Goal: Task Accomplishment & Management: Manage account settings

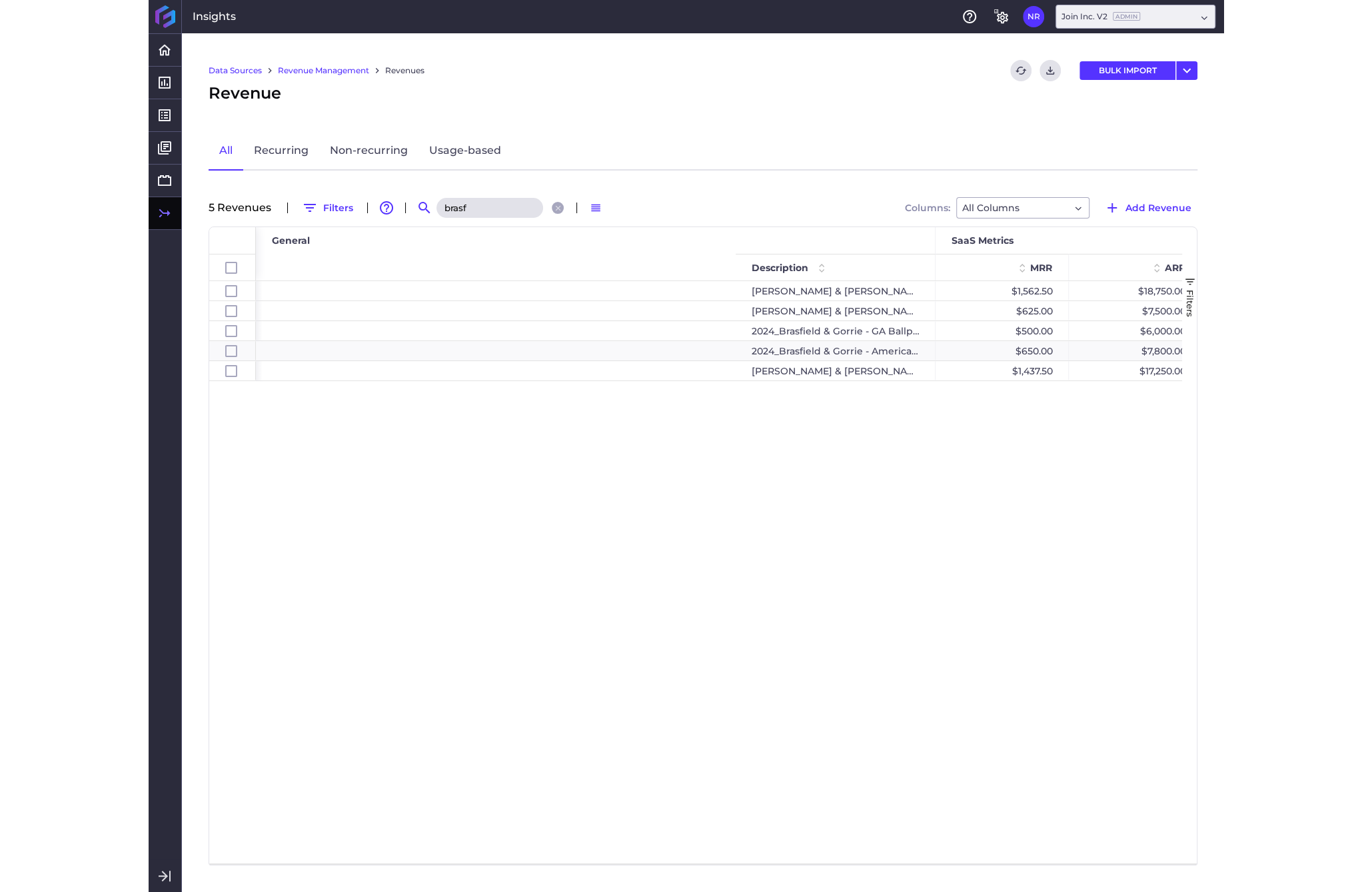
scroll to position [0, 719]
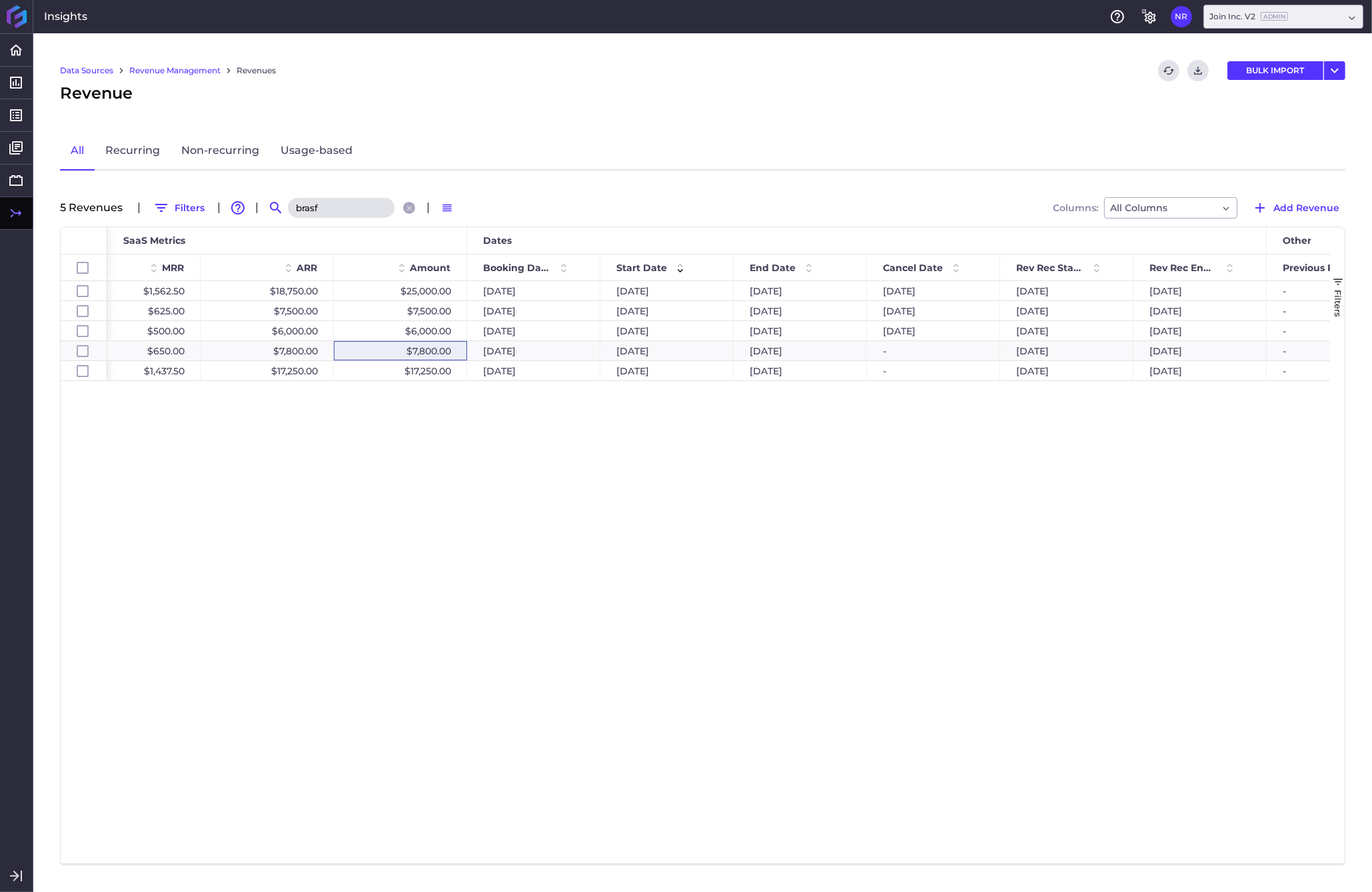
click at [341, 206] on input "brasf" at bounding box center [340, 208] width 107 height 20
click at [409, 351] on div "$7,800.00" at bounding box center [400, 351] width 133 height 20
checkbox input "false"
checkbox input "true"
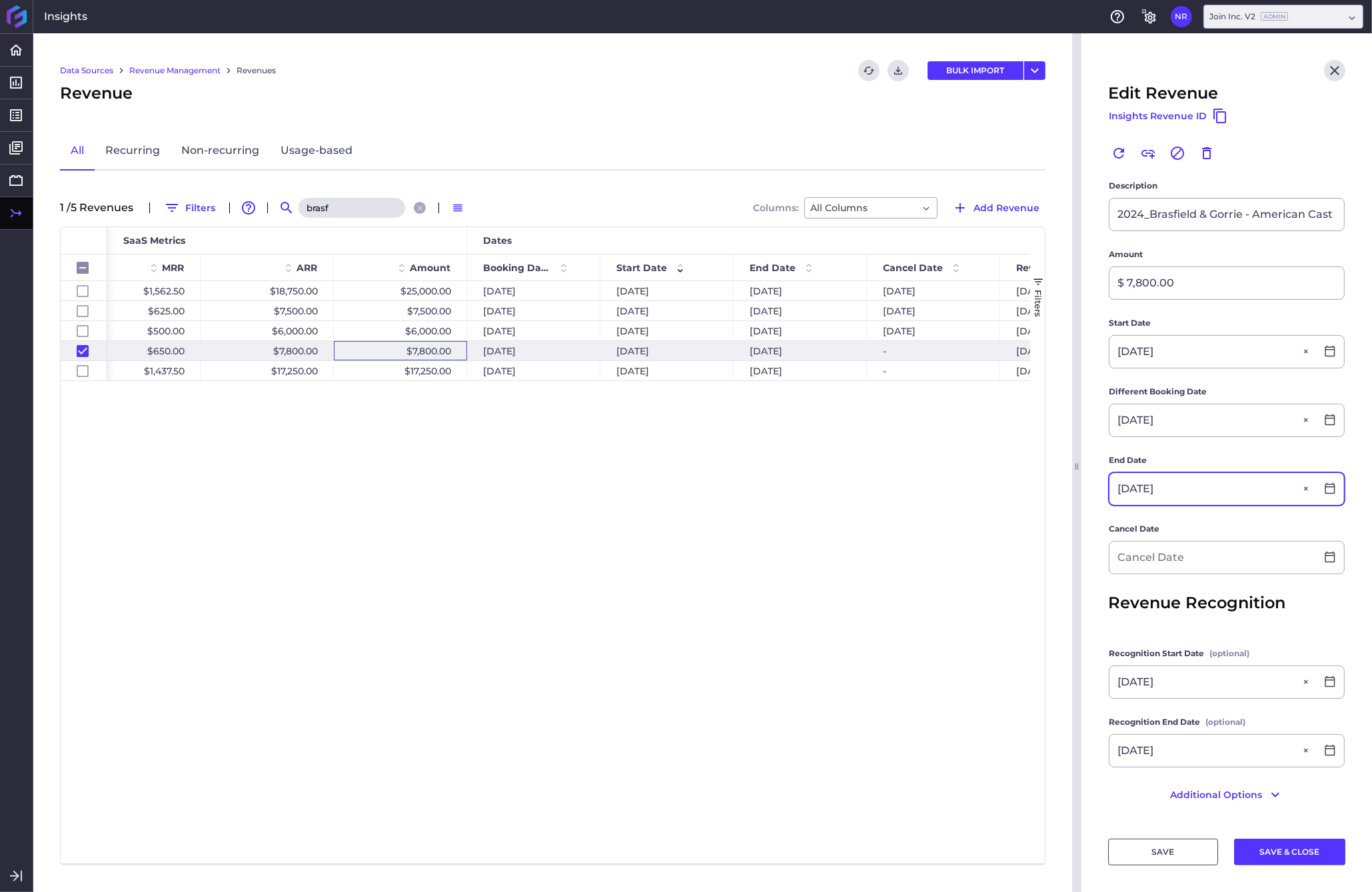
scroll to position [150, 0]
click at [339, 207] on input "brasf" at bounding box center [351, 208] width 107 height 20
click at [413, 365] on div "$17,250.00" at bounding box center [400, 371] width 133 height 20
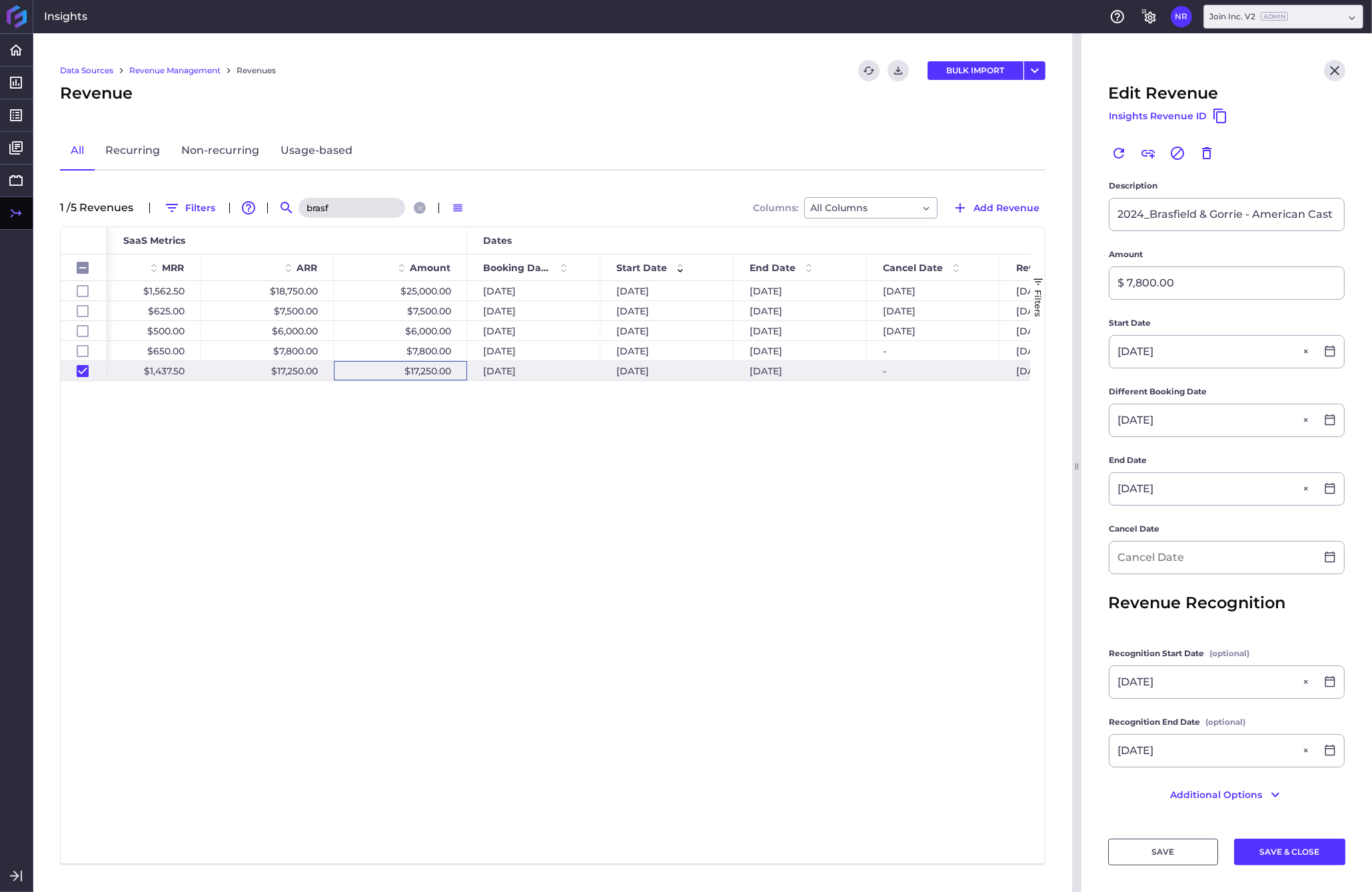
checkbox input "false"
checkbox input "true"
checkbox input "false"
type input "[PERSON_NAME] & [PERSON_NAME] [DATE] Healthcare [GEOGRAPHIC_DATA] [GEOGRAPHIC_D…"
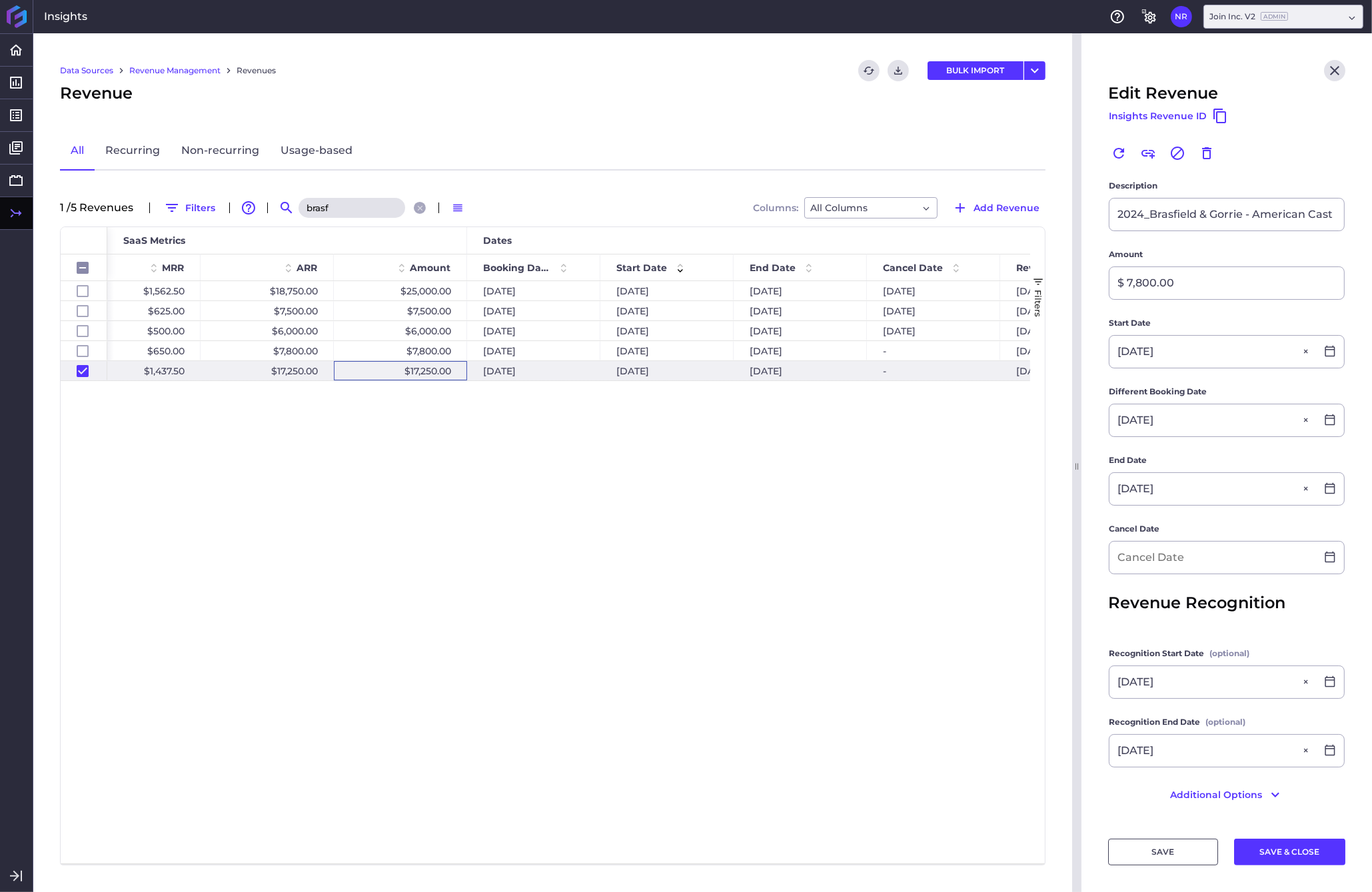
type input "$ 17,250.00"
type input "[DATE]"
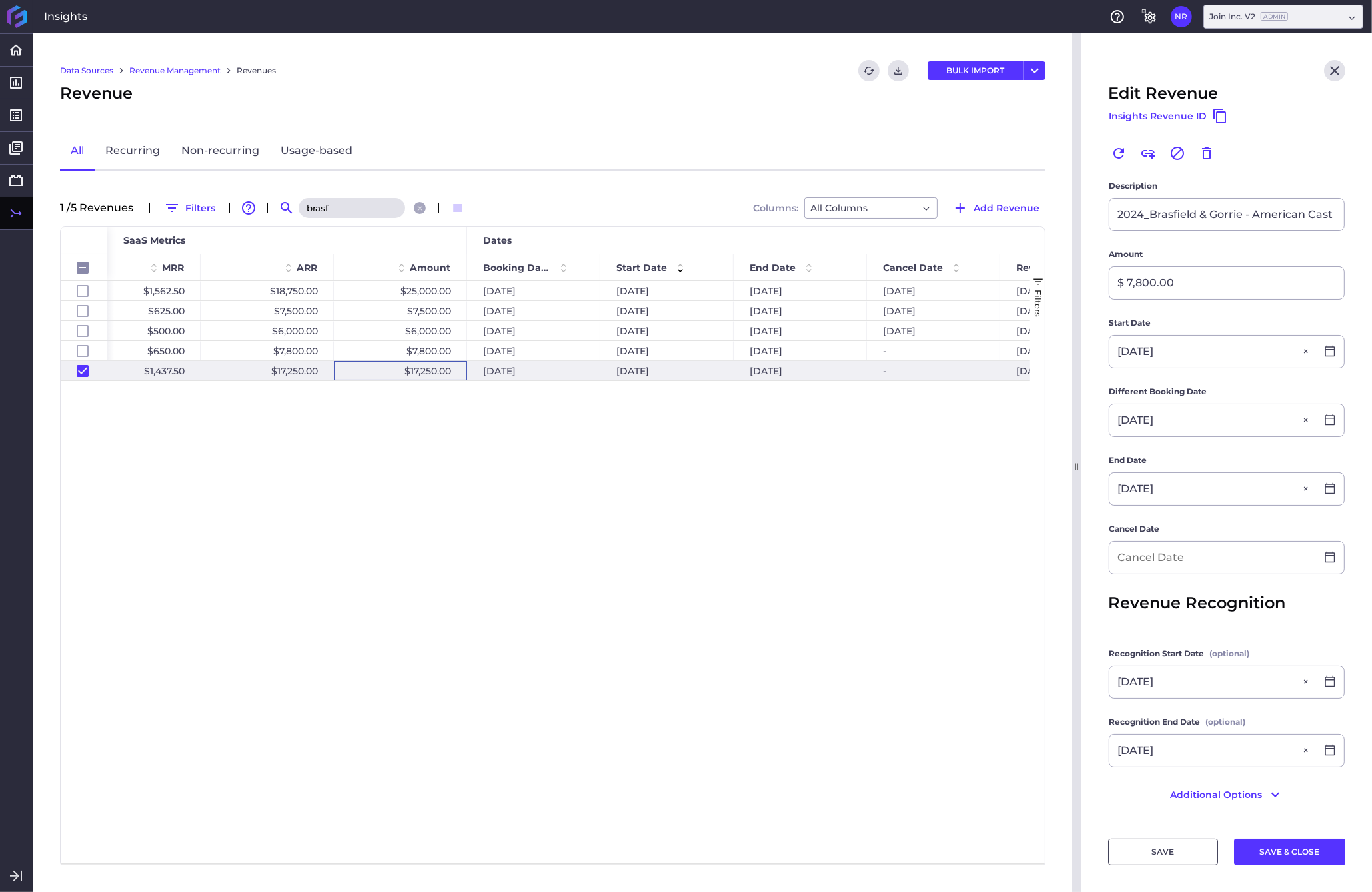
type input "[DATE]"
click at [413, 371] on div "$17,250.00" at bounding box center [400, 371] width 133 height 20
click at [342, 199] on input "brasf" at bounding box center [351, 208] width 107 height 20
click at [498, 462] on div "[DATE] - [DATE] [DATE] $17,250.00 $17,250.00 [DATE] [DATE] $1,437.50 [PERSON_NA…" at bounding box center [569, 572] width 922 height 582
drag, startPoint x: 349, startPoint y: 203, endPoint x: 279, endPoint y: 203, distance: 70.0
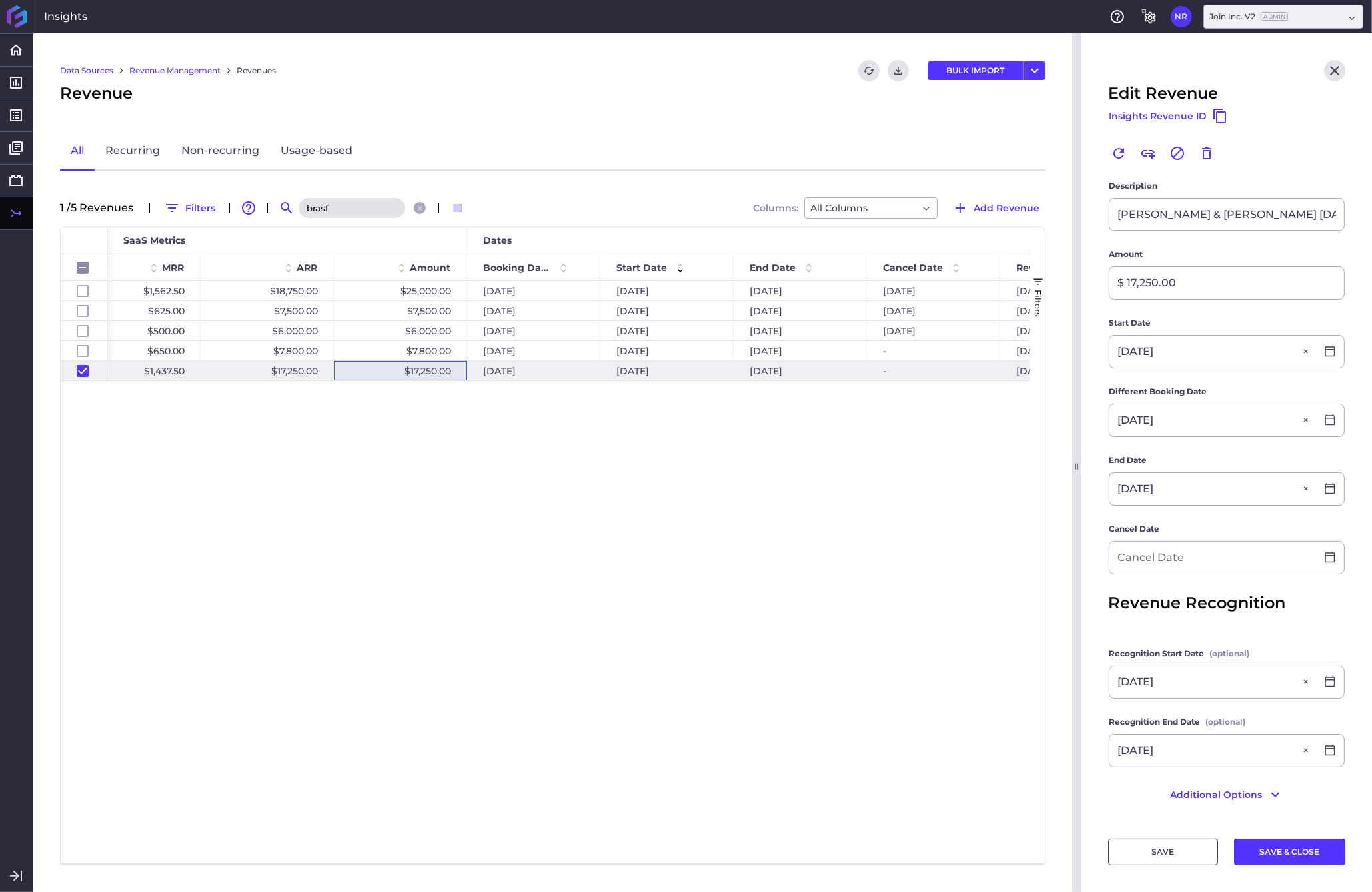
click at [298, 203] on input "brasf" at bounding box center [351, 208] width 107 height 20
type input "g"
checkbox input "false"
type input "g"
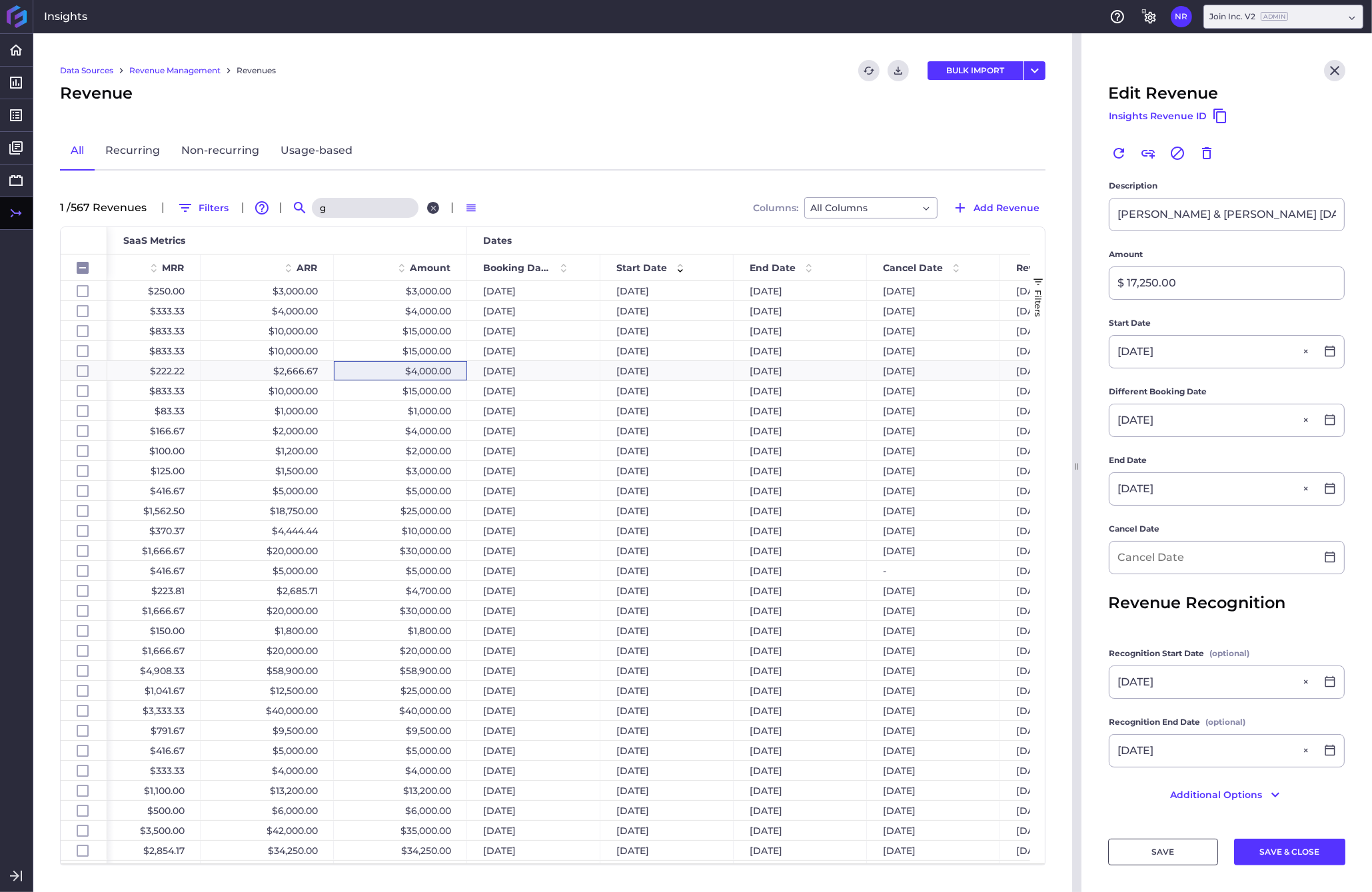
click at [435, 207] on icon "Close search" at bounding box center [433, 209] width 9 height 9
checkbox input "false"
click at [302, 206] on icon "Search by" at bounding box center [300, 208] width 16 height 16
type input "g"
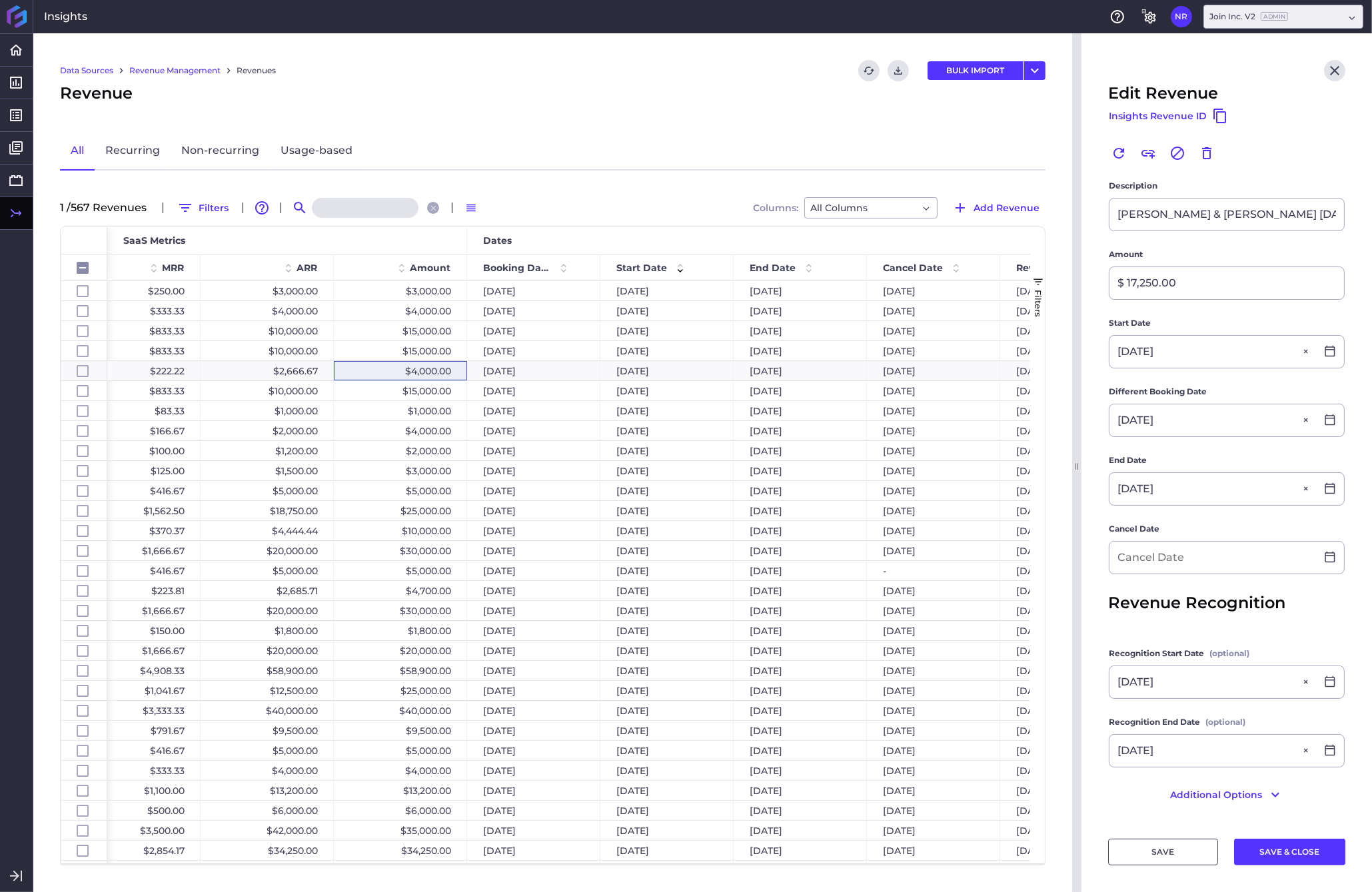
checkbox input "false"
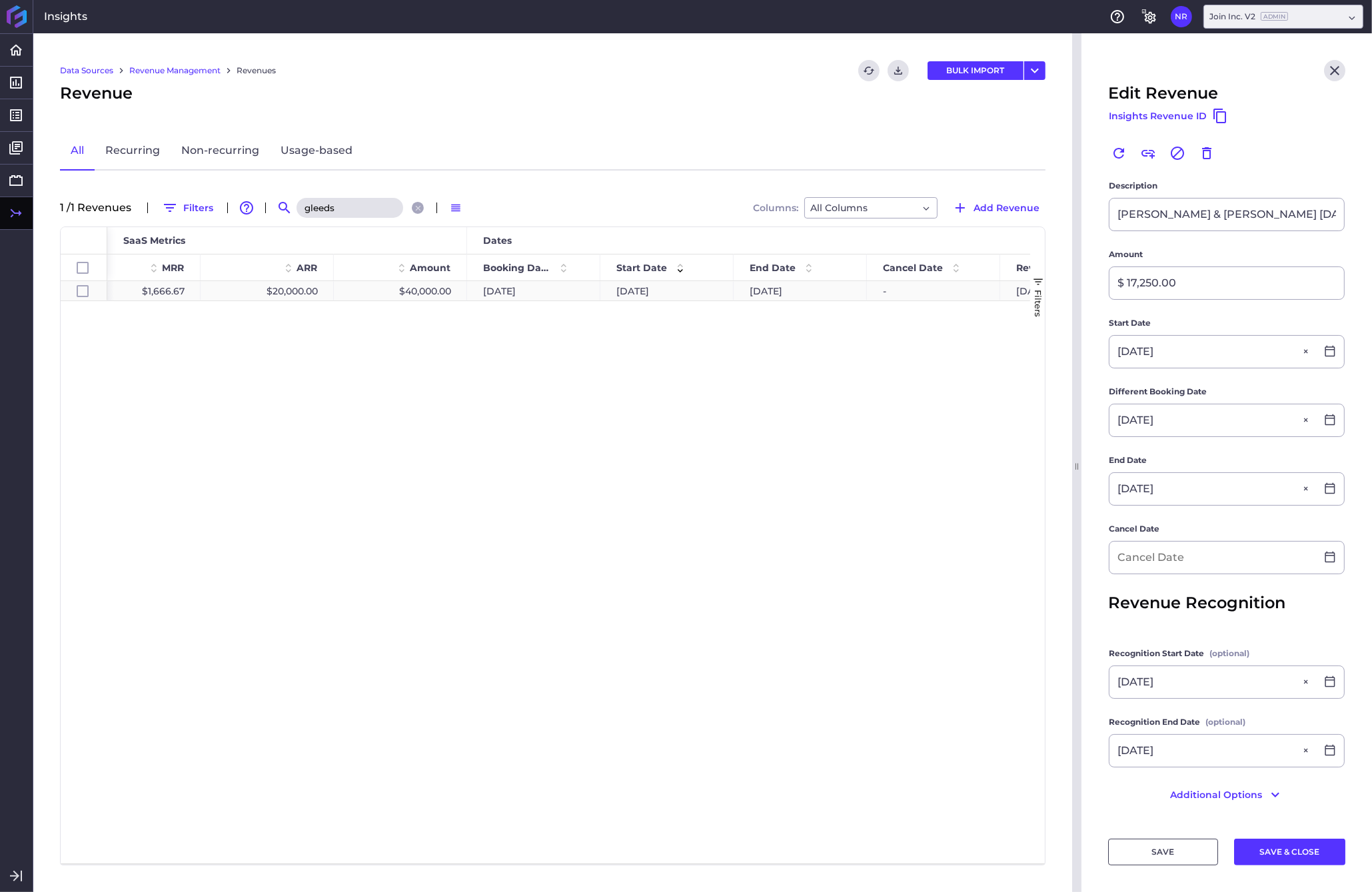
type input "gleeds"
click at [529, 290] on div "[DATE]" at bounding box center [533, 291] width 133 height 20
checkbox input "true"
type input "2 Year Platform Subscription"
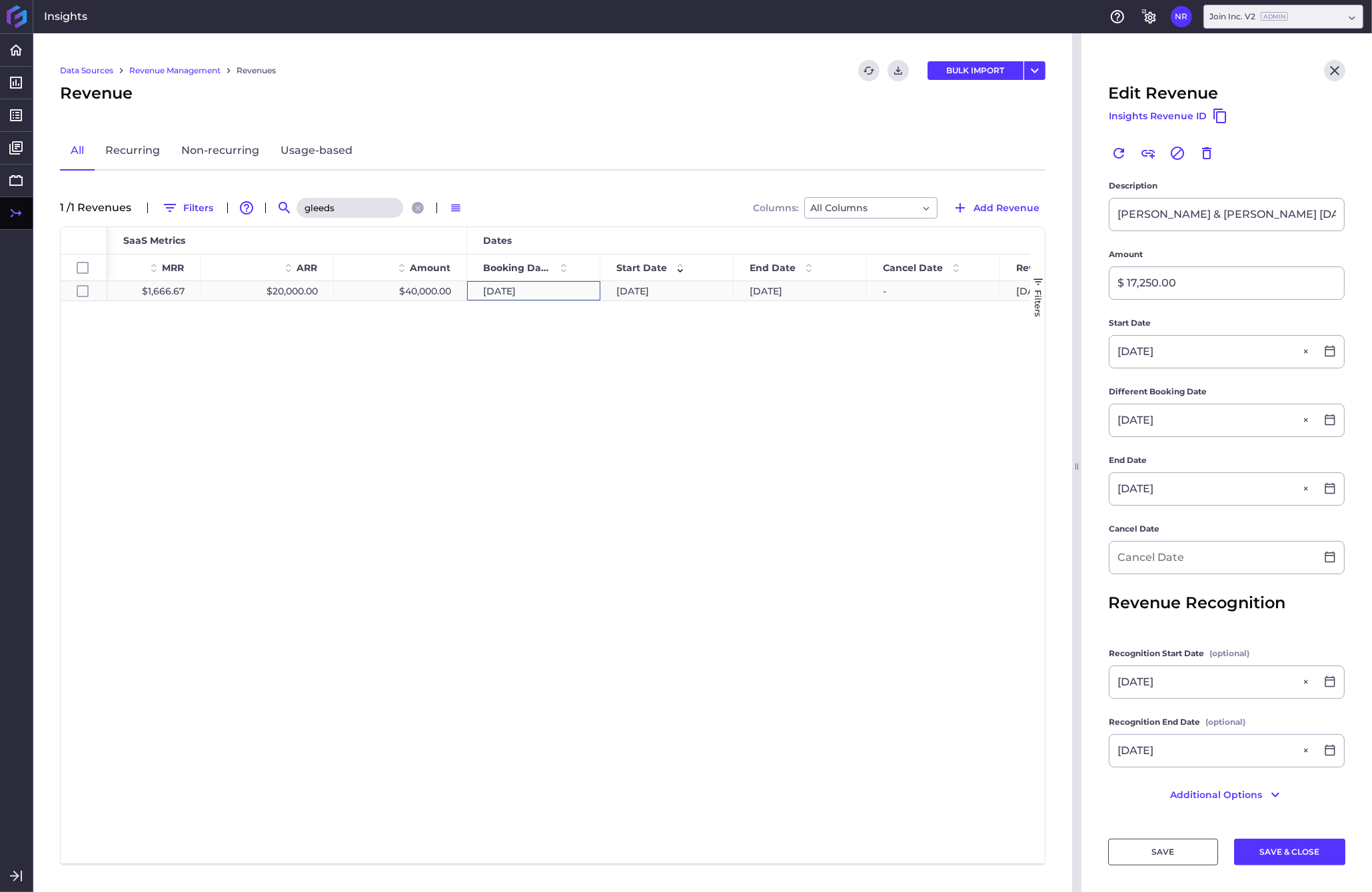
type input "$ 40,000.00"
type input "[DATE]"
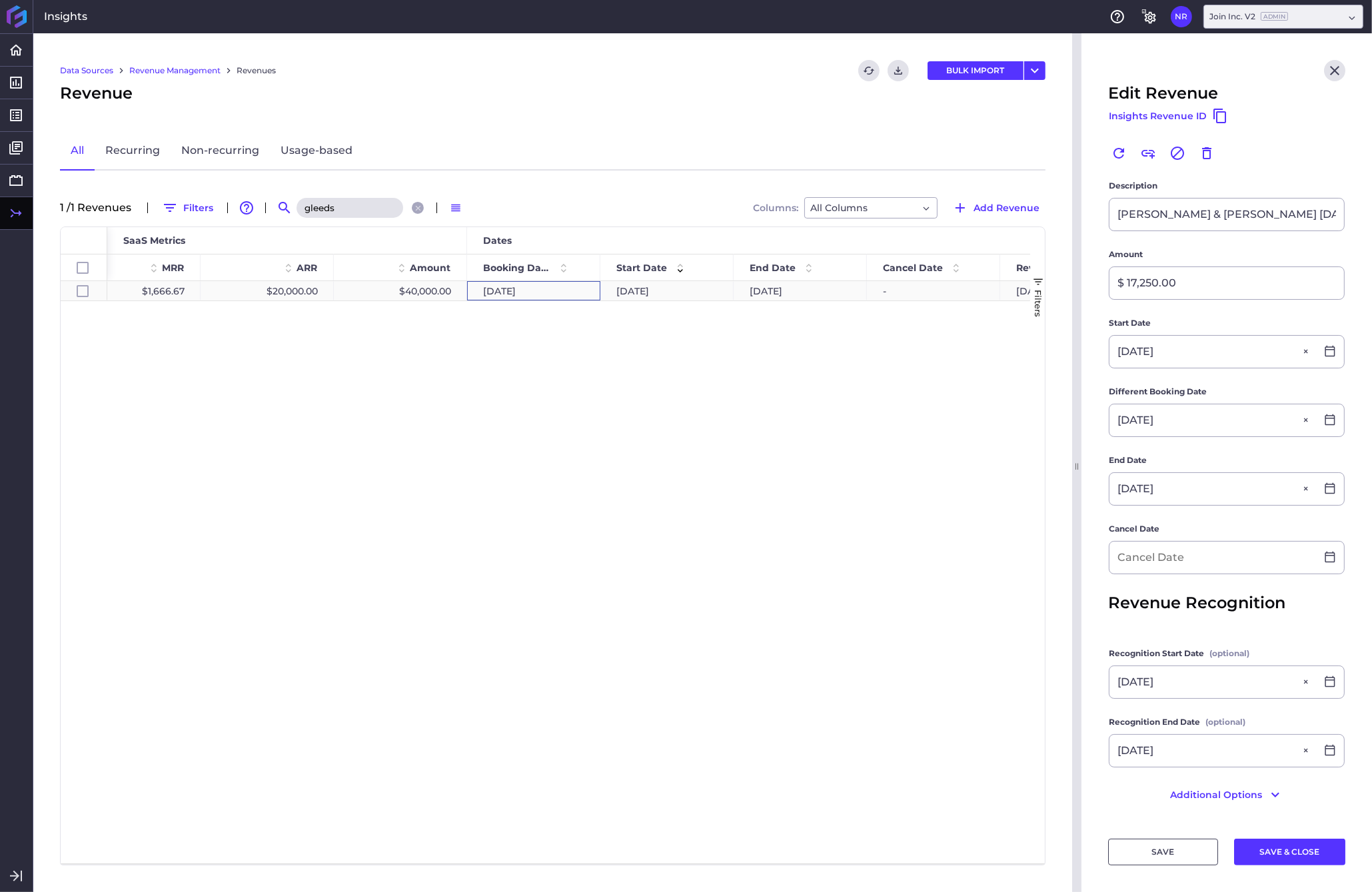
type input "[DATE]"
click at [417, 204] on icon "Close search" at bounding box center [418, 209] width 9 height 9
checkbox input "false"
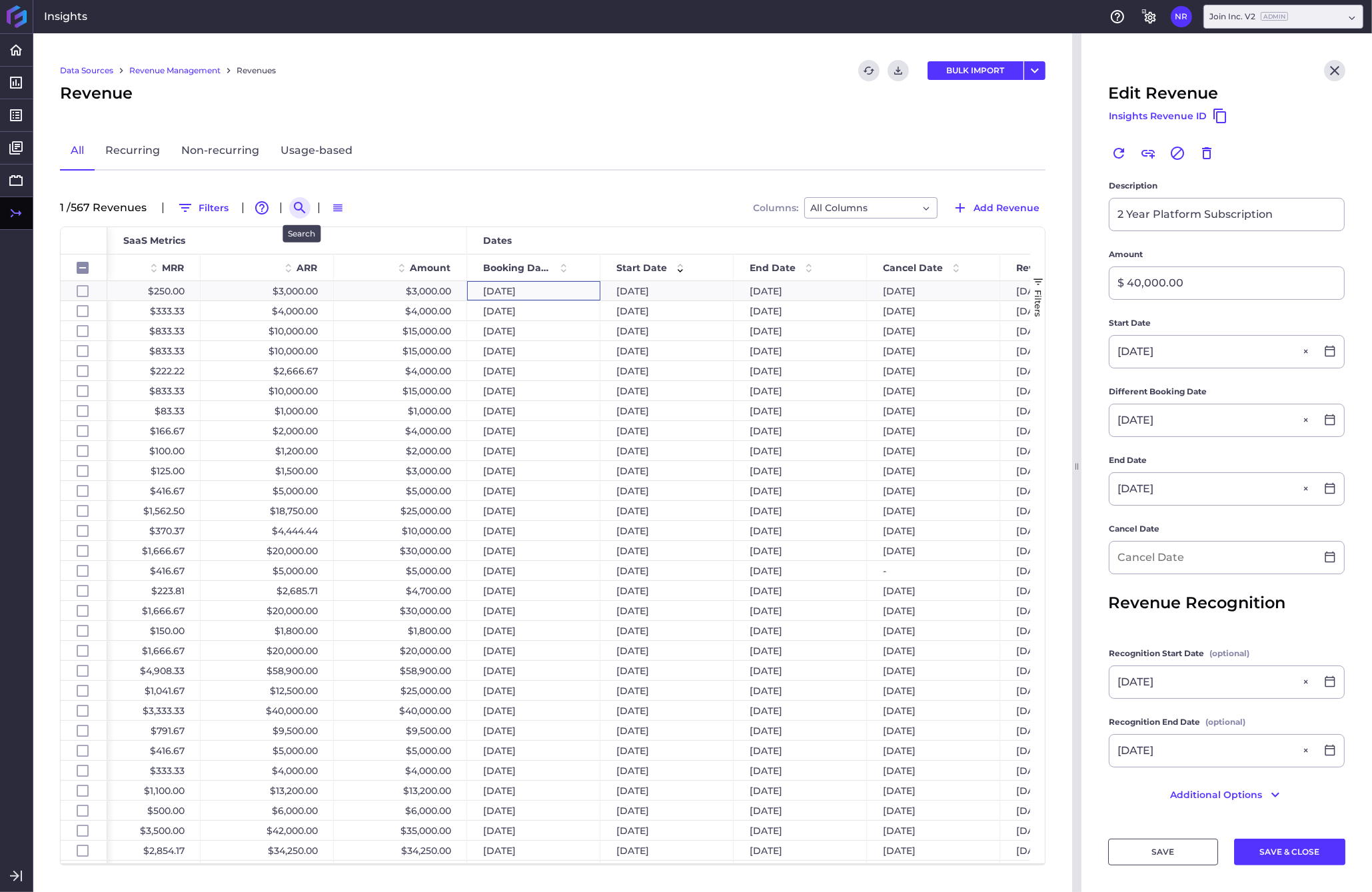
click at [301, 204] on icon "Search by" at bounding box center [300, 208] width 16 height 16
type input "p"
checkbox input "false"
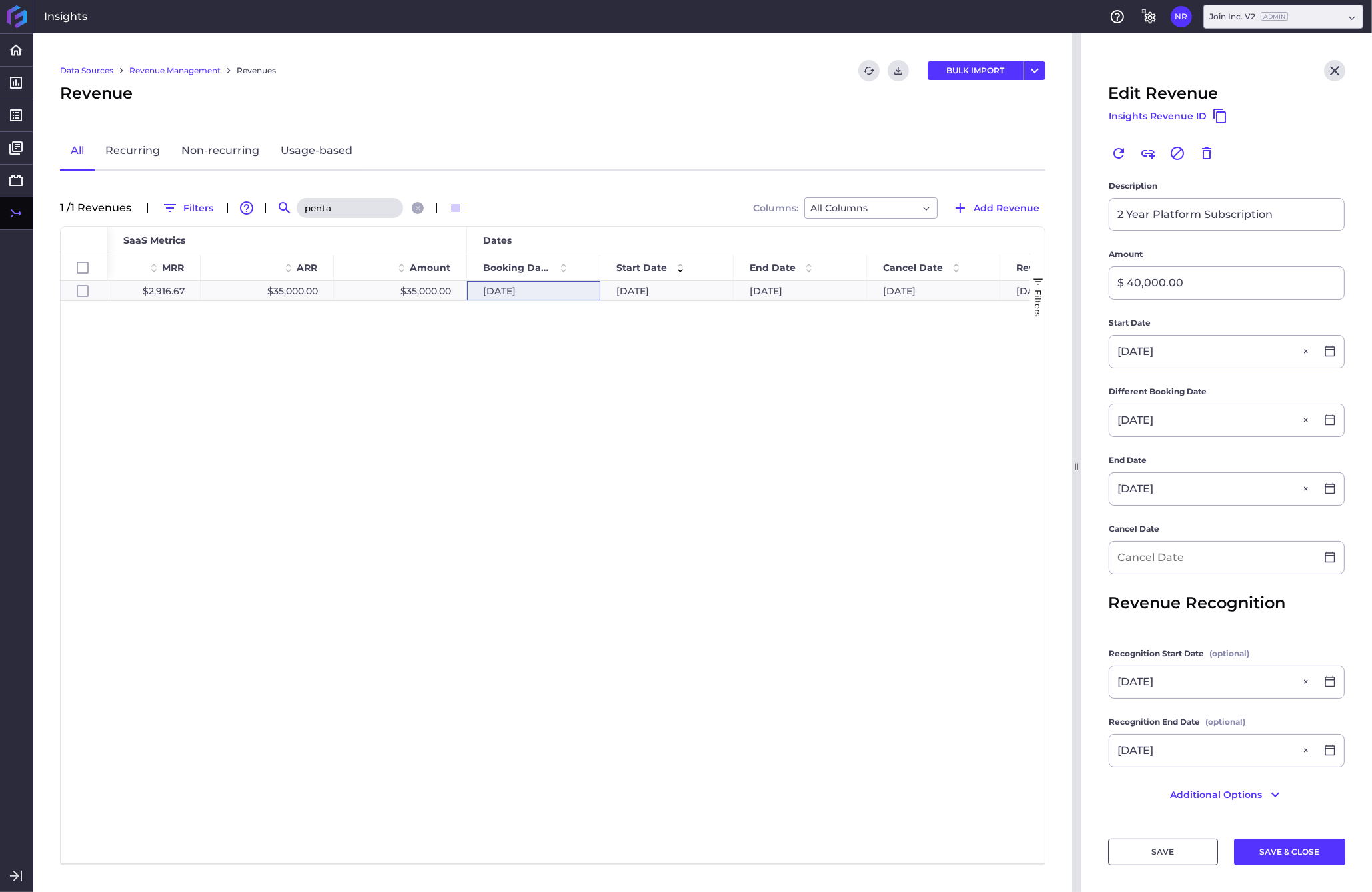
type input "penta"
click at [553, 319] on div "Penta [GEOGRAPHIC_DATA] $2,916.67 $35,000.00 $35,000.00 [DATE] [DATE] [DATE] [D…" at bounding box center [569, 572] width 922 height 582
click at [1075, 68] on icon "Close" at bounding box center [1334, 71] width 16 height 16
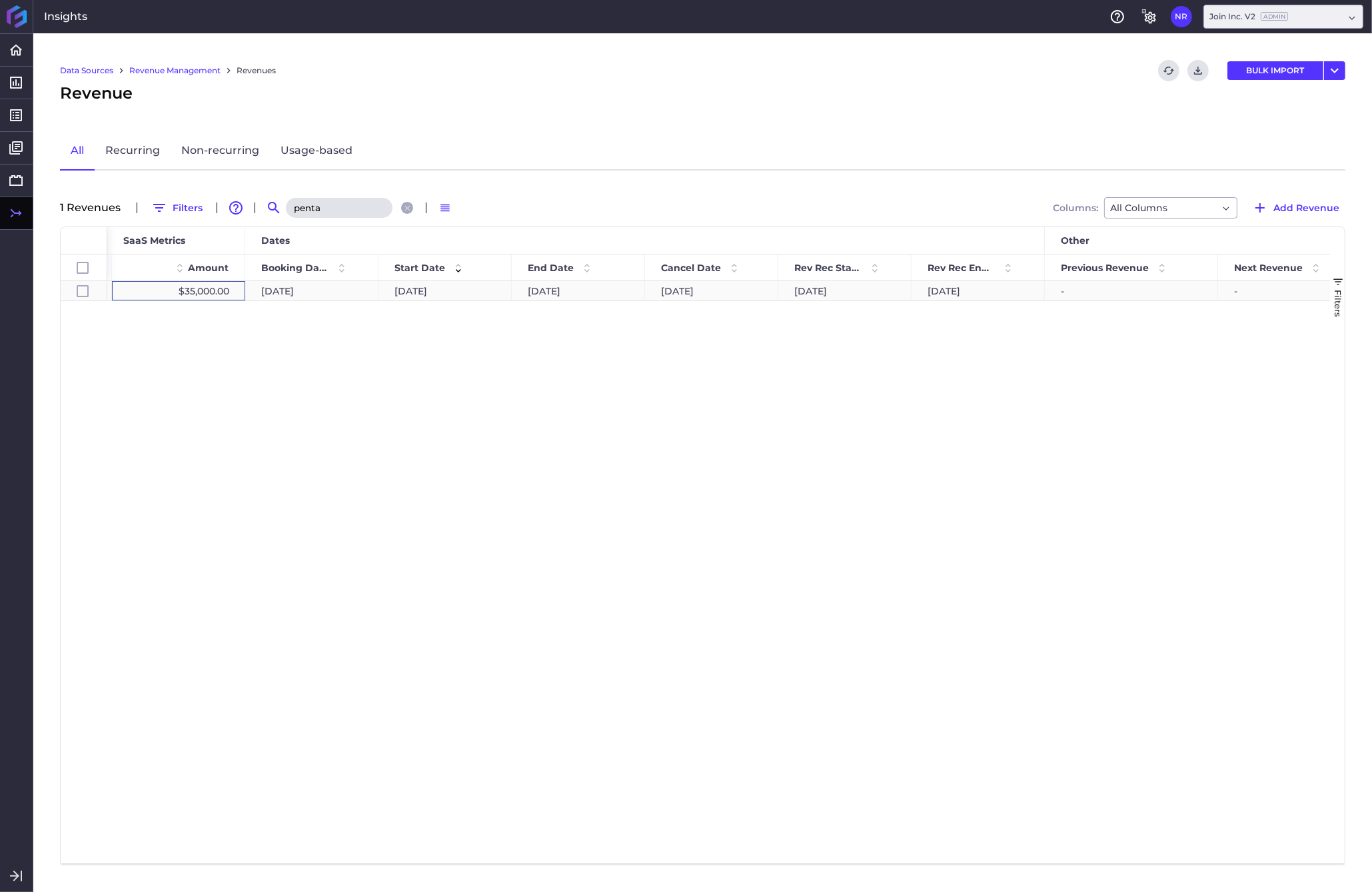
click at [193, 288] on div "$35,000.00" at bounding box center [178, 291] width 133 height 20
checkbox input "true"
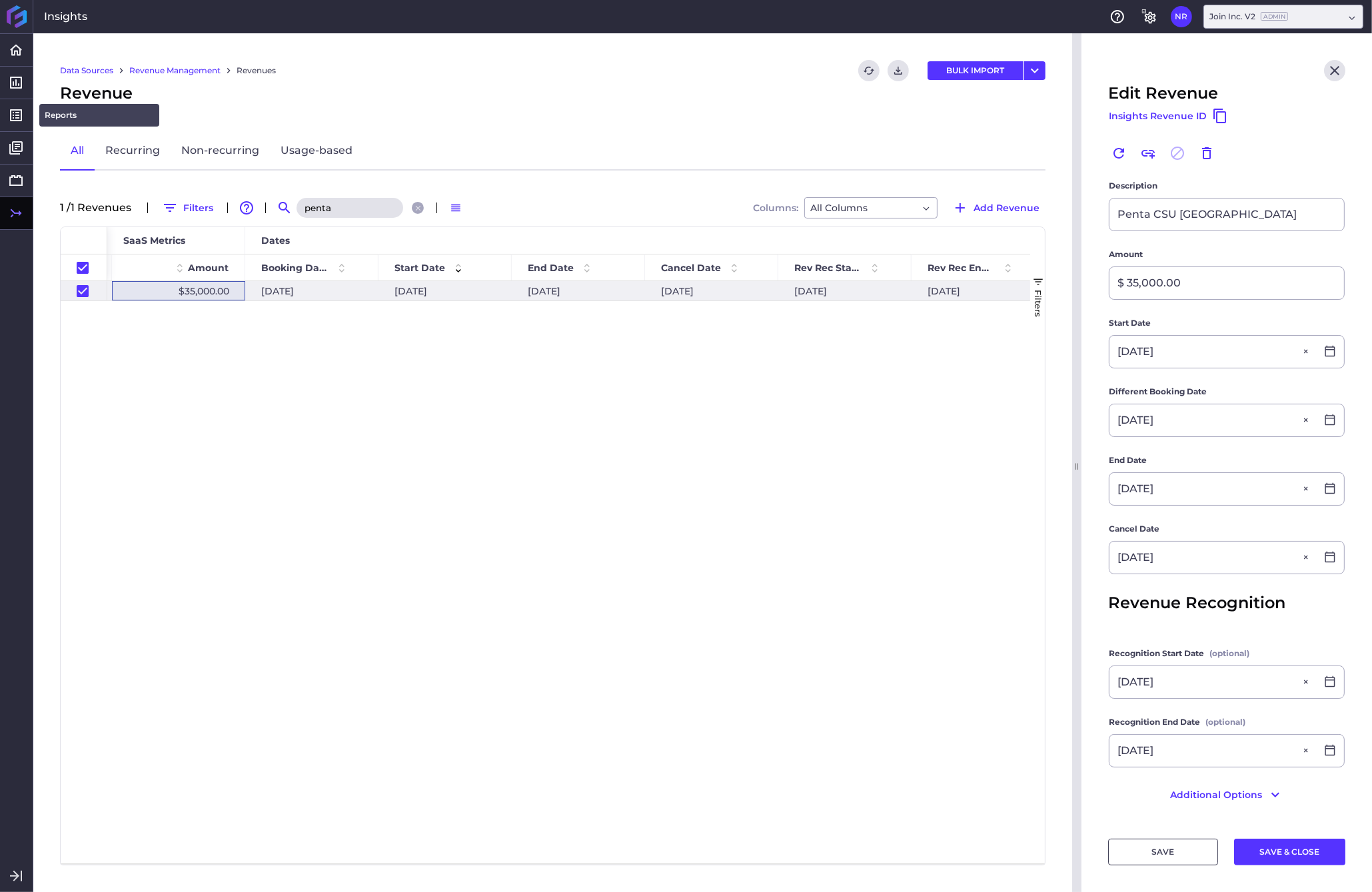
click at [92, 116] on link "Reports" at bounding box center [99, 115] width 120 height 22
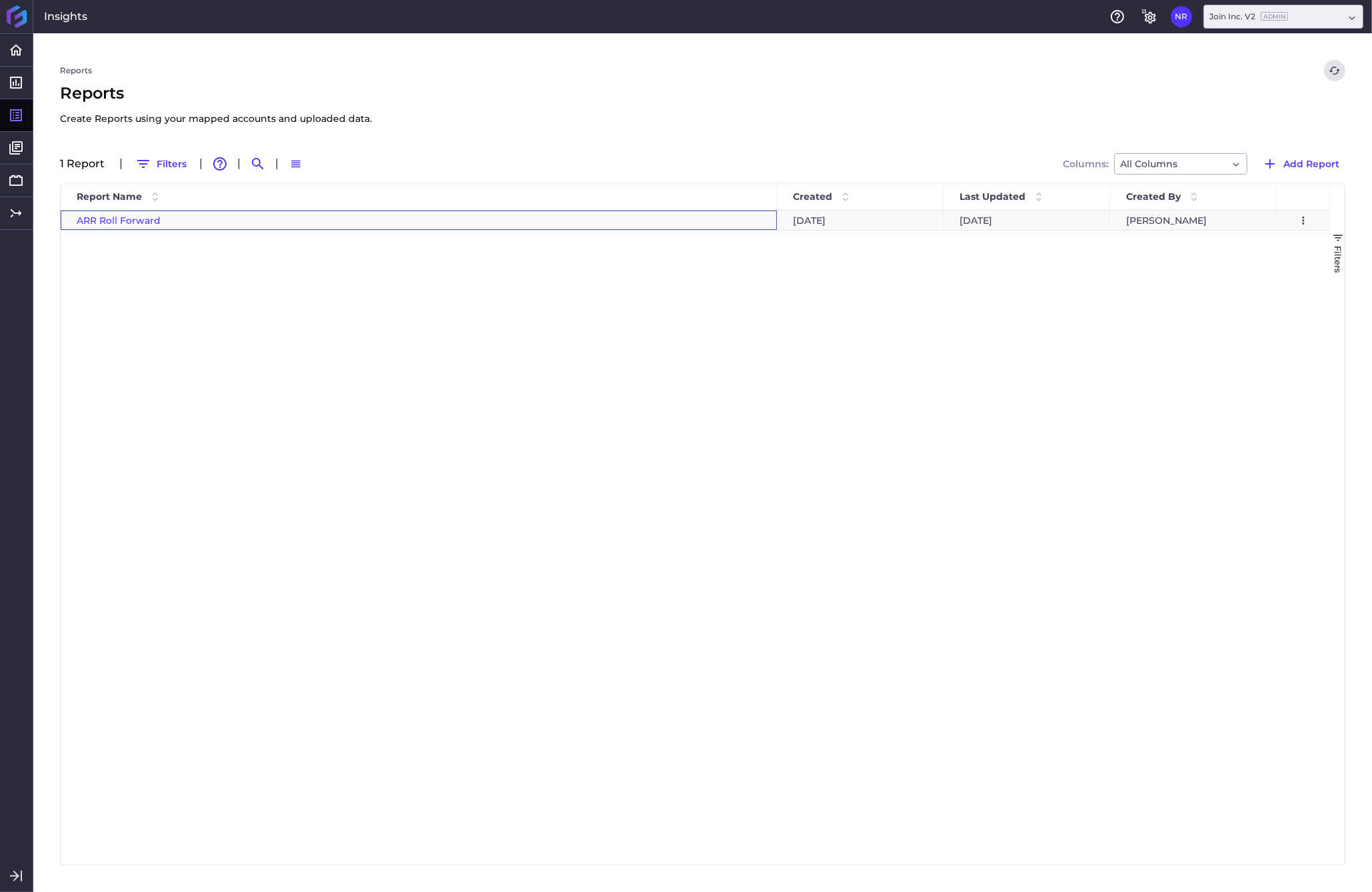
click at [118, 220] on span "ARR Roll Forward" at bounding box center [119, 220] width 84 height 12
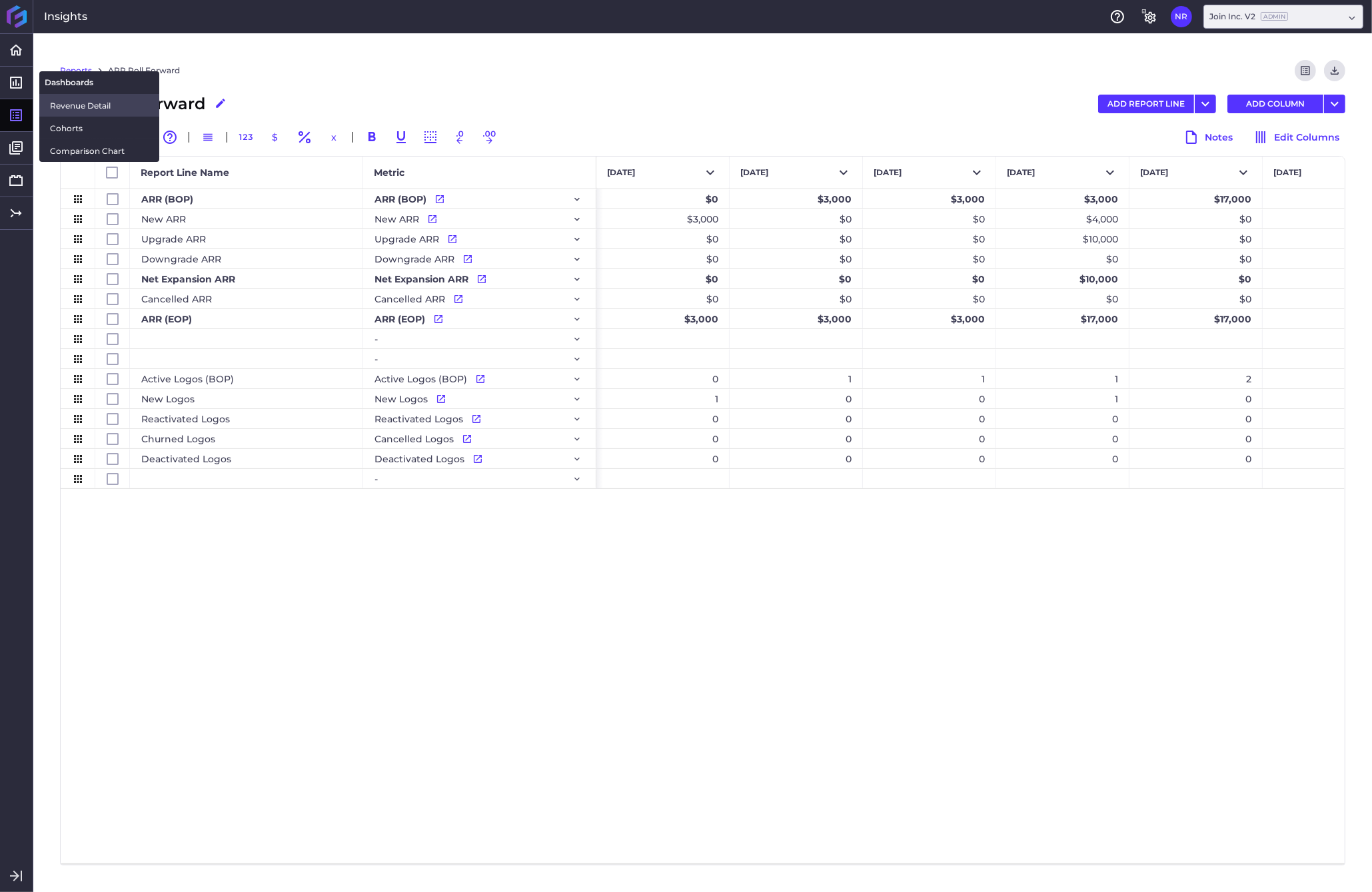
click at [82, 107] on span "Revenue Detail" at bounding box center [99, 106] width 99 height 14
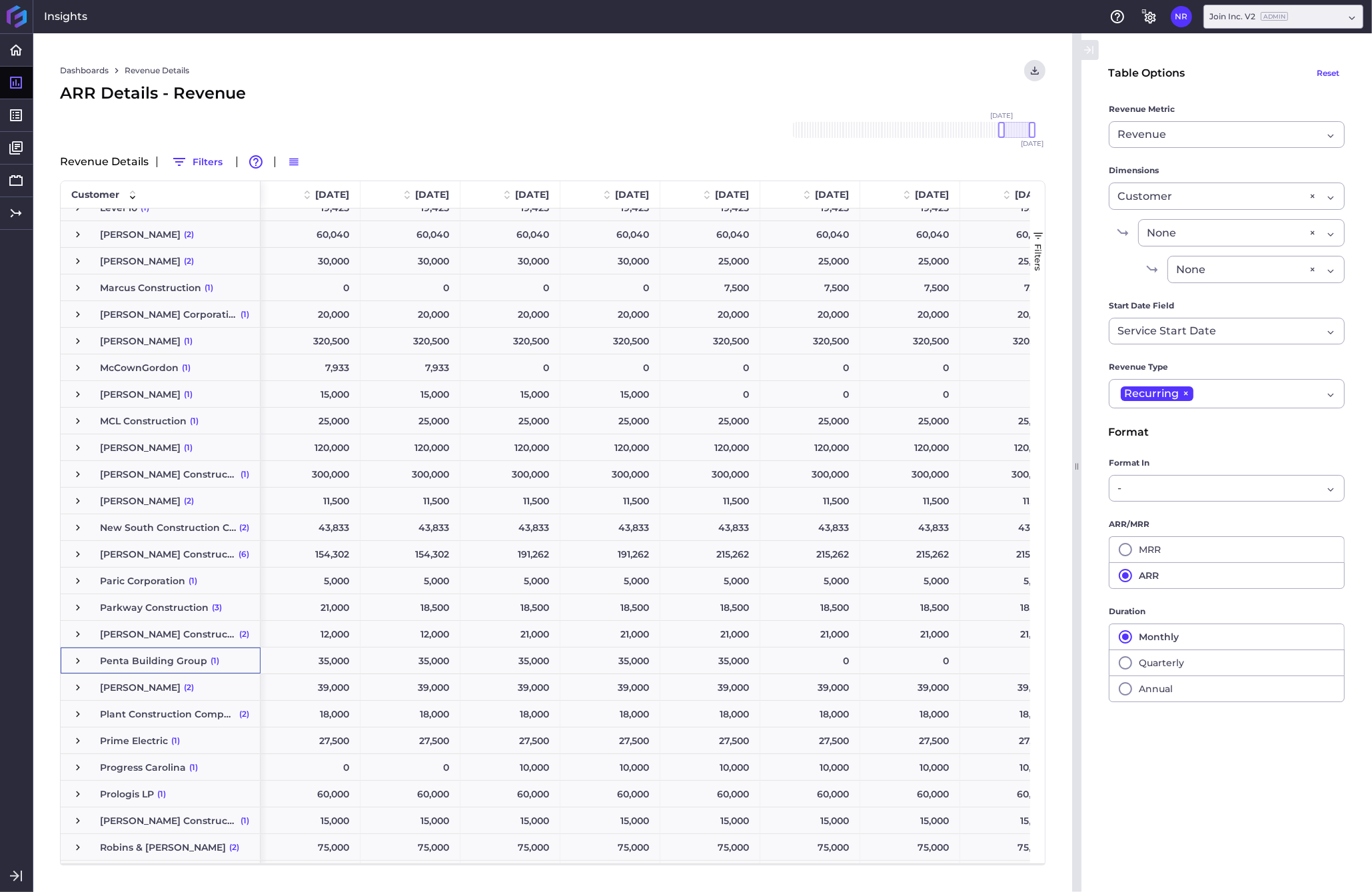
click at [80, 661] on span "Press SPACE to select this row." at bounding box center [77, 660] width 12 height 12
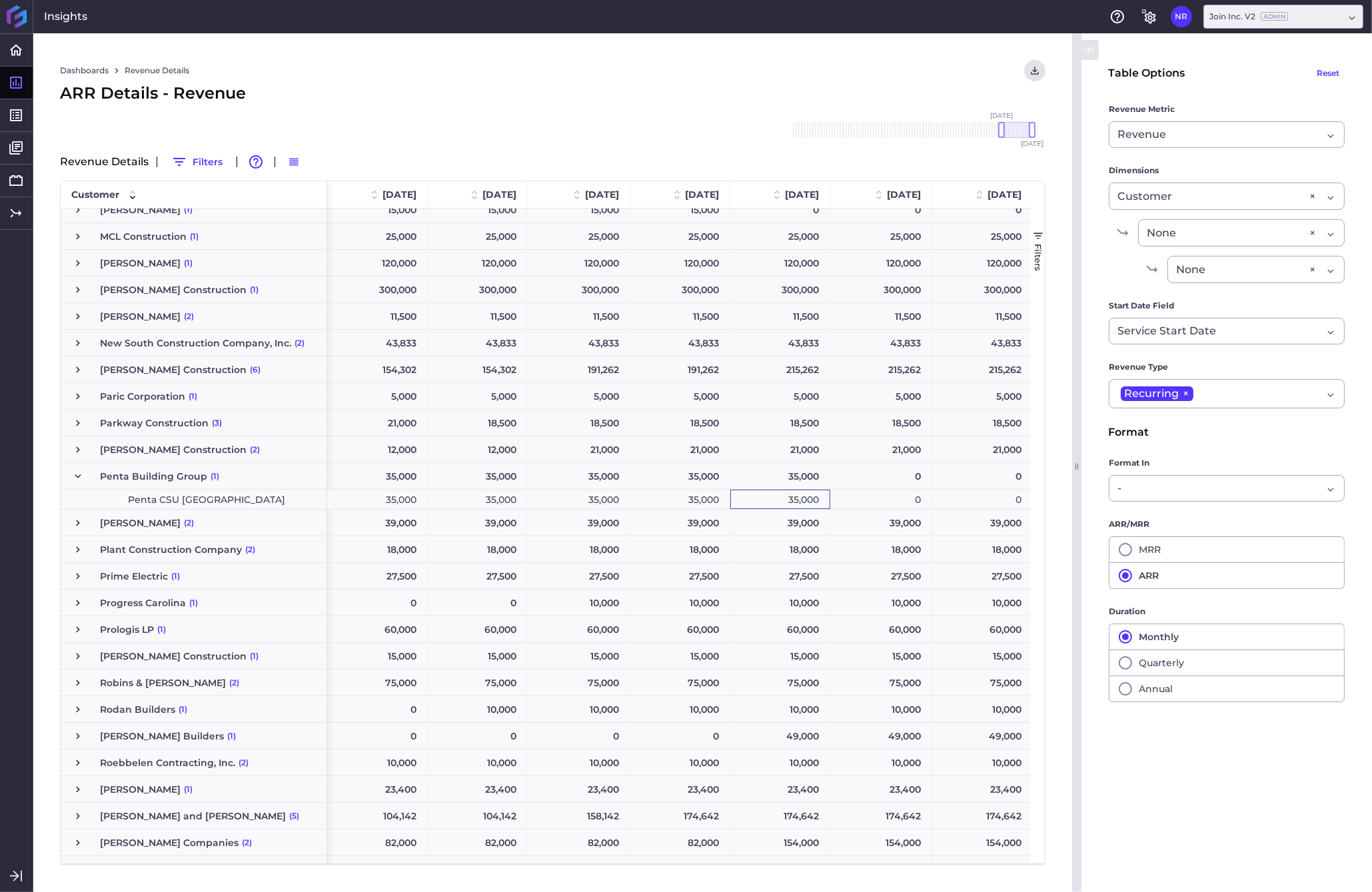
click at [776, 500] on div "35,000" at bounding box center [780, 500] width 100 height 20
drag, startPoint x: 1002, startPoint y: 127, endPoint x: 921, endPoint y: 125, distance: 81.0
click at [921, 125] on div at bounding box center [918, 130] width 6 height 16
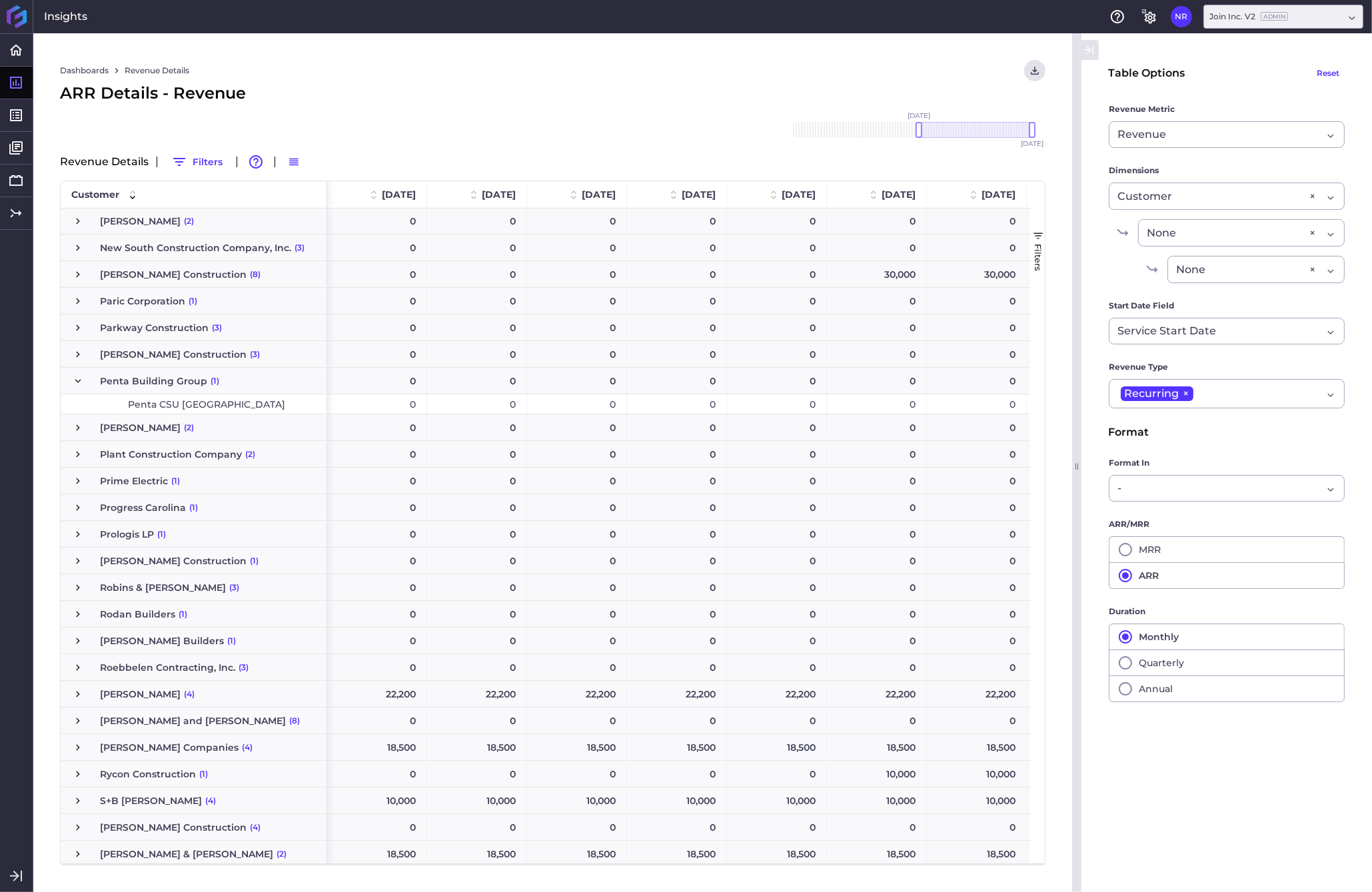
click at [474, 405] on div "0" at bounding box center [477, 404] width 100 height 20
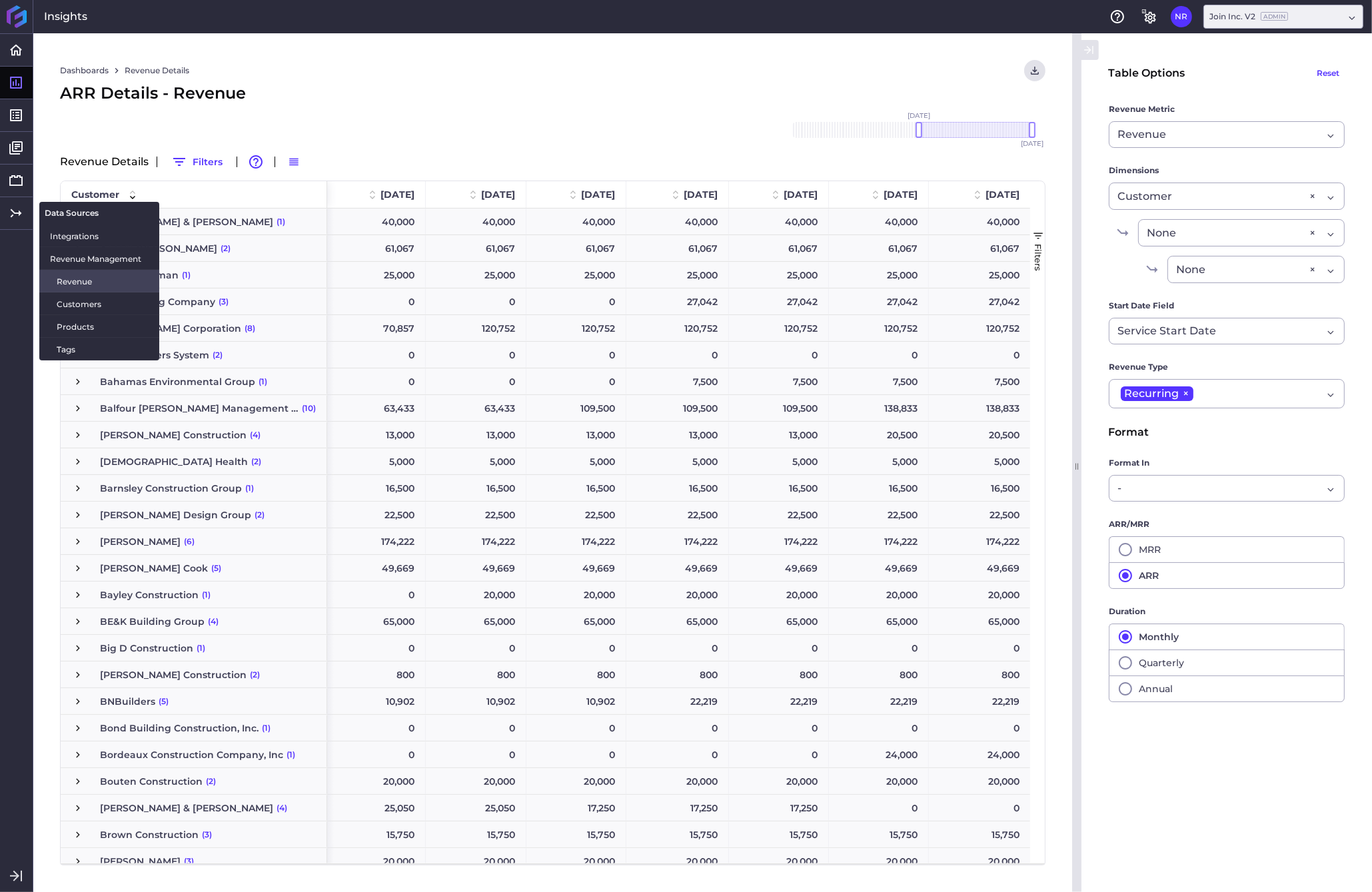
click at [71, 280] on span "Revenue" at bounding box center [102, 281] width 92 height 14
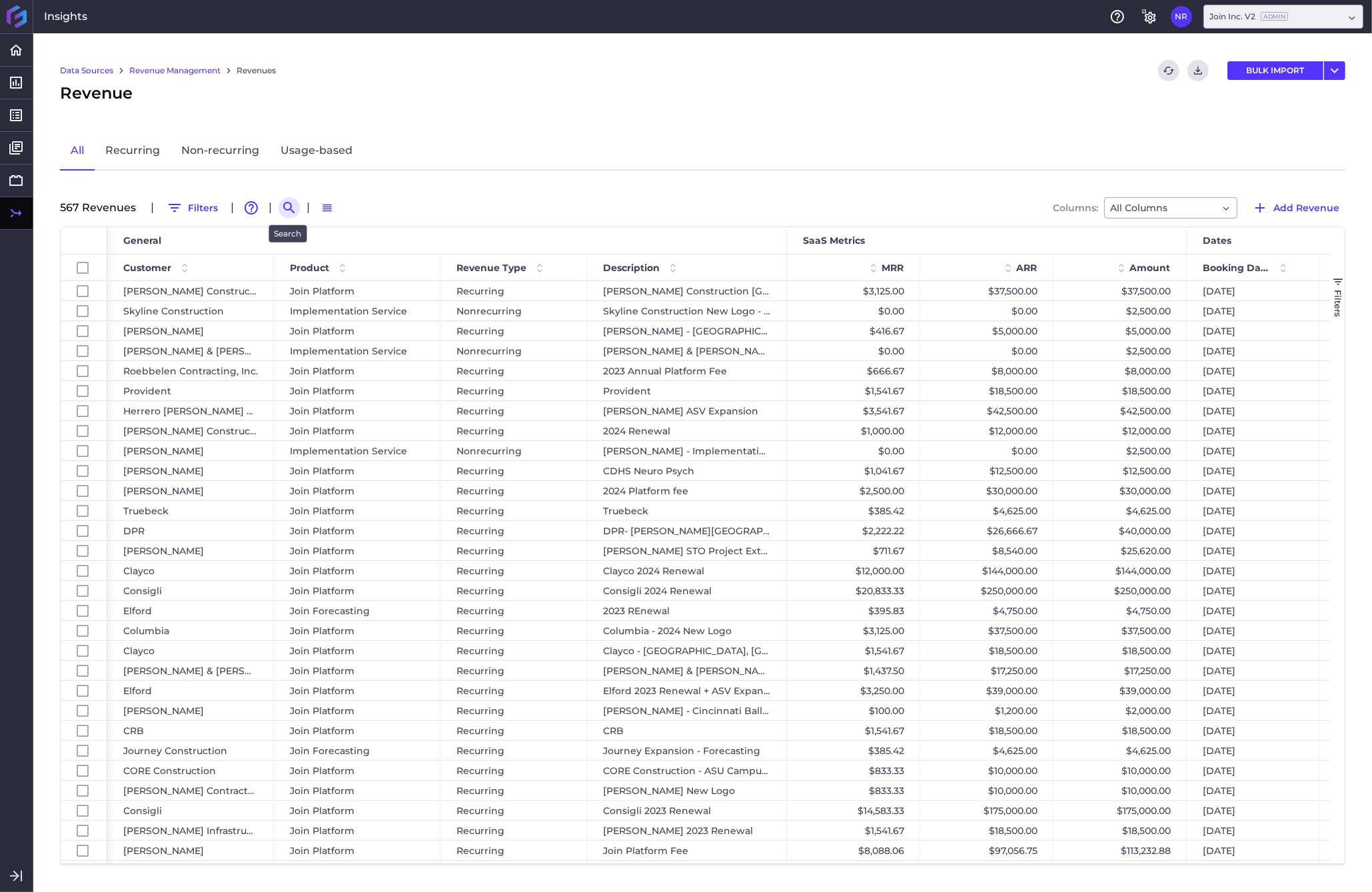
click at [288, 204] on icon "Search by" at bounding box center [289, 208] width 16 height 16
click at [355, 204] on input at bounding box center [354, 208] width 107 height 20
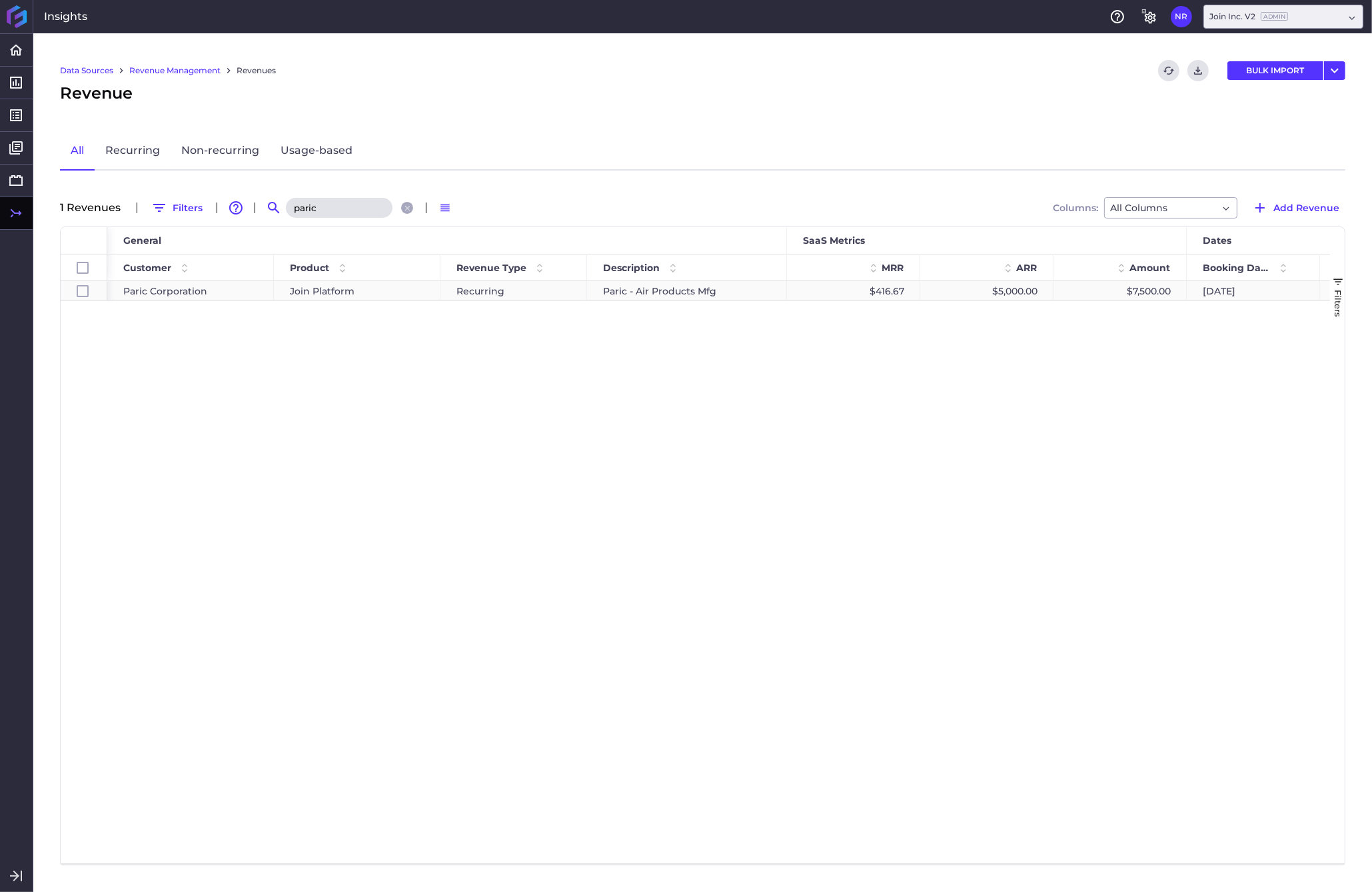
type input "paric"
click at [1075, 288] on div "$7,500.00" at bounding box center [1119, 291] width 133 height 20
checkbox input "true"
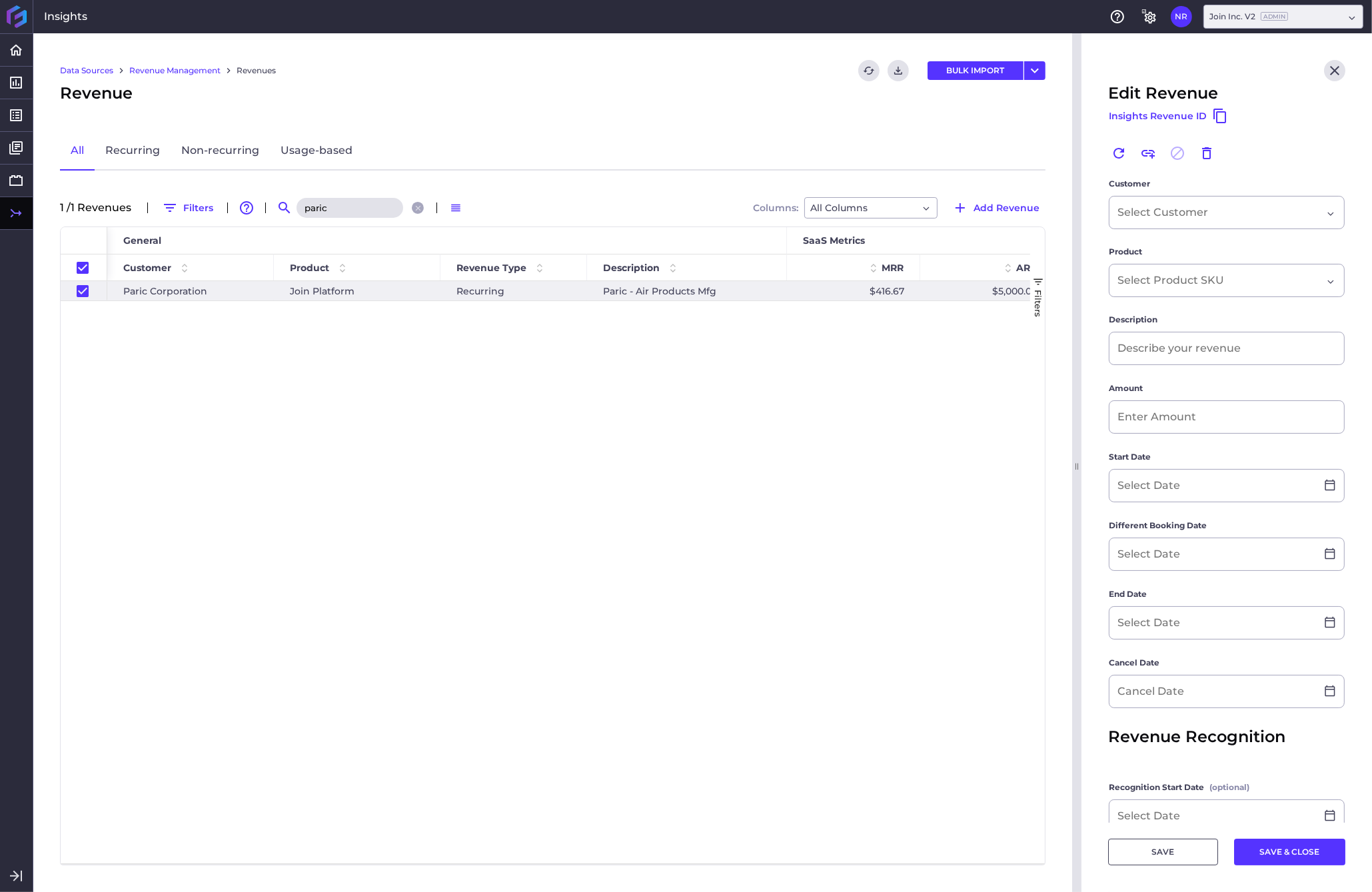
type input "Paric - Air Products Mfg"
type input "$ 7,500.00"
type input "[DATE]"
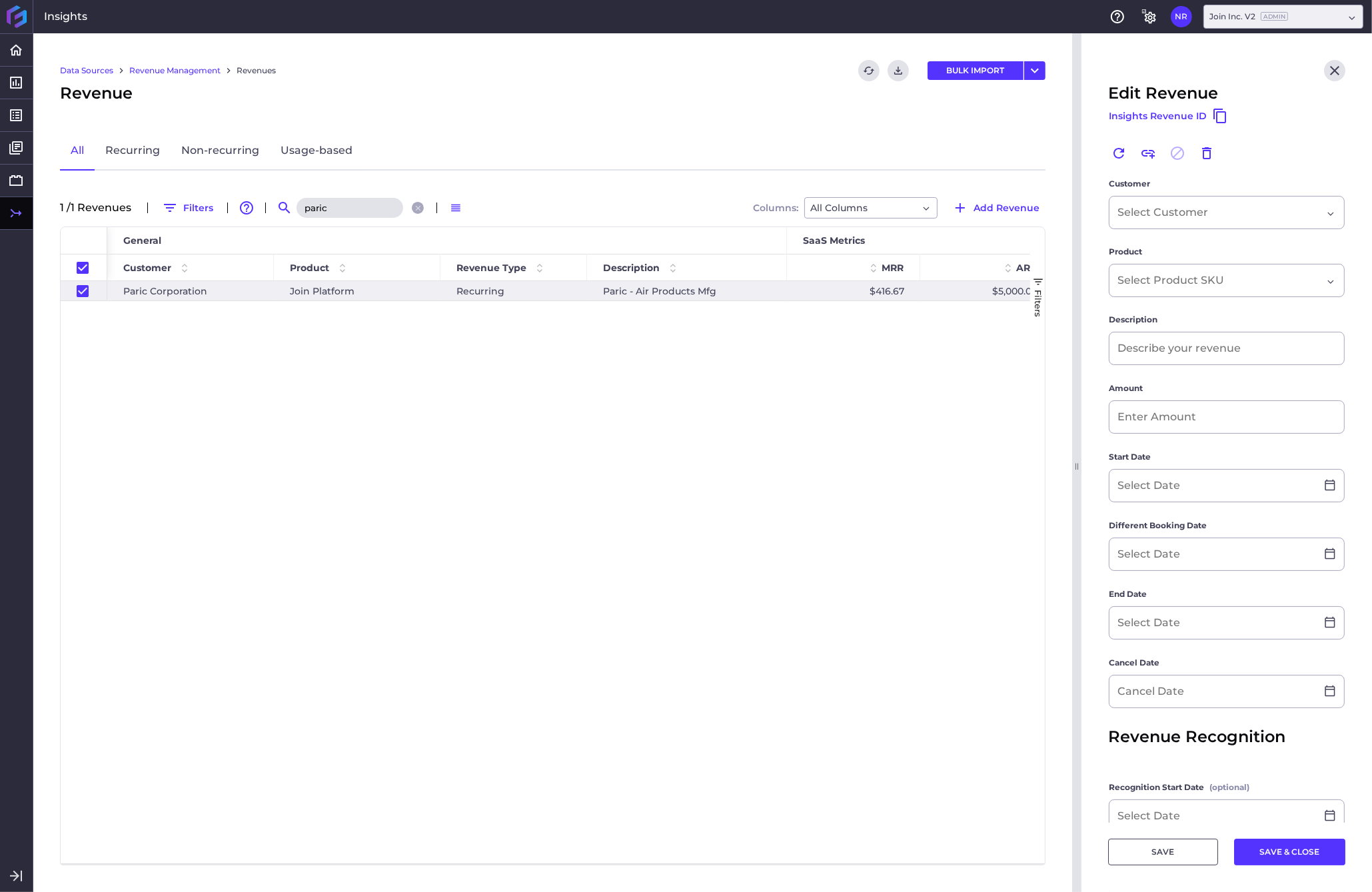
type input "[DATE]"
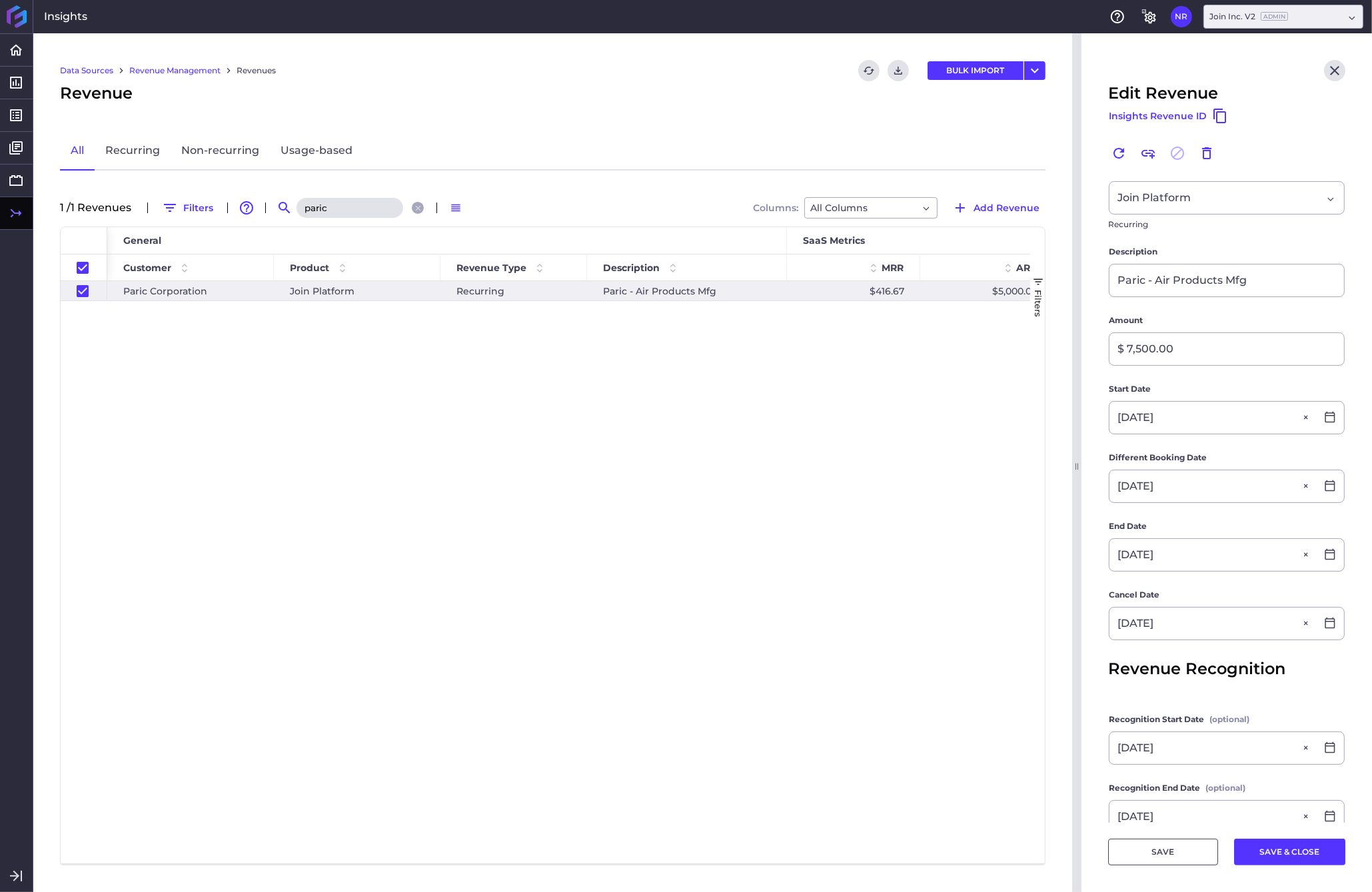
scroll to position [150, 0]
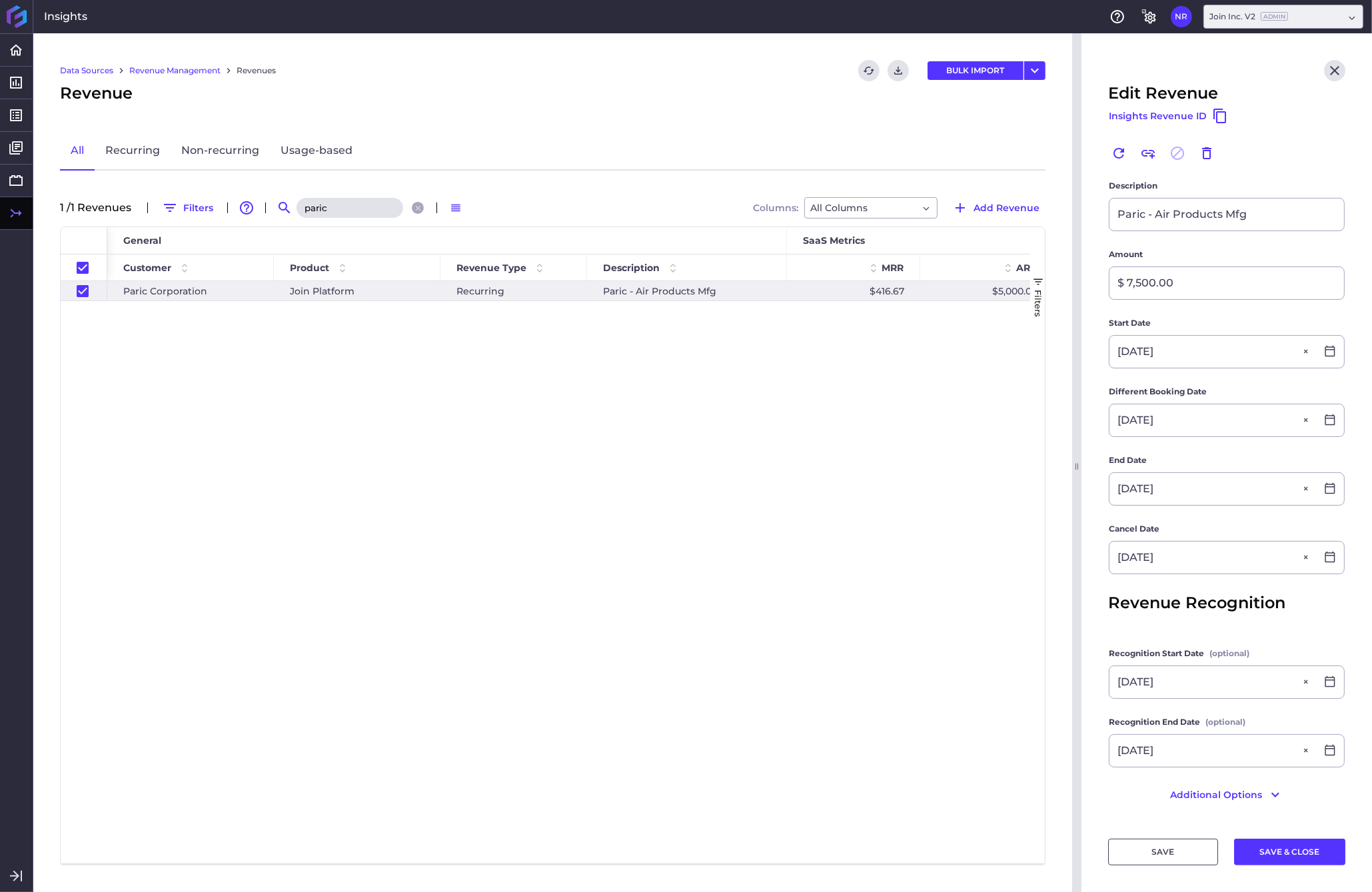
click at [685, 469] on div "Paric Corporation Join Platform Recurring Paric - Air Products Mfg $416.67 $5,0…" at bounding box center [569, 572] width 922 height 582
click at [1075, 69] on icon "Close" at bounding box center [1334, 71] width 16 height 16
checkbox input "false"
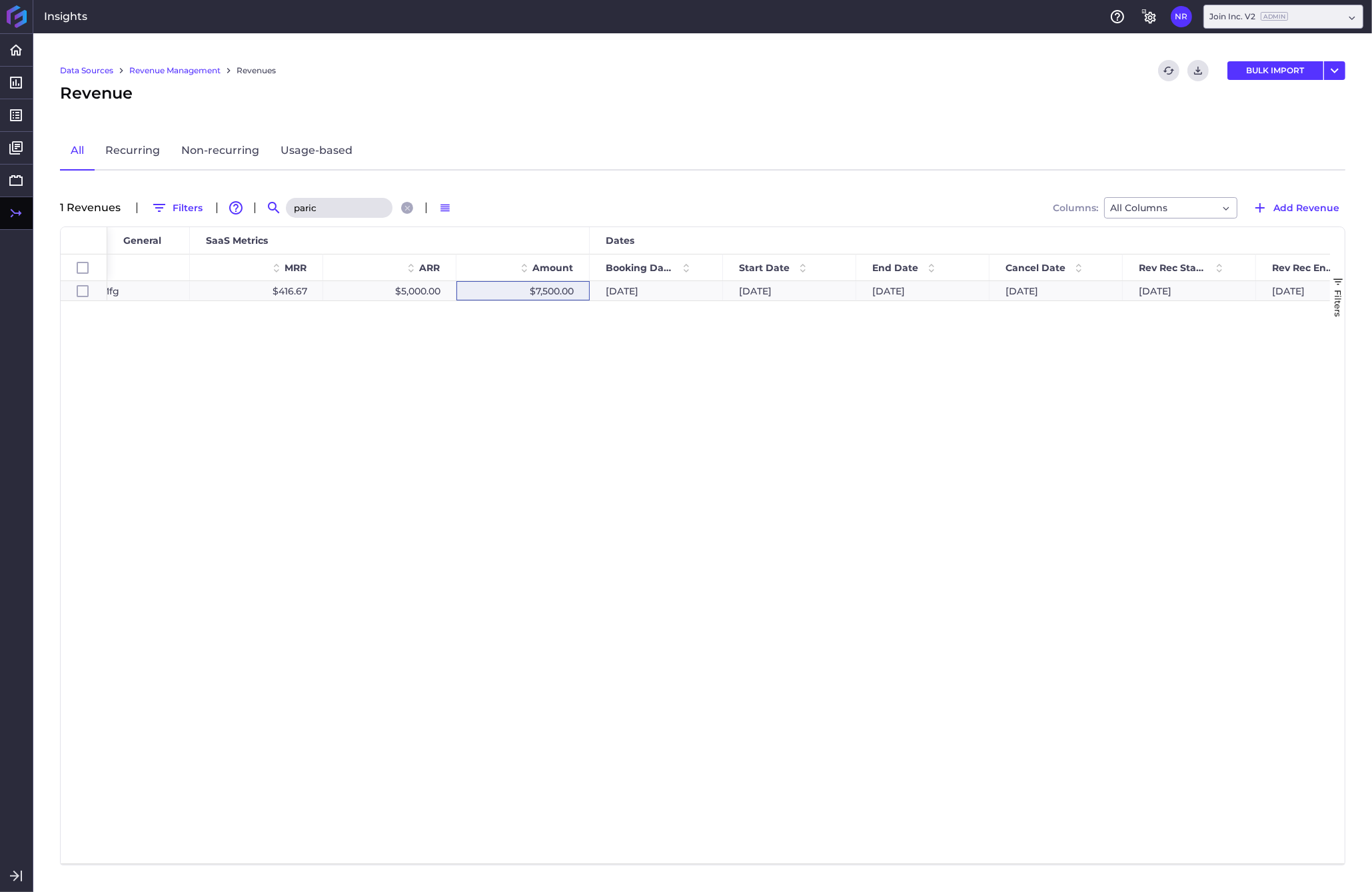
scroll to position [0, 750]
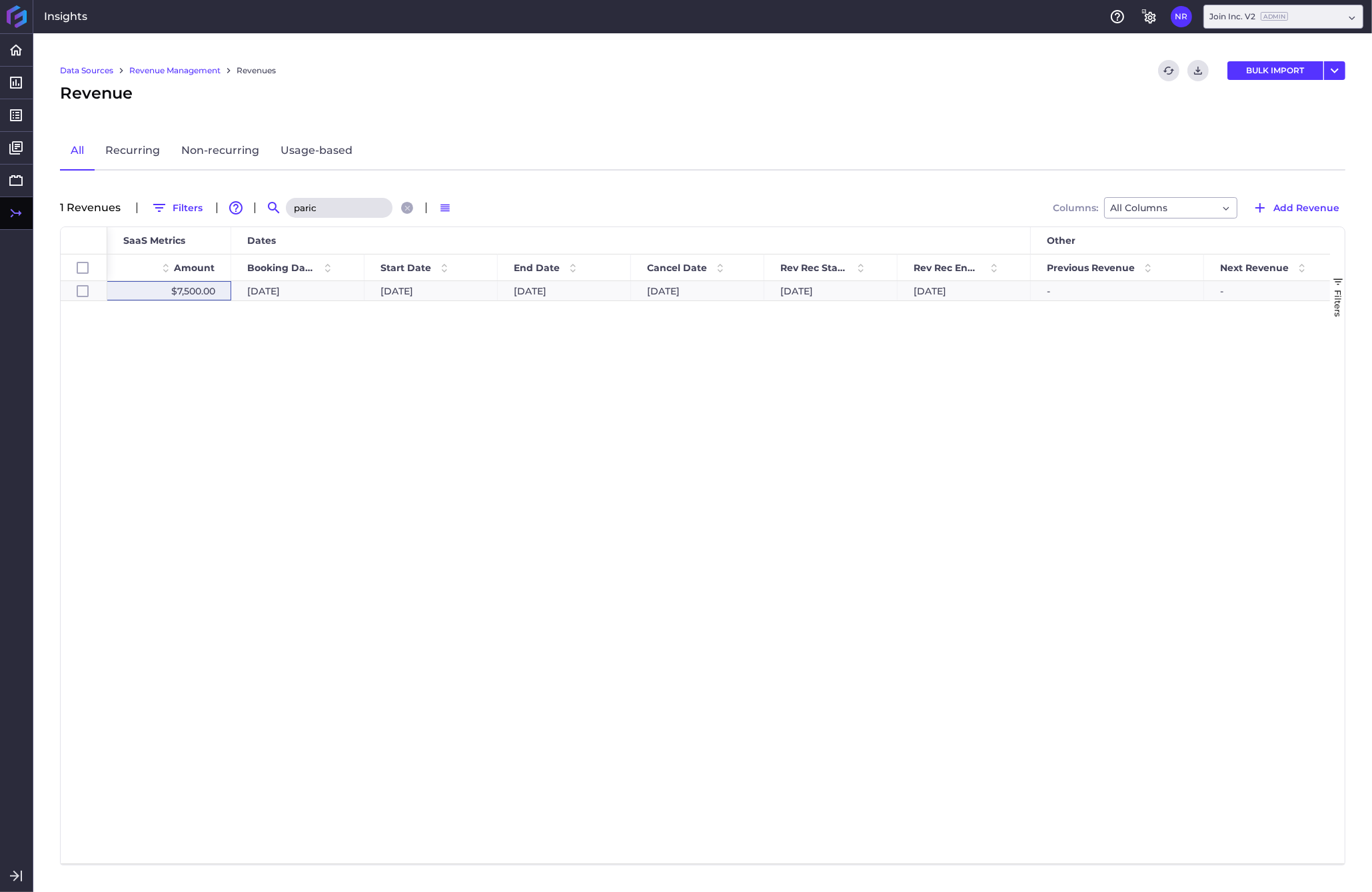
click at [325, 205] on input "paric" at bounding box center [339, 208] width 107 height 20
click at [407, 210] on icon "Close search" at bounding box center [407, 209] width 9 height 9
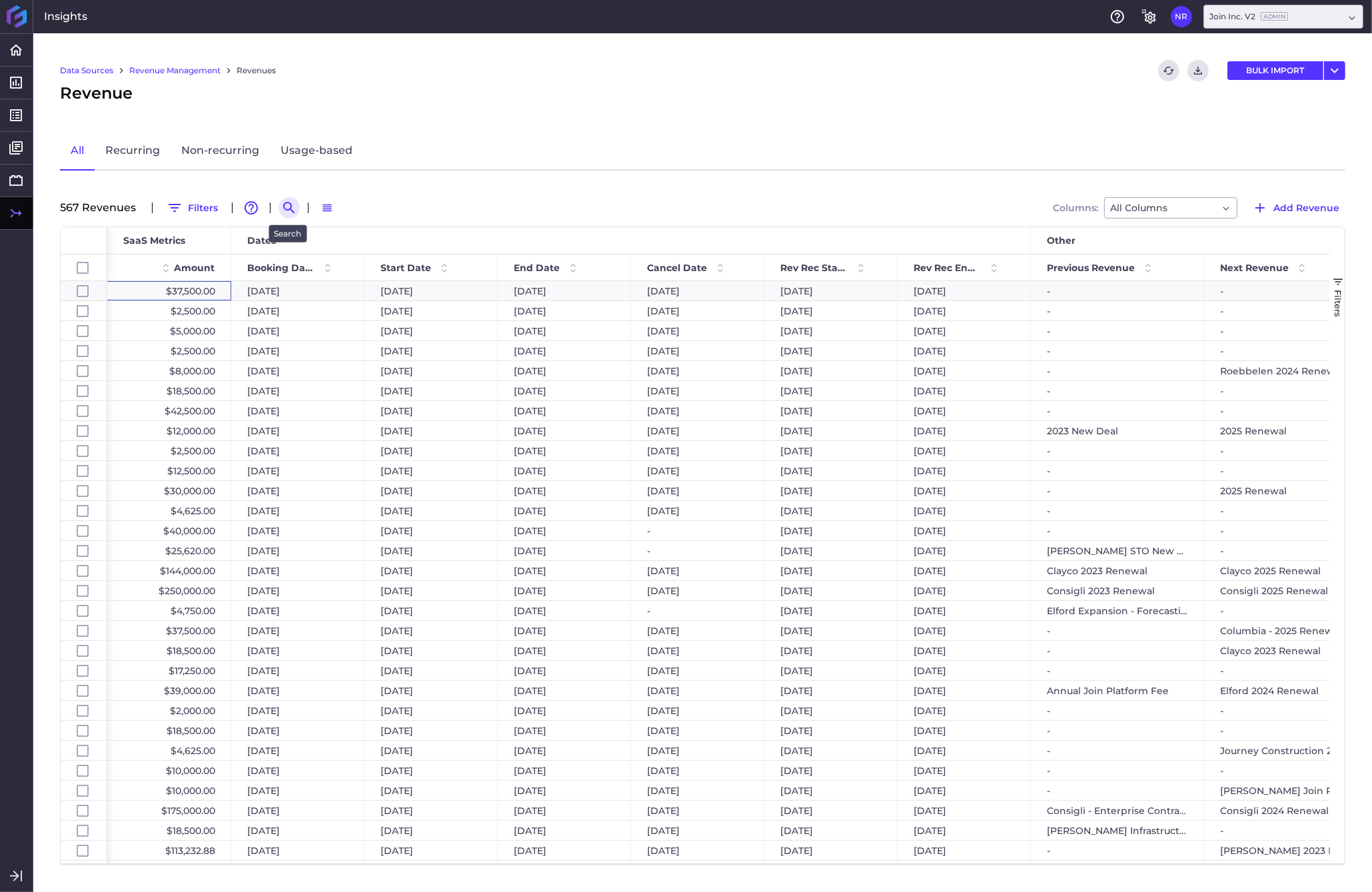
click at [284, 207] on icon "Search by" at bounding box center [288, 207] width 12 height 12
click at [336, 205] on input at bounding box center [354, 208] width 107 height 20
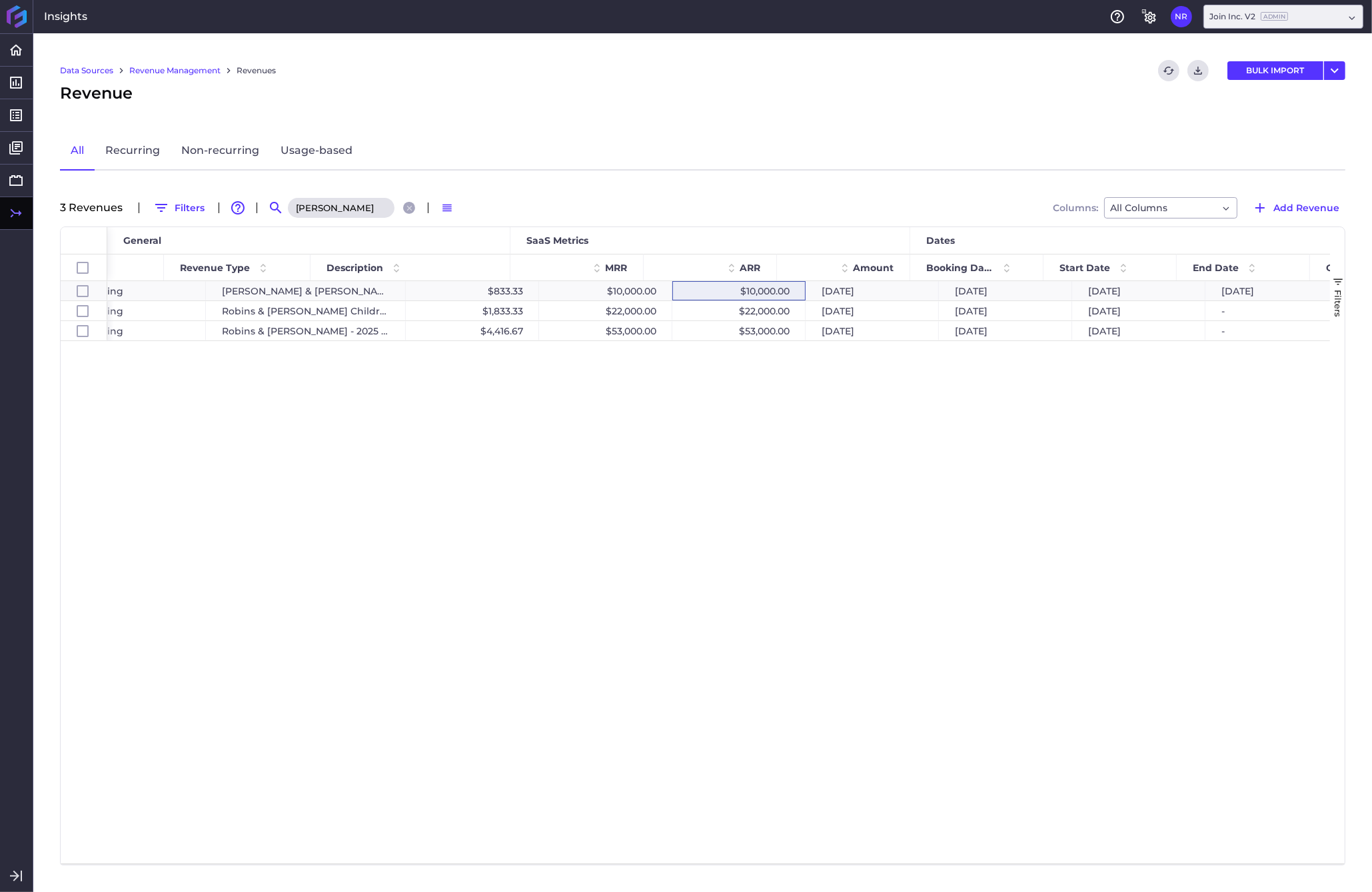
scroll to position [0, 231]
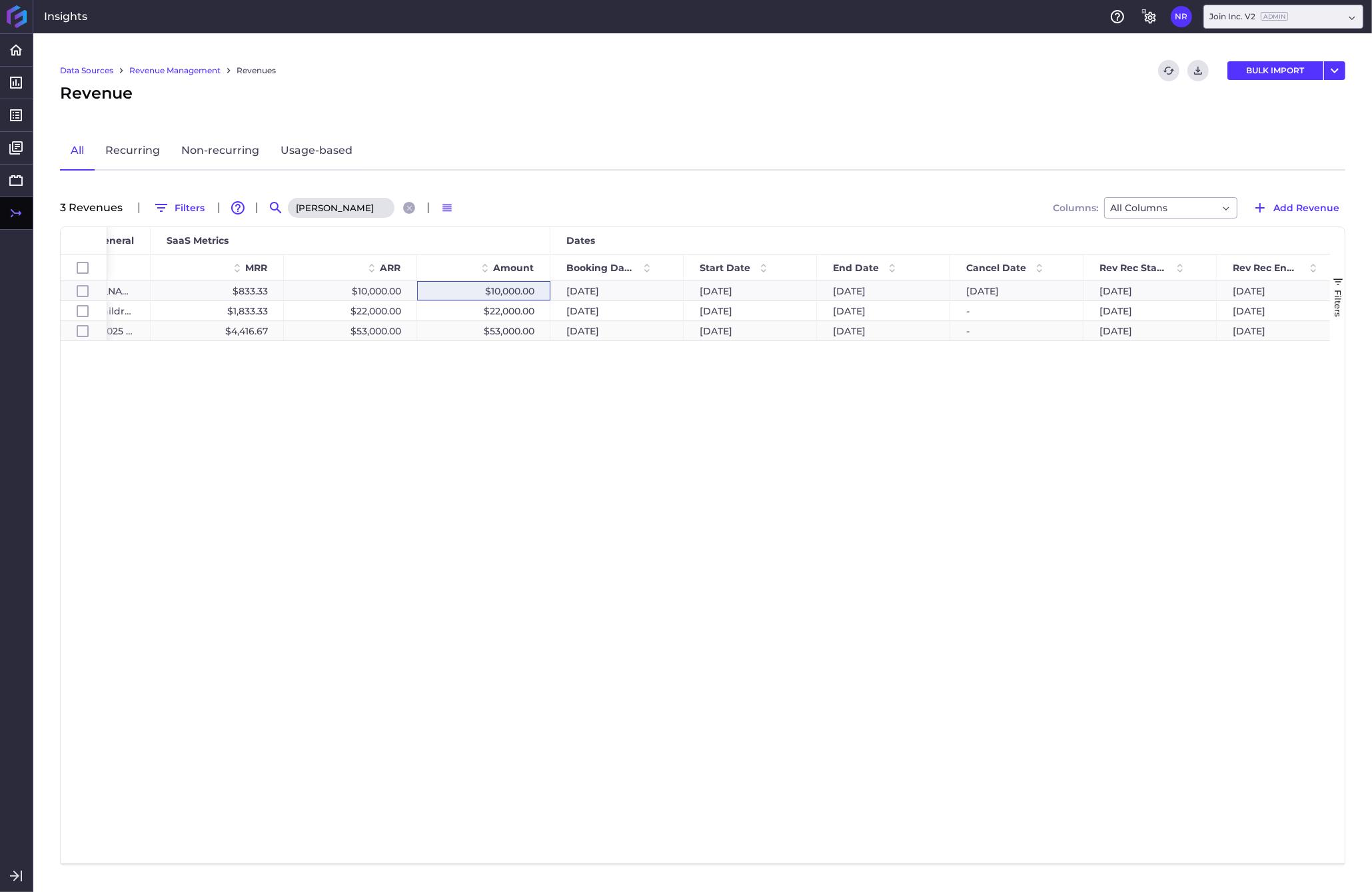
type input "[PERSON_NAME]"
click at [486, 334] on div "$53,000.00" at bounding box center [484, 331] width 133 height 20
checkbox input "false"
checkbox input "true"
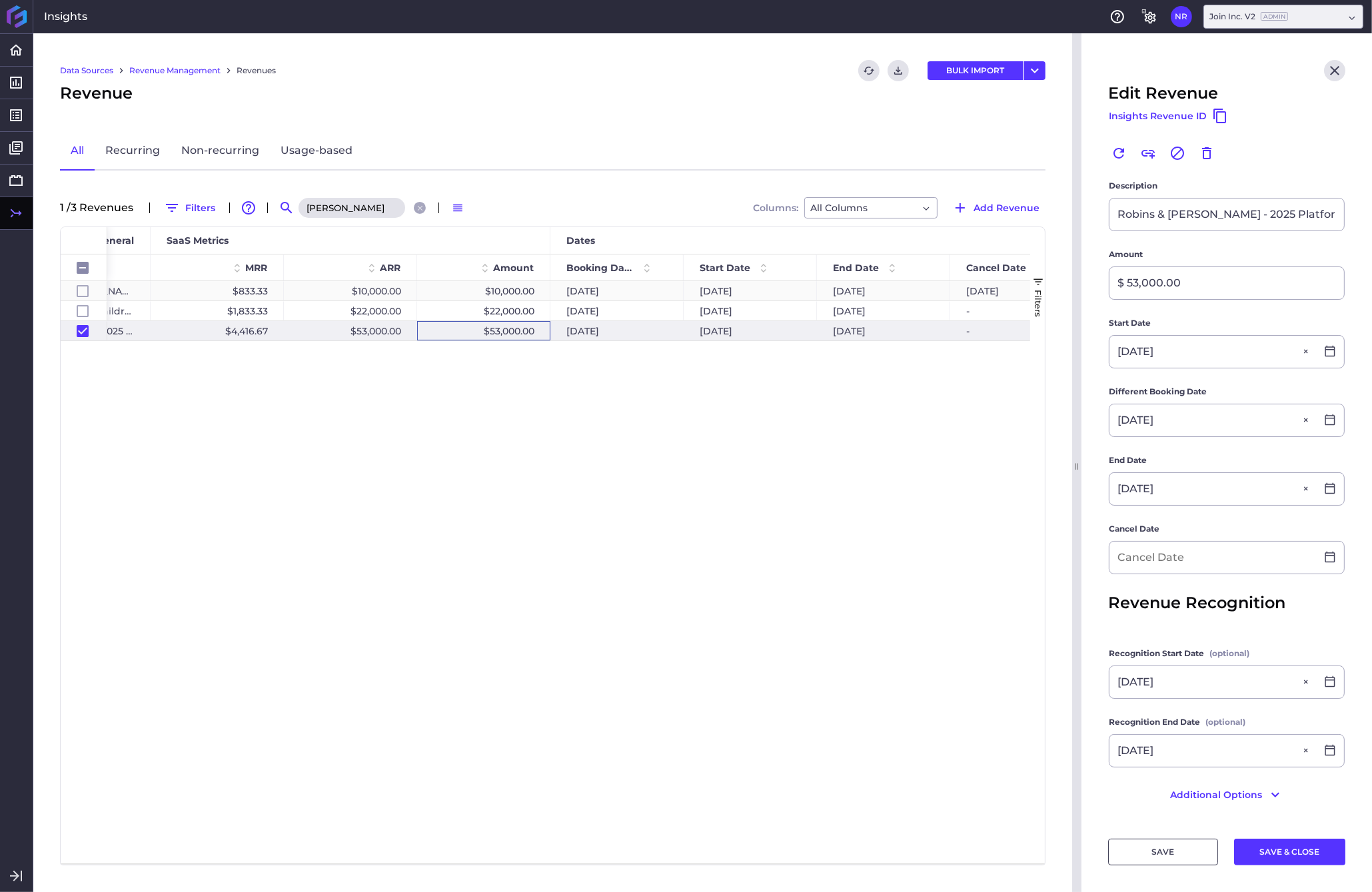
click at [461, 285] on div "$10,000.00" at bounding box center [484, 291] width 133 height 20
checkbox input "false"
checkbox input "true"
checkbox input "false"
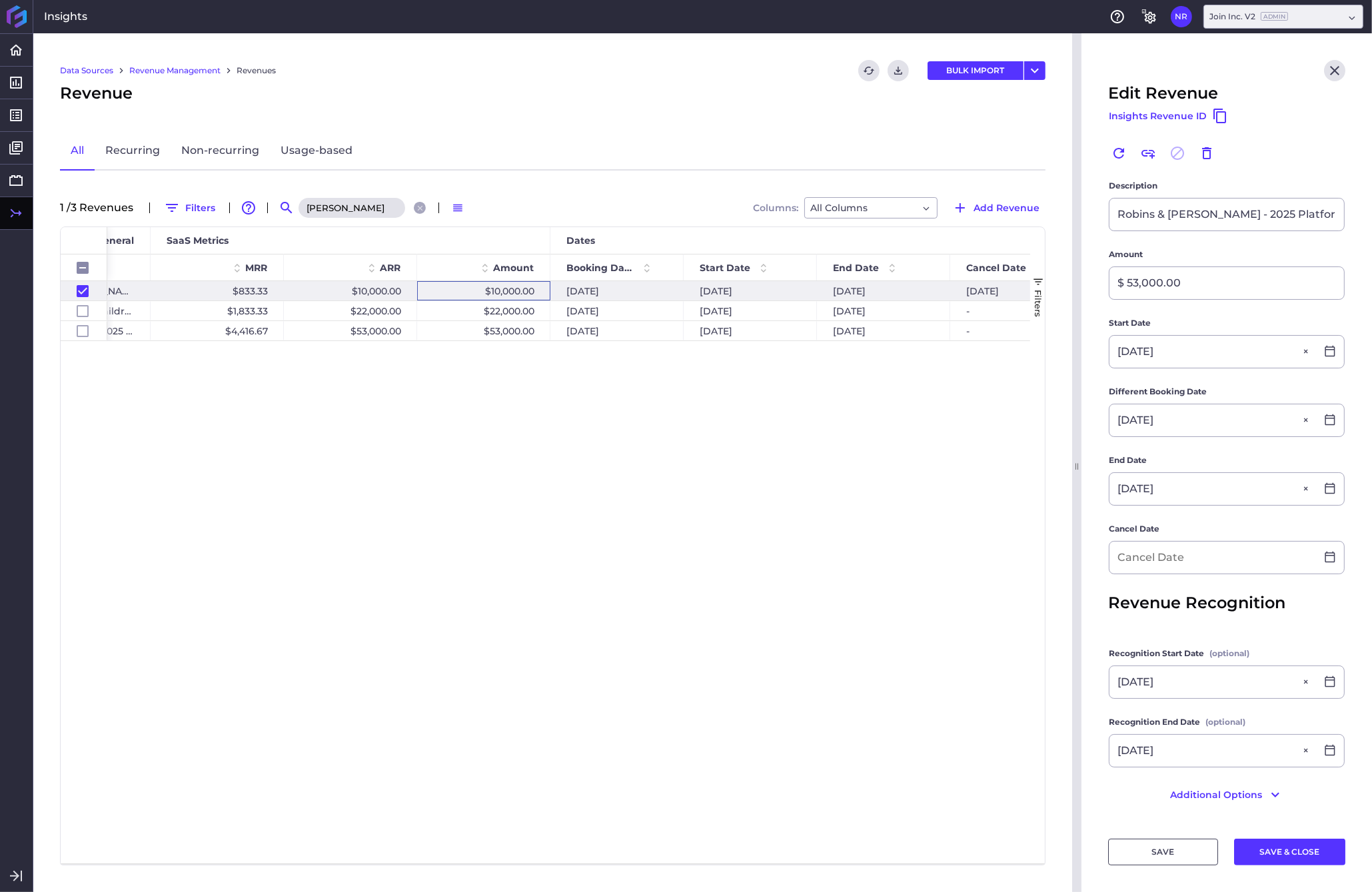
type input "[PERSON_NAME] & [PERSON_NAME] - Carillion Clinic project"
type input "$ 10,000.00"
type input "[DATE]"
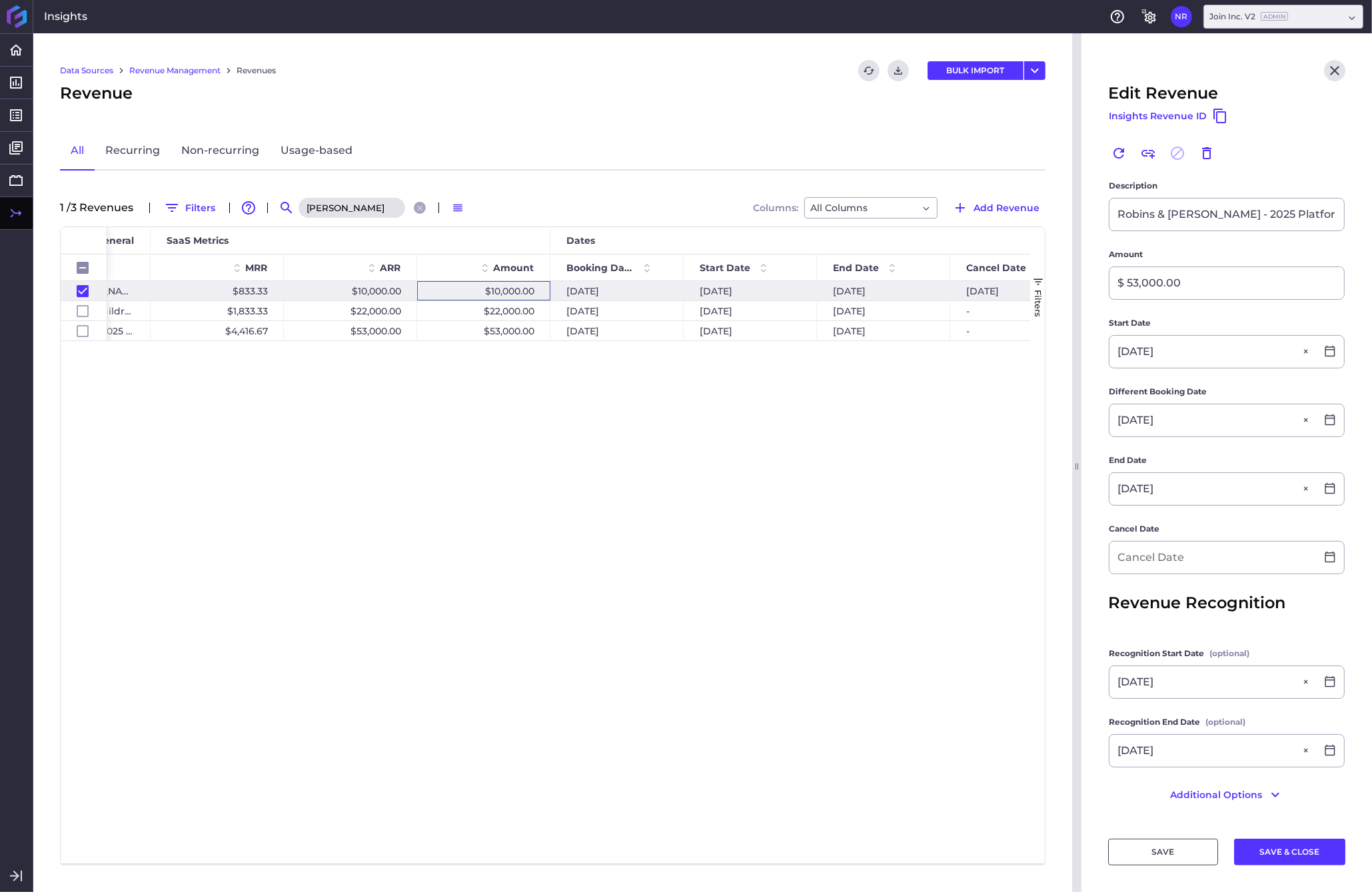
type input "[DATE]"
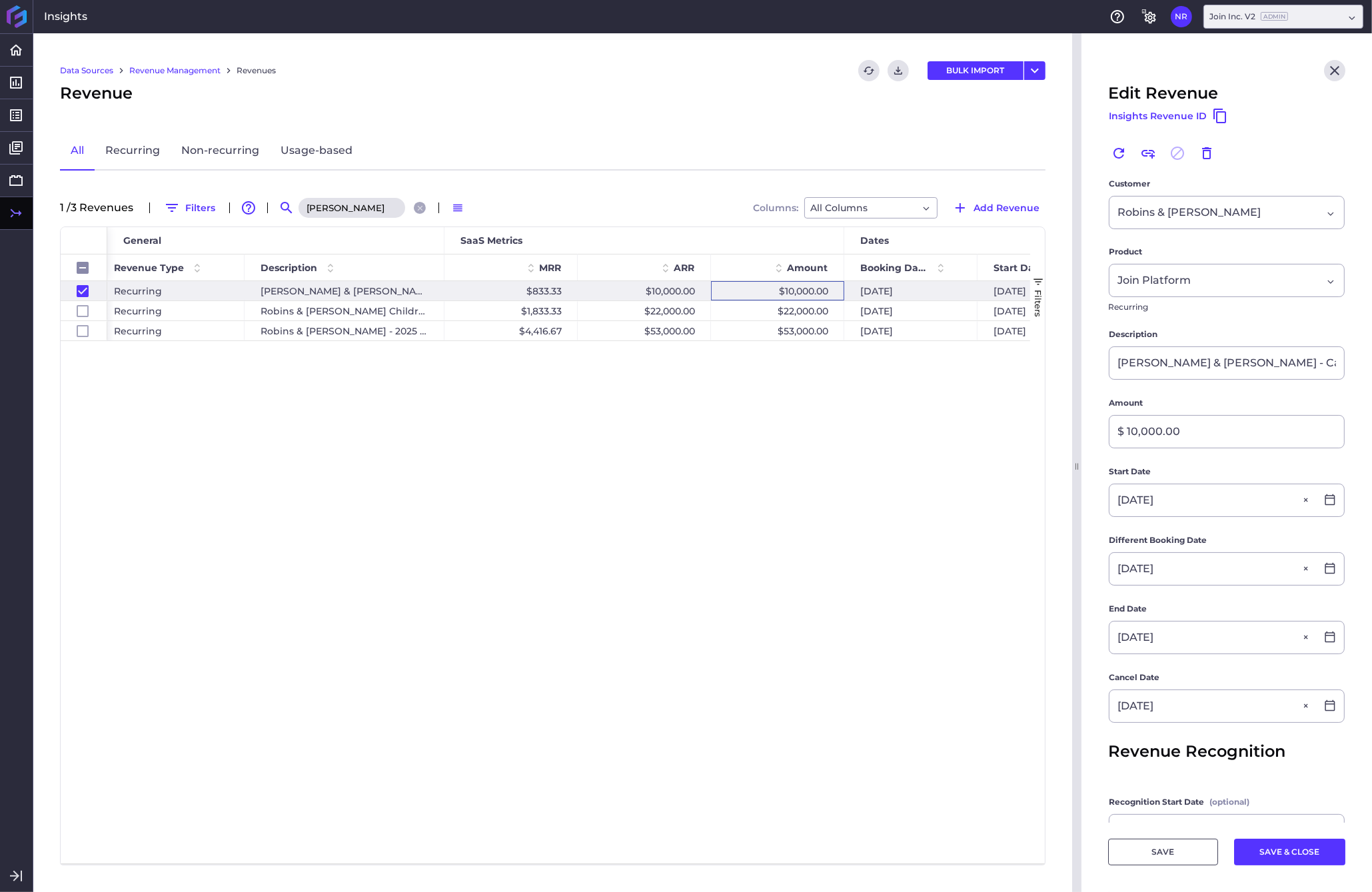
click at [818, 290] on div "$10,000.00" at bounding box center [777, 291] width 133 height 20
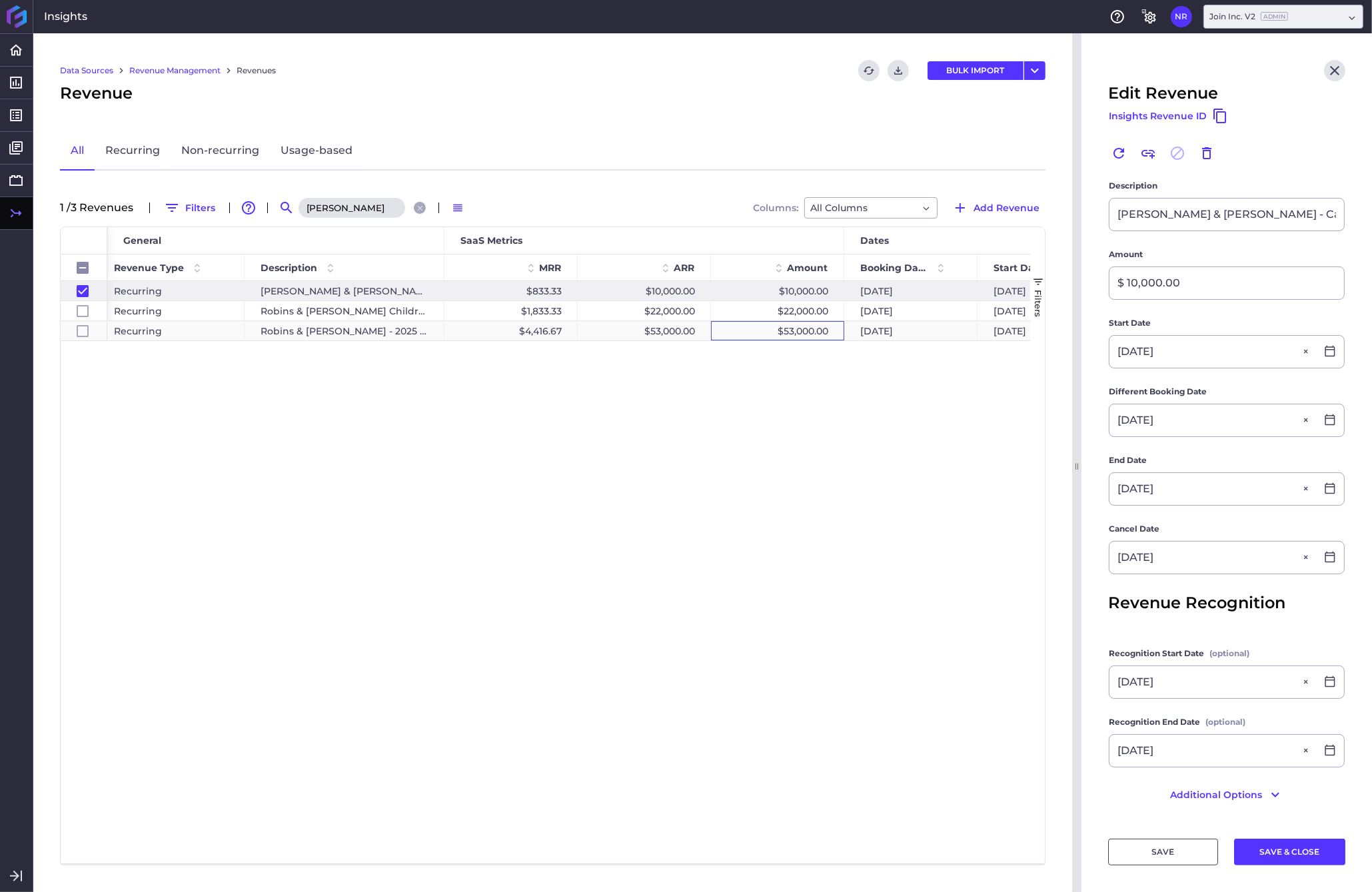
click at [794, 331] on div "$53,000.00" at bounding box center [777, 331] width 133 height 20
checkbox input "false"
checkbox input "true"
checkbox input "false"
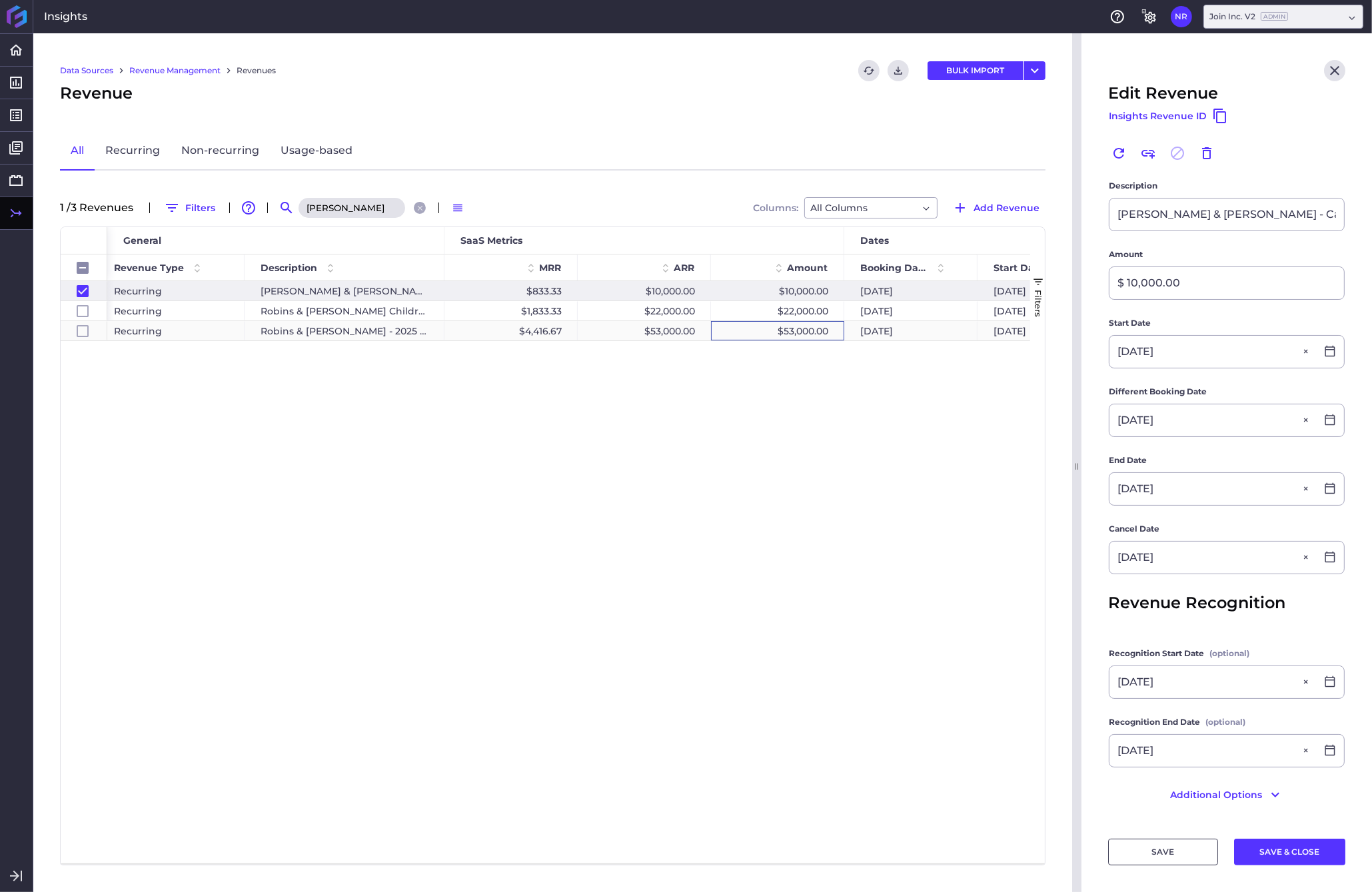
type input "Robins & [PERSON_NAME] - 2025 Platform fee"
type input "$ 53,000.00"
type input "[DATE]"
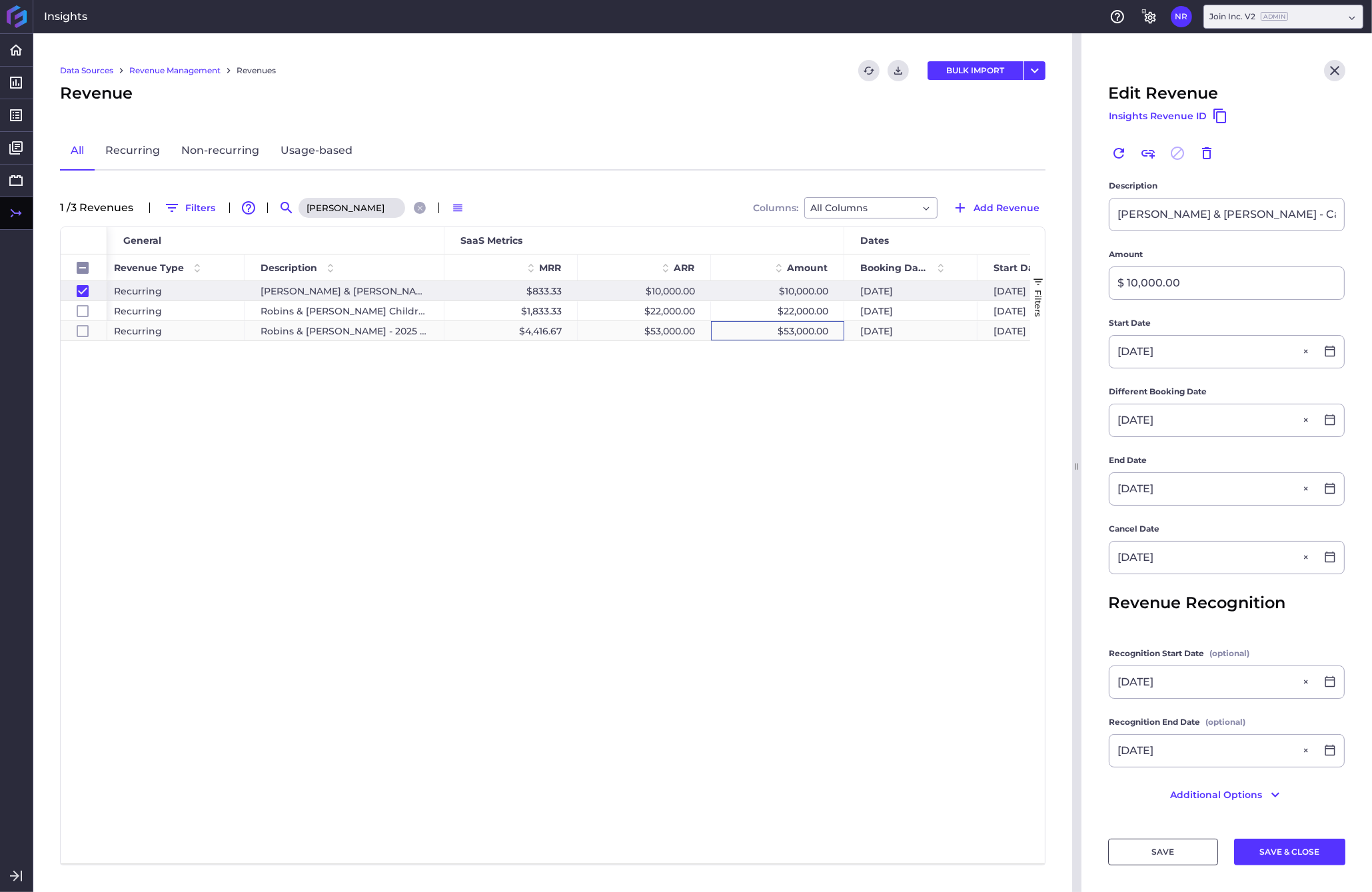
type input "[DATE]"
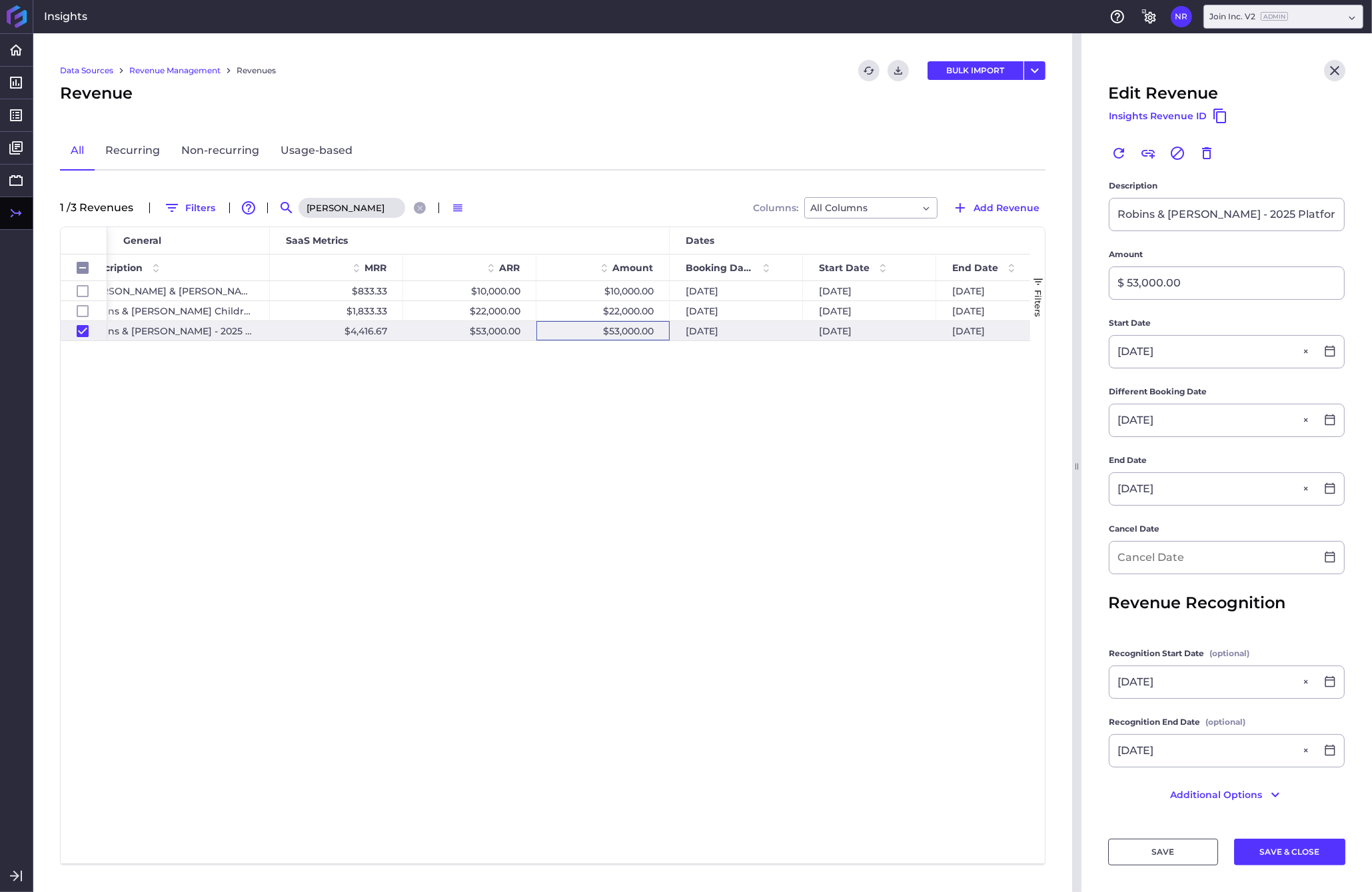
scroll to position [0, 525]
click at [1075, 558] on icon at bounding box center [1329, 556] width 12 height 12
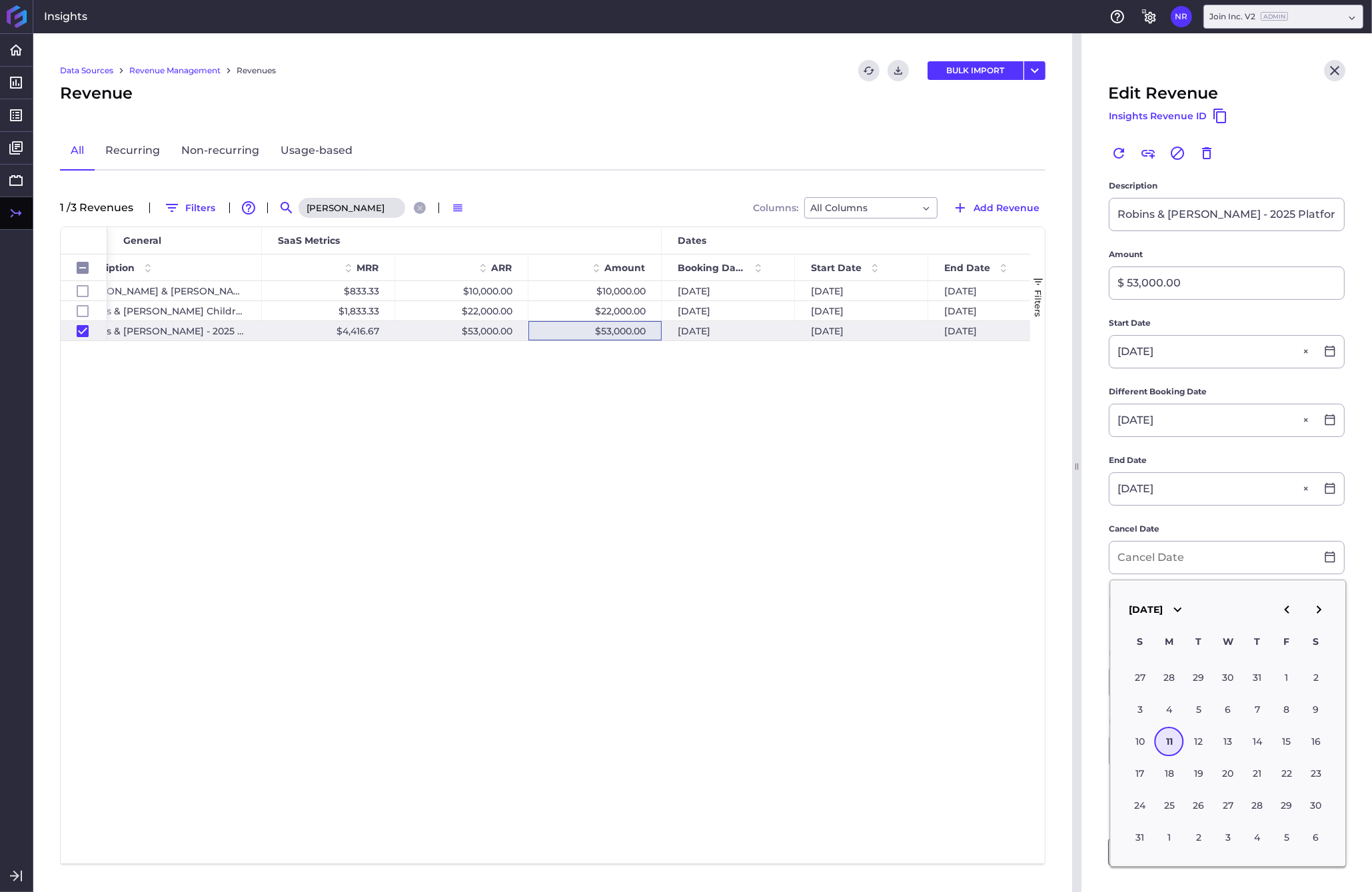
click at [1075, 609] on icon "button" at bounding box center [1318, 610] width 16 height 16
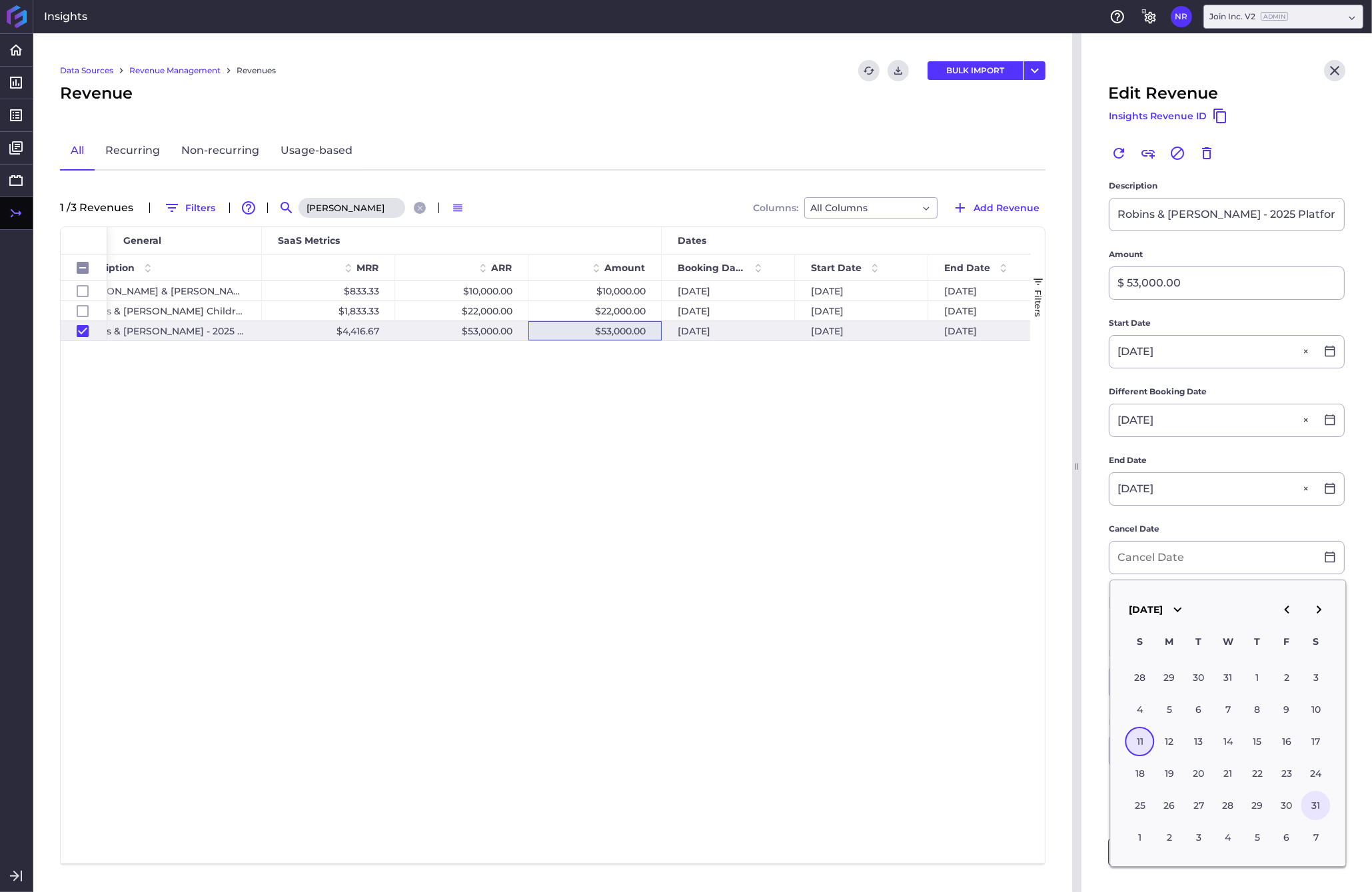
click at [1075, 797] on div "31" at bounding box center [1316, 806] width 30 height 30
type input "[DATE]"
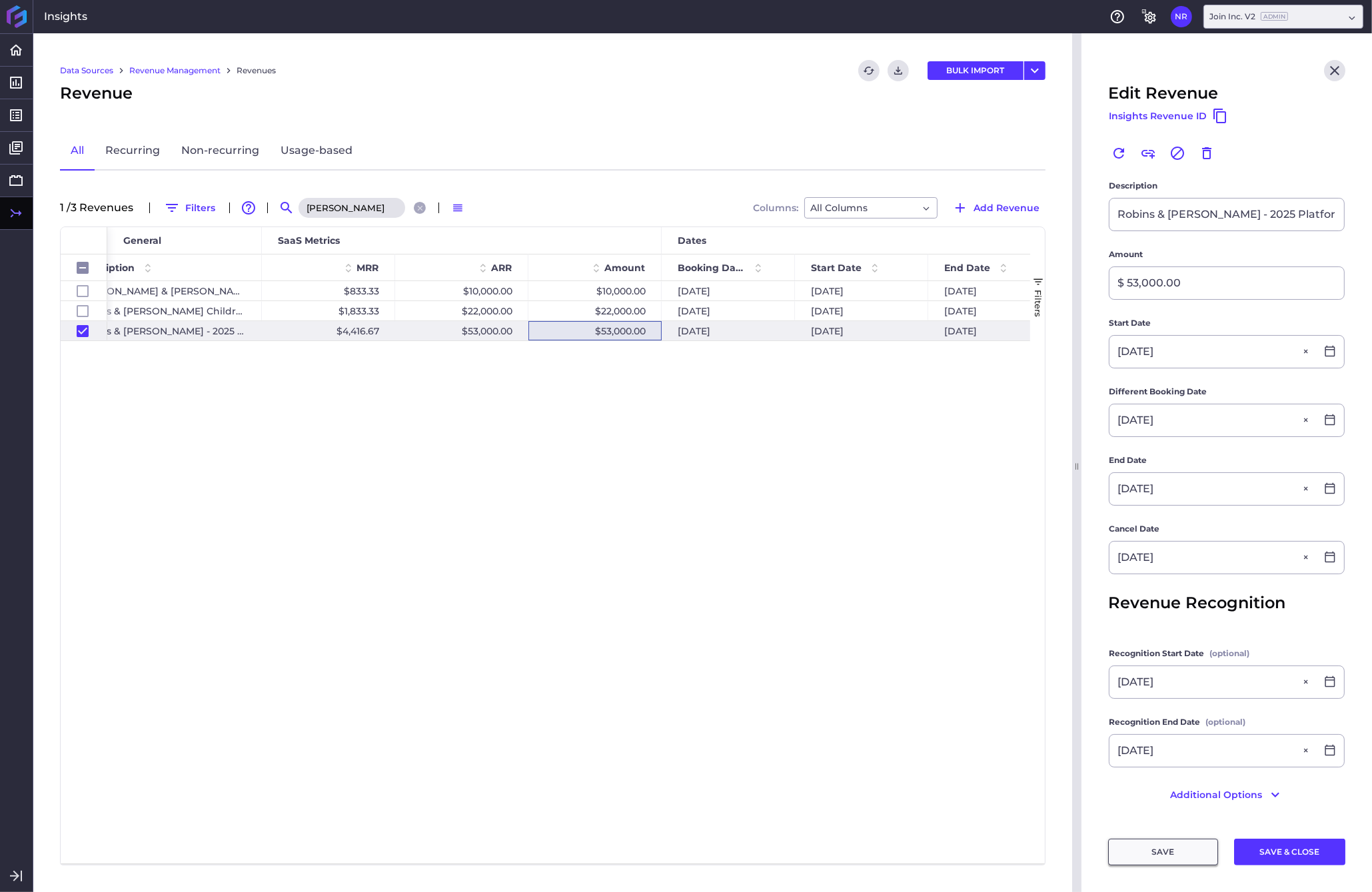
click at [1075, 855] on button "SAVE" at bounding box center [1162, 852] width 110 height 27
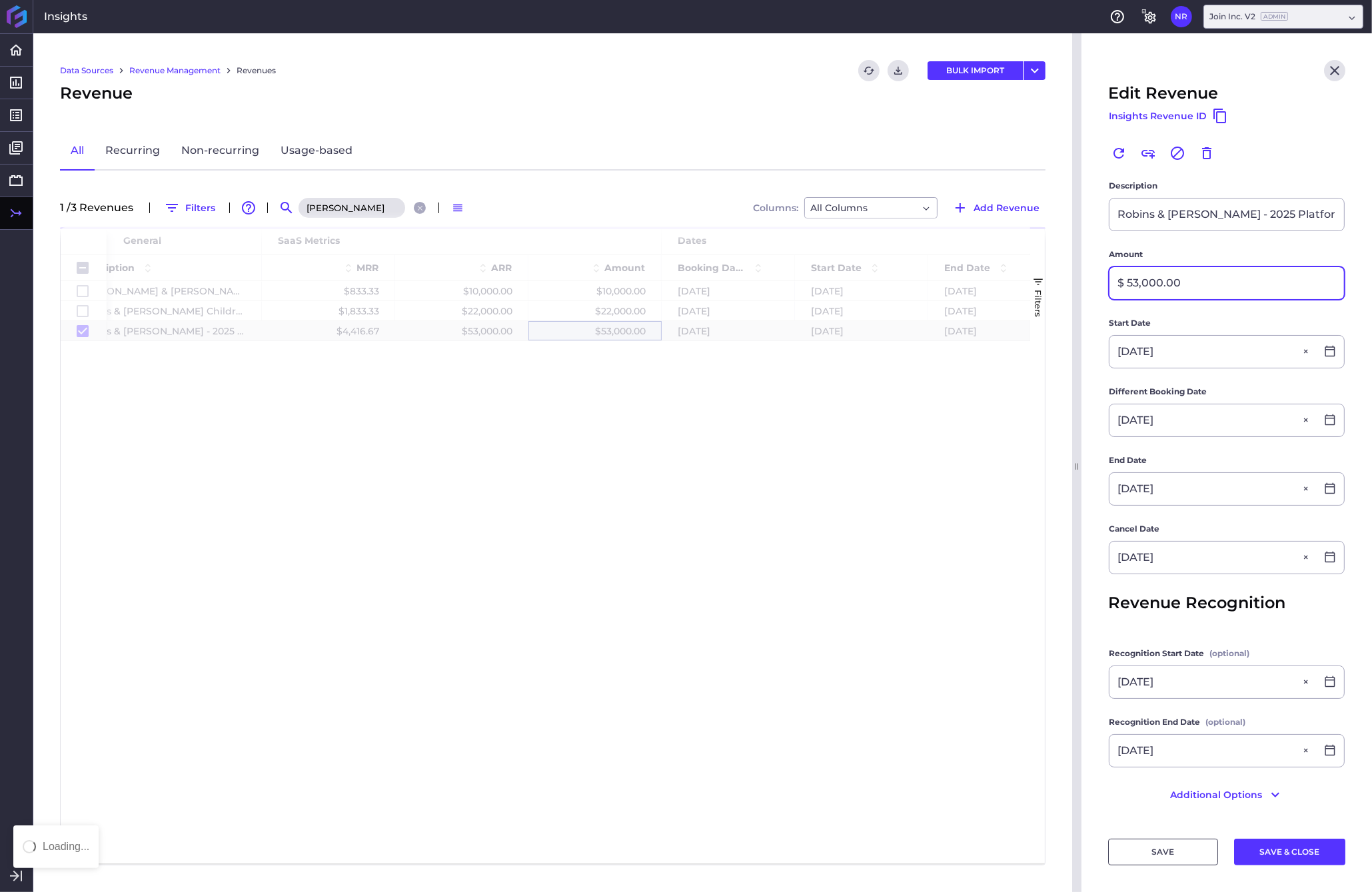
checkbox input "false"
checkbox input "true"
checkbox input "false"
checkbox input "true"
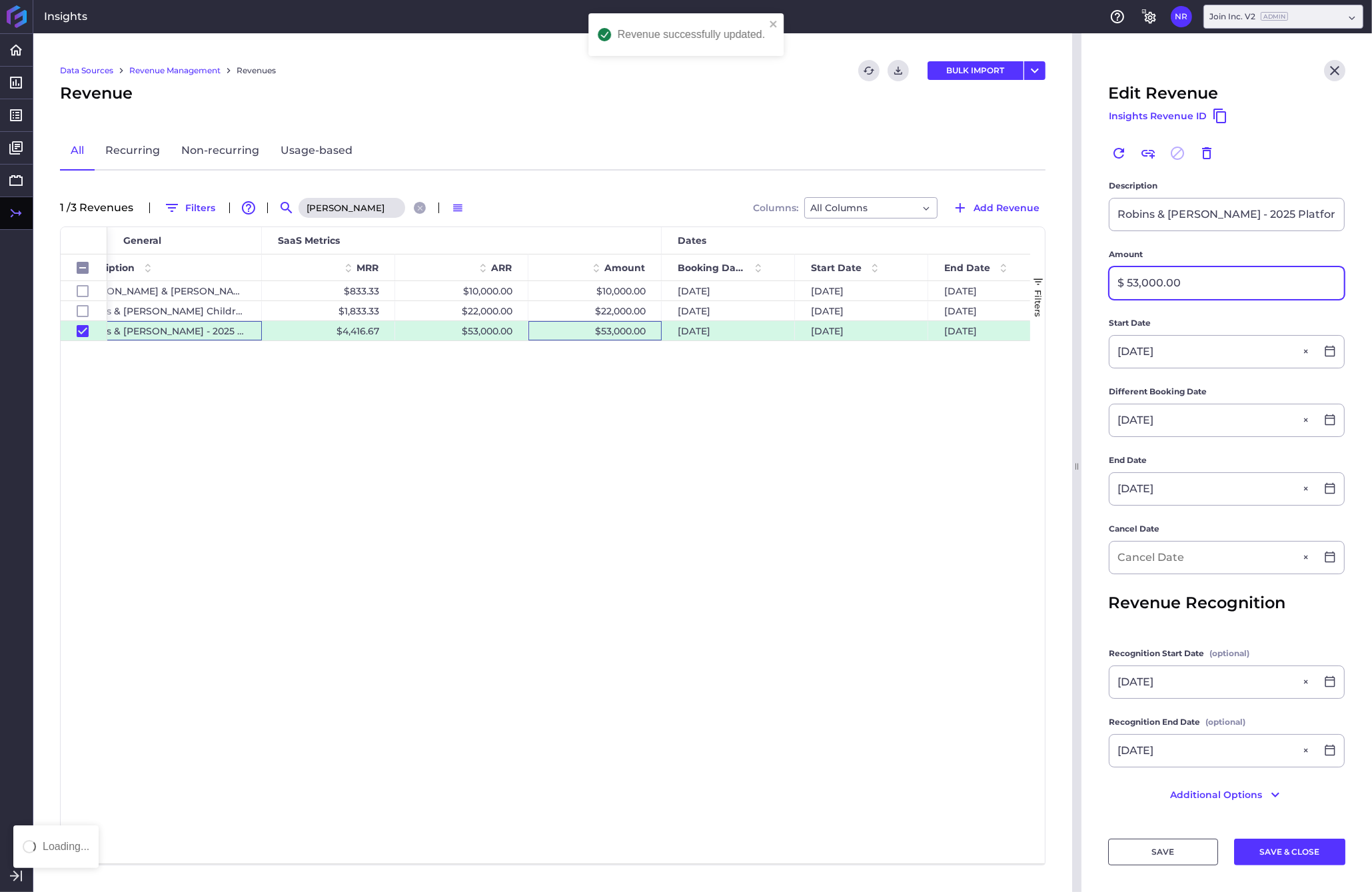
checkbox input "false"
type input "[DATE]"
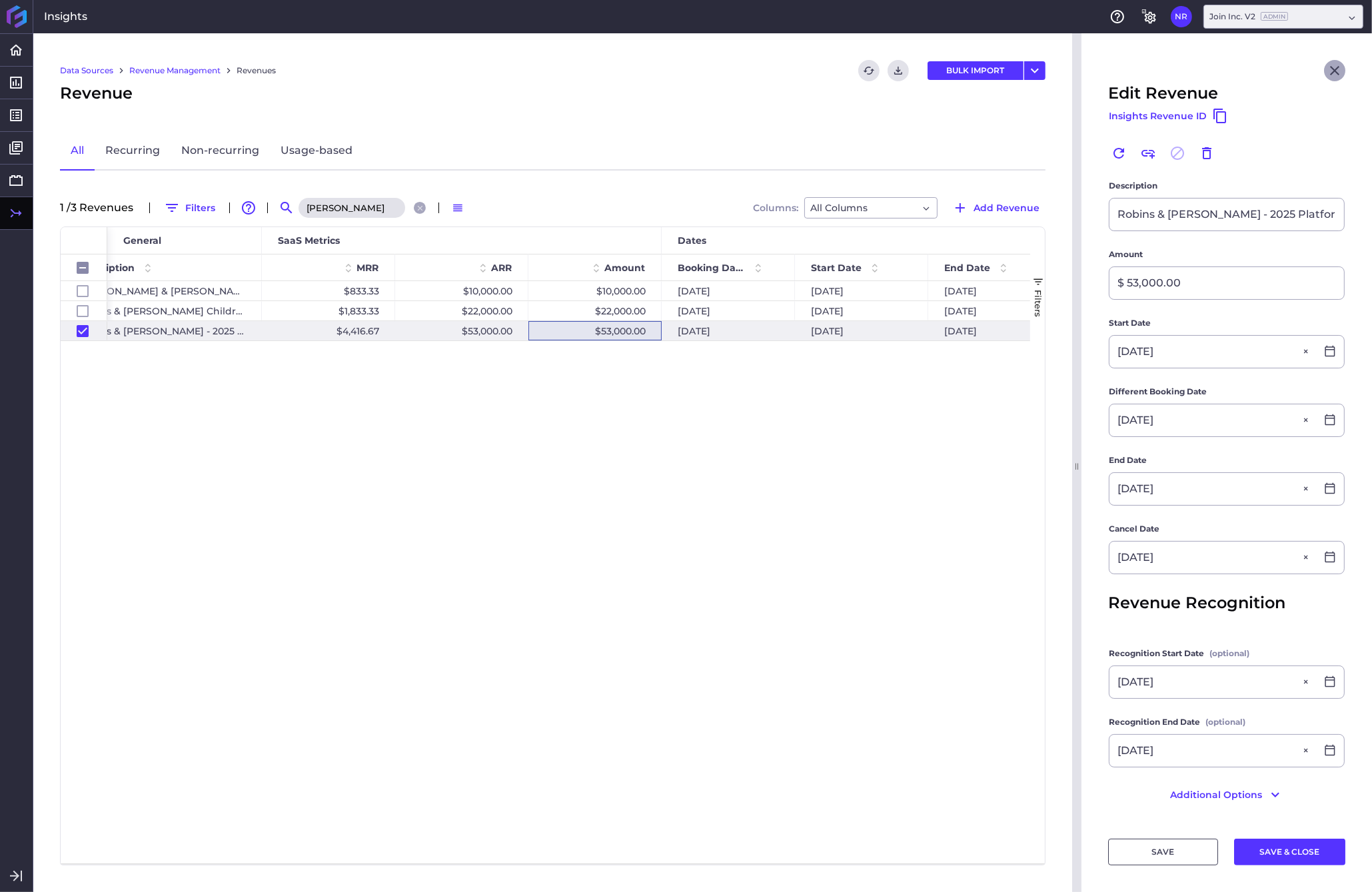
click at [1075, 72] on icon "Close" at bounding box center [1334, 71] width 16 height 16
checkbox input "false"
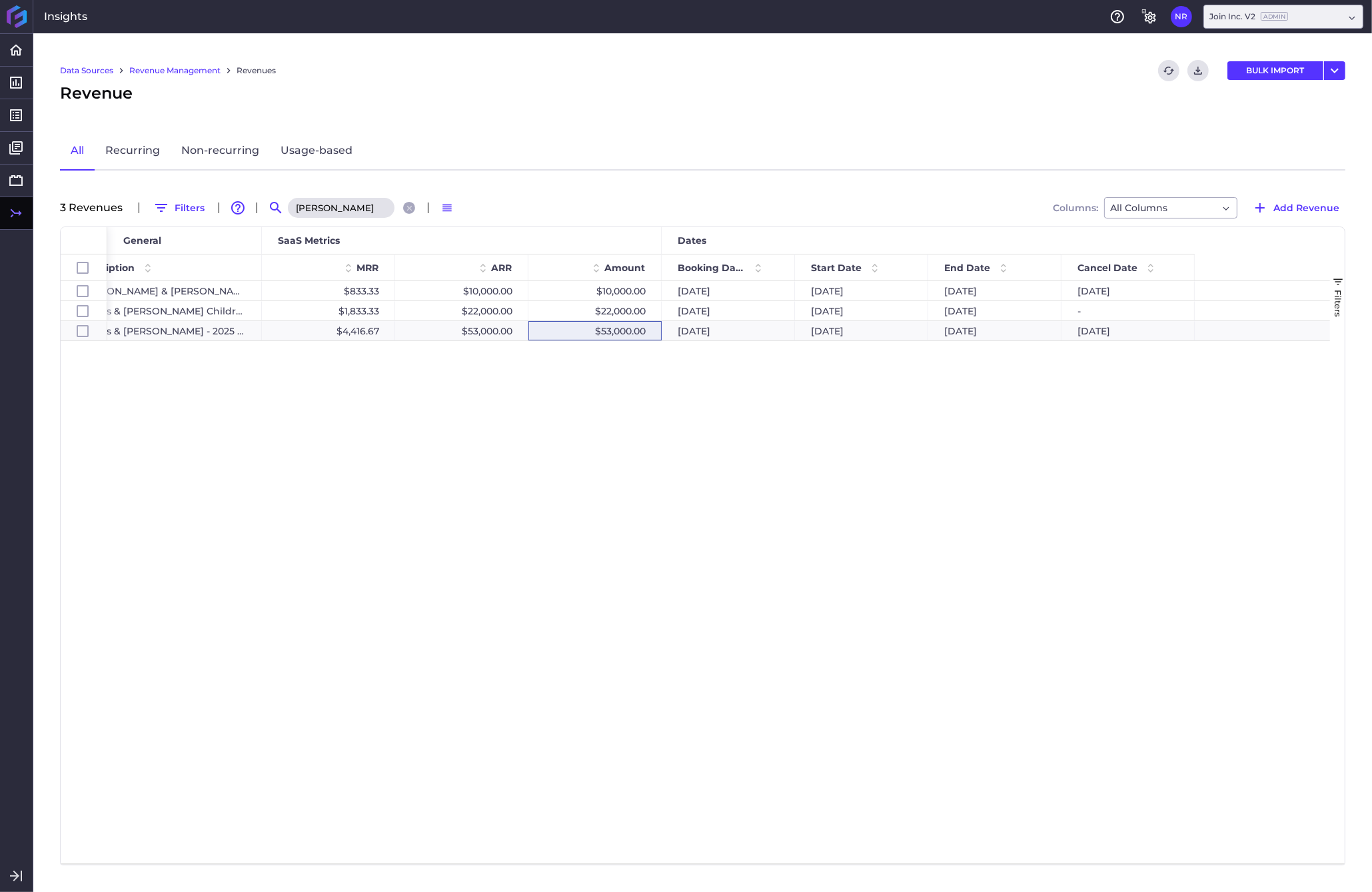
scroll to position [0, 0]
click at [359, 198] on input "[PERSON_NAME]" at bounding box center [340, 208] width 107 height 20
drag, startPoint x: 342, startPoint y: 207, endPoint x: 219, endPoint y: 210, distance: 123.0
click at [287, 210] on input "[PERSON_NAME]" at bounding box center [340, 208] width 107 height 20
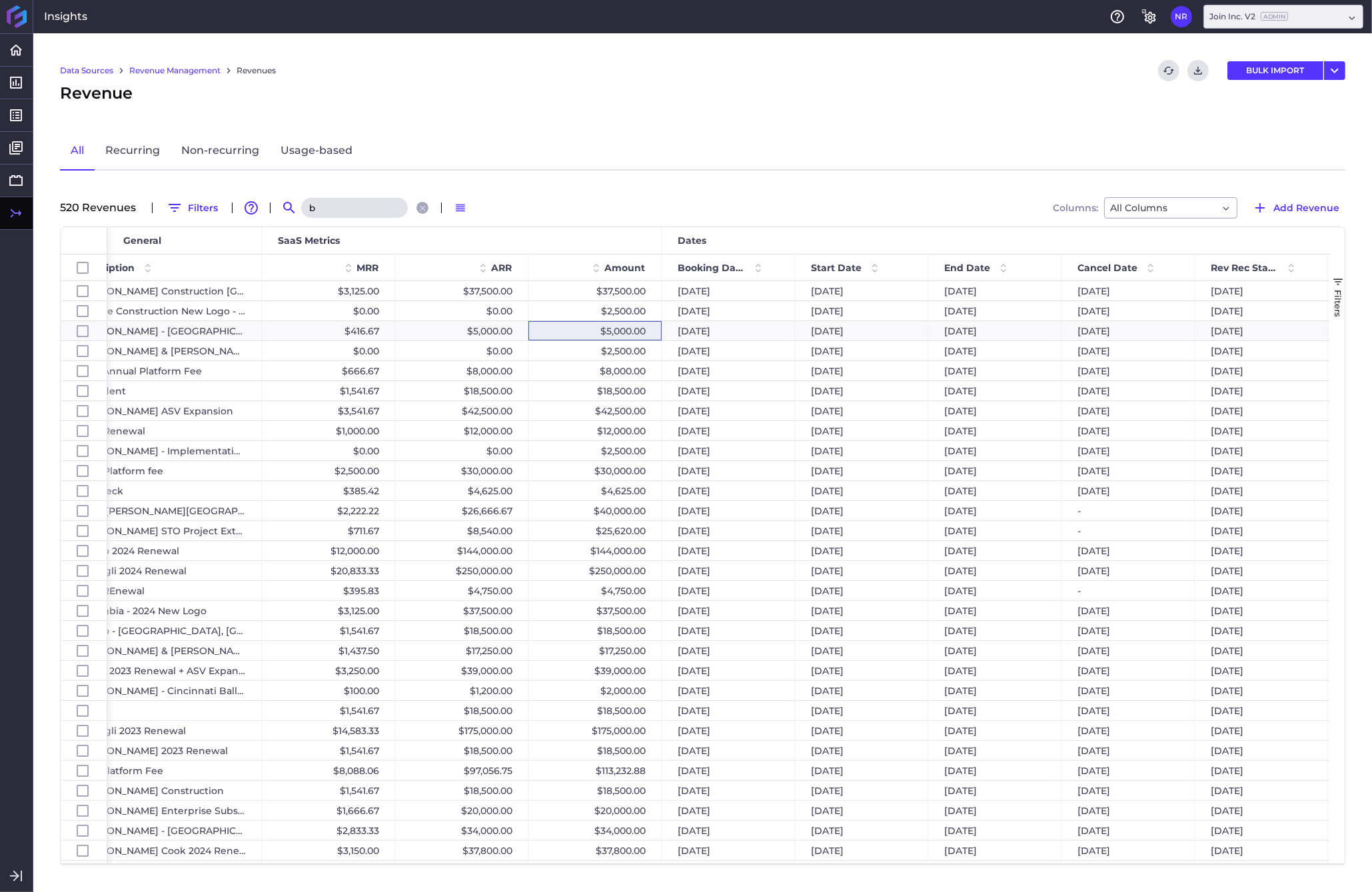
click at [332, 202] on input "b" at bounding box center [354, 208] width 107 height 20
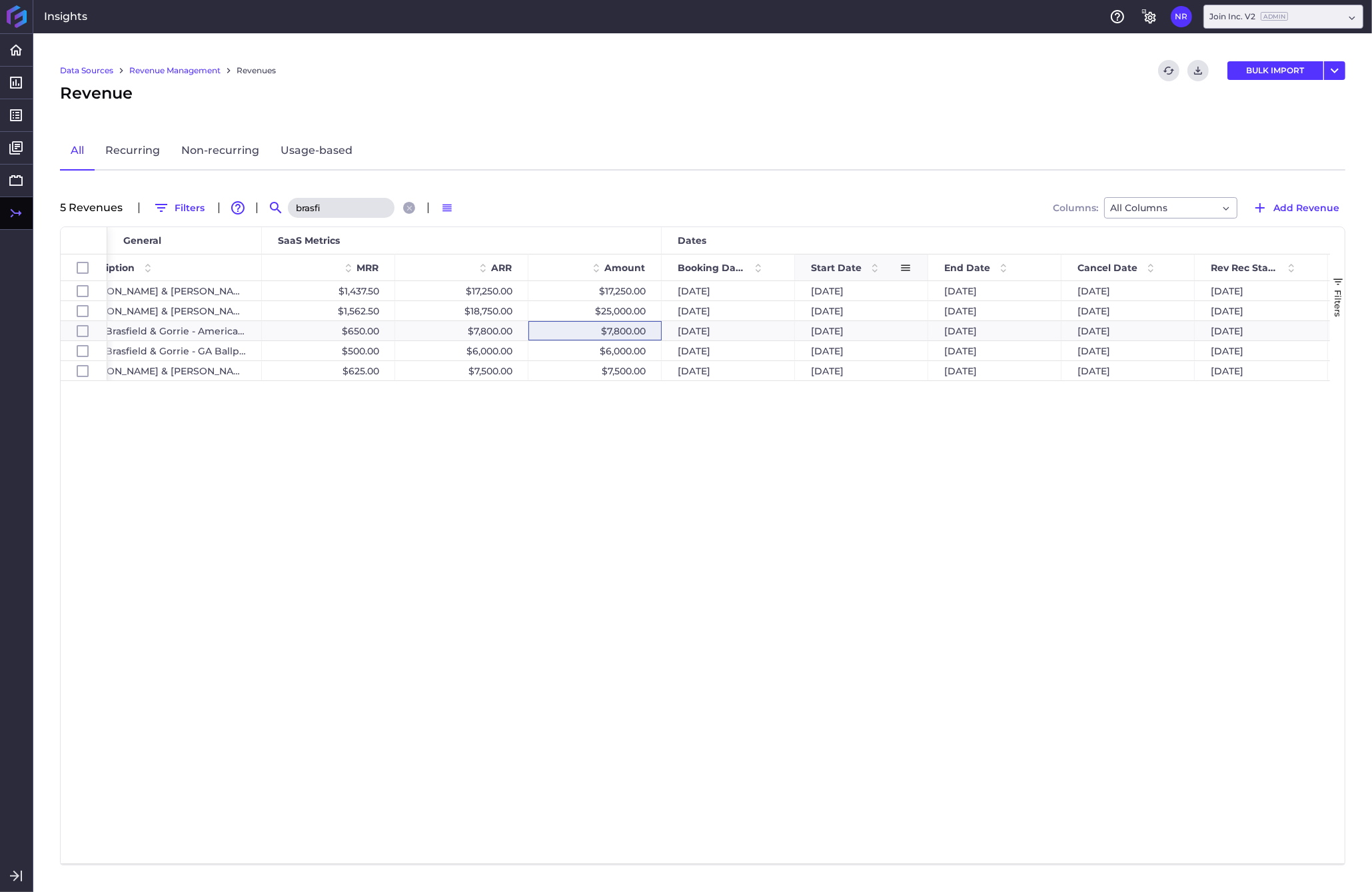
type input "brasfi"
click at [870, 268] on span at bounding box center [875, 268] width 16 height 16
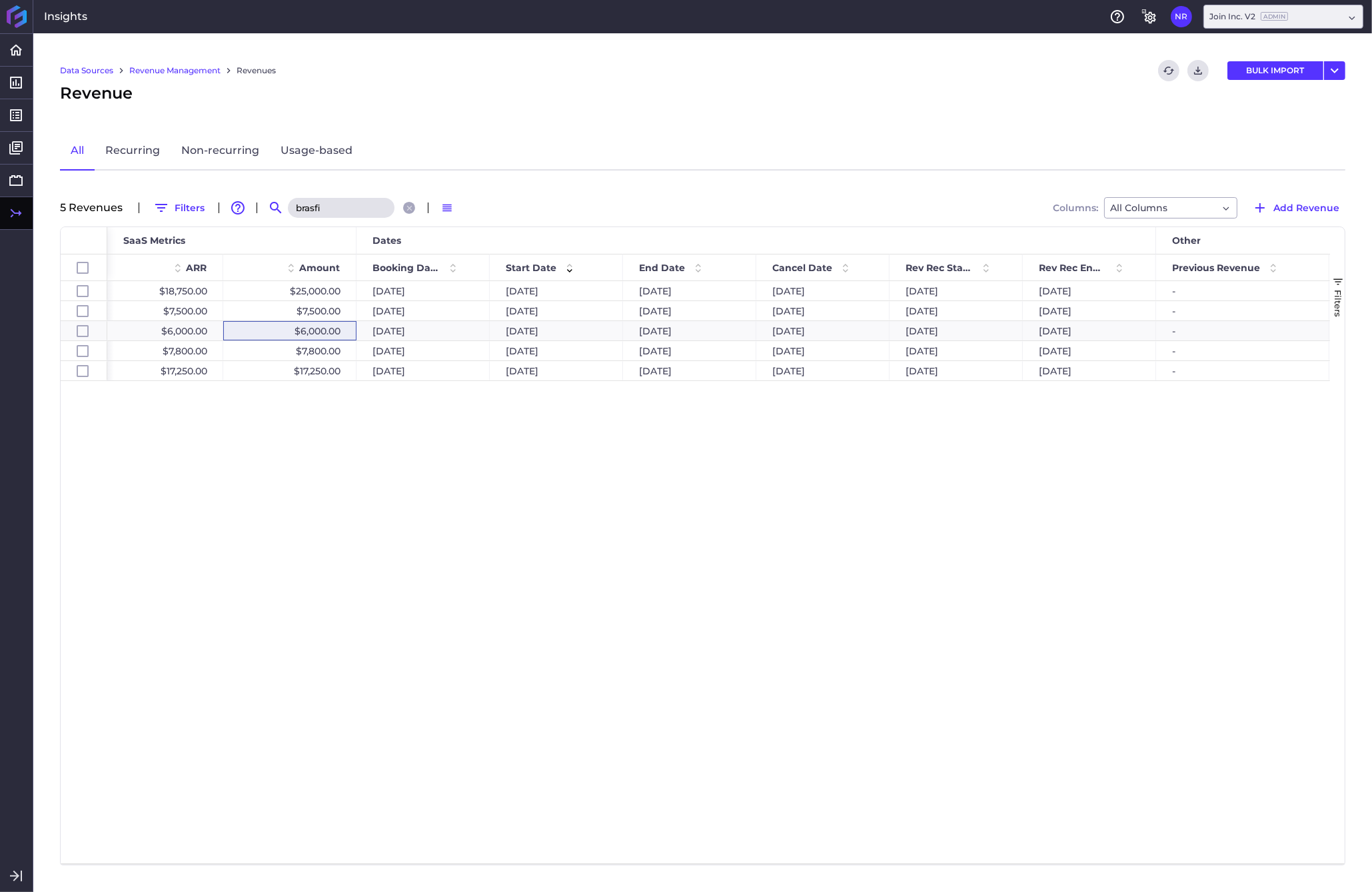
scroll to position [0, 824]
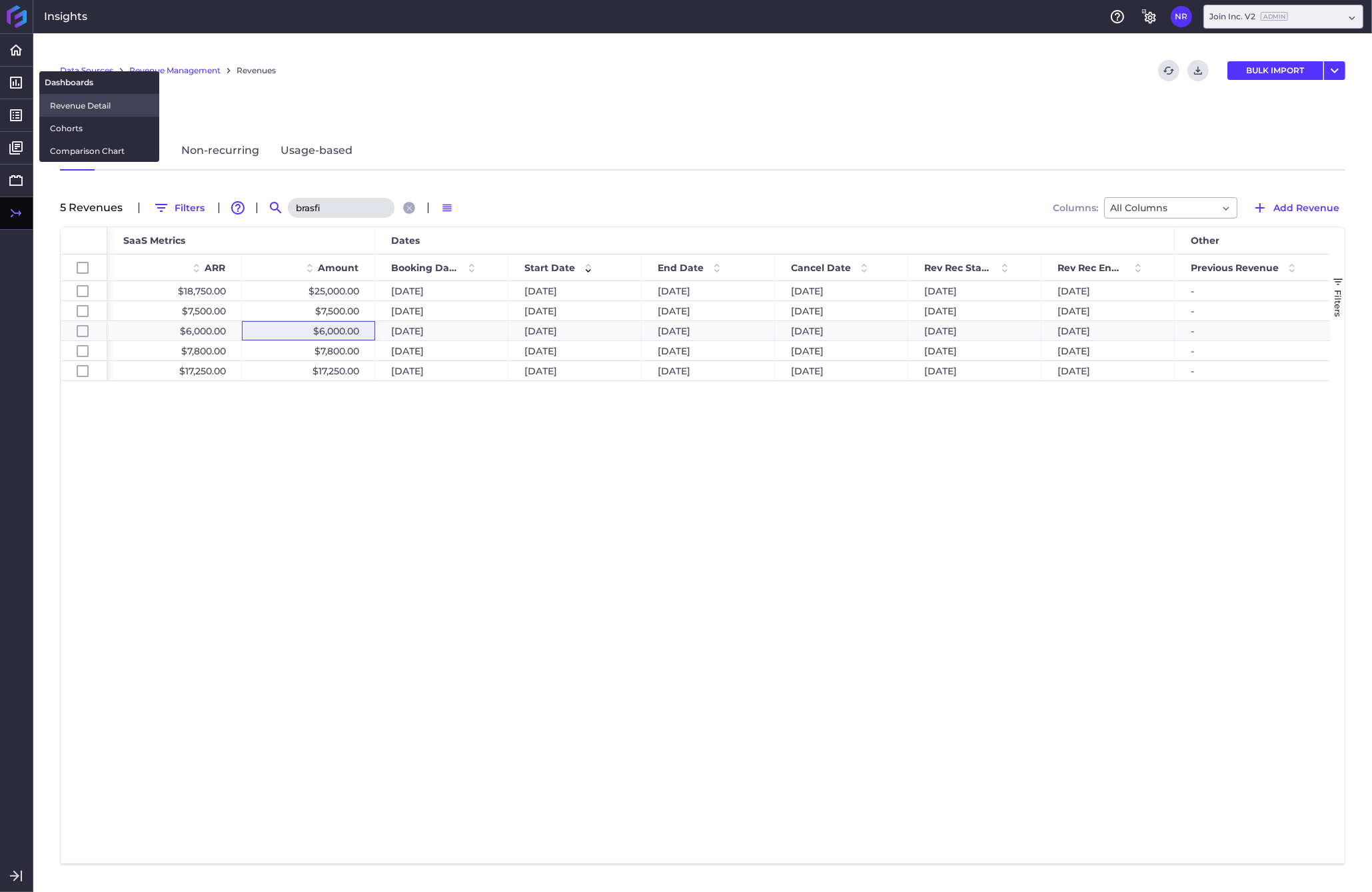
click at [74, 108] on span "Revenue Detail" at bounding box center [99, 106] width 99 height 14
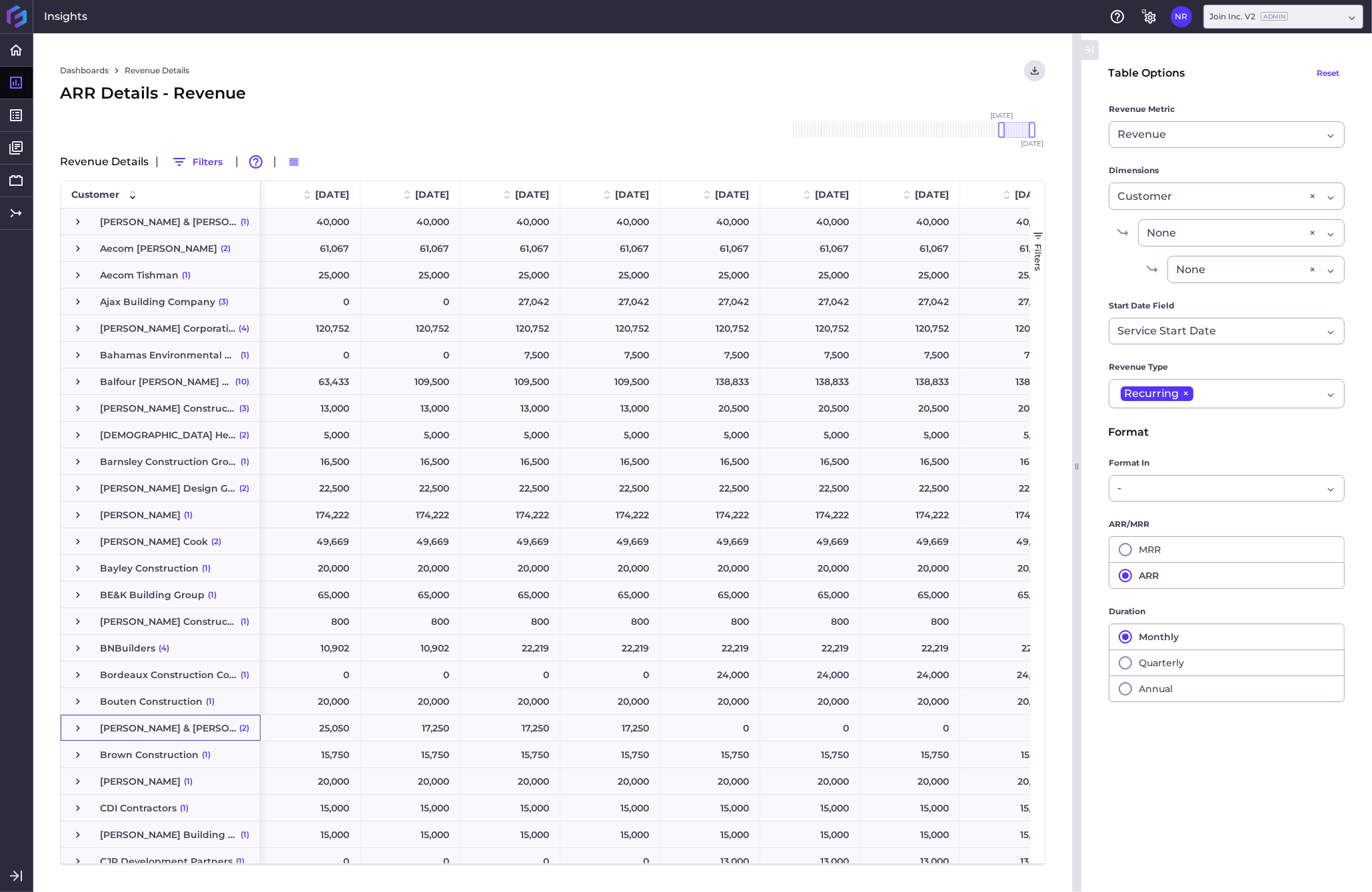
click at [76, 729] on span "Press SPACE to select this row." at bounding box center [77, 727] width 12 height 12
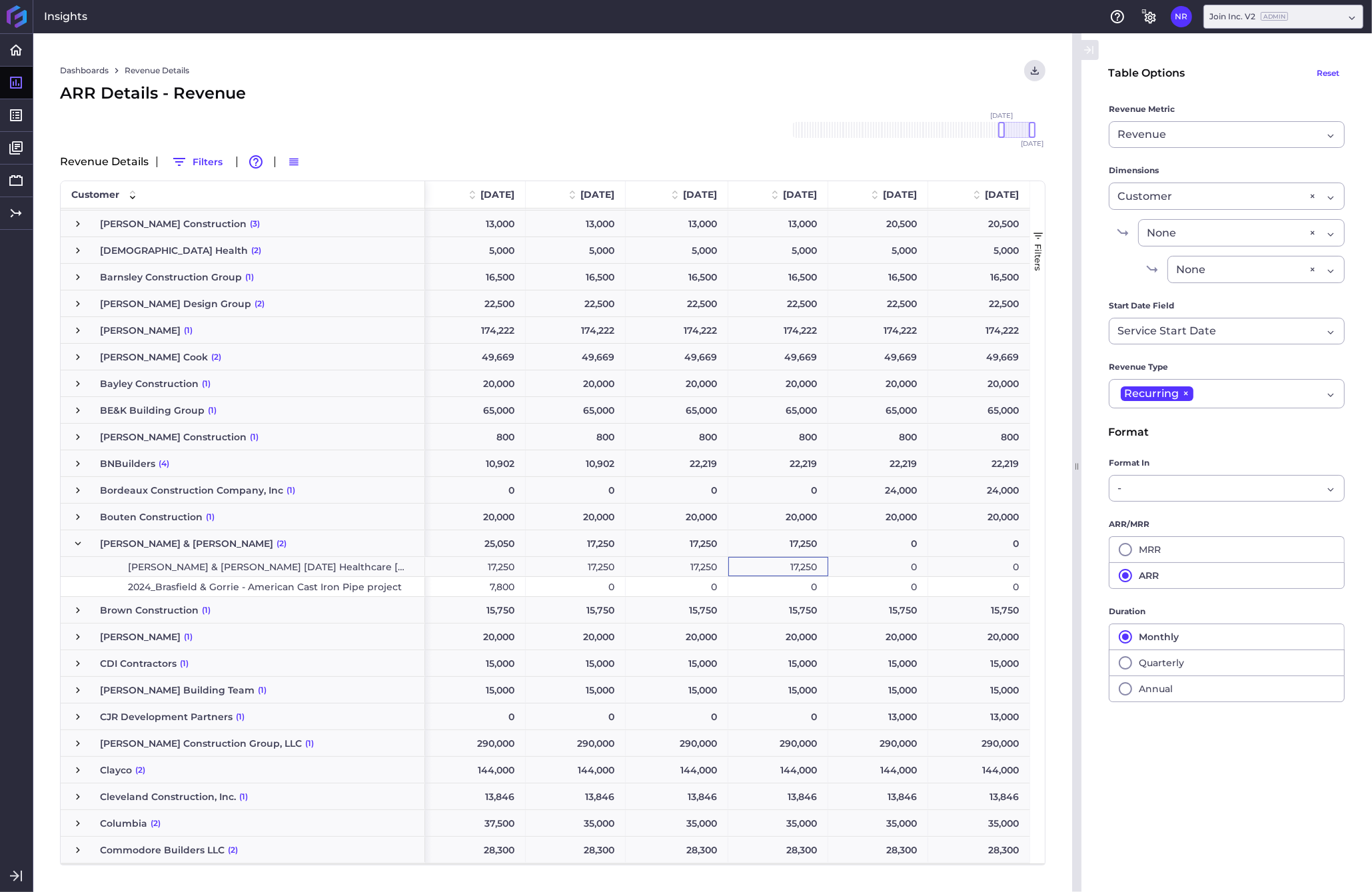
click at [779, 571] on div "17,250" at bounding box center [778, 567] width 100 height 20
drag, startPoint x: 1002, startPoint y: 126, endPoint x: 946, endPoint y: 126, distance: 56.0
click at [946, 126] on div at bounding box center [946, 130] width 6 height 16
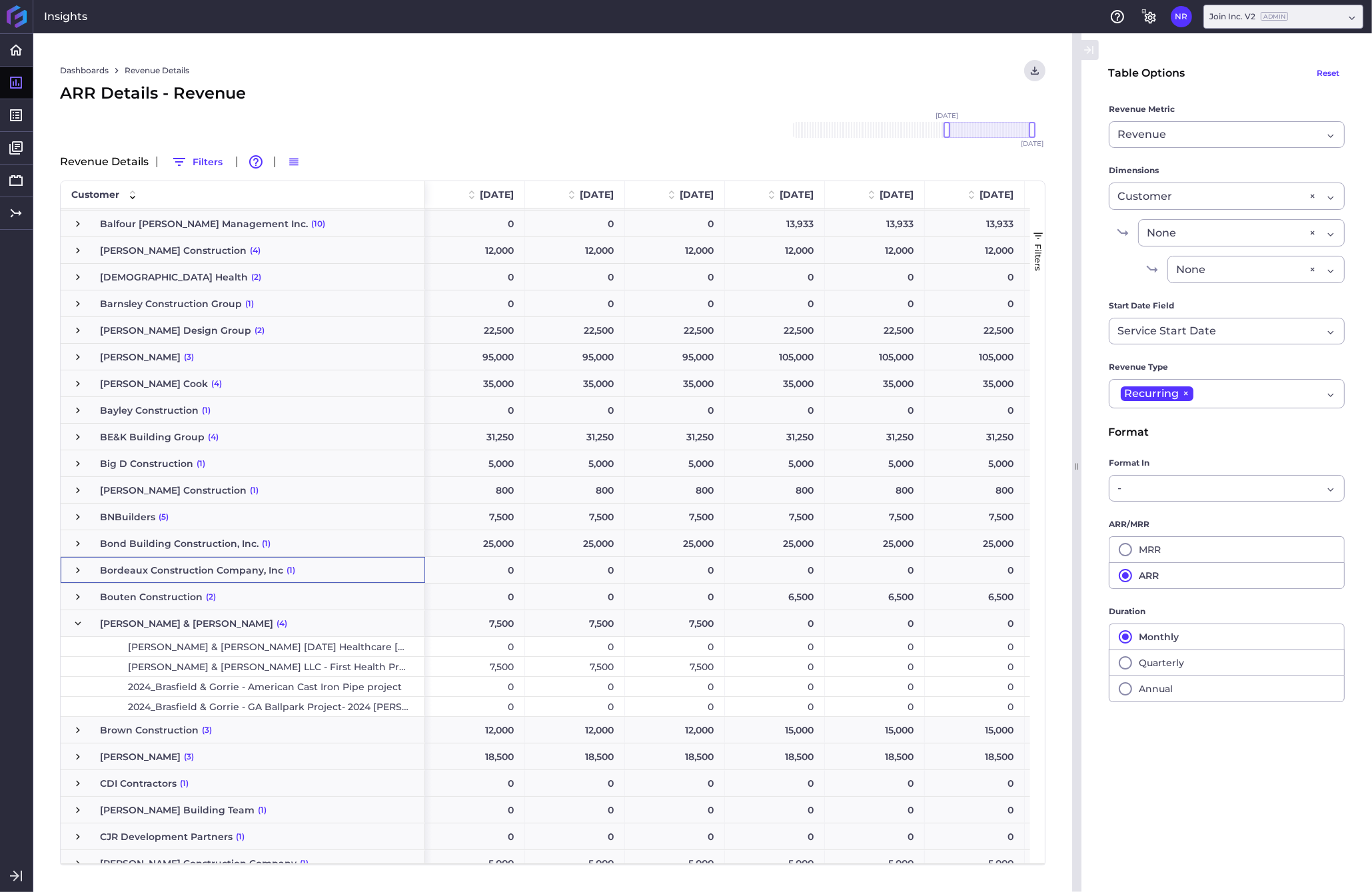
click at [479, 670] on div "7,500" at bounding box center [476, 666] width 100 height 20
click at [690, 666] on div "7,500" at bounding box center [675, 666] width 100 height 20
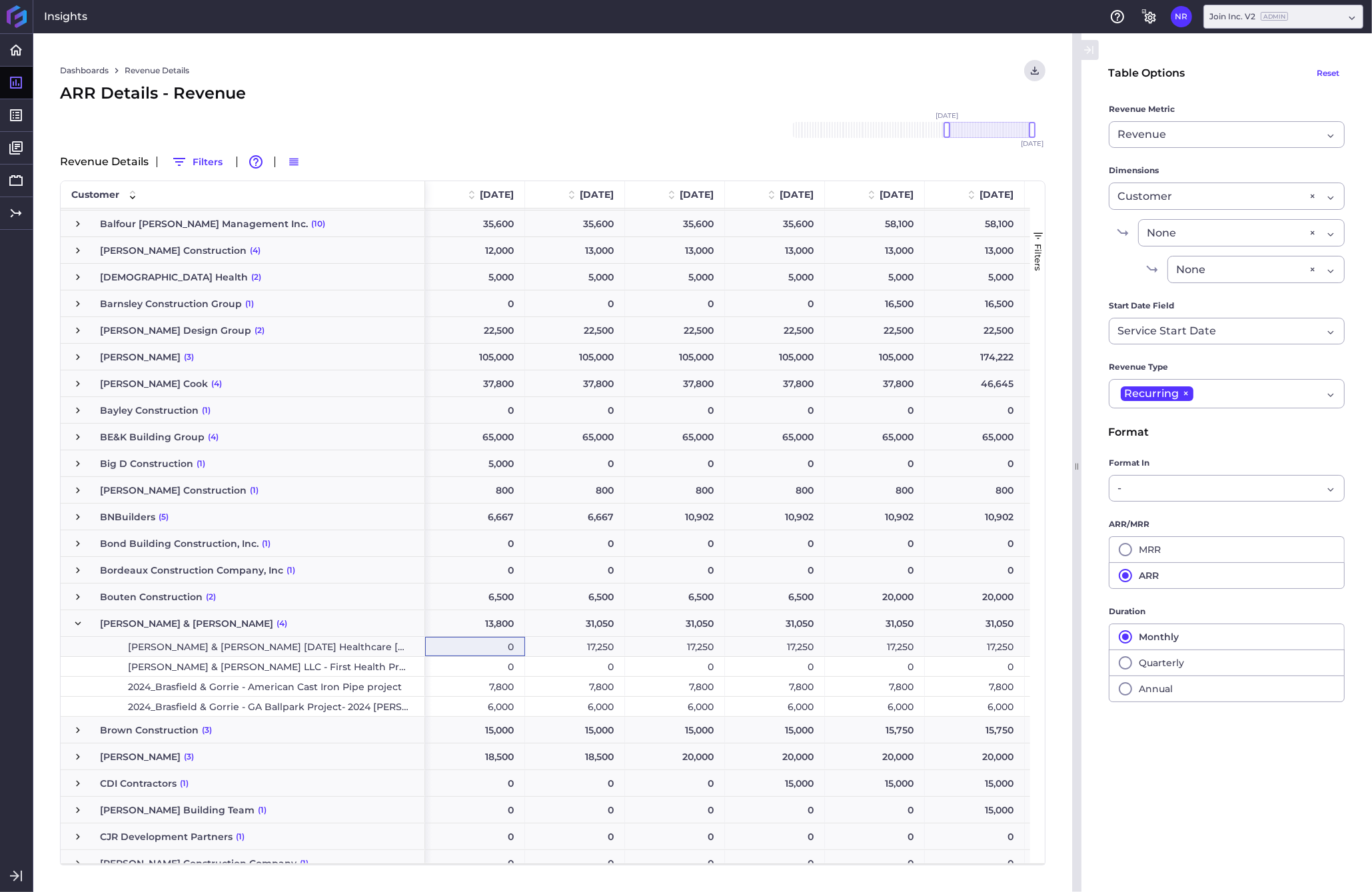
click at [605, 81] on div "Dashboards Revenue Details Download CSV... Download CSV Download CSV with under…" at bounding box center [553, 71] width 985 height 21
click at [558, 652] on div "17,250" at bounding box center [575, 647] width 100 height 20
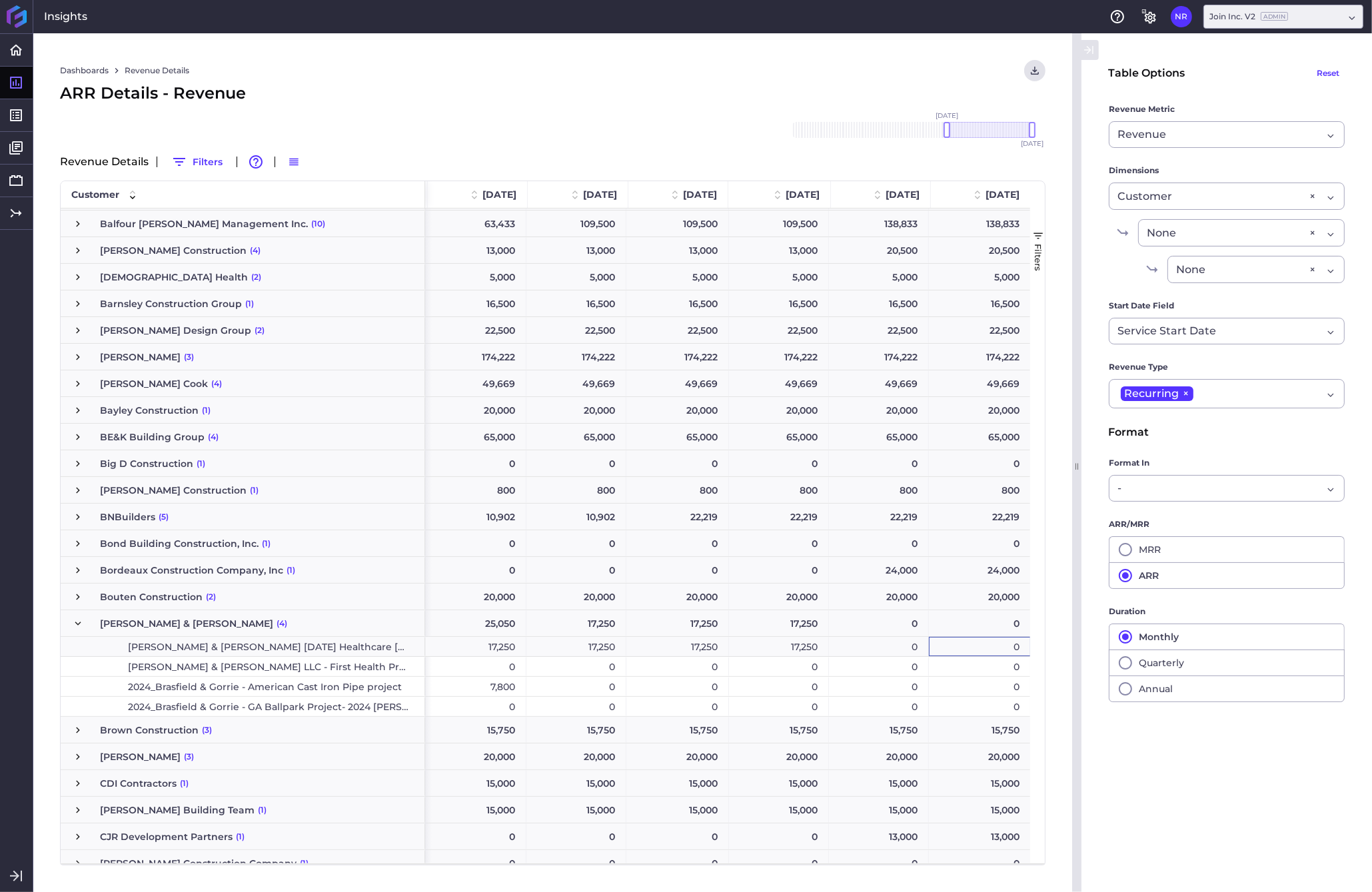
scroll to position [0, 1998]
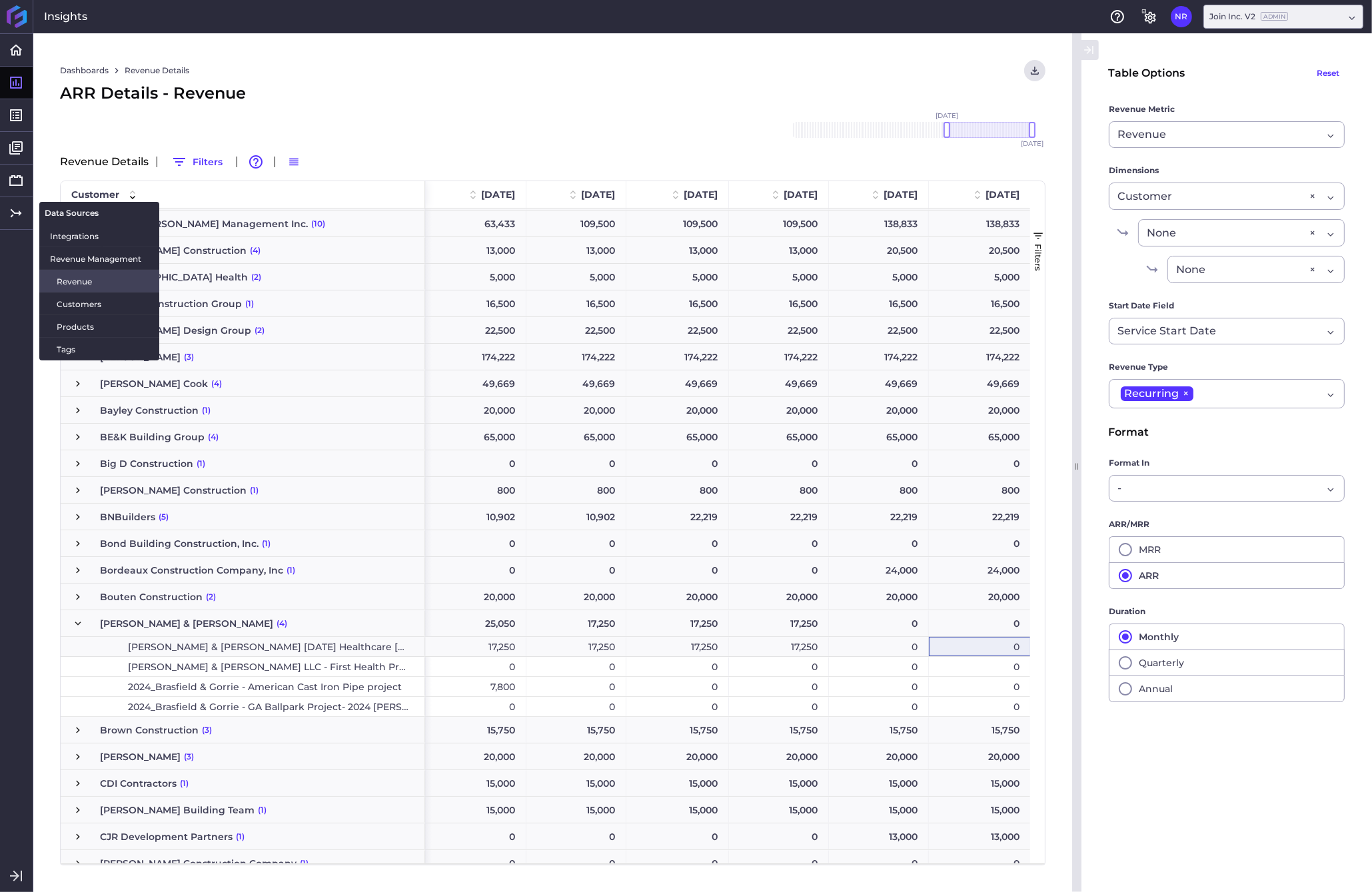
click at [70, 281] on span "Revenue" at bounding box center [102, 281] width 92 height 14
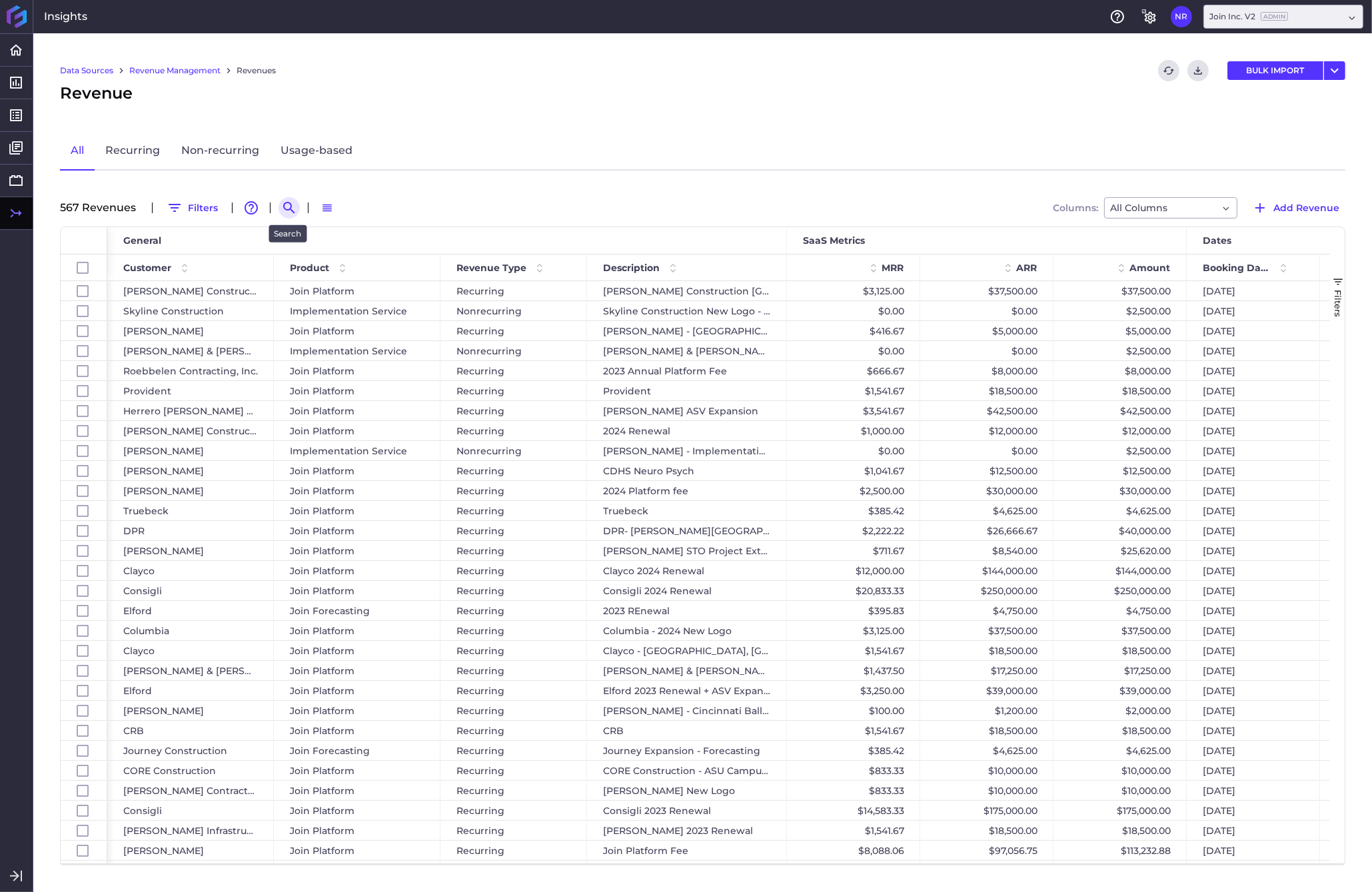
click at [287, 207] on icon "Search by" at bounding box center [289, 208] width 16 height 16
click at [321, 211] on input at bounding box center [354, 208] width 107 height 20
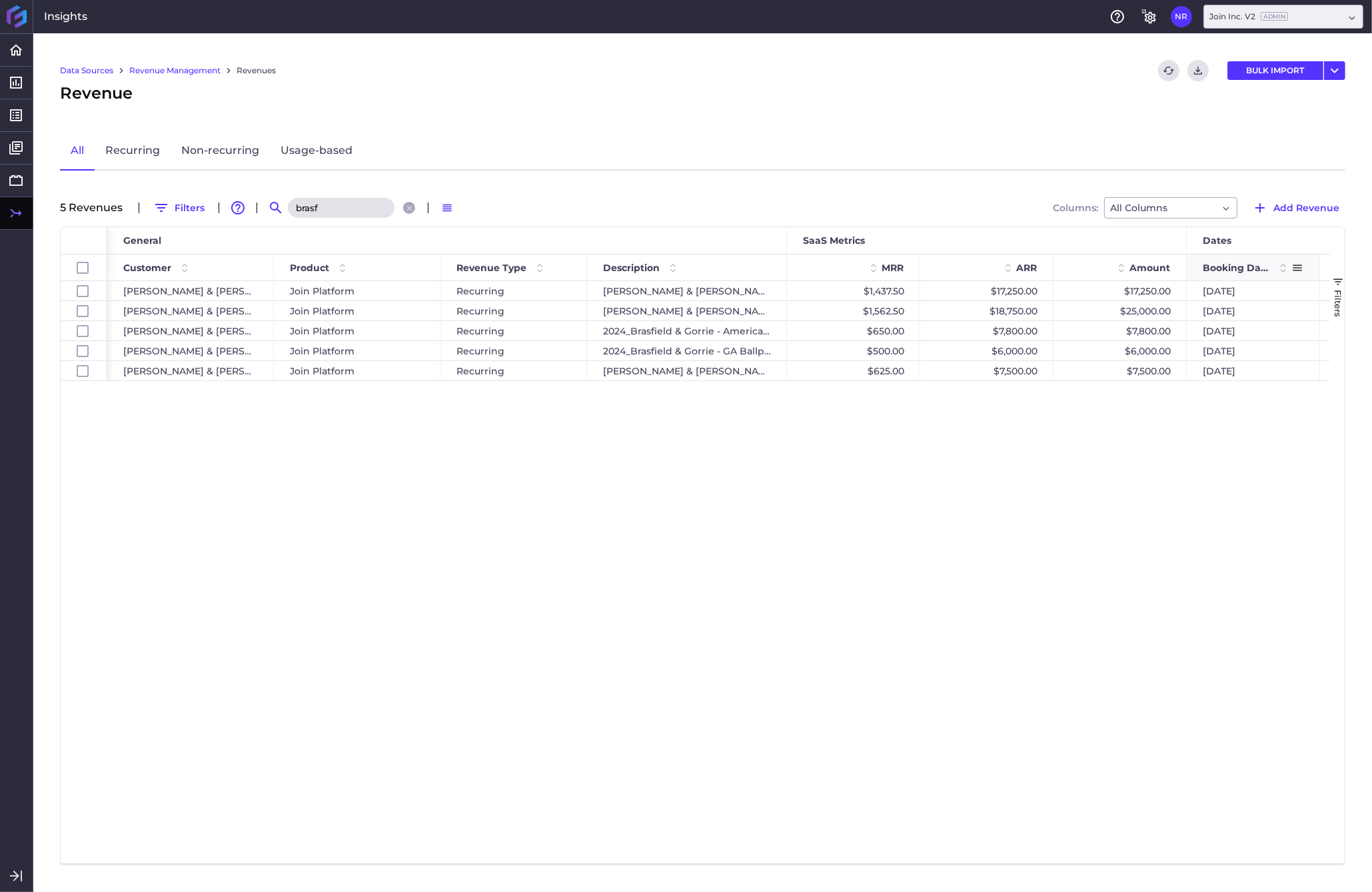
type input "brasf"
click at [1075, 270] on span at bounding box center [1283, 268] width 16 height 16
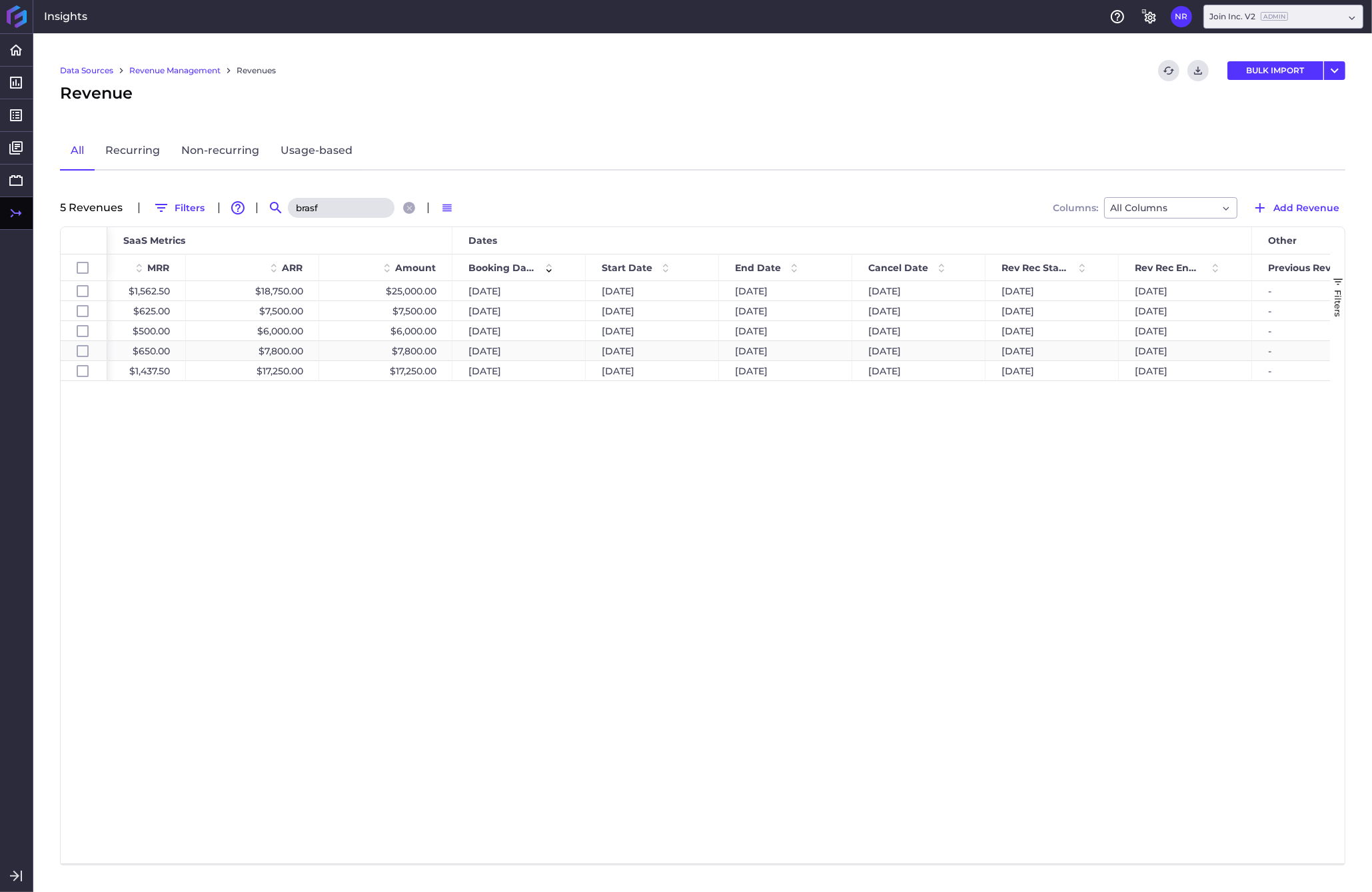
click at [416, 348] on div "$7,800.00" at bounding box center [385, 351] width 133 height 20
checkbox input "false"
checkbox input "true"
checkbox input "false"
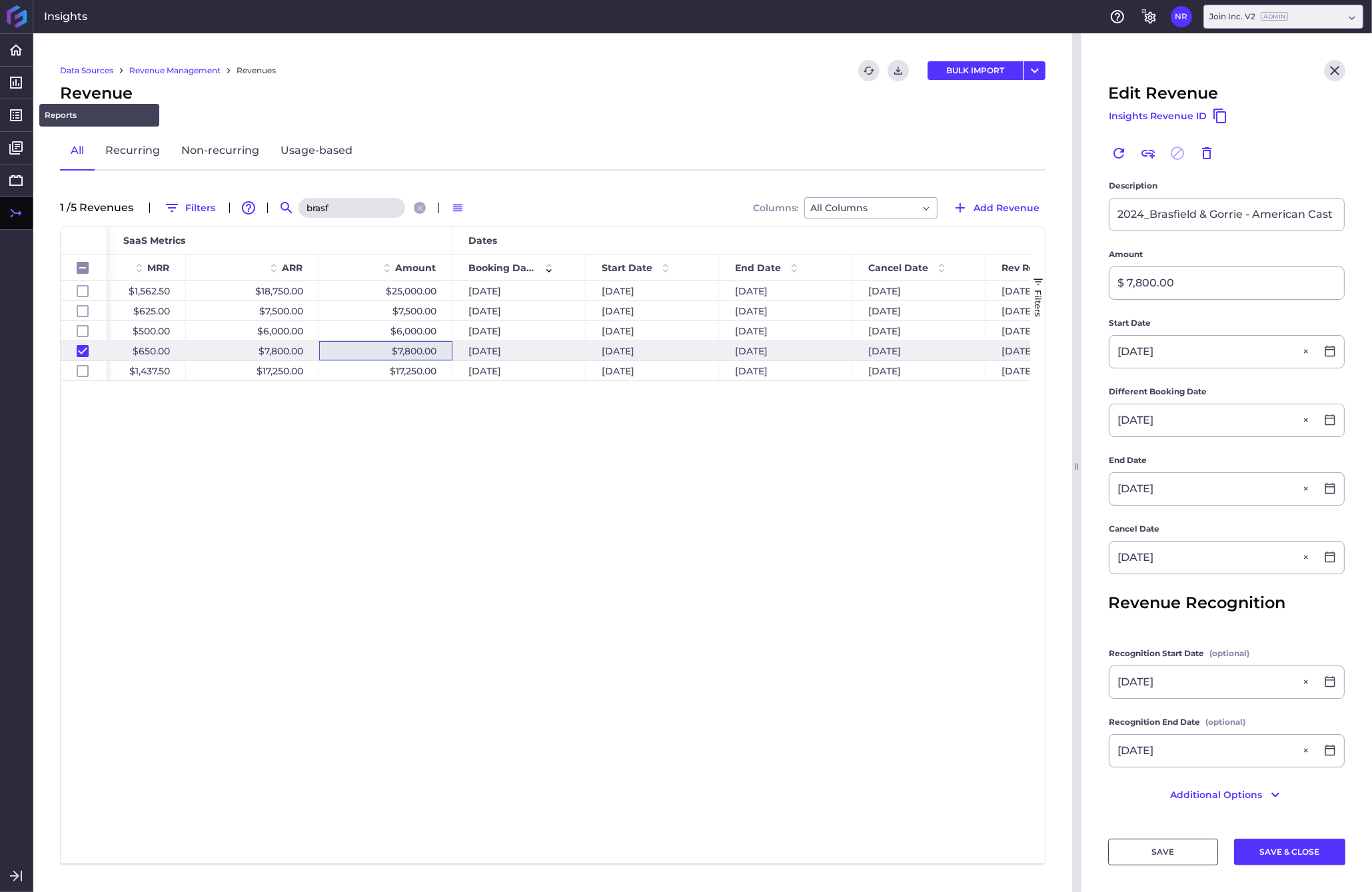
click at [71, 116] on link "Reports" at bounding box center [99, 115] width 120 height 22
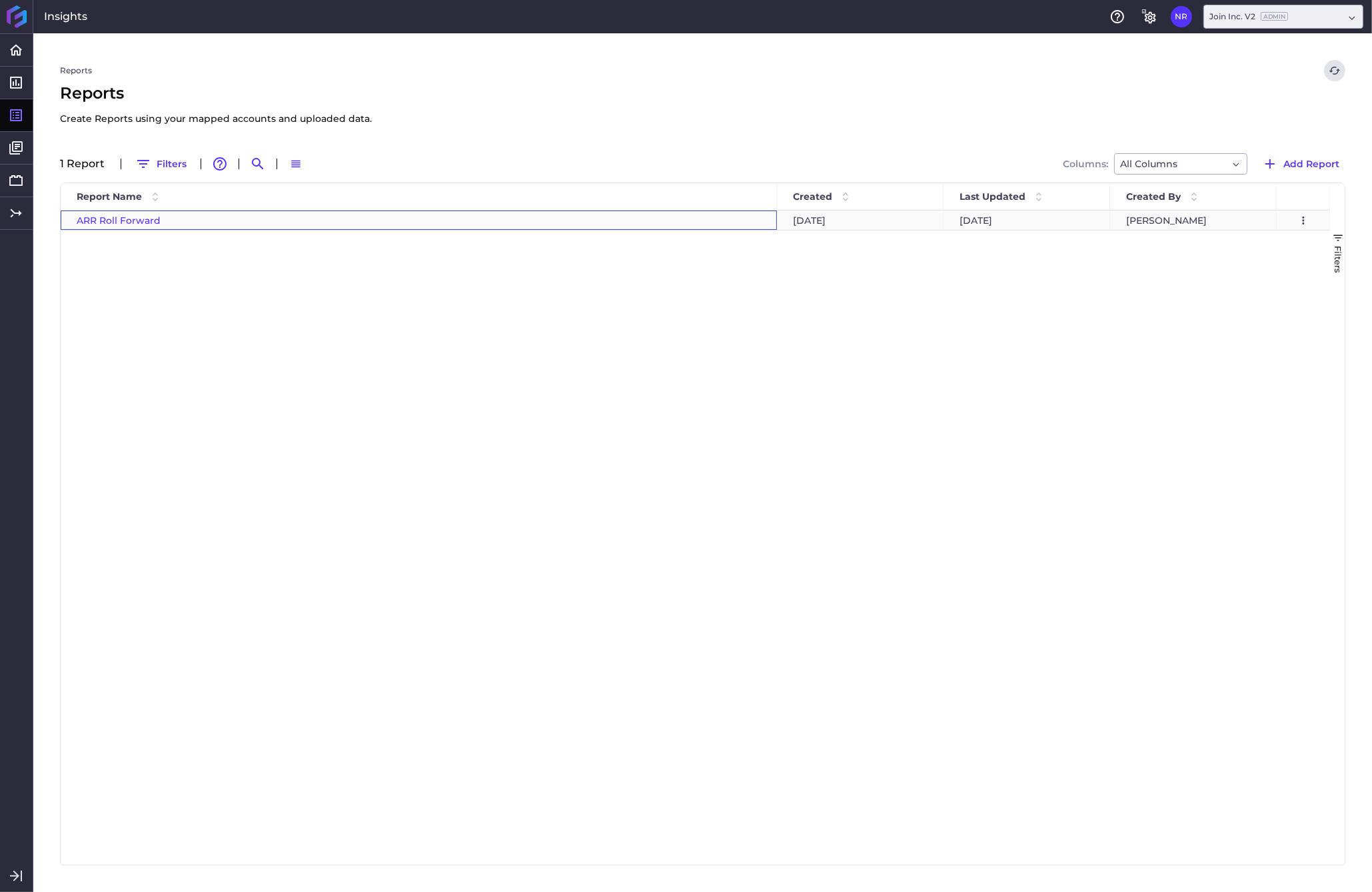
click at [98, 217] on span "ARR Roll Forward" at bounding box center [119, 220] width 84 height 12
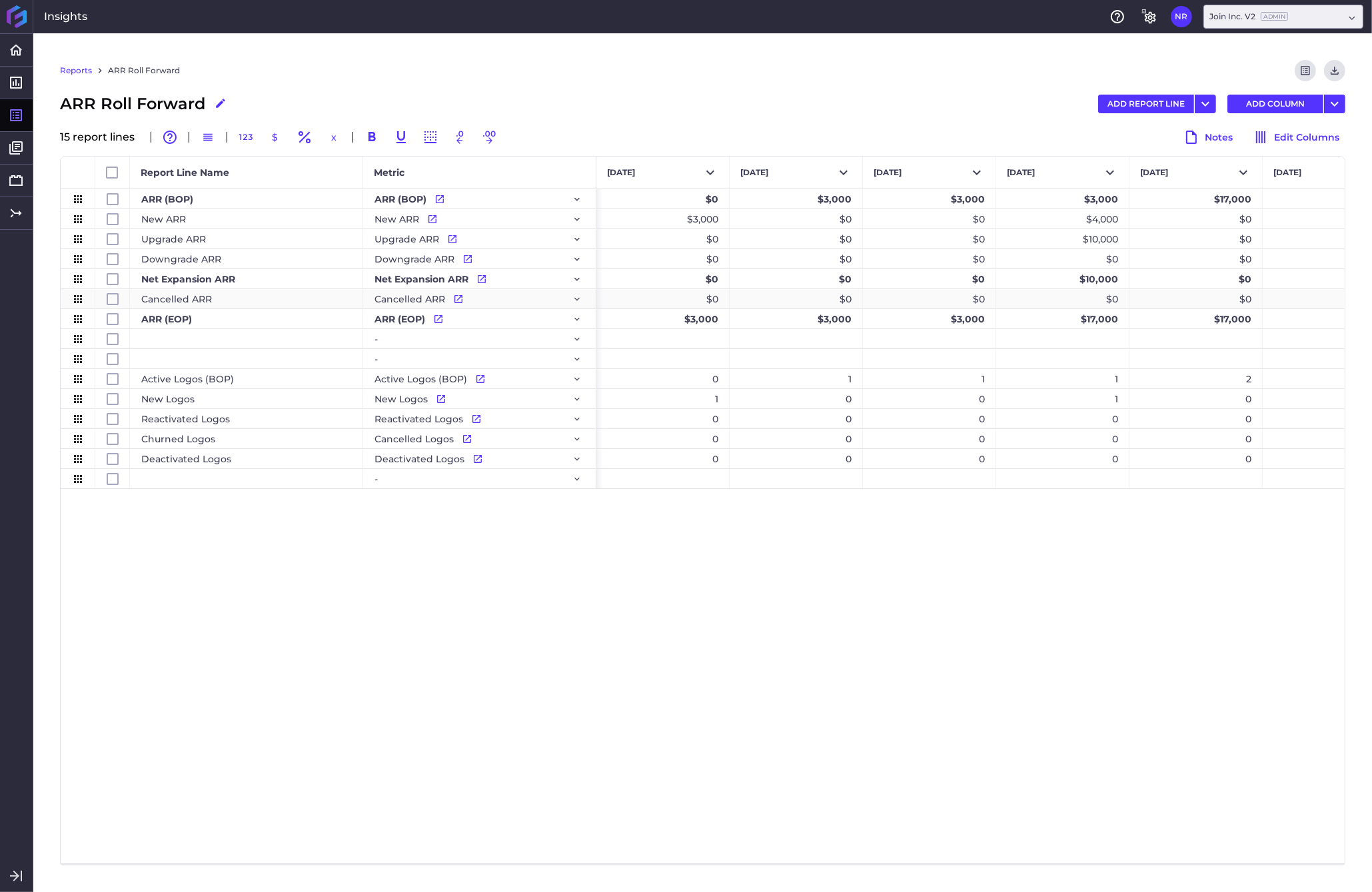
click at [655, 302] on div "$0" at bounding box center [663, 299] width 133 height 20
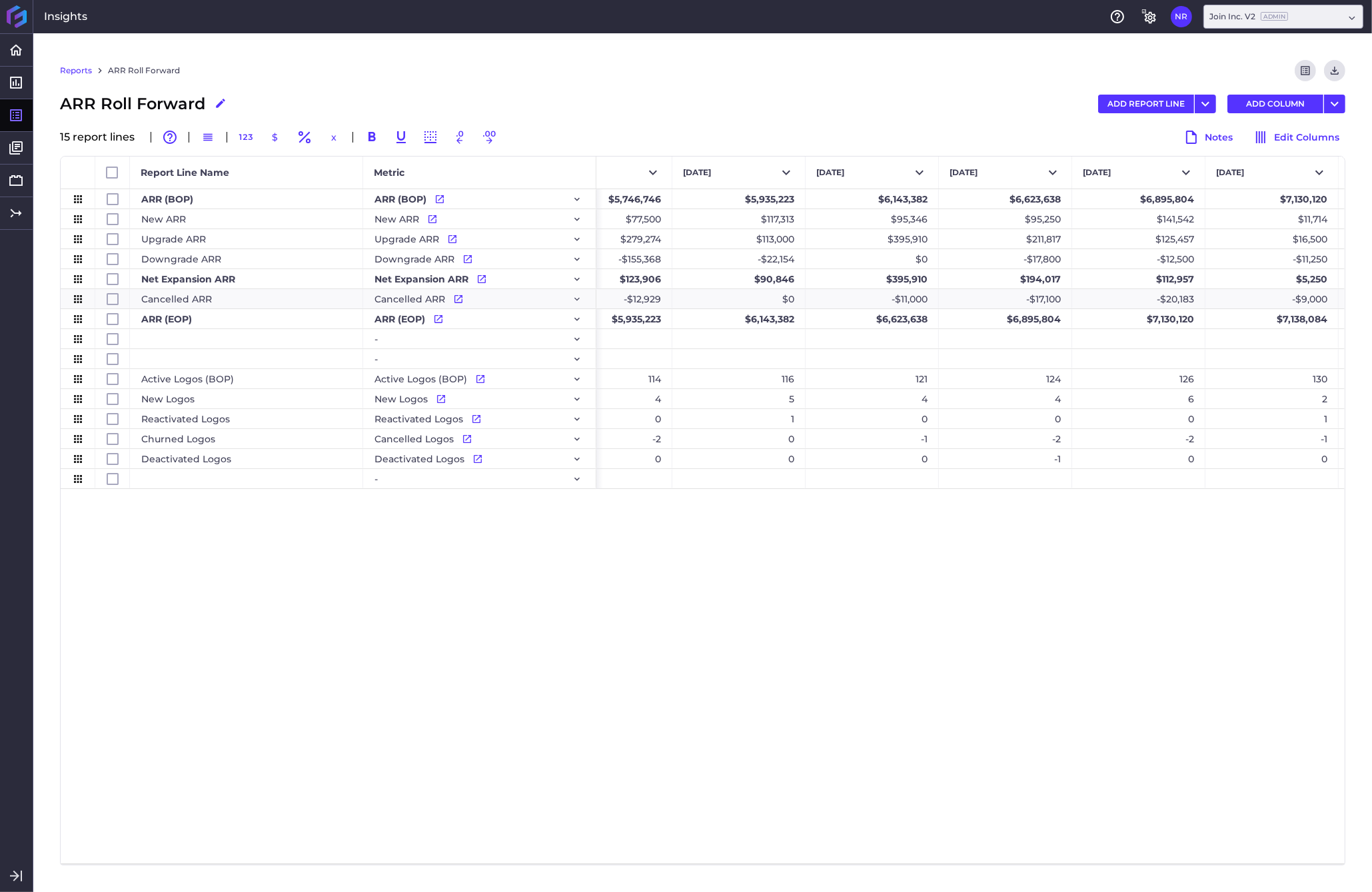
scroll to position [0, 10043]
click at [1075, 496] on div "Reports ARR Roll Forward Preview Report Download CSV ARR Roll Forward Edit Repo…" at bounding box center [702, 462] width 1338 height 859
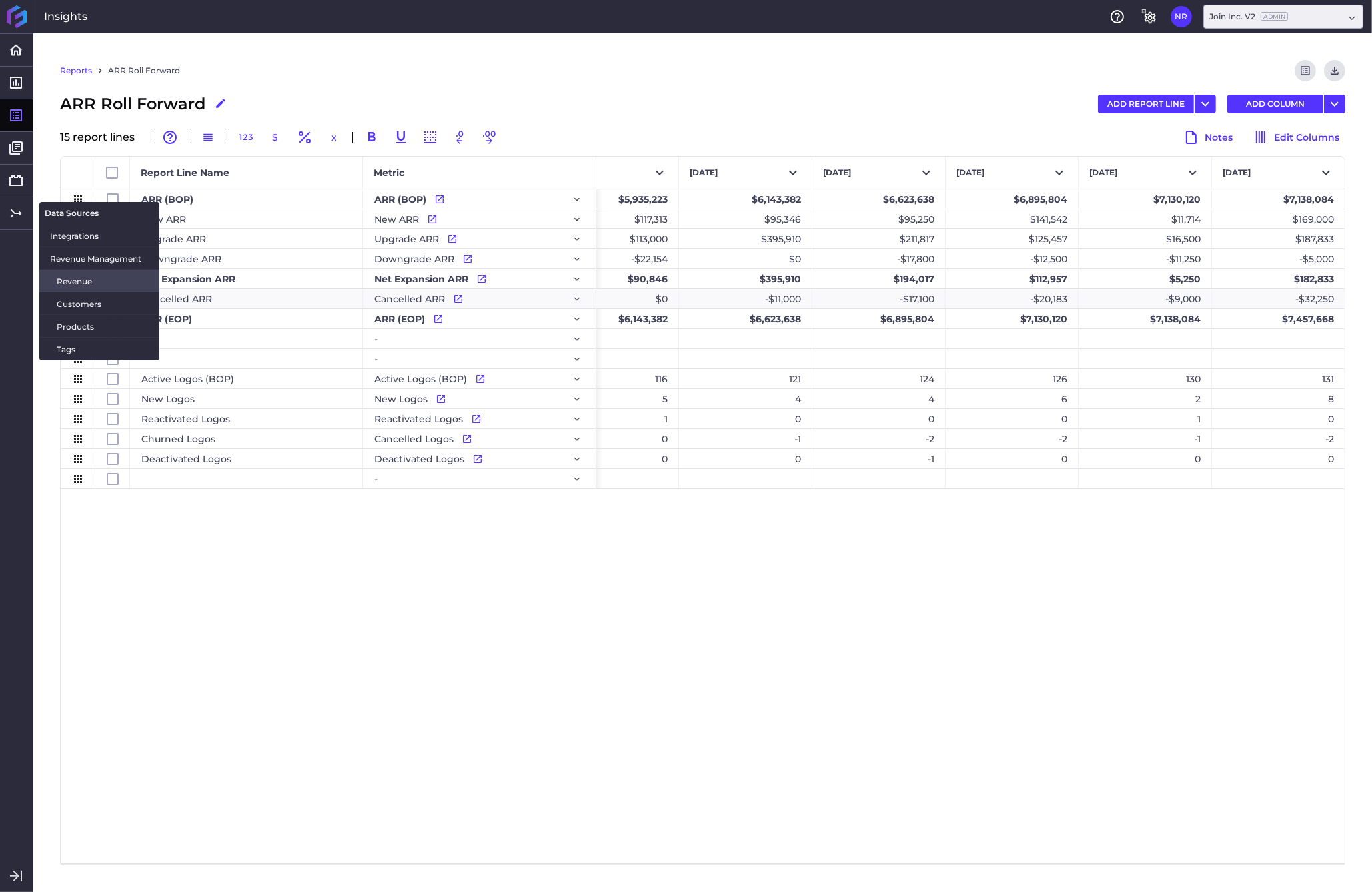
click at [60, 282] on span "Revenue" at bounding box center [102, 281] width 92 height 14
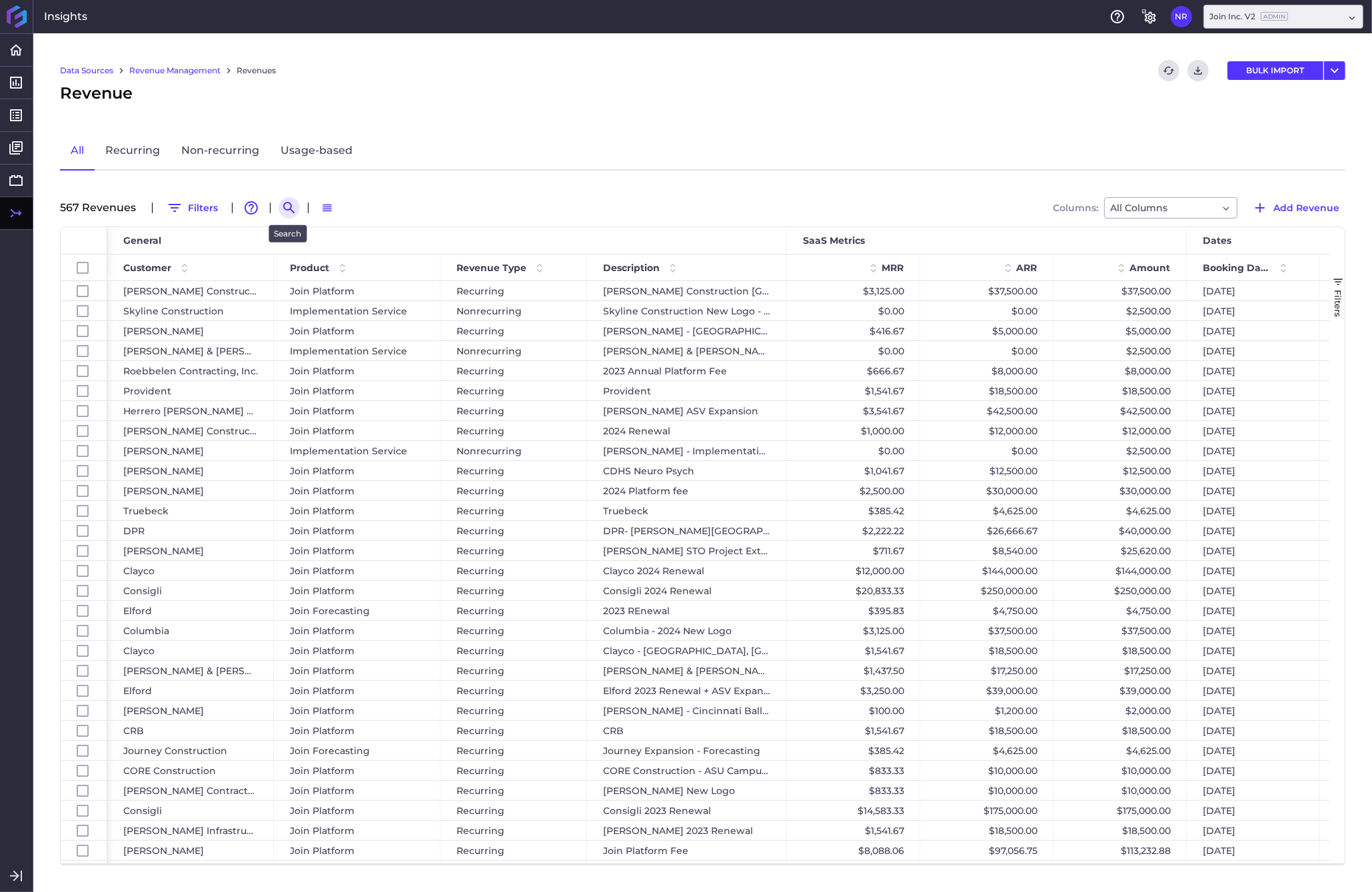
click at [285, 203] on icon "Search by" at bounding box center [289, 208] width 16 height 16
click at [351, 208] on input at bounding box center [354, 208] width 107 height 20
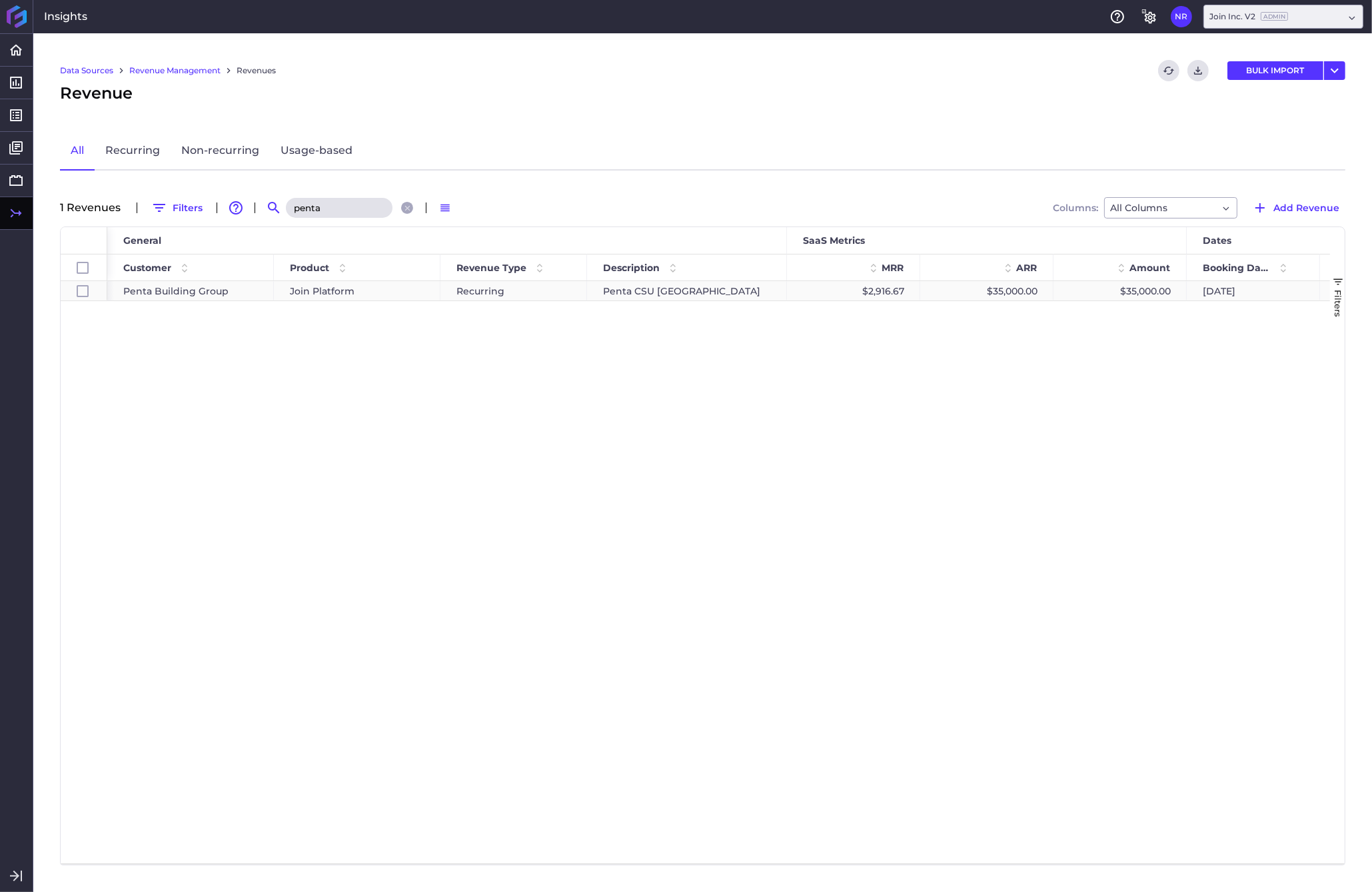
type input "penta"
click at [1075, 287] on div "$35,000.00" at bounding box center [1119, 291] width 133 height 20
checkbox input "true"
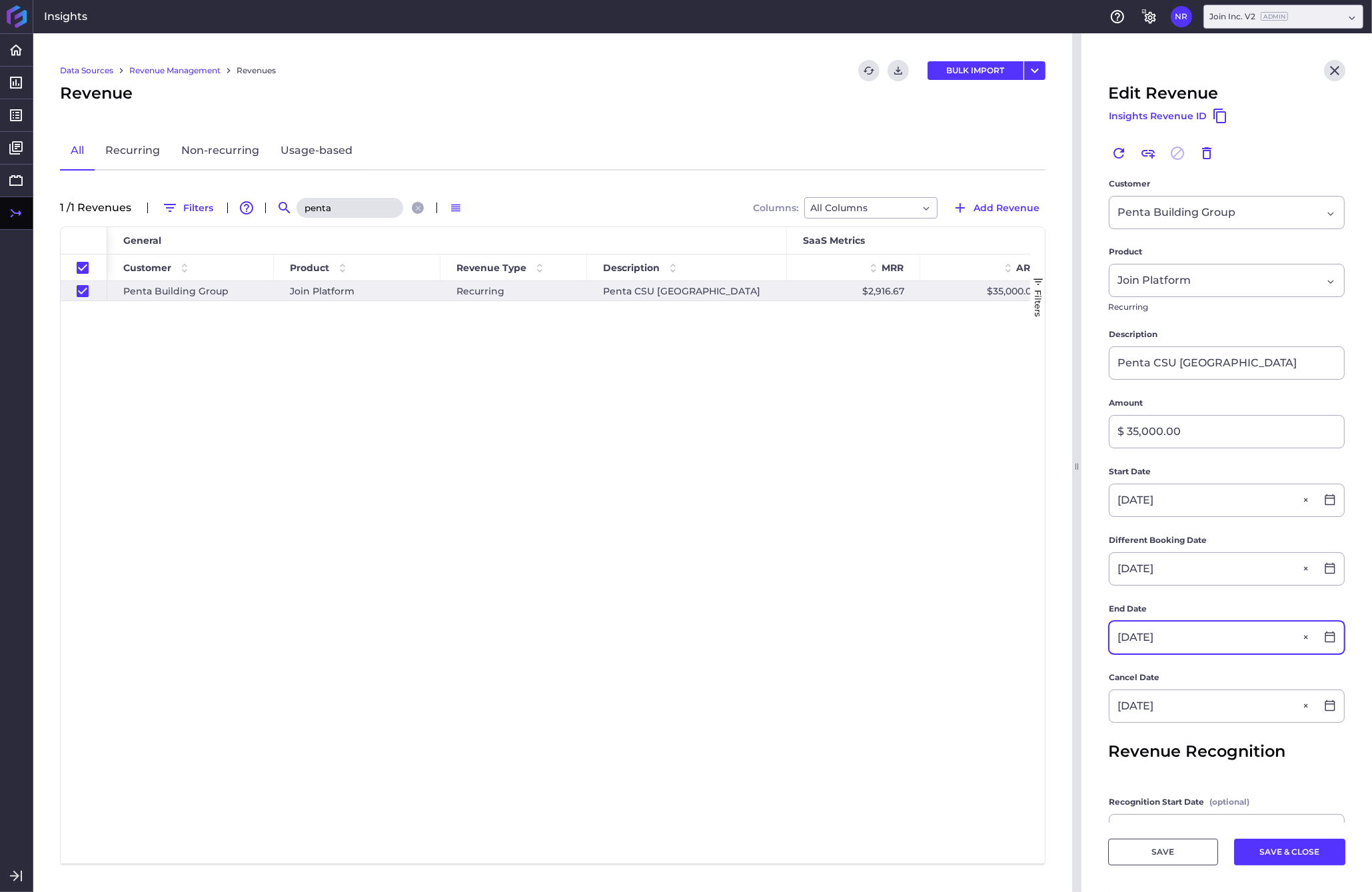
scroll to position [150, 0]
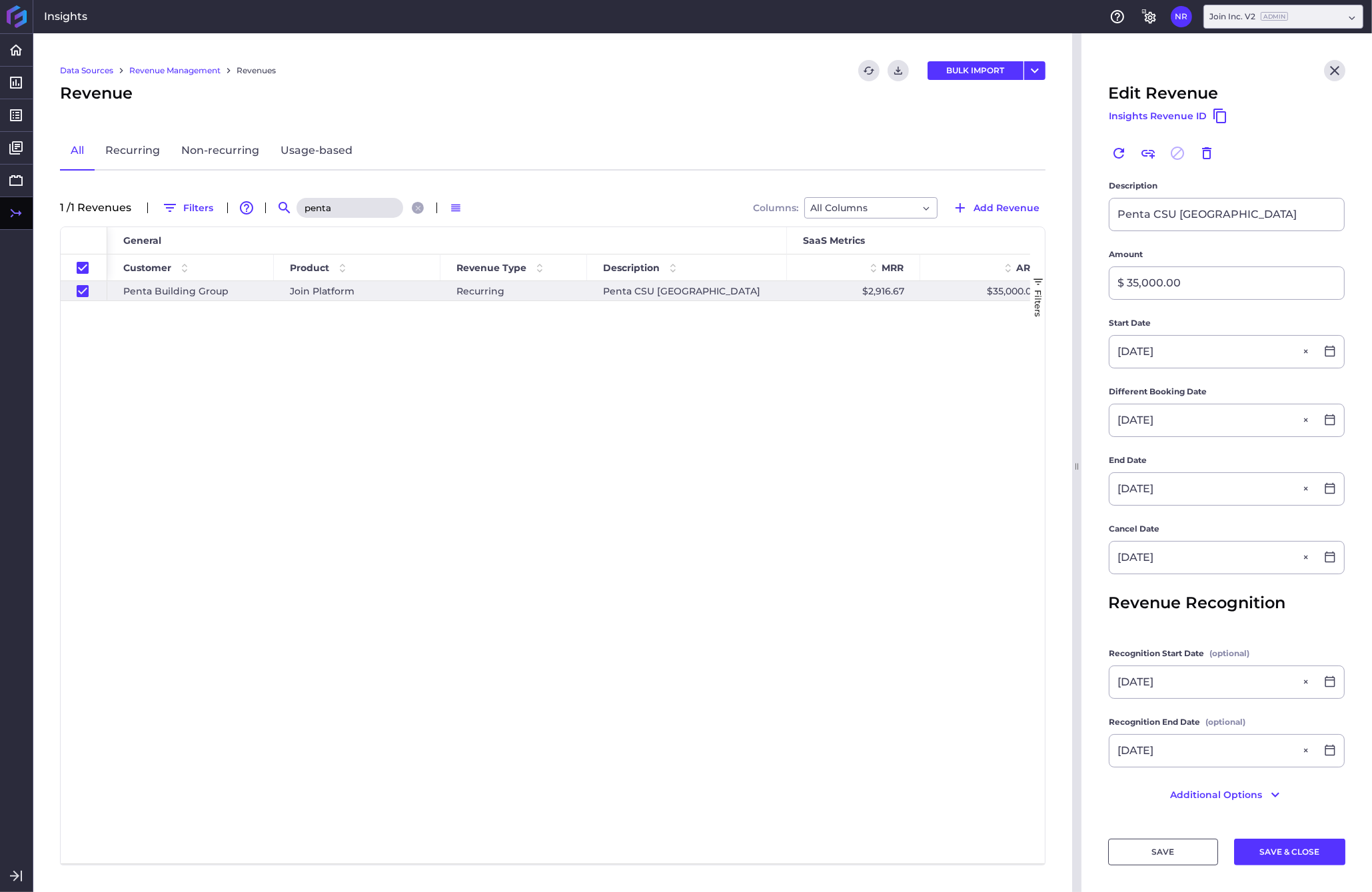
click at [1075, 141] on header "Edit Revenue Insights Revenue ID Renew Link Revenue This revenue has already be…" at bounding box center [1226, 105] width 290 height 144
click at [1075, 232] on main "Customer Penta Building Group Penta Building Group Product Join Platform Join P…" at bounding box center [1226, 425] width 290 height 794
click at [420, 210] on icon "Close search" at bounding box center [418, 209] width 9 height 9
checkbox input "false"
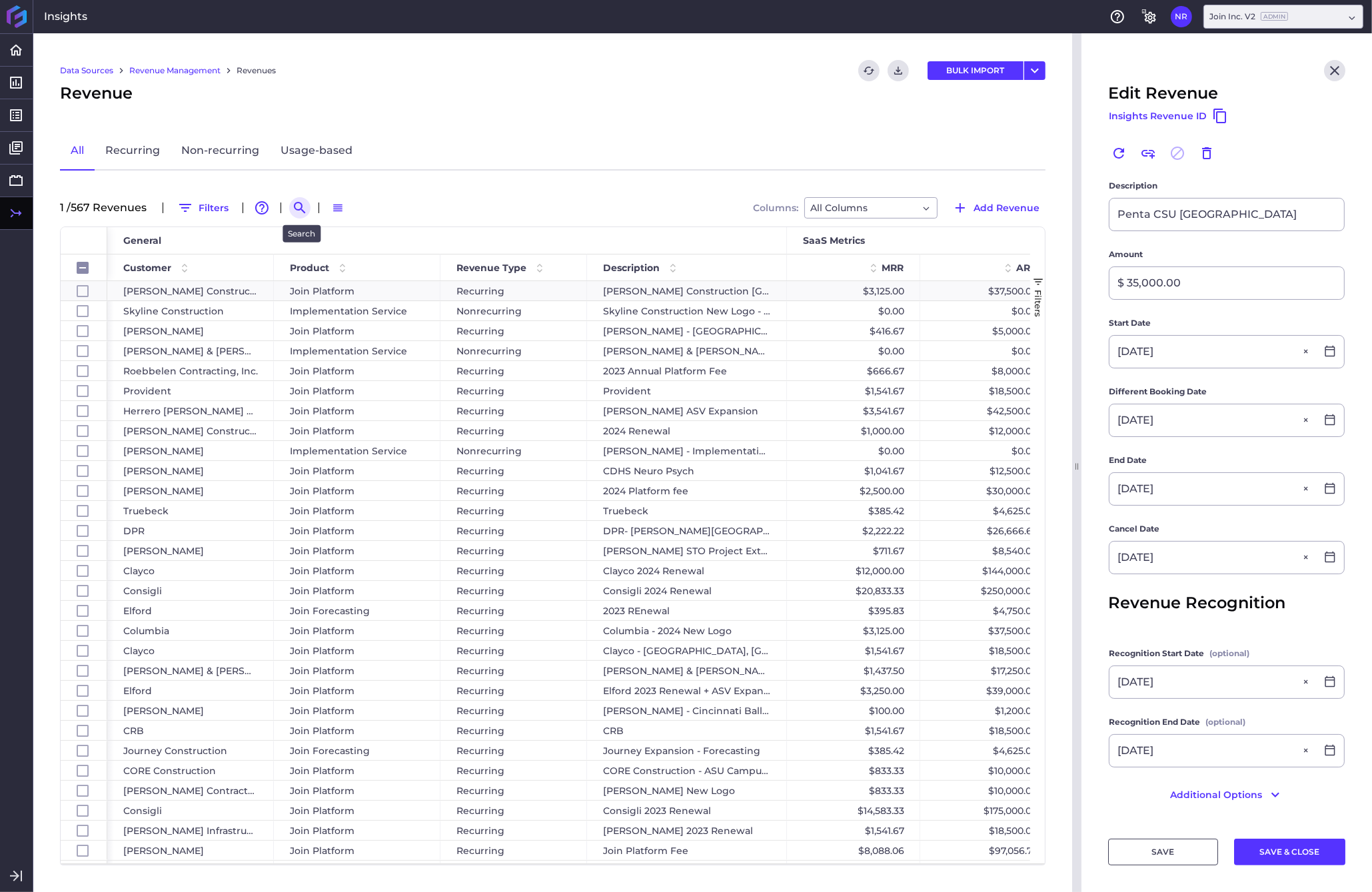
click at [294, 206] on icon "Search by" at bounding box center [300, 208] width 16 height 16
click at [325, 206] on input at bounding box center [364, 208] width 107 height 20
type input "p"
checkbox input "false"
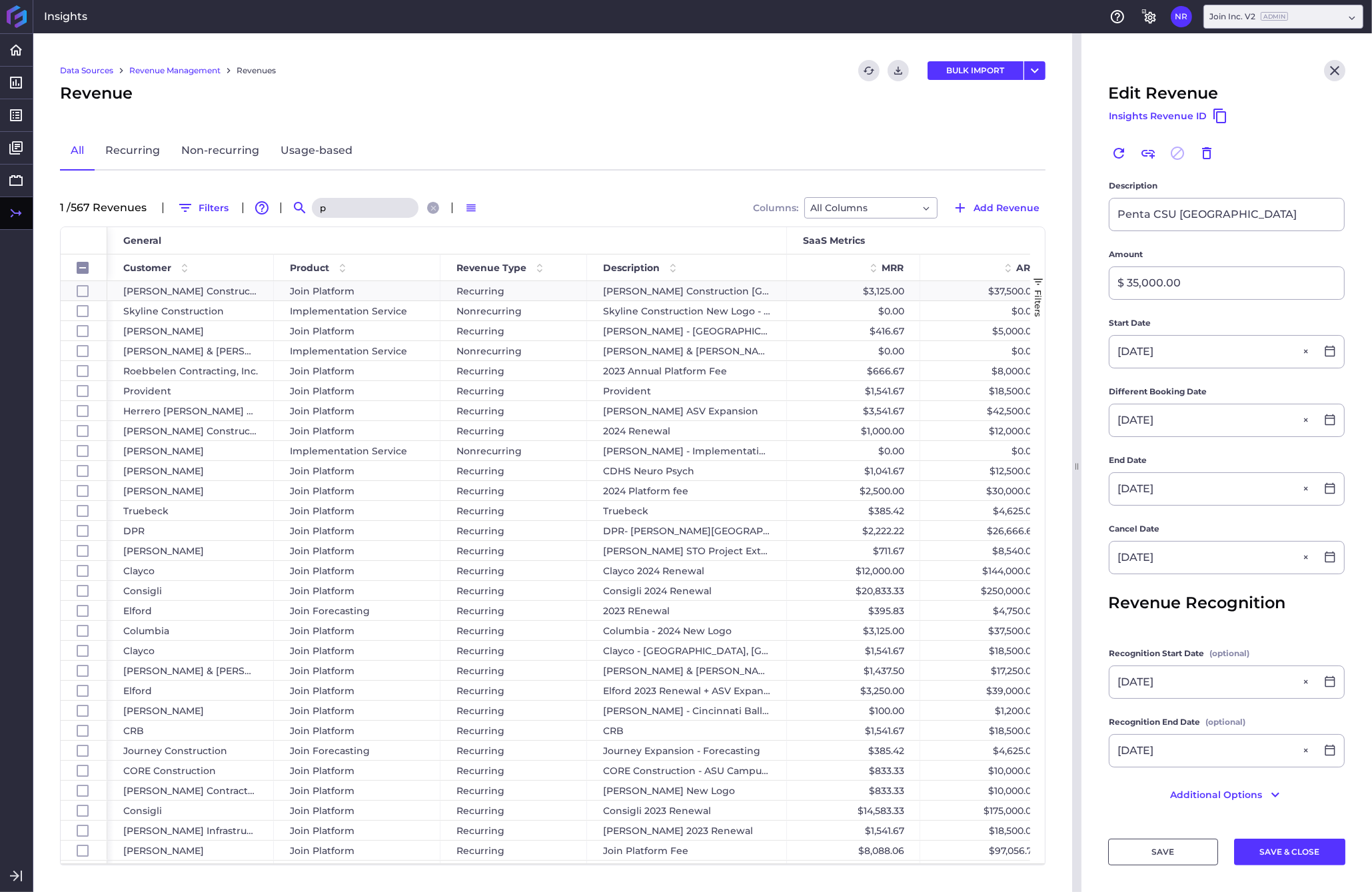
type input "pe"
checkbox input "false"
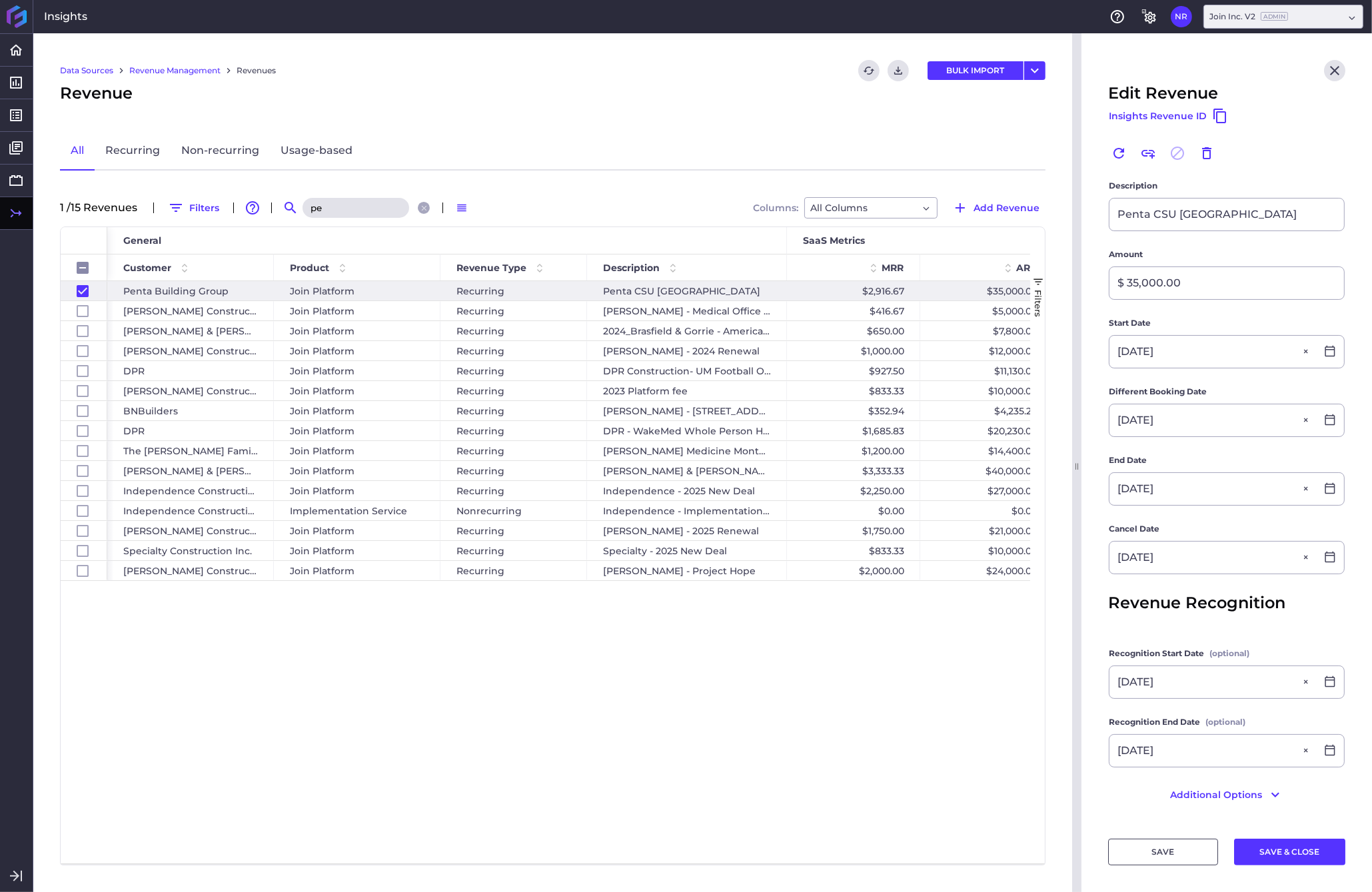
type input "pen"
checkbox input "false"
type input "pent"
checkbox input "true"
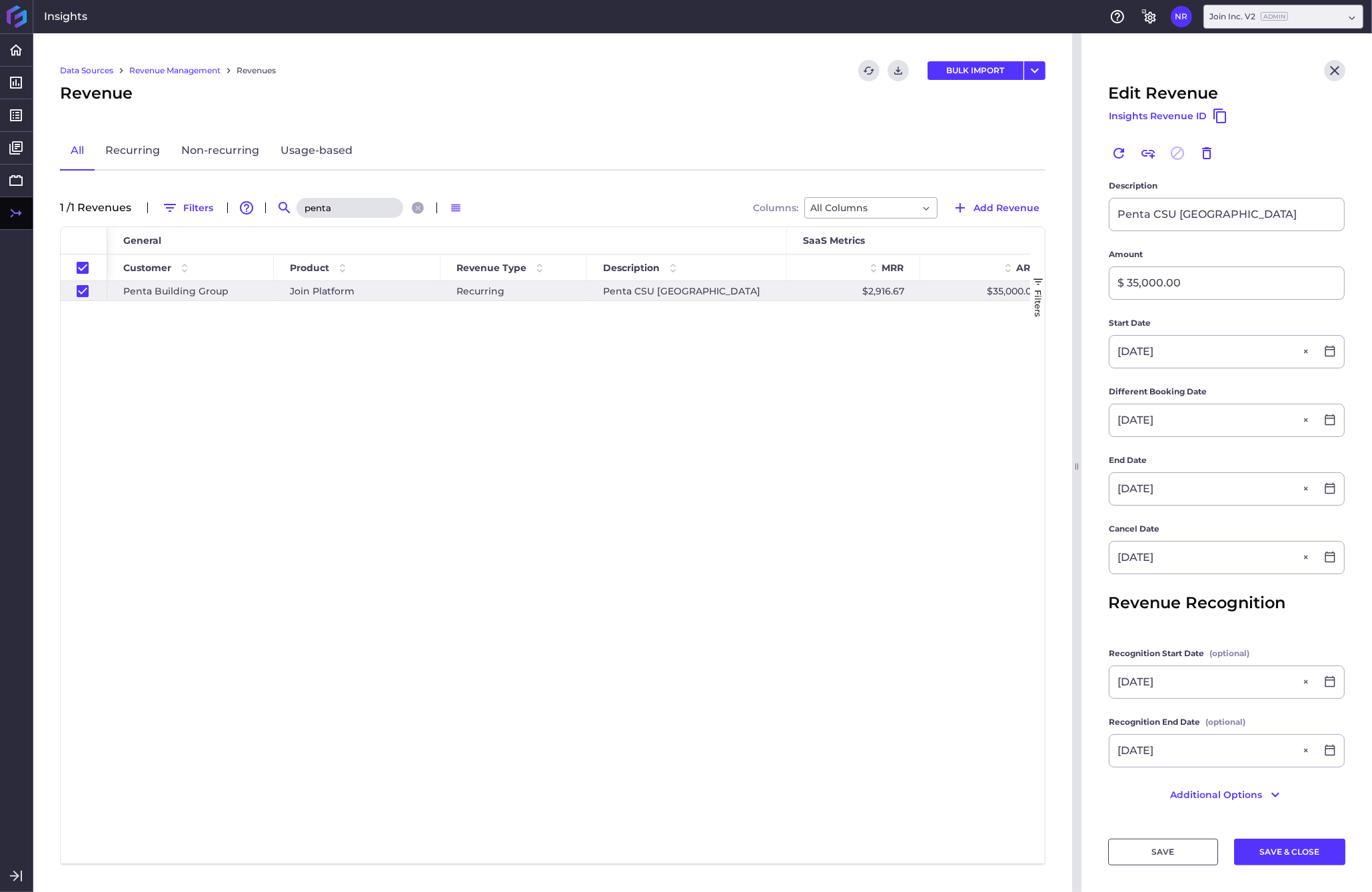
type input "penta"
click at [178, 291] on span "Penta Building Group" at bounding box center [176, 291] width 106 height 19
click at [1075, 554] on icon at bounding box center [1329, 556] width 12 height 12
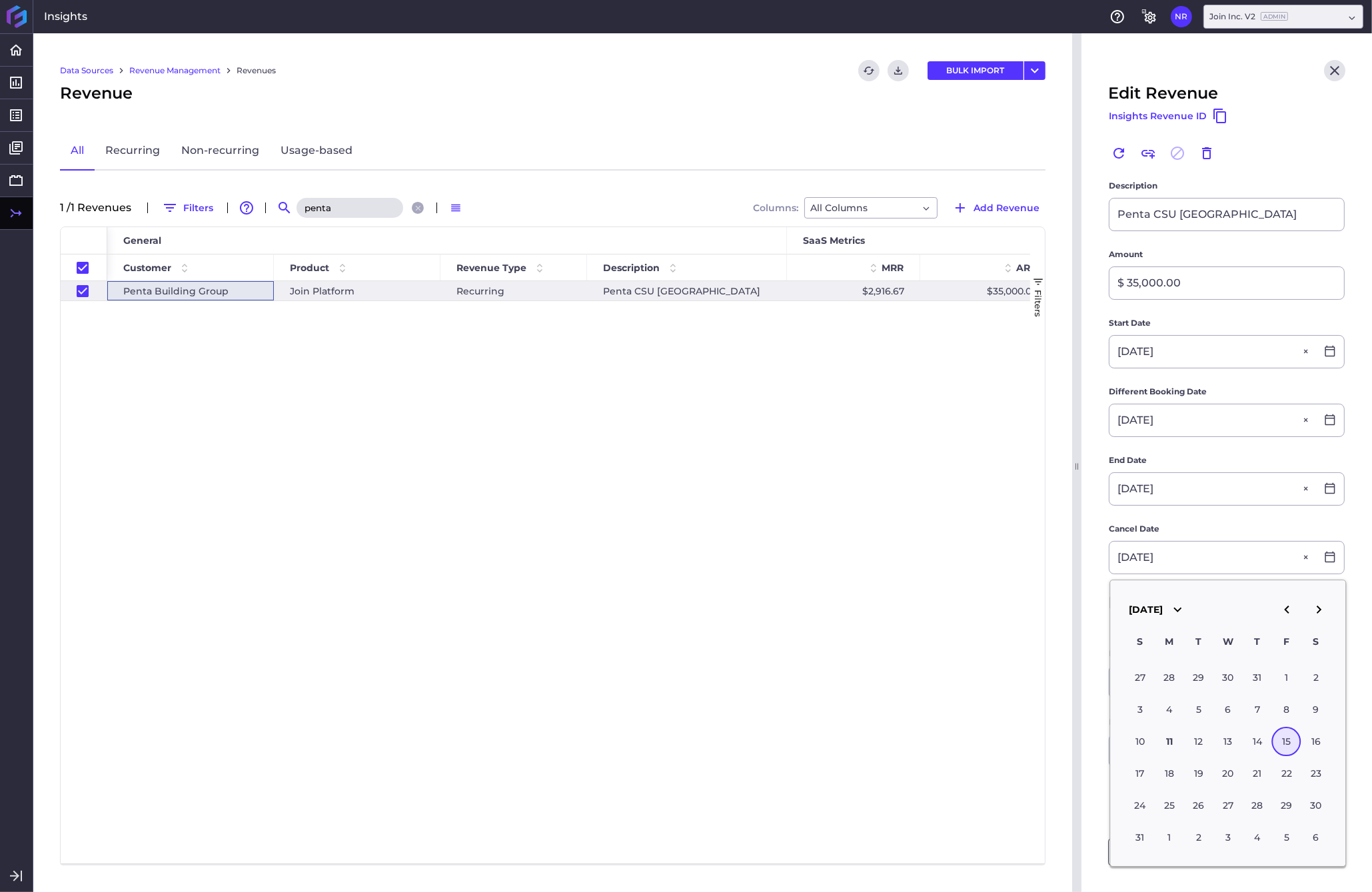
click at [1075, 610] on icon "button" at bounding box center [1318, 609] width 4 height 8
click at [1075, 739] on div "15" at bounding box center [1316, 742] width 30 height 30
type input "[DATE]"
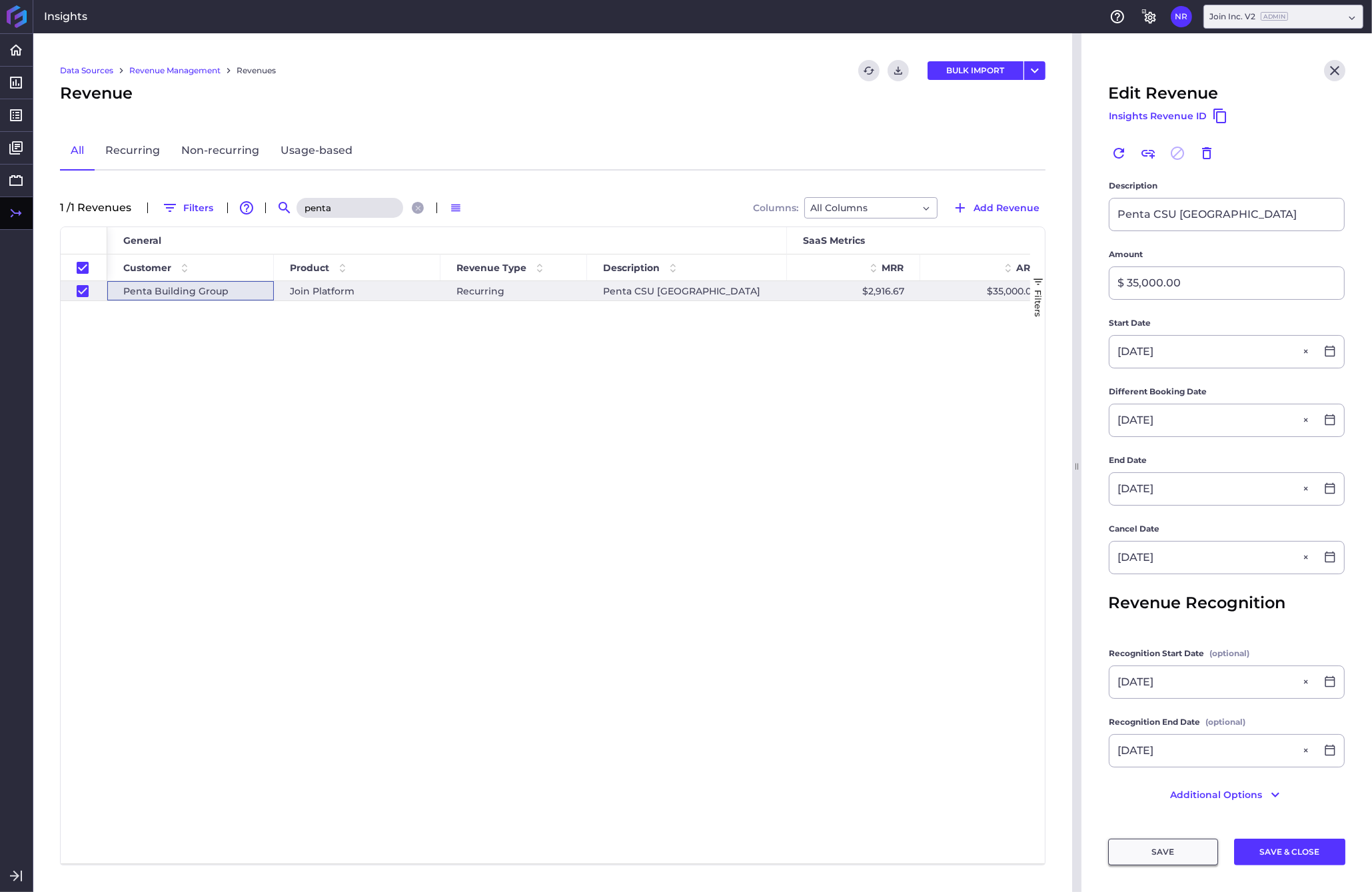
click at [1075, 854] on button "SAVE" at bounding box center [1162, 852] width 110 height 27
checkbox input "true"
type input "[DATE]"
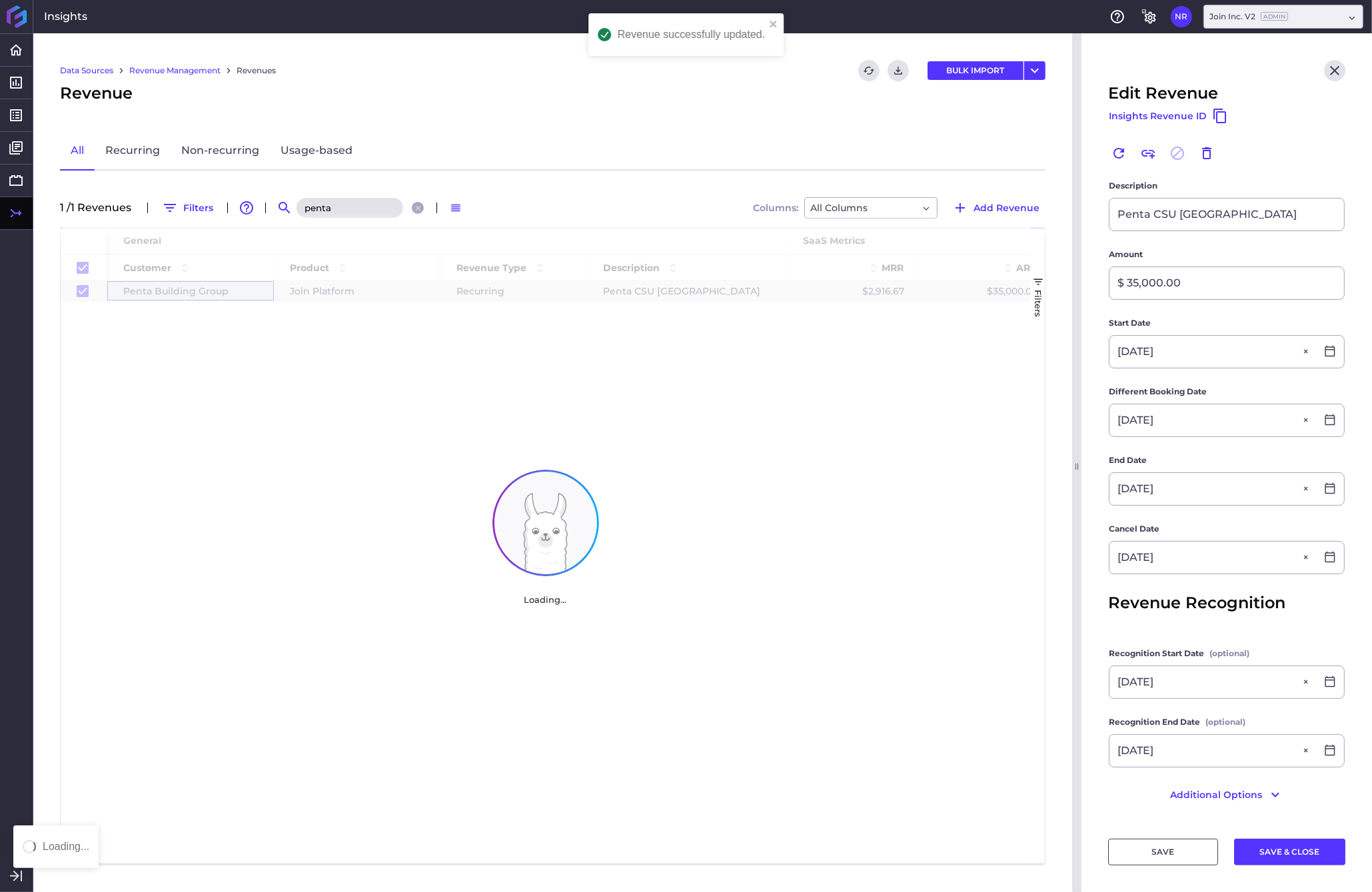
checkbox input "true"
type input "[DATE]"
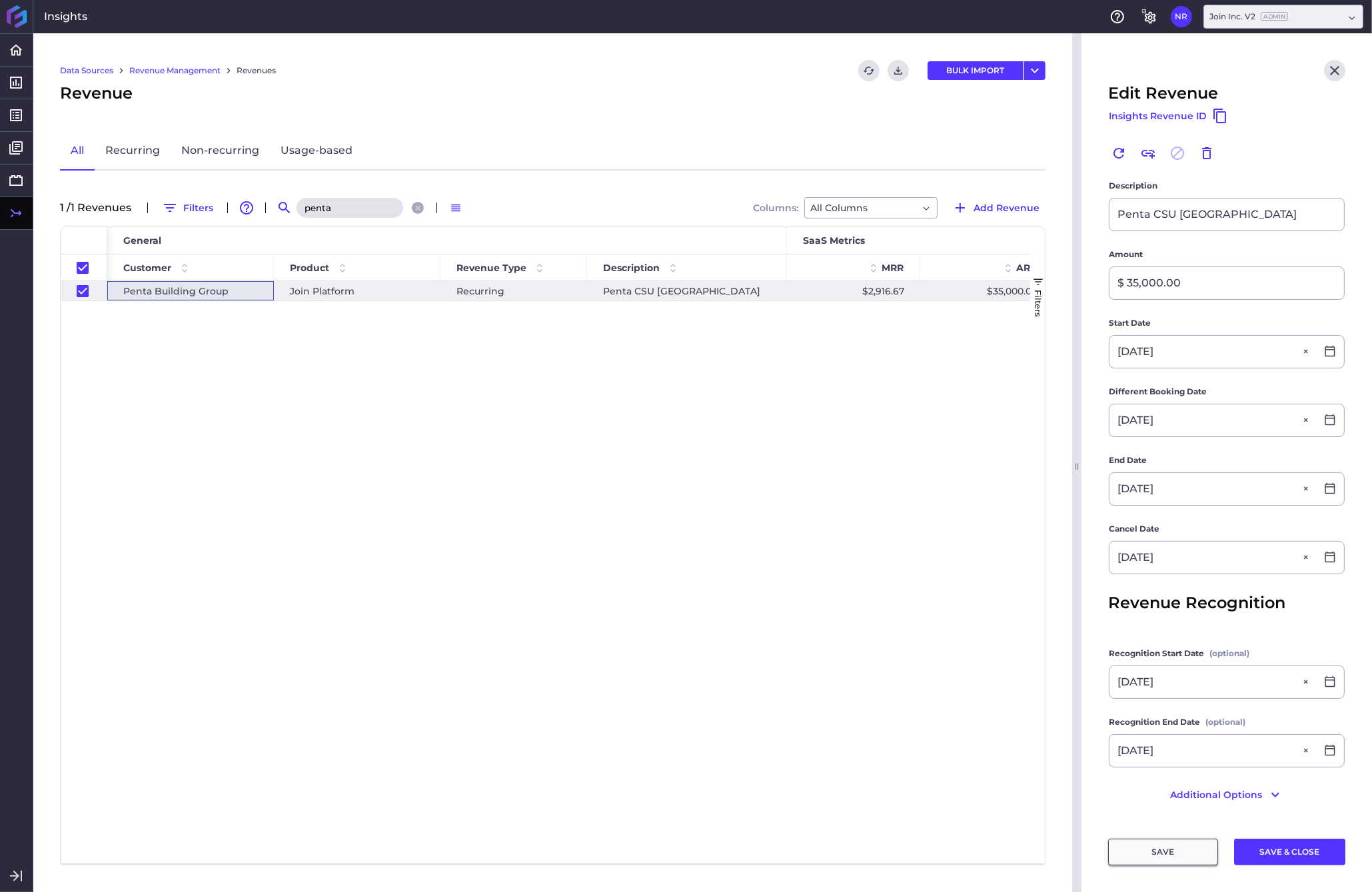
click at [1075, 848] on button "SAVE" at bounding box center [1162, 852] width 110 height 27
checkbox input "true"
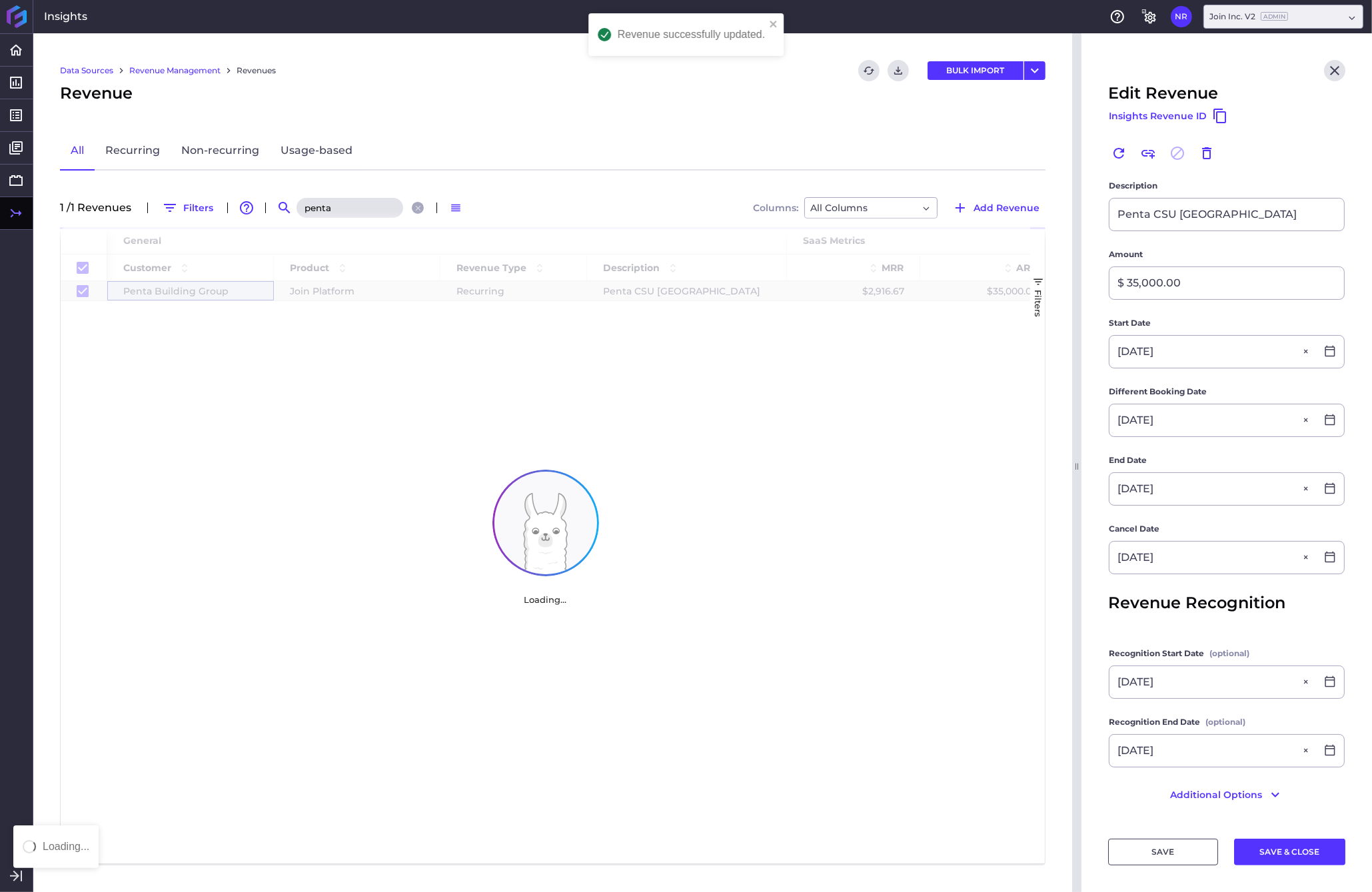
checkbox input "true"
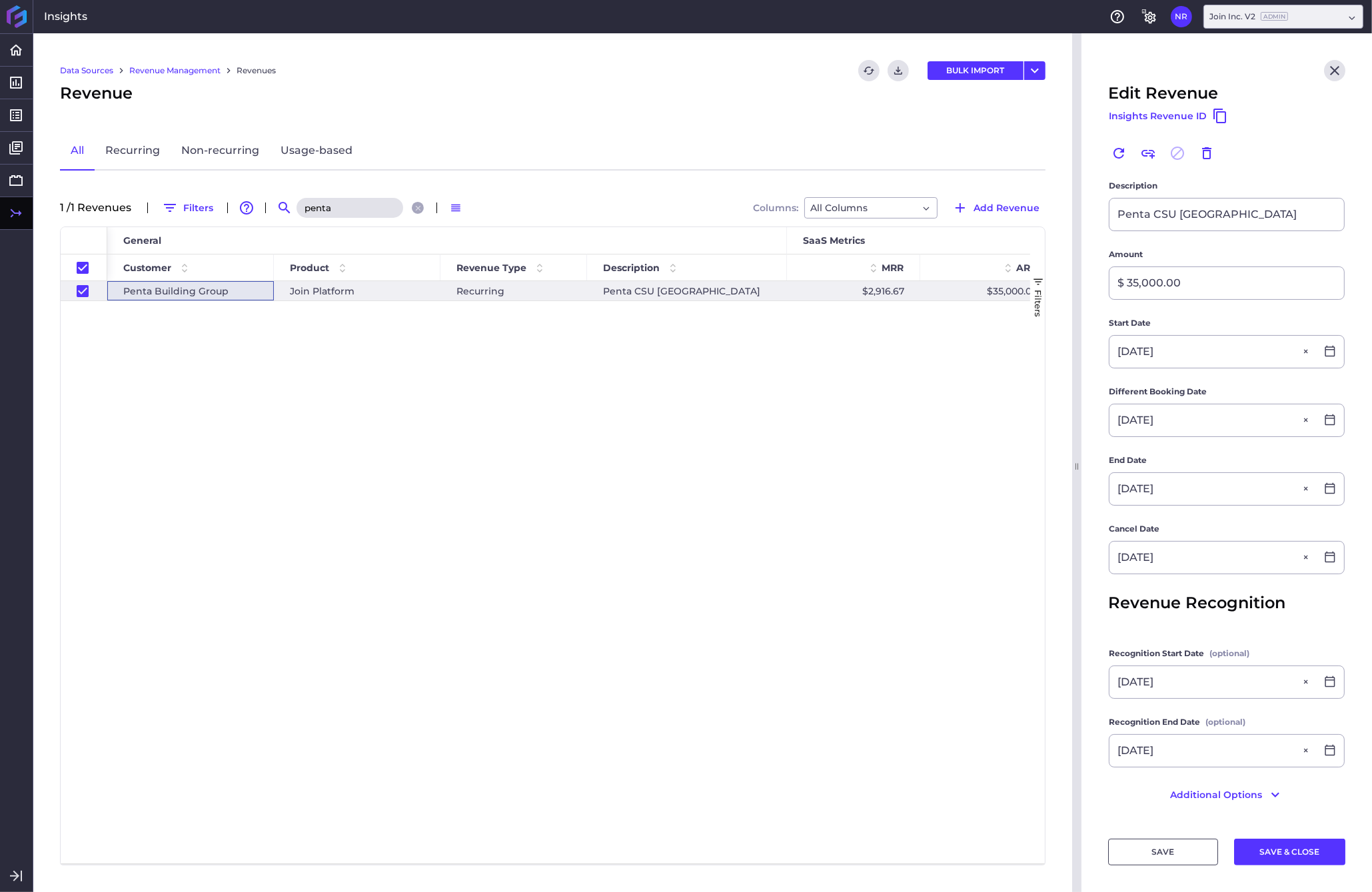
drag, startPoint x: 350, startPoint y: 206, endPoint x: 266, endPoint y: 208, distance: 84.0
click at [296, 208] on input "penta" at bounding box center [349, 208] width 107 height 20
checkbox input "false"
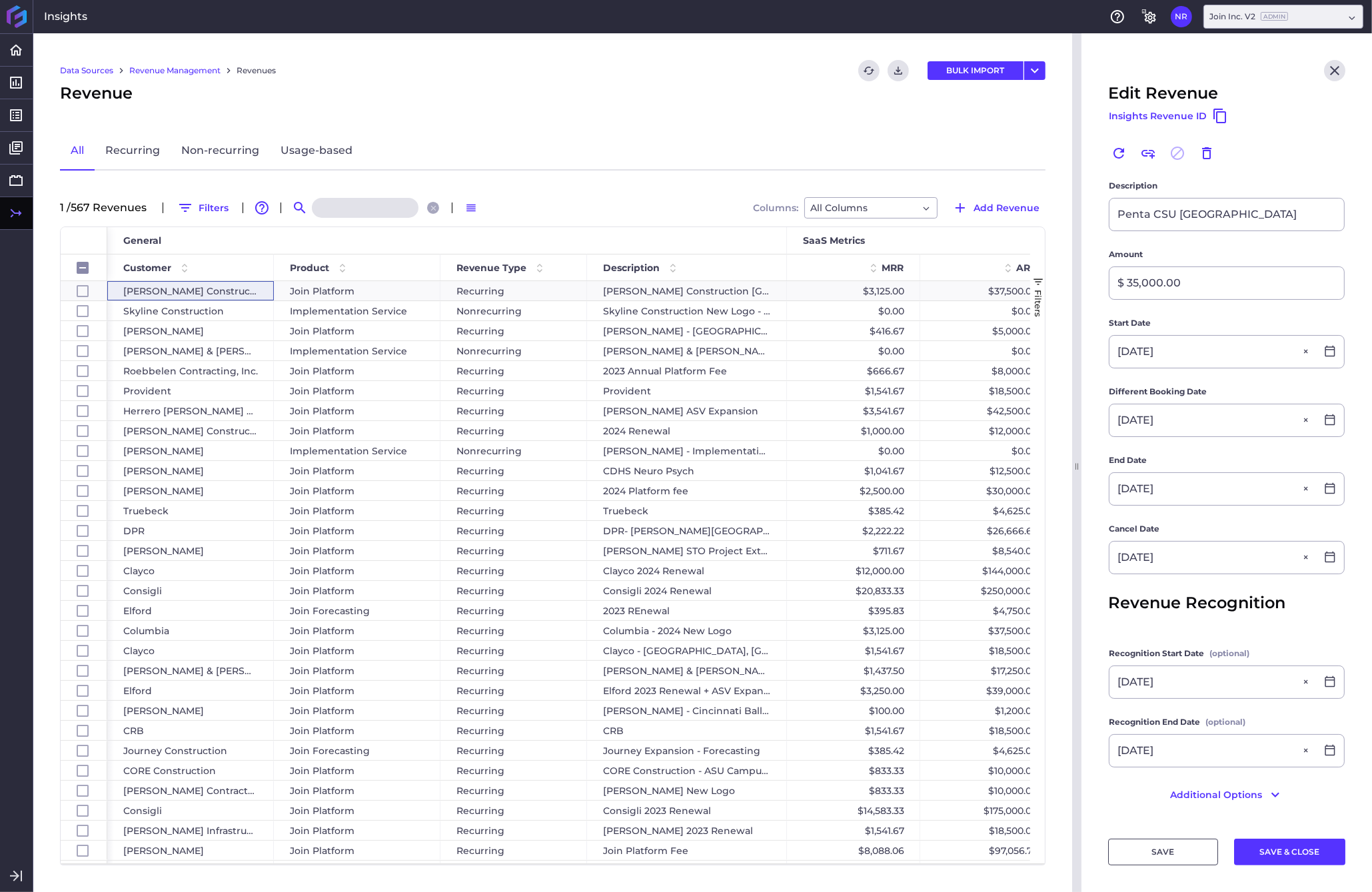
click at [358, 217] on input at bounding box center [364, 208] width 107 height 20
type input "b"
checkbox input "false"
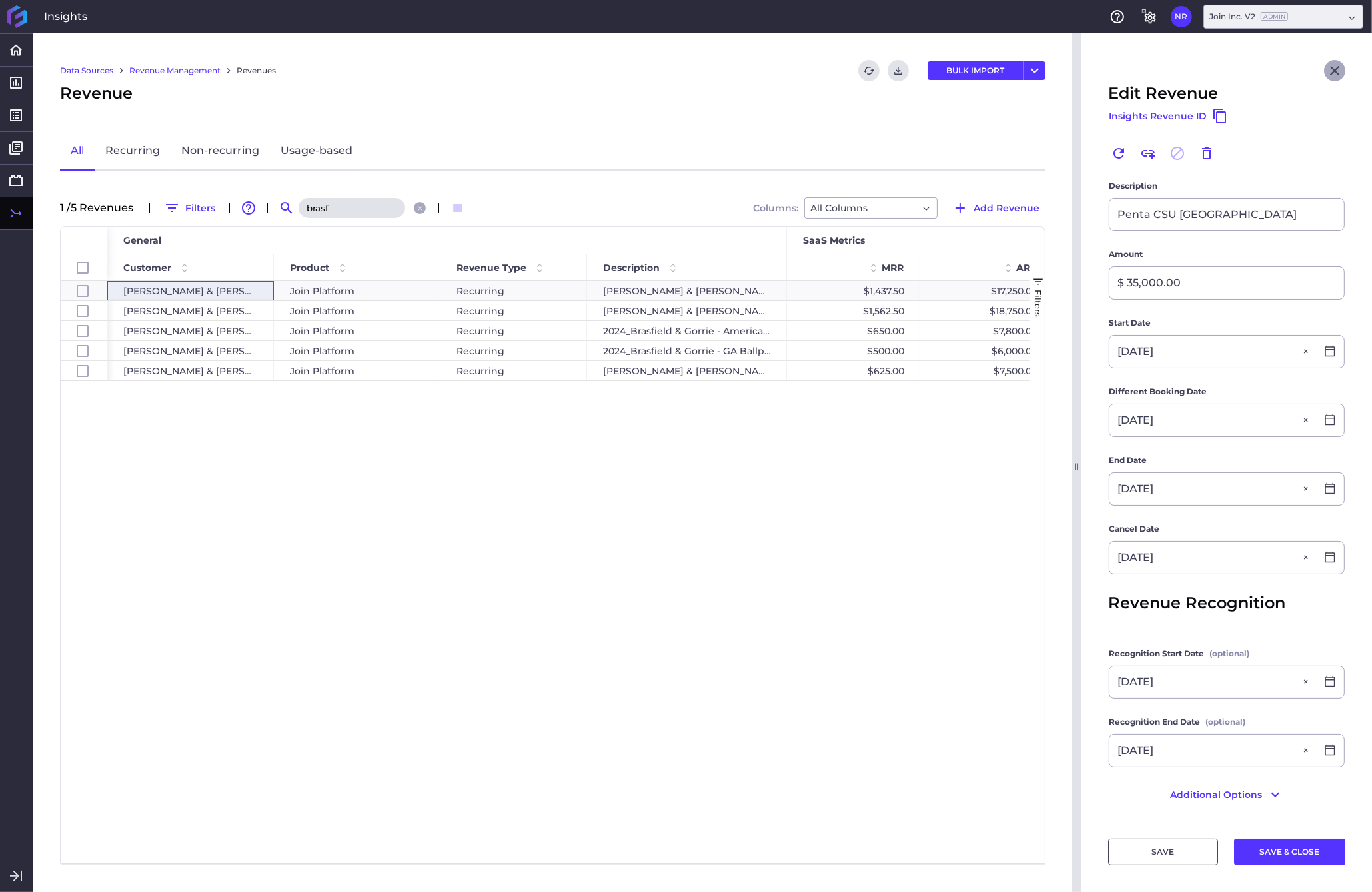
type input "brasf"
click at [1075, 71] on icon "Close" at bounding box center [1334, 71] width 16 height 16
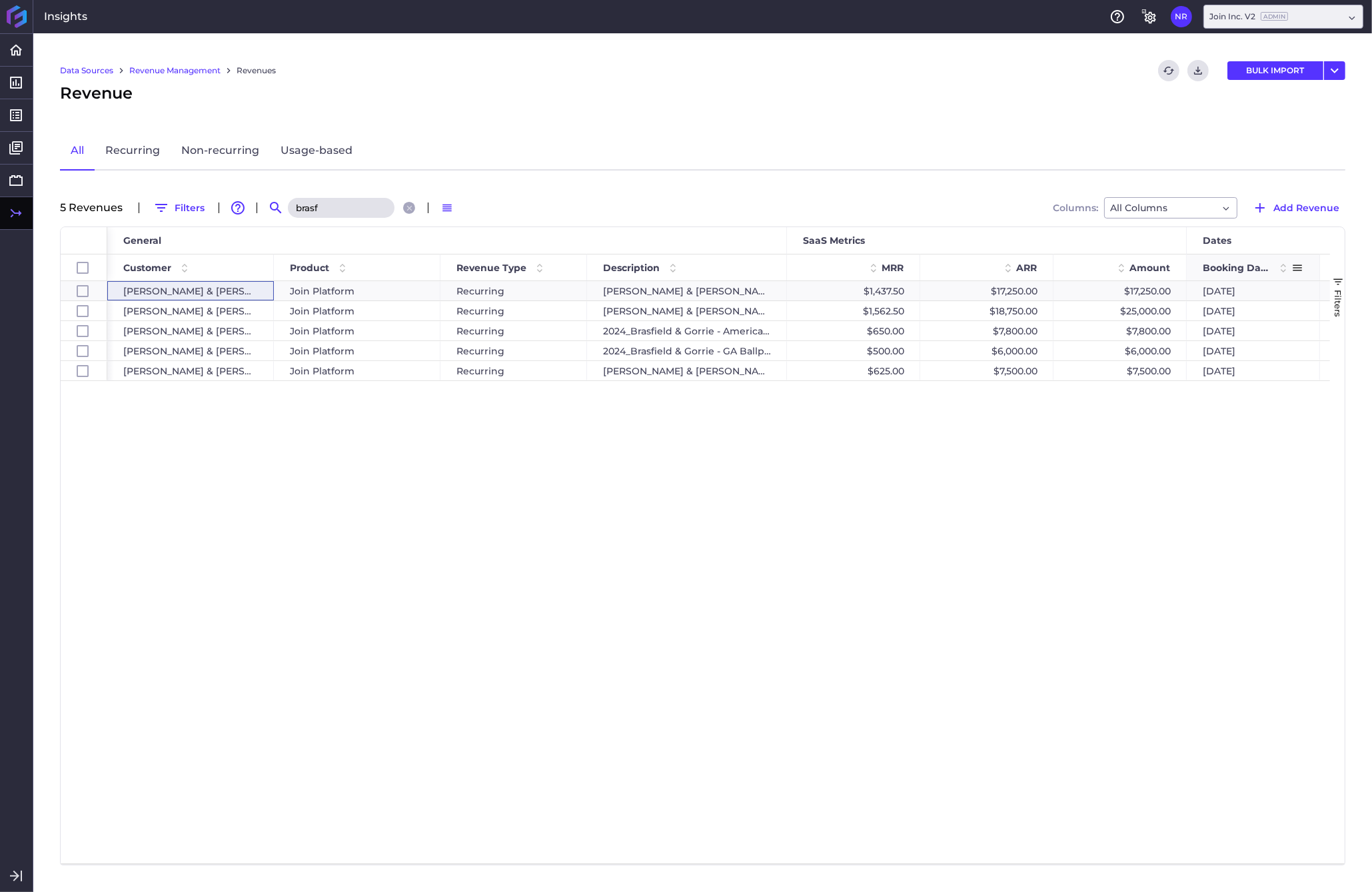
click at [1075, 267] on span at bounding box center [1283, 268] width 16 height 16
click at [1075, 348] on div "$7,800.00" at bounding box center [1119, 351] width 133 height 20
checkbox input "false"
checkbox input "true"
checkbox input "false"
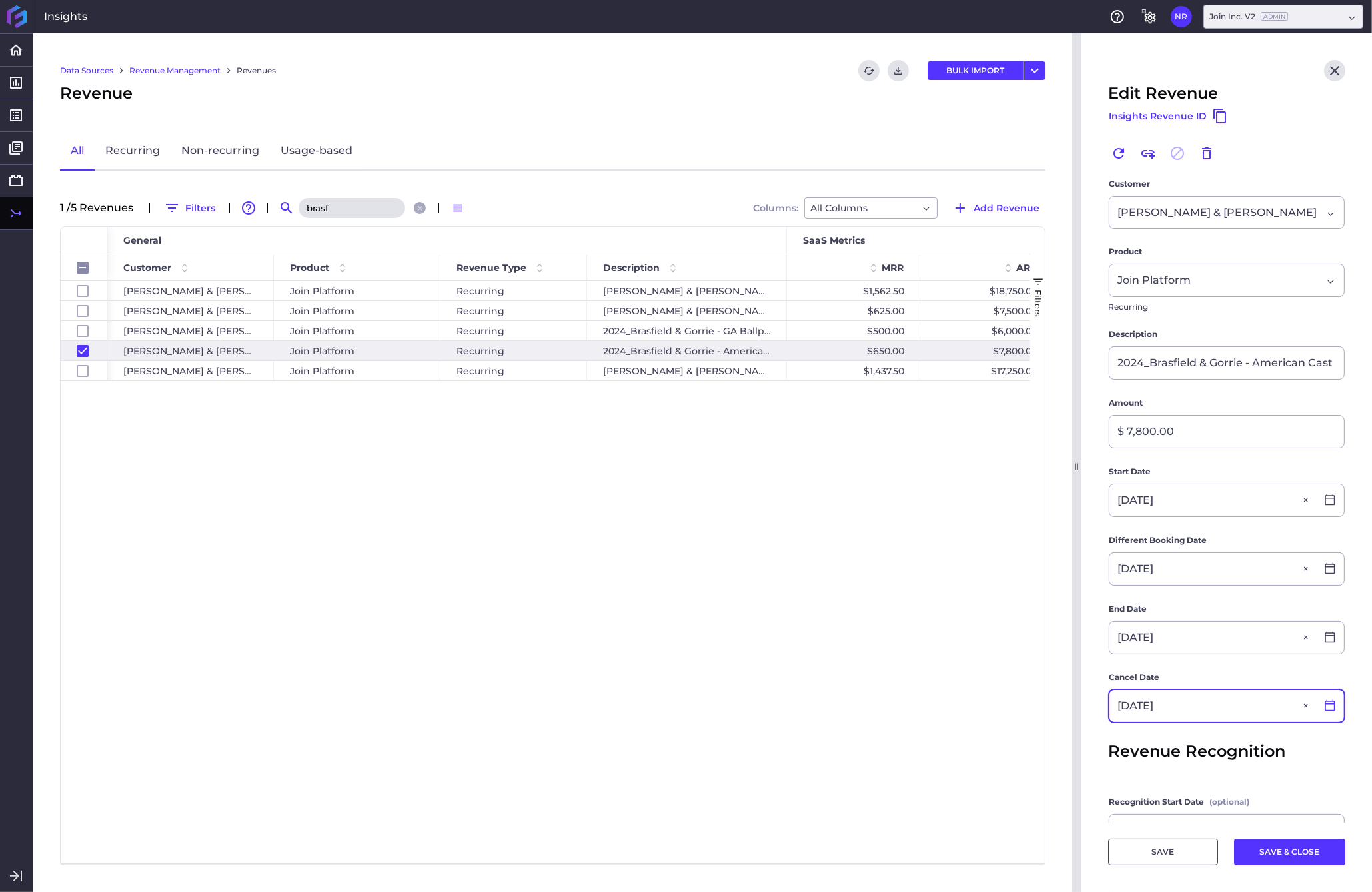
click at [1075, 708] on icon at bounding box center [1329, 705] width 12 height 12
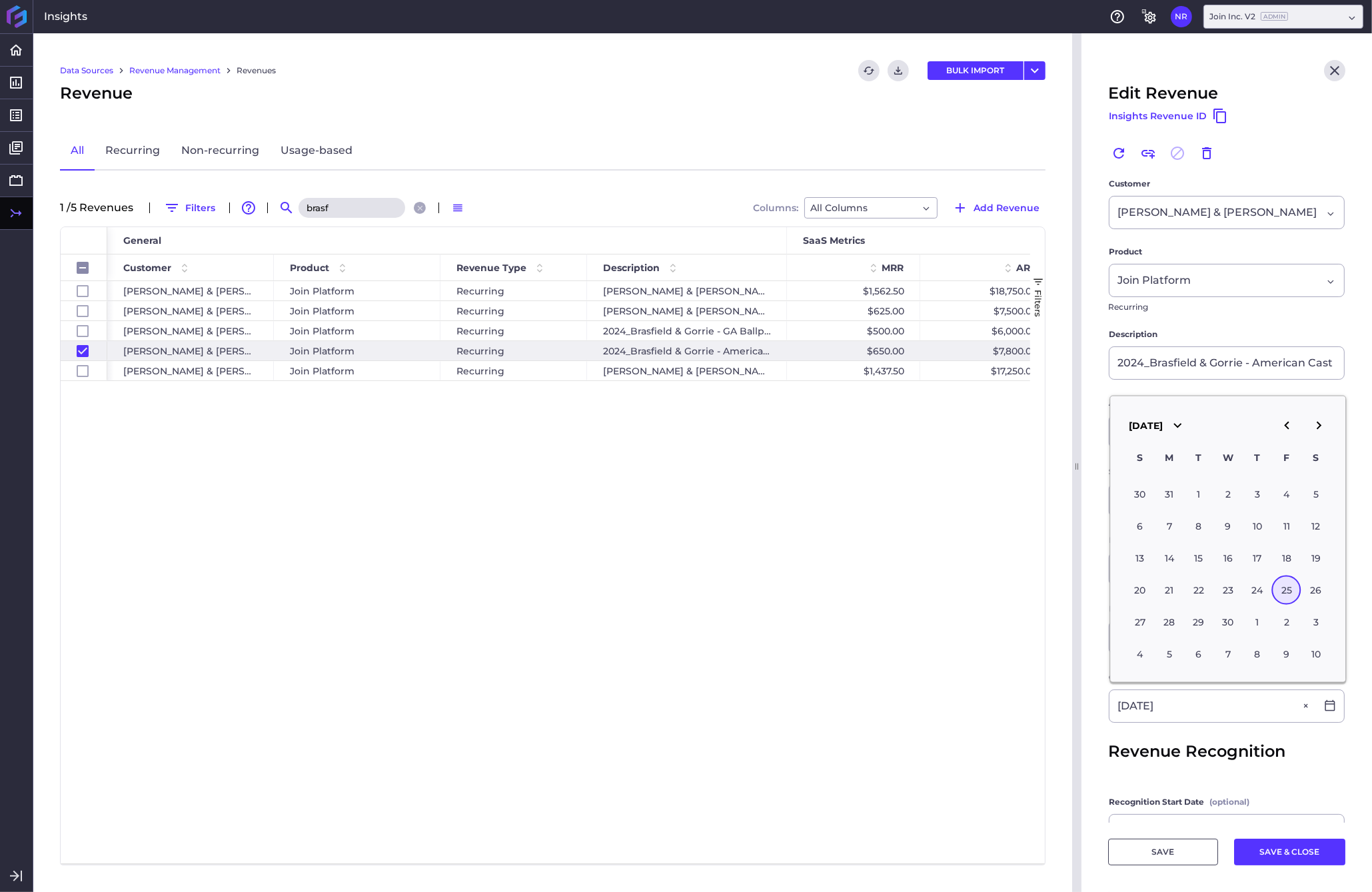
click at [1075, 432] on icon "button" at bounding box center [1318, 425] width 16 height 16
click at [1075, 430] on icon "button" at bounding box center [1318, 425] width 4 height 8
click at [1075, 588] on div "25" at bounding box center [1286, 589] width 30 height 30
type input "[DATE]"
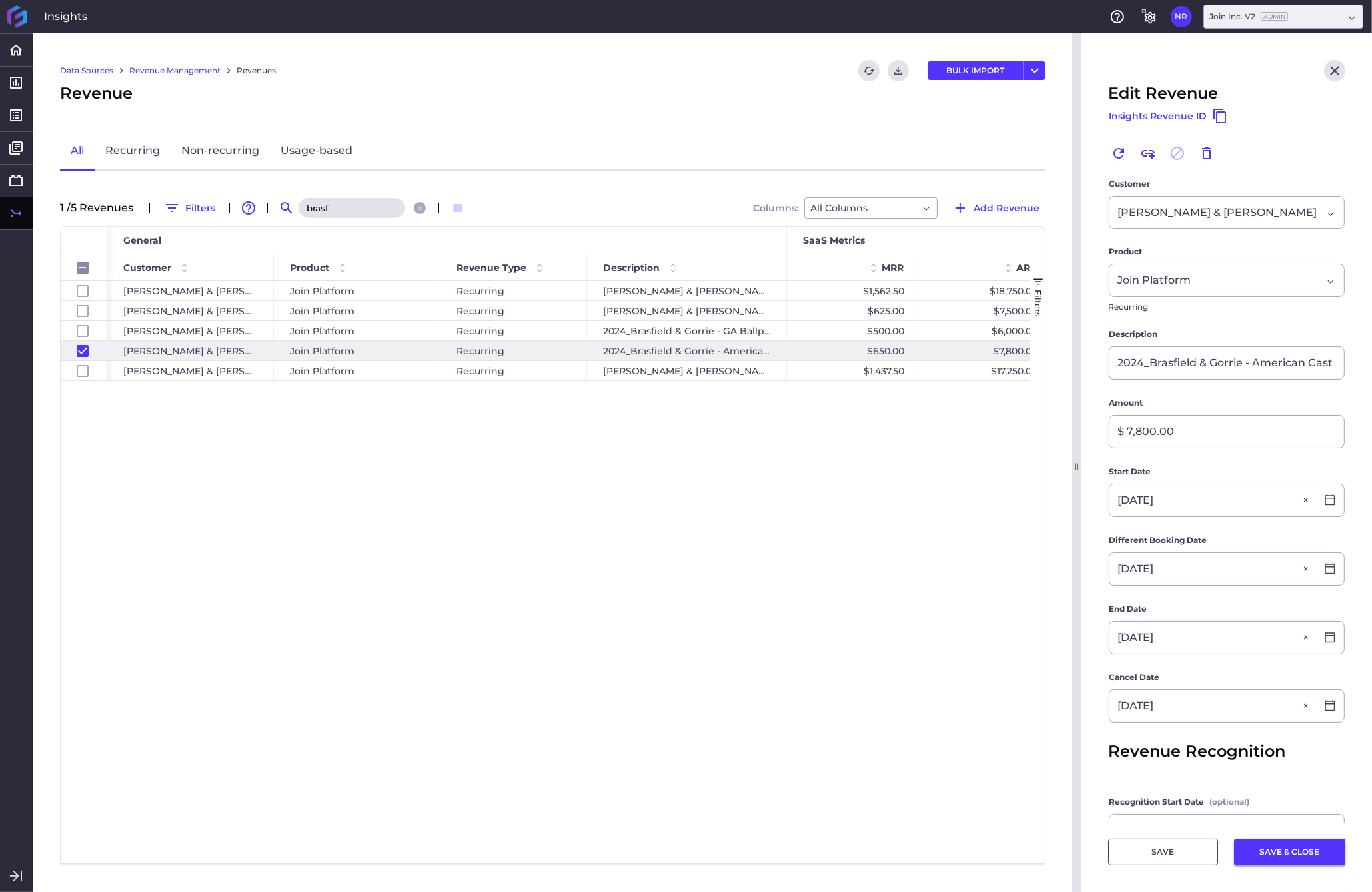
click at [1075, 849] on button "SAVE & CLOSE" at bounding box center [1290, 852] width 111 height 27
checkbox input "false"
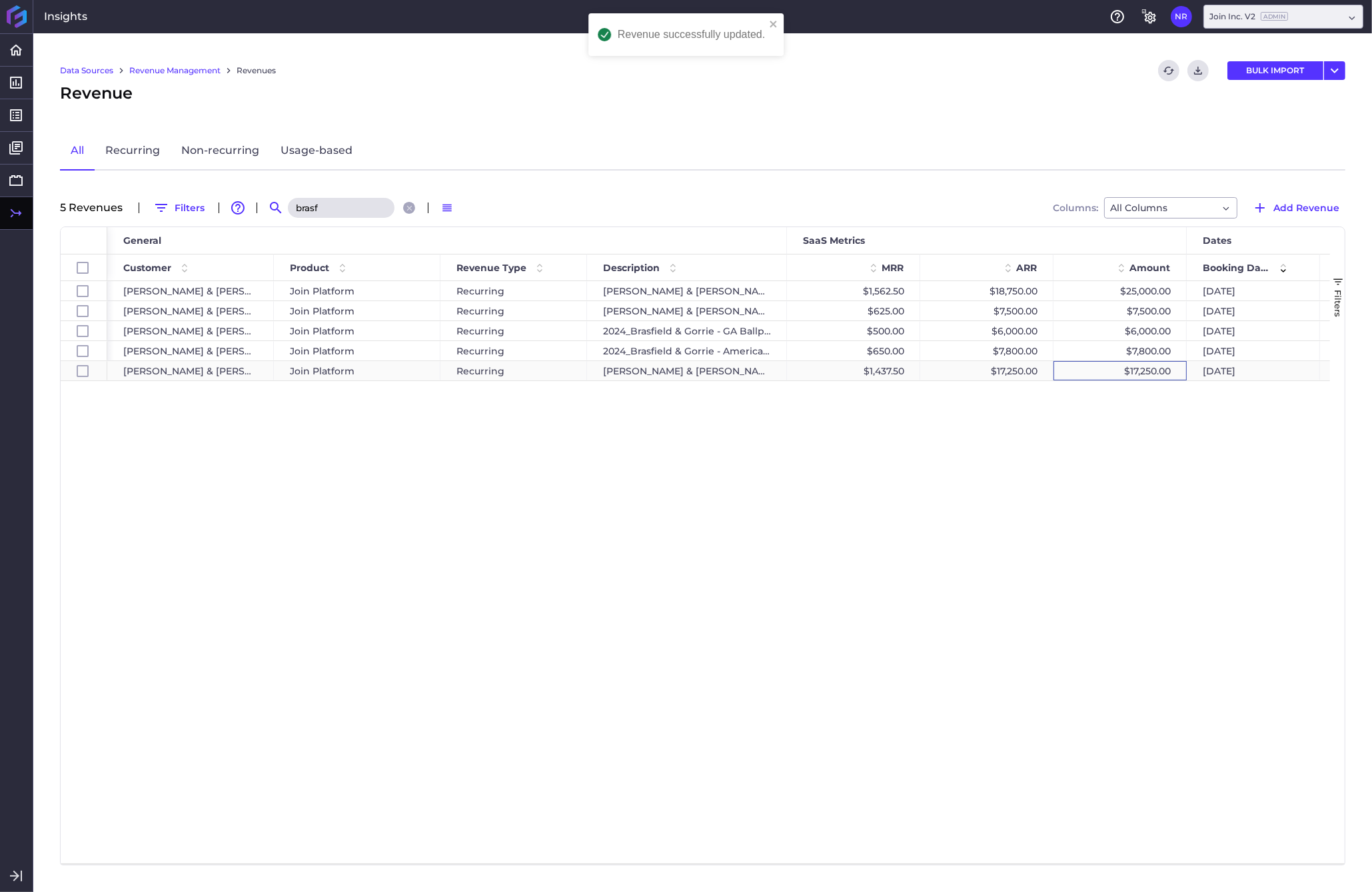
click at [1075, 365] on div "$17,250.00" at bounding box center [1119, 371] width 133 height 20
checkbox input "false"
checkbox input "true"
checkbox input "false"
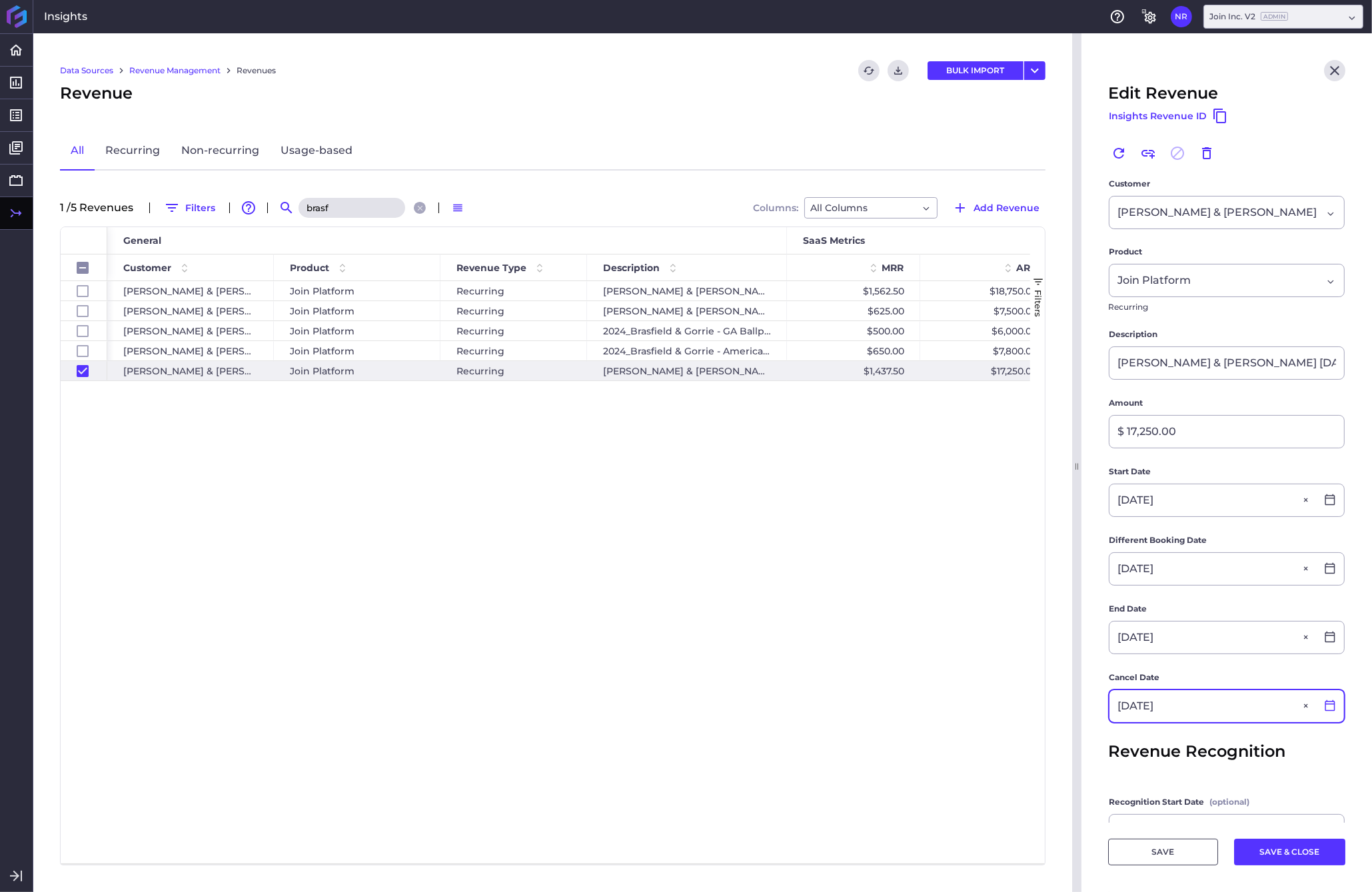
click at [1075, 708] on icon at bounding box center [1329, 705] width 12 height 12
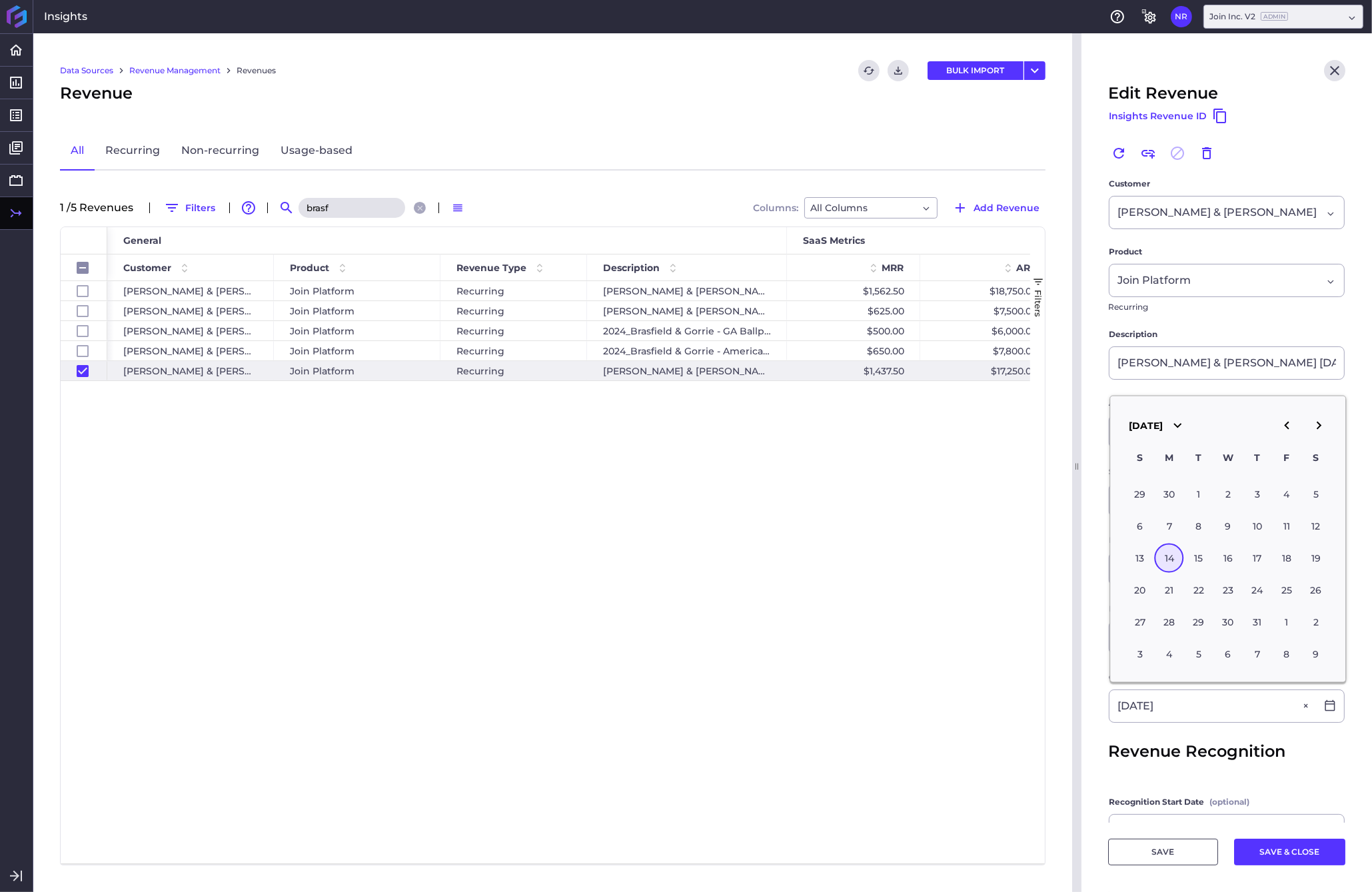
click at [1075, 431] on icon "button" at bounding box center [1318, 425] width 16 height 16
click at [1075, 570] on div "14" at bounding box center [1198, 557] width 30 height 30
type input "[DATE]"
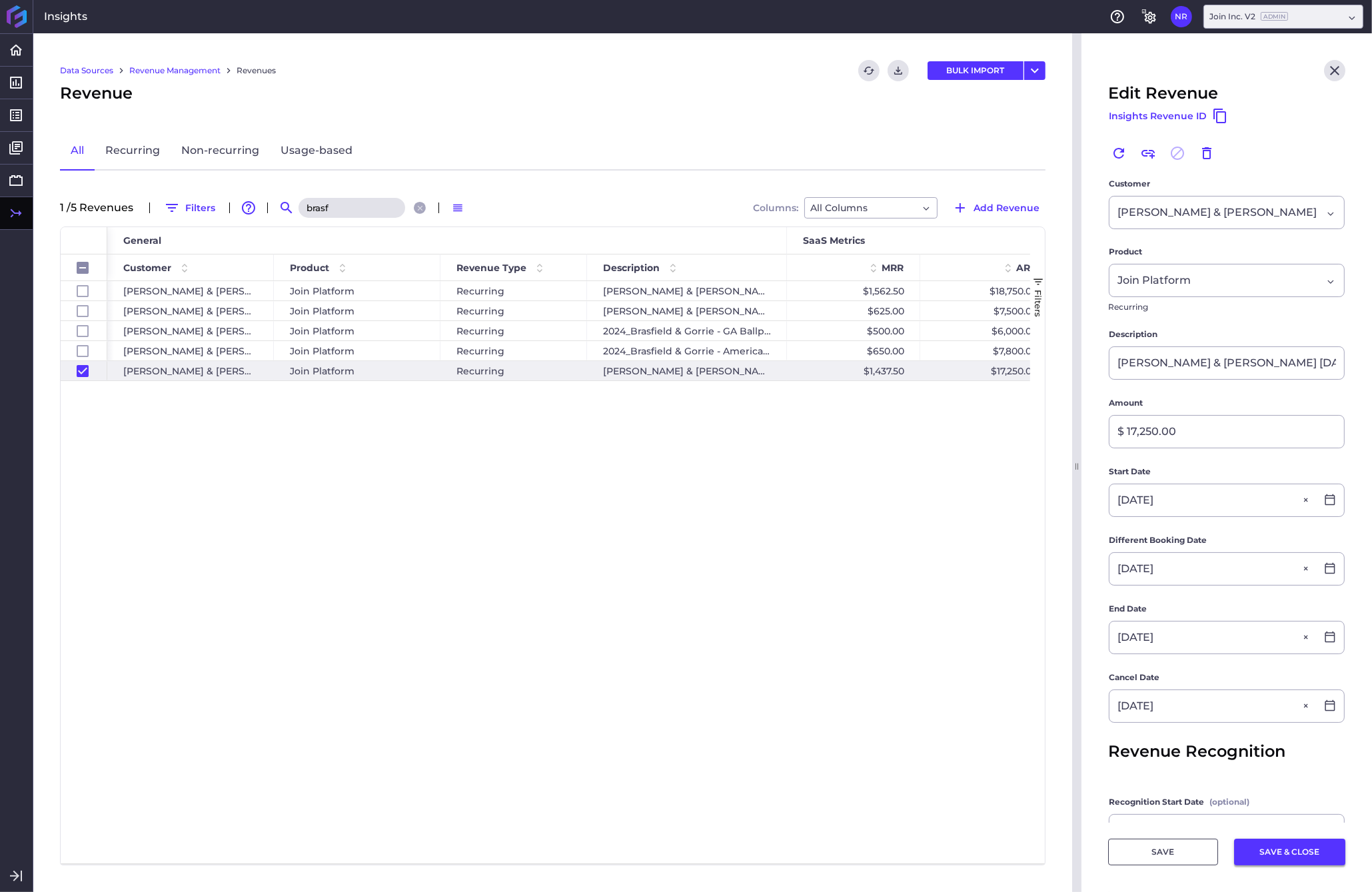
click at [1075, 845] on button "SAVE & CLOSE" at bounding box center [1290, 852] width 111 height 27
checkbox input "false"
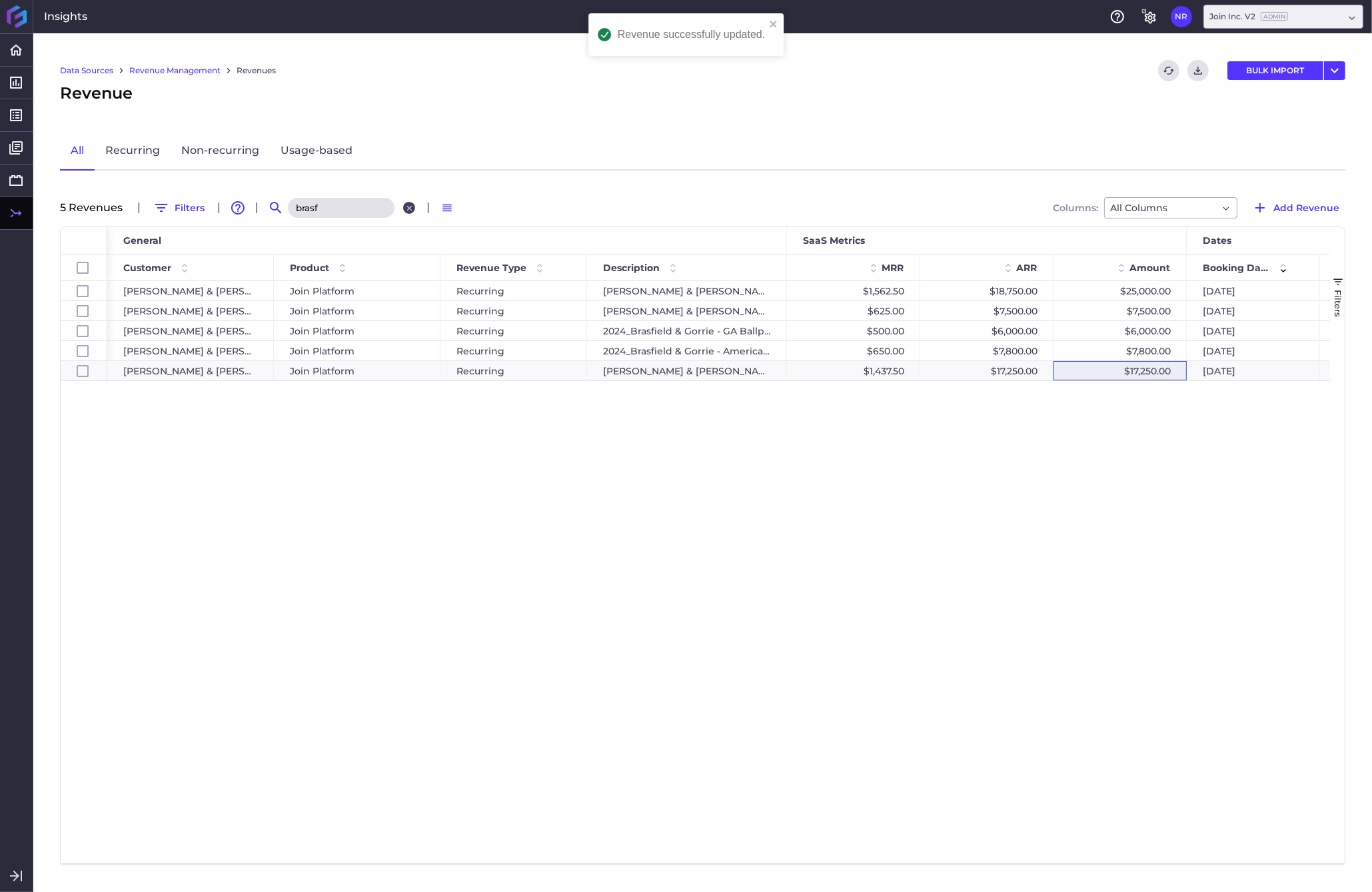
click at [407, 207] on icon "Close search" at bounding box center [409, 209] width 9 height 9
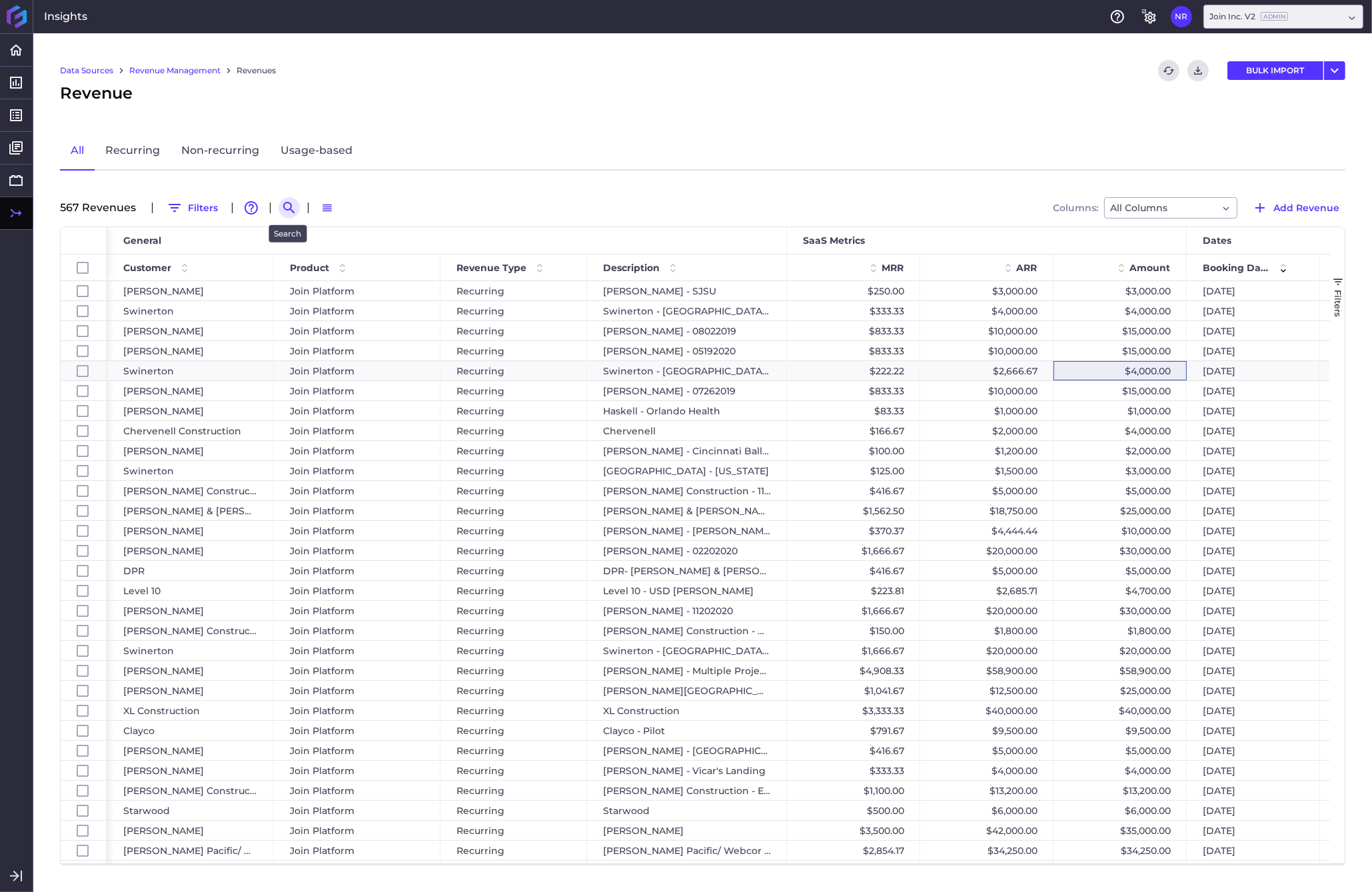
click at [286, 204] on icon "Search by" at bounding box center [289, 208] width 16 height 16
click at [337, 210] on input at bounding box center [354, 208] width 107 height 20
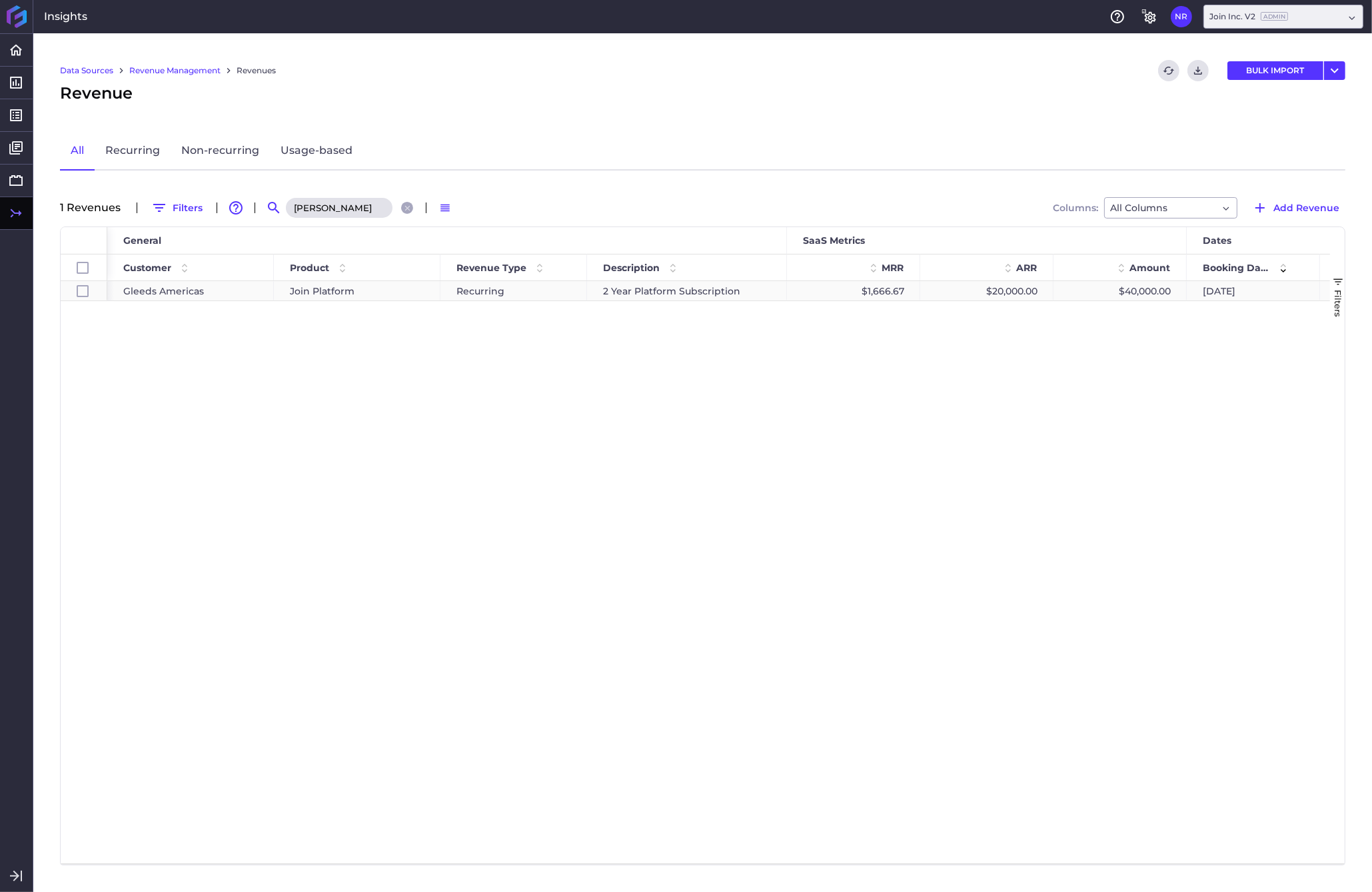
type input "[PERSON_NAME]"
click at [1075, 290] on div "$40,000.00" at bounding box center [1119, 291] width 133 height 20
checkbox input "true"
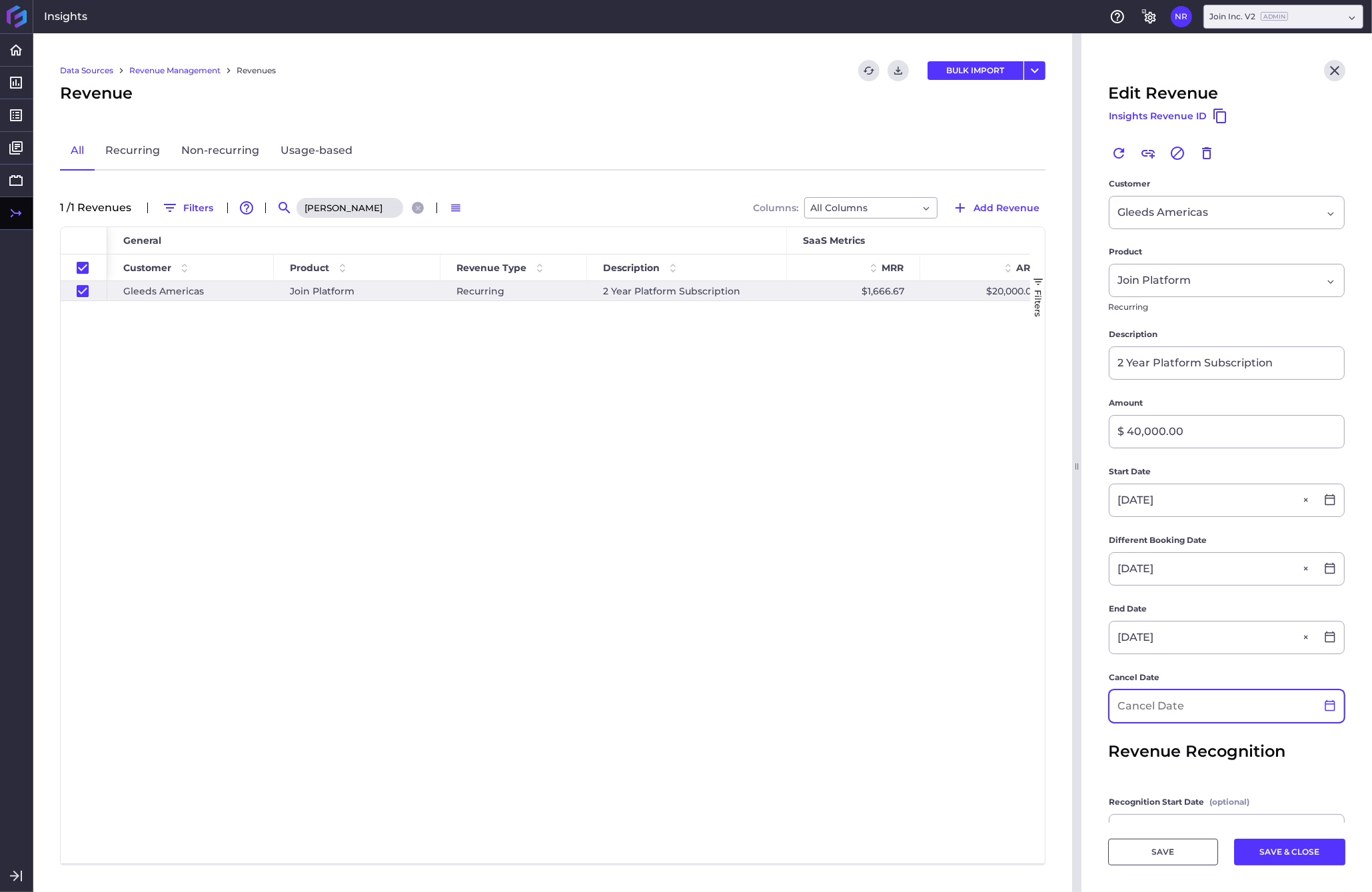
click at [1075, 713] on div at bounding box center [1329, 706] width 28 height 13
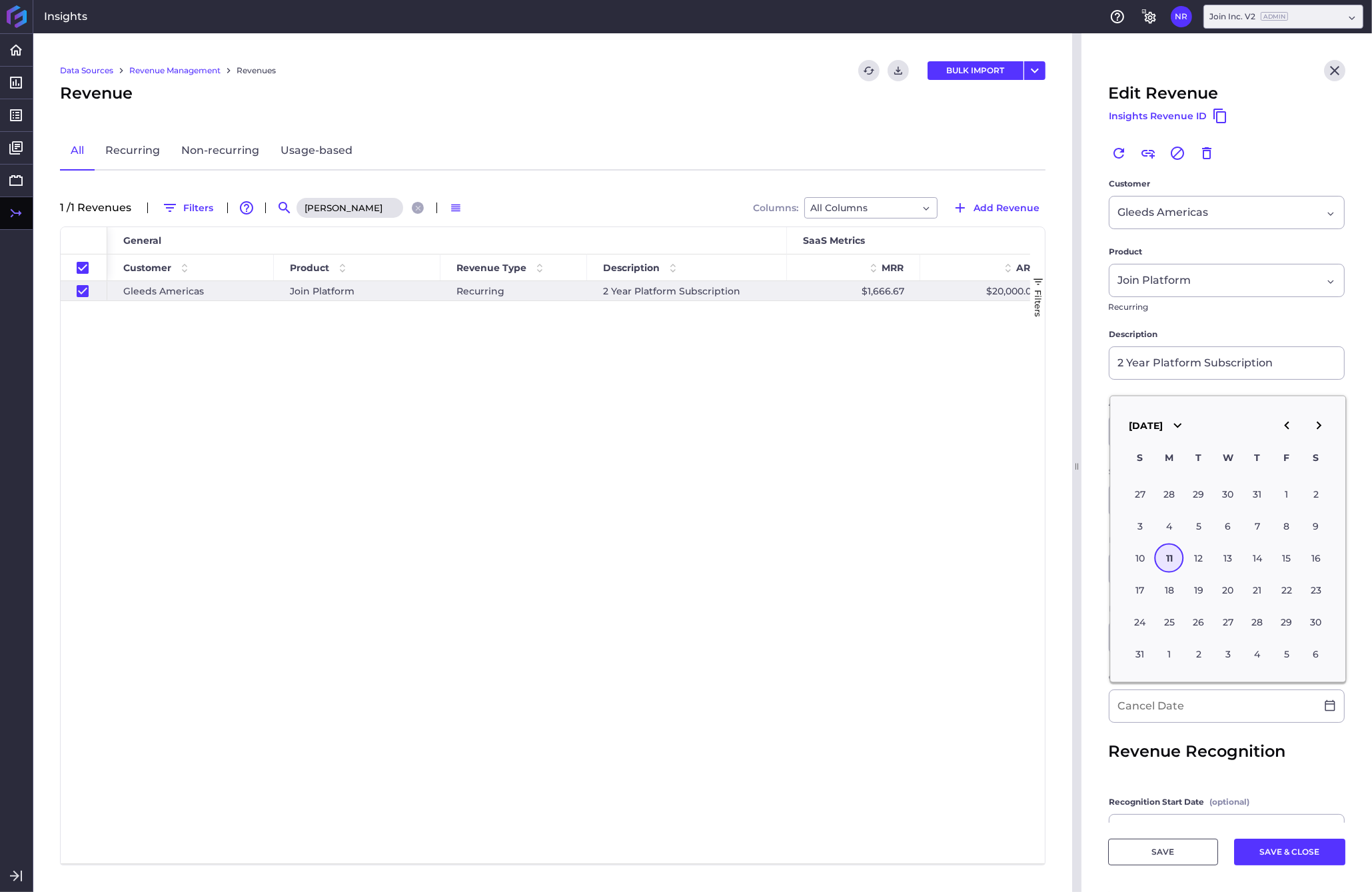
click at [1075, 432] on icon "button" at bounding box center [1318, 425] width 16 height 16
click at [1075, 562] on div "11" at bounding box center [1198, 557] width 30 height 30
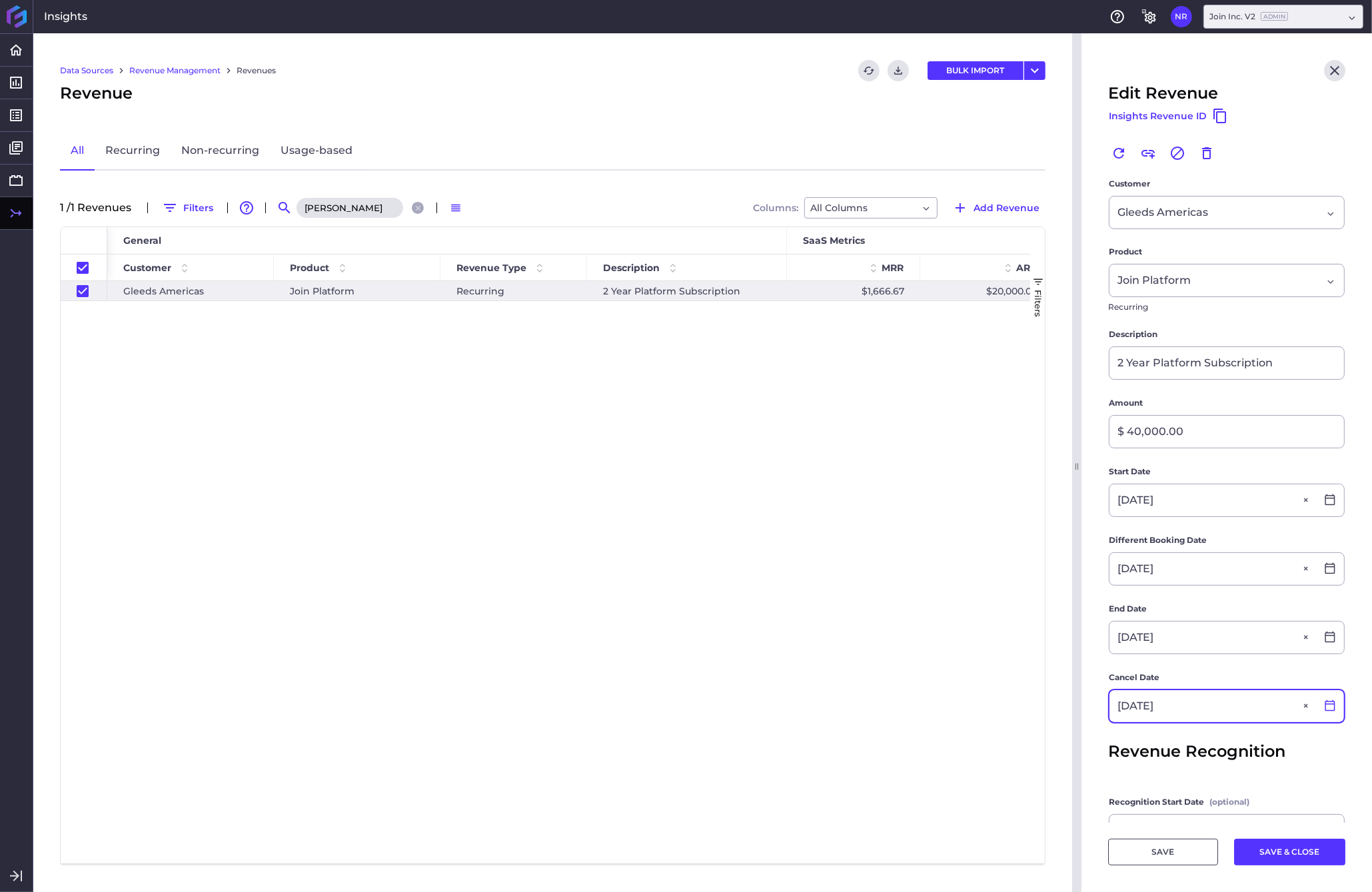
click at [1075, 705] on icon at bounding box center [1329, 706] width 10 height 12
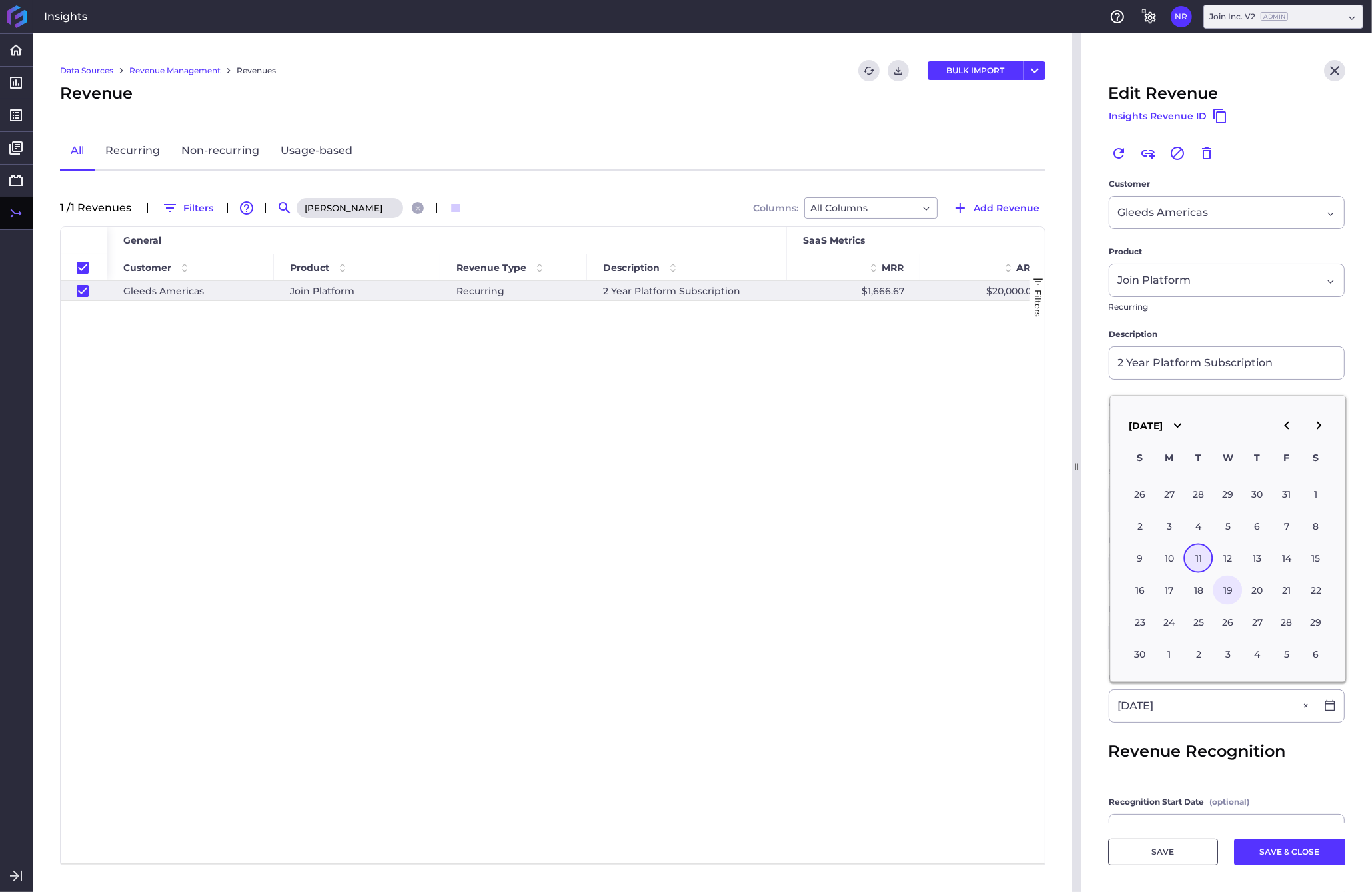
click at [1075, 593] on div "19" at bounding box center [1228, 589] width 30 height 30
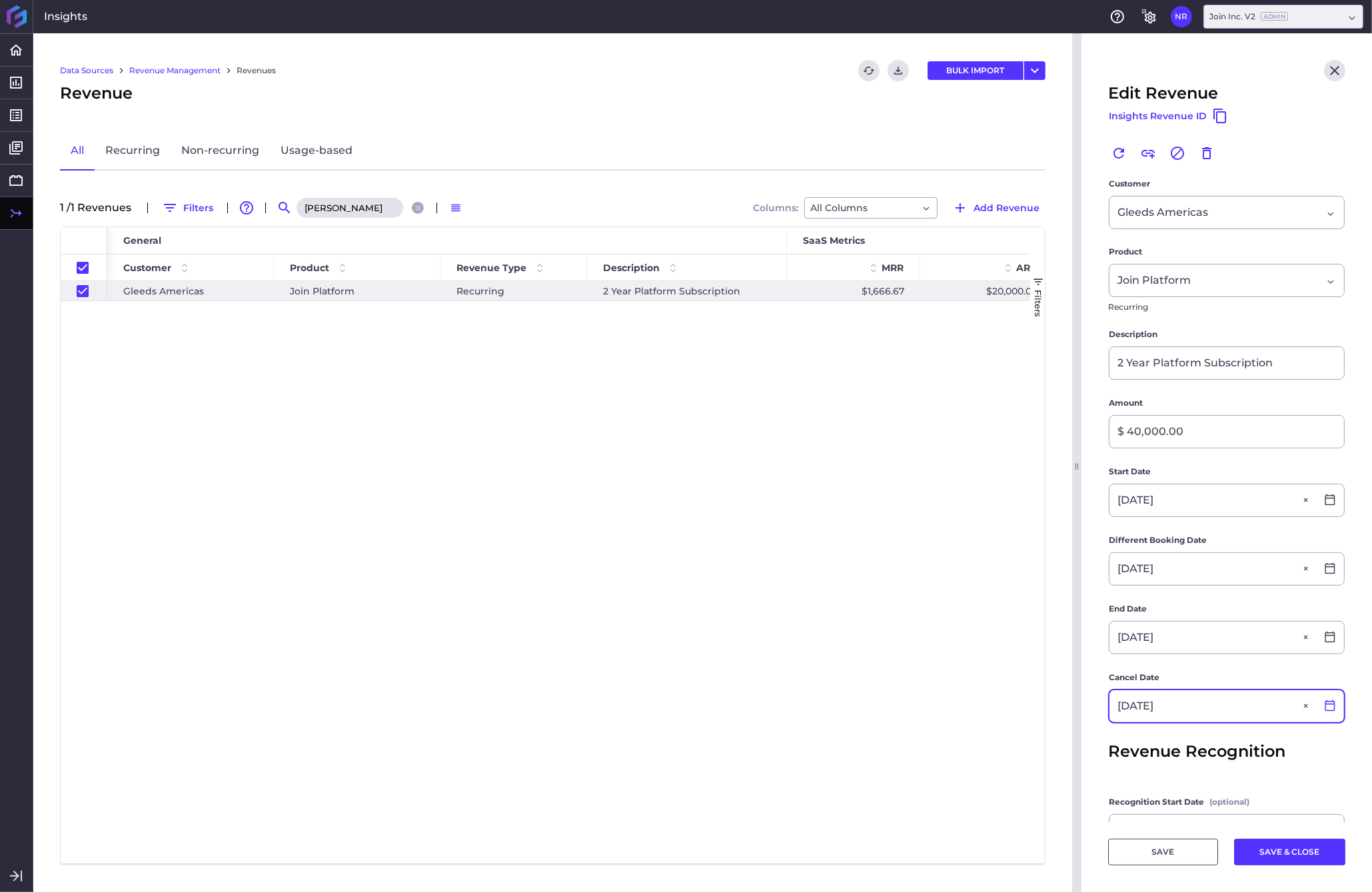
click at [1075, 708] on icon at bounding box center [1329, 705] width 12 height 12
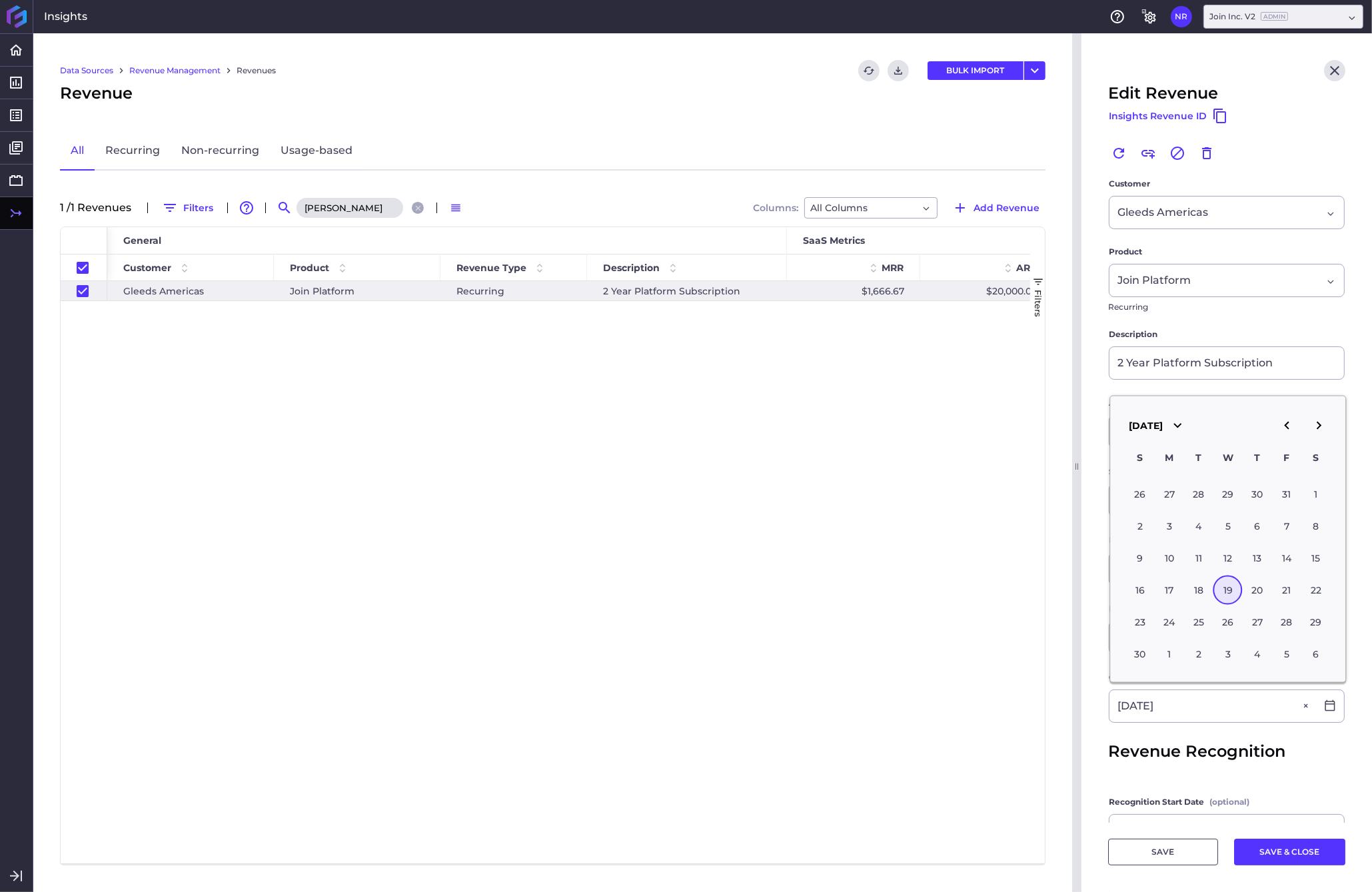
click at [1075, 433] on icon "button" at bounding box center [1286, 425] width 16 height 16
click at [1075, 431] on icon "button" at bounding box center [1286, 425] width 16 height 16
click at [1075, 562] on div "19" at bounding box center [1316, 557] width 30 height 30
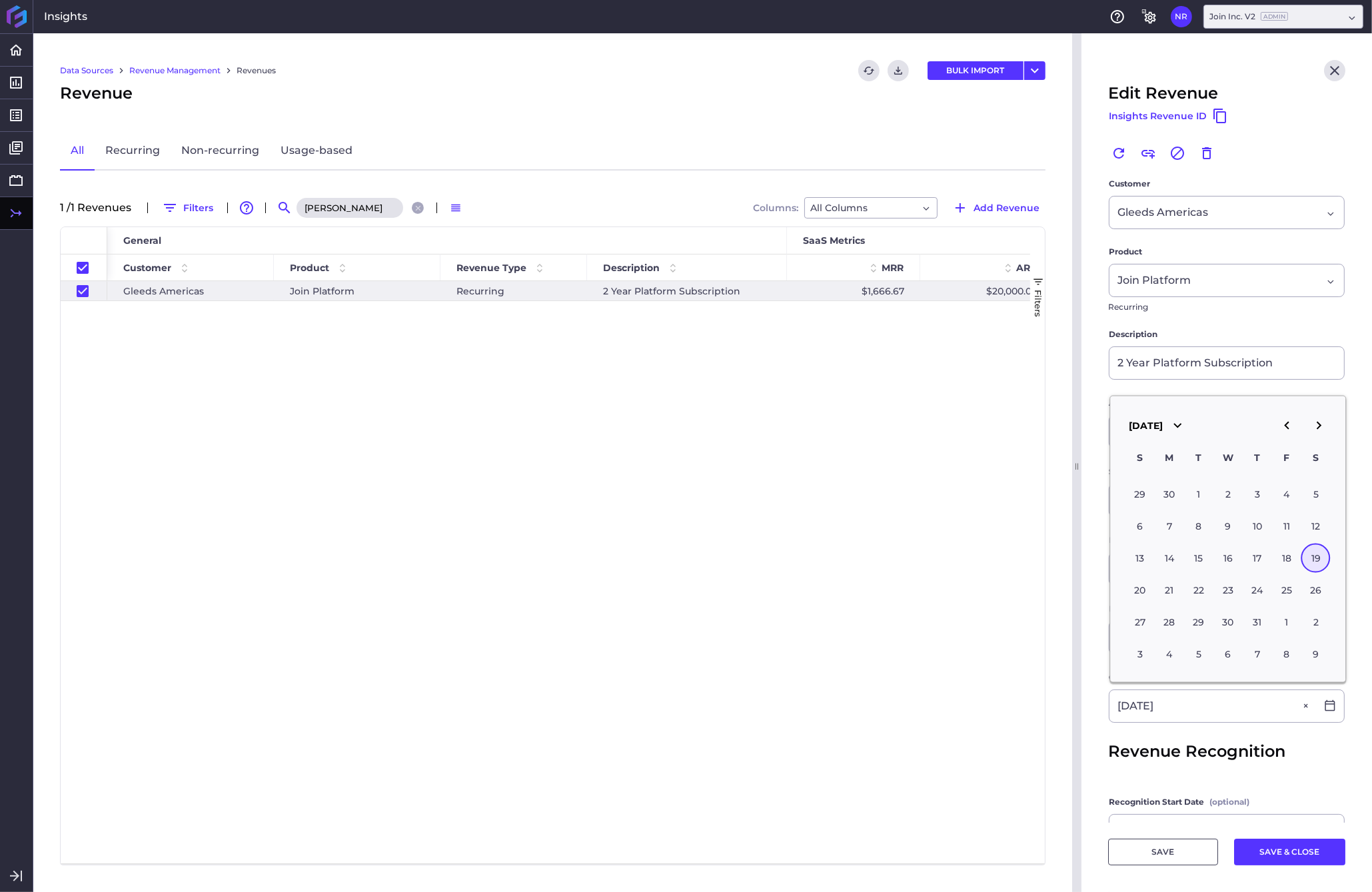
type input "[DATE]"
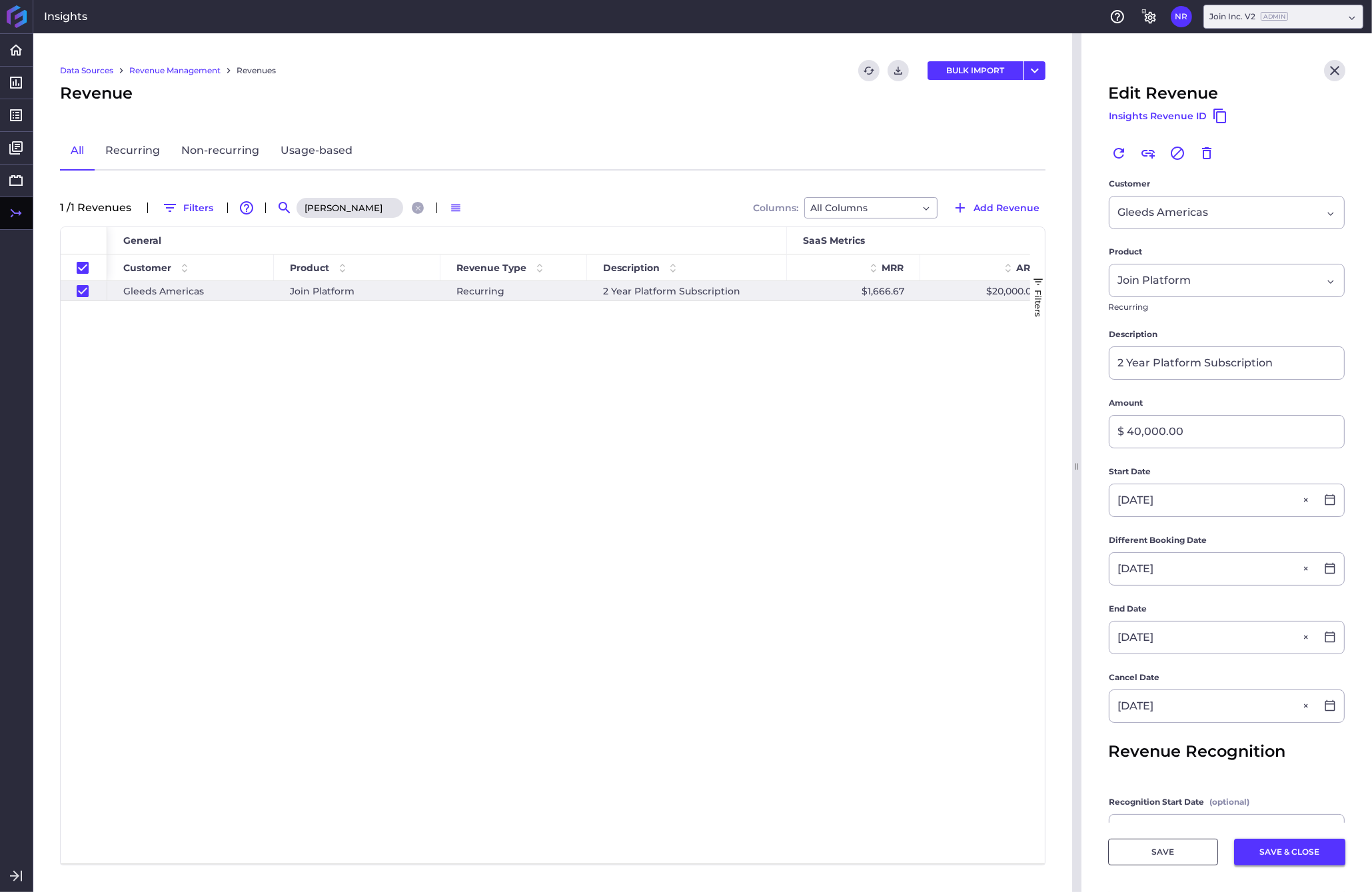
click at [1075, 850] on button "SAVE & CLOSE" at bounding box center [1290, 852] width 111 height 27
checkbox input "false"
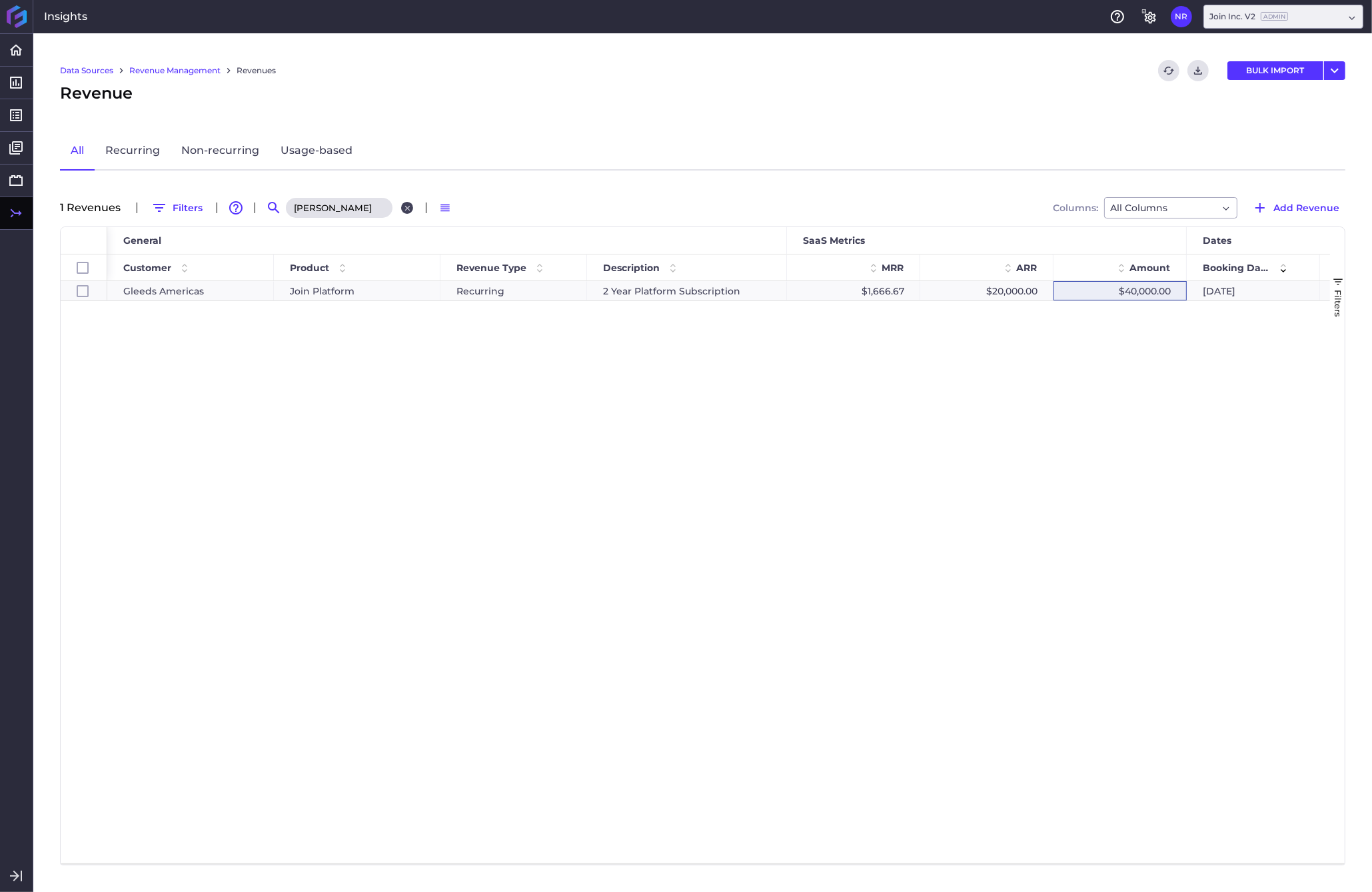
click at [409, 206] on icon "Close search" at bounding box center [407, 209] width 9 height 9
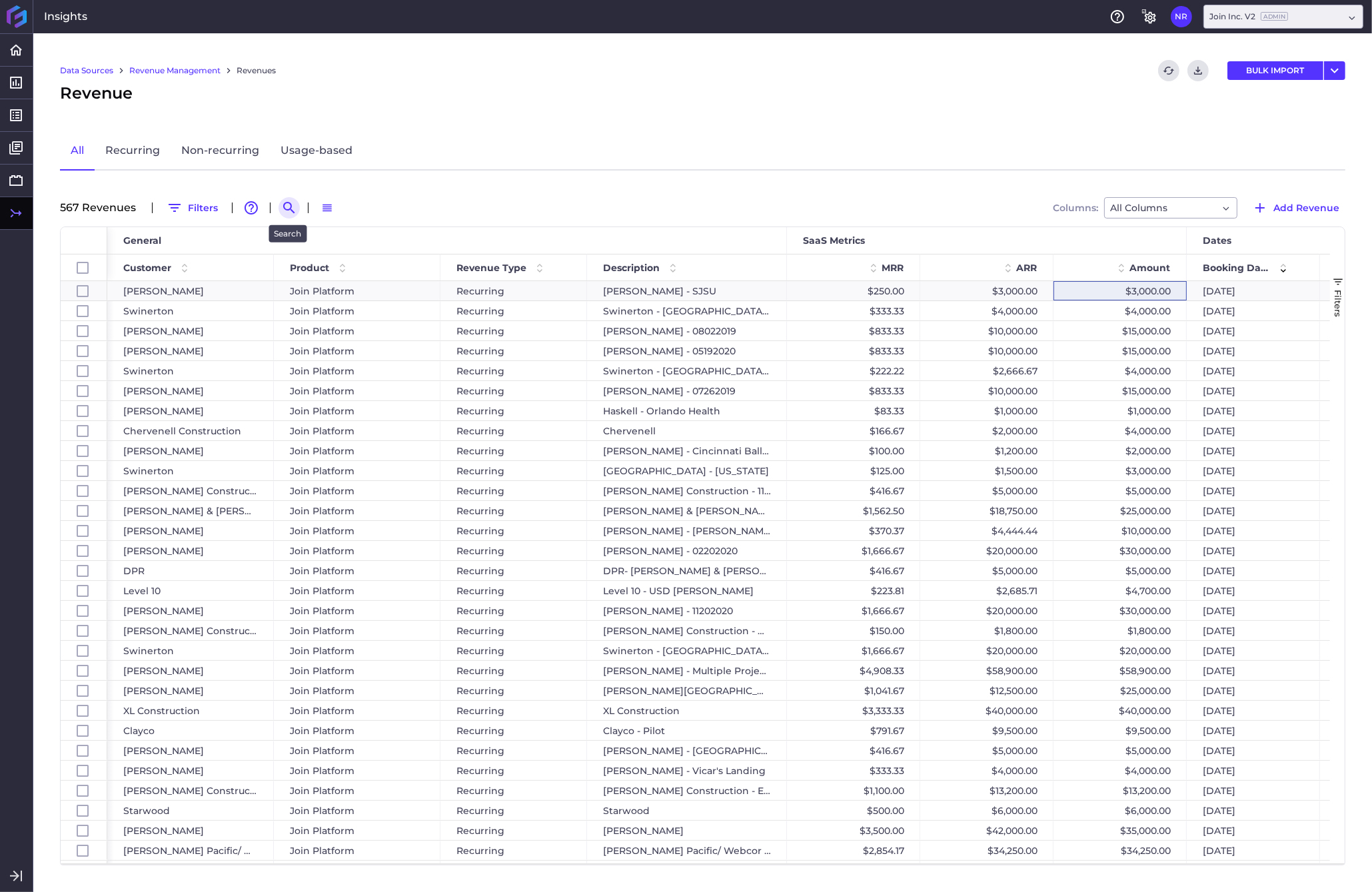
click at [290, 204] on icon "Search by" at bounding box center [288, 207] width 12 height 12
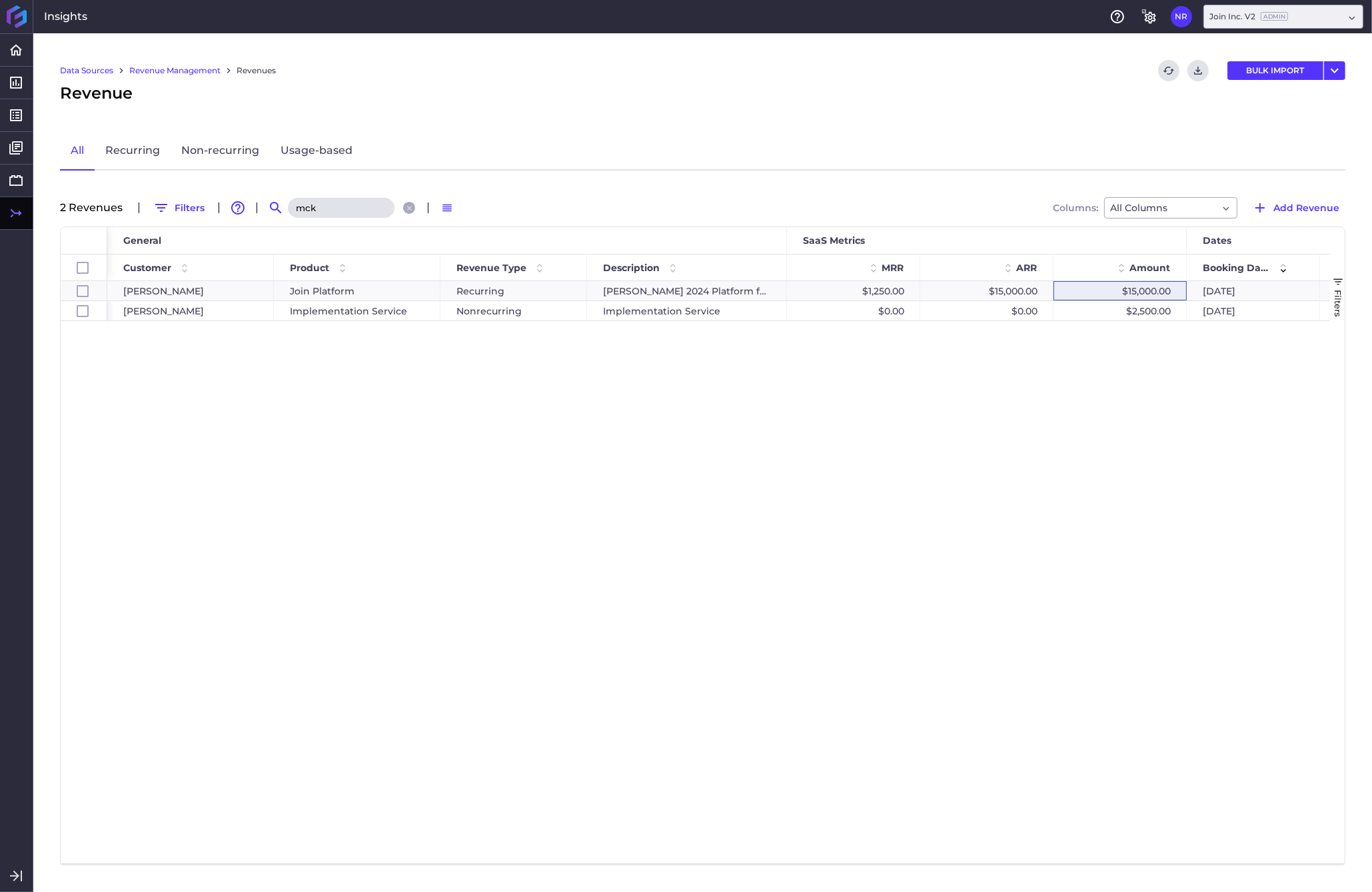
scroll to position [0, 1]
type input "mck"
click at [1075, 285] on div "$15,000.00" at bounding box center [1119, 291] width 133 height 20
checkbox input "false"
checkbox input "true"
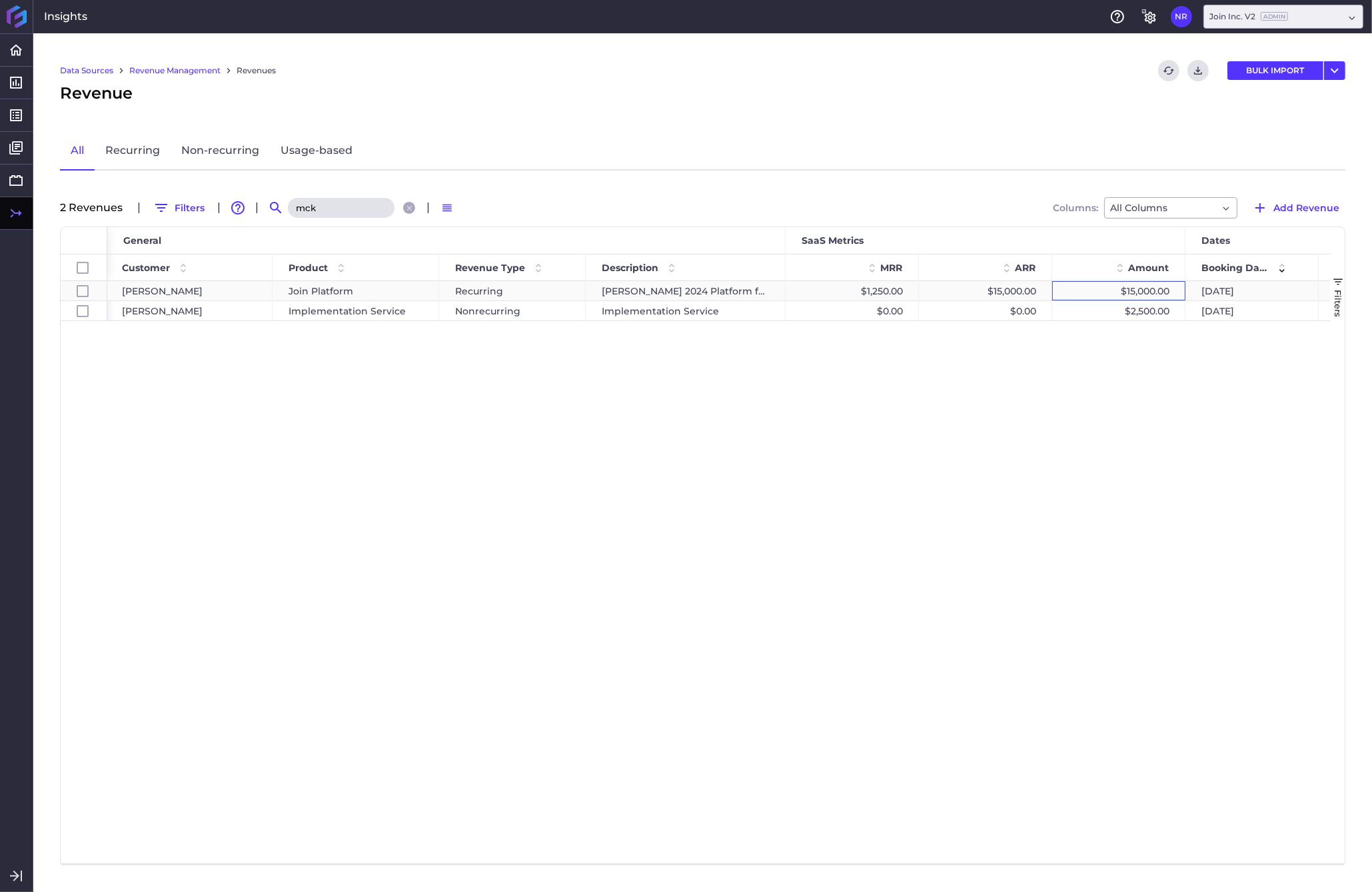
checkbox input "false"
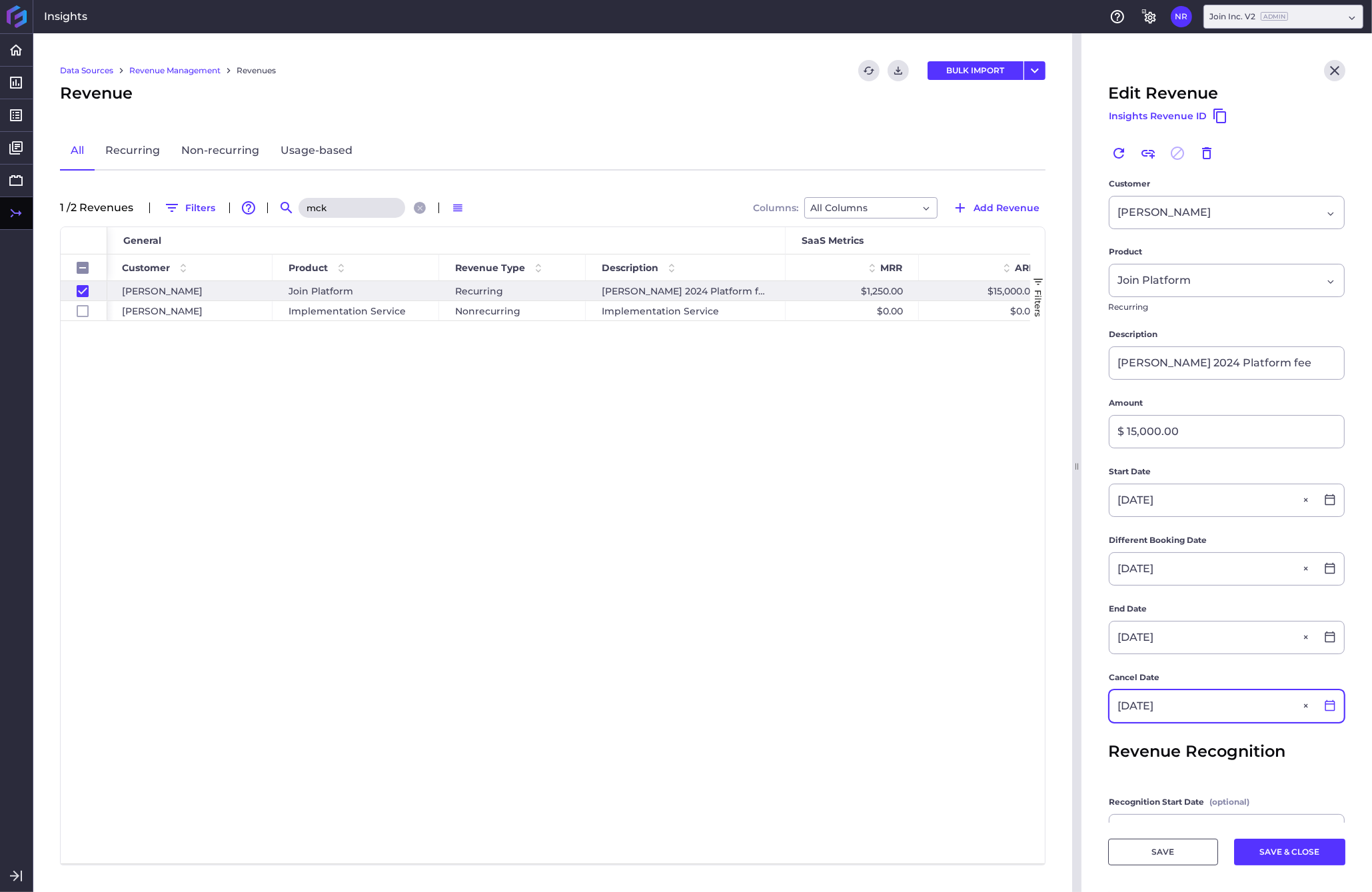
click at [1075, 708] on icon at bounding box center [1329, 705] width 12 height 12
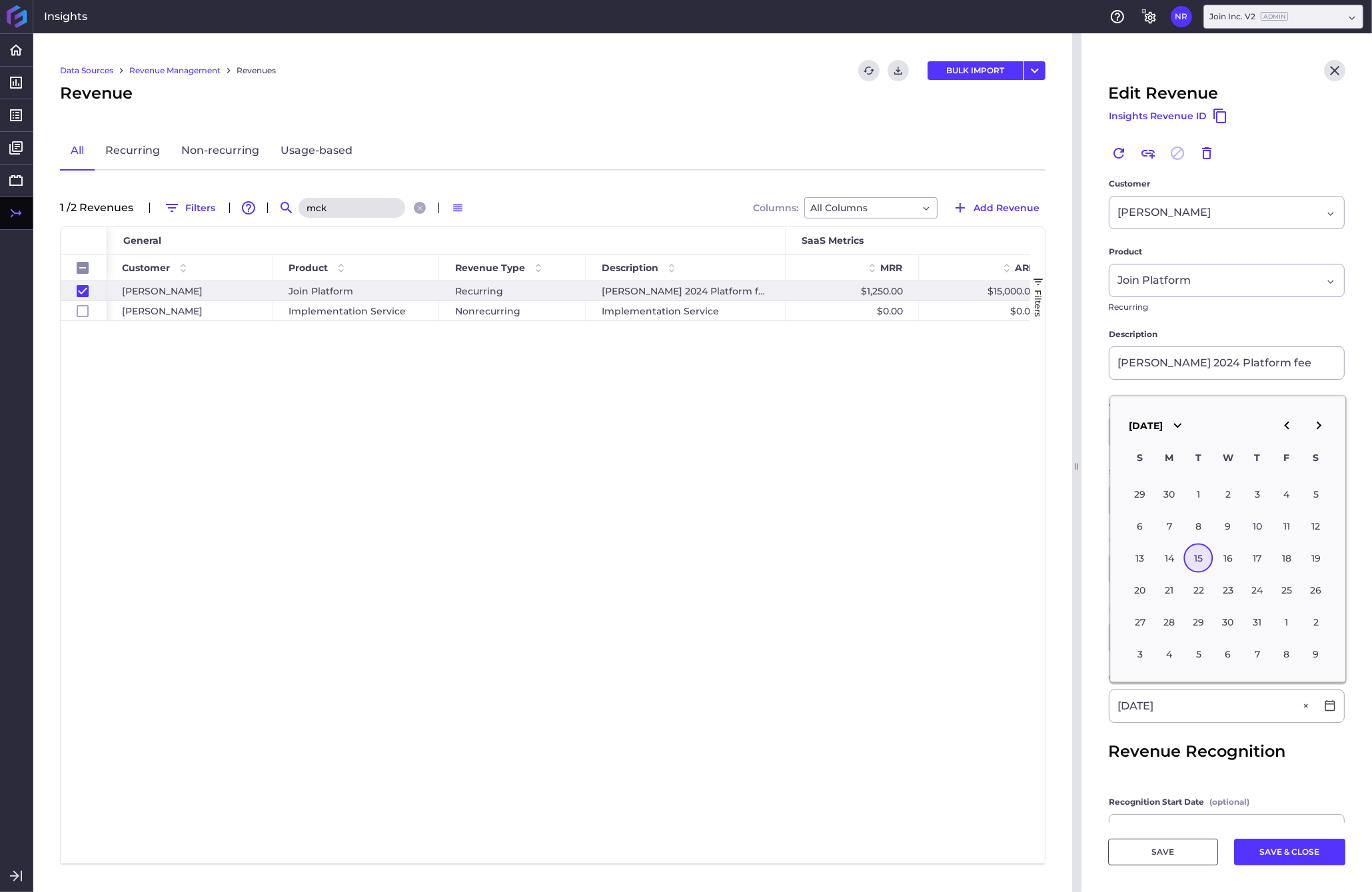
click at [1075, 433] on icon "button" at bounding box center [1318, 425] width 16 height 16
click at [1075, 562] on div "15" at bounding box center [1228, 557] width 30 height 30
type input "[DATE]"
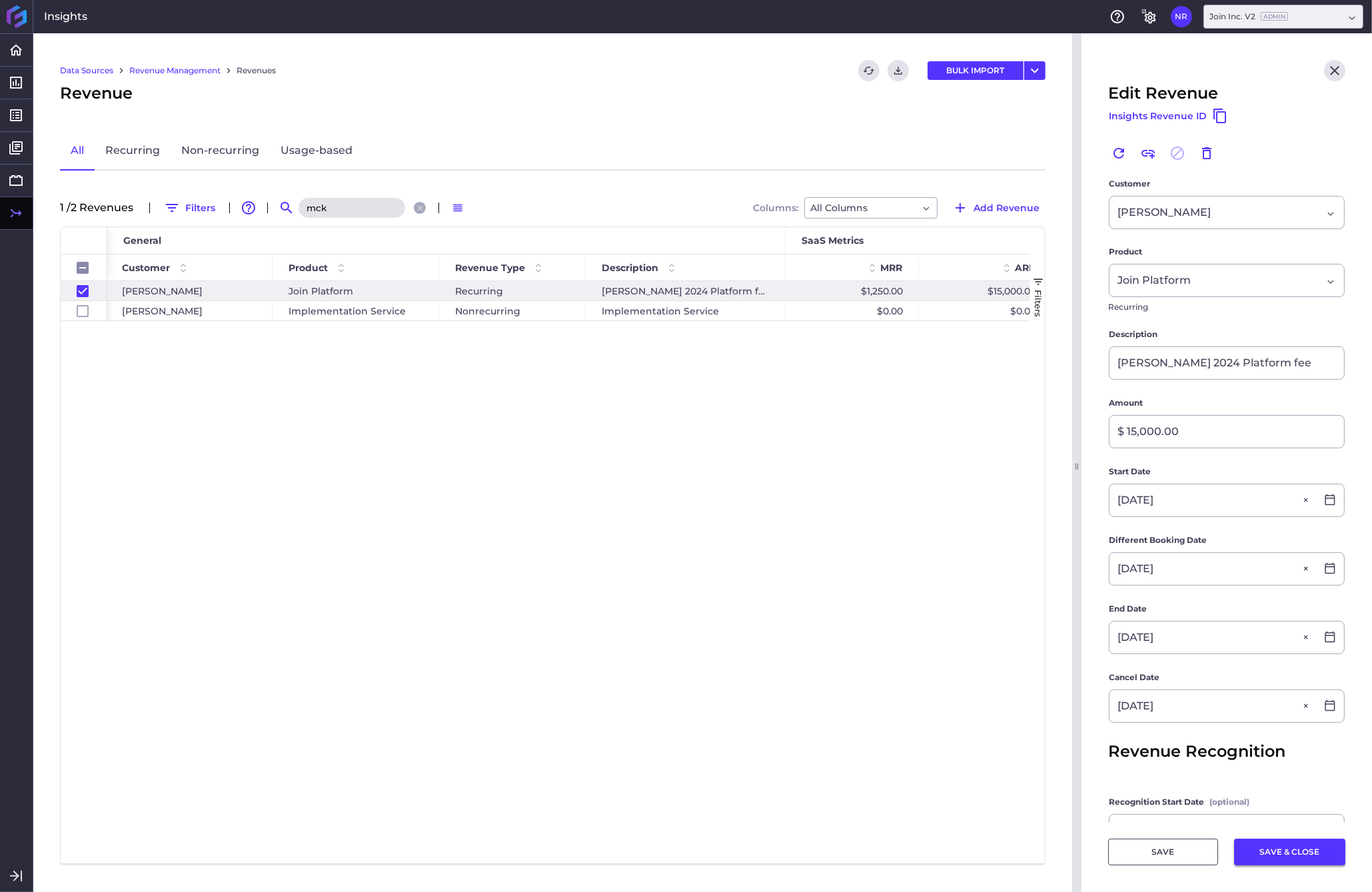
click at [1075, 855] on button "SAVE & CLOSE" at bounding box center [1290, 852] width 111 height 27
checkbox input "false"
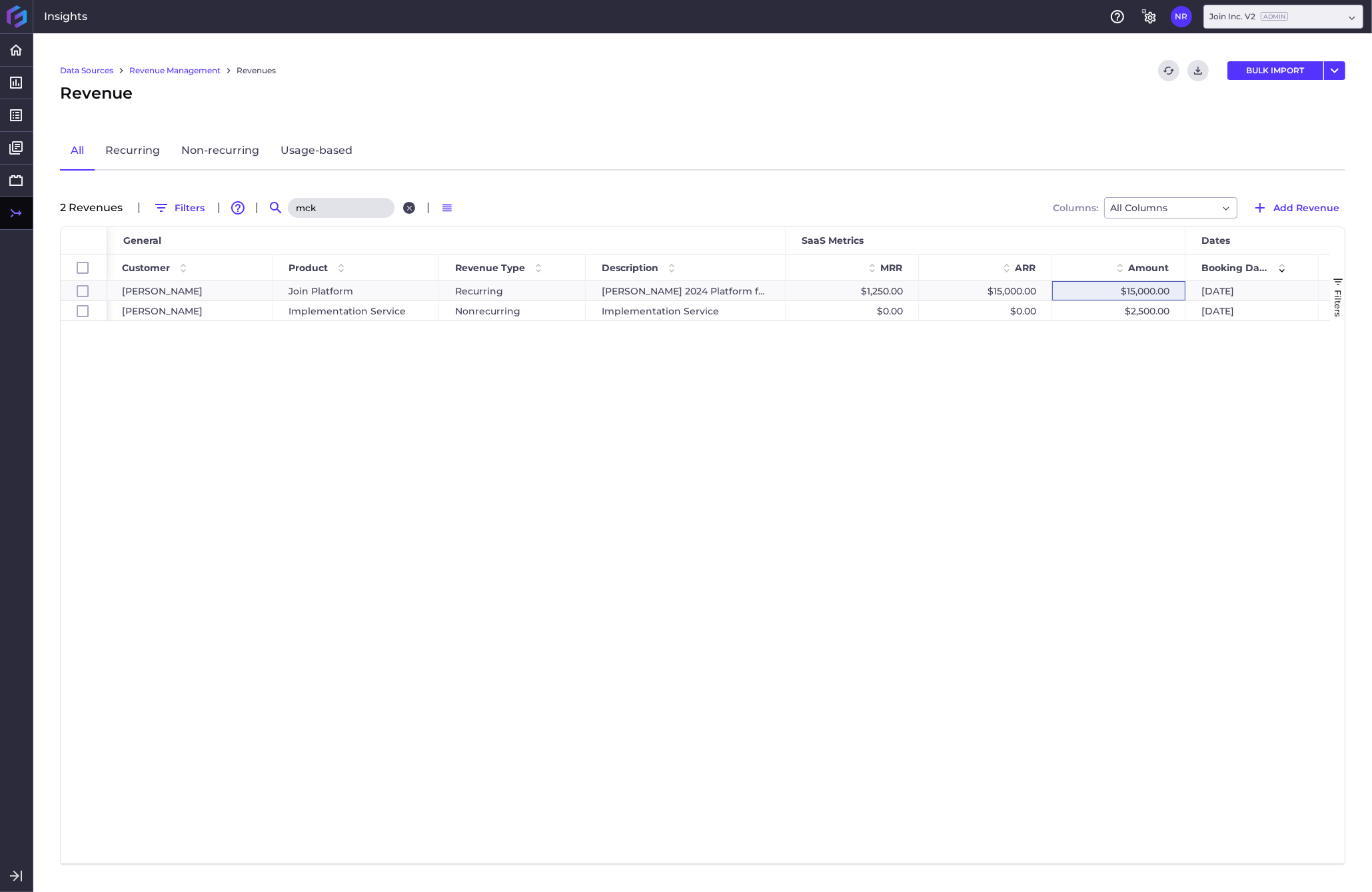
click at [405, 205] on icon "Close search" at bounding box center [409, 209] width 9 height 9
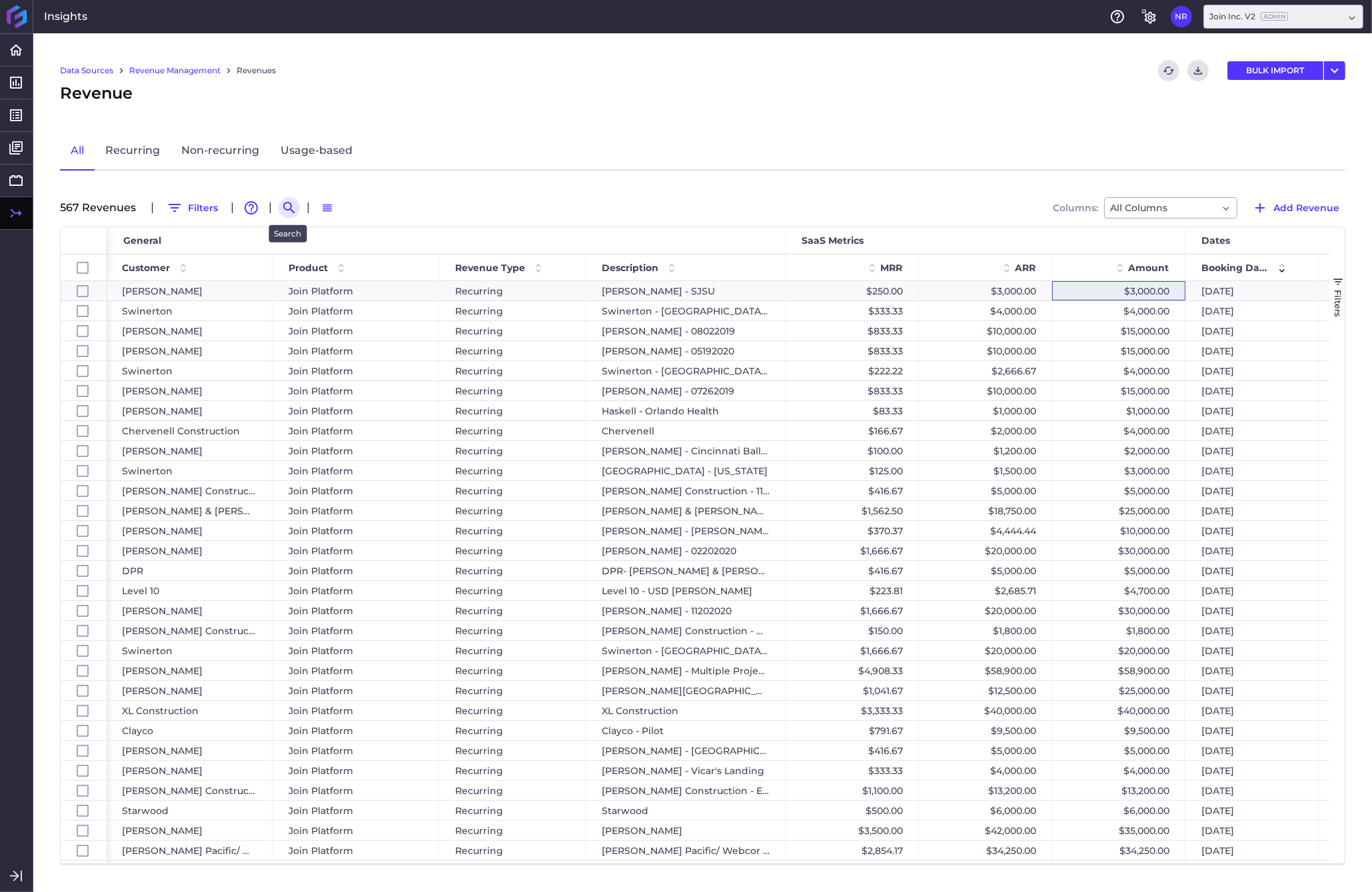
click at [286, 206] on icon "Search by" at bounding box center [289, 208] width 16 height 16
click at [301, 206] on input at bounding box center [354, 208] width 107 height 20
click at [311, 206] on input at bounding box center [354, 208] width 107 height 20
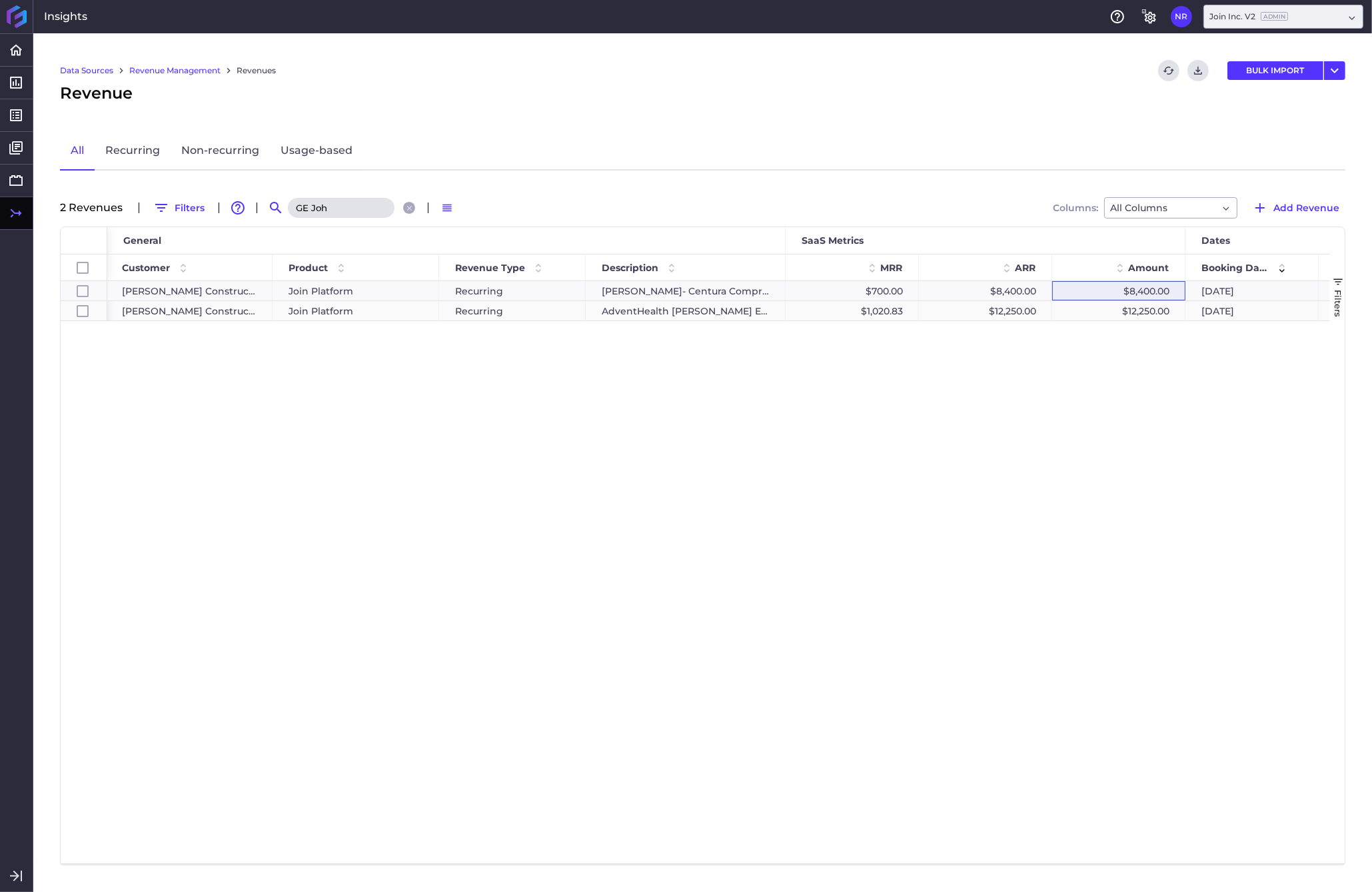
type input "GE Joh"
click at [1075, 307] on div "$12,250.00" at bounding box center [1119, 311] width 133 height 20
checkbox input "false"
checkbox input "true"
checkbox input "false"
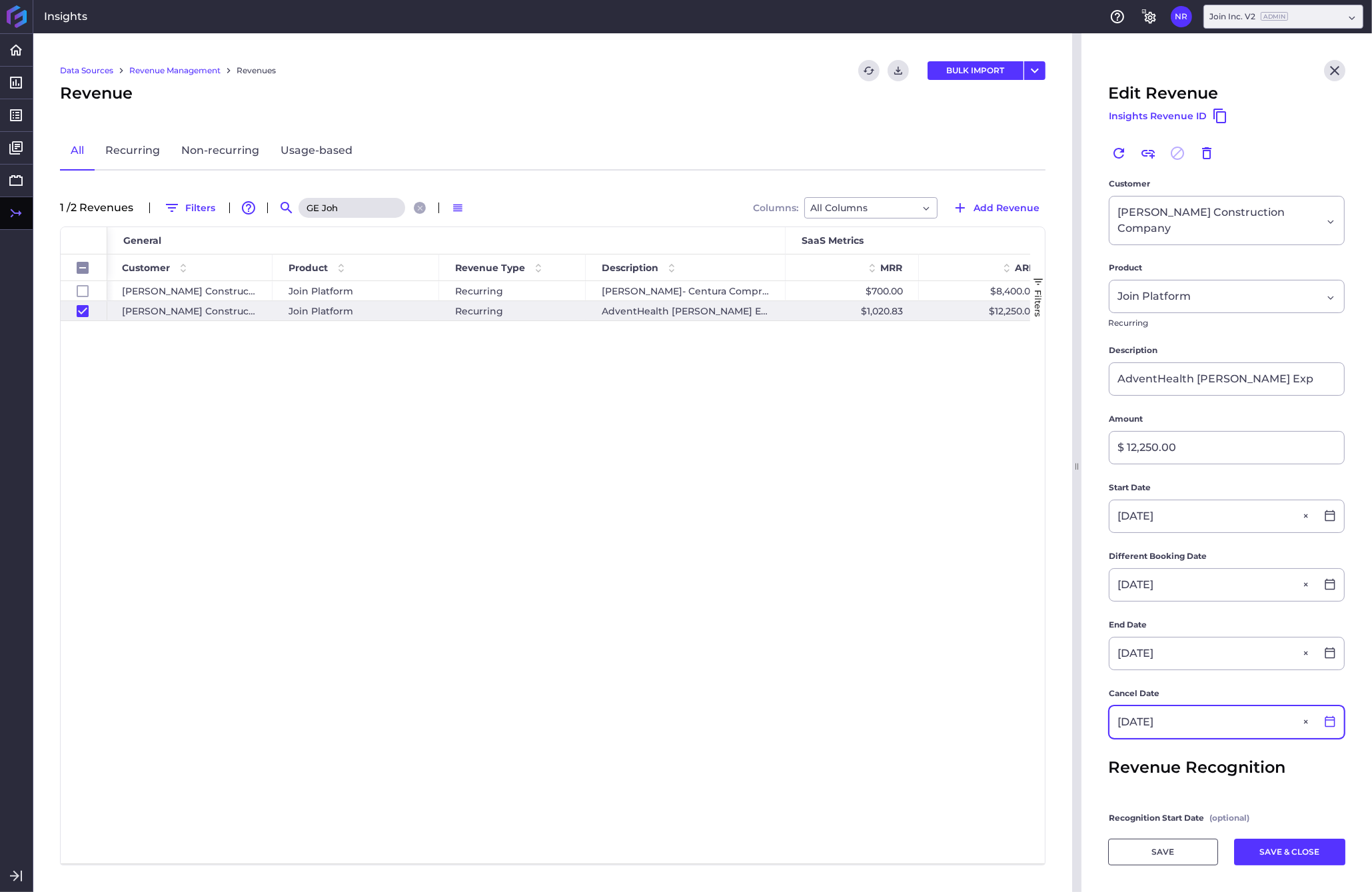
click at [1075, 716] on icon at bounding box center [1329, 722] width 10 height 12
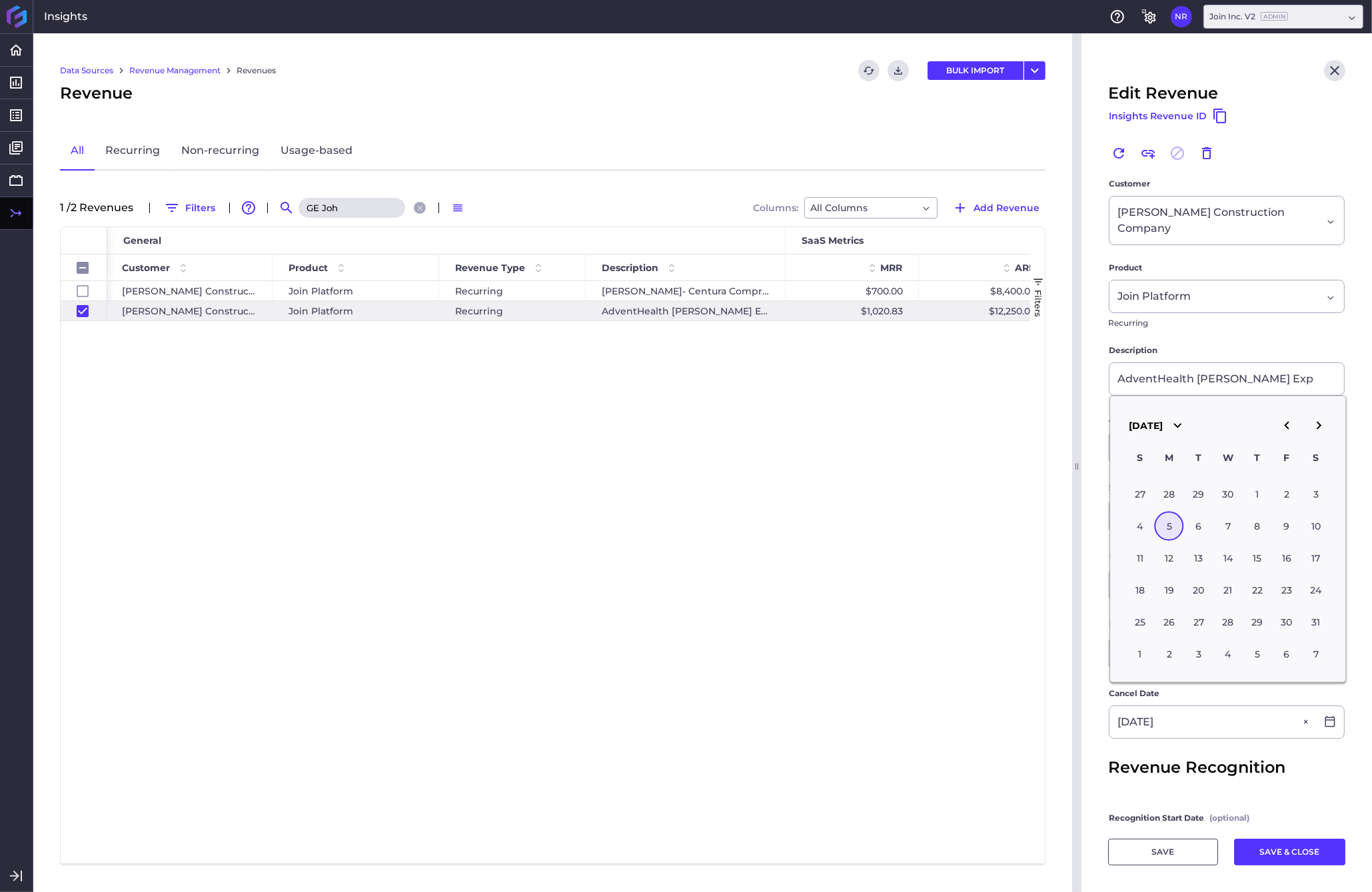
click at [1075, 433] on icon "button" at bounding box center [1318, 425] width 16 height 16
click at [1075, 532] on div "5" at bounding box center [1198, 526] width 30 height 30
type input "[DATE]"
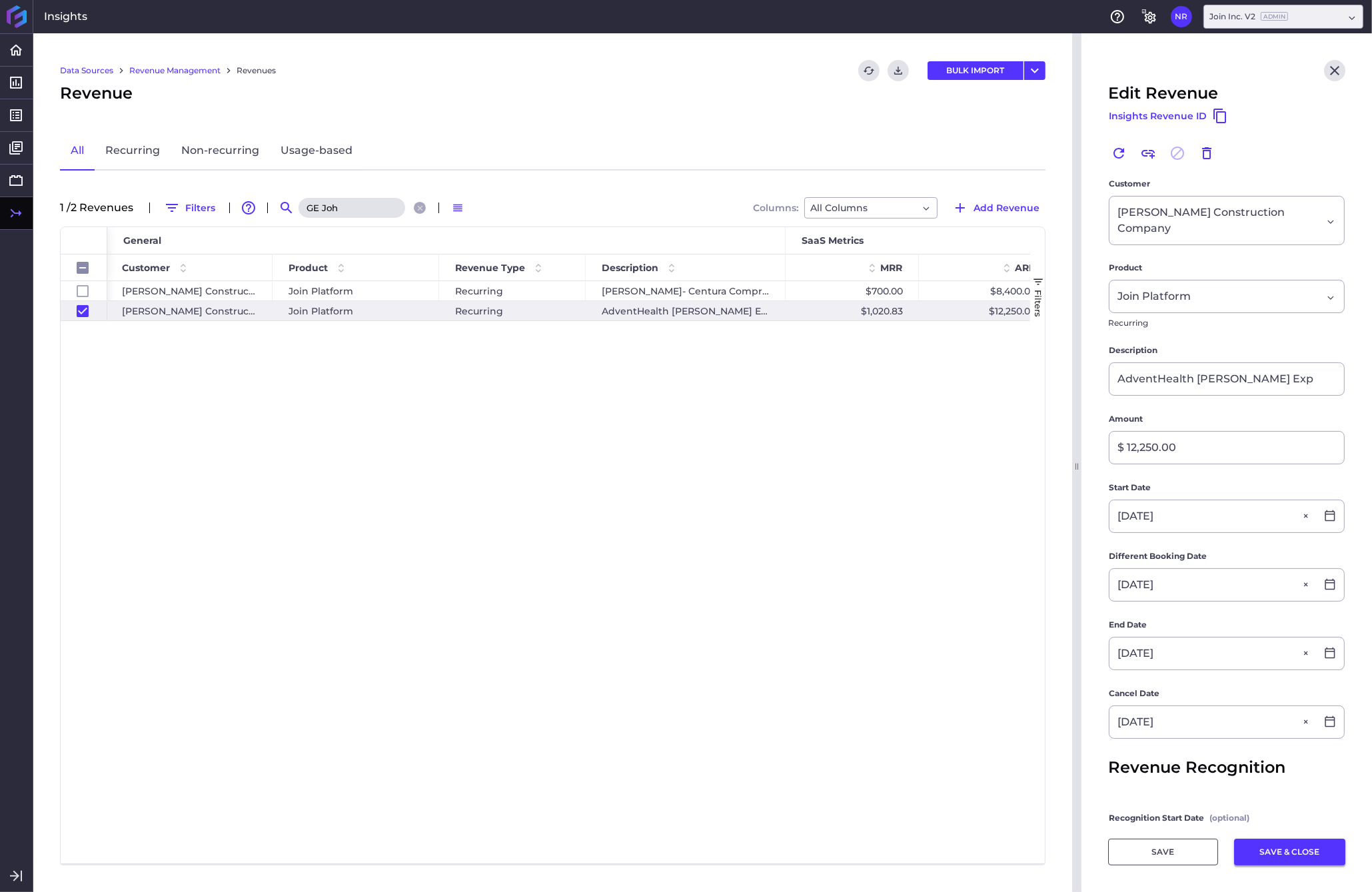
click at [1075, 844] on button "SAVE & CLOSE" at bounding box center [1290, 852] width 111 height 27
checkbox input "false"
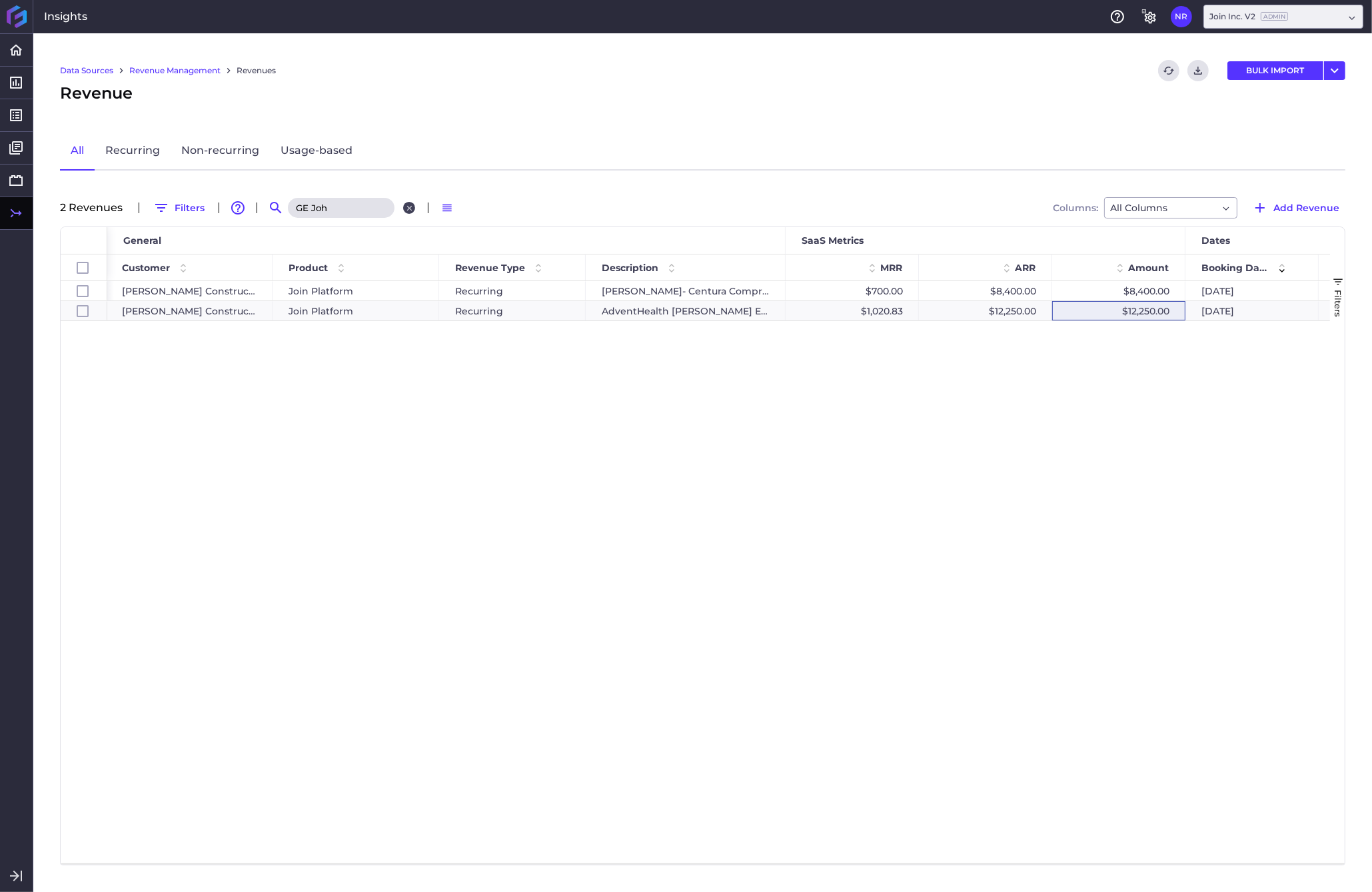
click at [406, 207] on icon "Close search" at bounding box center [409, 209] width 9 height 9
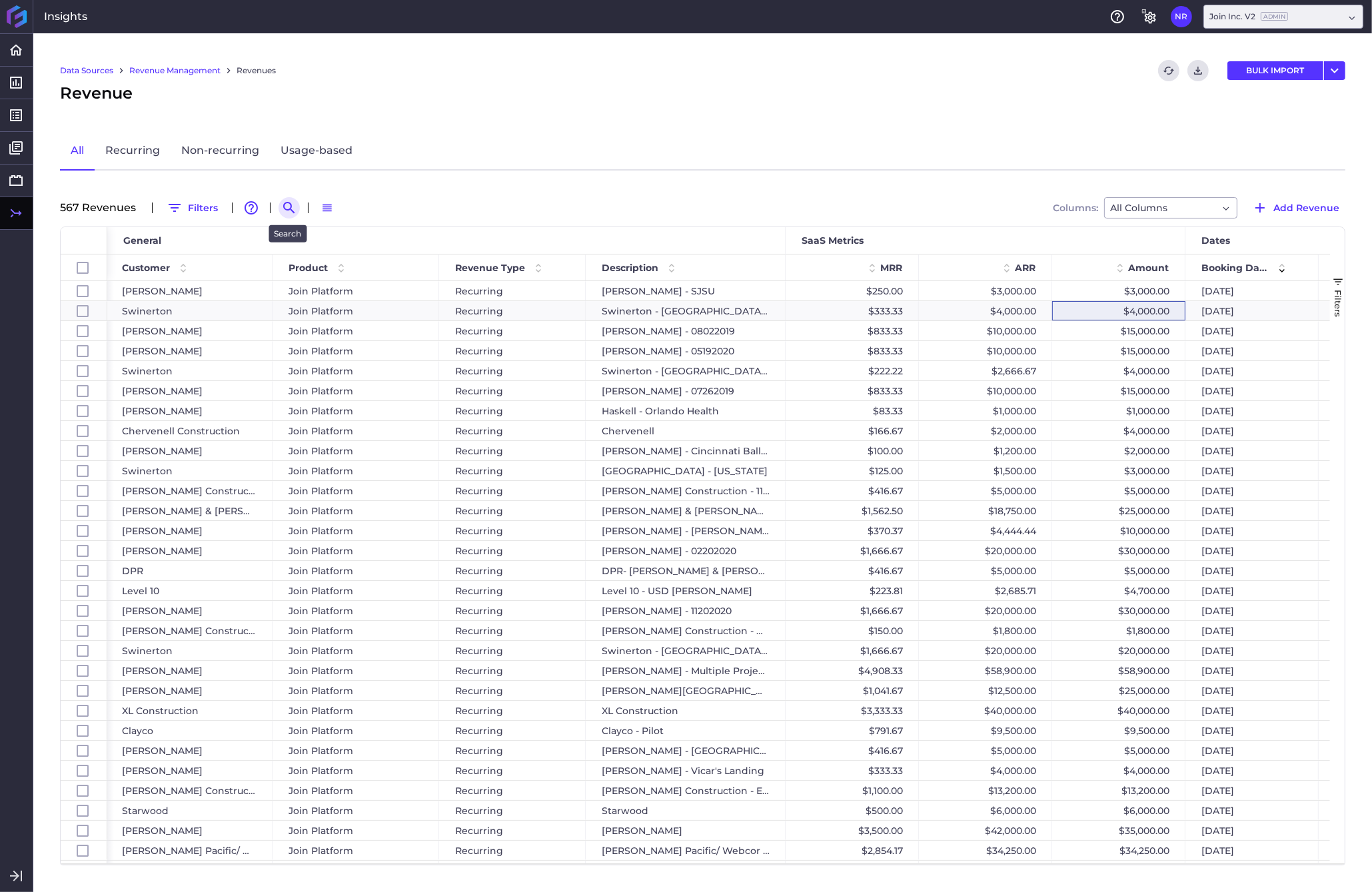
click at [288, 206] on icon "Search by" at bounding box center [289, 208] width 16 height 16
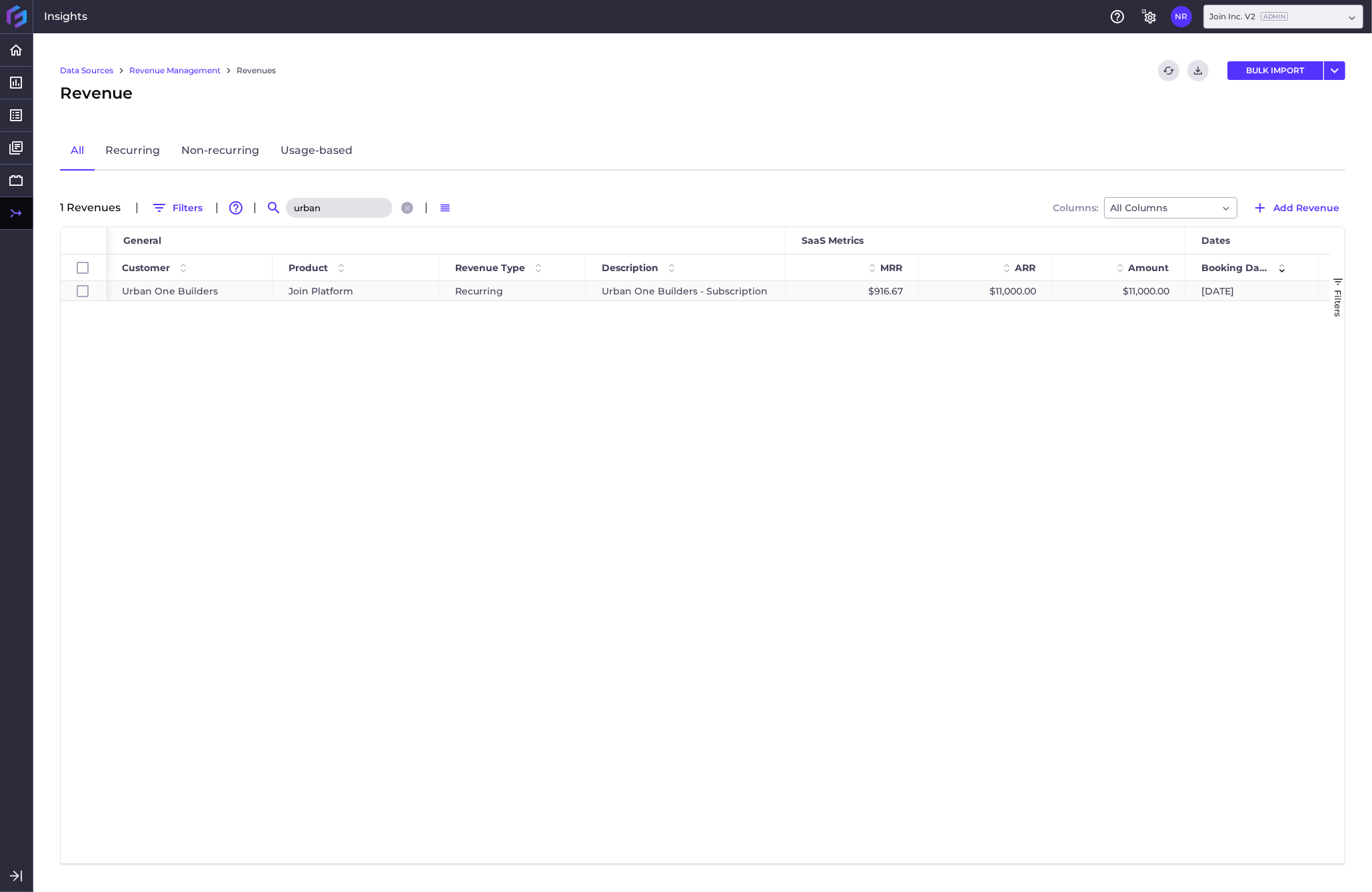
type input "urban"
click at [1075, 288] on div "$11,000.00" at bounding box center [1119, 291] width 133 height 20
checkbox input "true"
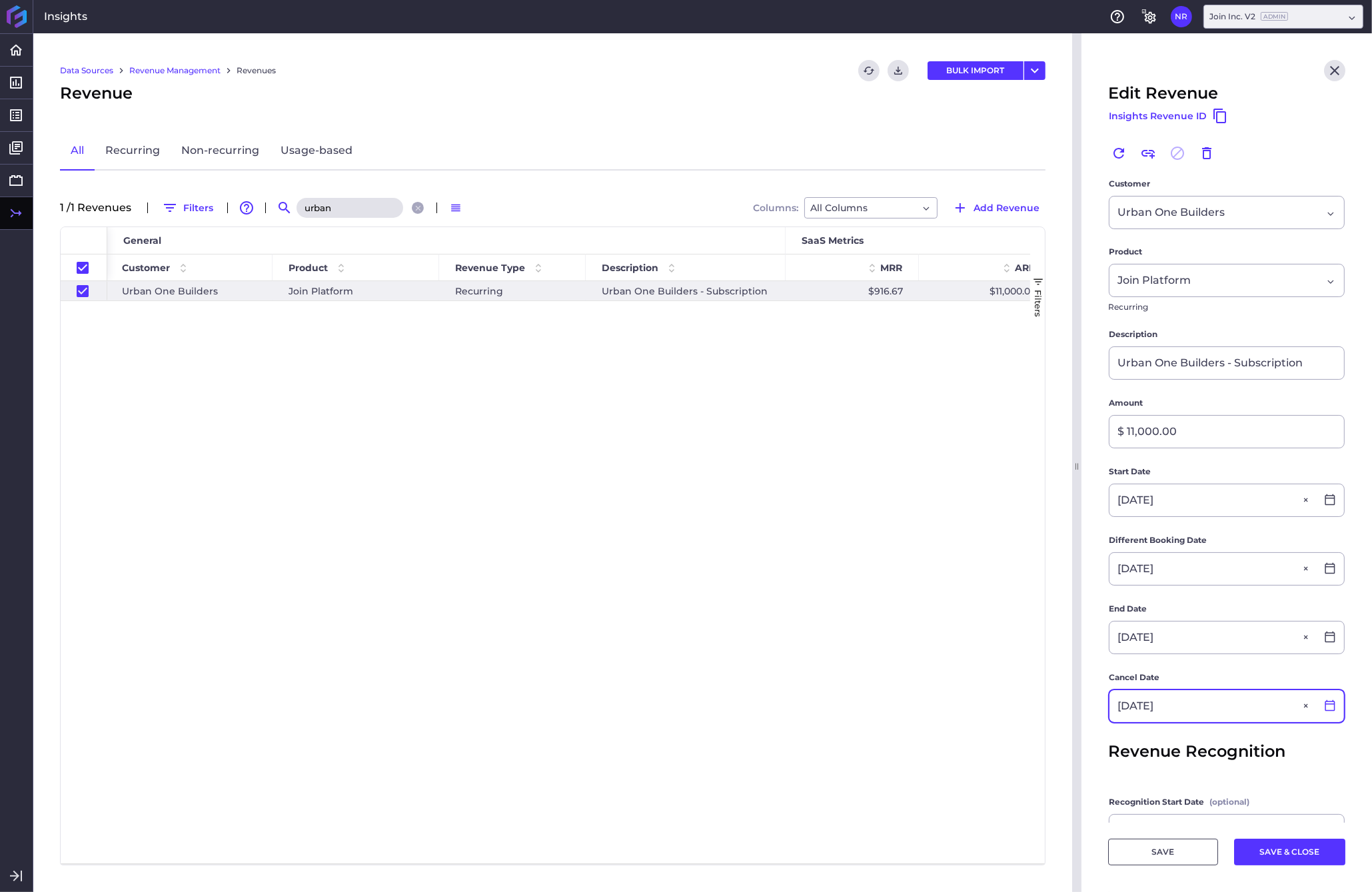
click at [1075, 705] on icon at bounding box center [1329, 706] width 10 height 12
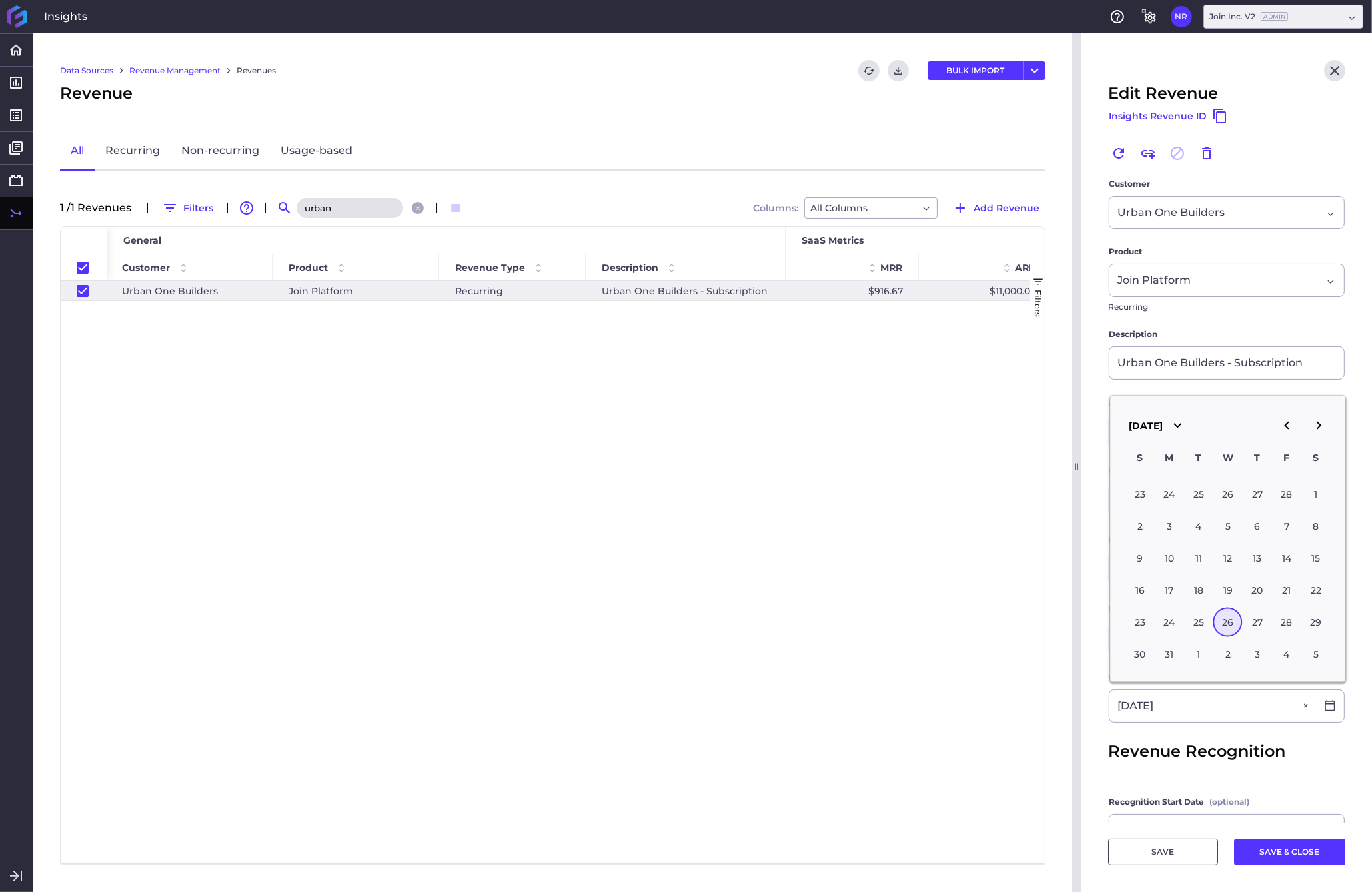
click at [1075, 433] on icon "button" at bounding box center [1318, 425] width 16 height 16
click at [1075, 592] on div "26" at bounding box center [1256, 589] width 30 height 30
type input "[DATE]"
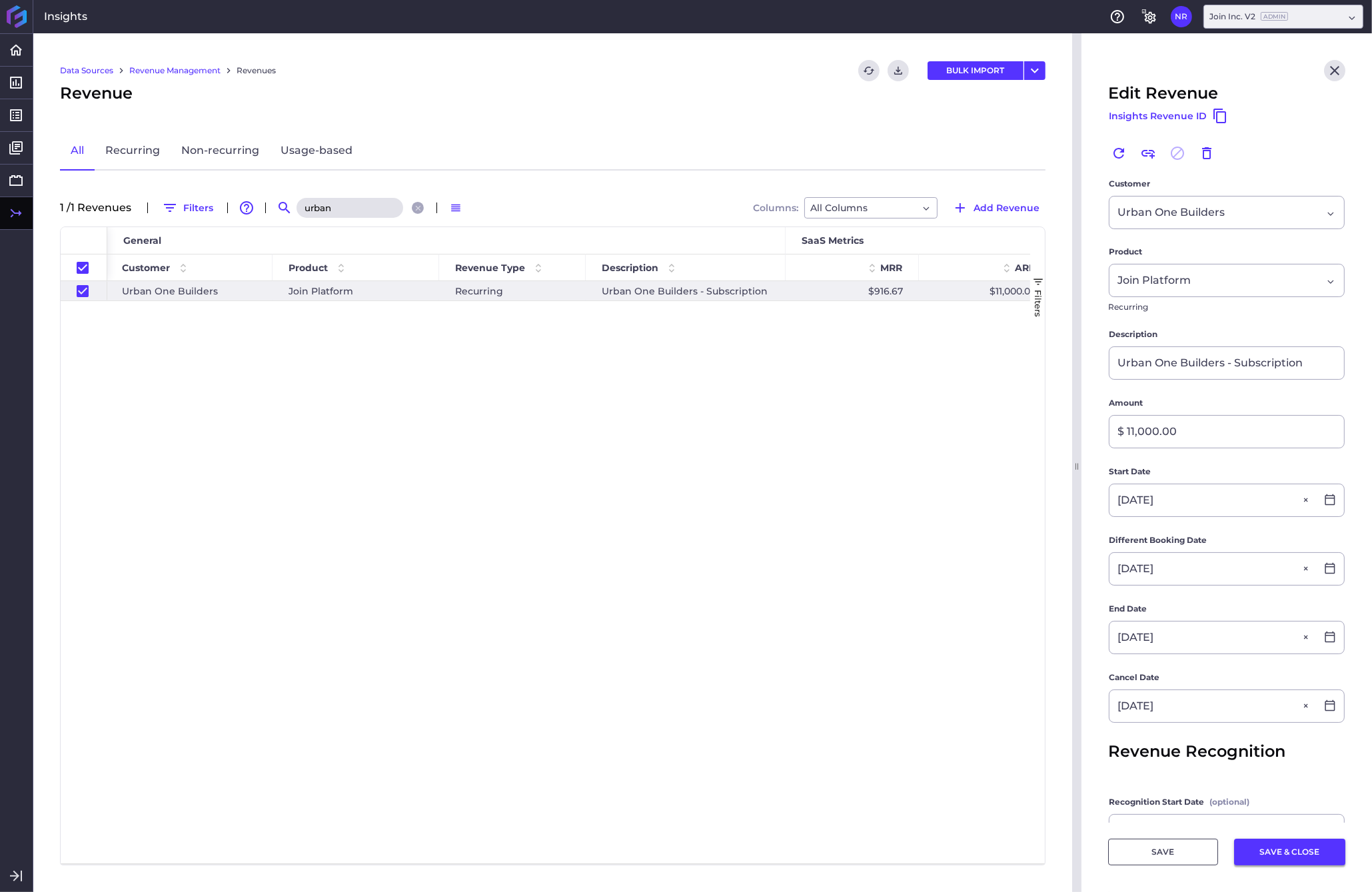
click at [1075, 852] on button "SAVE & CLOSE" at bounding box center [1290, 852] width 111 height 27
checkbox input "false"
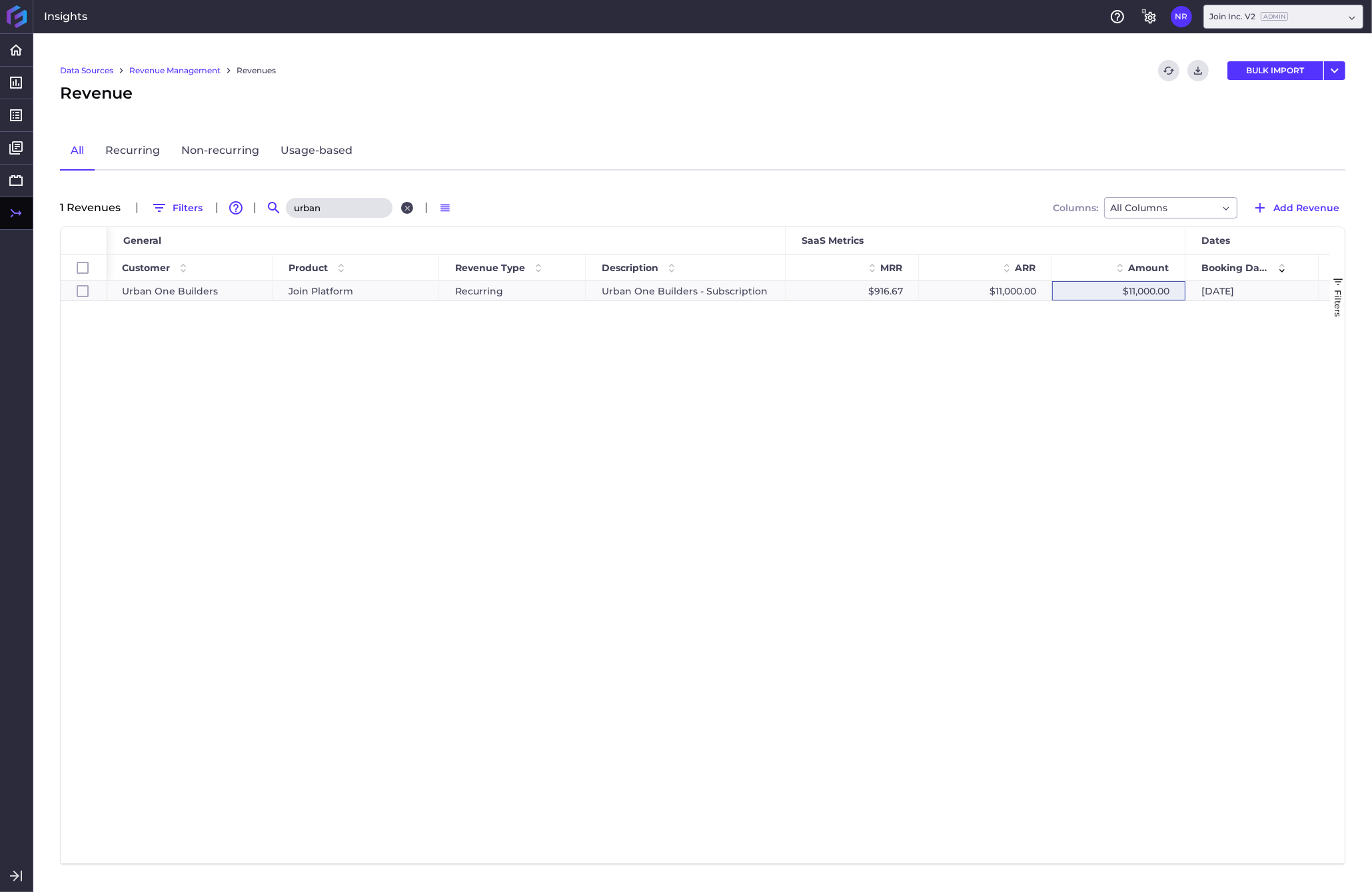
click at [408, 206] on icon "Close search" at bounding box center [407, 209] width 9 height 9
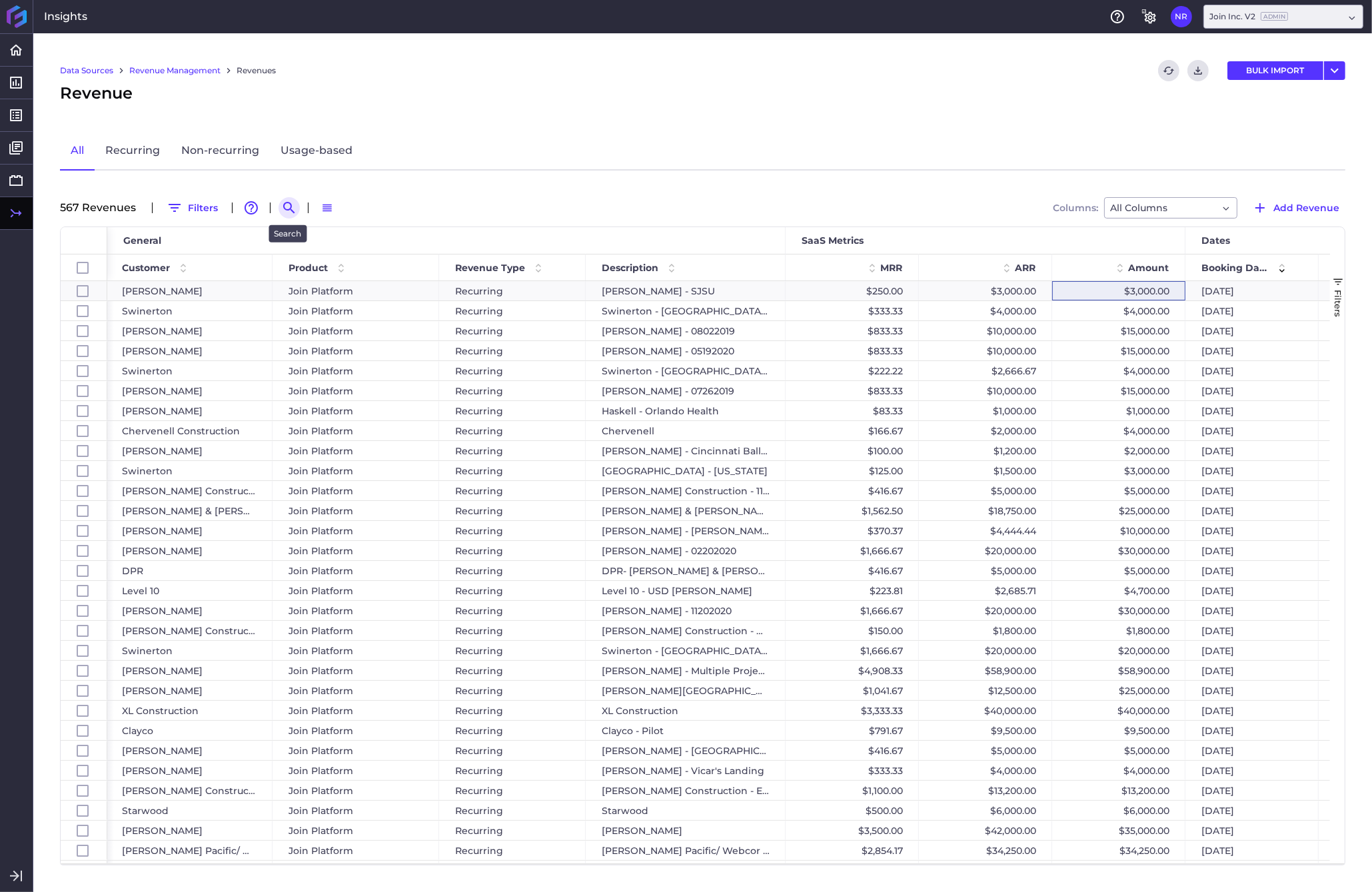
click at [283, 208] on icon "Search by" at bounding box center [289, 208] width 16 height 16
click at [311, 207] on input at bounding box center [354, 208] width 107 height 20
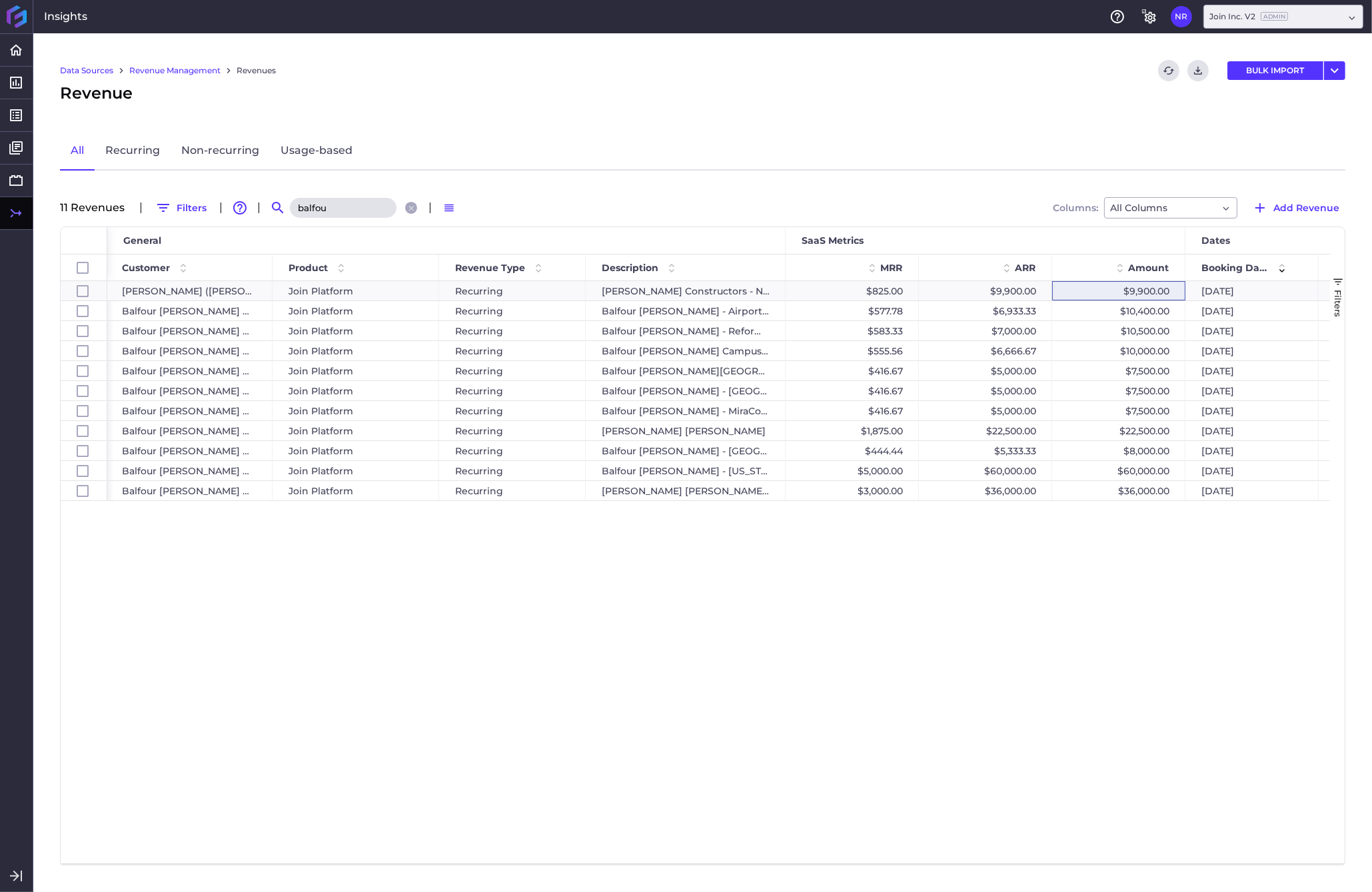
type input "balfou"
click at [1075, 535] on div "Data Sources Revenue Management Revenues Refresh table data Download CSV BULK I…" at bounding box center [702, 462] width 1338 height 859
click at [1075, 472] on div "$60,000.00" at bounding box center [1119, 471] width 133 height 20
checkbox input "false"
checkbox input "true"
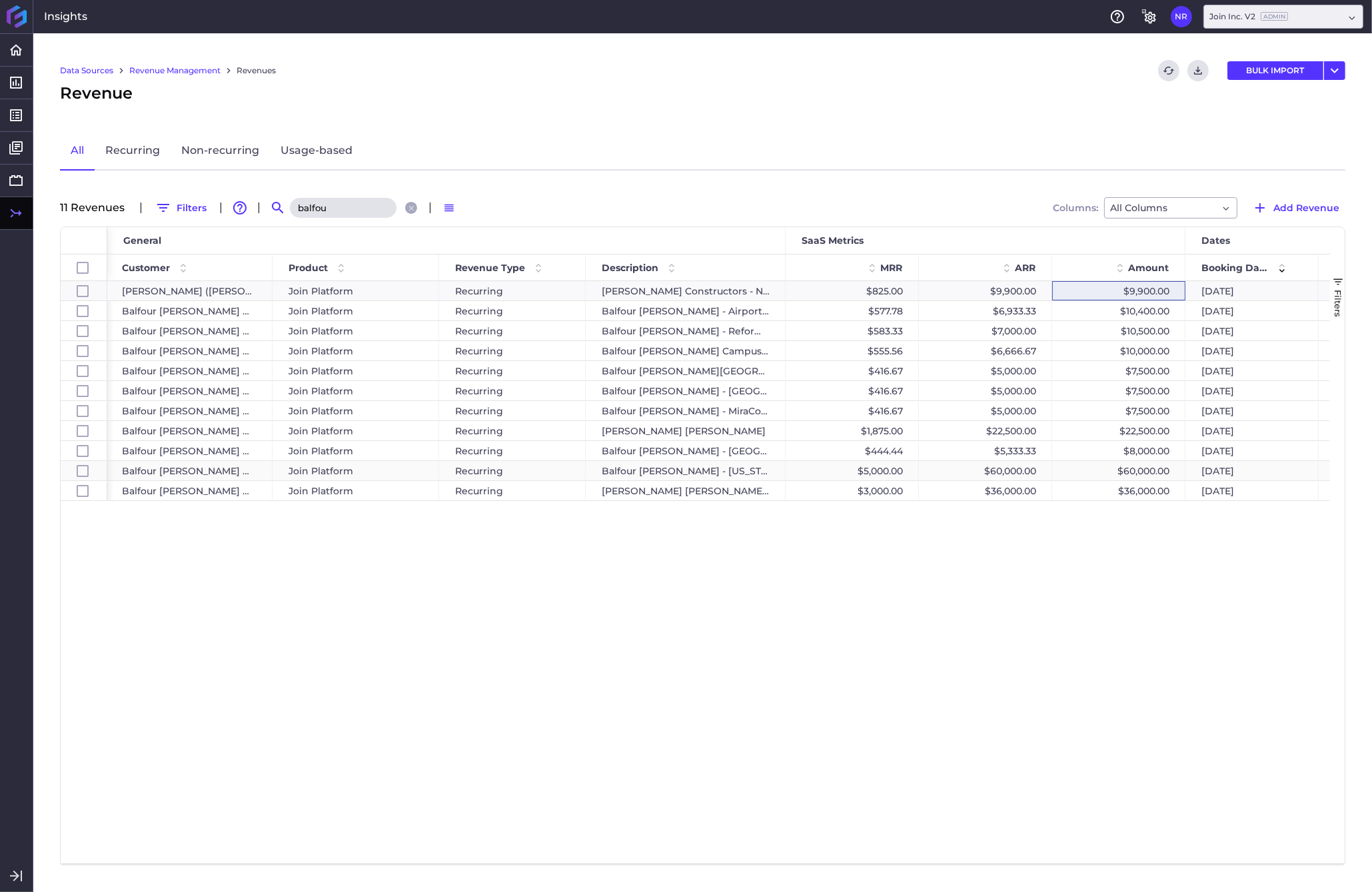
checkbox input "false"
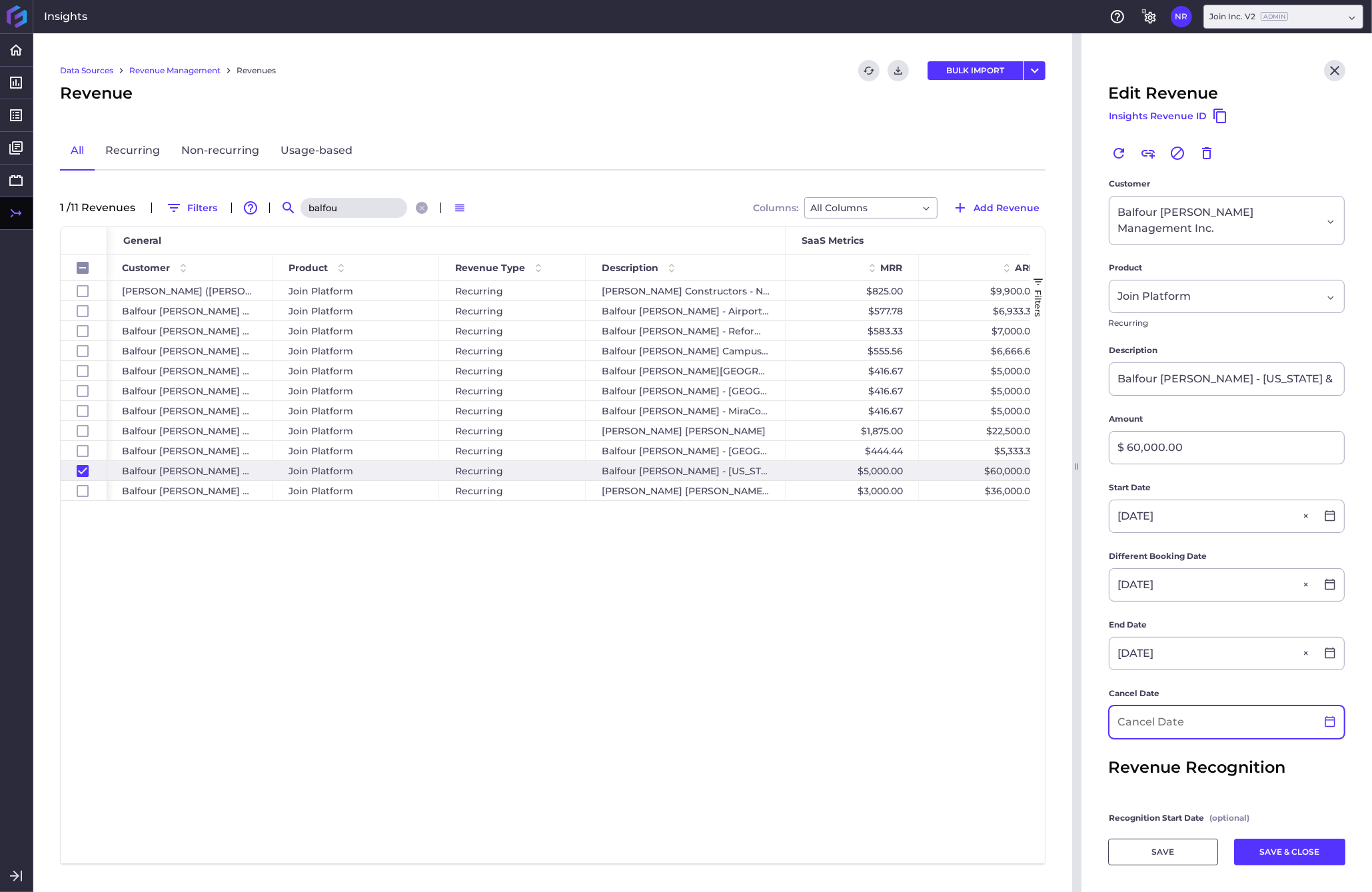
click at [1075, 716] on icon at bounding box center [1329, 721] width 12 height 12
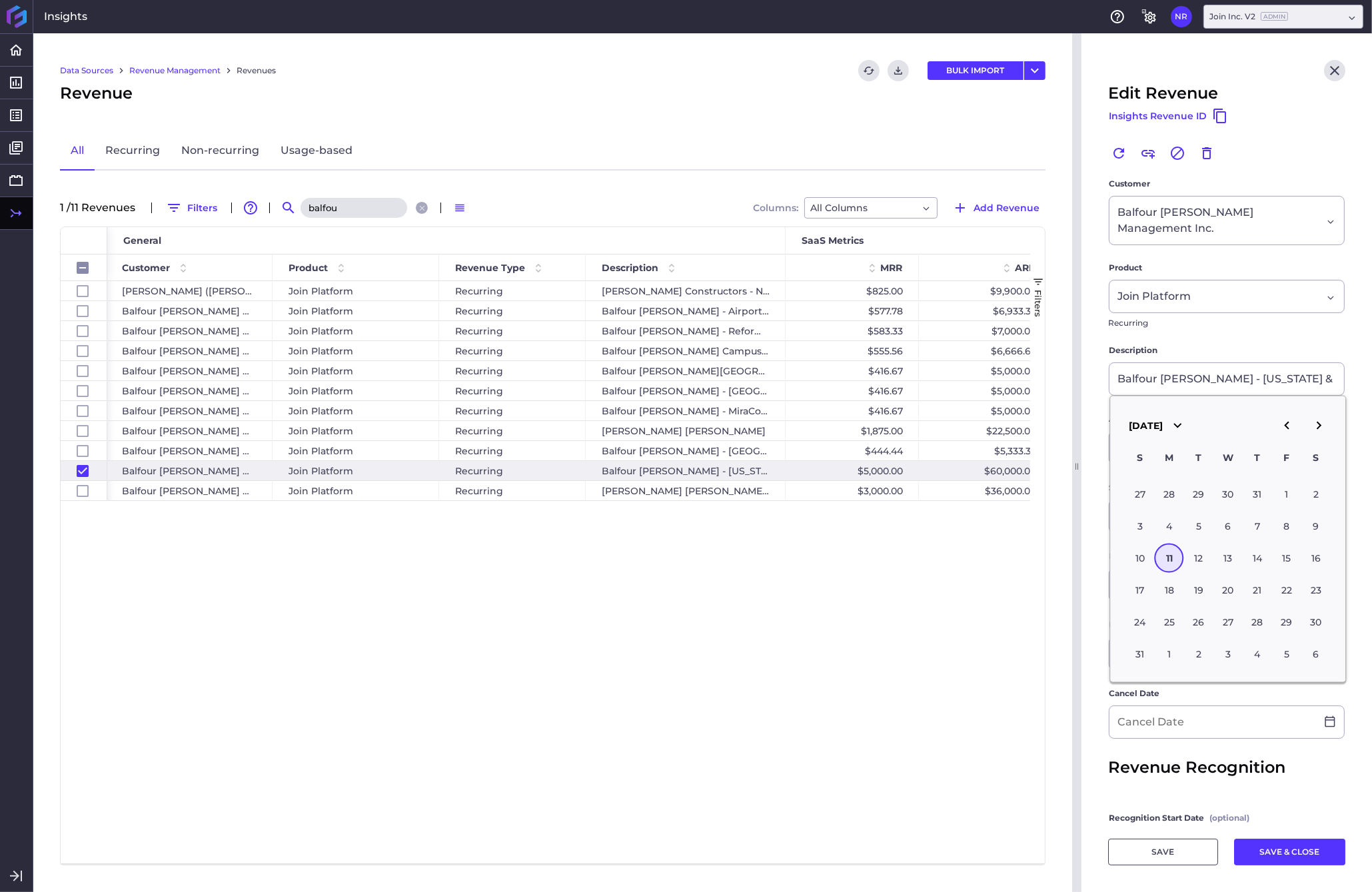
click at [1075, 433] on icon "button" at bounding box center [1318, 425] width 16 height 16
click at [1075, 530] on main "Customer Balfour [PERSON_NAME] Management Inc. Balfour [PERSON_NAME] Management…" at bounding box center [1226, 582] width 290 height 811
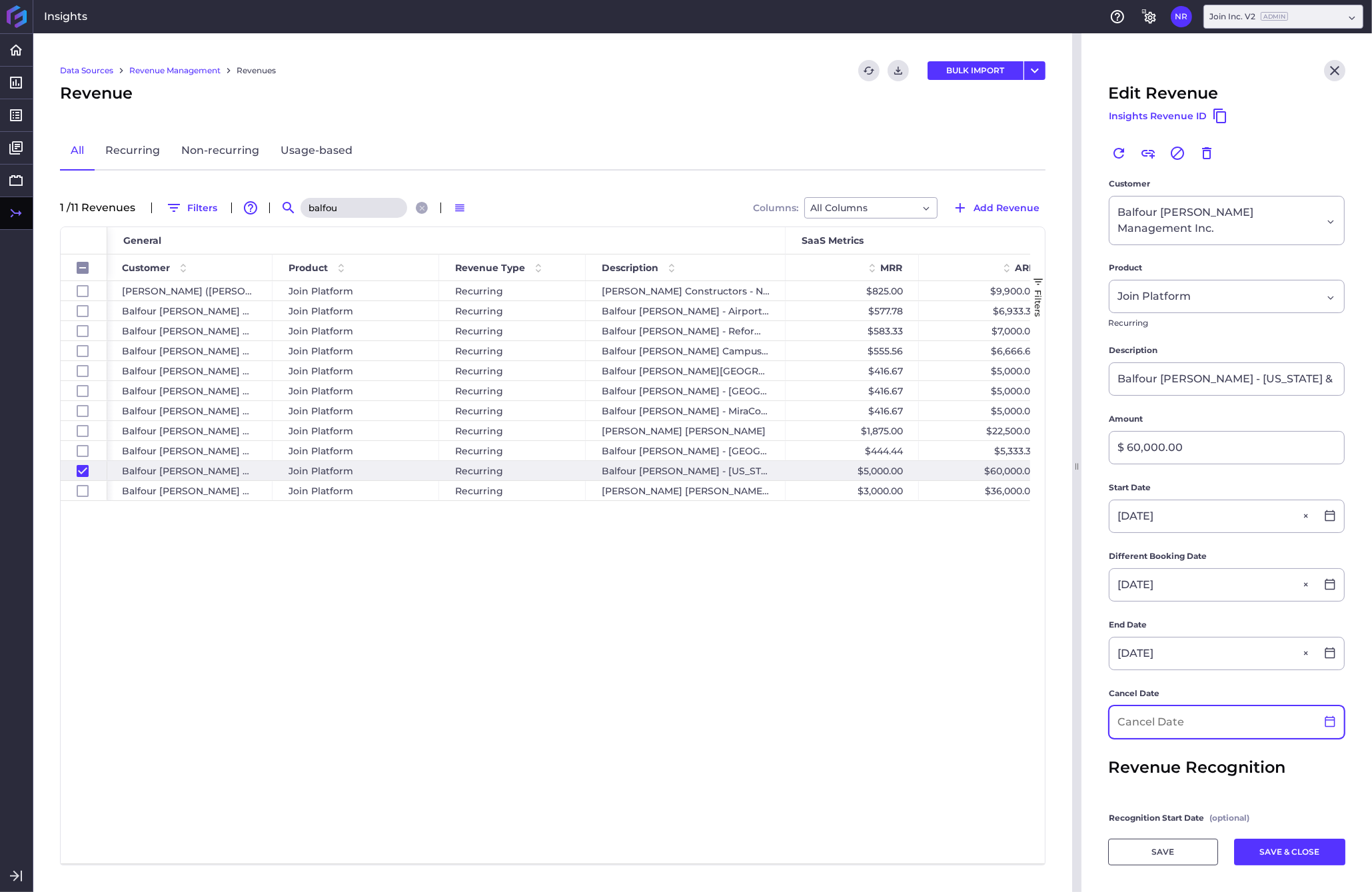
click at [1075, 716] on icon at bounding box center [1329, 722] width 10 height 12
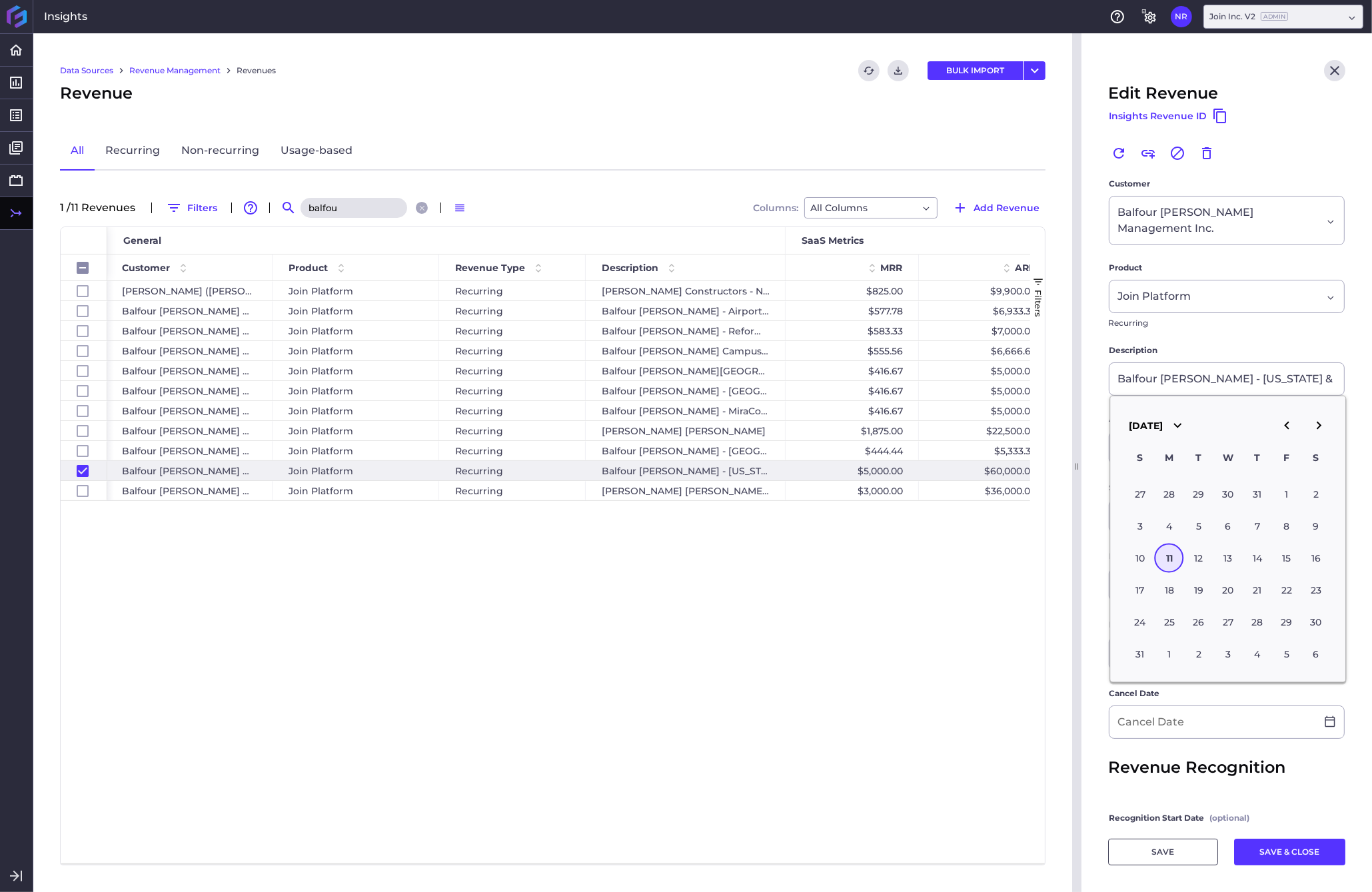
click at [1075, 431] on icon "button" at bounding box center [1286, 425] width 16 height 16
click at [1075, 432] on icon "button" at bounding box center [1318, 425] width 16 height 16
click at [1075, 529] on div "11" at bounding box center [1286, 526] width 30 height 30
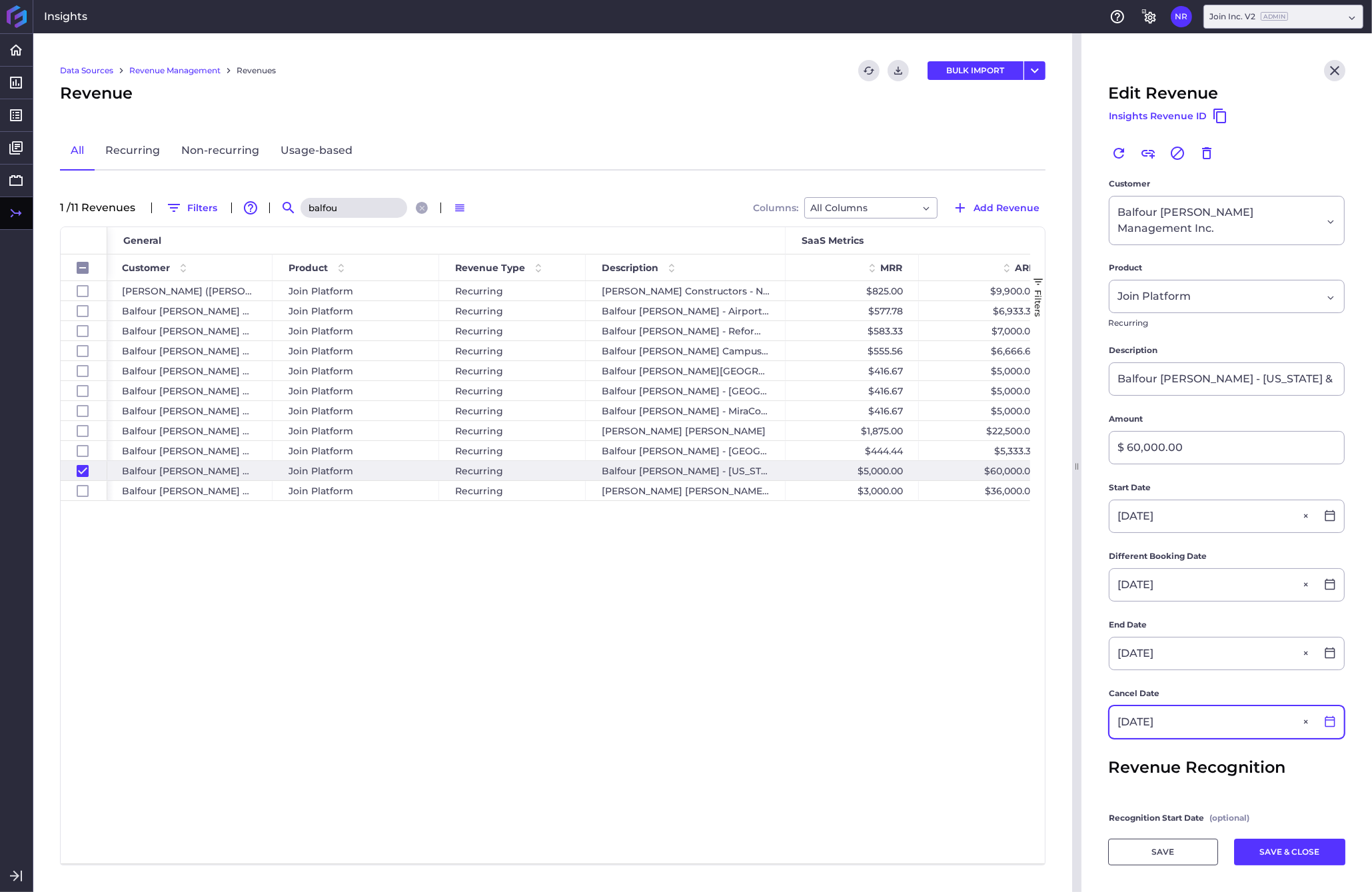
click at [1075, 716] on icon at bounding box center [1329, 721] width 12 height 12
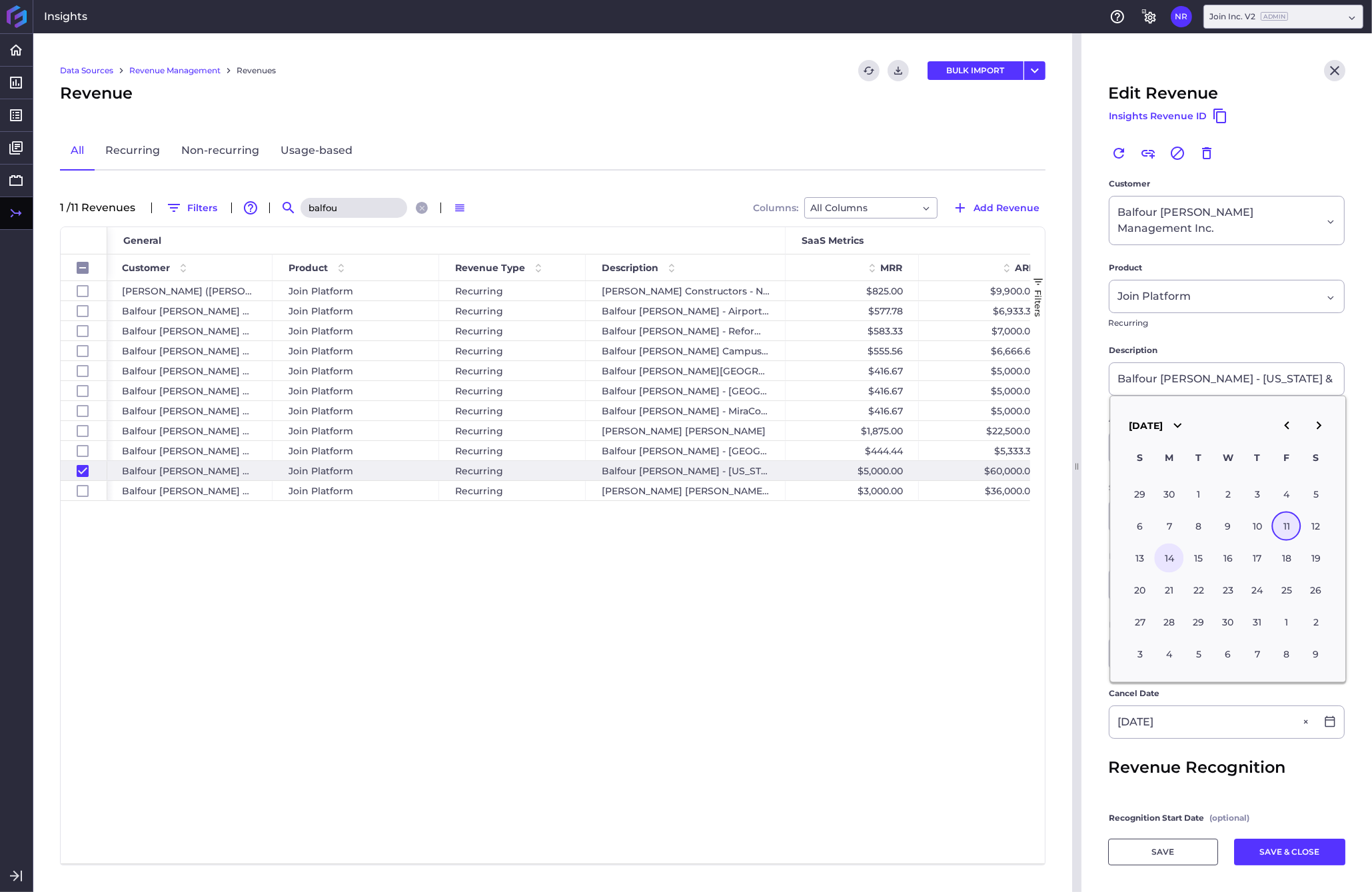
click at [1075, 559] on div "14" at bounding box center [1169, 557] width 30 height 30
type input "[DATE]"
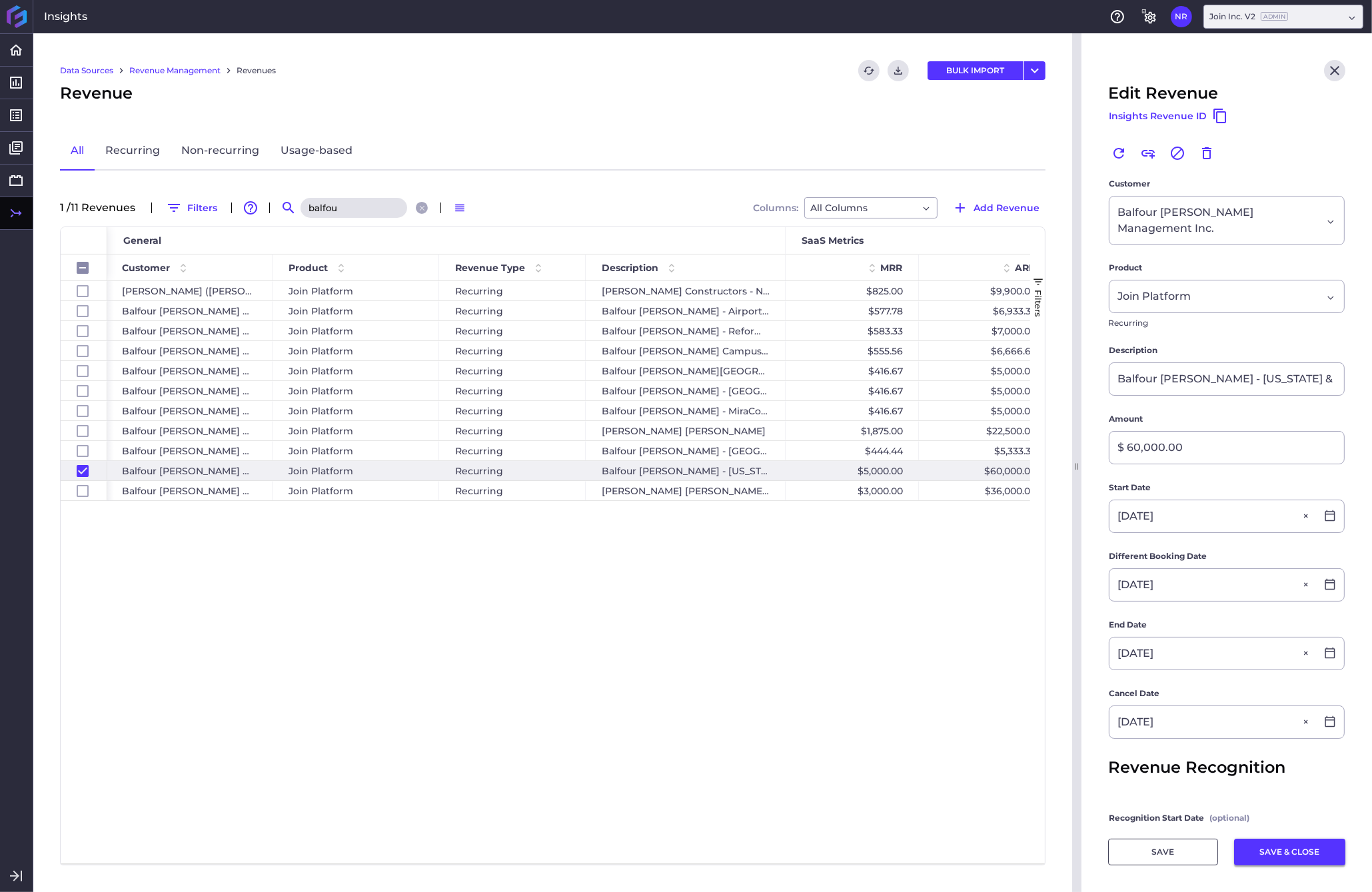
click at [1075, 852] on button "SAVE & CLOSE" at bounding box center [1290, 852] width 111 height 27
checkbox input "false"
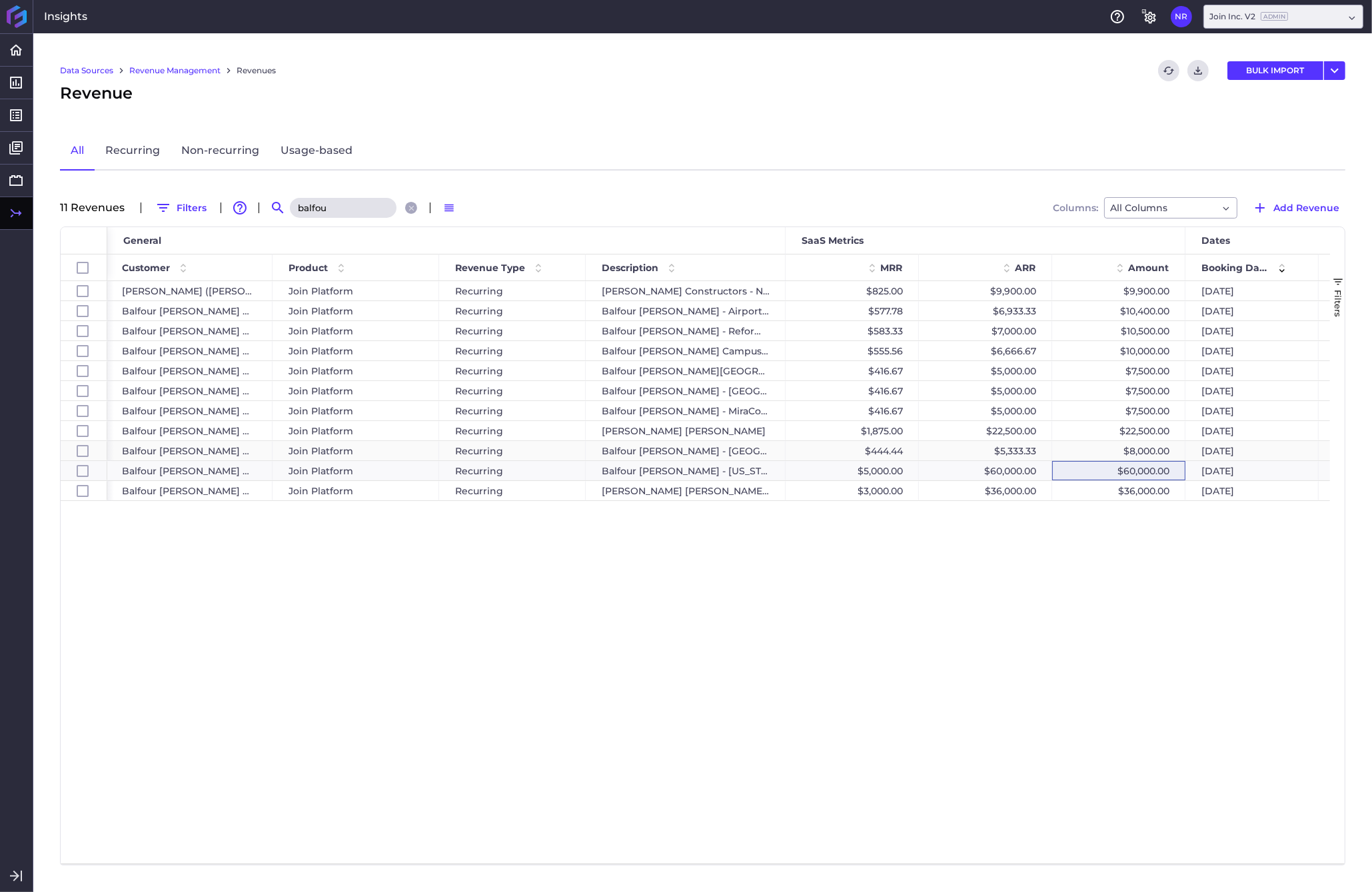
click at [1075, 451] on div "$8,000.00" at bounding box center [1119, 450] width 133 height 20
checkbox input "false"
checkbox input "true"
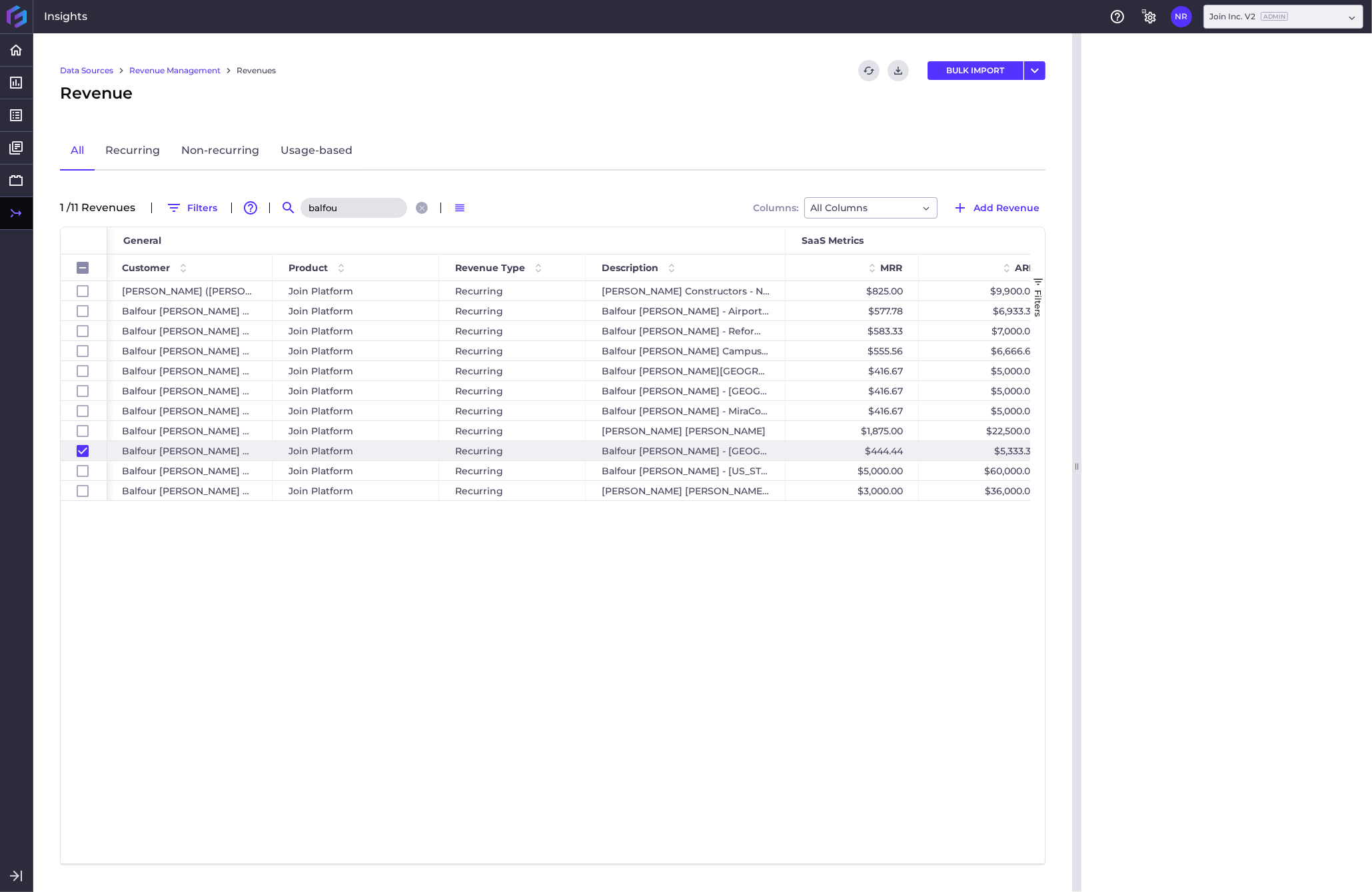
checkbox input "false"
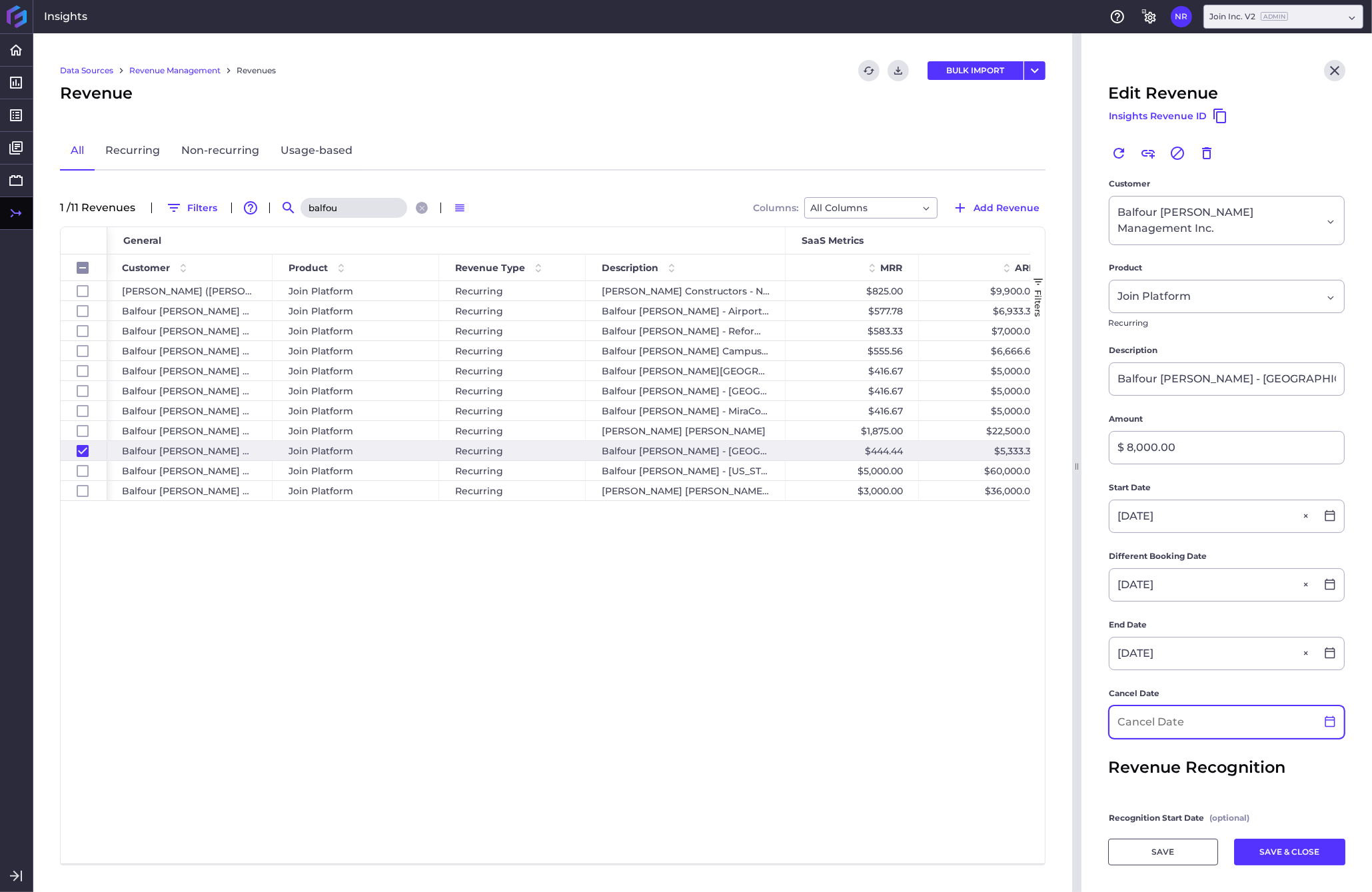
click at [1075, 716] on icon at bounding box center [1329, 721] width 12 height 12
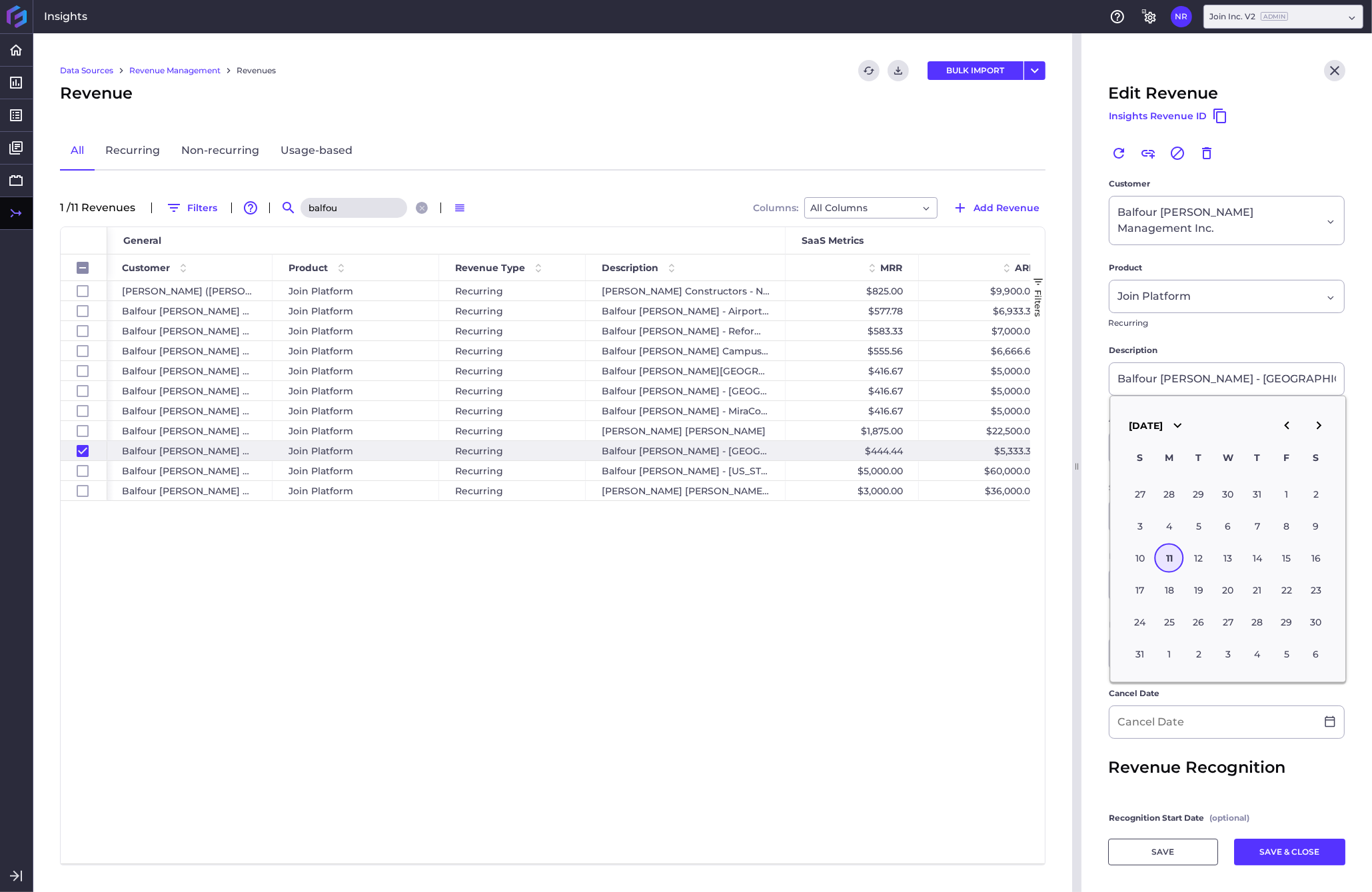
click at [1075, 431] on icon "button" at bounding box center [1318, 425] width 16 height 16
click at [1075, 431] on icon "button" at bounding box center [1286, 425] width 16 height 16
click at [1075, 432] on icon "button" at bounding box center [1286, 425] width 16 height 16
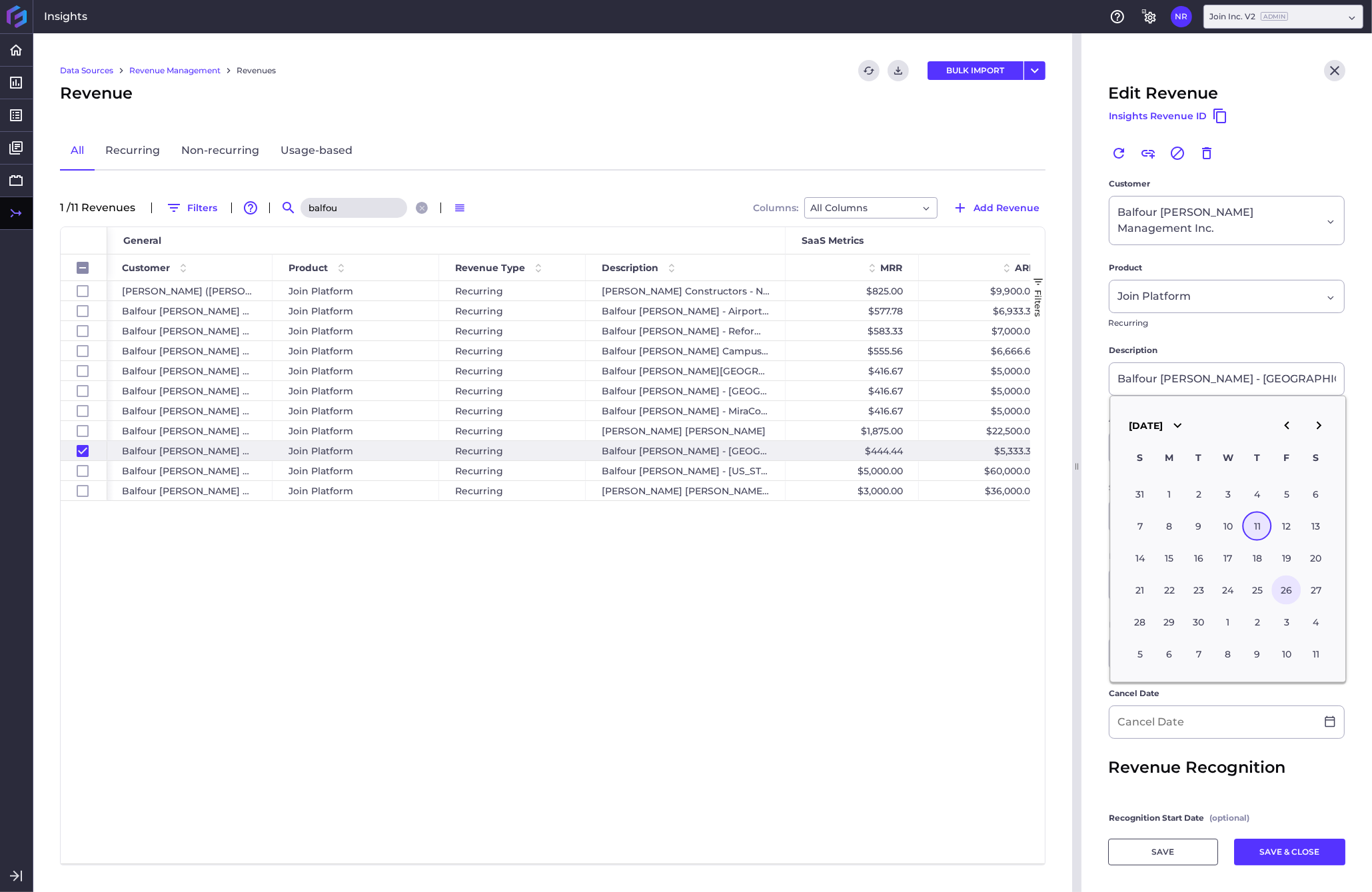
click at [1075, 595] on div "26" at bounding box center [1286, 589] width 30 height 30
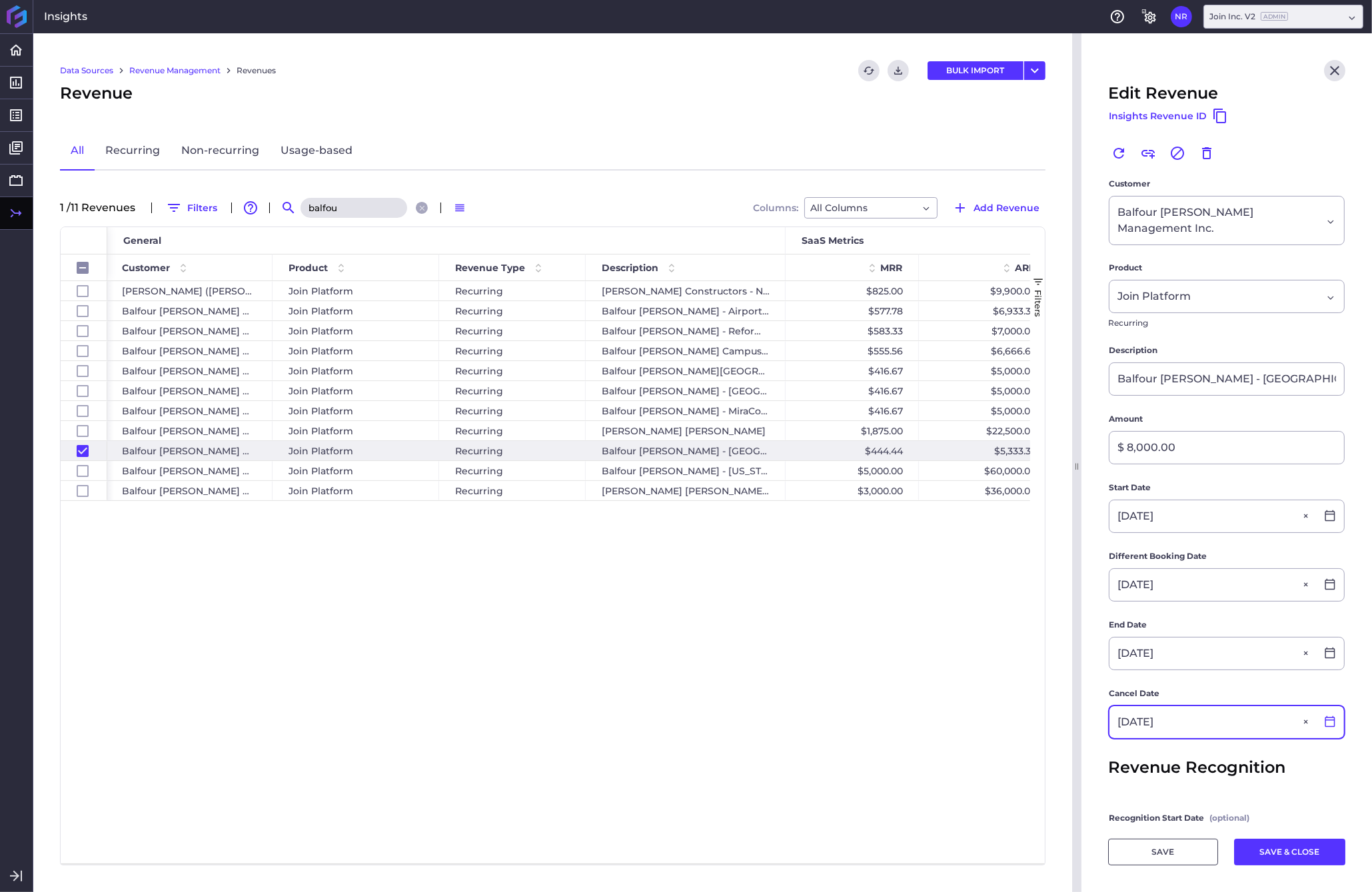
click at [1075, 716] on icon at bounding box center [1329, 721] width 12 height 12
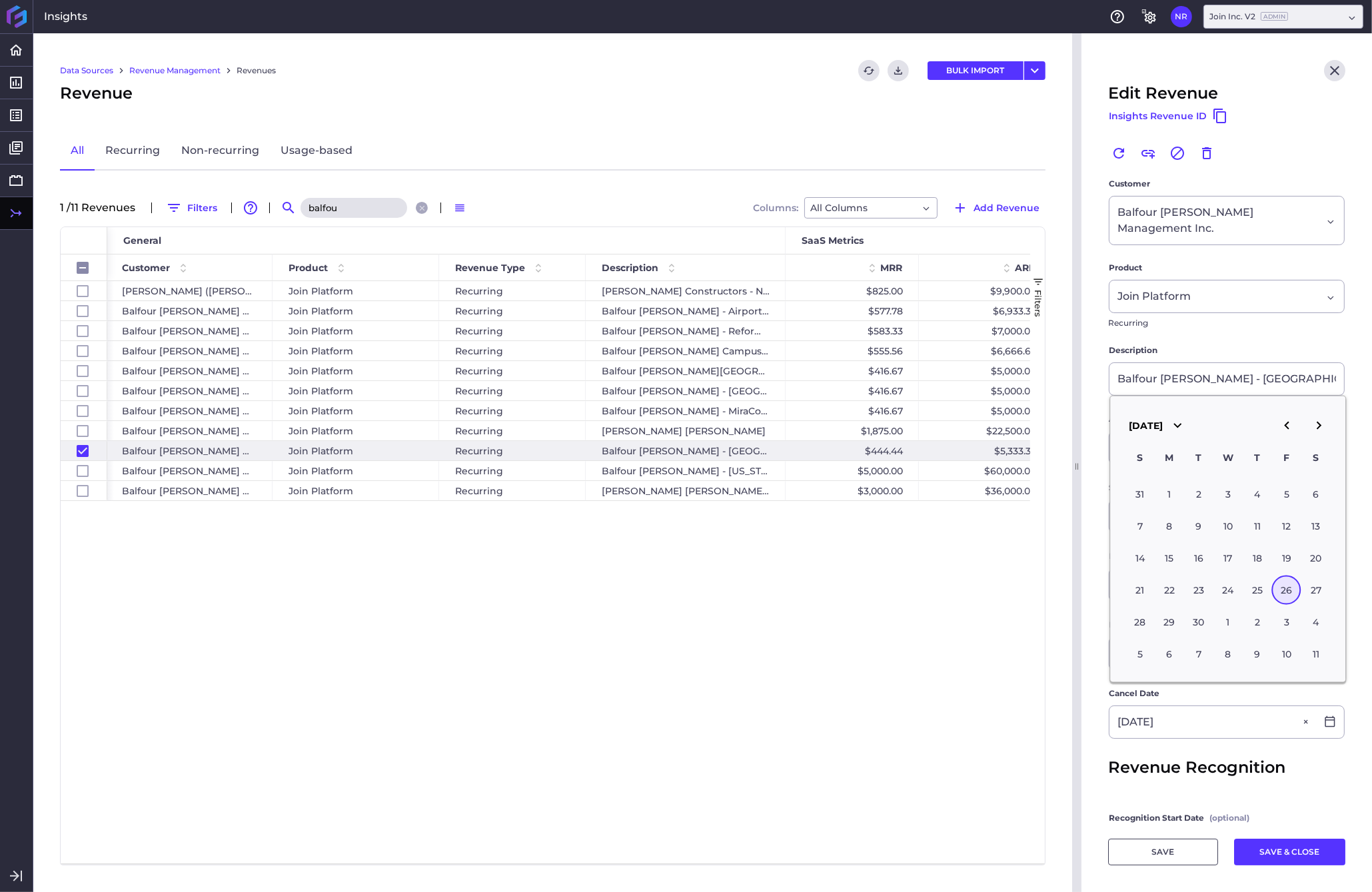
click at [1075, 672] on main "Customer Balfour [PERSON_NAME] Management Inc. Balfour [PERSON_NAME] Management…" at bounding box center [1226, 582] width 290 height 811
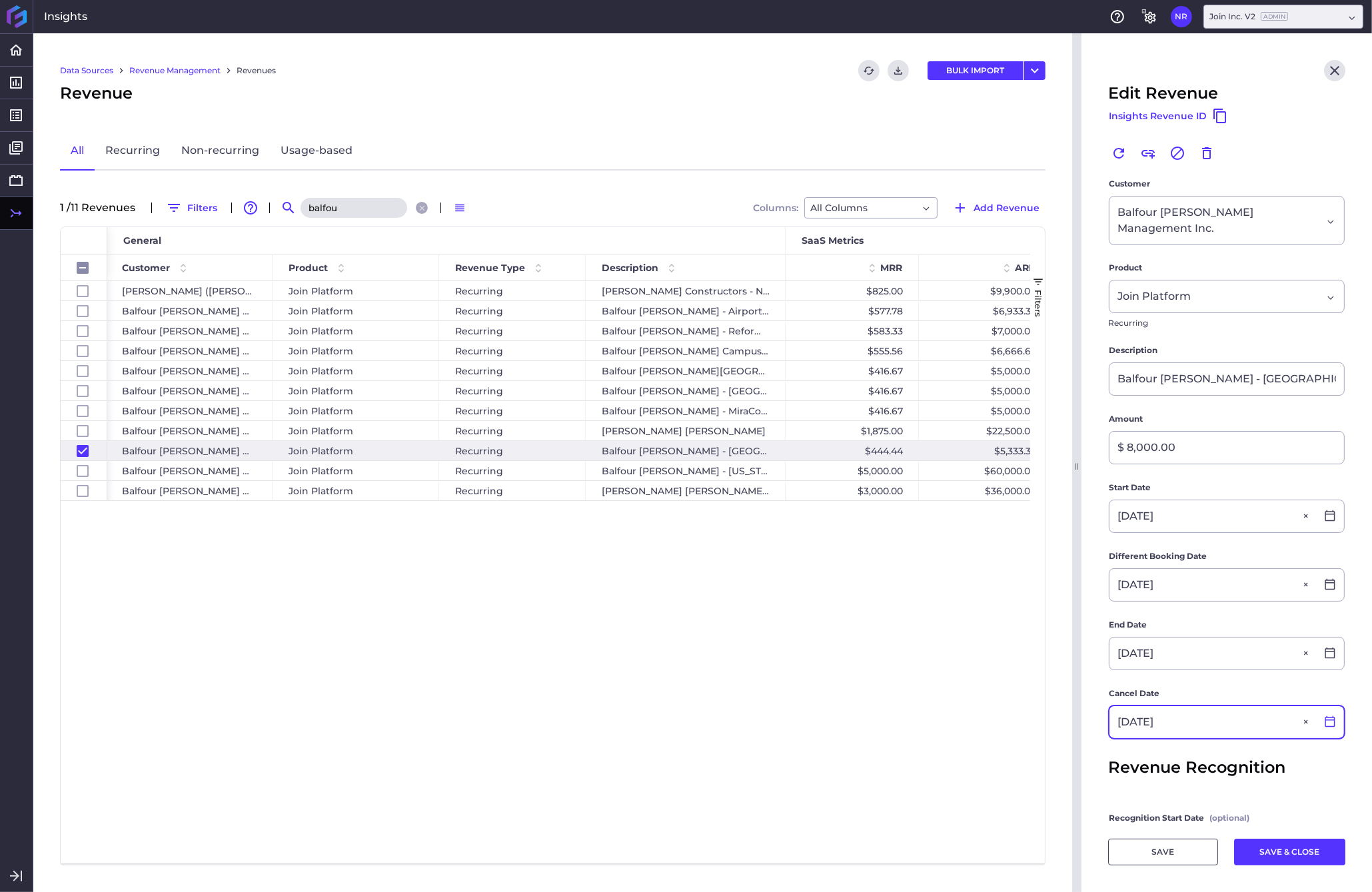
click at [1075, 716] on icon at bounding box center [1329, 721] width 12 height 12
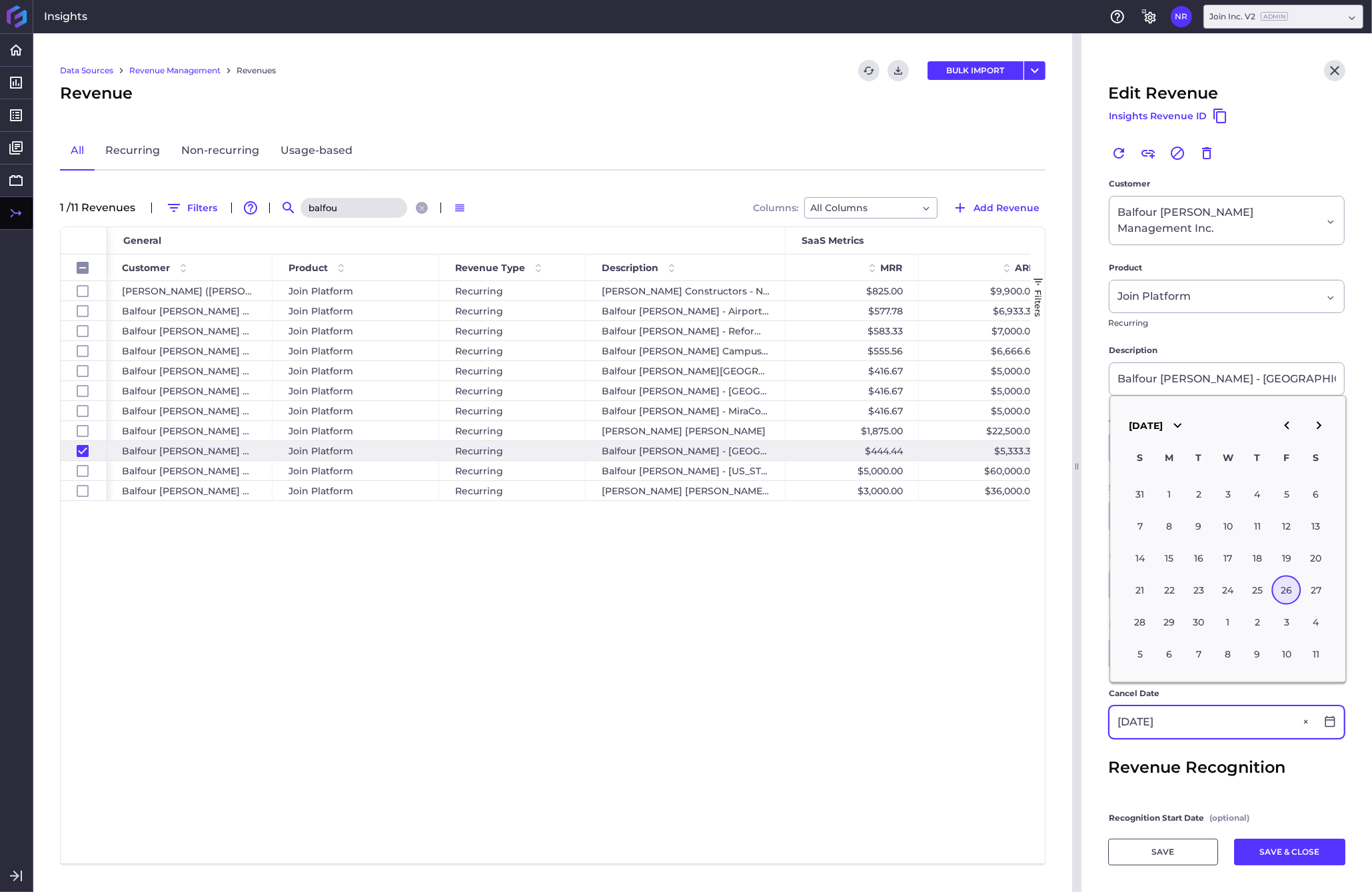
drag, startPoint x: 1191, startPoint y: 703, endPoint x: 1083, endPoint y: 706, distance: 108.0
click at [1075, 706] on input "[DATE]" at bounding box center [1212, 722] width 207 height 32
click at [1075, 712] on input "[DATE]" at bounding box center [1212, 722] width 207 height 32
click at [1075, 433] on icon "button" at bounding box center [1177, 425] width 16 height 16
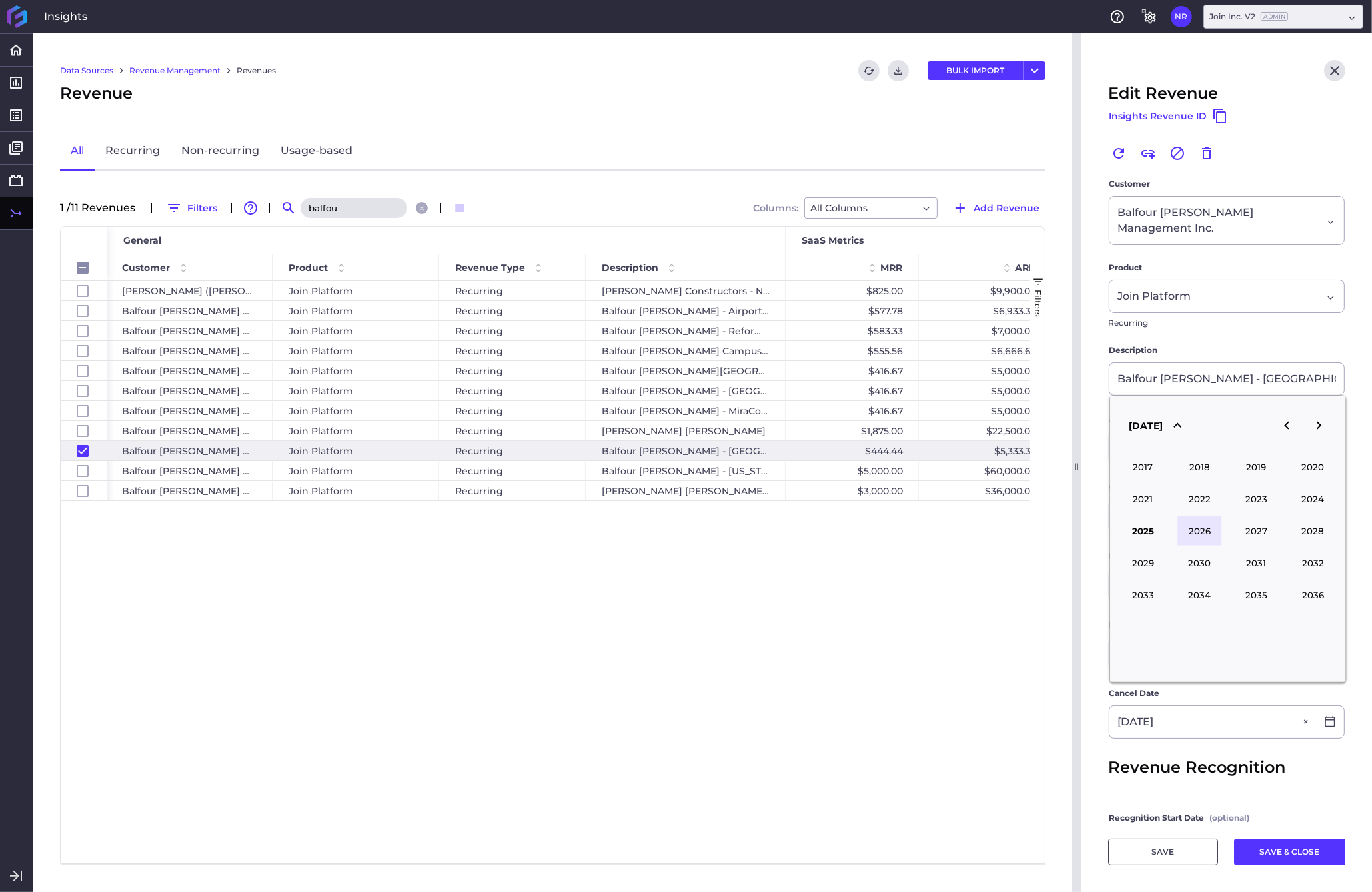
click at [1075, 537] on button "2026" at bounding box center [1198, 530] width 44 height 30
click at [1075, 559] on div "19" at bounding box center [1316, 557] width 30 height 30
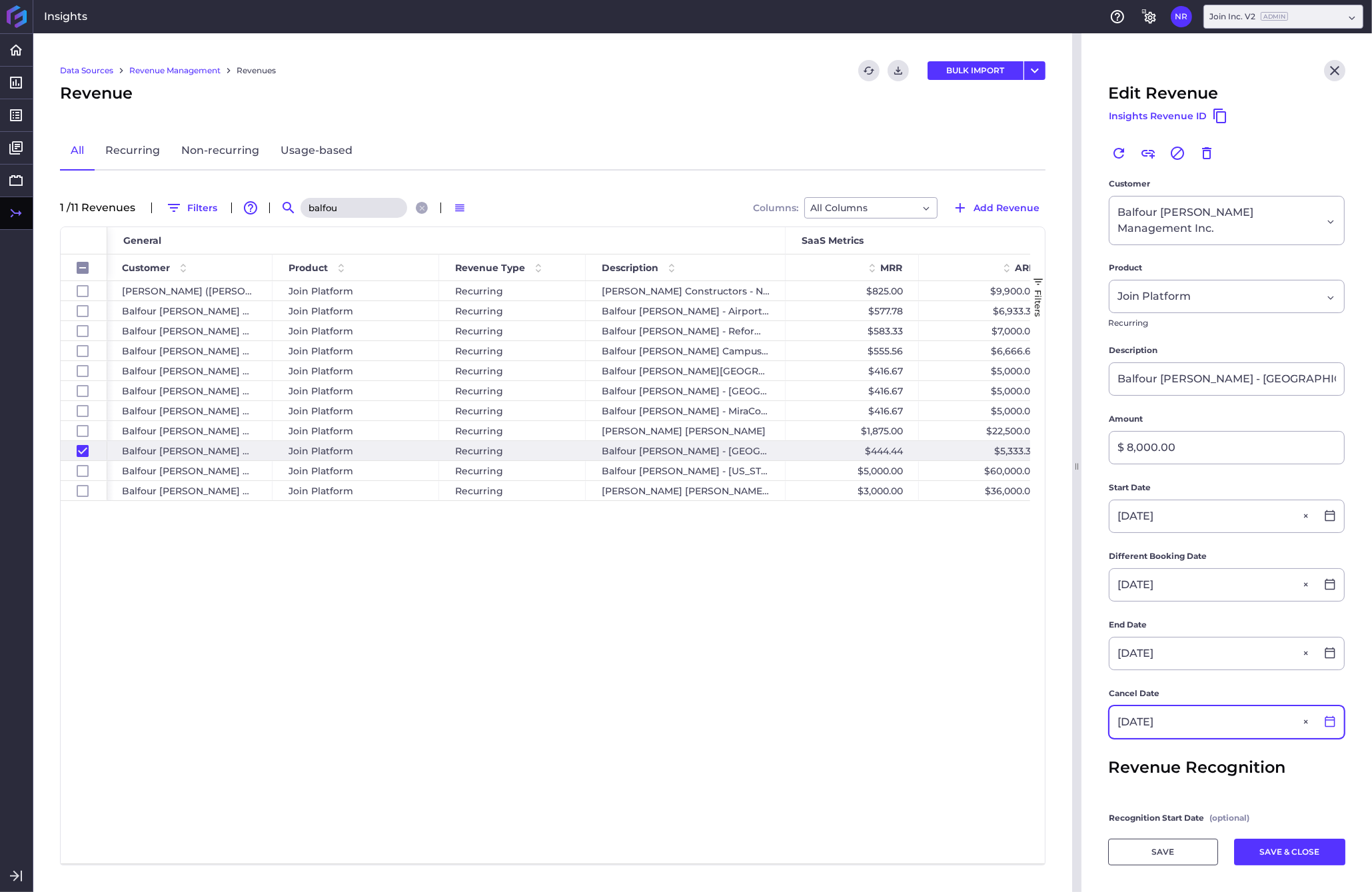
click at [1075, 716] on icon at bounding box center [1329, 722] width 10 height 12
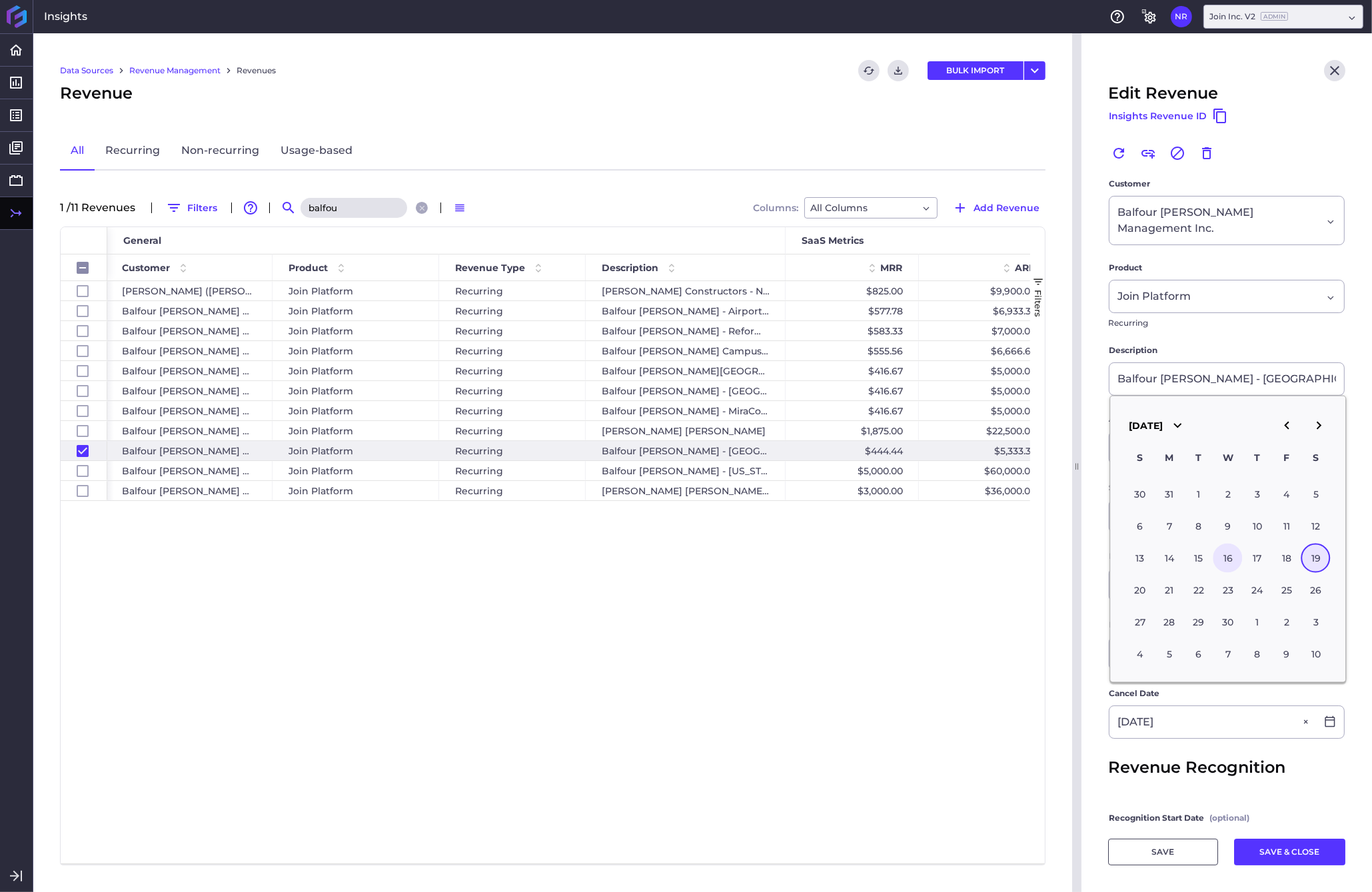
click at [1075, 562] on div "16" at bounding box center [1228, 557] width 30 height 30
type input "[DATE]"
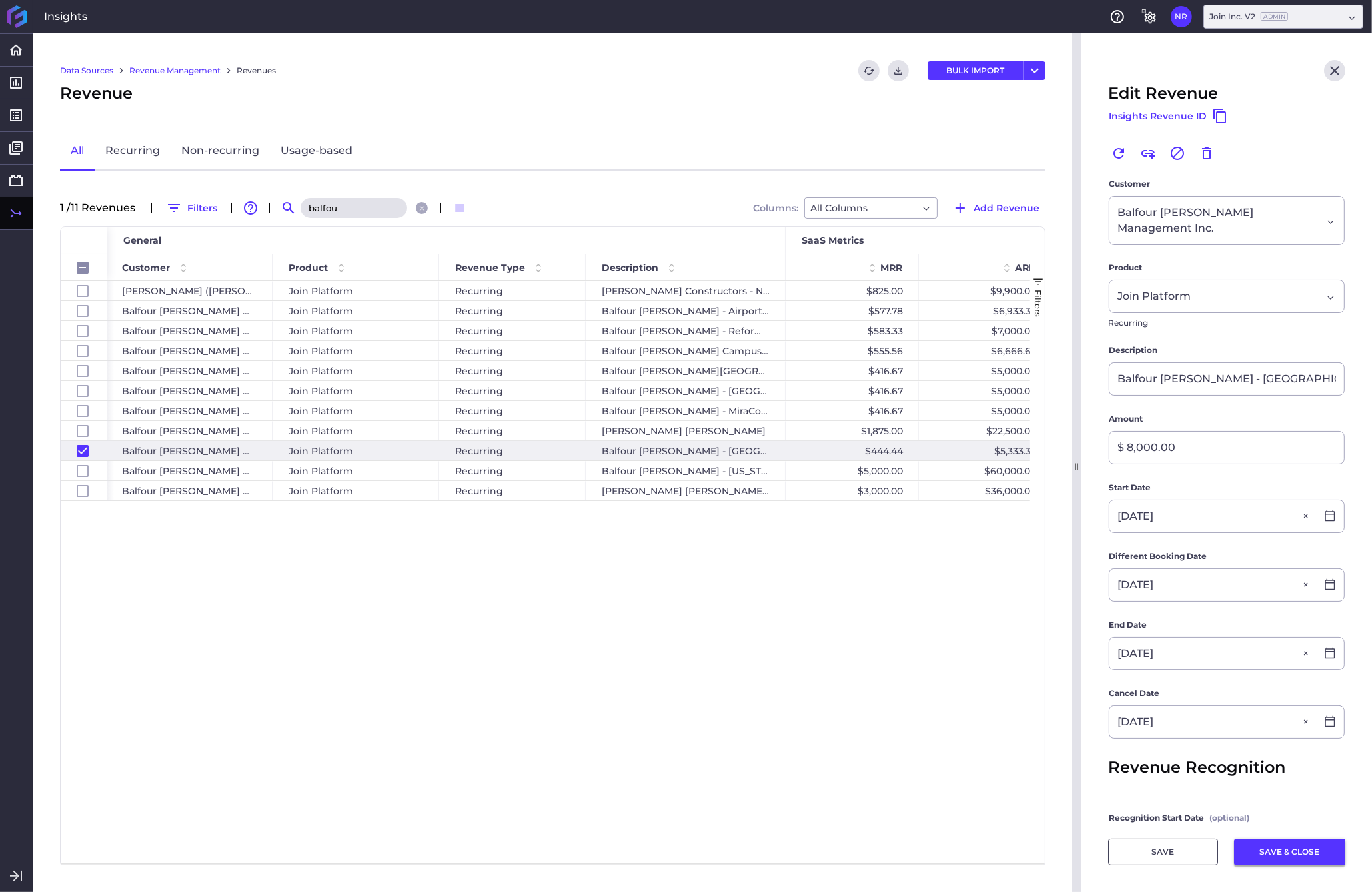
click at [1075, 847] on button "SAVE & CLOSE" at bounding box center [1290, 852] width 111 height 27
checkbox input "false"
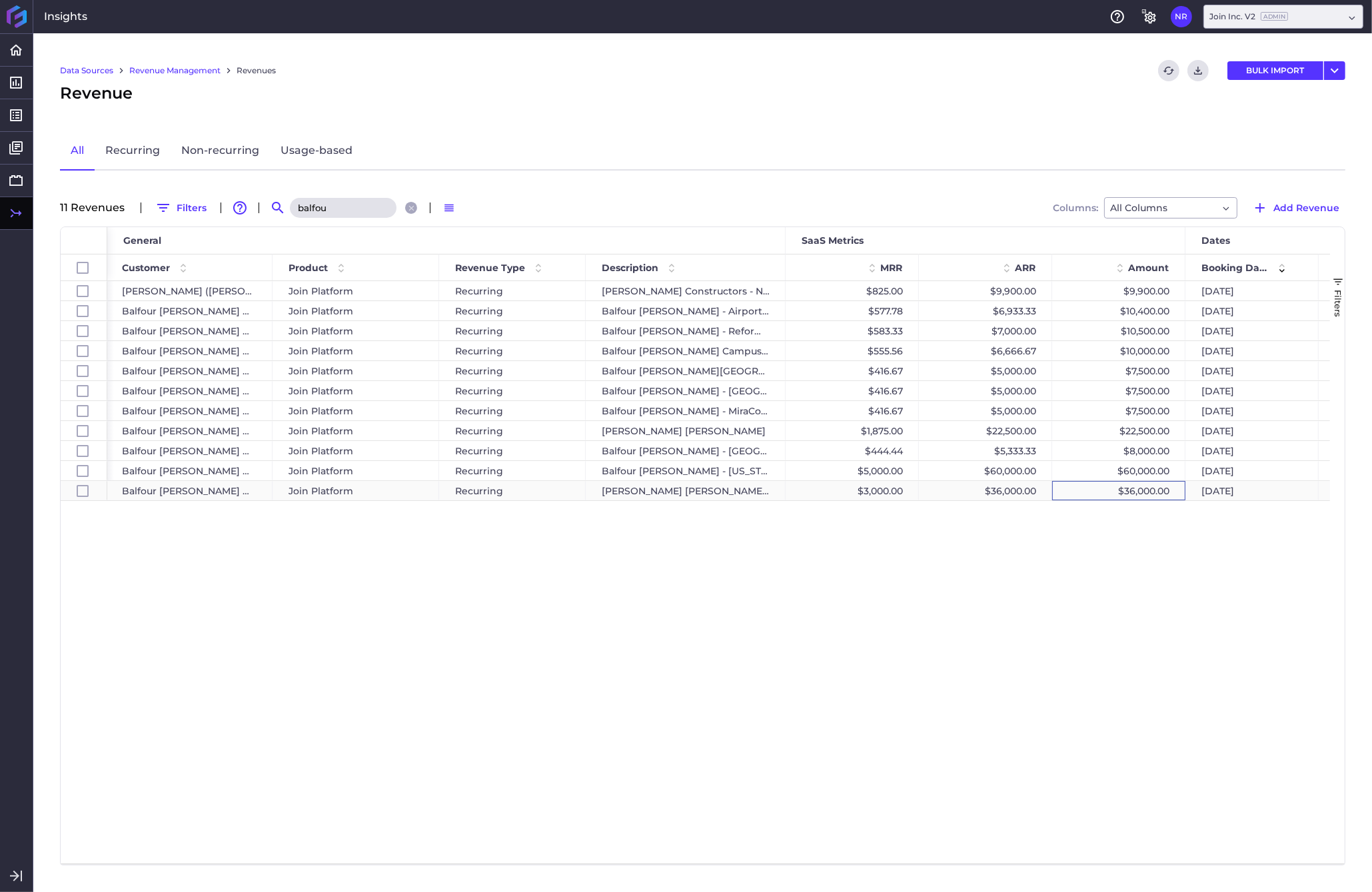
click at [1075, 495] on div "$36,000.00" at bounding box center [1119, 491] width 133 height 20
checkbox input "false"
checkbox input "true"
checkbox input "false"
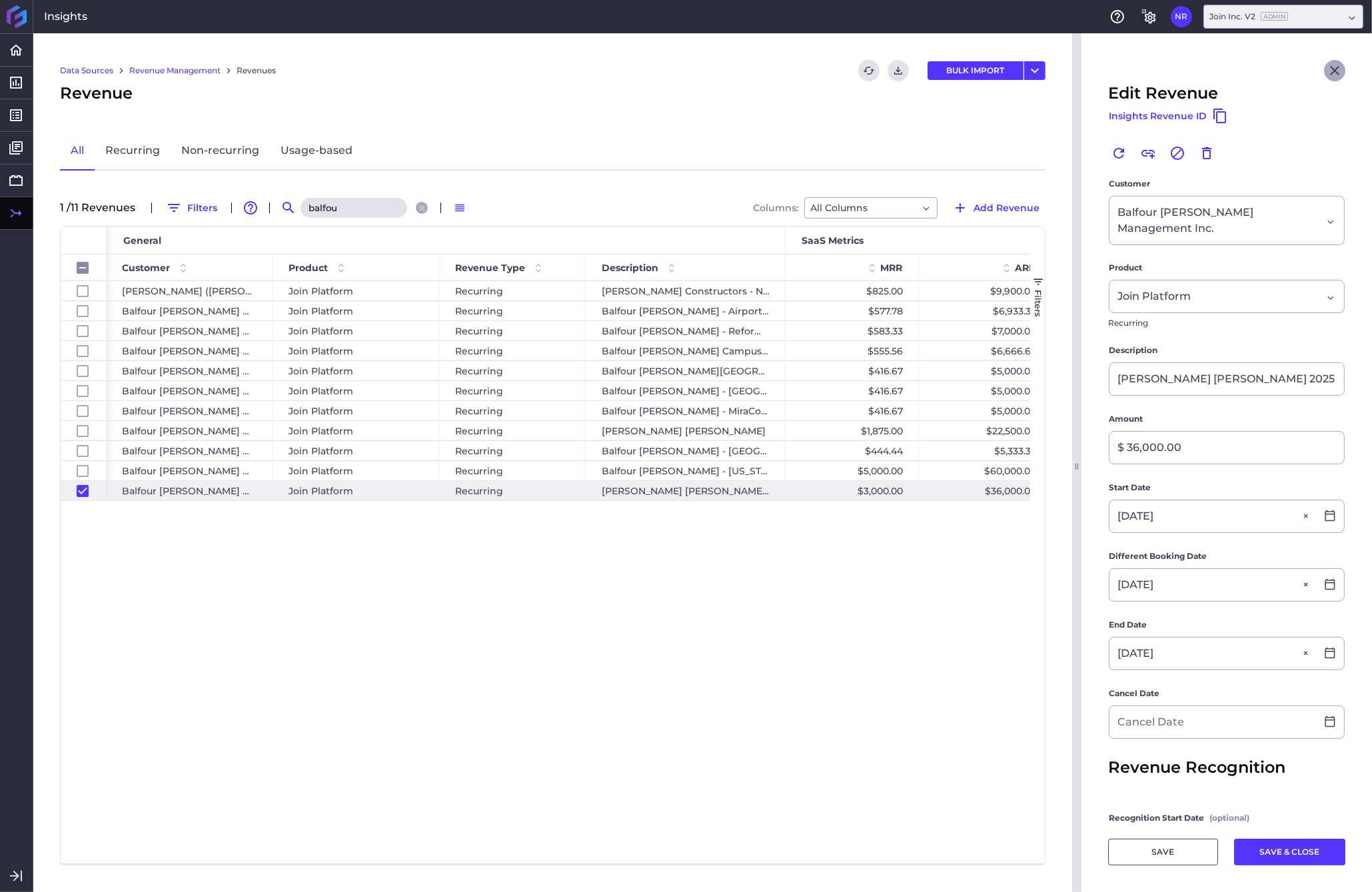
click at [1075, 77] on icon "Close" at bounding box center [1334, 71] width 16 height 16
checkbox input "false"
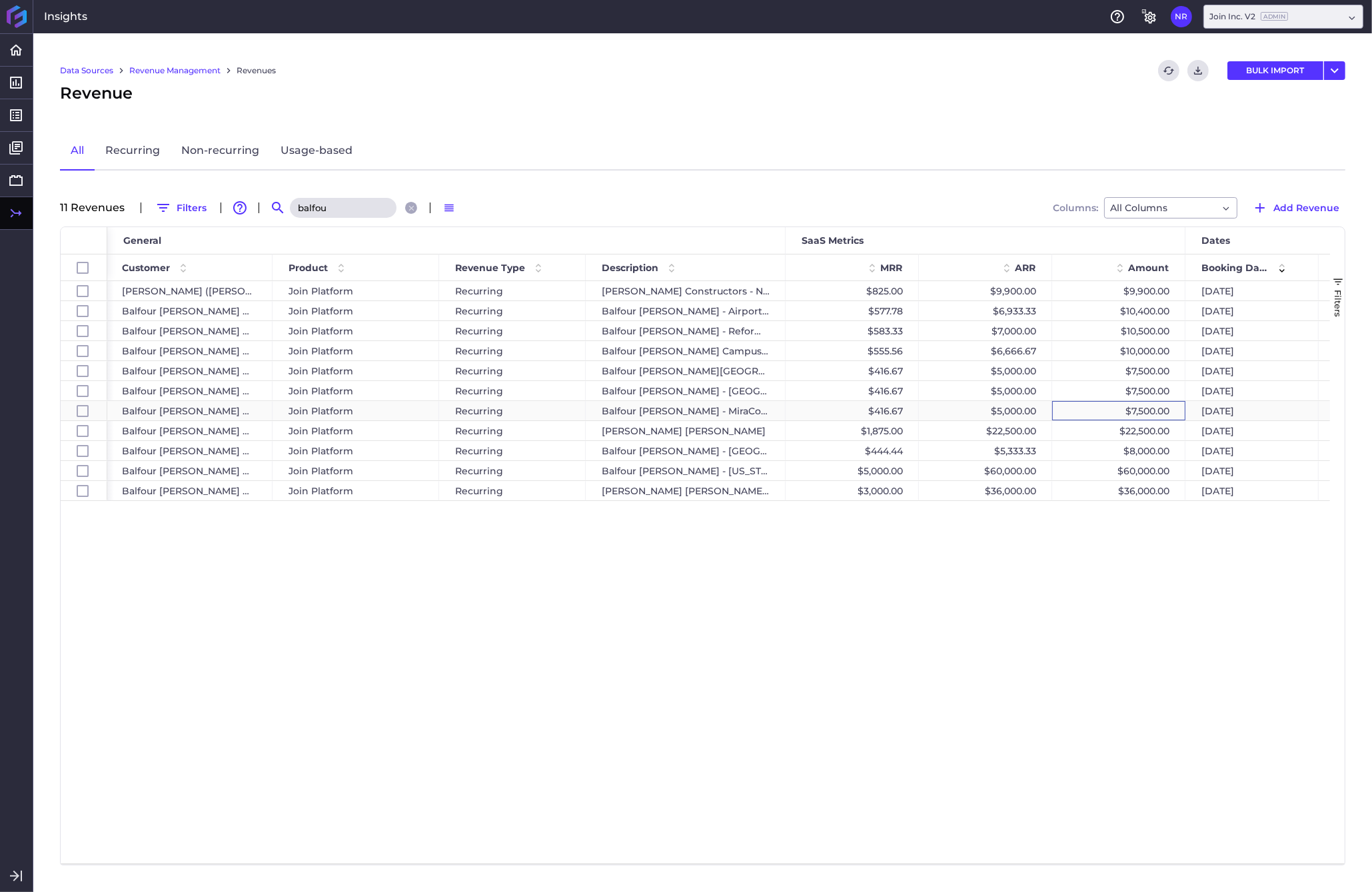
click at [1075, 411] on div "$7,500.00" at bounding box center [1119, 411] width 133 height 20
checkbox input "false"
checkbox input "true"
checkbox input "false"
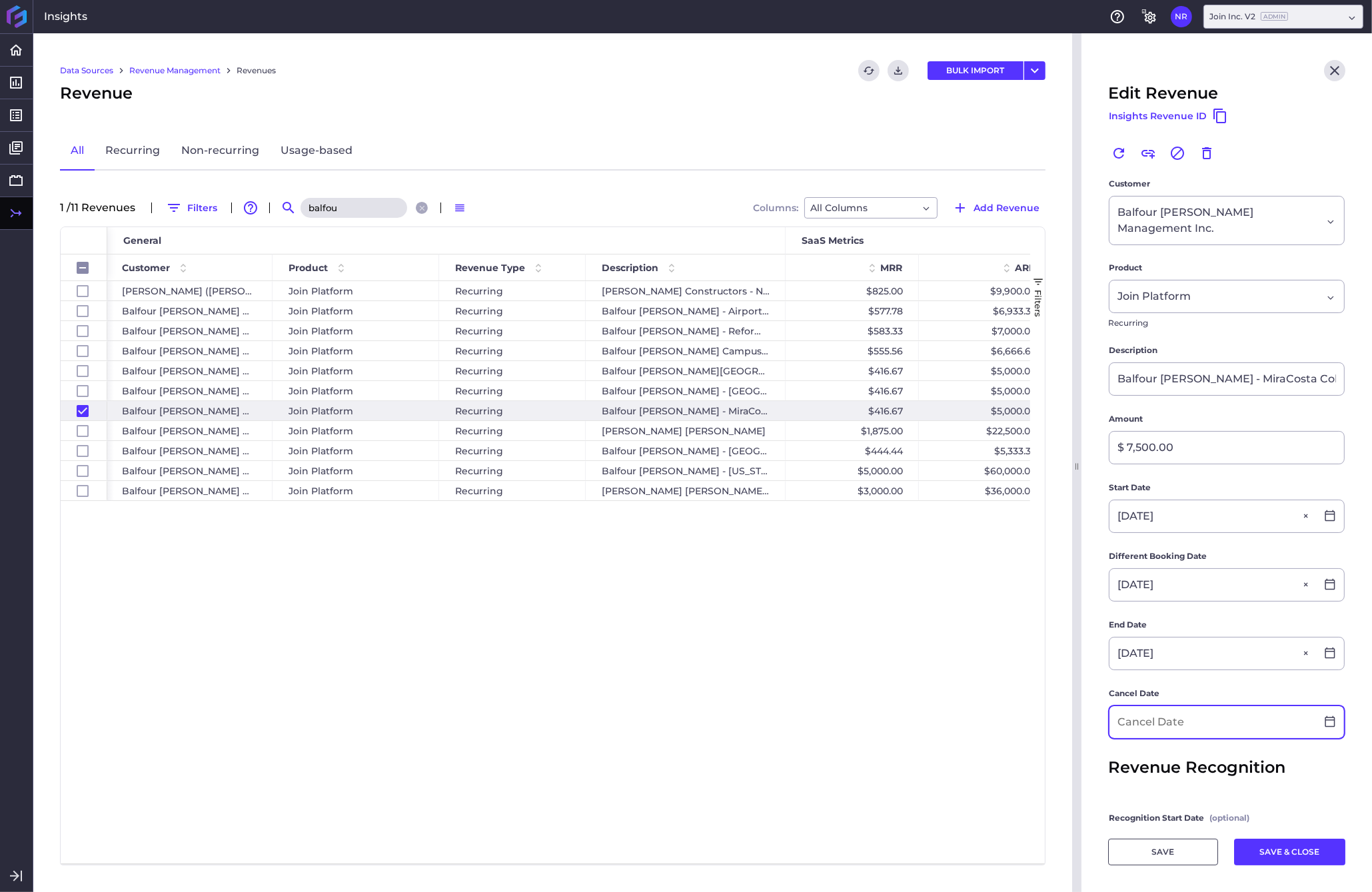
click at [1075, 716] on div at bounding box center [1226, 722] width 235 height 32
click at [1075, 716] on icon at bounding box center [1329, 721] width 12 height 12
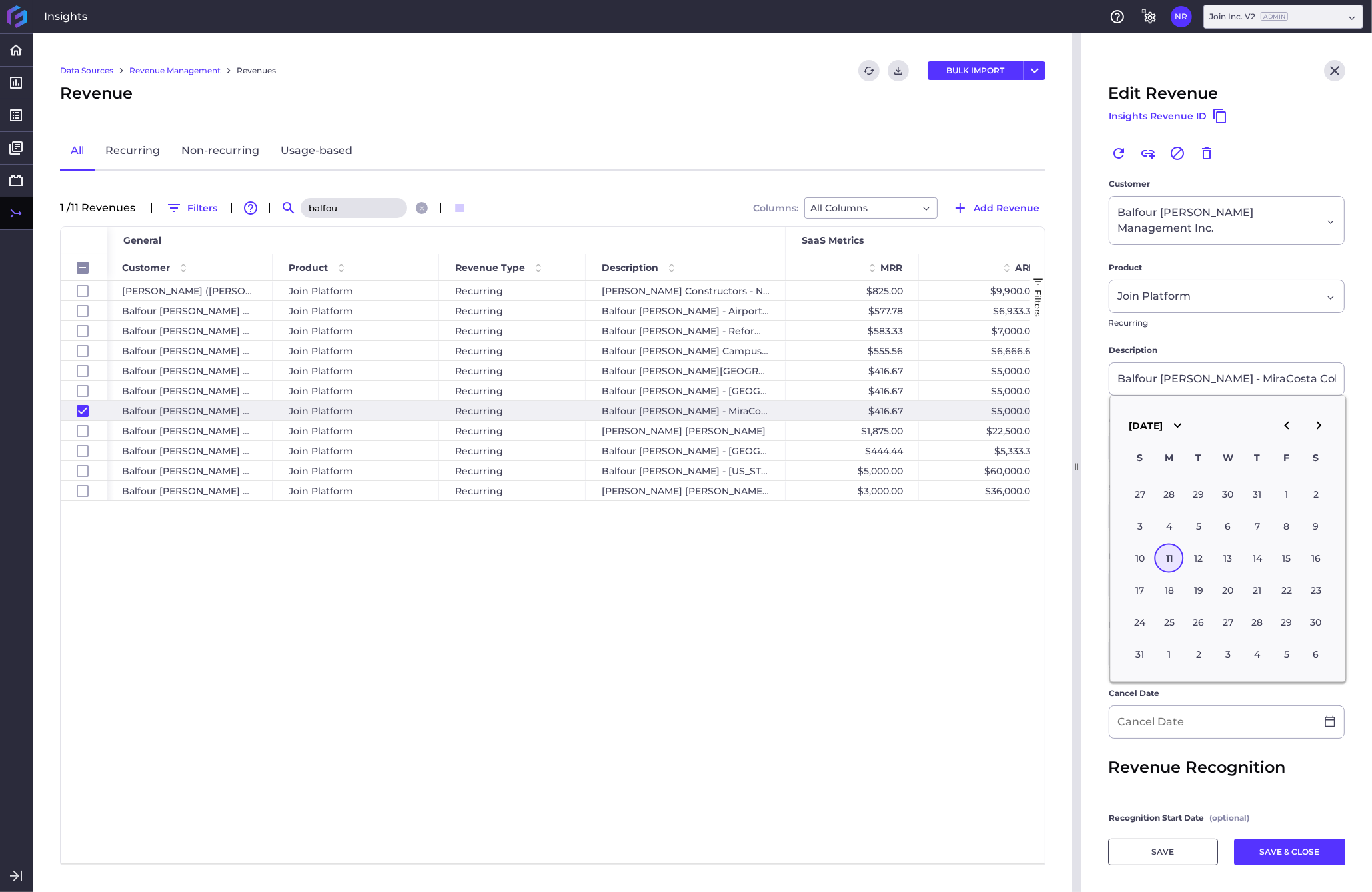
drag, startPoint x: 1210, startPoint y: 439, endPoint x: 1209, endPoint y: 446, distance: 7.1
click at [1075, 433] on icon "button" at bounding box center [1177, 425] width 16 height 16
click at [1075, 537] on button "2026" at bounding box center [1198, 530] width 44 height 30
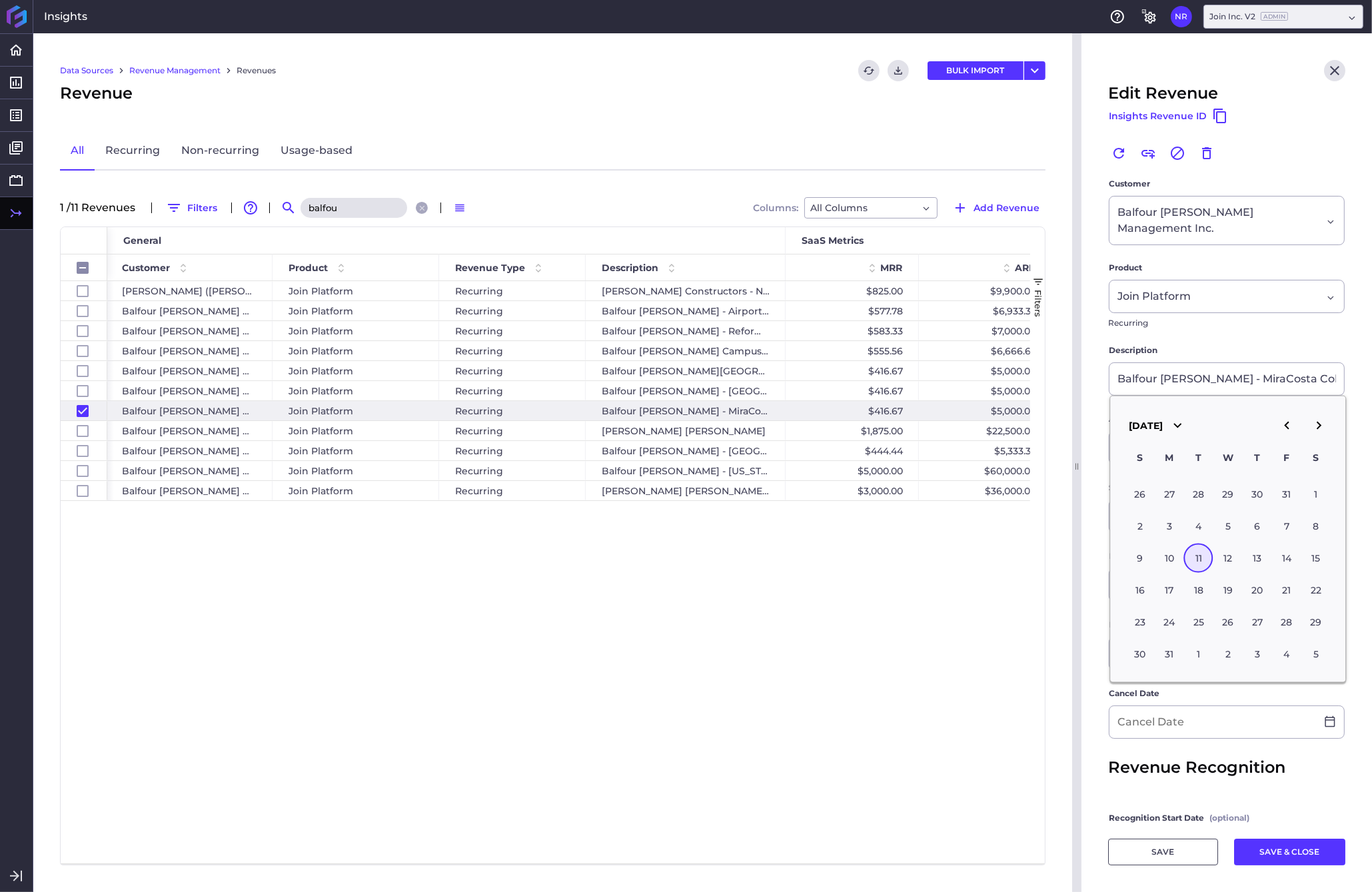
click at [1075, 433] on icon "button" at bounding box center [1286, 425] width 16 height 16
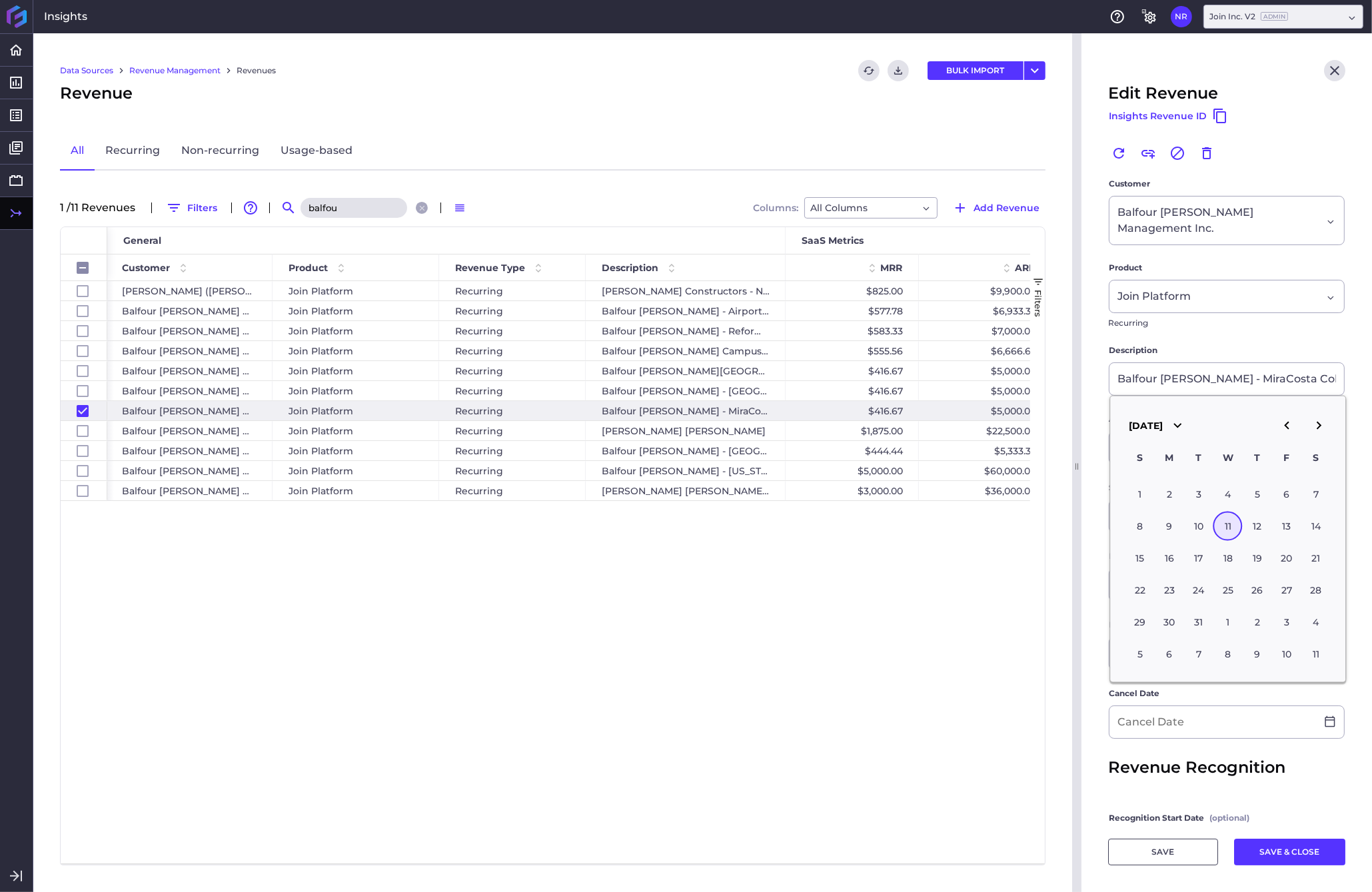
click at [1075, 535] on div "11" at bounding box center [1228, 526] width 30 height 30
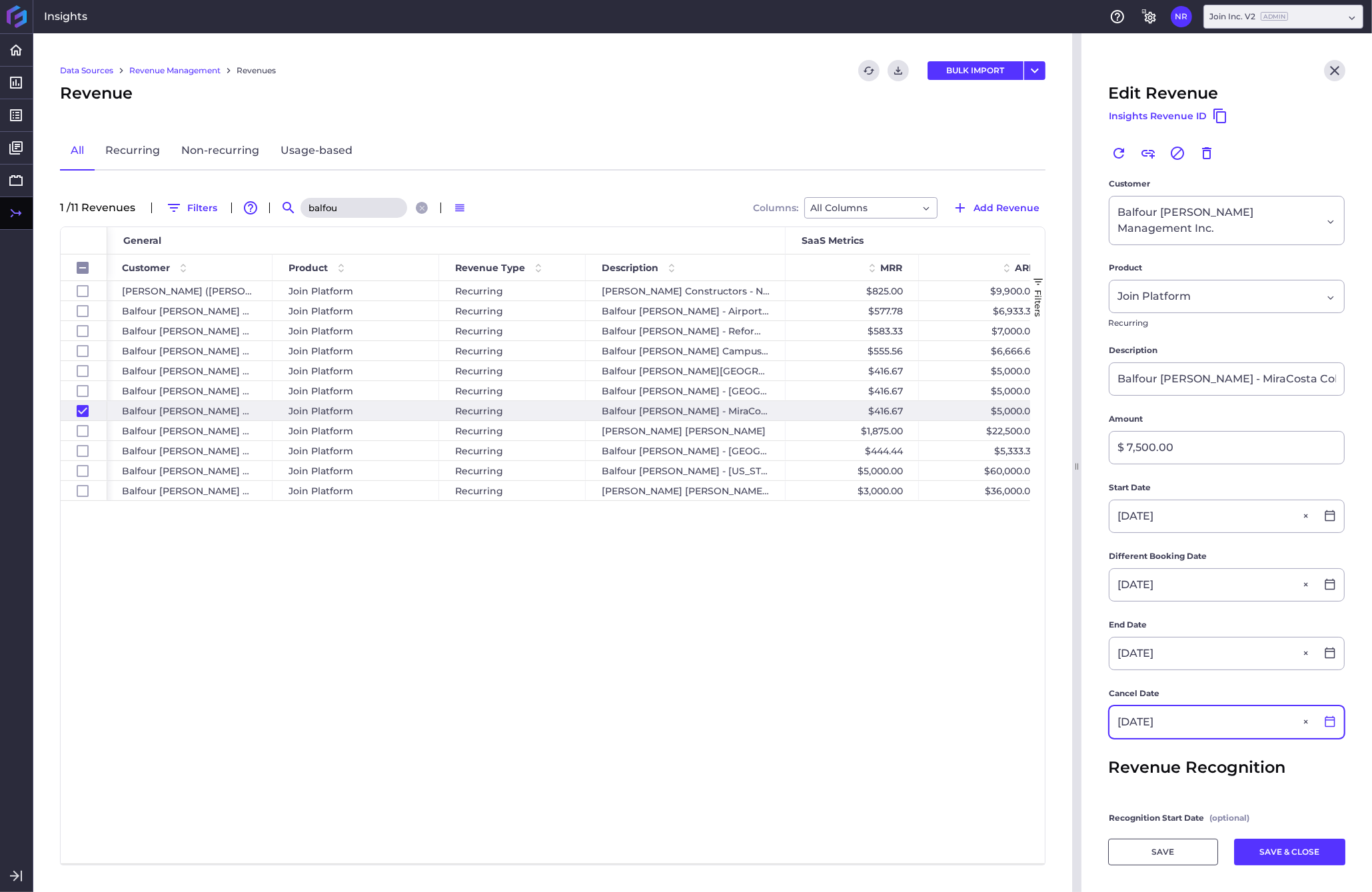
click at [1075, 716] on icon at bounding box center [1329, 721] width 12 height 12
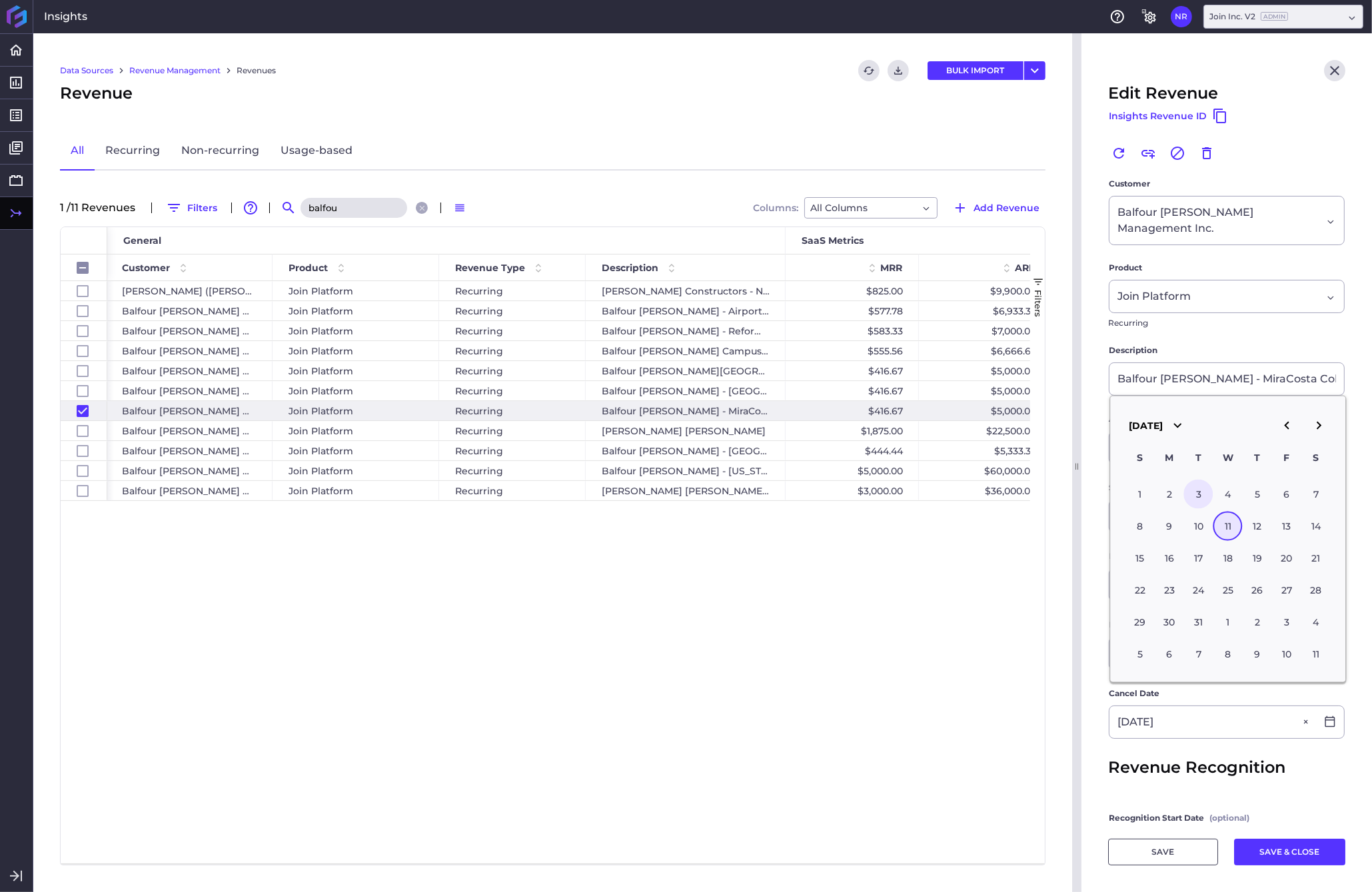
click at [1075, 495] on div "3" at bounding box center [1198, 493] width 30 height 30
type input "[DATE]"
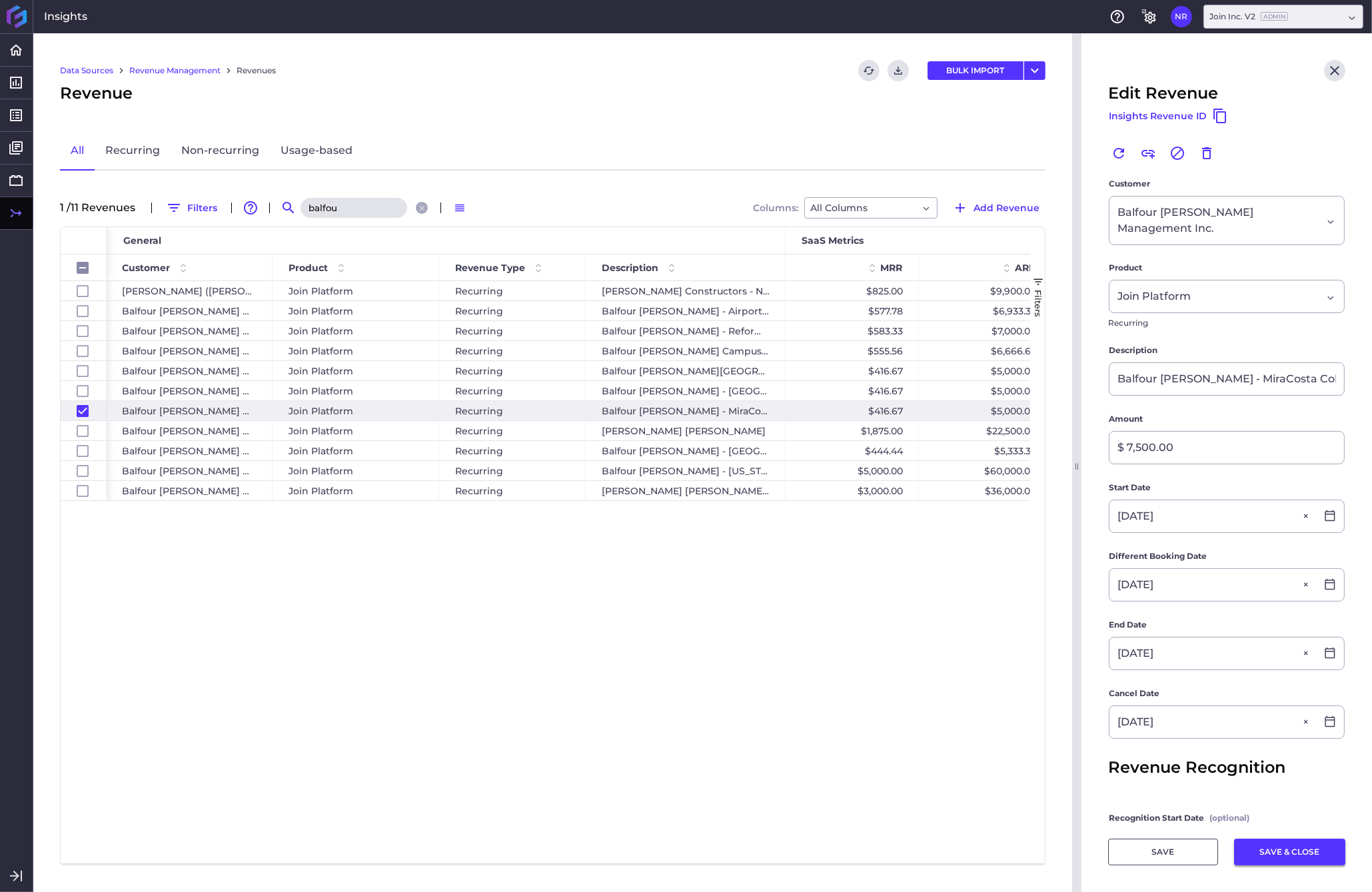
click at [1075, 855] on button "SAVE & CLOSE" at bounding box center [1290, 852] width 111 height 27
checkbox input "false"
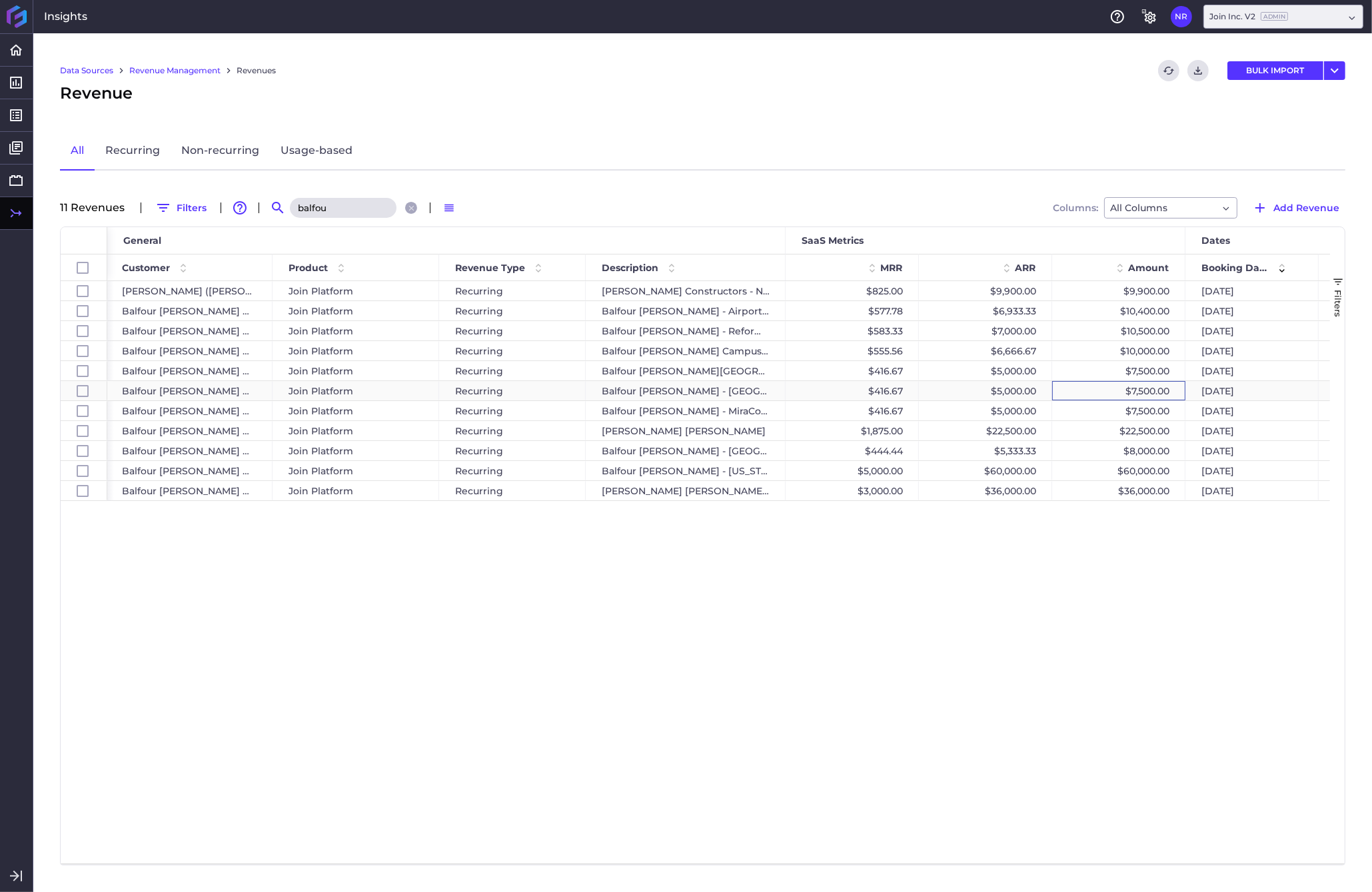
click at [1075, 393] on div "$7,500.00" at bounding box center [1119, 390] width 133 height 20
checkbox input "false"
checkbox input "true"
checkbox input "false"
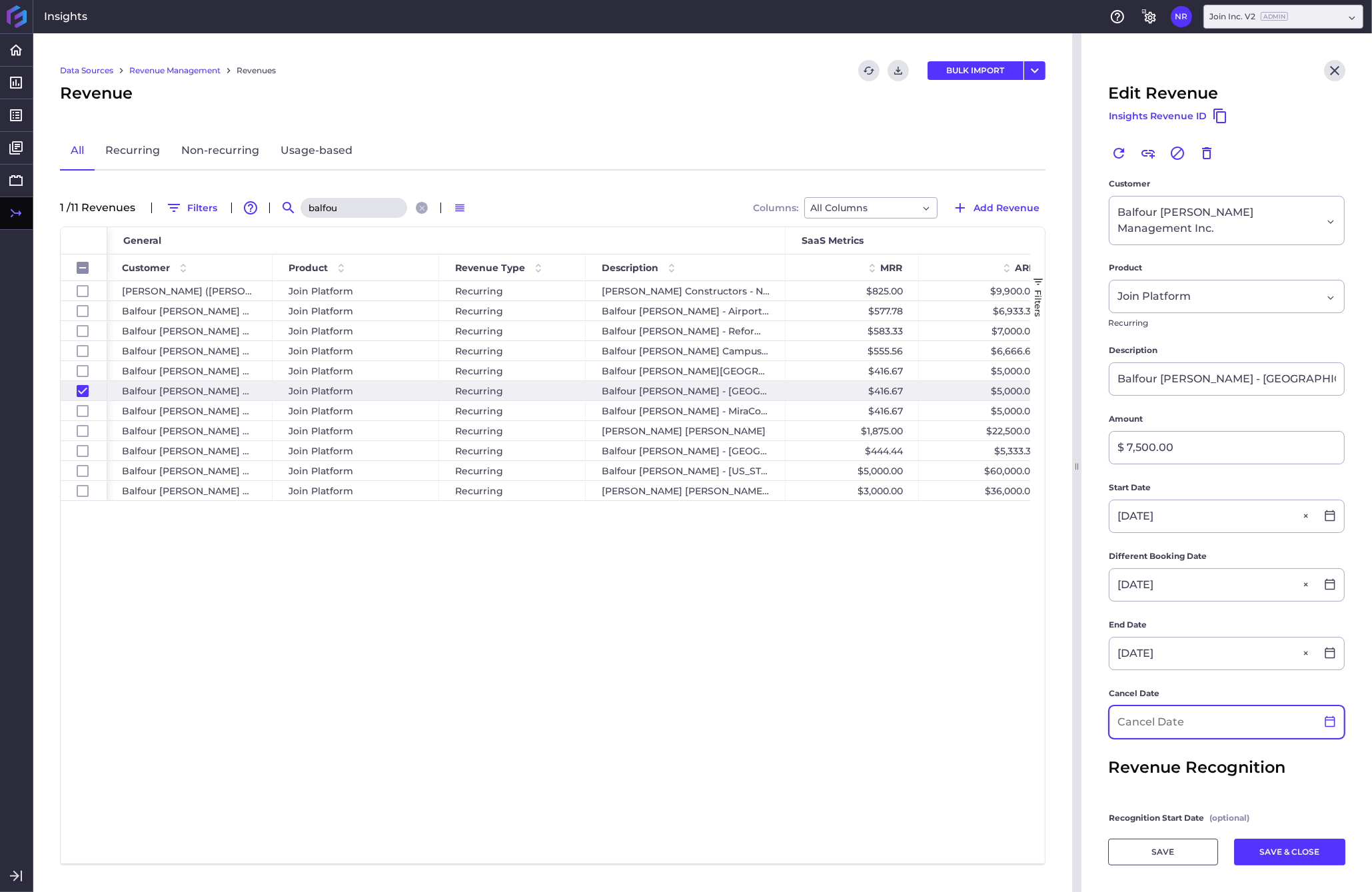
click at [1075, 716] on icon at bounding box center [1329, 721] width 12 height 12
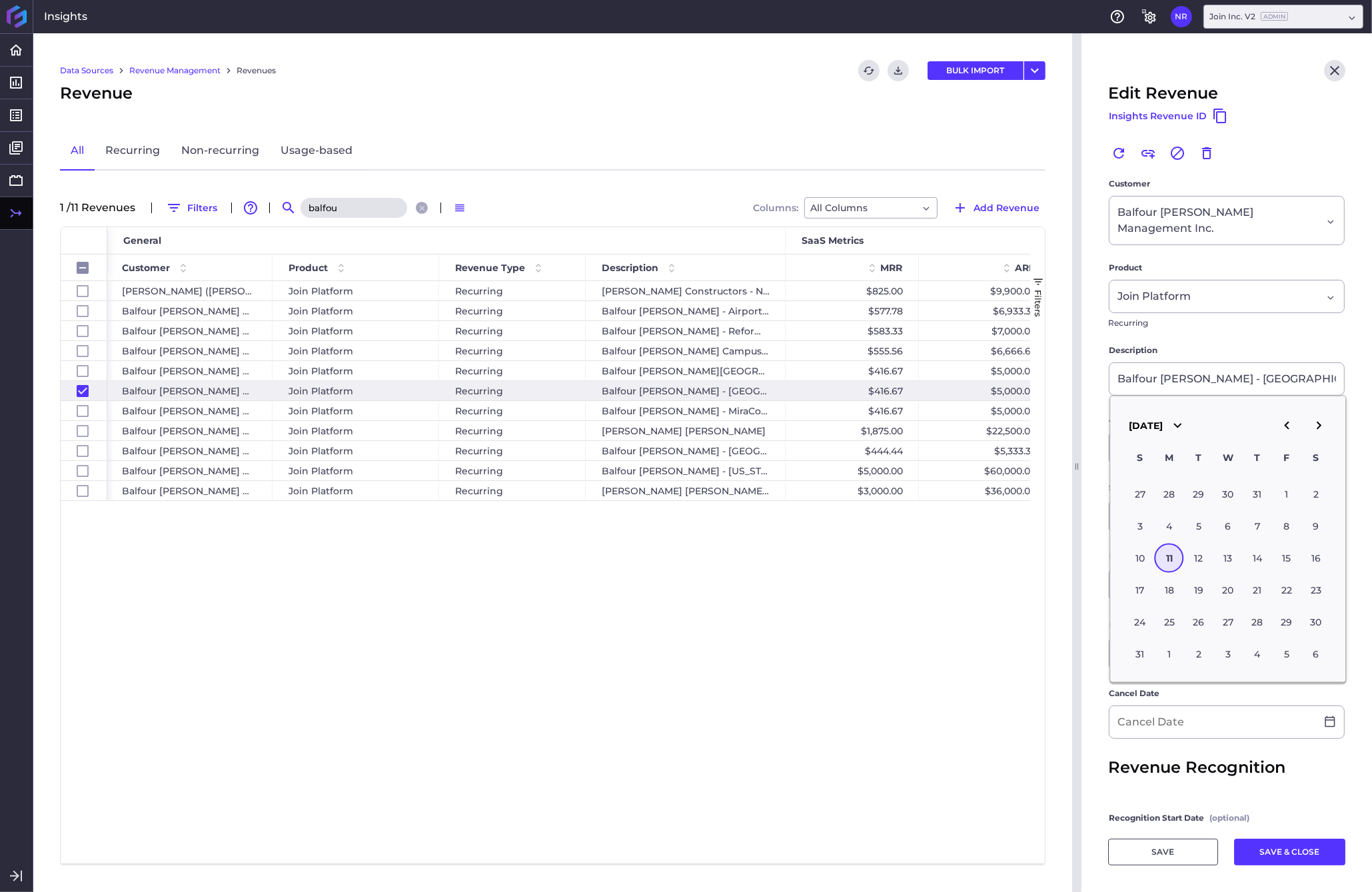
click at [1075, 433] on icon "button" at bounding box center [1177, 425] width 16 height 16
click at [1075, 545] on button "2026" at bounding box center [1198, 530] width 44 height 30
click at [1075, 432] on icon "button" at bounding box center [1286, 425] width 16 height 16
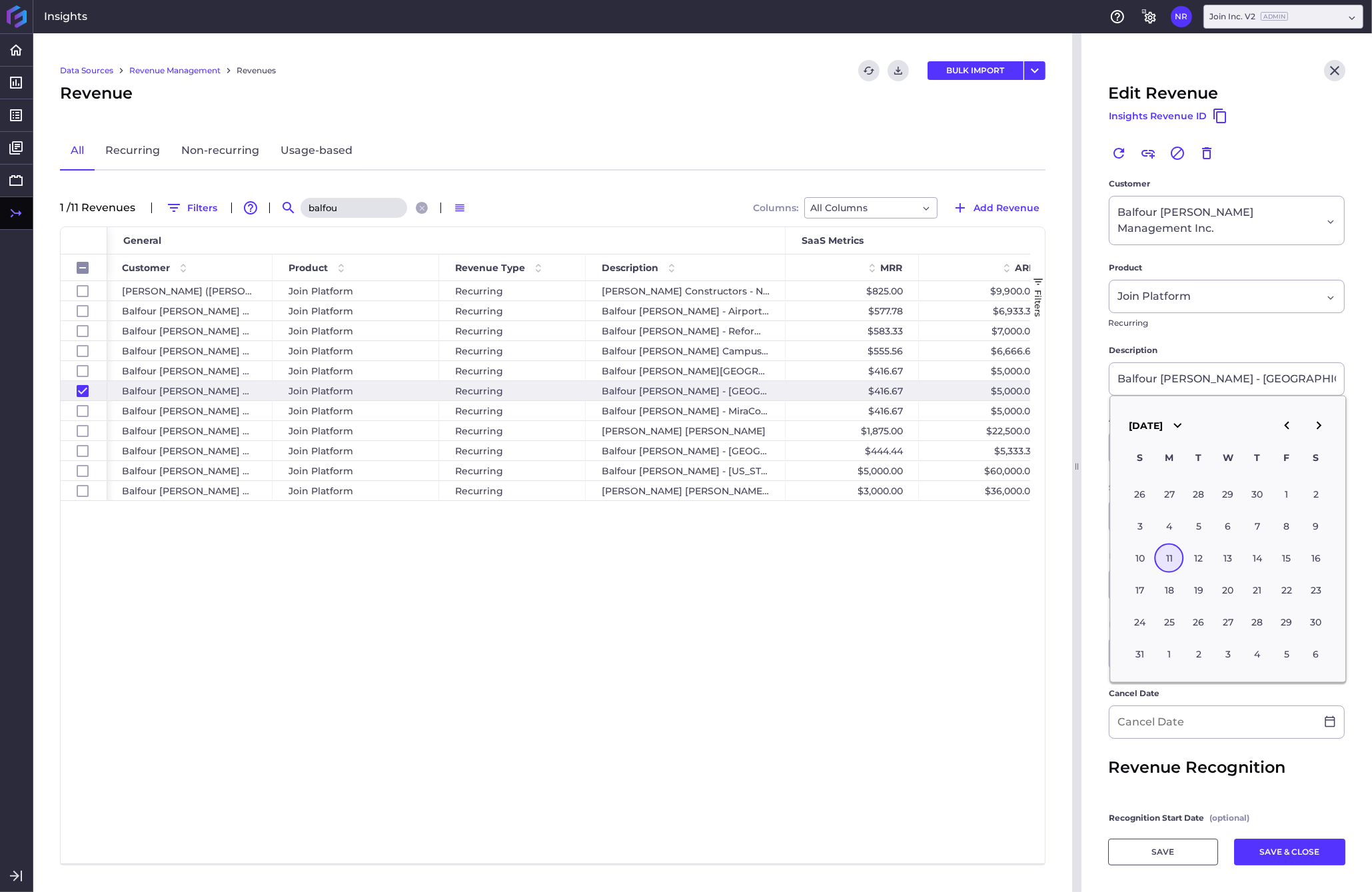
click at [1075, 432] on icon "button" at bounding box center [1286, 425] width 16 height 16
click at [1075, 523] on div "11" at bounding box center [1228, 526] width 30 height 30
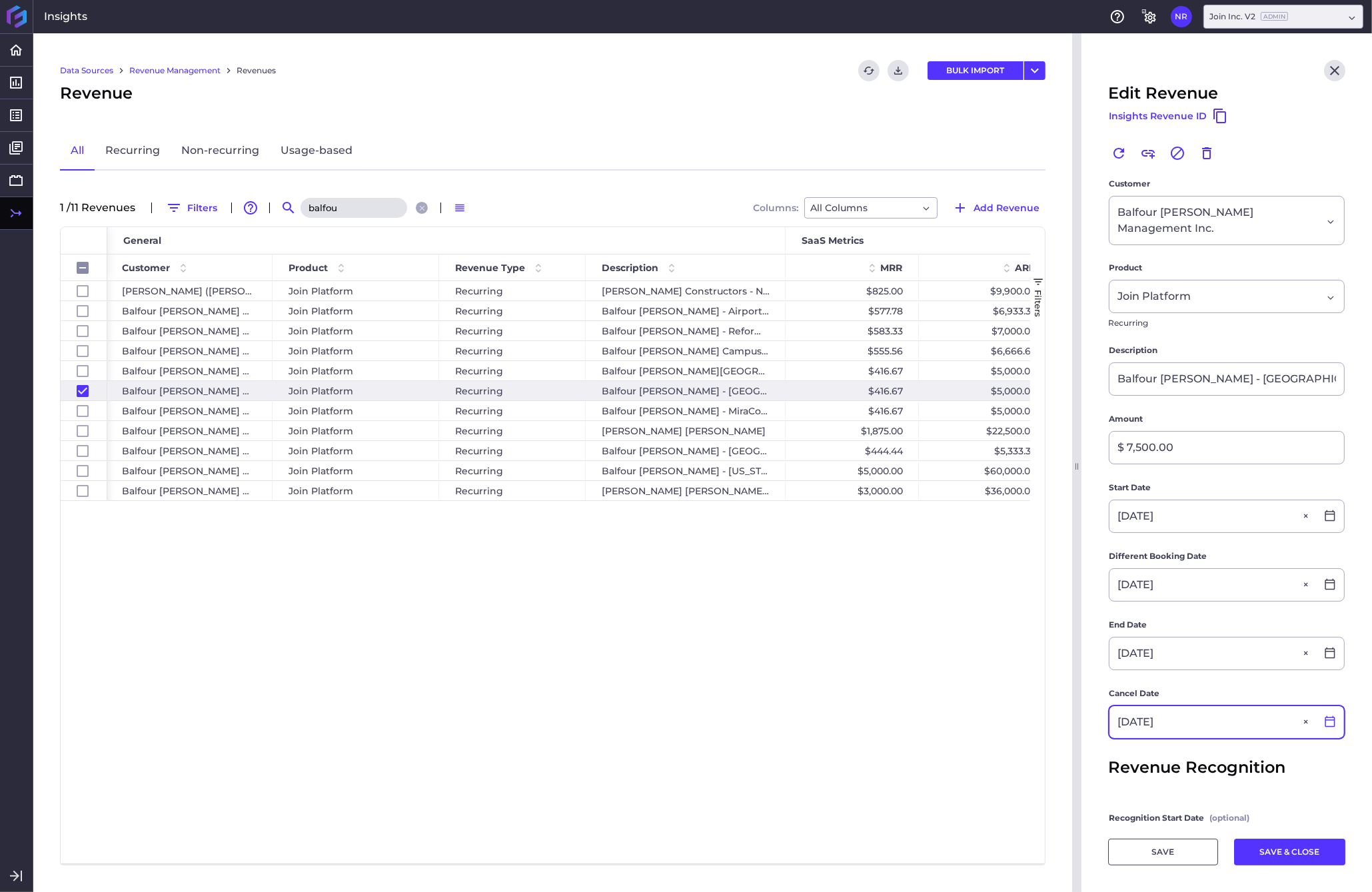
click at [1075, 716] on icon at bounding box center [1329, 721] width 12 height 12
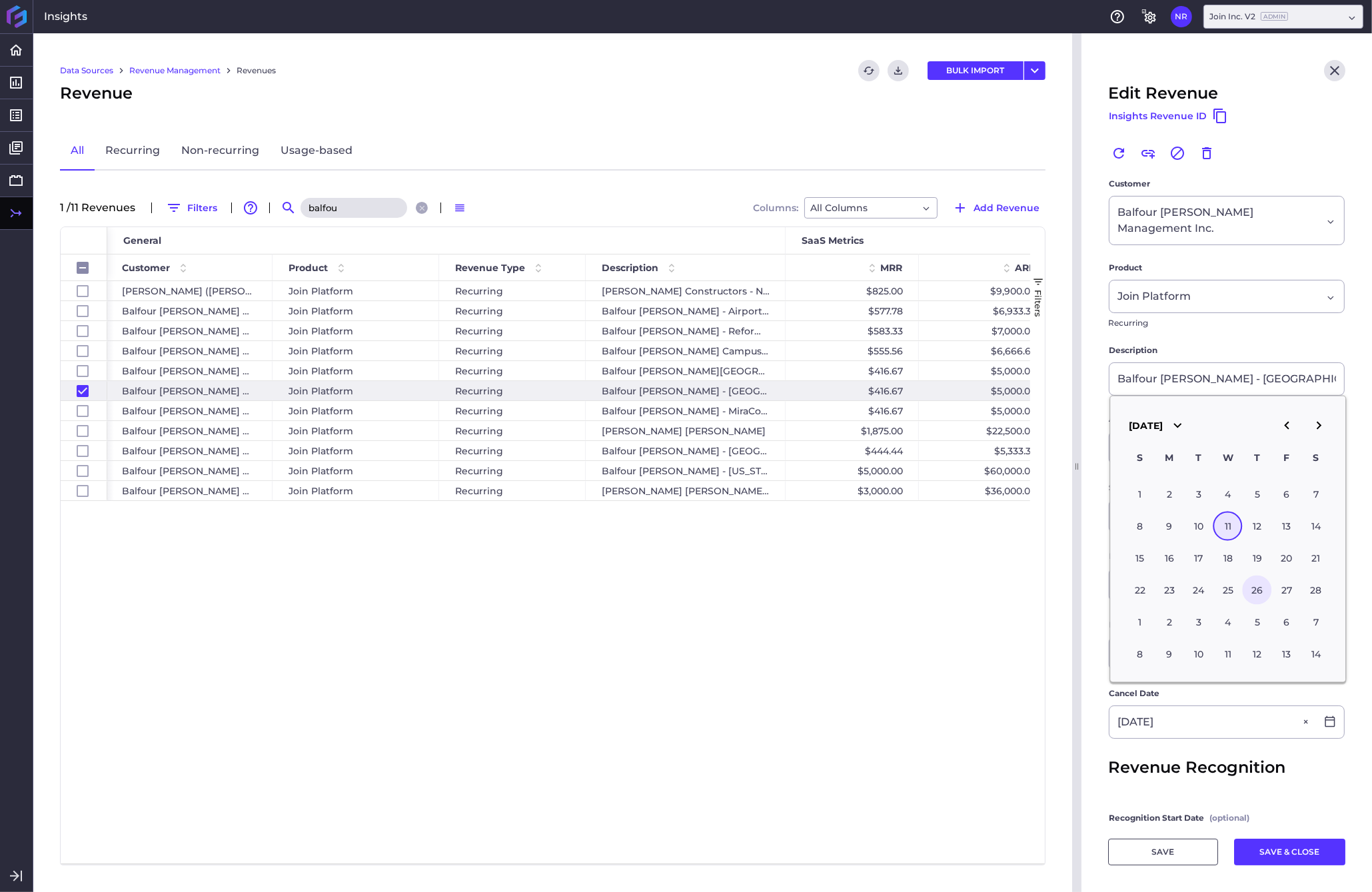
click at [1075, 588] on div "26" at bounding box center [1256, 589] width 30 height 30
type input "[DATE]"
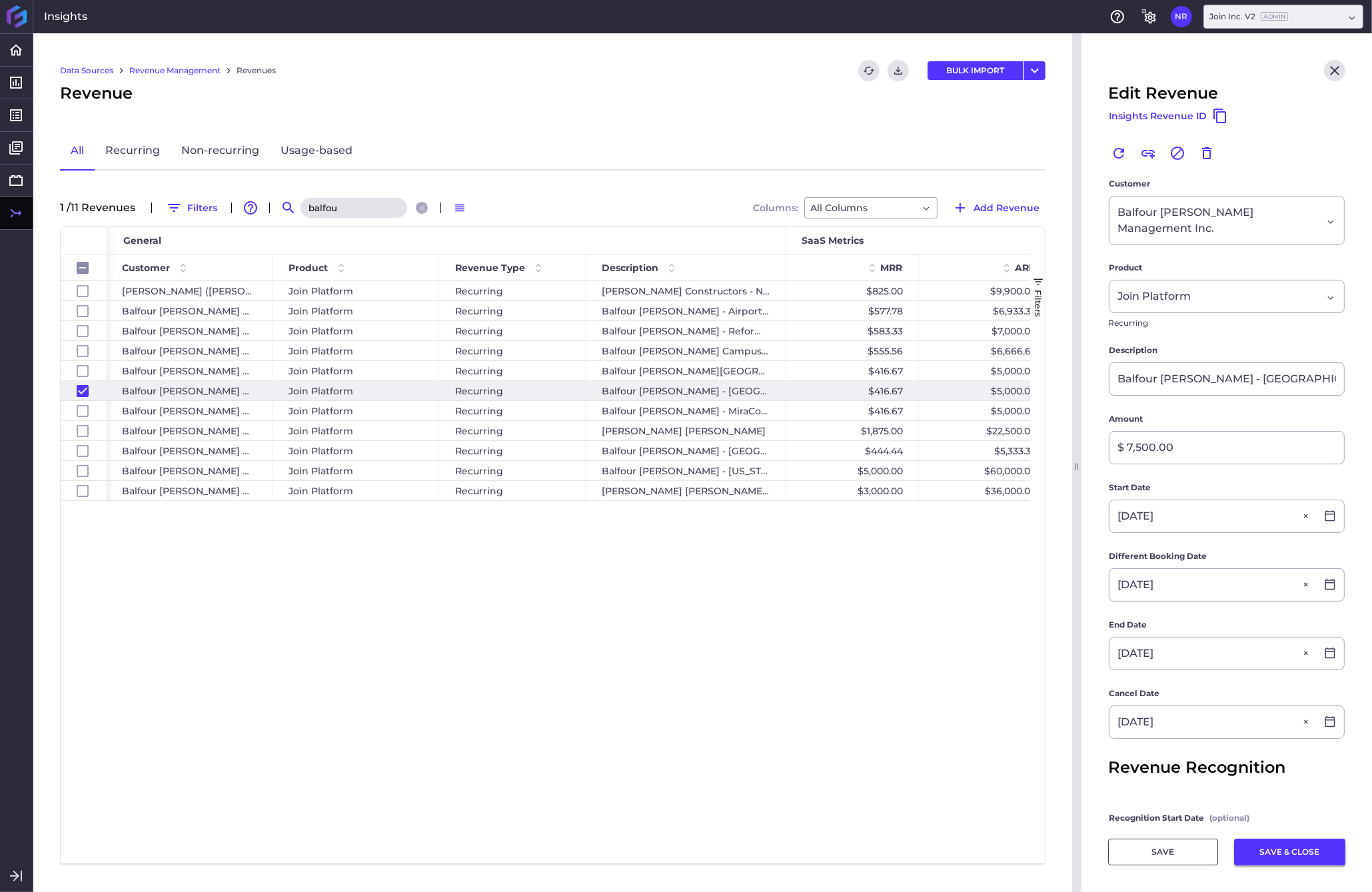
click at [1075, 844] on button "SAVE & CLOSE" at bounding box center [1290, 852] width 111 height 27
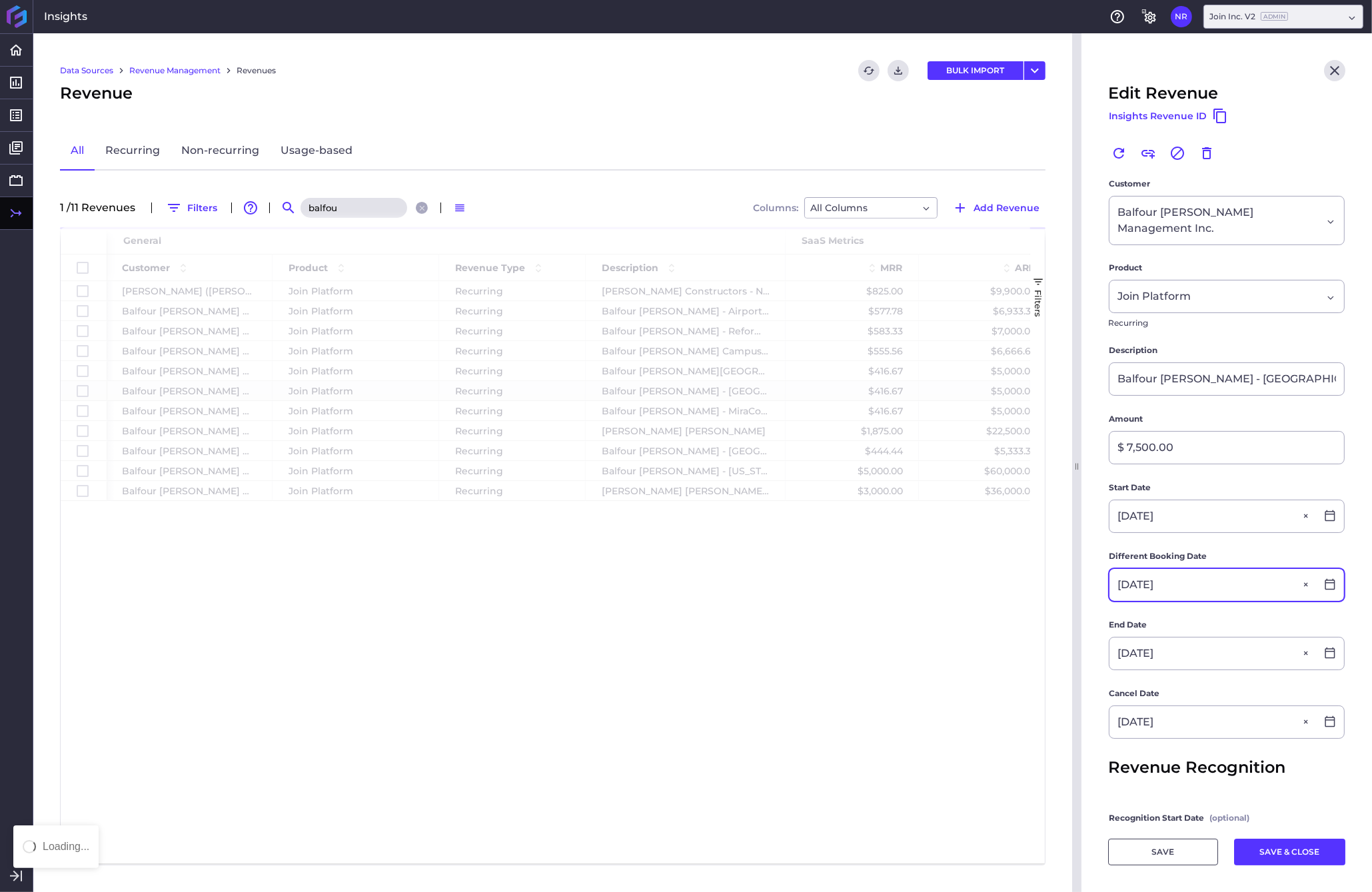
checkbox input "false"
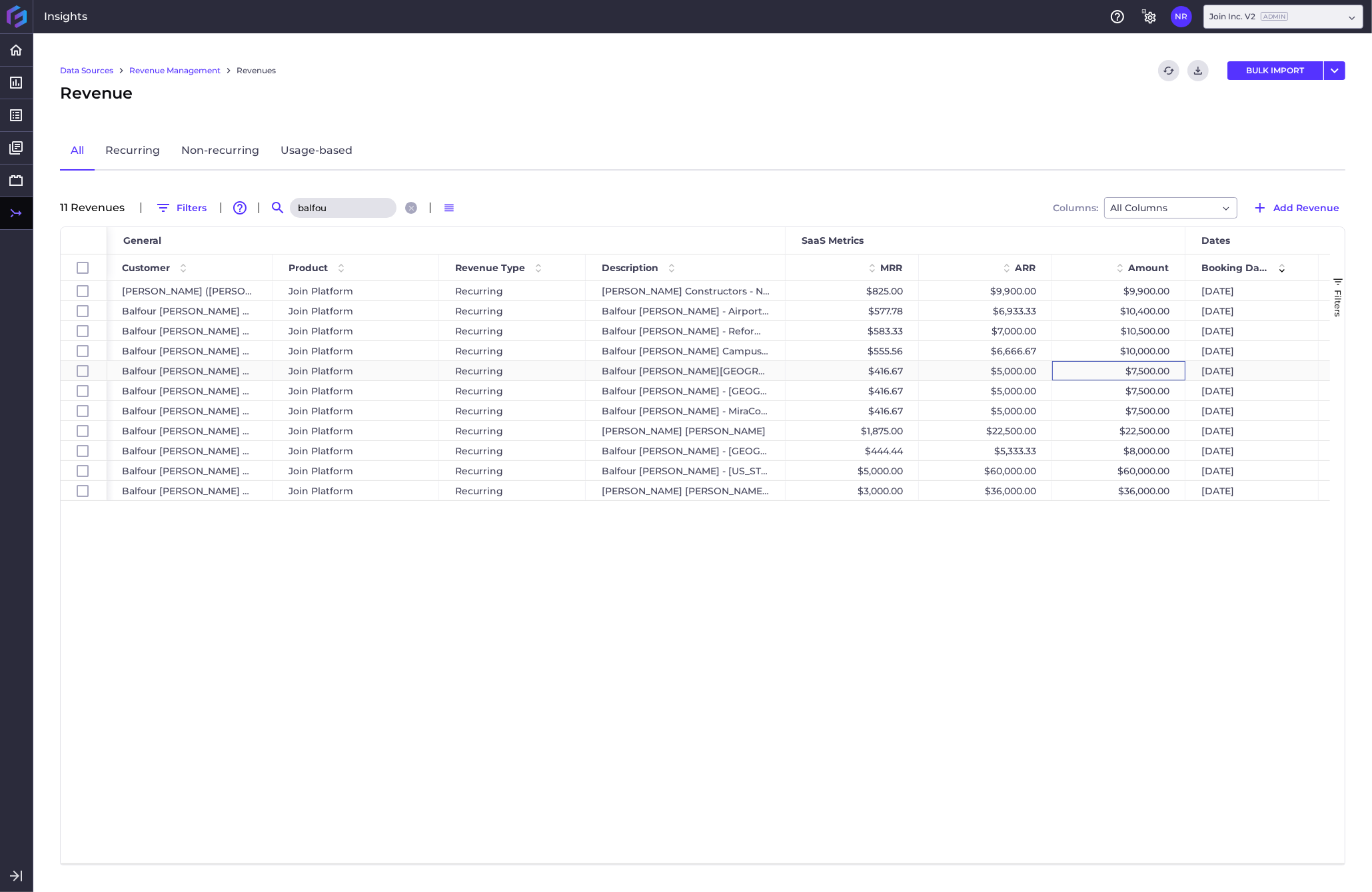
click at [1075, 368] on div "$7,500.00" at bounding box center [1119, 371] width 133 height 20
checkbox input "false"
checkbox input "true"
checkbox input "false"
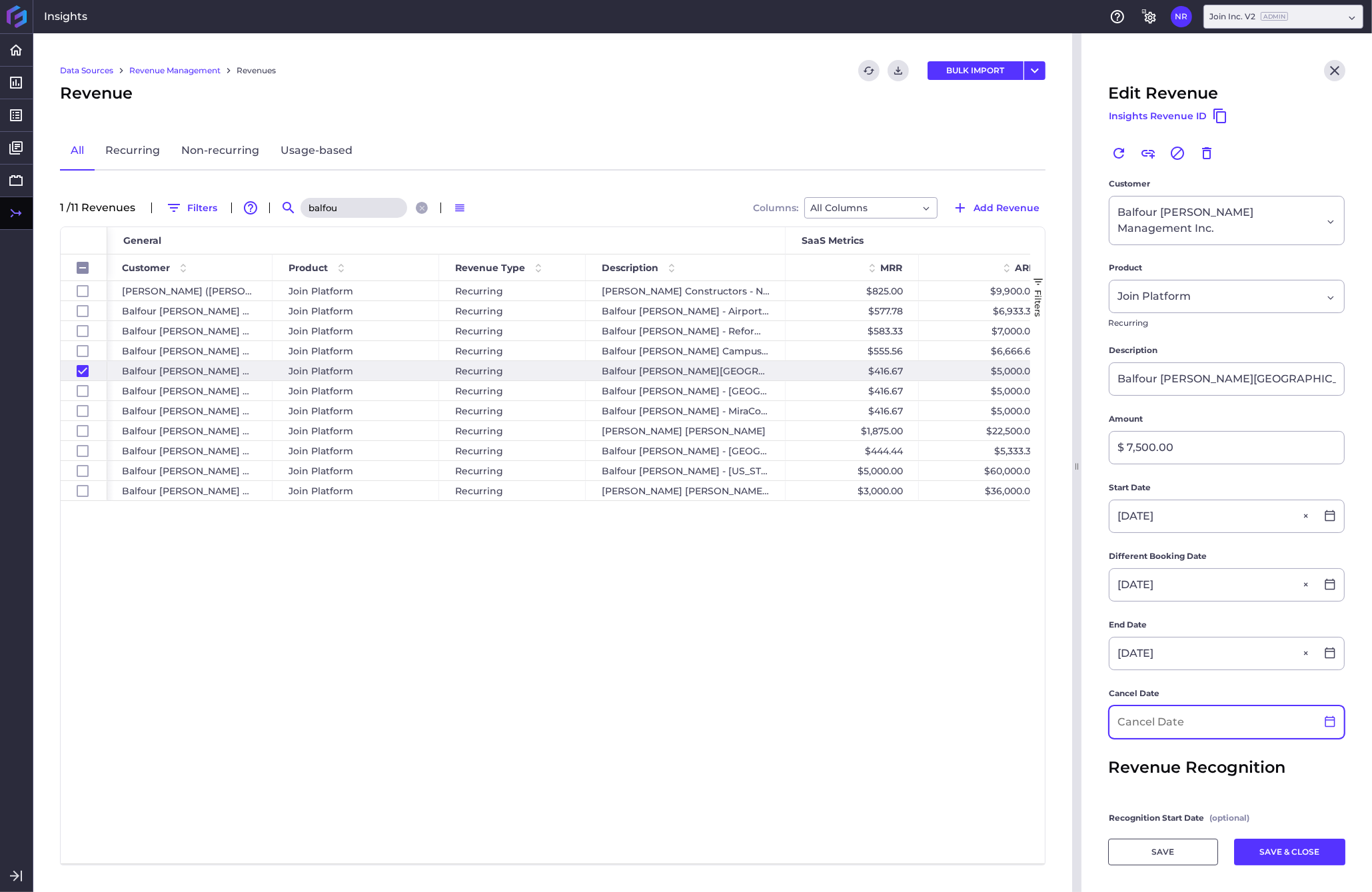
click at [1075, 716] on icon at bounding box center [1329, 721] width 12 height 12
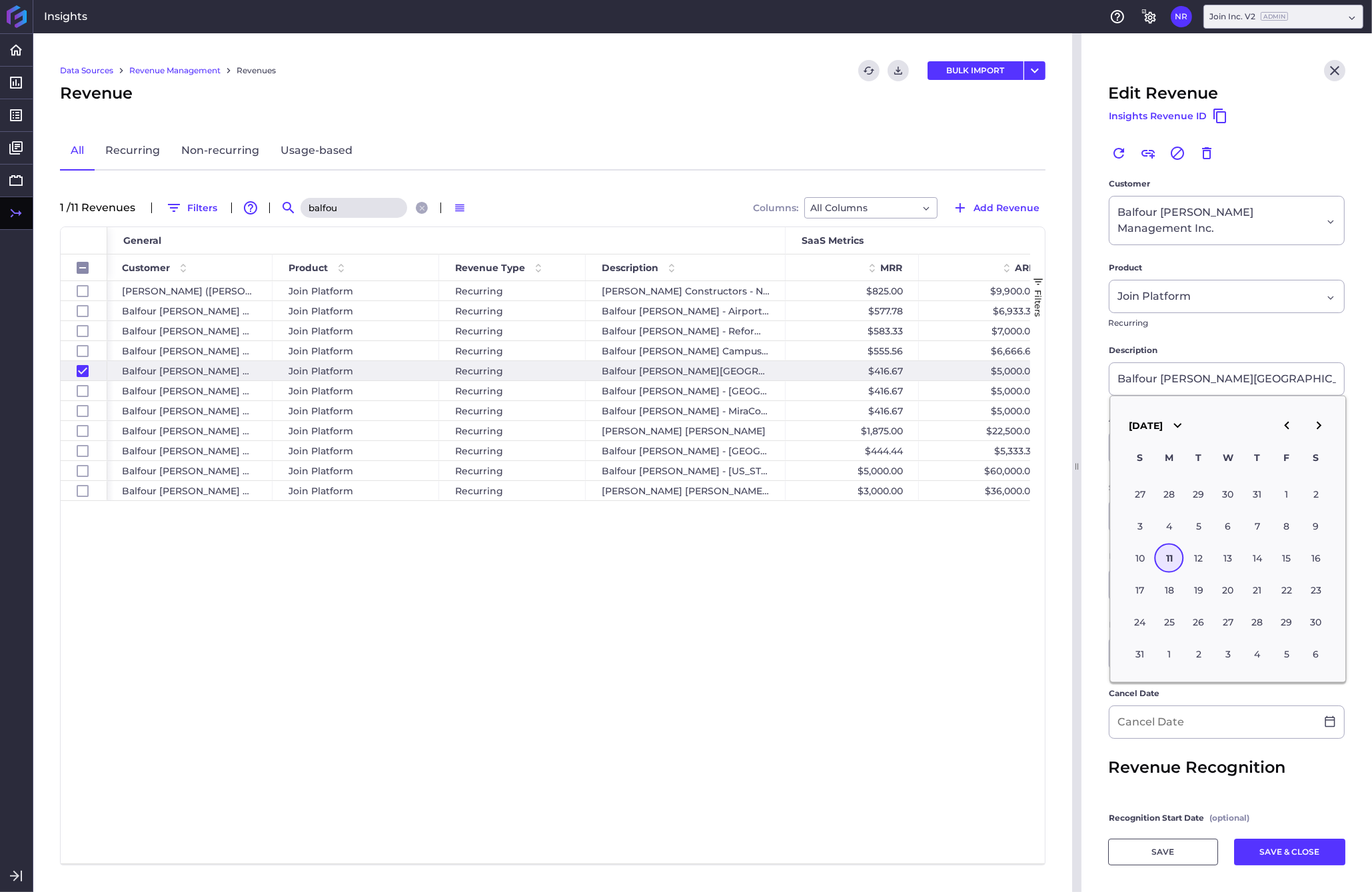
click at [1075, 433] on icon "button" at bounding box center [1177, 425] width 16 height 16
click at [1075, 545] on button "2026" at bounding box center [1198, 530] width 44 height 30
click at [1075, 433] on icon "button" at bounding box center [1286, 425] width 16 height 16
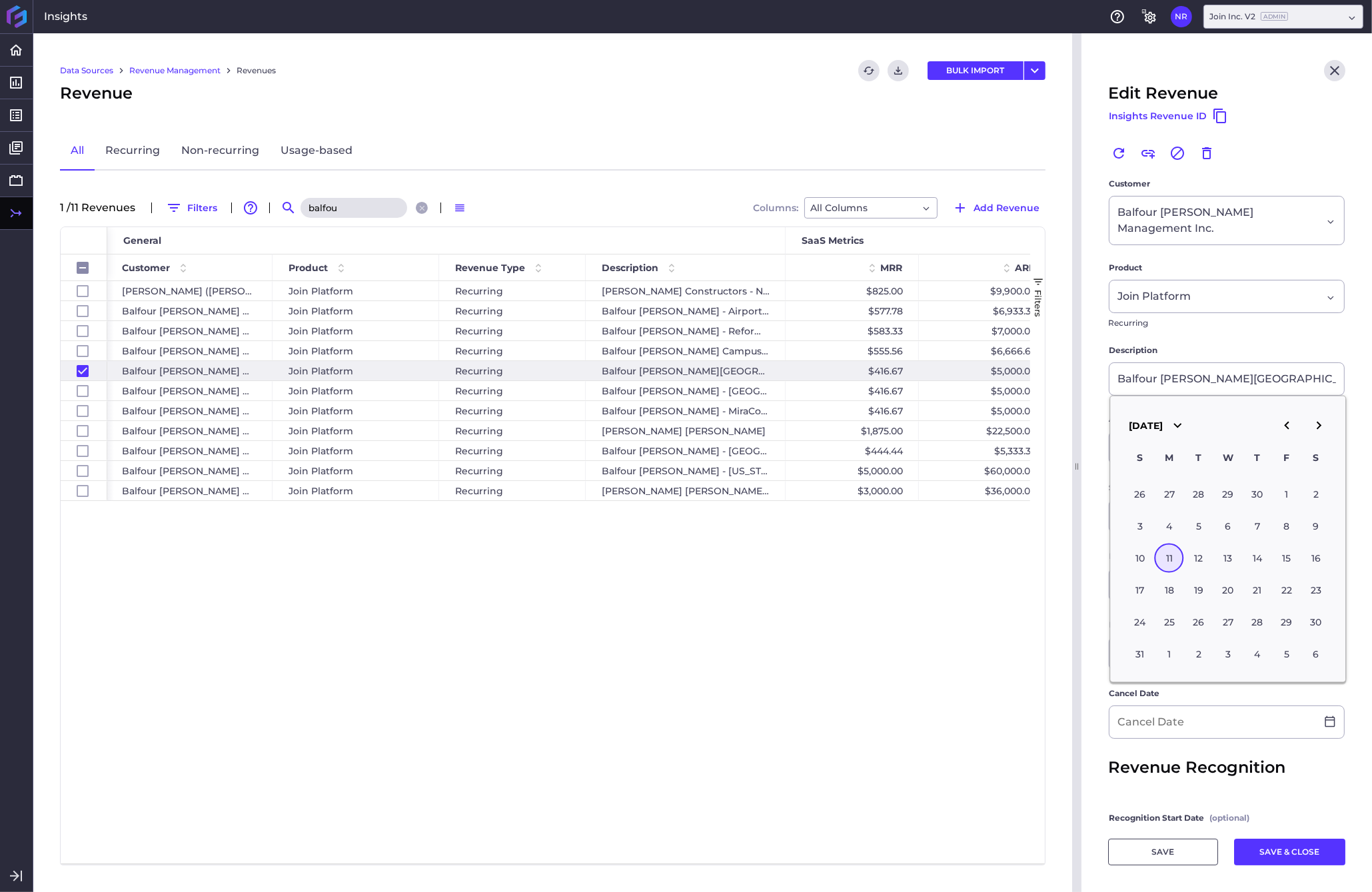
click at [1075, 433] on icon "button" at bounding box center [1286, 425] width 16 height 16
click at [1075, 536] on div "11" at bounding box center [1228, 526] width 30 height 30
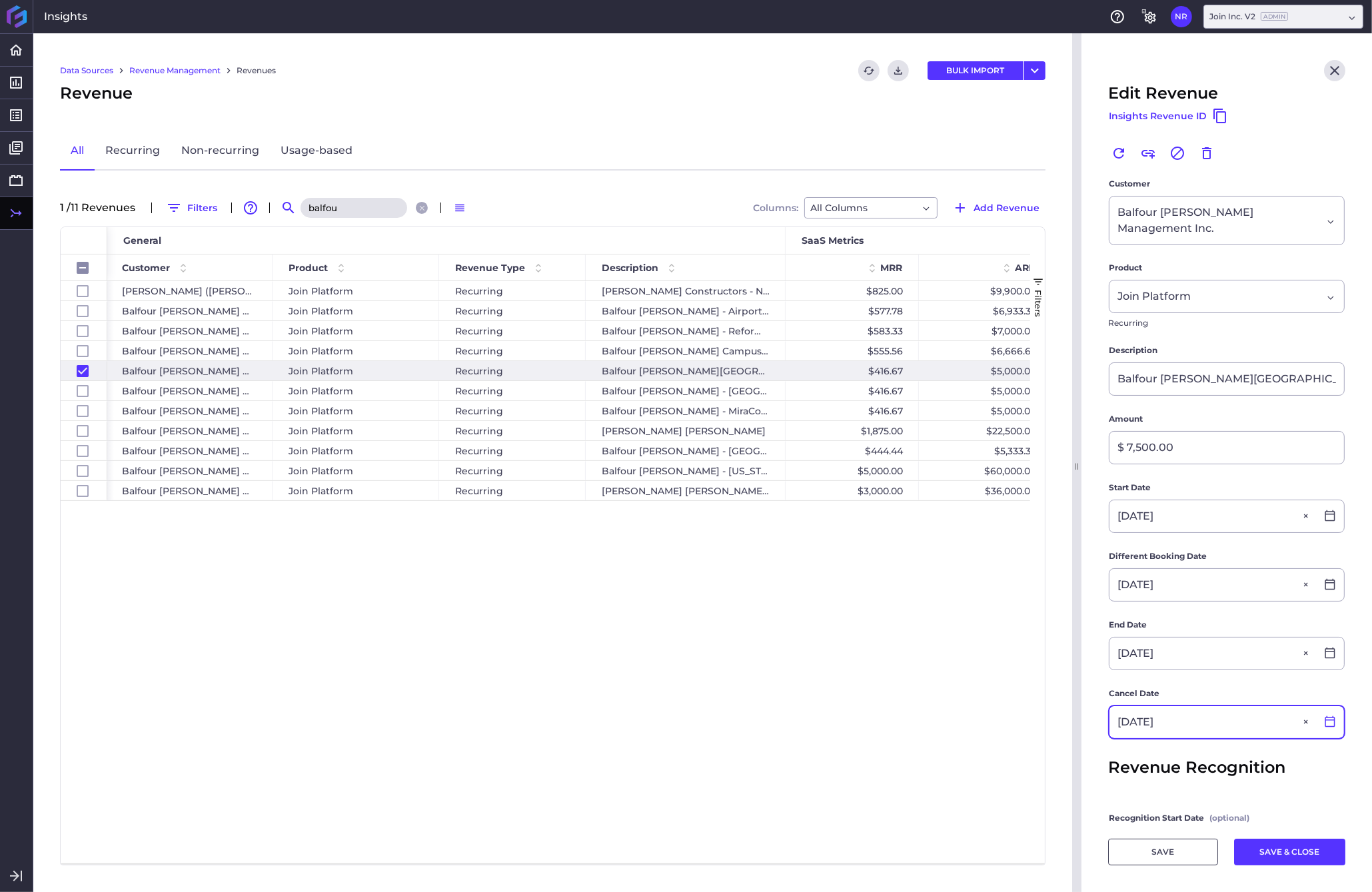
click at [1075, 716] on div at bounding box center [1329, 722] width 28 height 13
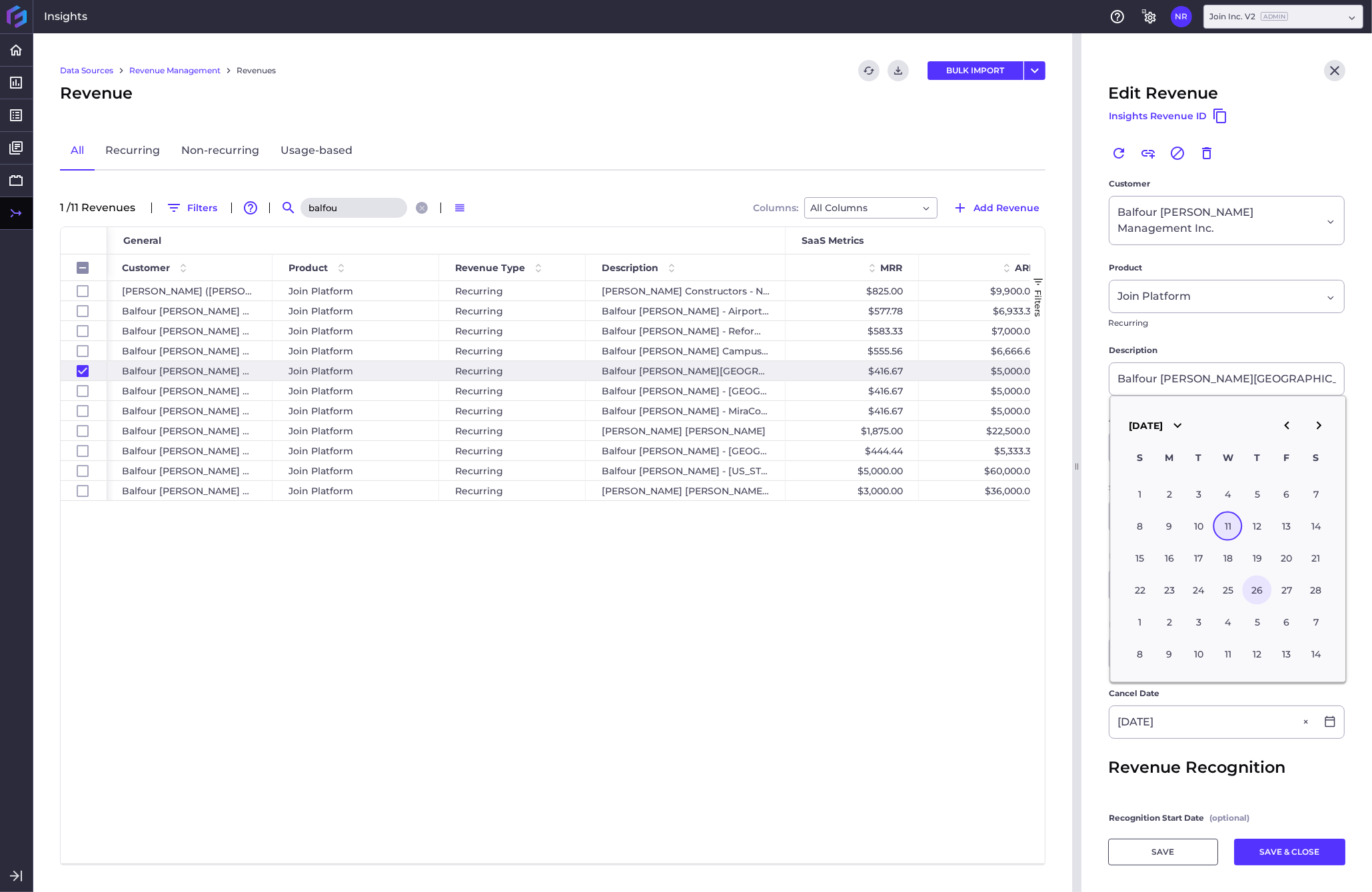
click at [1075, 592] on div "26" at bounding box center [1256, 589] width 30 height 30
type input "[DATE]"
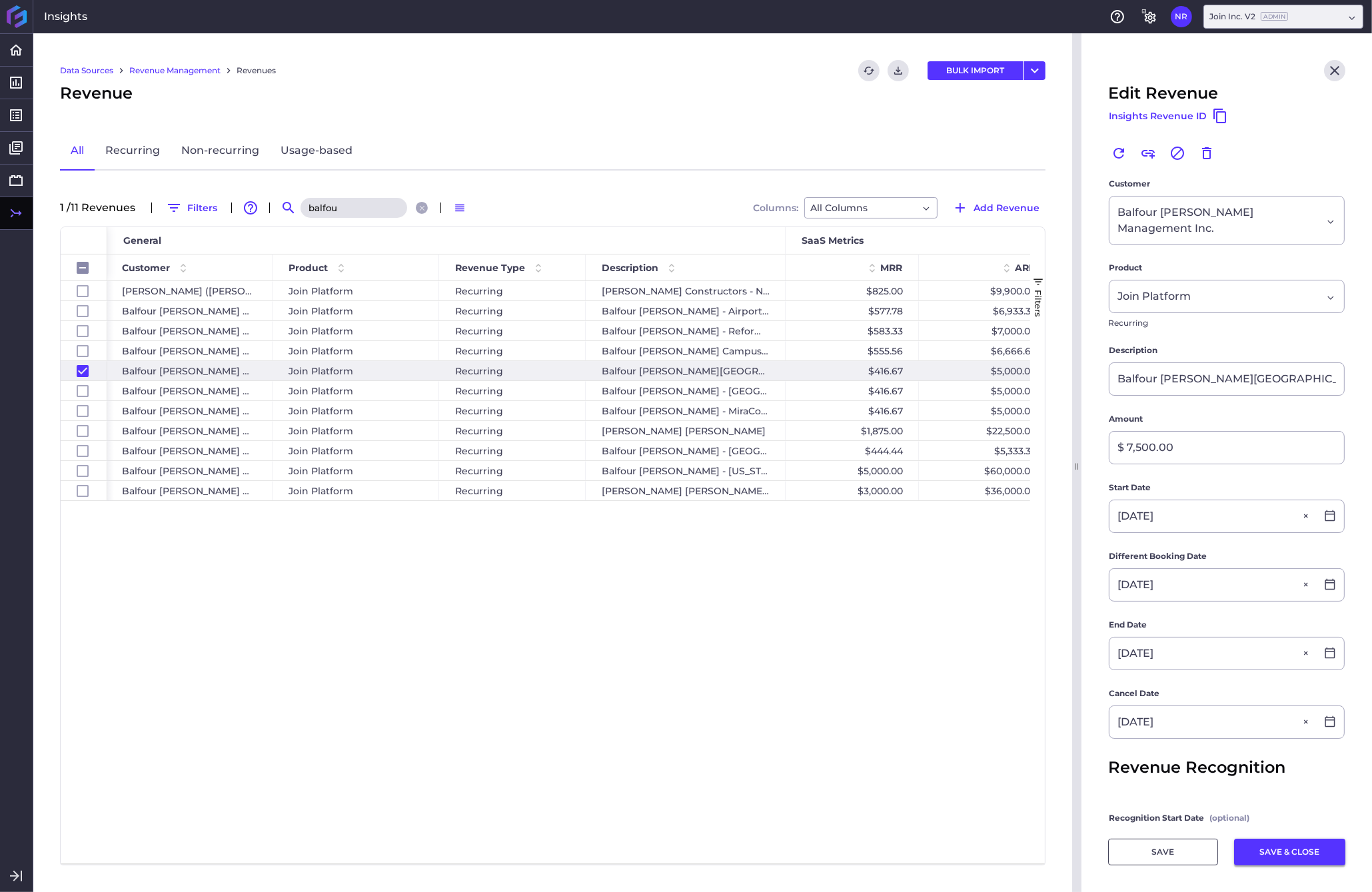
click at [1075, 851] on button "SAVE & CLOSE" at bounding box center [1290, 852] width 111 height 27
checkbox input "false"
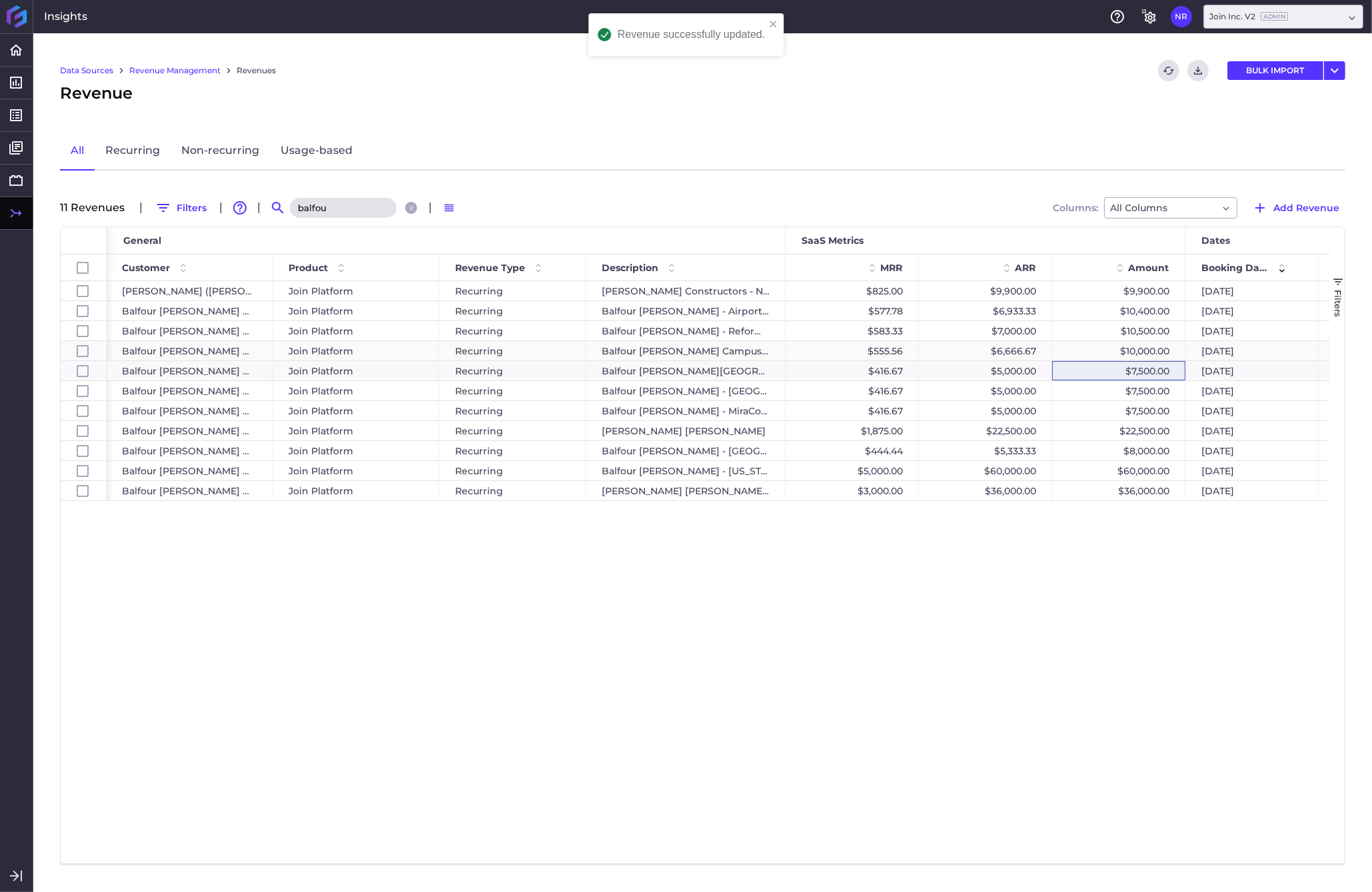
click at [1075, 350] on div "$10,000.00" at bounding box center [1119, 351] width 133 height 20
checkbox input "false"
checkbox input "true"
checkbox input "false"
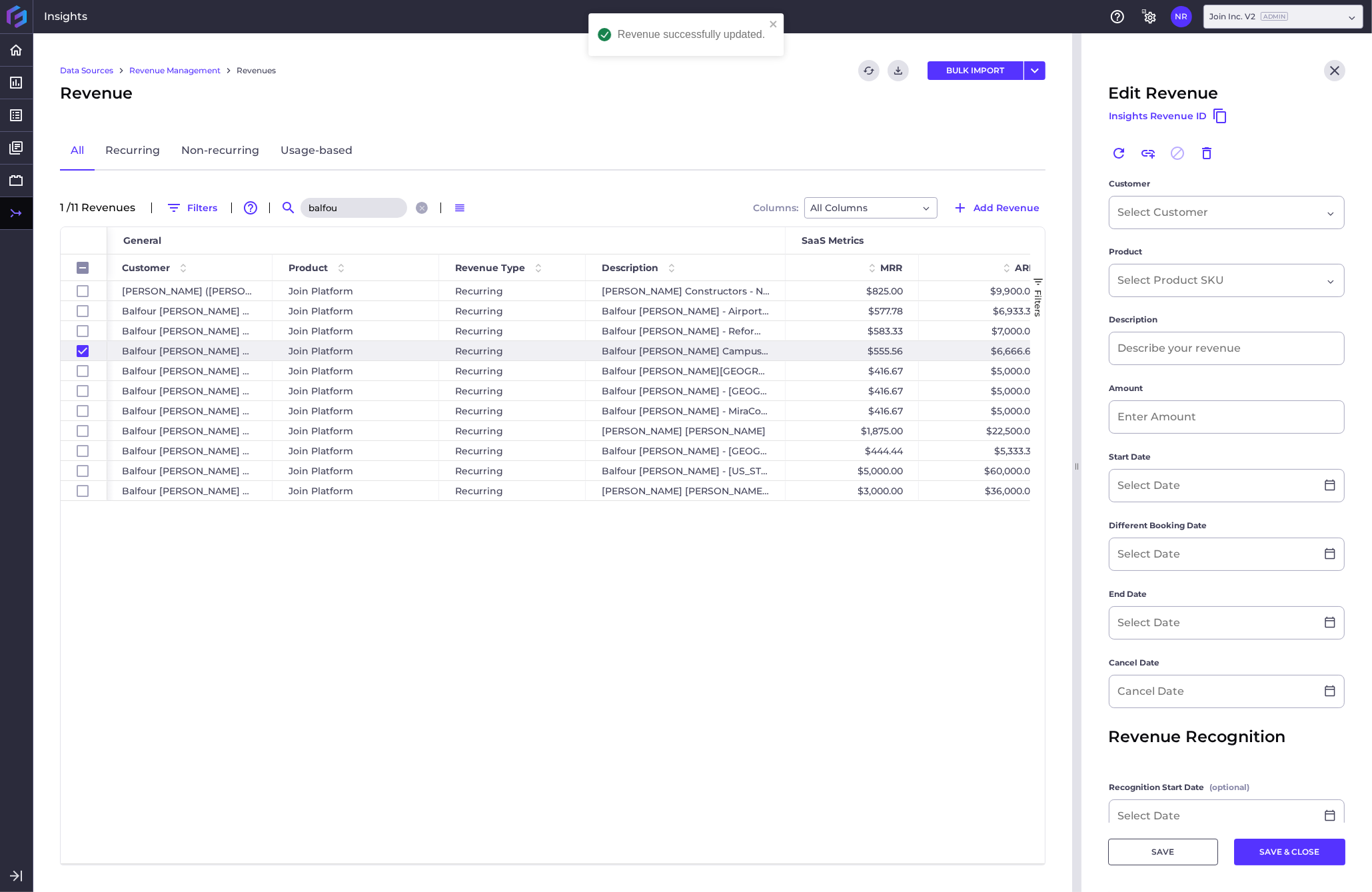
type input "Balfour [PERSON_NAME] Campus Solutions - New Deal"
type input "$ 10,000.00"
type input "[DATE]"
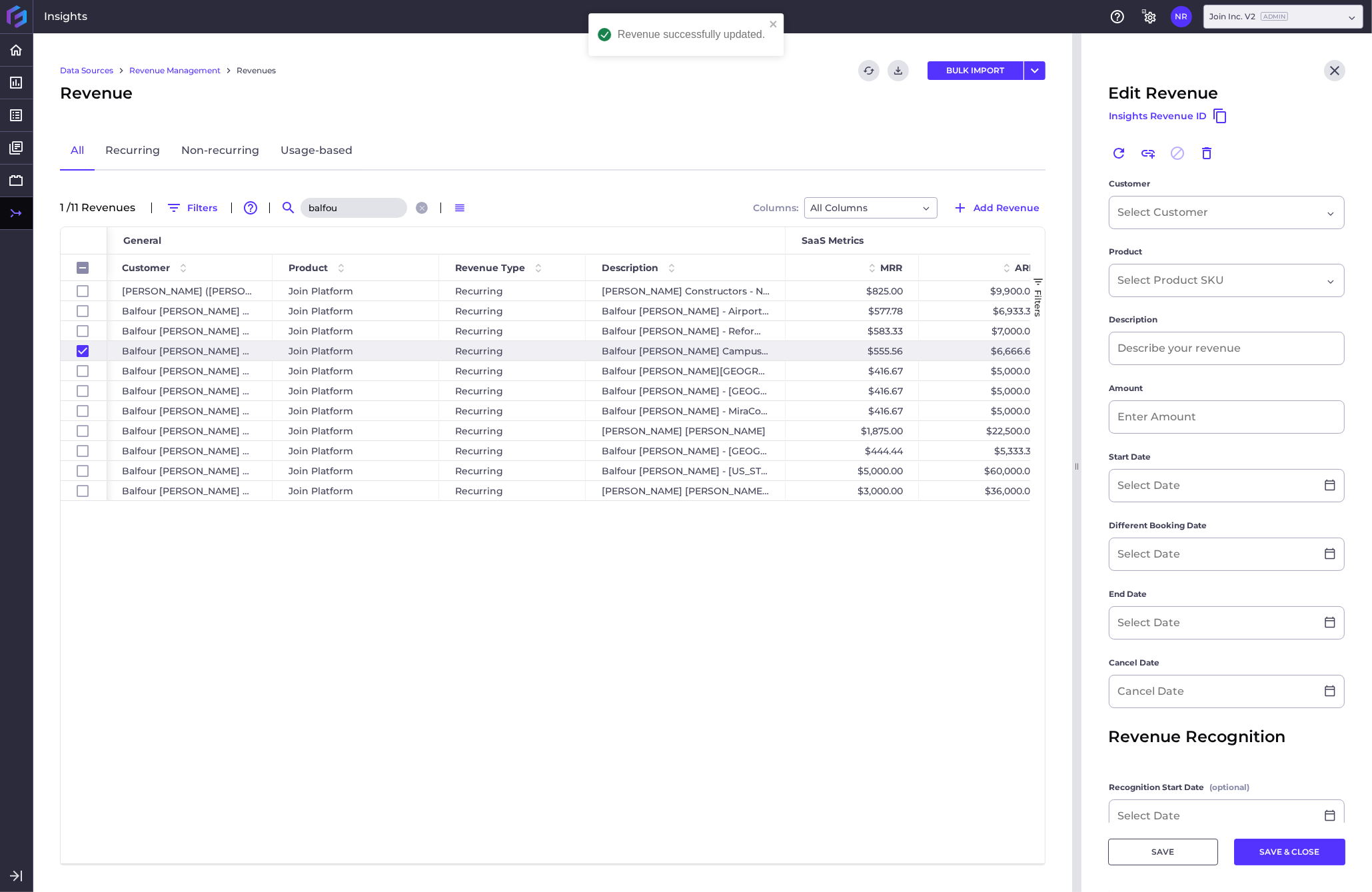
type input "[DATE]"
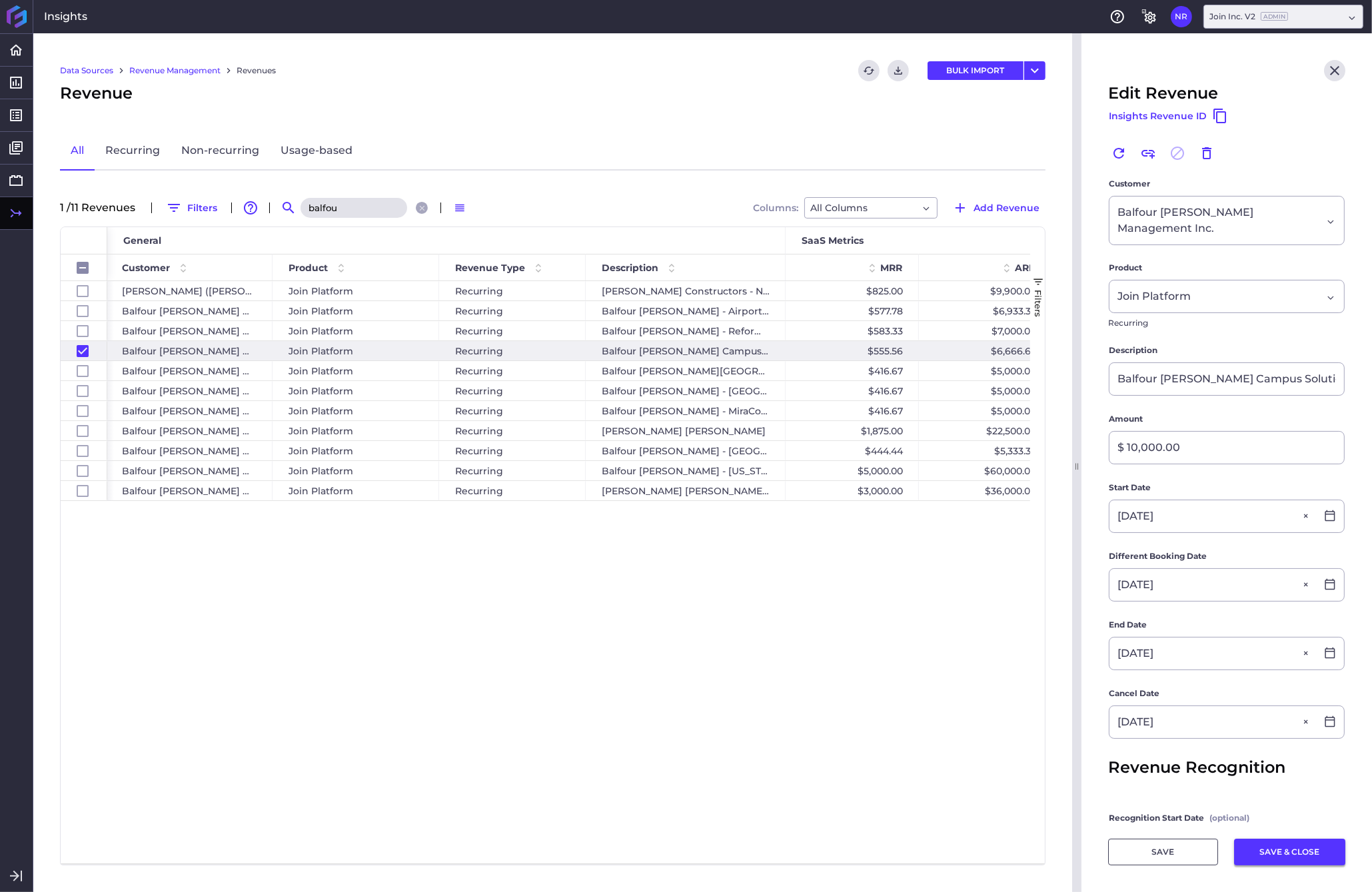
click at [1075, 850] on button "SAVE & CLOSE" at bounding box center [1290, 852] width 111 height 27
checkbox input "false"
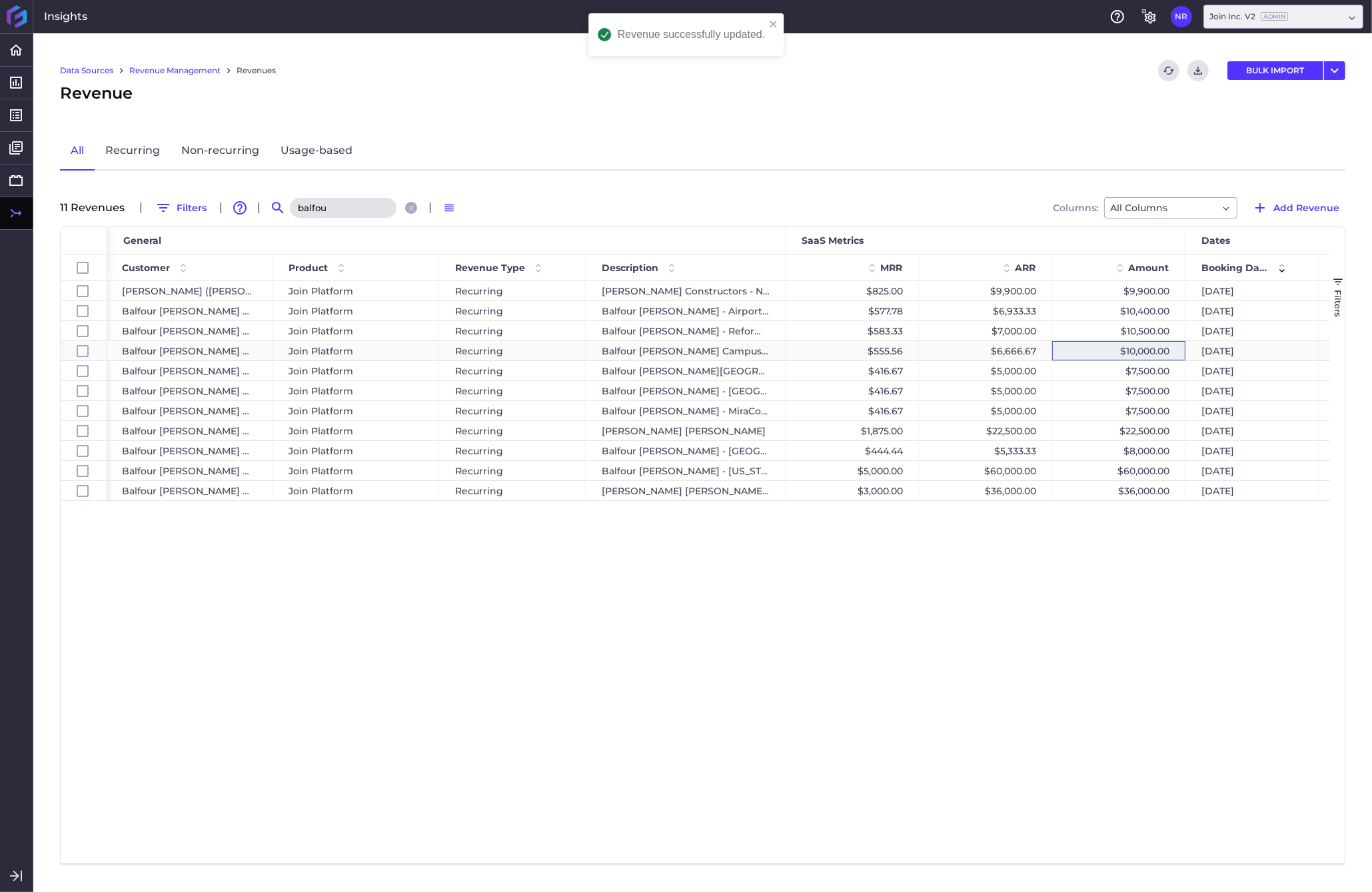
click at [1075, 350] on div "$10,000.00" at bounding box center [1119, 351] width 133 height 20
checkbox input "false"
checkbox input "true"
checkbox input "false"
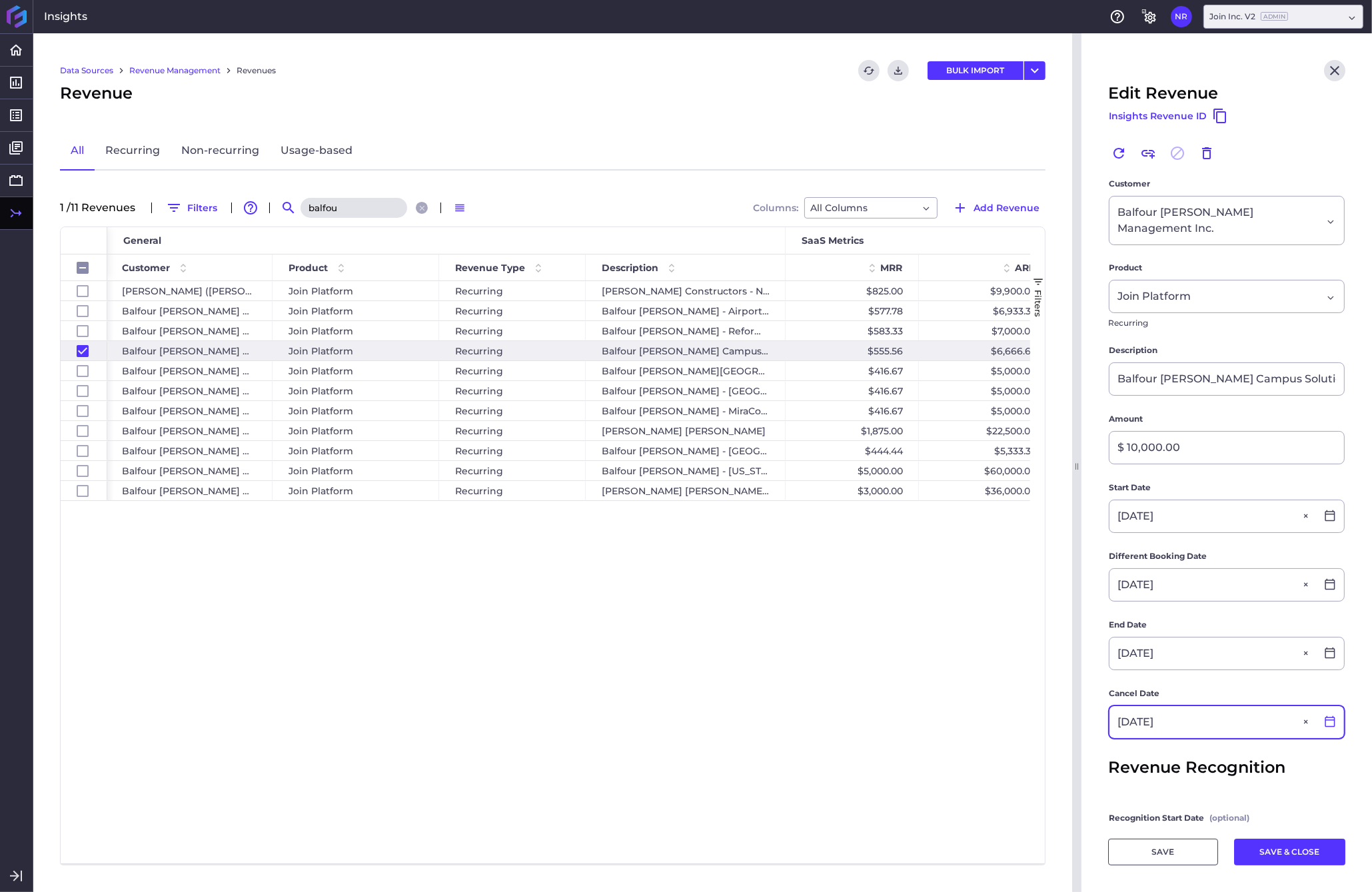
click at [1075, 716] on icon at bounding box center [1329, 722] width 10 height 12
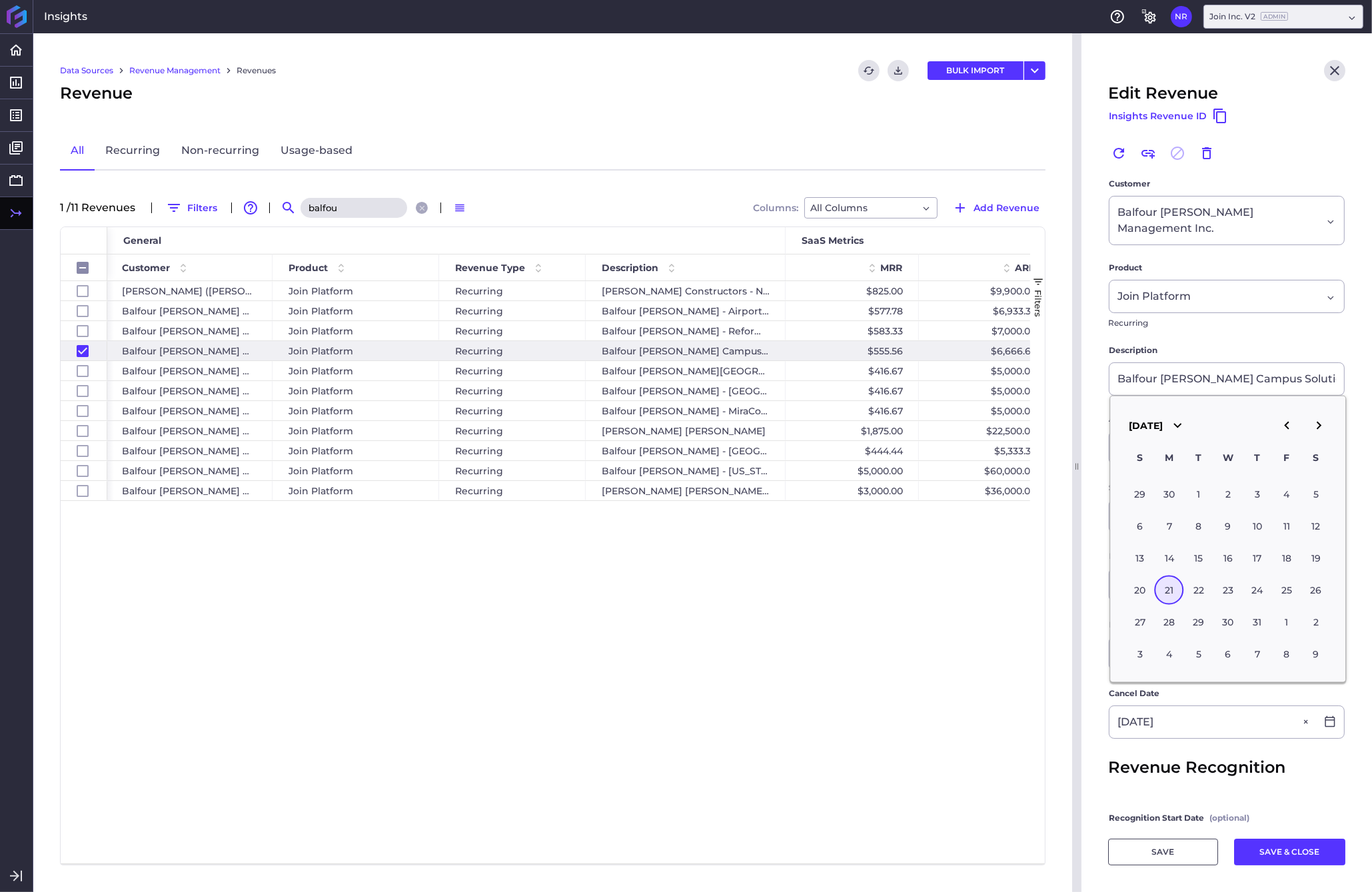
click at [1075, 429] on icon "button" at bounding box center [1318, 425] width 16 height 16
click at [1075, 595] on div "21" at bounding box center [1198, 589] width 30 height 30
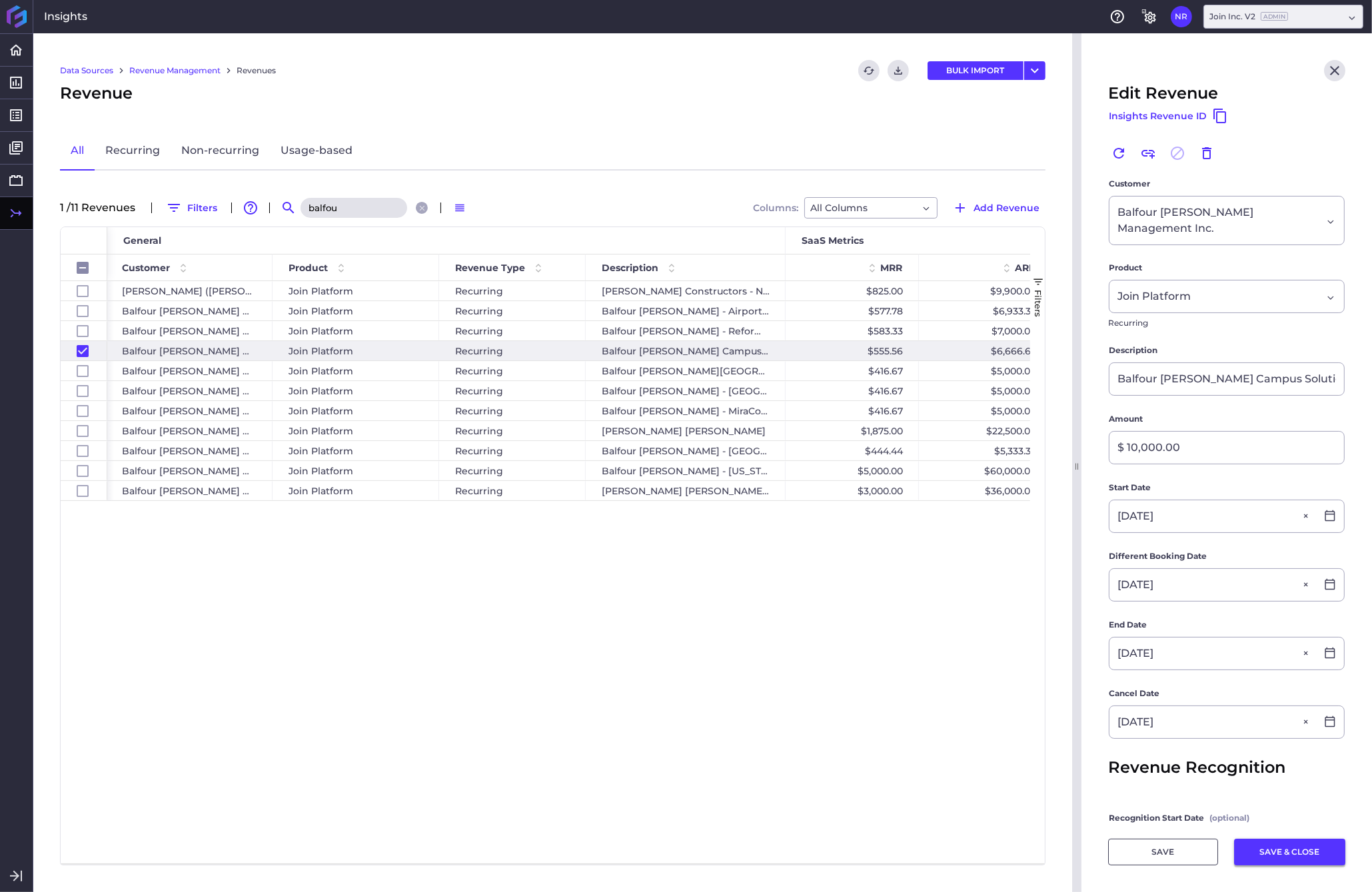
click at [1075, 847] on button "SAVE & CLOSE" at bounding box center [1290, 852] width 111 height 27
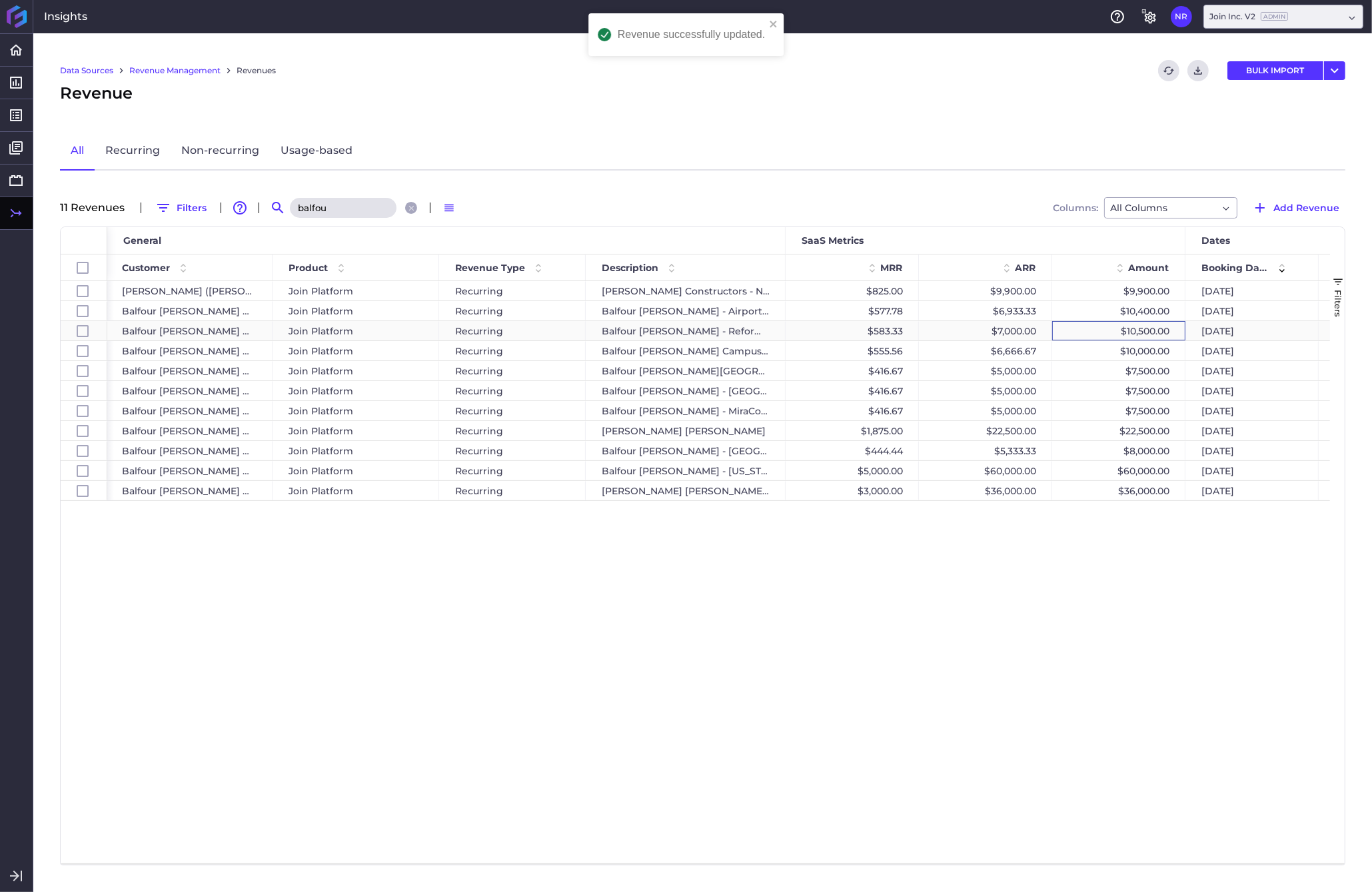
click at [1075, 327] on div "$10,500.00" at bounding box center [1119, 331] width 133 height 20
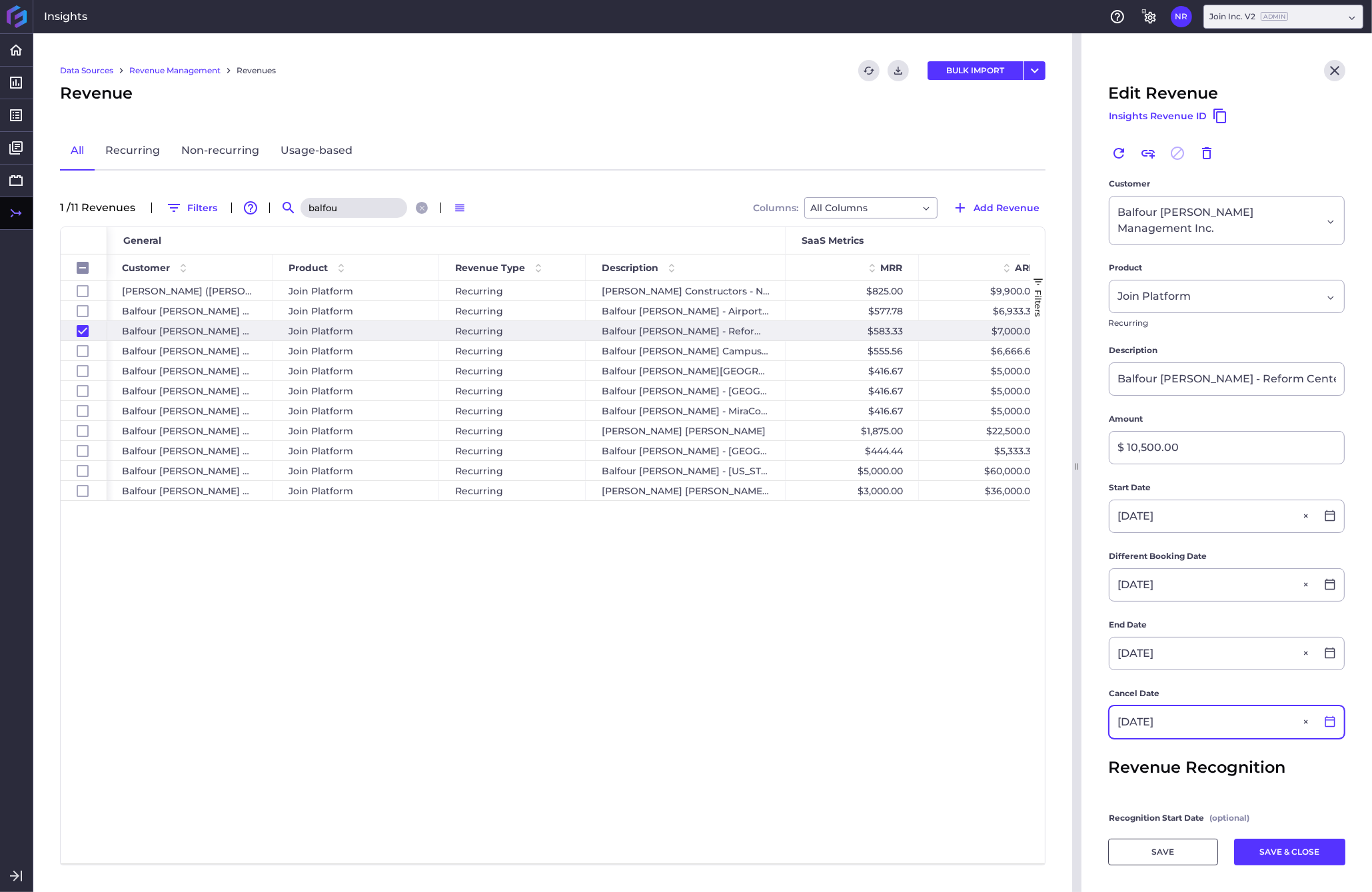
click at [1075, 716] on icon at bounding box center [1329, 721] width 12 height 12
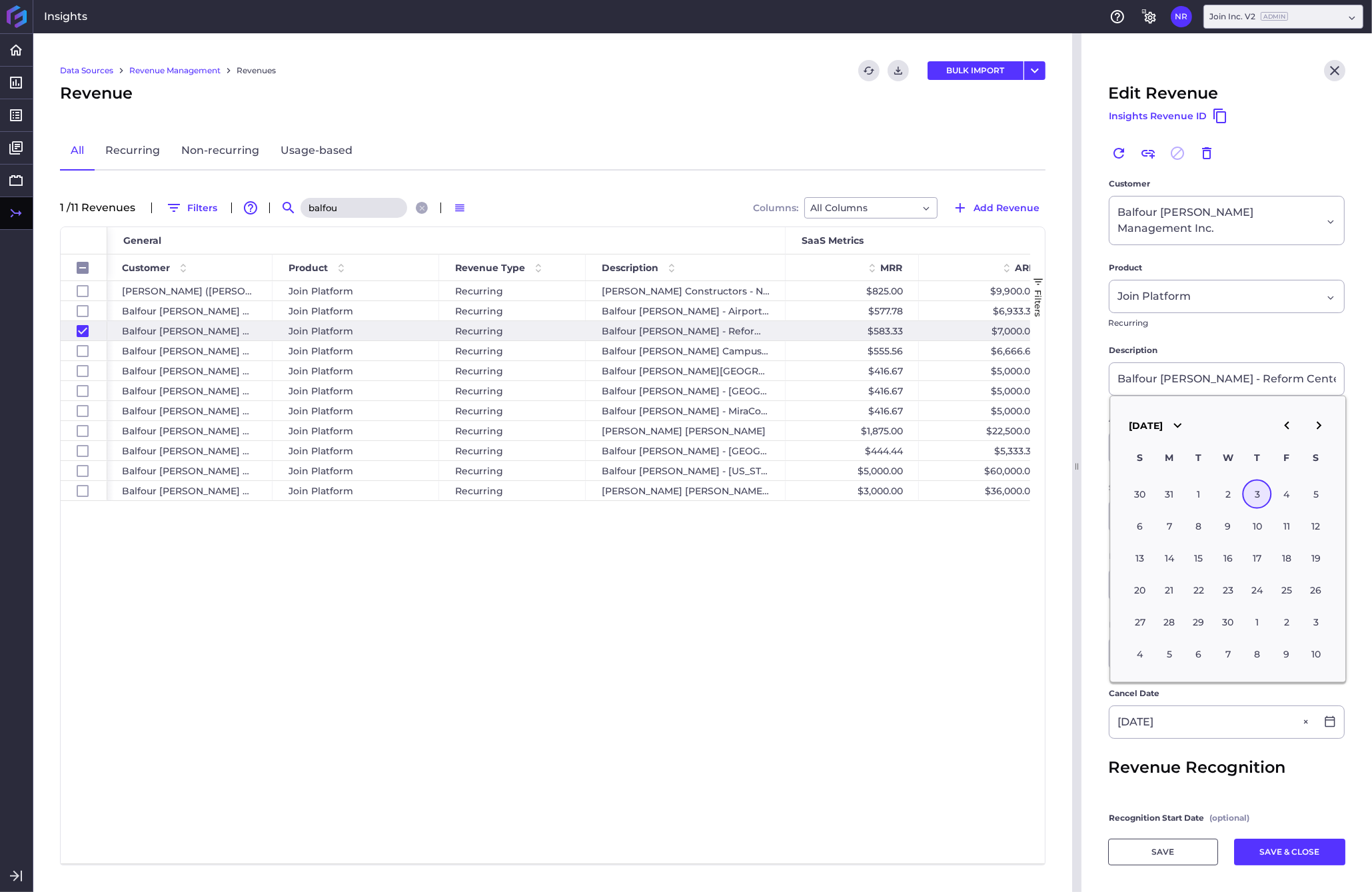
click at [1075, 430] on icon "button" at bounding box center [1318, 425] width 4 height 8
click at [1075, 498] on div "3" at bounding box center [1256, 493] width 30 height 30
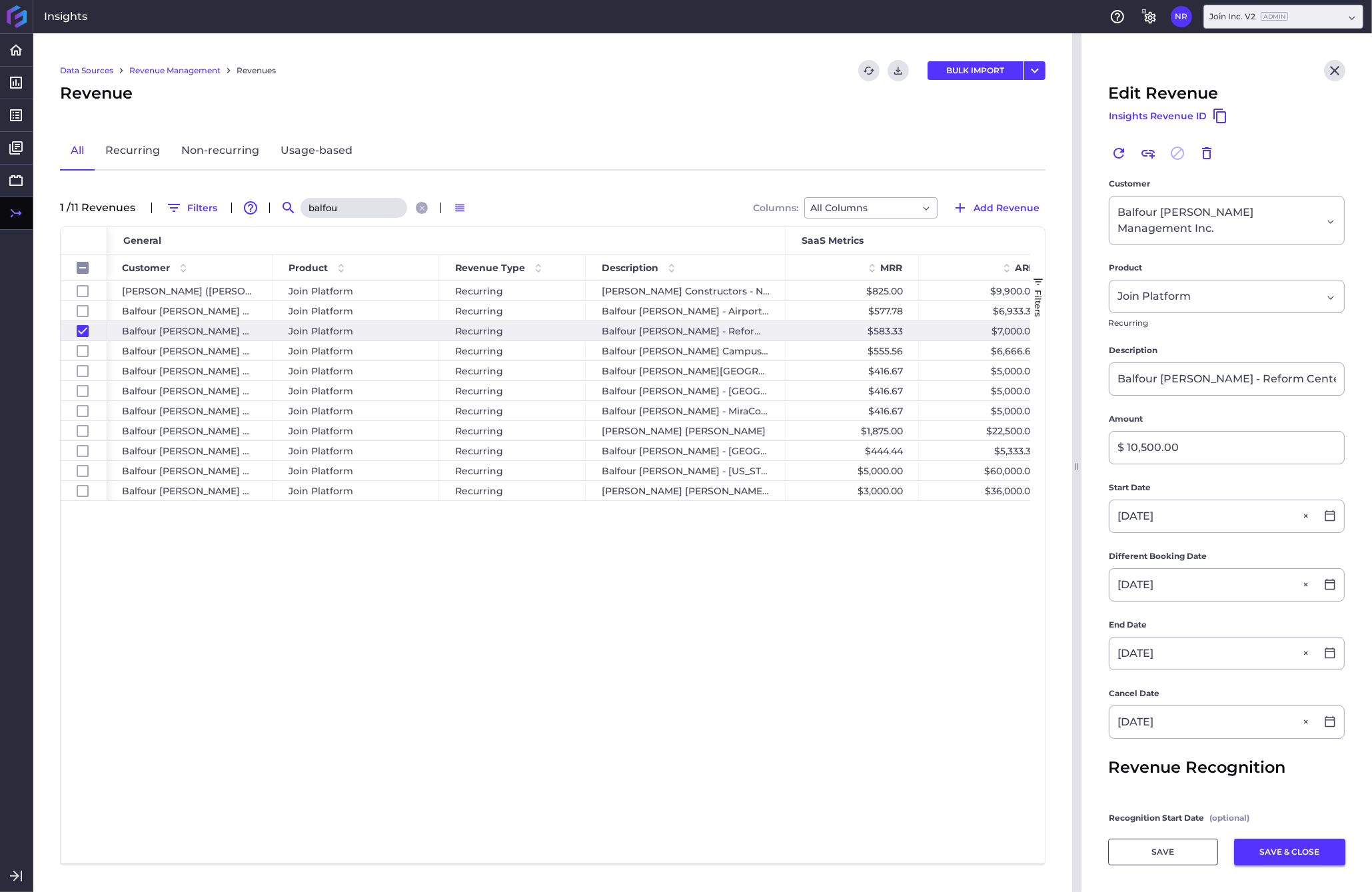
click at [1075, 852] on button "SAVE & CLOSE" at bounding box center [1290, 852] width 111 height 27
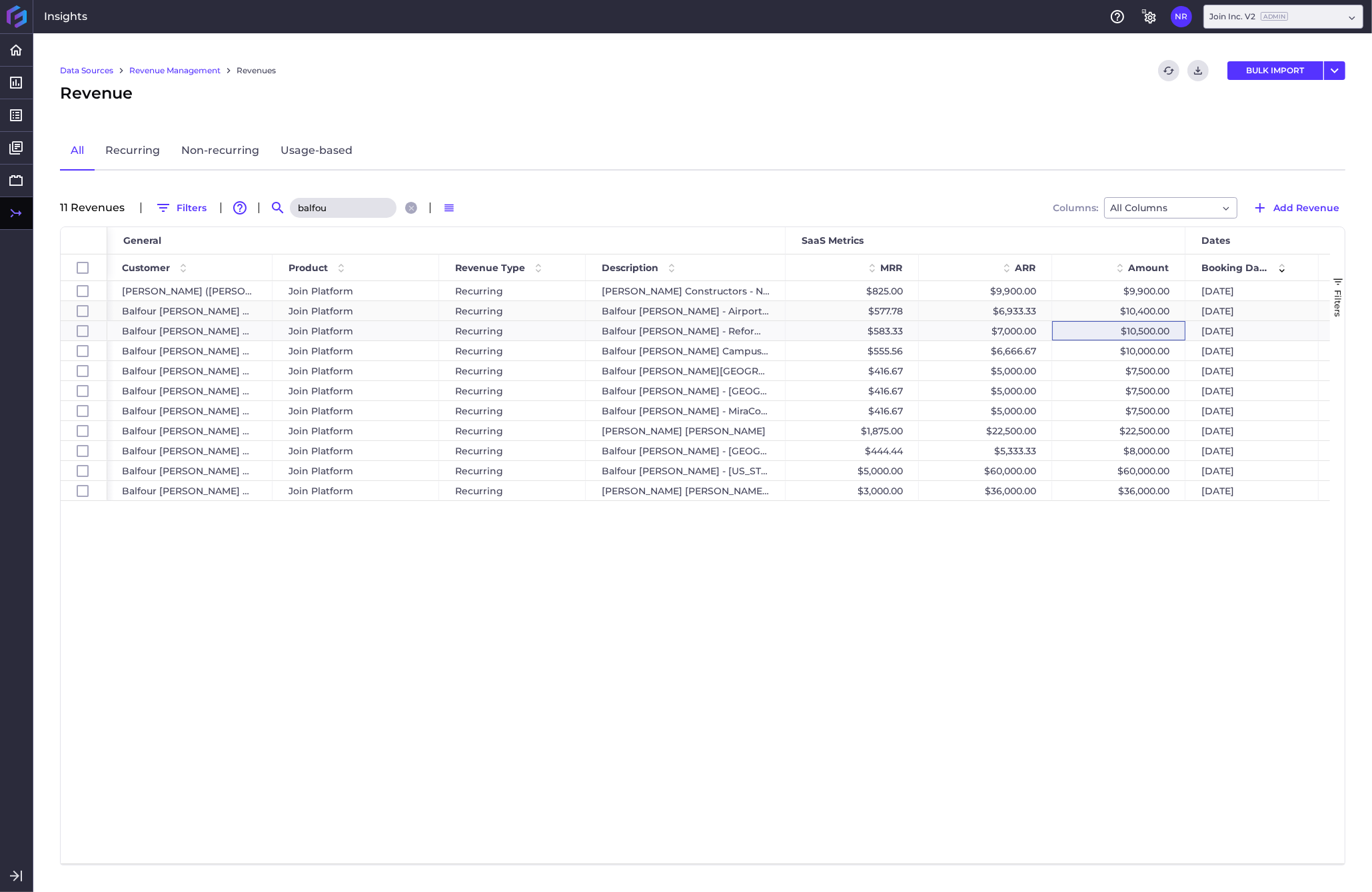
click at [1075, 308] on div "$10,400.00" at bounding box center [1119, 311] width 133 height 20
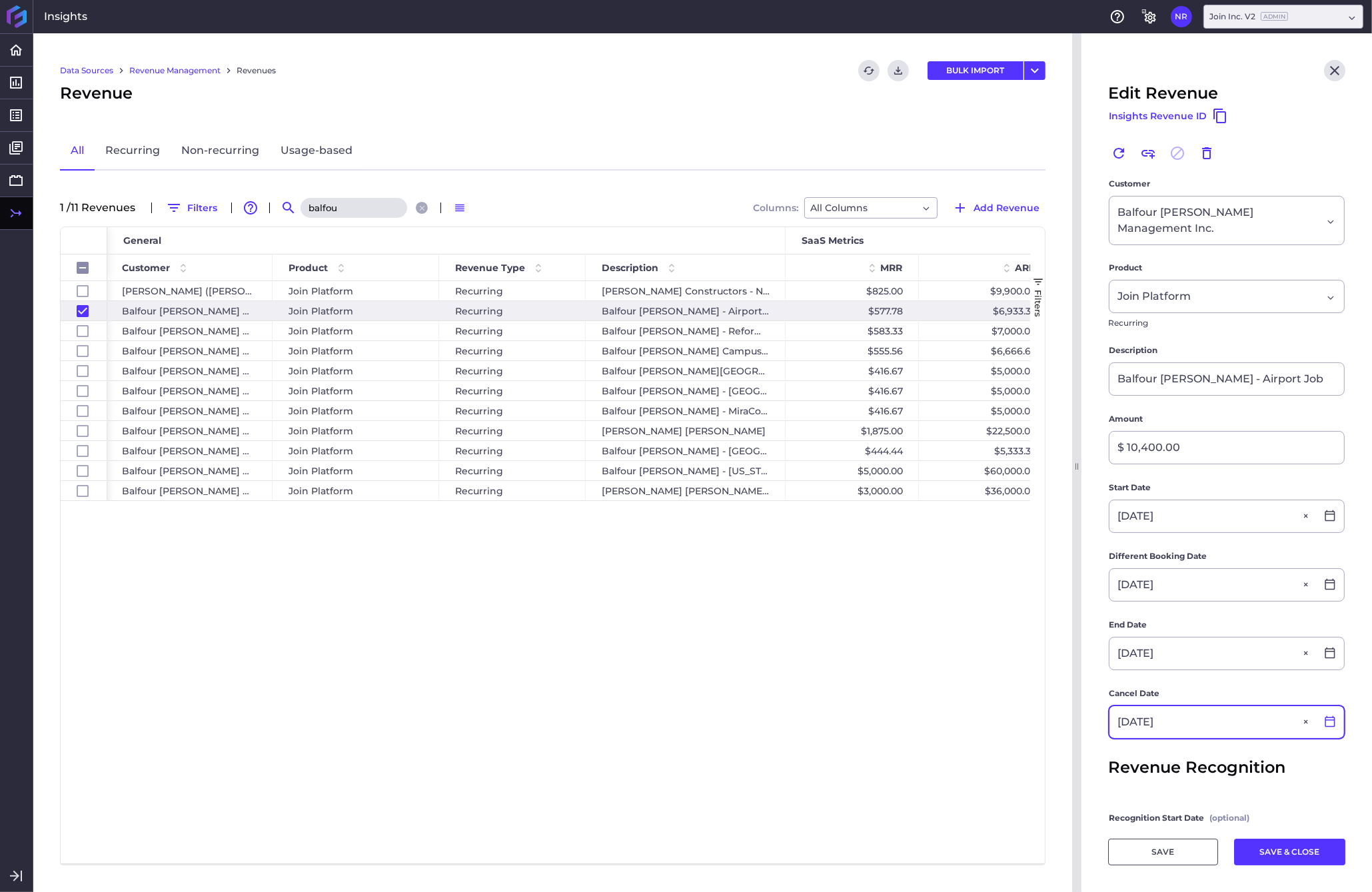
click at [1075, 716] on icon at bounding box center [1329, 721] width 12 height 12
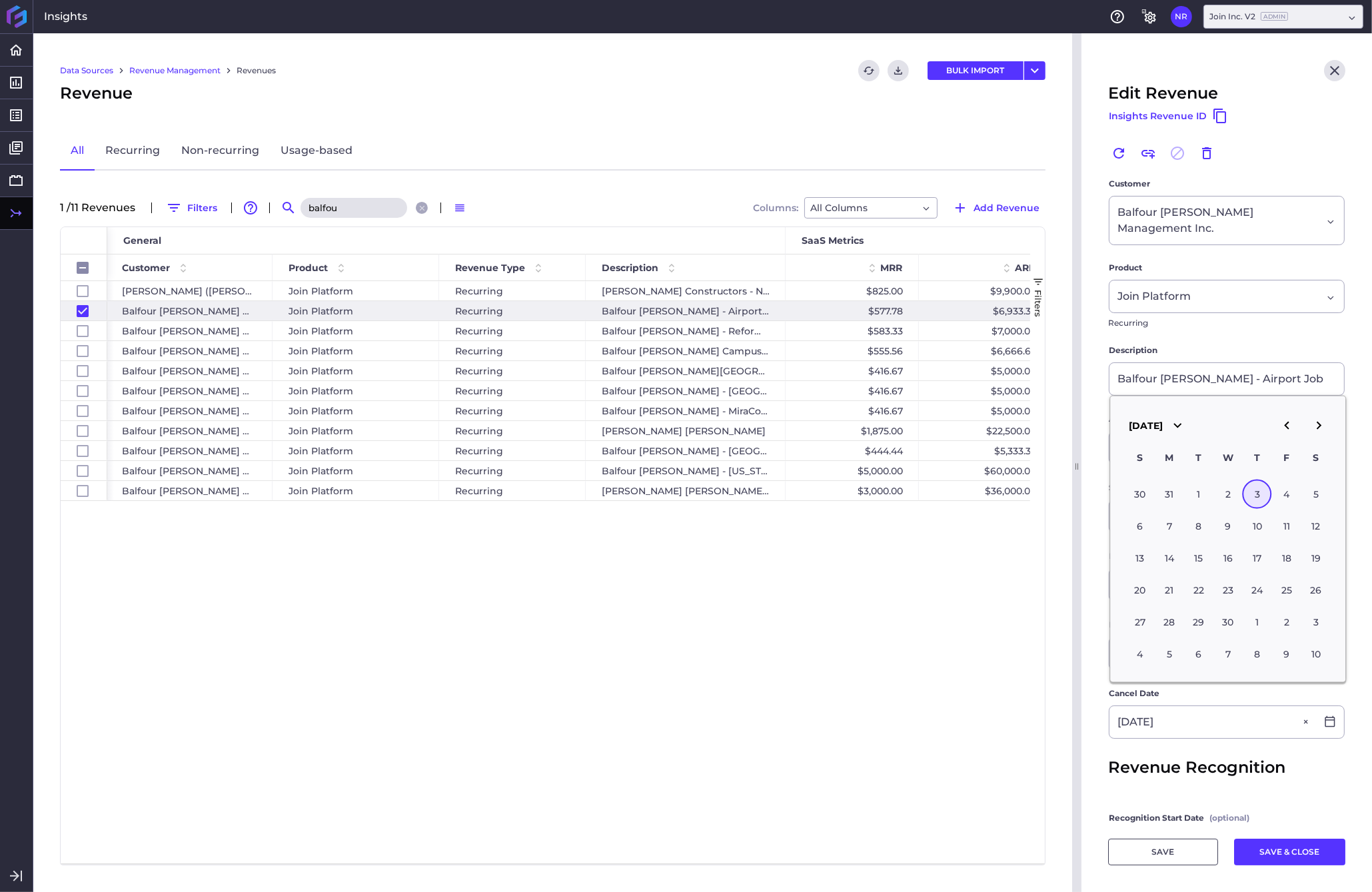
click at [1075, 428] on icon "button" at bounding box center [1318, 425] width 16 height 16
click at [1075, 502] on div "3" at bounding box center [1256, 493] width 30 height 30
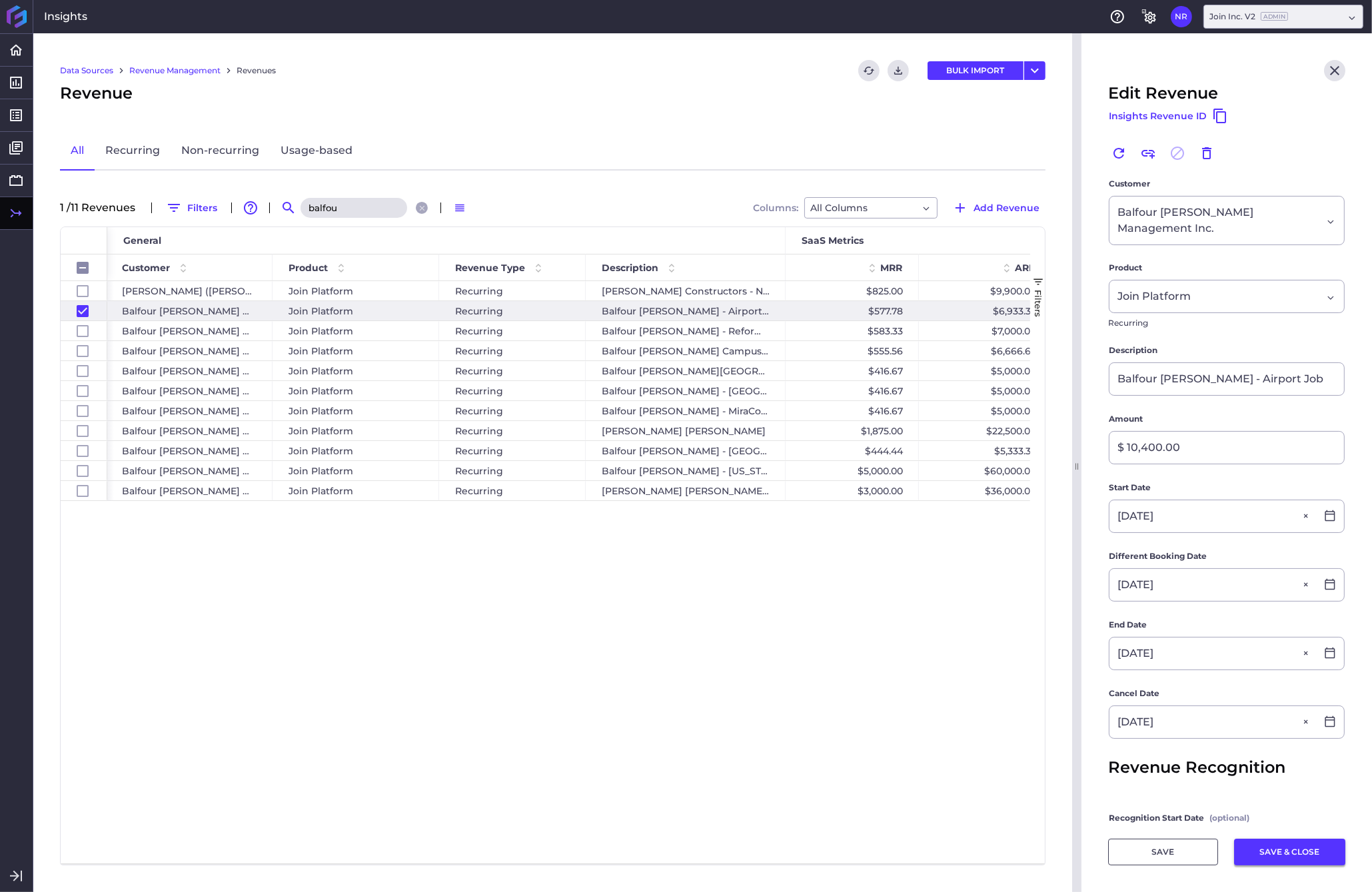
click at [1075, 850] on button "SAVE & CLOSE" at bounding box center [1290, 852] width 111 height 27
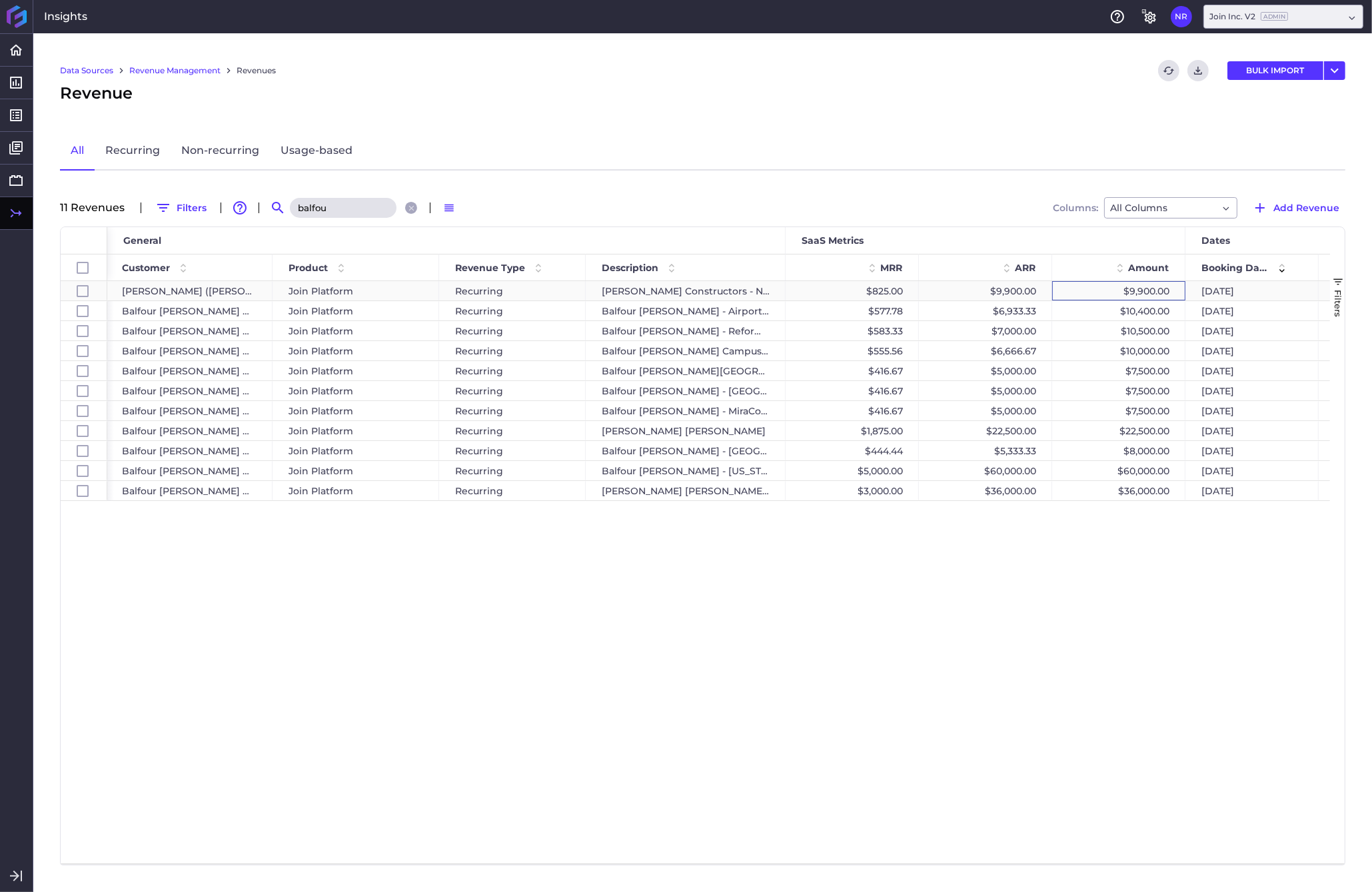
click at [1075, 288] on div "$9,900.00" at bounding box center [1119, 291] width 133 height 20
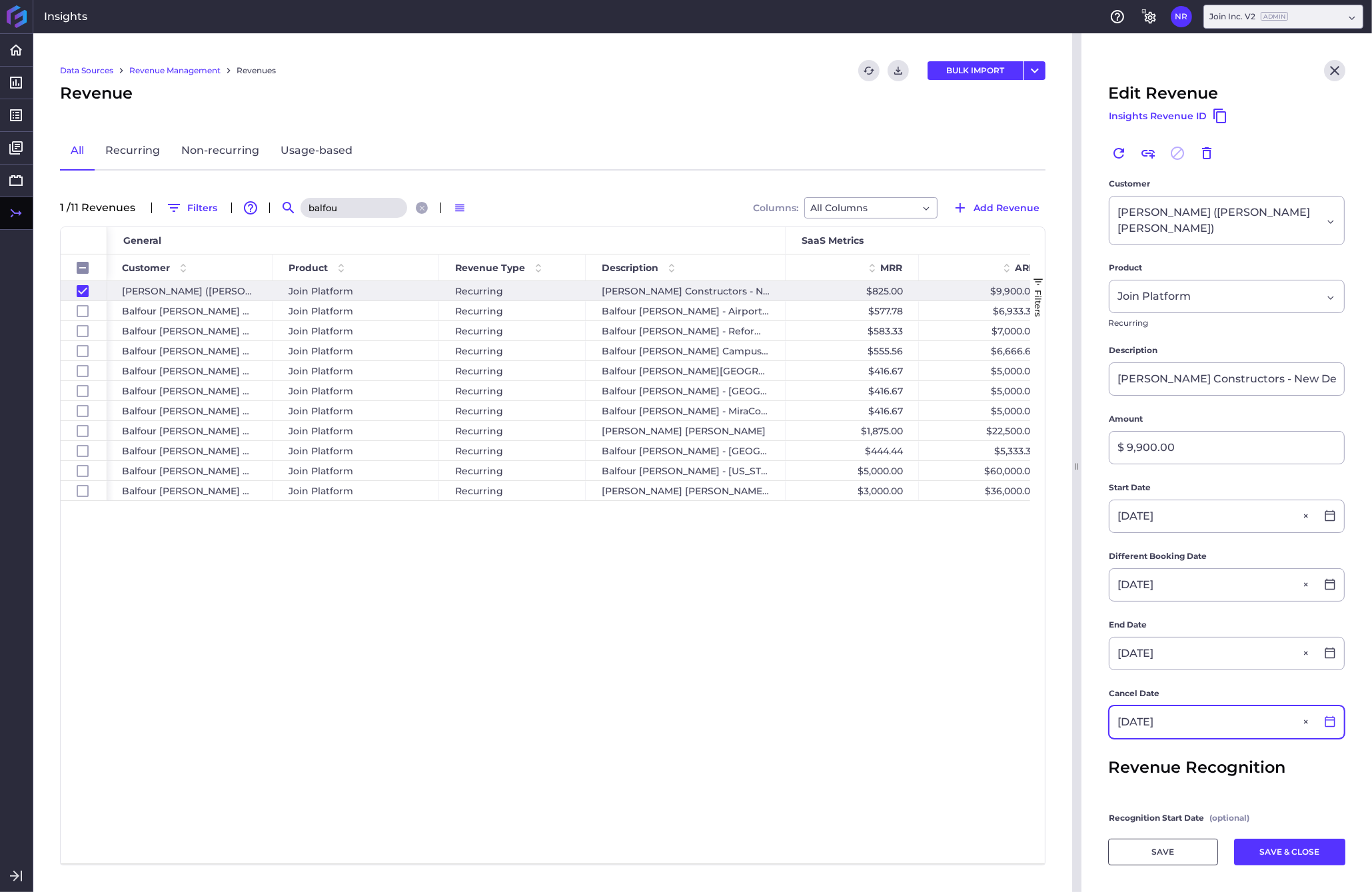
click at [1075, 716] on icon at bounding box center [1329, 721] width 12 height 12
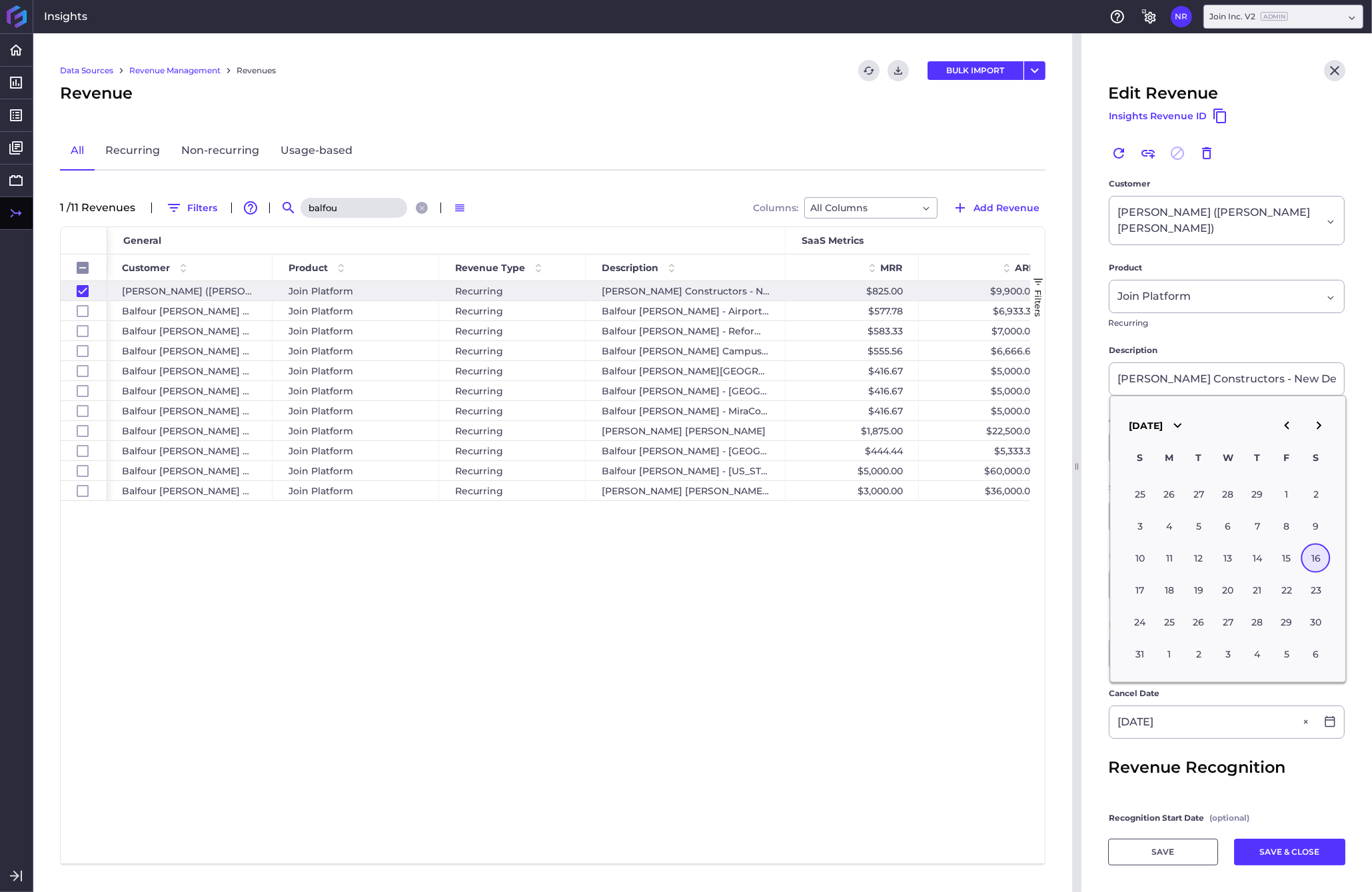
click at [1075, 431] on icon "button" at bounding box center [1318, 425] width 16 height 16
click at [1075, 595] on div "16" at bounding box center [1139, 589] width 30 height 30
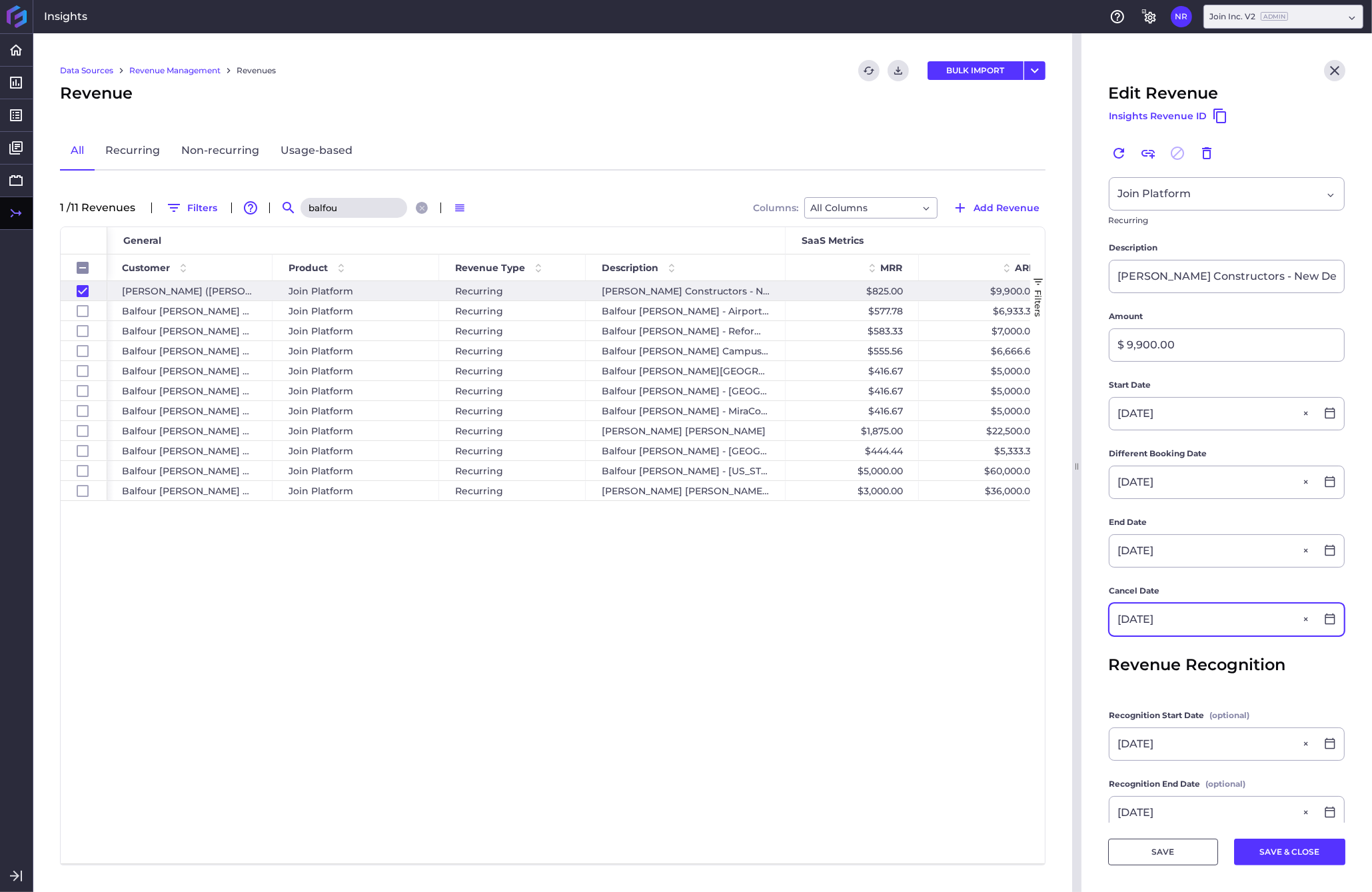
scroll to position [150, 0]
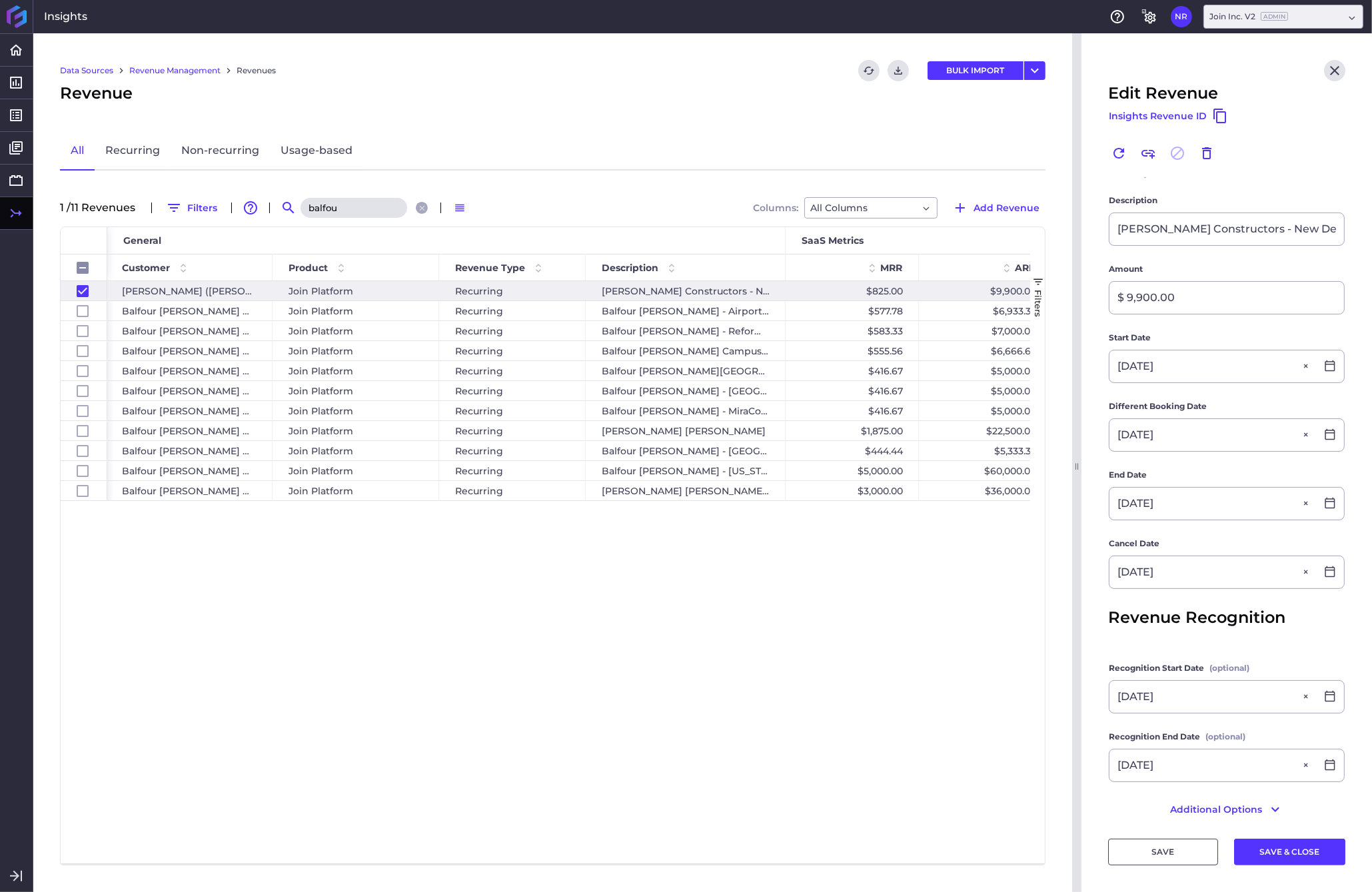
click at [1075, 836] on div "SAVE SAVE & CLOSE" at bounding box center [1226, 845] width 237 height 43
click at [1075, 852] on button "SAVE & CLOSE" at bounding box center [1290, 852] width 111 height 27
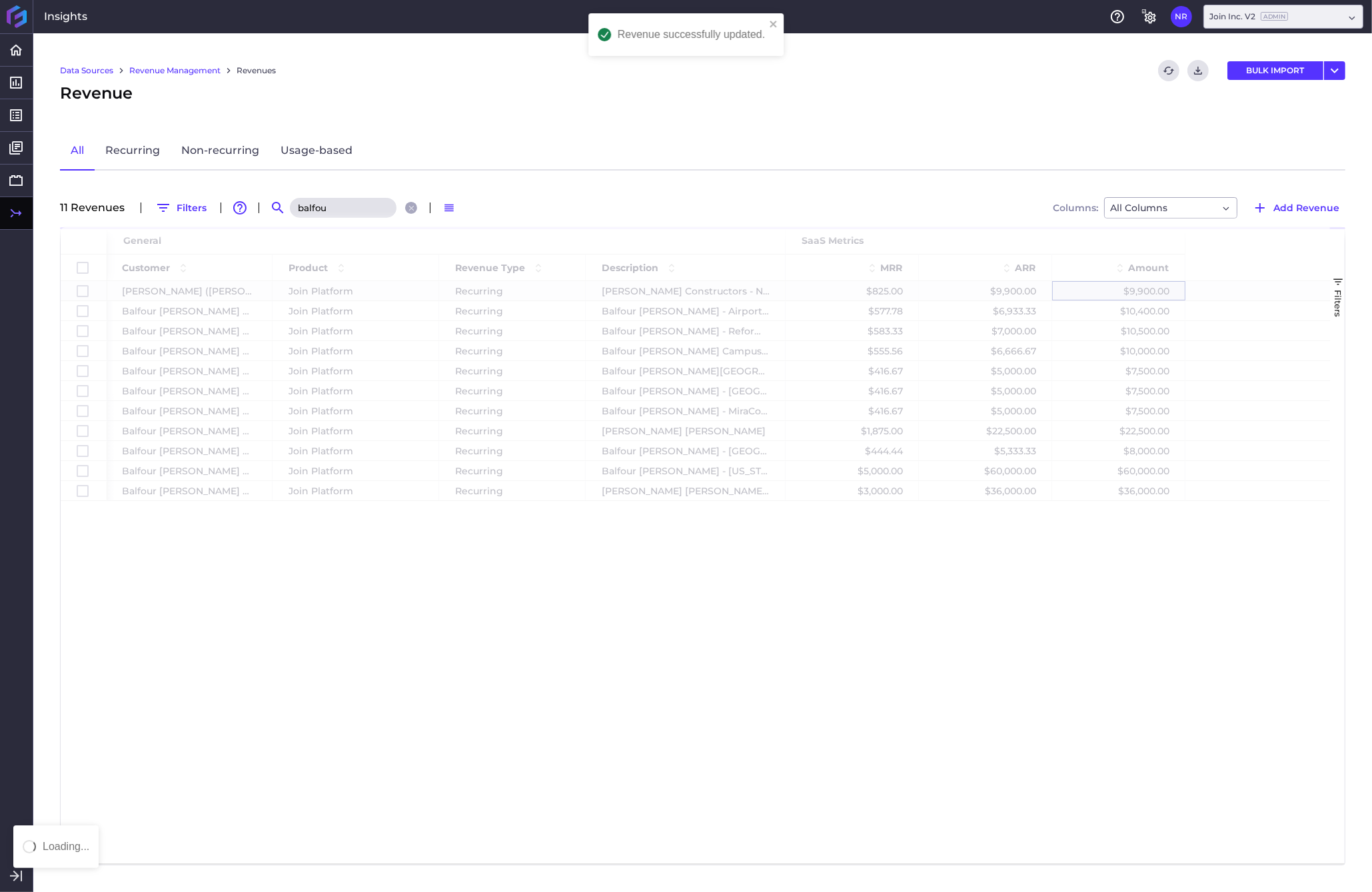
scroll to position [0, 0]
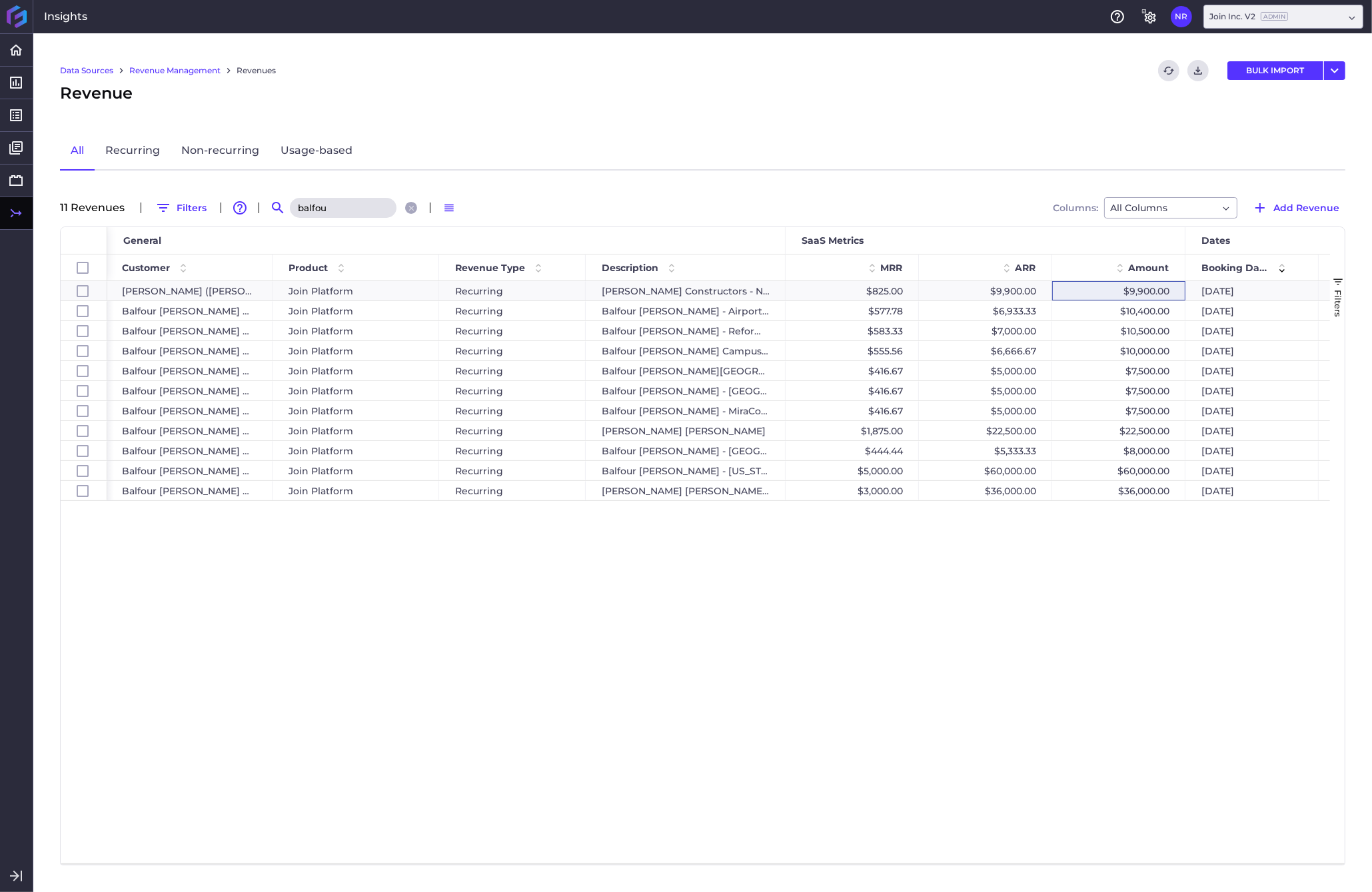
click at [1075, 579] on div "Data Sources Revenue Management Revenues Refresh table data Download CSV BULK I…" at bounding box center [702, 462] width 1338 height 859
click at [411, 206] on icon "Close search" at bounding box center [411, 208] width 5 height 5
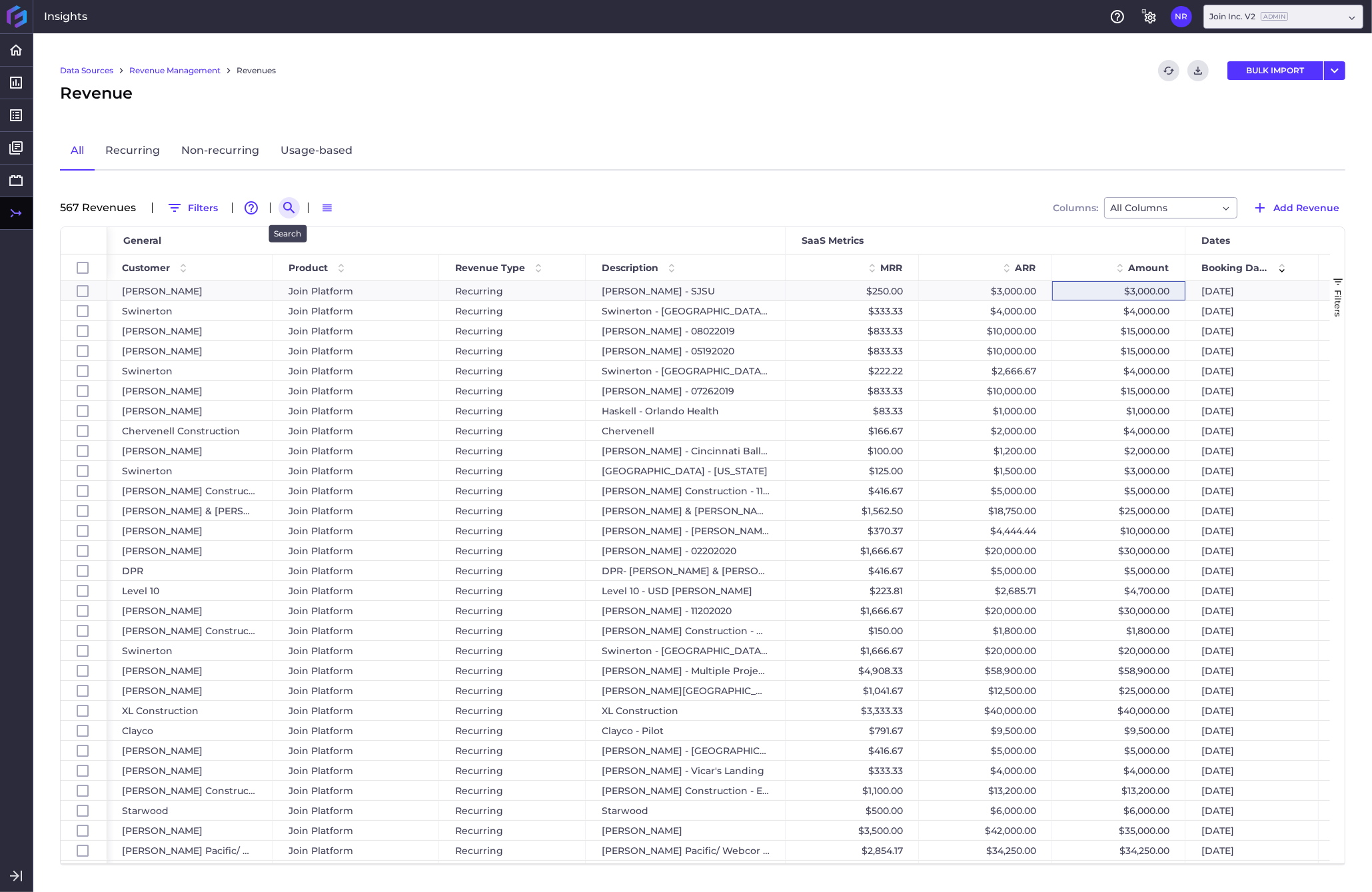
click at [282, 207] on icon "Search by" at bounding box center [289, 208] width 16 height 16
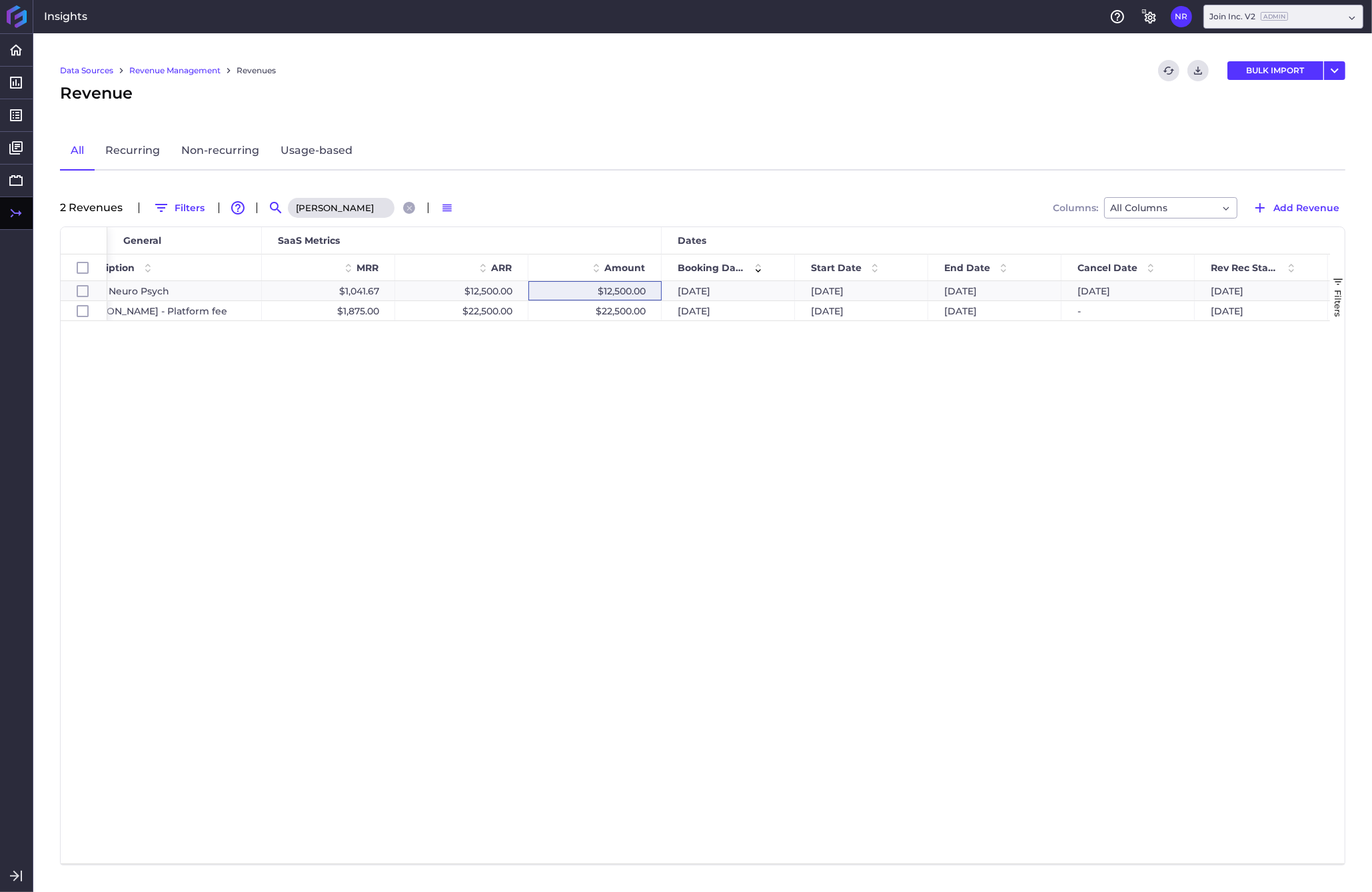
scroll to position [0, 545]
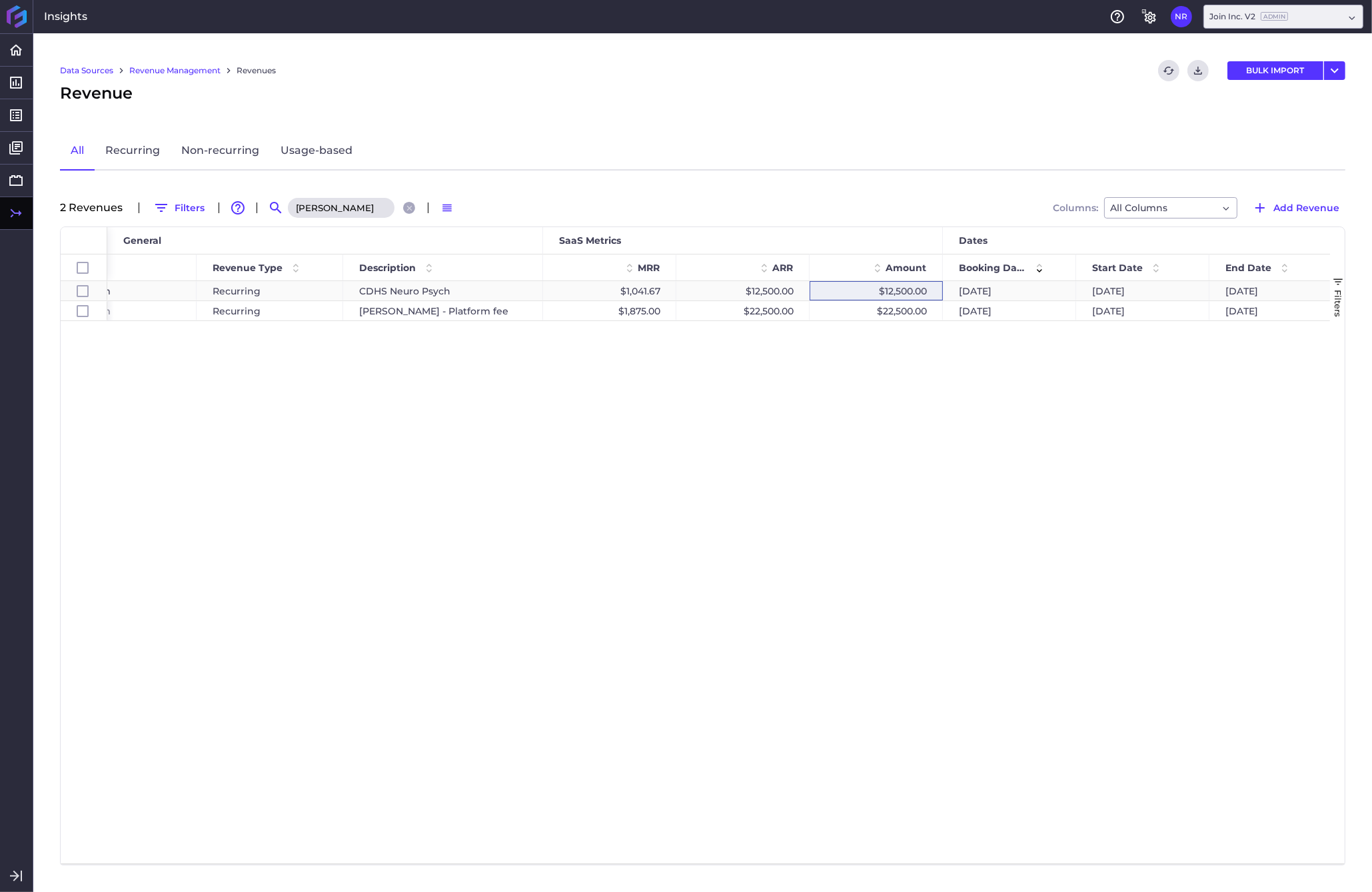
click at [1075, 290] on div "[DATE]" at bounding box center [1275, 291] width 133 height 20
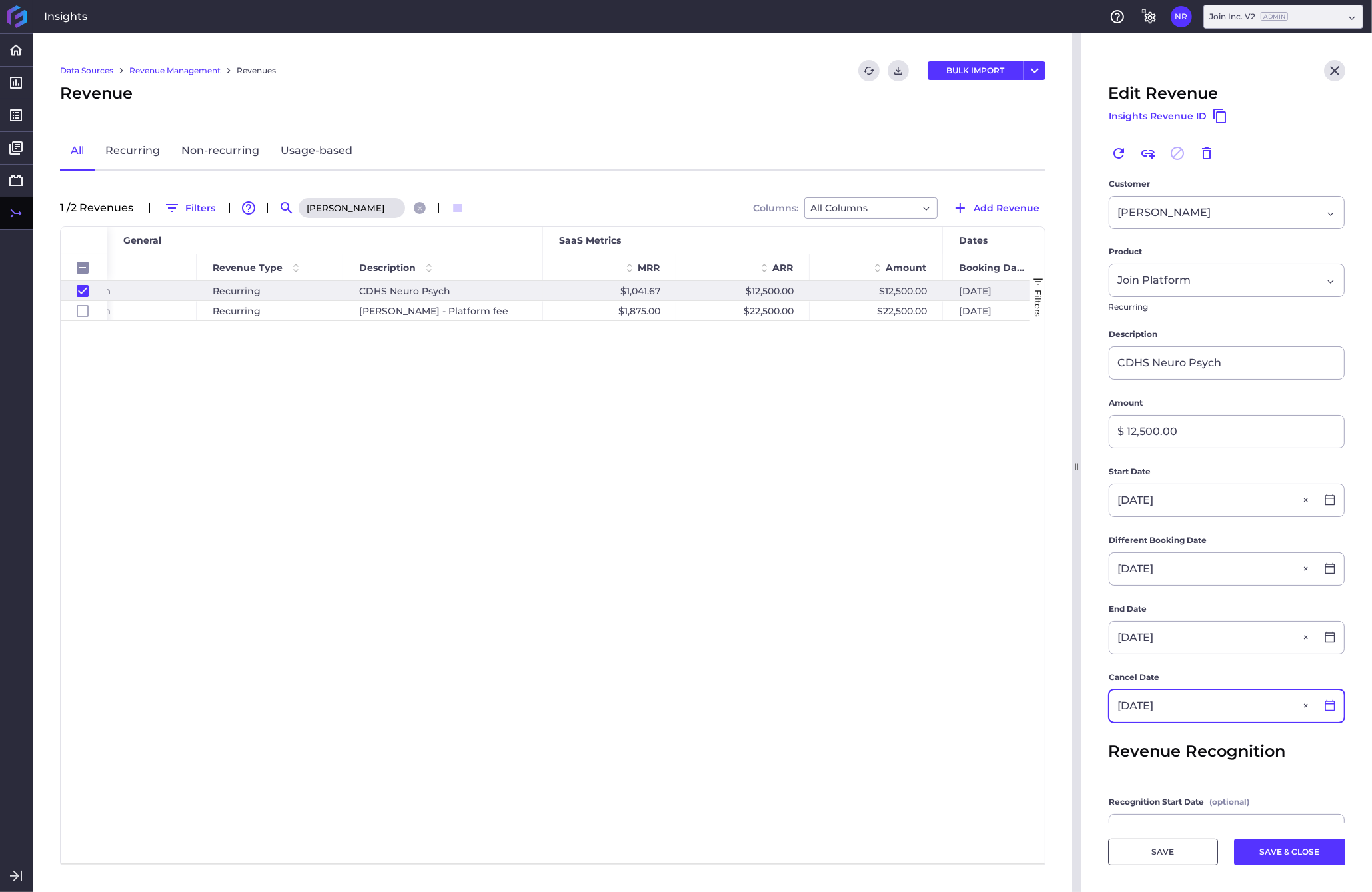
click at [1075, 708] on icon at bounding box center [1329, 705] width 12 height 12
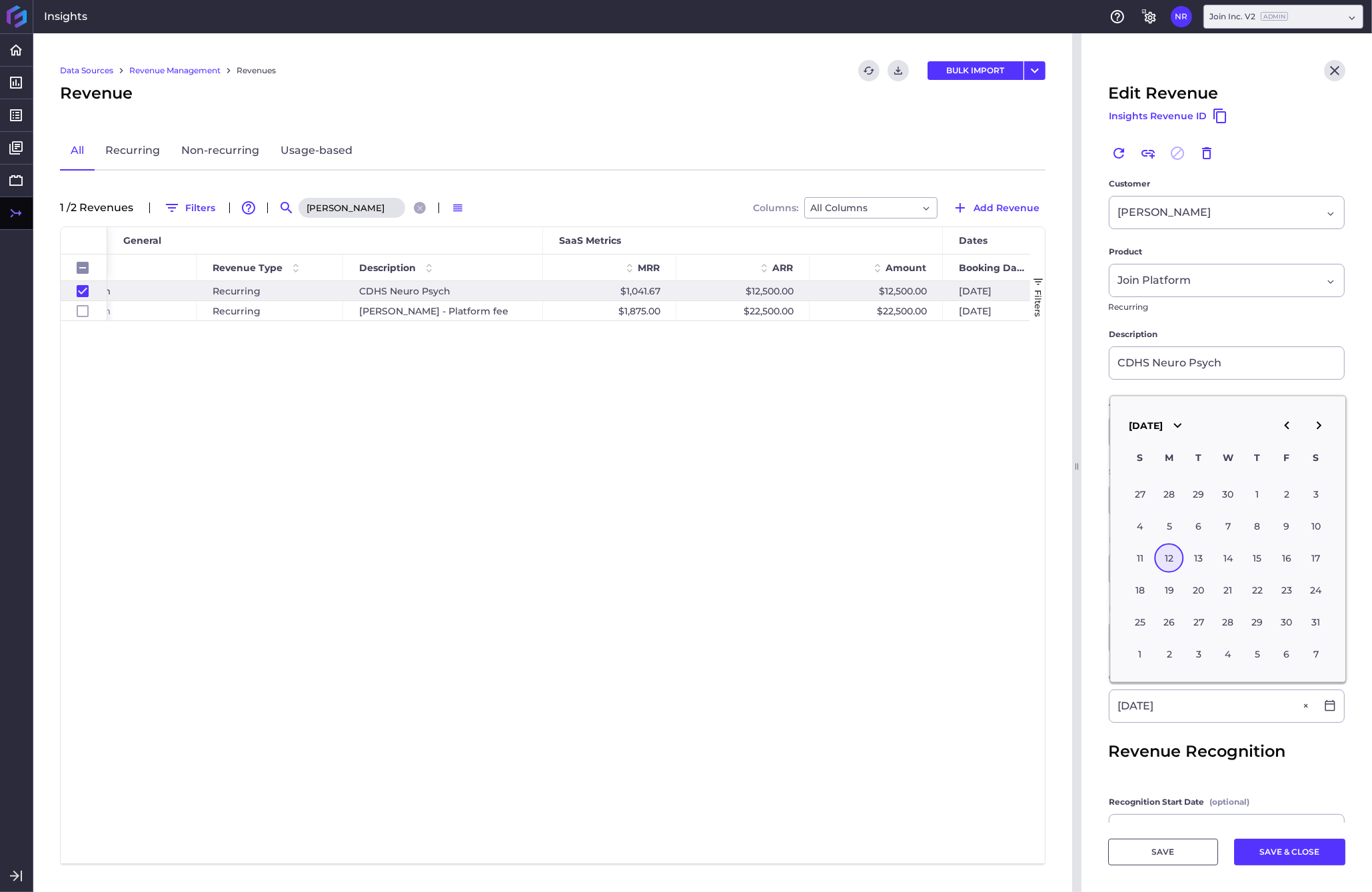
click at [1075, 431] on icon "button" at bounding box center [1318, 425] width 16 height 16
click at [1075, 431] on icon "button" at bounding box center [1286, 425] width 16 height 16
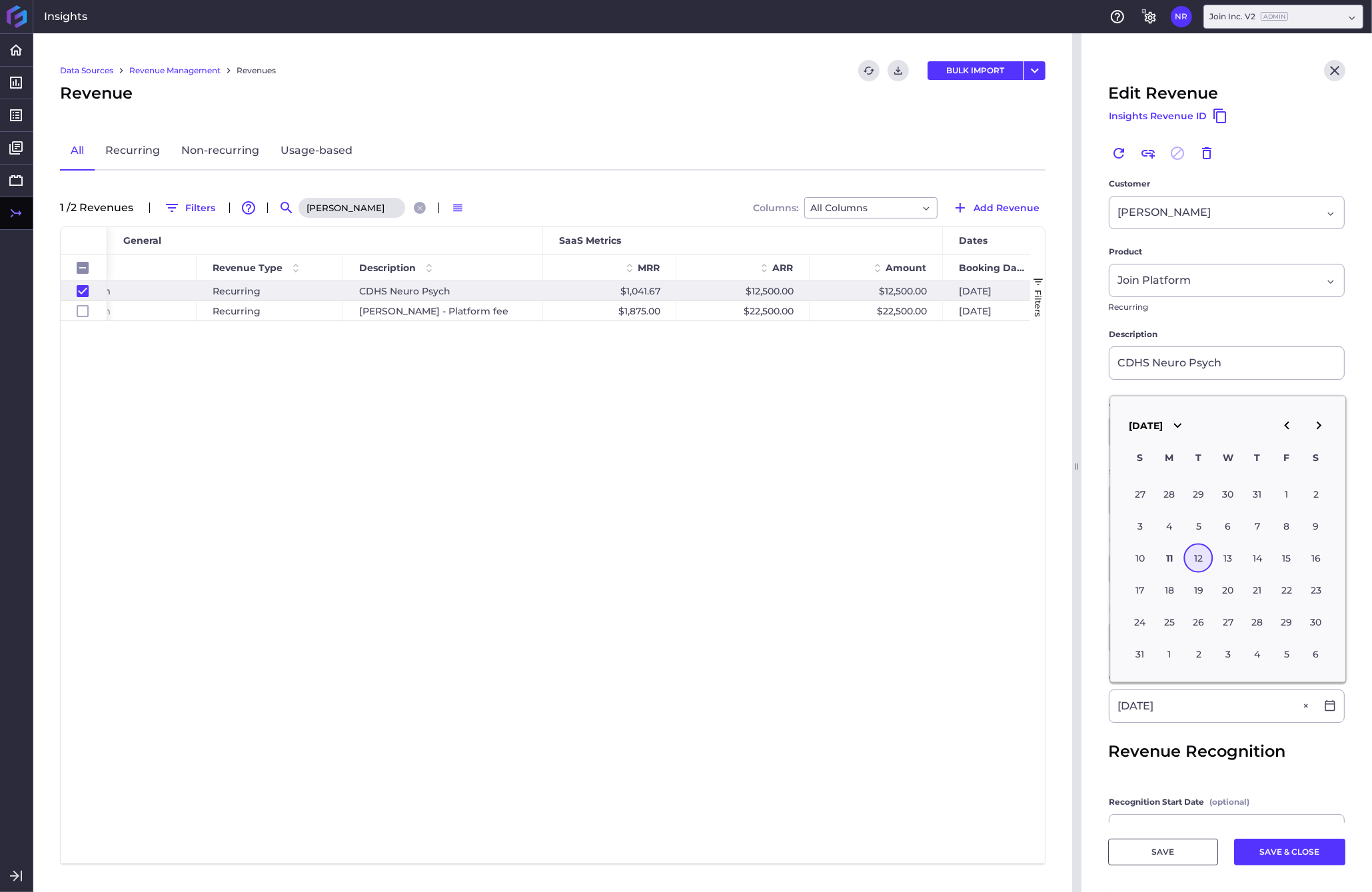
click at [1075, 564] on div "12" at bounding box center [1198, 557] width 30 height 30
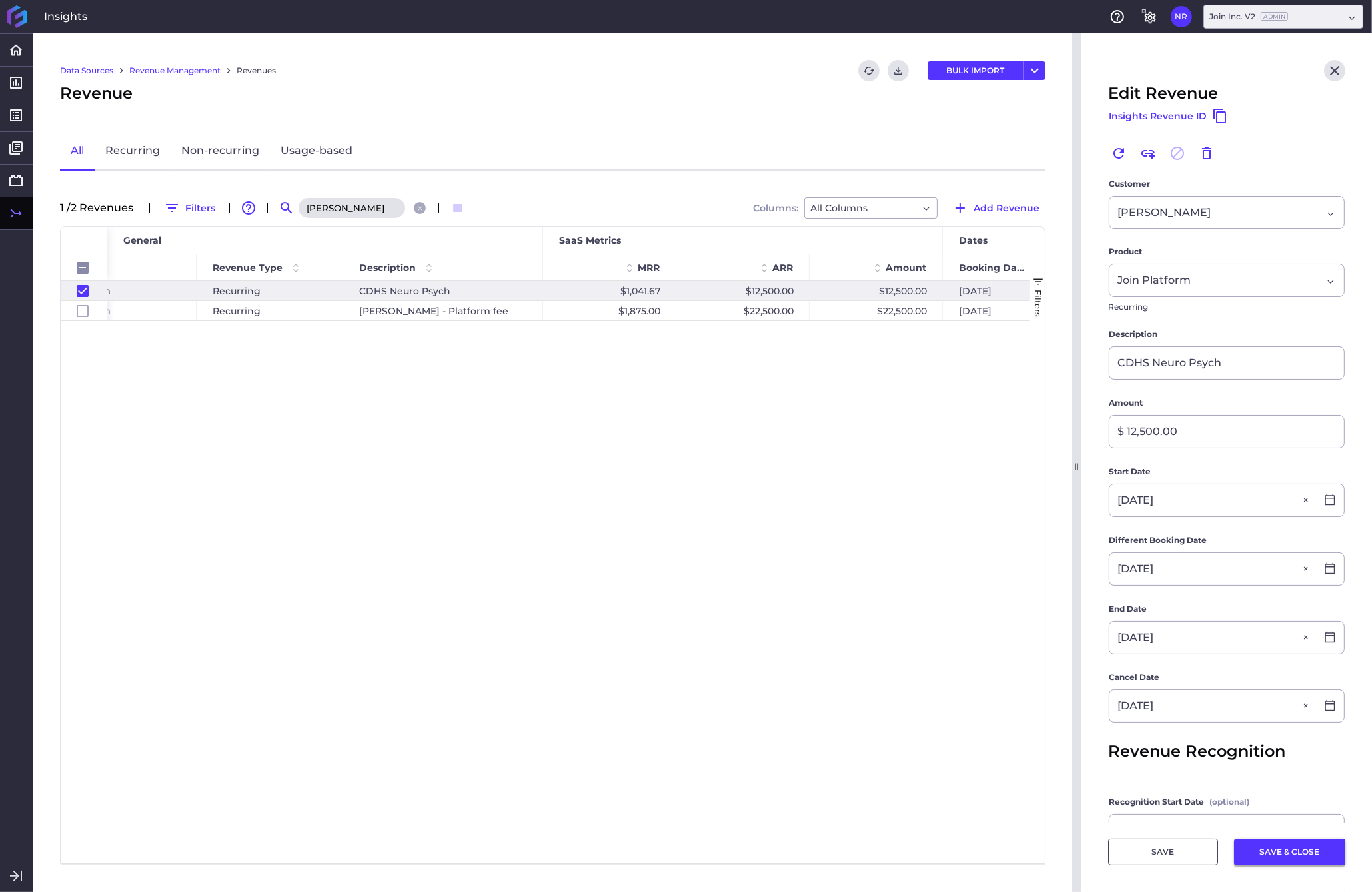
click at [1075, 857] on button "SAVE & CLOSE" at bounding box center [1290, 852] width 111 height 27
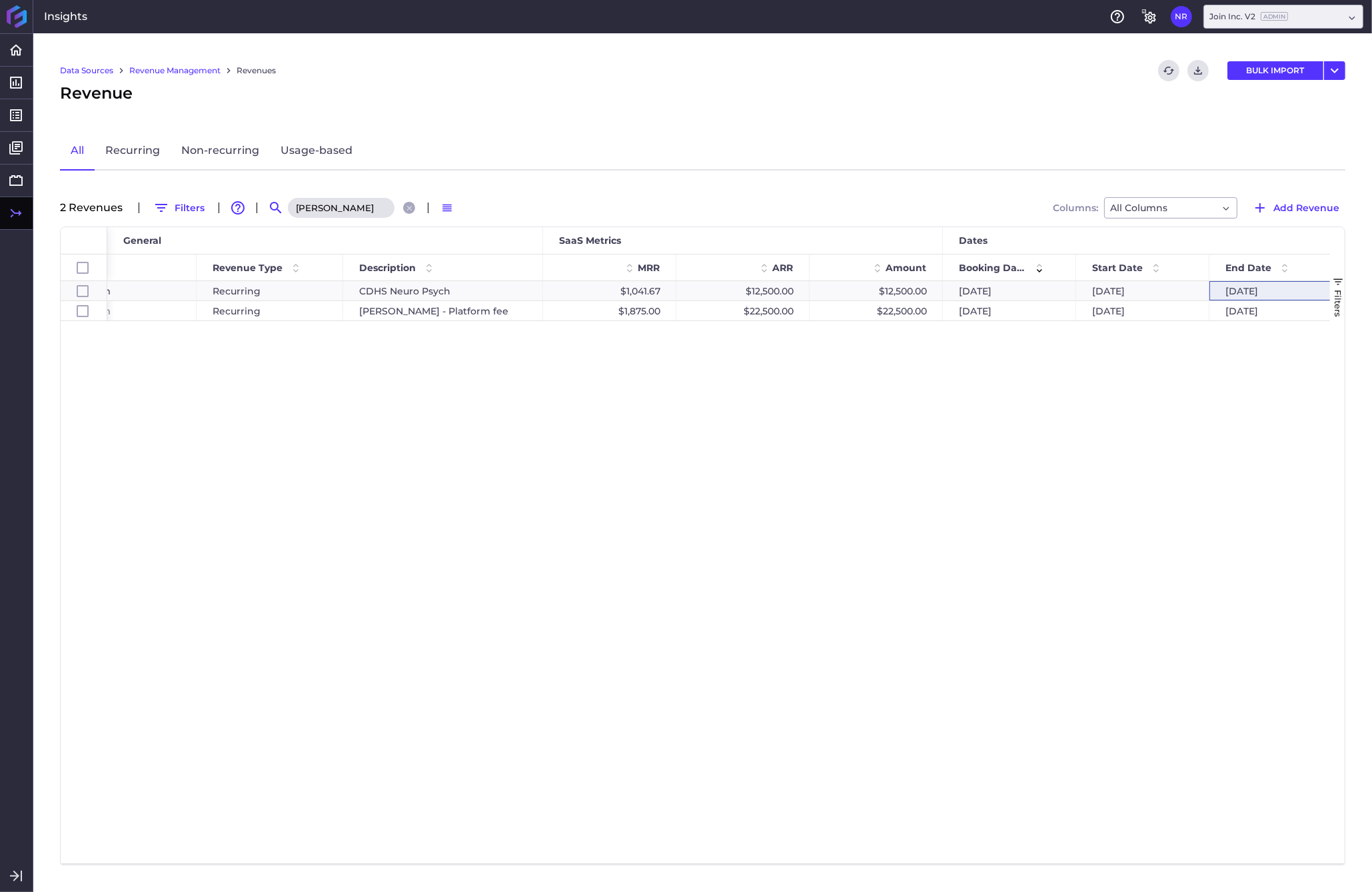
drag, startPoint x: 345, startPoint y: 210, endPoint x: 247, endPoint y: 215, distance: 98.1
click at [287, 215] on input "[PERSON_NAME]" at bounding box center [340, 208] width 107 height 20
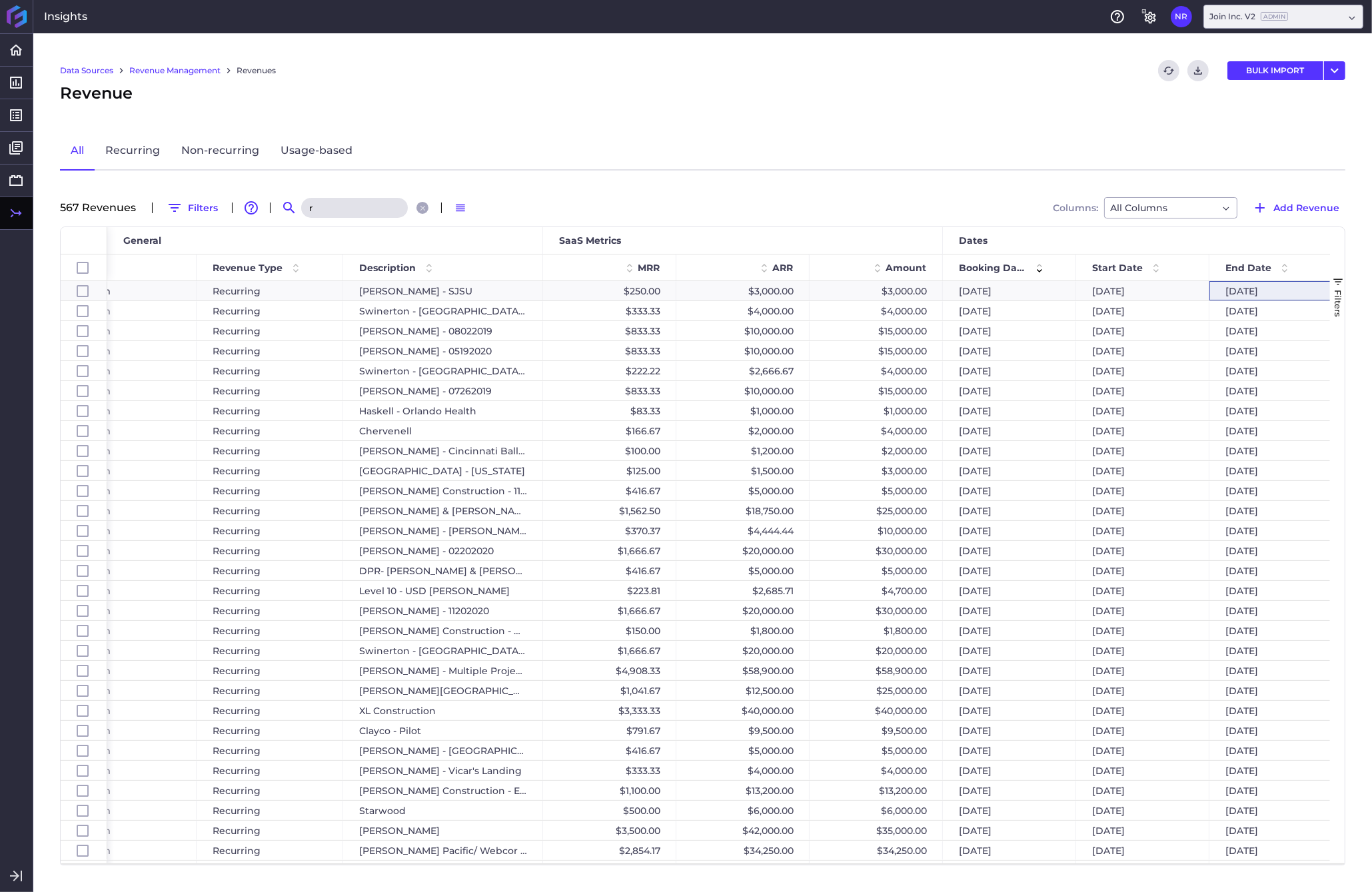
click at [372, 201] on input "r" at bounding box center [354, 208] width 107 height 20
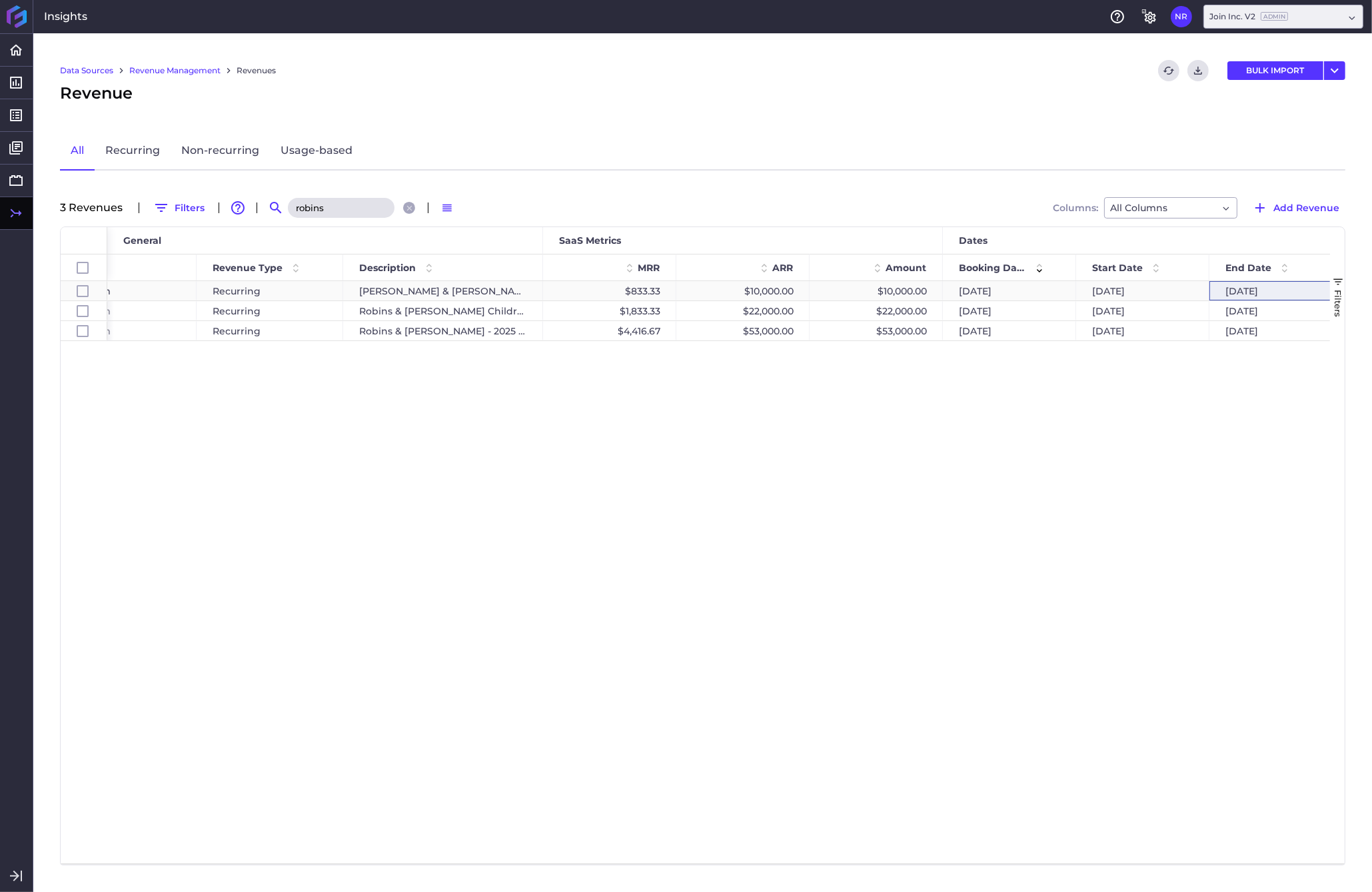
click at [900, 285] on div "$10,000.00" at bounding box center [876, 291] width 133 height 20
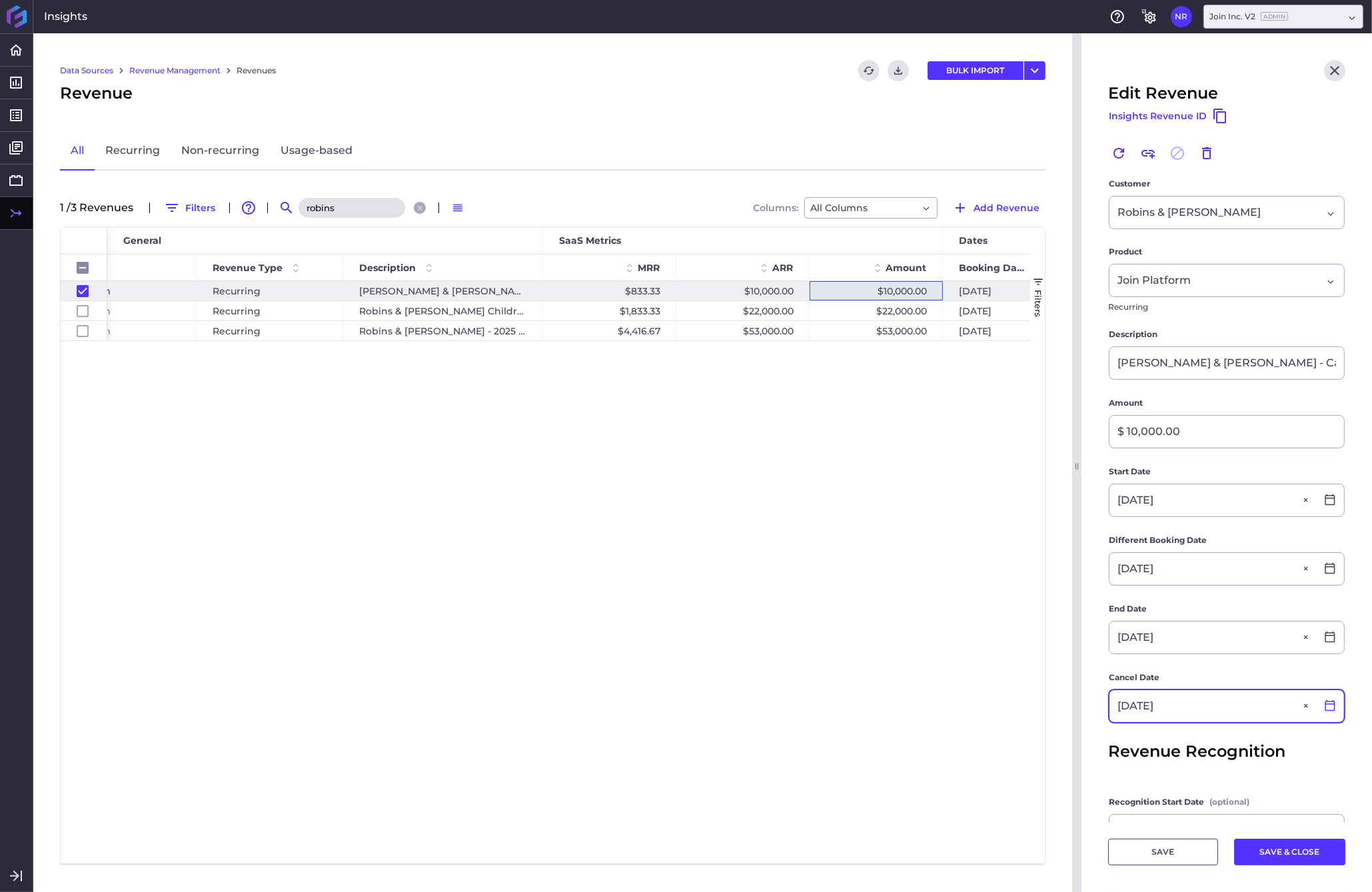
click at [1075, 702] on icon at bounding box center [1329, 706] width 10 height 12
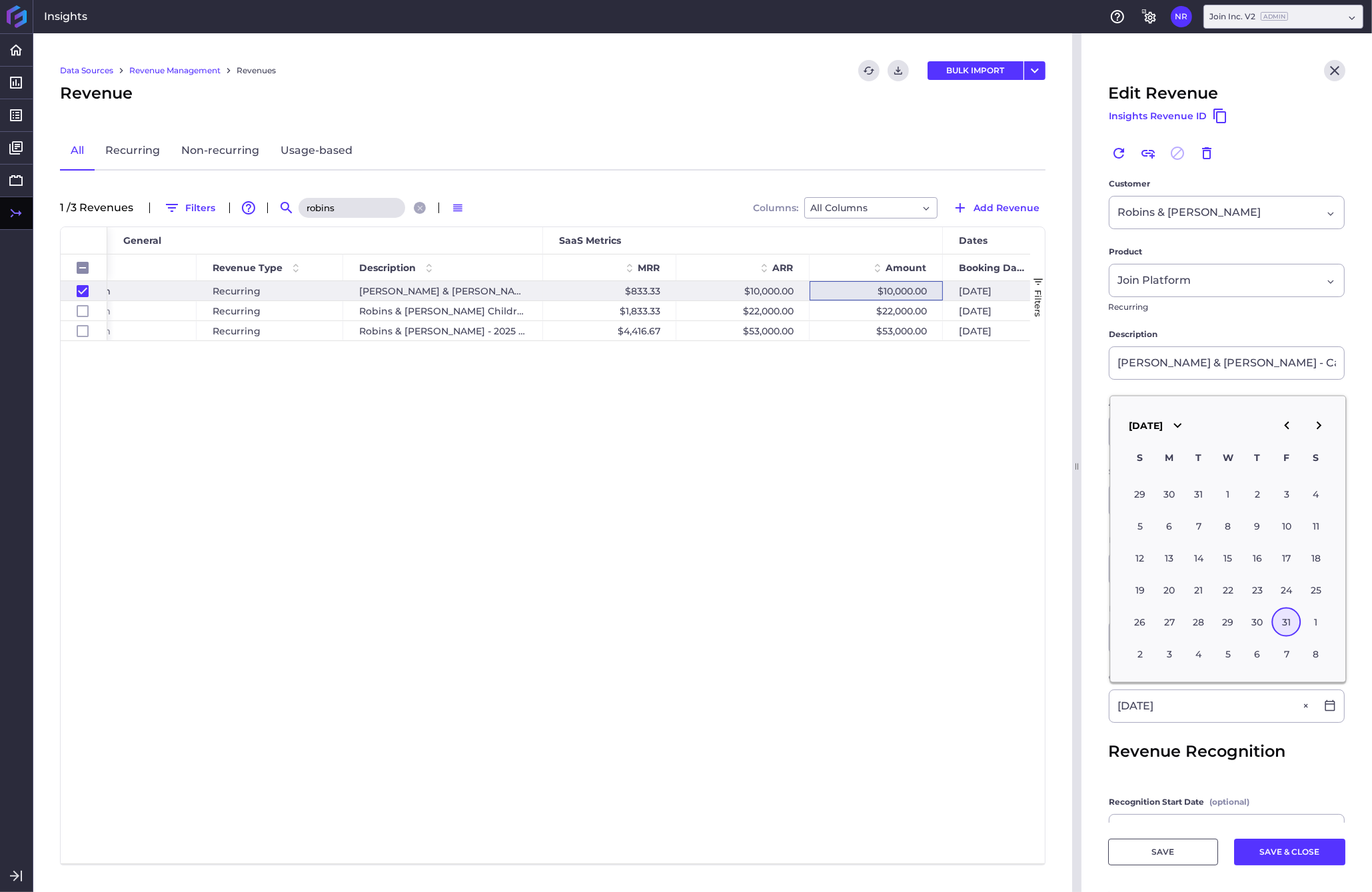
click at [1075, 431] on icon "button" at bounding box center [1318, 425] width 16 height 16
click at [1075, 625] on div "30" at bounding box center [1228, 622] width 30 height 30
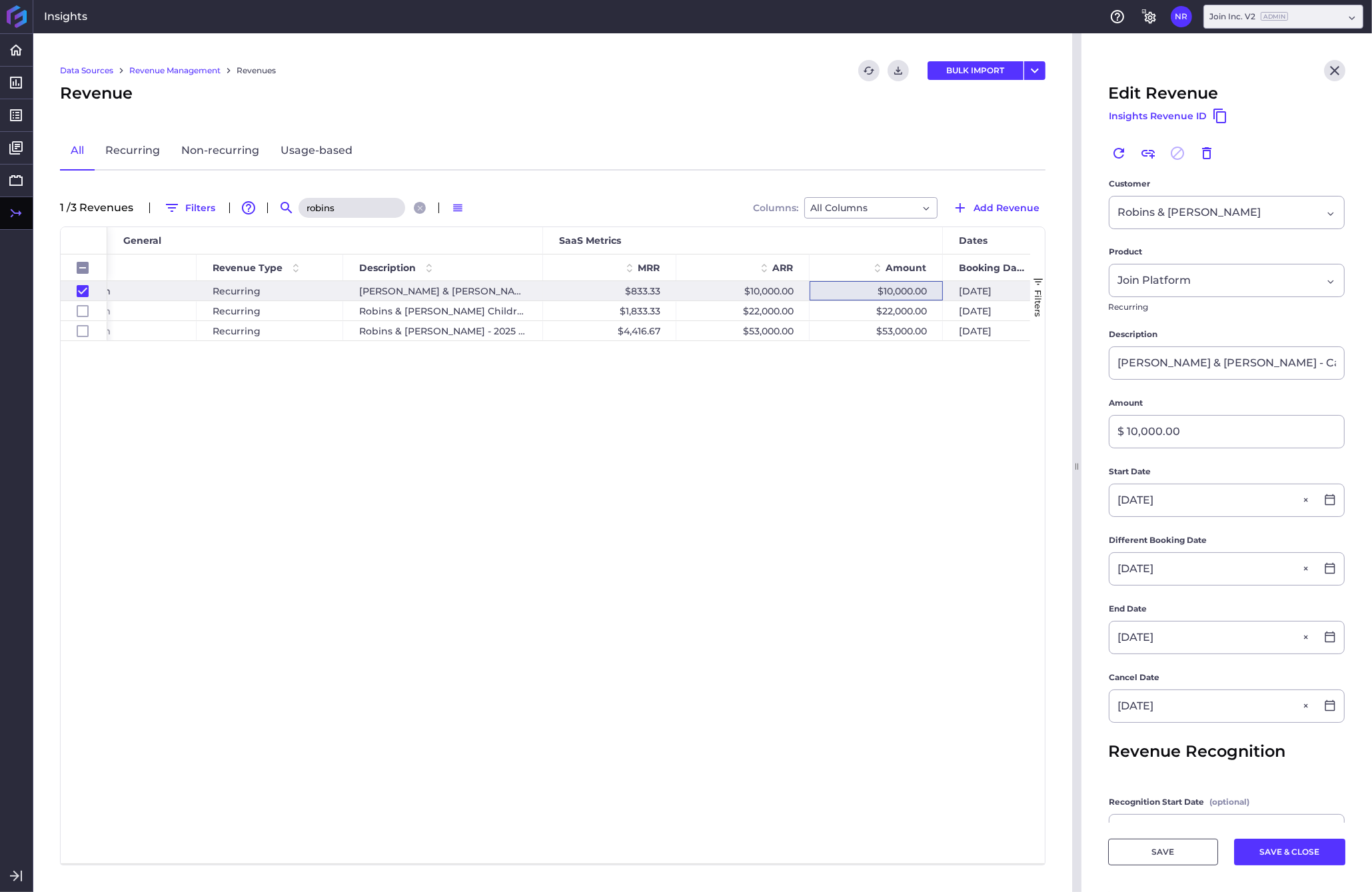
click at [1075, 848] on button "SAVE & CLOSE" at bounding box center [1290, 852] width 111 height 27
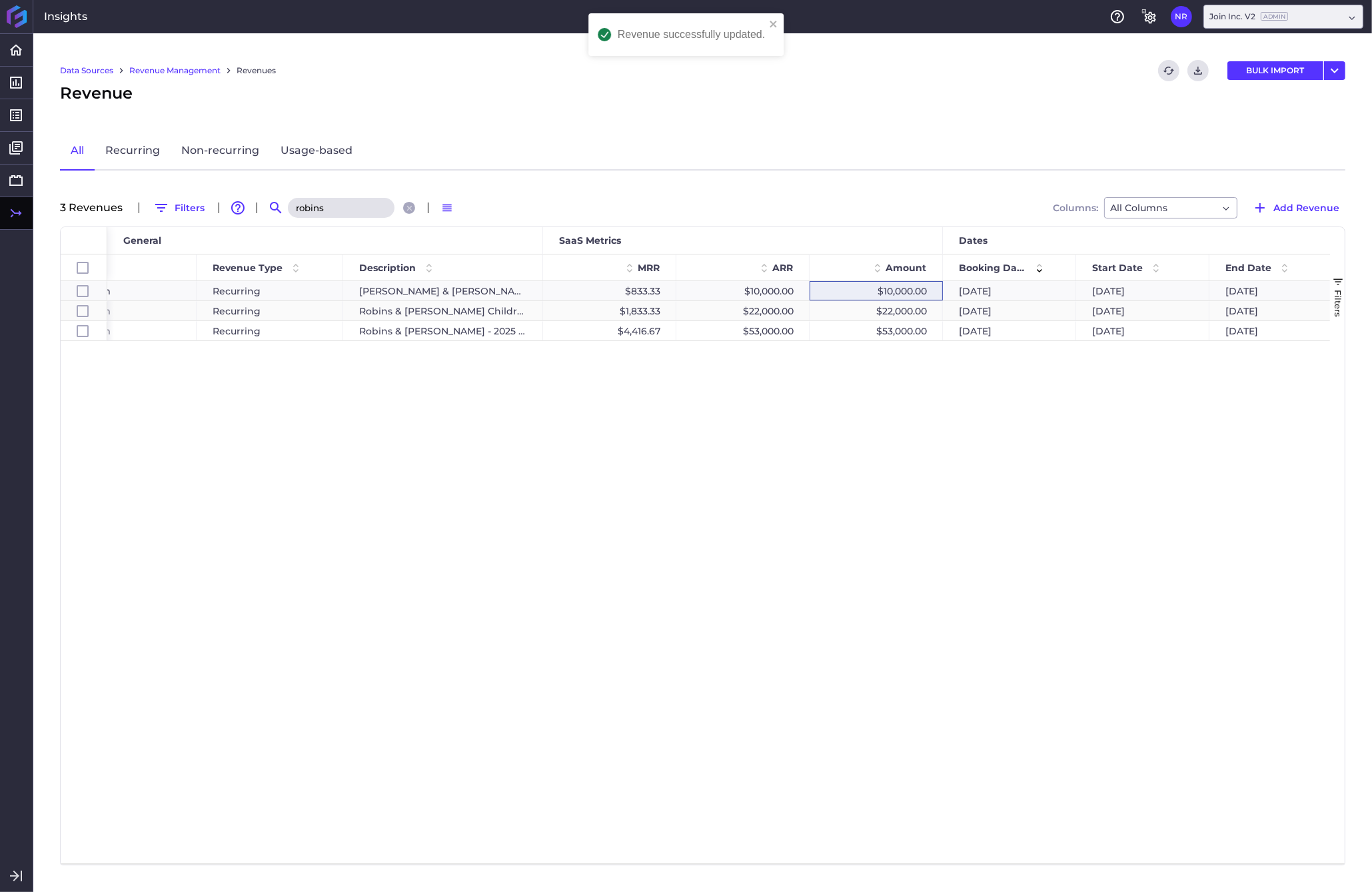
click at [886, 310] on div "$22,000.00" at bounding box center [876, 311] width 133 height 20
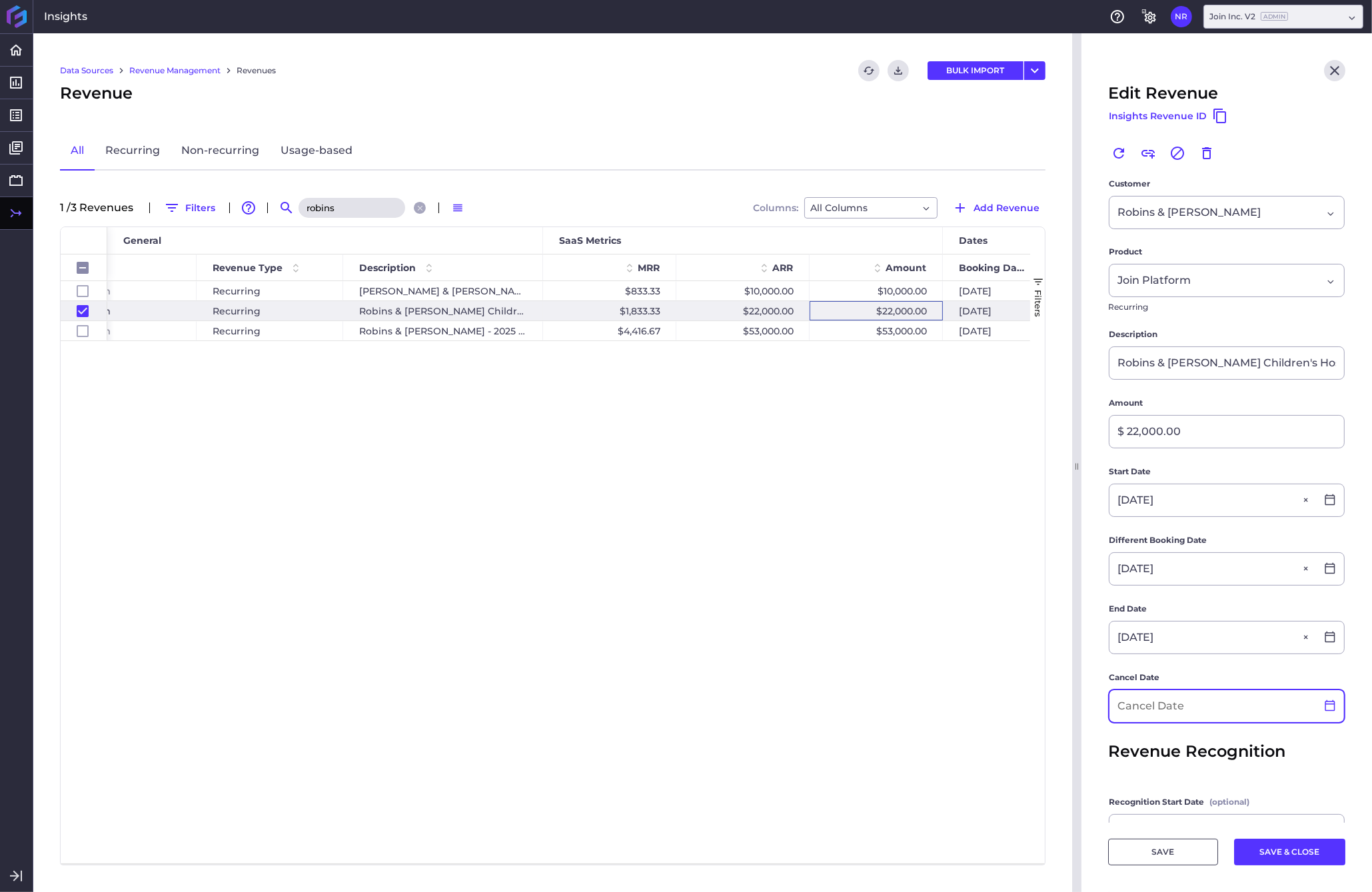
click at [1075, 705] on icon at bounding box center [1329, 706] width 10 height 12
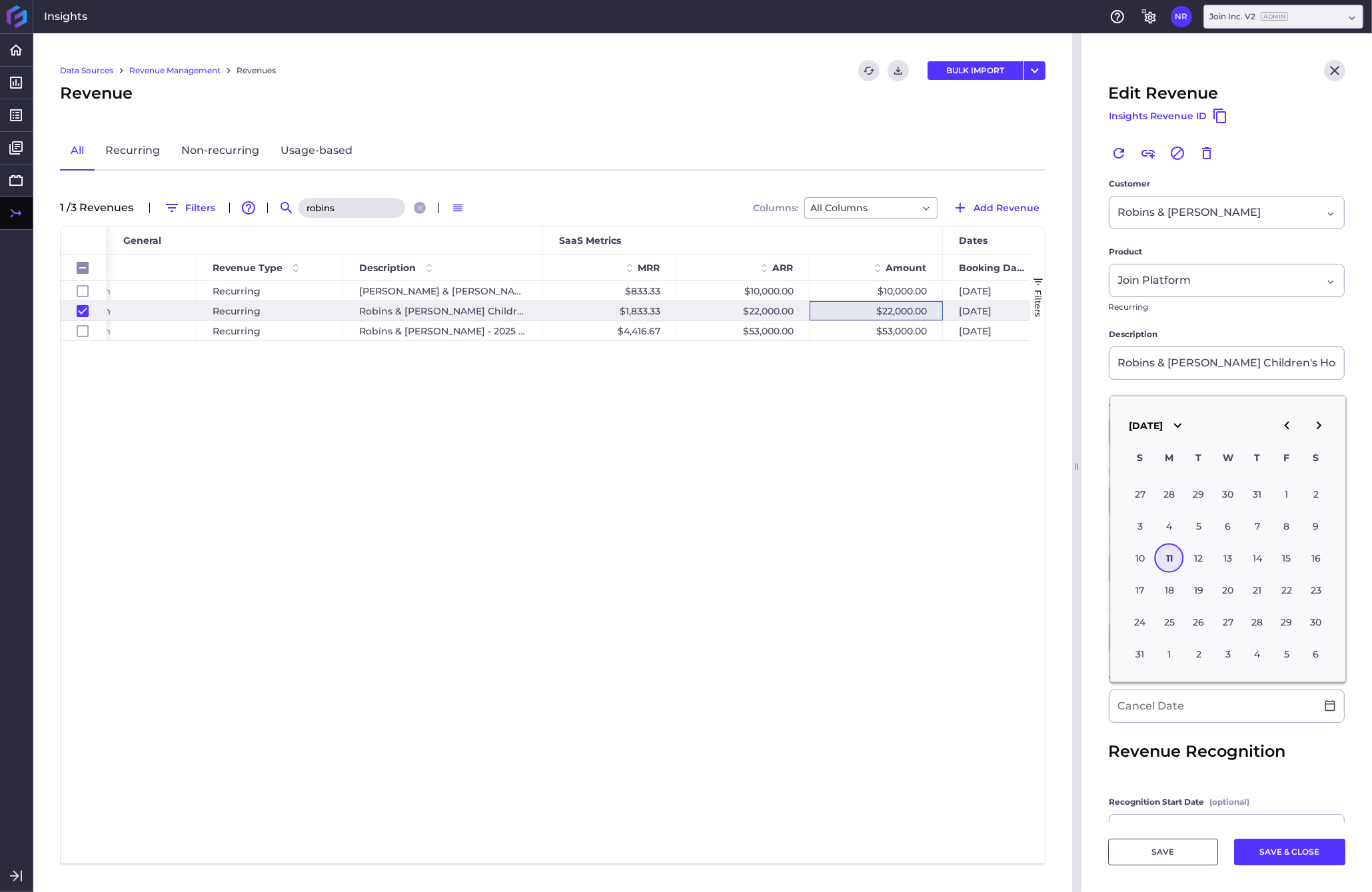
click at [1075, 433] on icon "button" at bounding box center [1177, 425] width 16 height 16
click at [1075, 545] on button "2026" at bounding box center [1198, 530] width 44 height 30
click at [1075, 433] on icon "button" at bounding box center [1286, 425] width 16 height 16
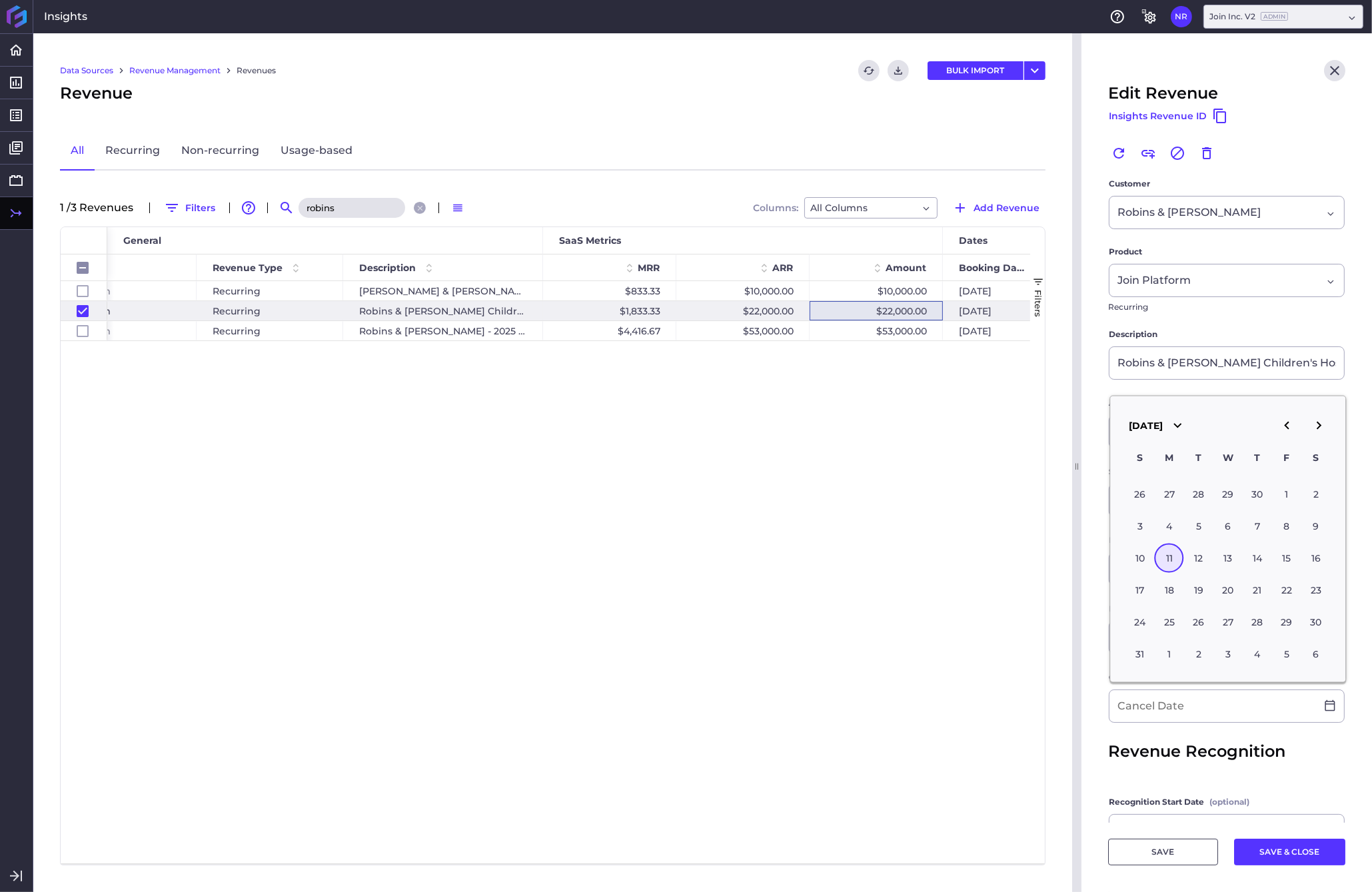
click at [1075, 433] on icon "button" at bounding box center [1286, 425] width 16 height 16
click at [1075, 563] on div "15" at bounding box center [1256, 557] width 30 height 30
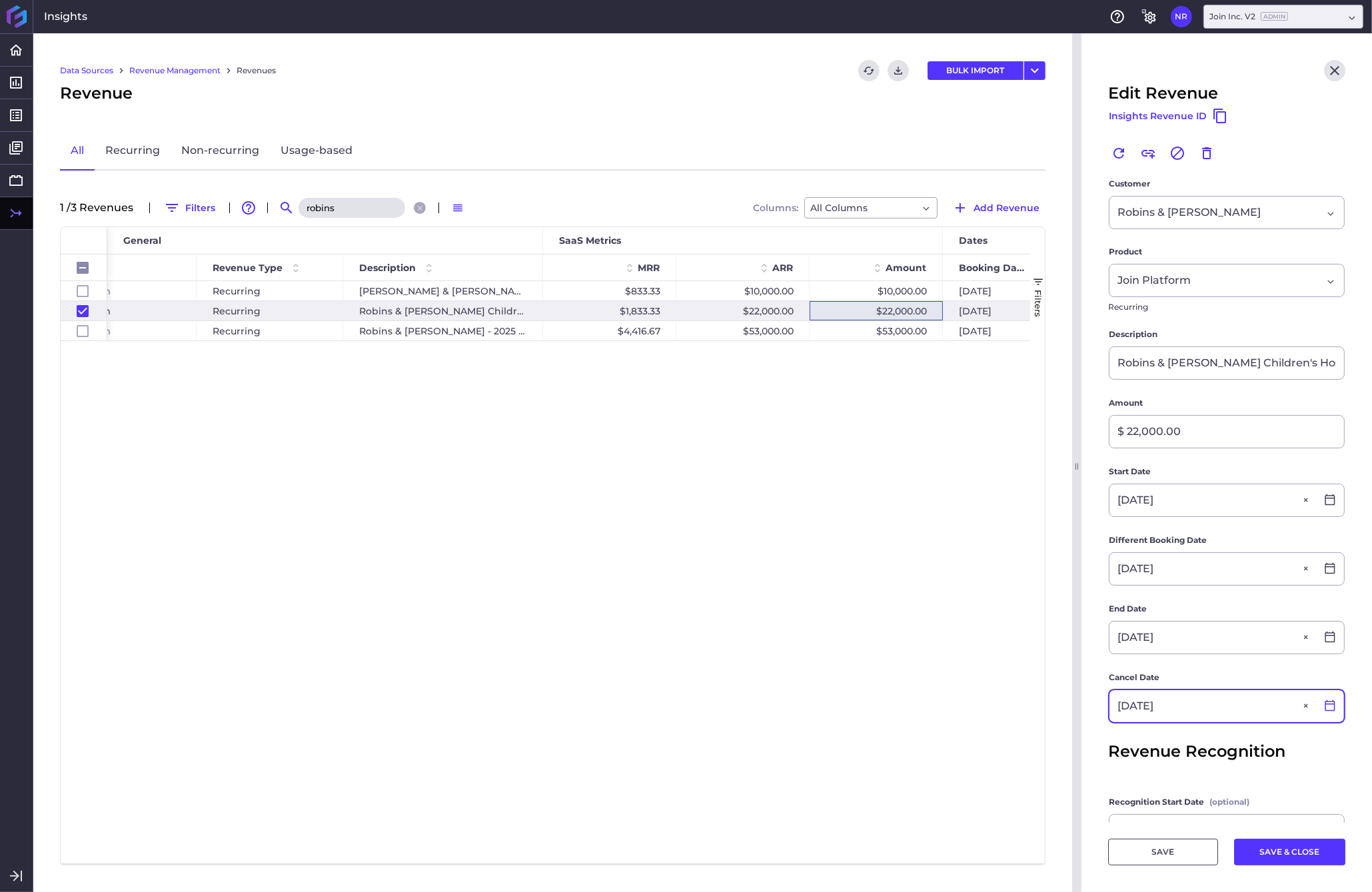
click at [1075, 703] on icon at bounding box center [1329, 706] width 10 height 12
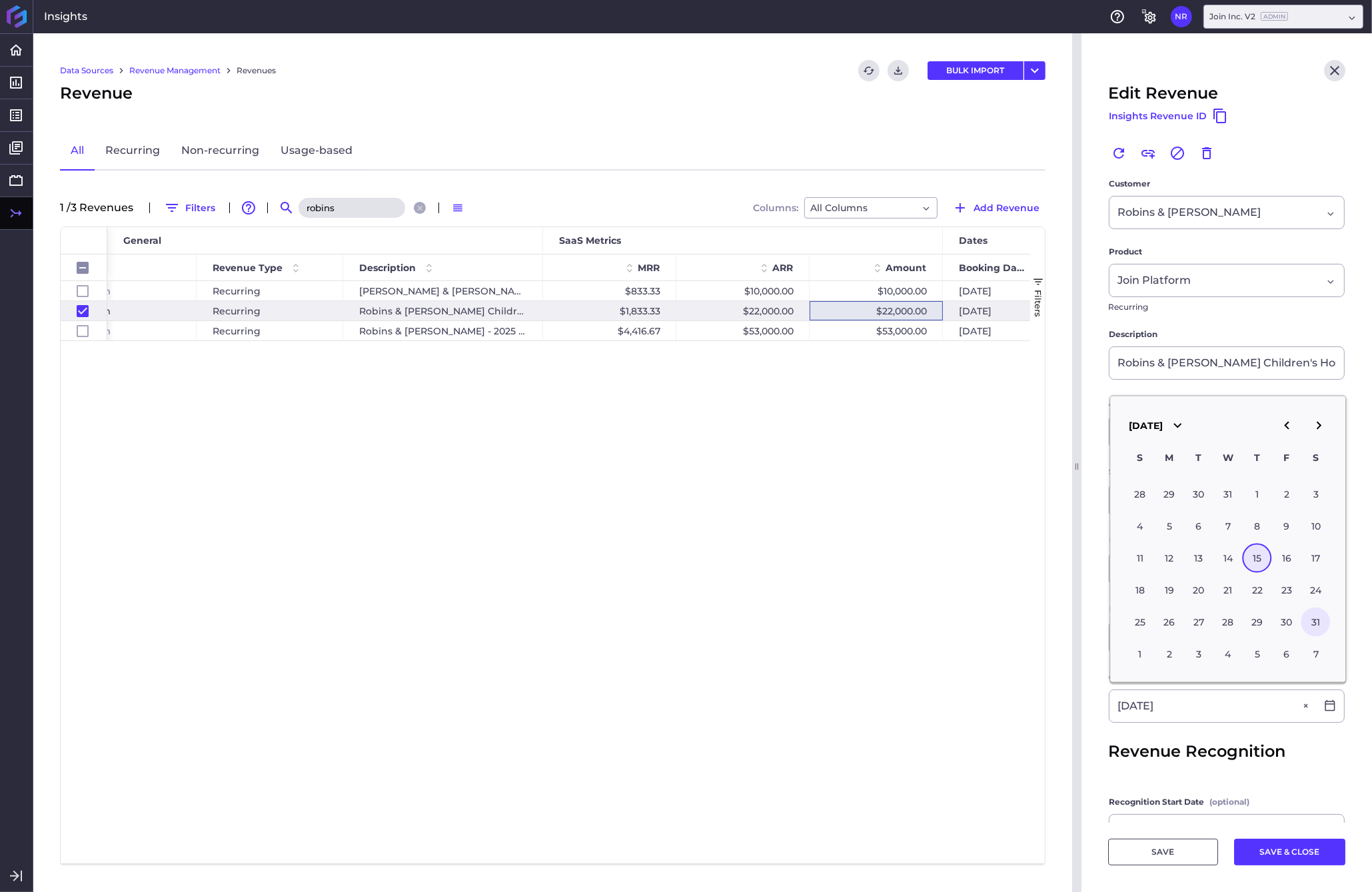
click at [1075, 618] on div "31" at bounding box center [1316, 622] width 30 height 30
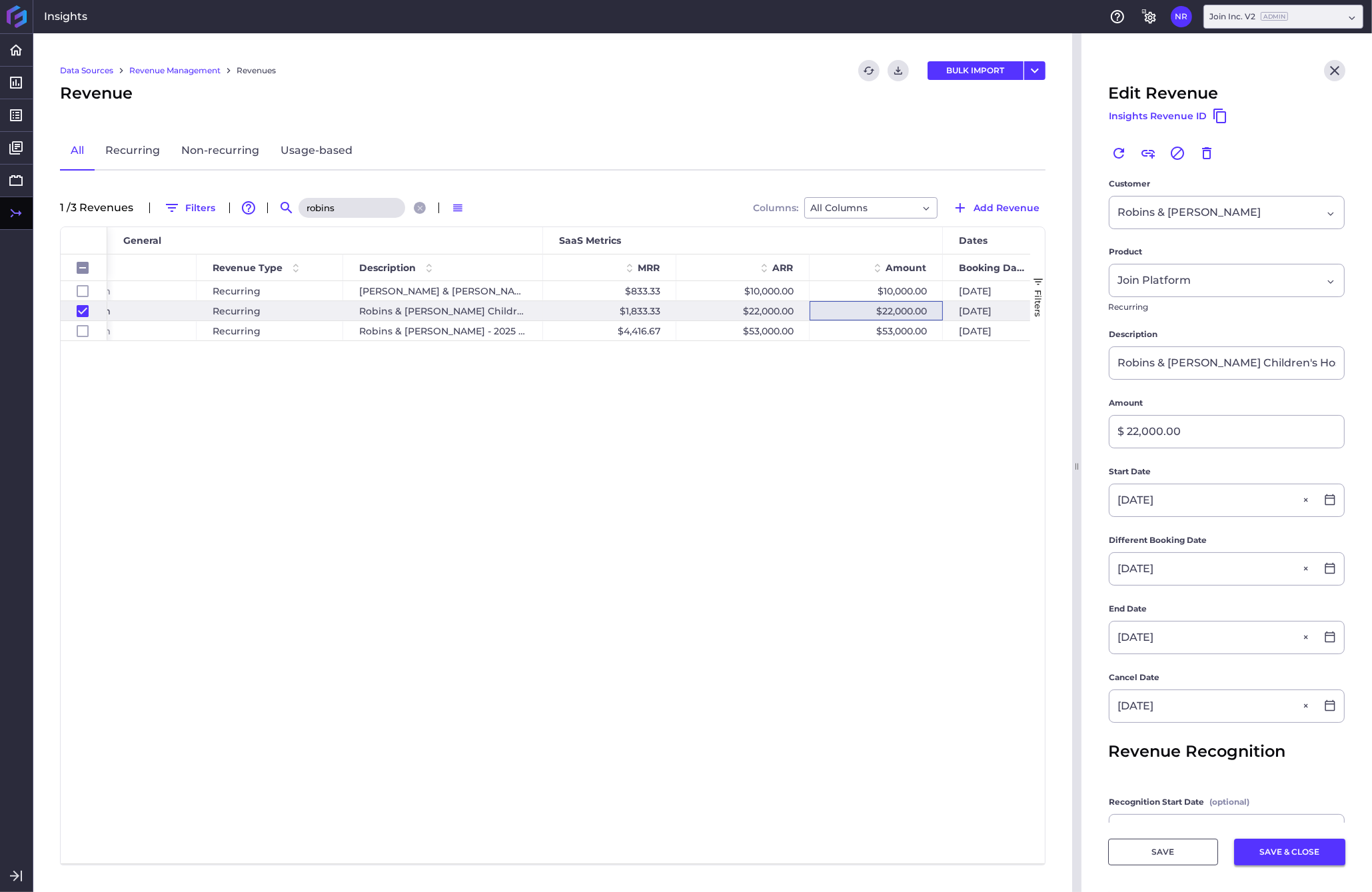
click at [1075, 857] on button "SAVE & CLOSE" at bounding box center [1290, 852] width 111 height 27
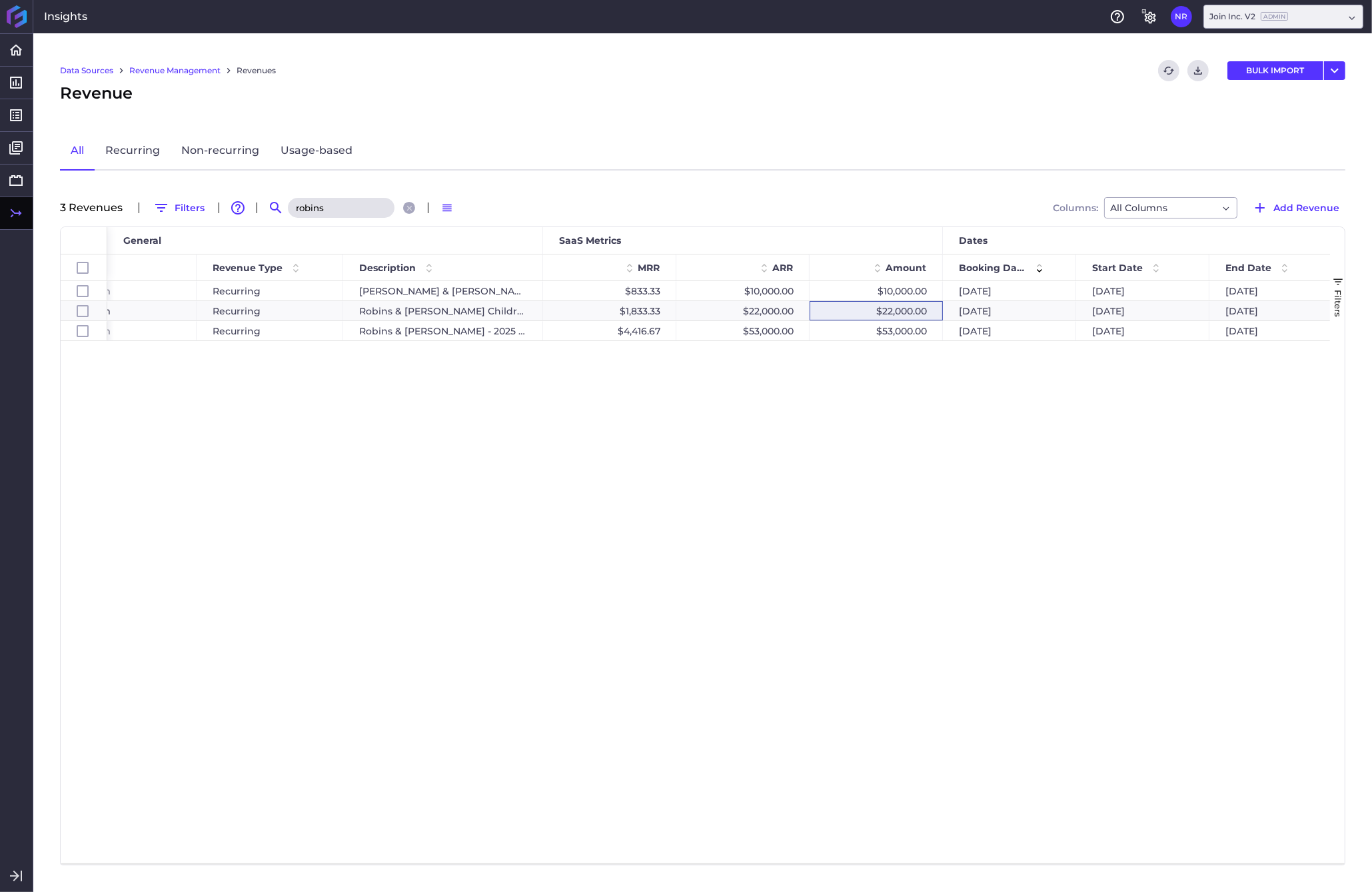
drag, startPoint x: 324, startPoint y: 210, endPoint x: 215, endPoint y: 217, distance: 109.2
click at [287, 217] on input "robins" at bounding box center [340, 208] width 107 height 20
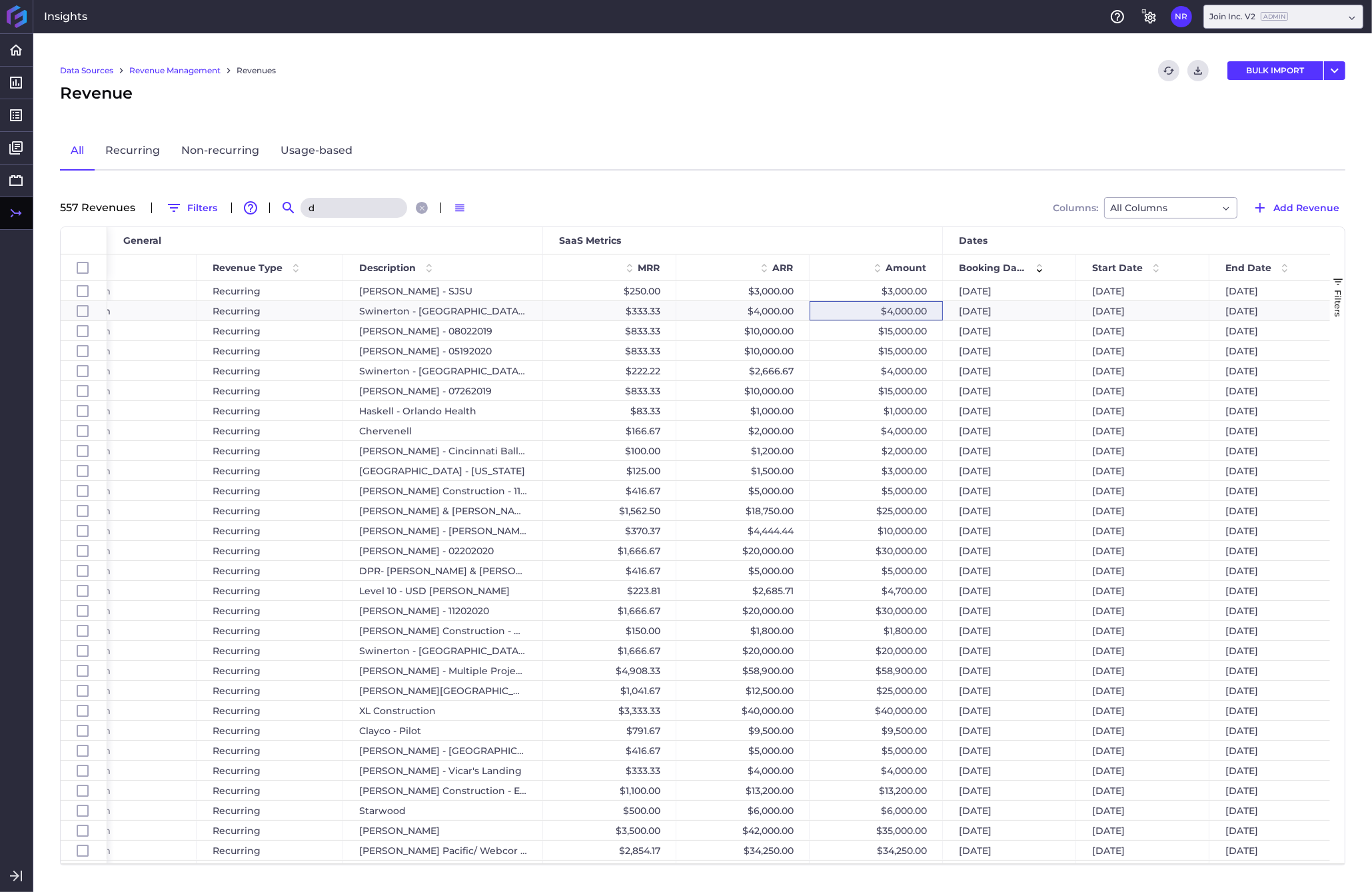
click at [339, 208] on input "d" at bounding box center [353, 208] width 107 height 20
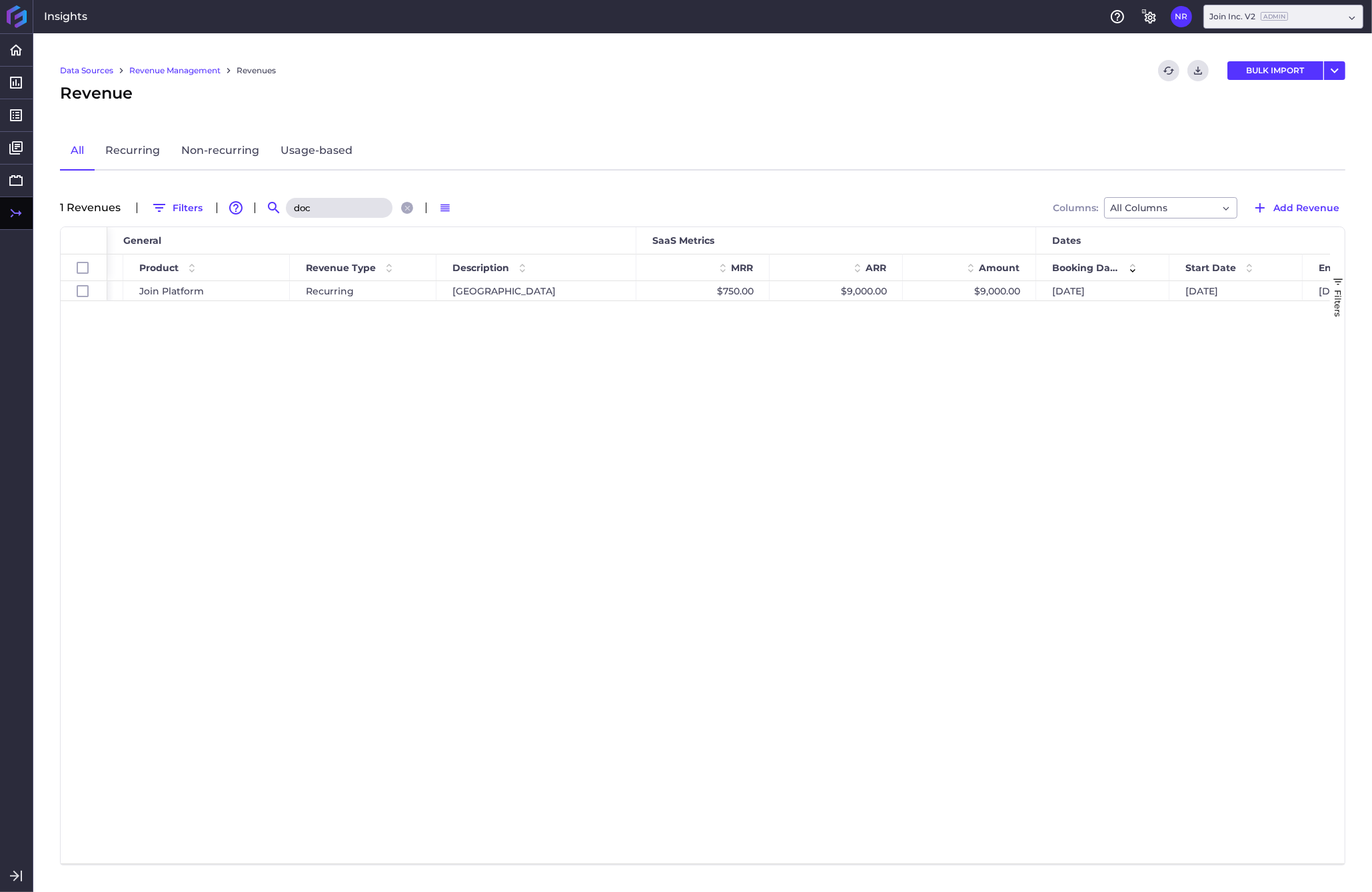
scroll to position [0, 157]
click at [1008, 290] on div "$9,000.00" at bounding box center [963, 291] width 133 height 20
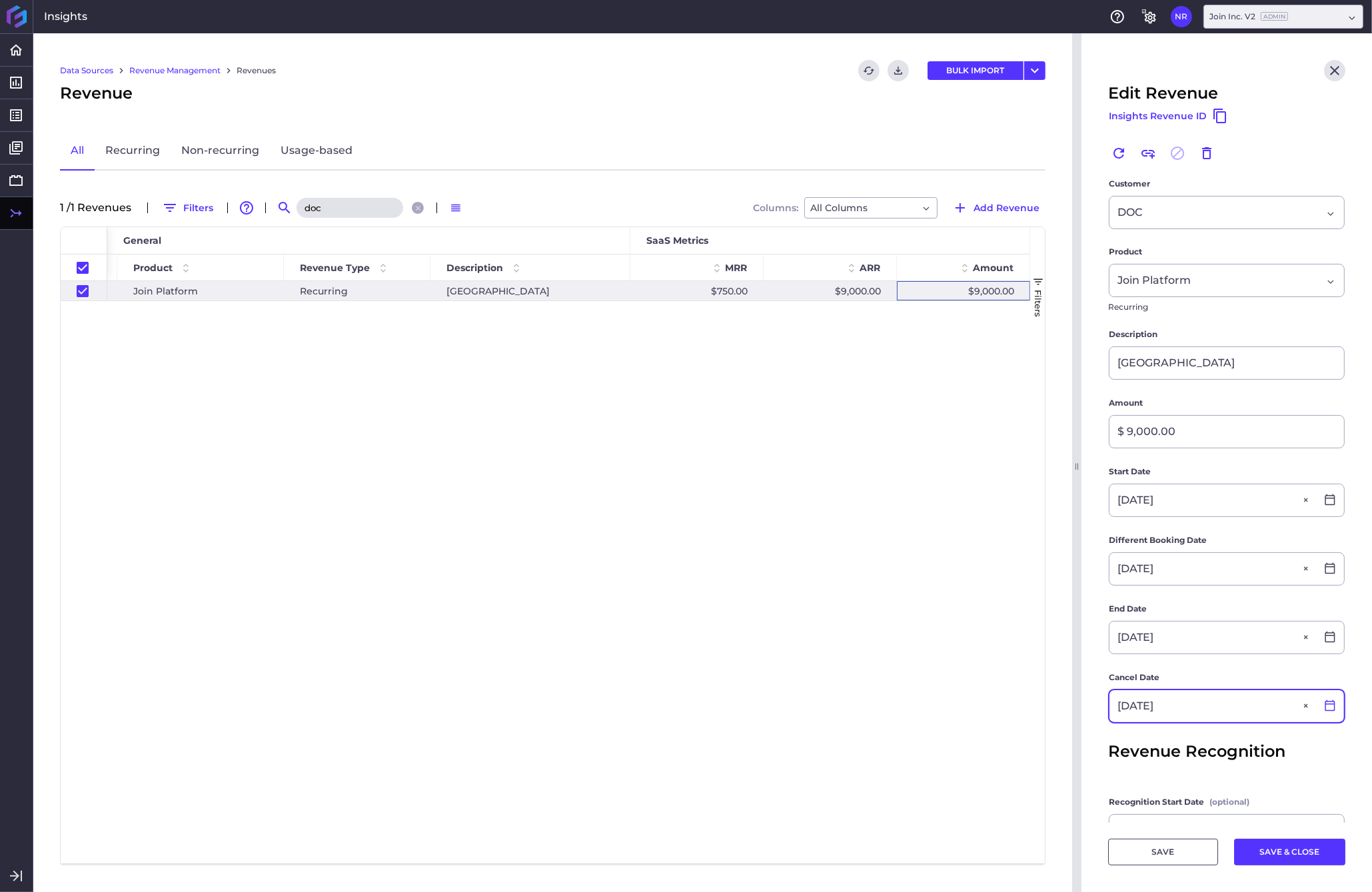
click at [1075, 706] on icon at bounding box center [1329, 705] width 12 height 12
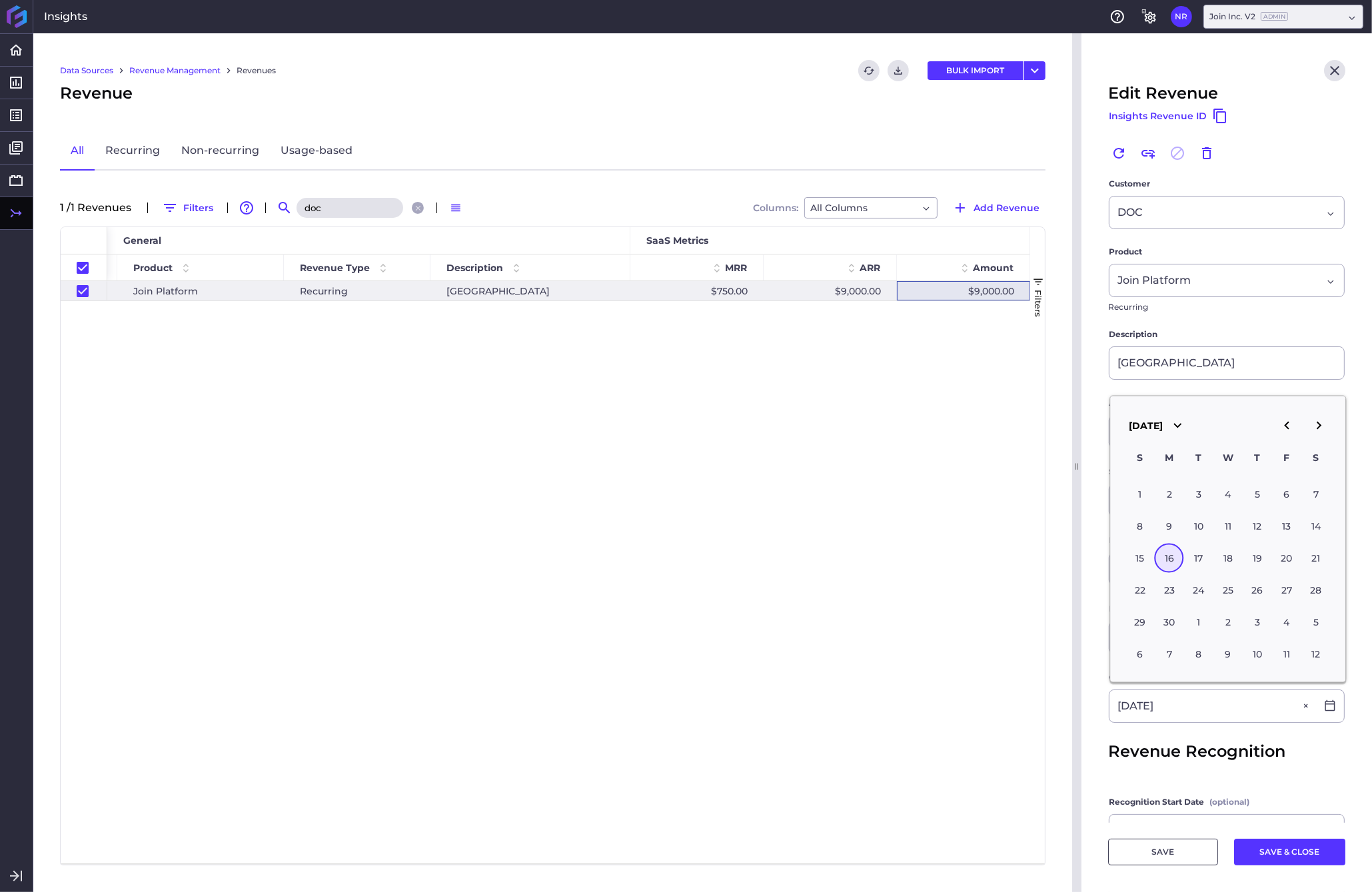
click at [1075, 433] on icon "button" at bounding box center [1318, 425] width 16 height 16
click at [1075, 560] on div "16" at bounding box center [1198, 557] width 30 height 30
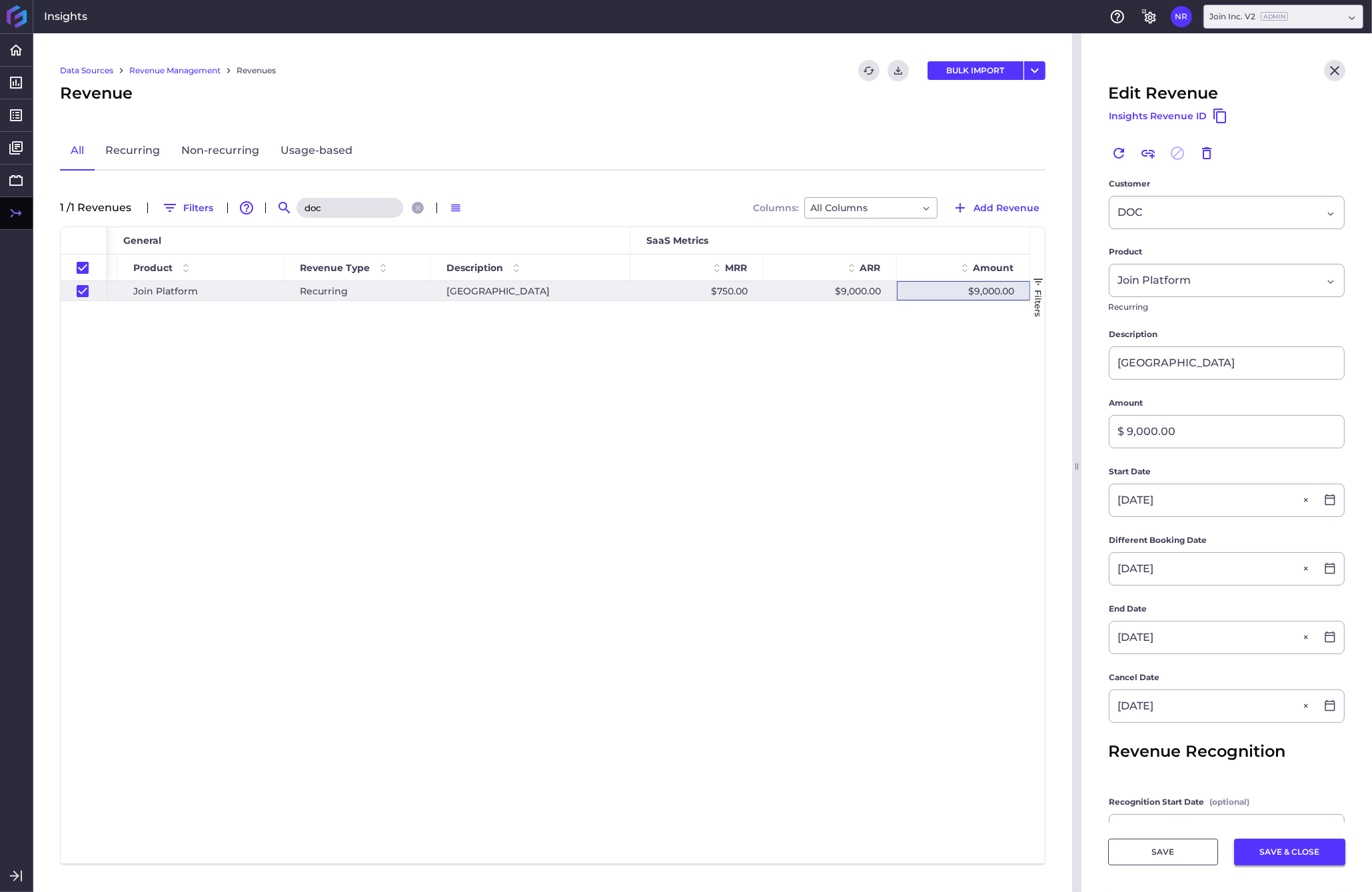
click at [1075, 854] on button "SAVE & CLOSE" at bounding box center [1290, 852] width 111 height 27
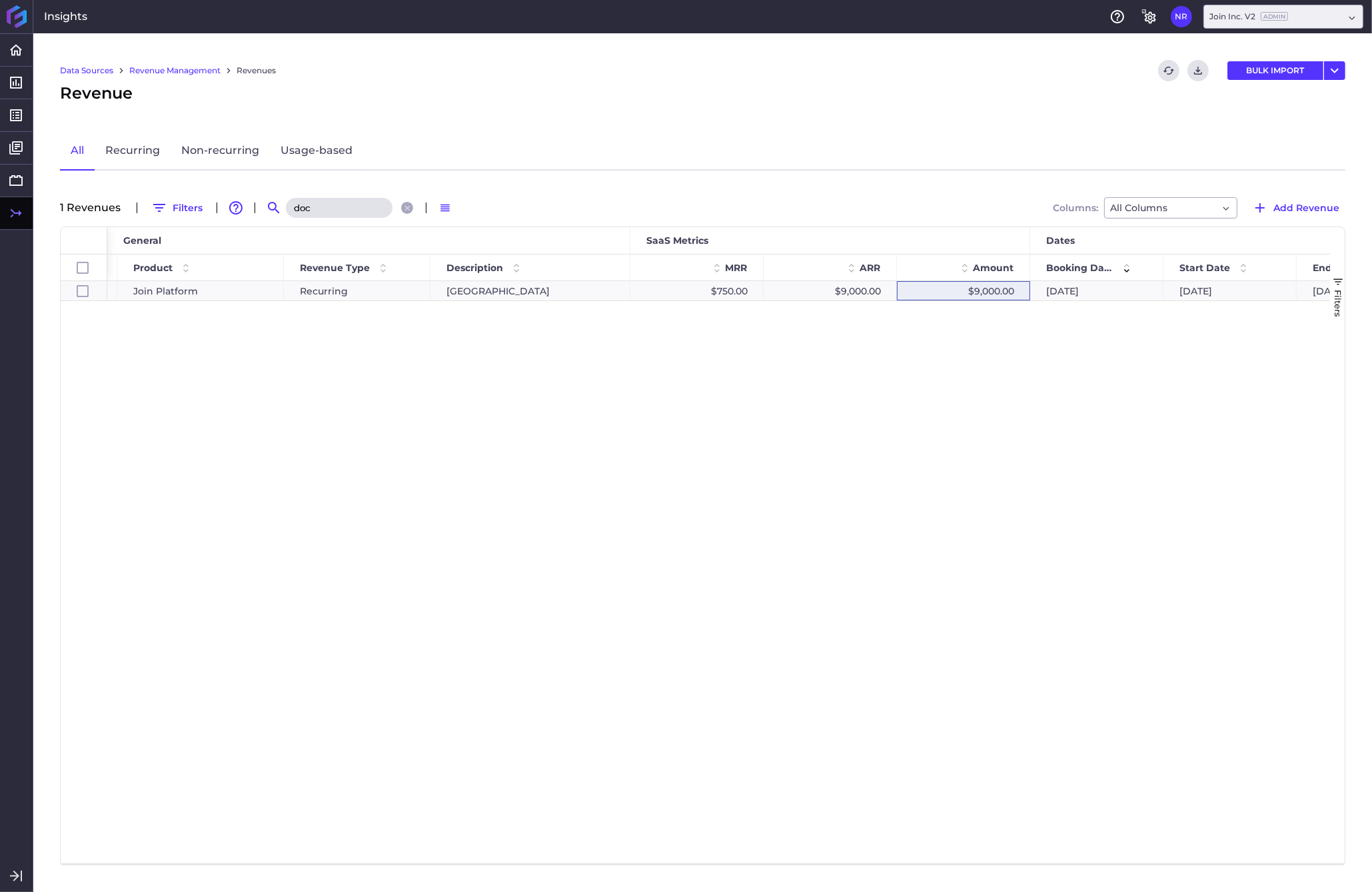
click at [330, 208] on input "doc" at bounding box center [339, 208] width 107 height 20
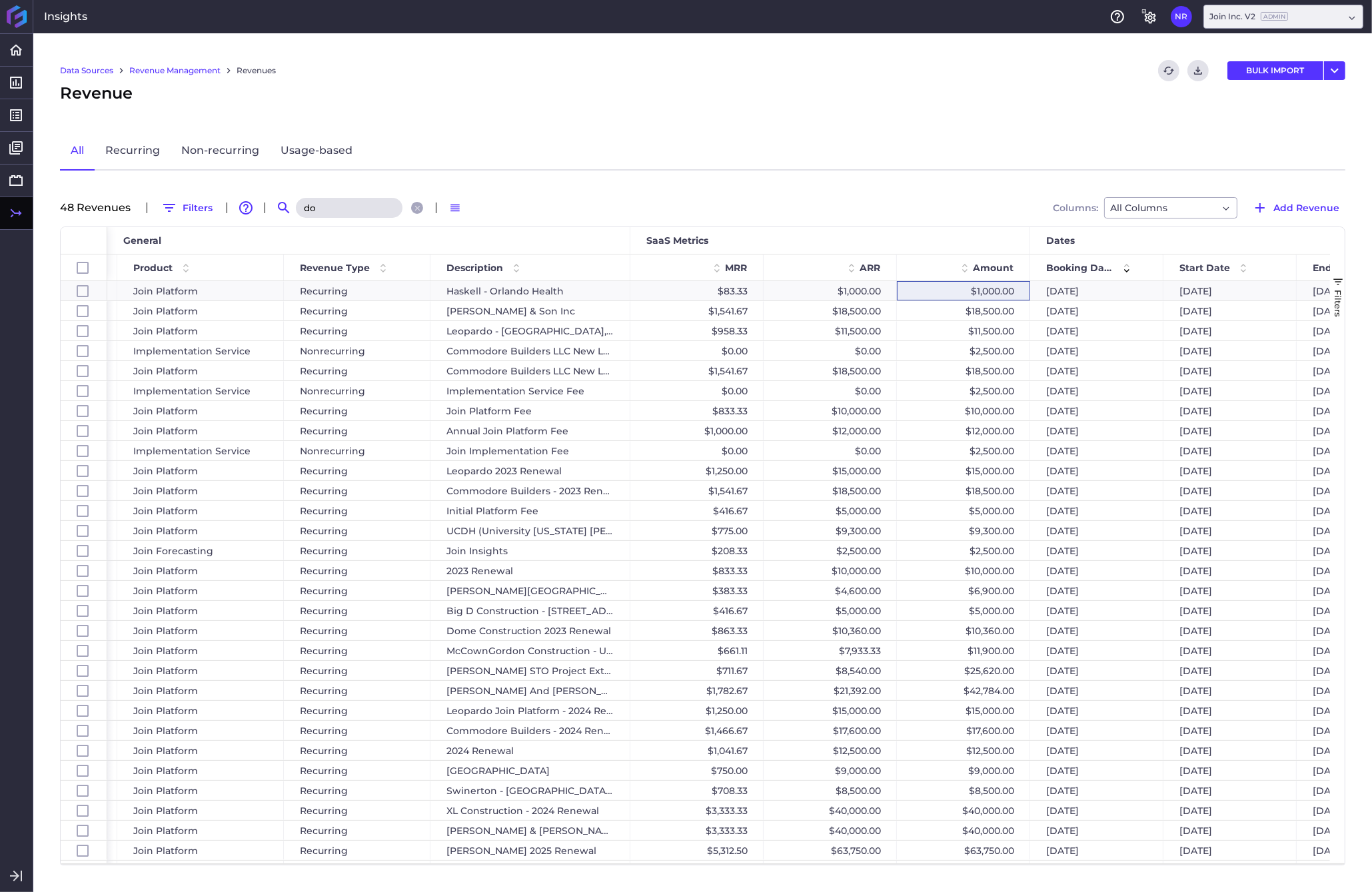
click at [345, 203] on input "do" at bounding box center [348, 208] width 107 height 20
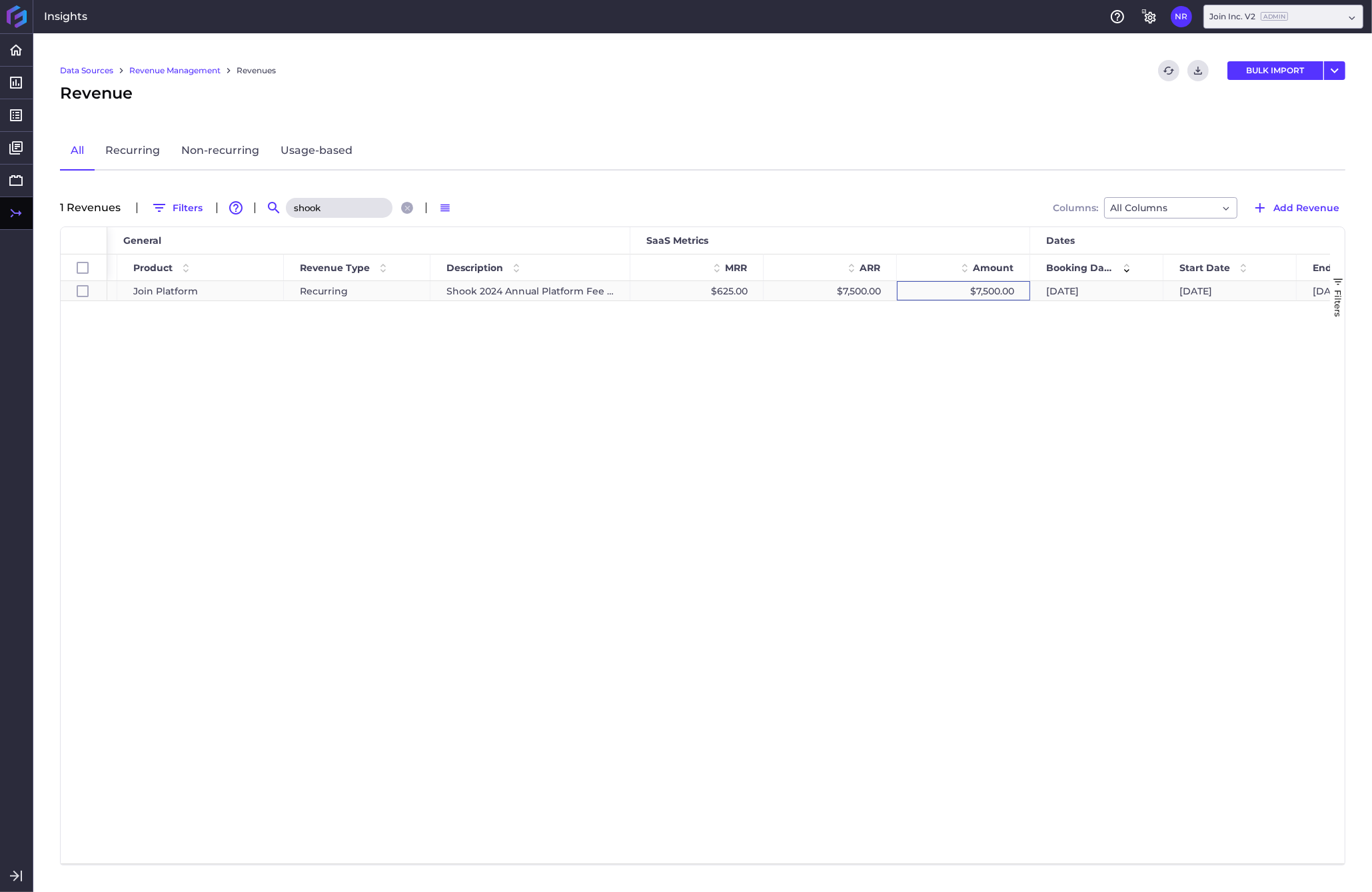
click at [988, 292] on div "$7,500.00" at bounding box center [963, 291] width 133 height 20
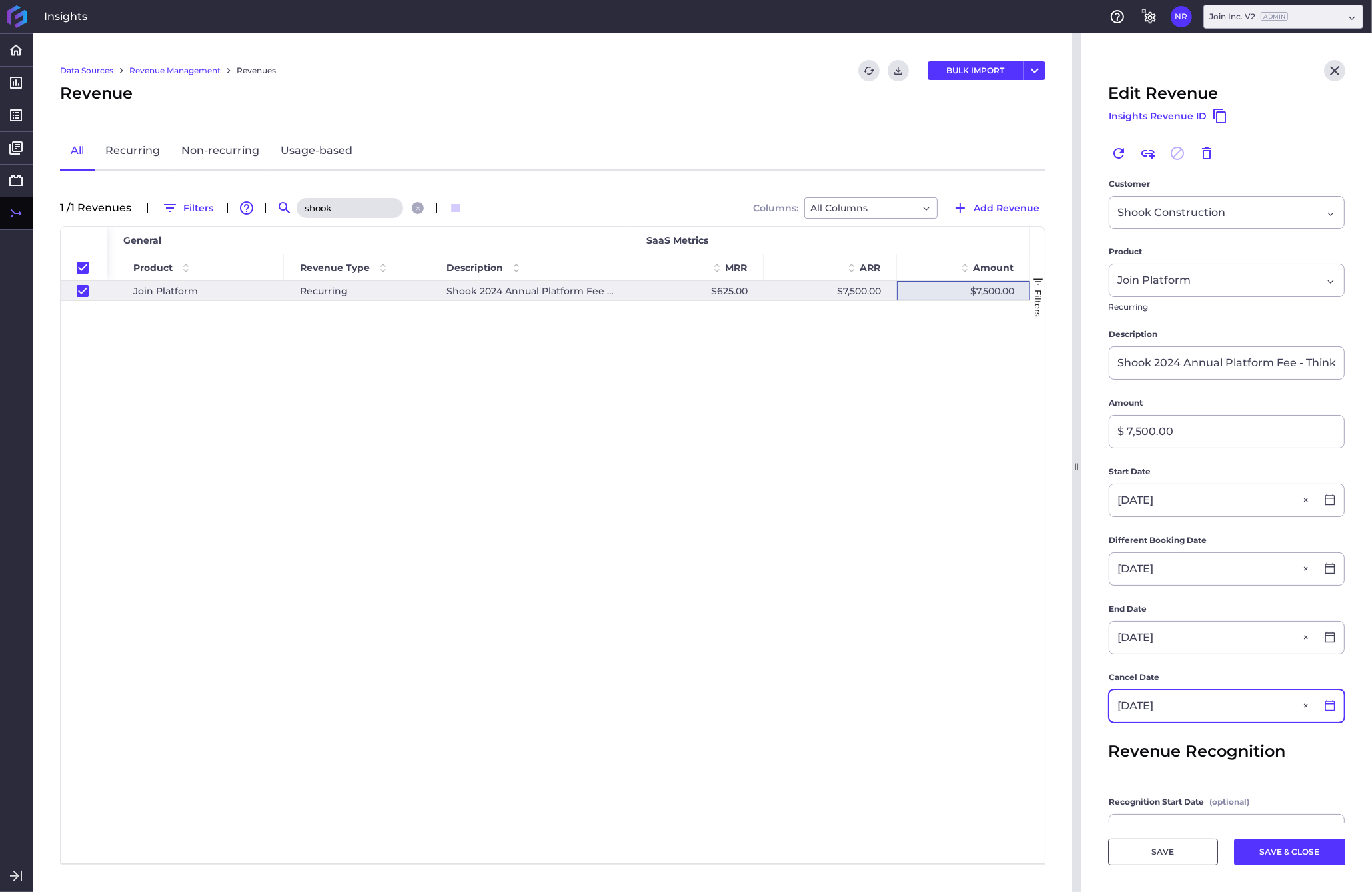
click at [1075, 705] on icon at bounding box center [1329, 706] width 10 height 12
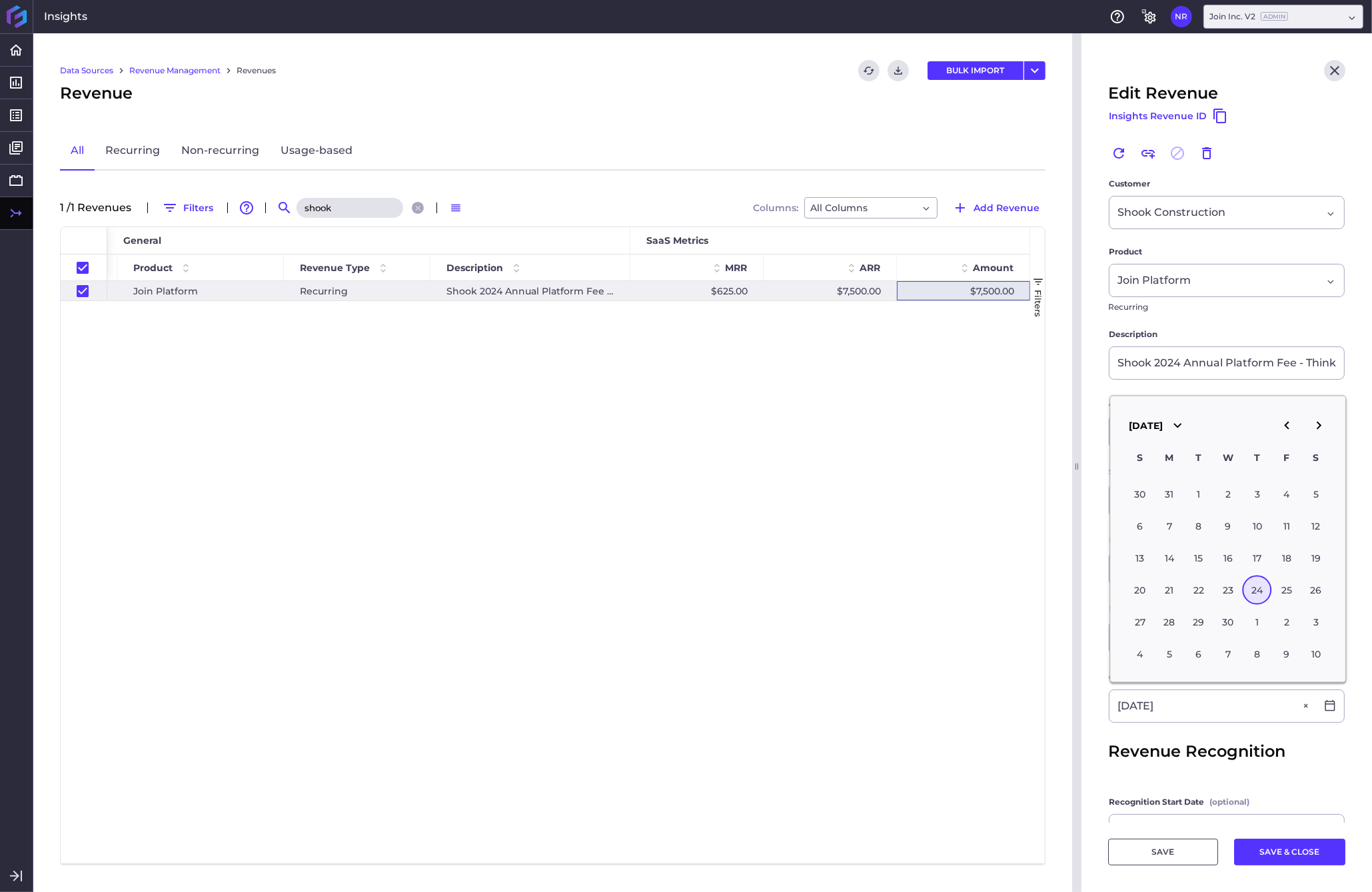
click at [1075, 433] on icon "button" at bounding box center [1318, 425] width 16 height 16
click at [1075, 595] on div "24" at bounding box center [1256, 589] width 30 height 30
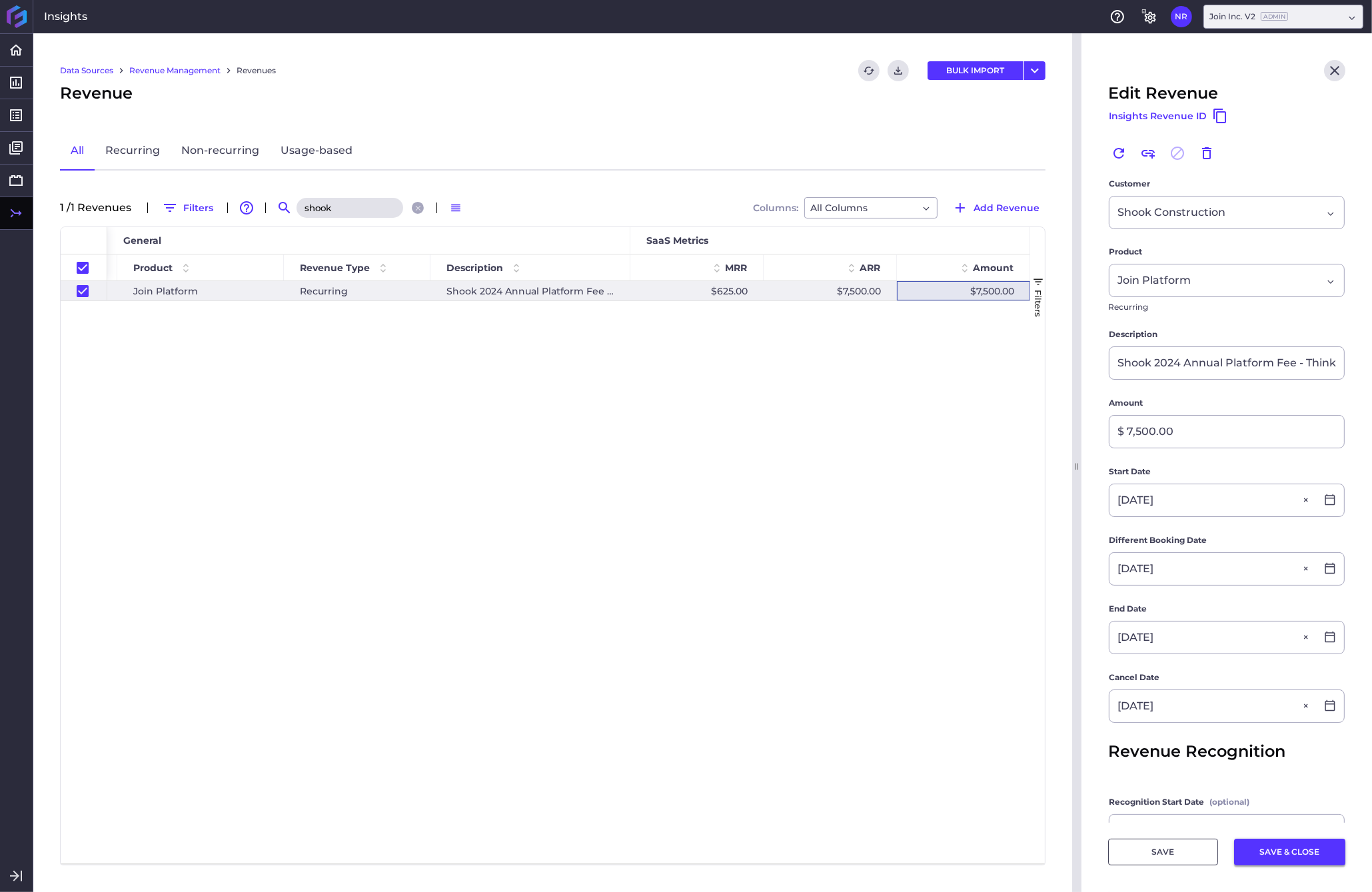
click at [1075, 850] on button "SAVE & CLOSE" at bounding box center [1290, 852] width 111 height 27
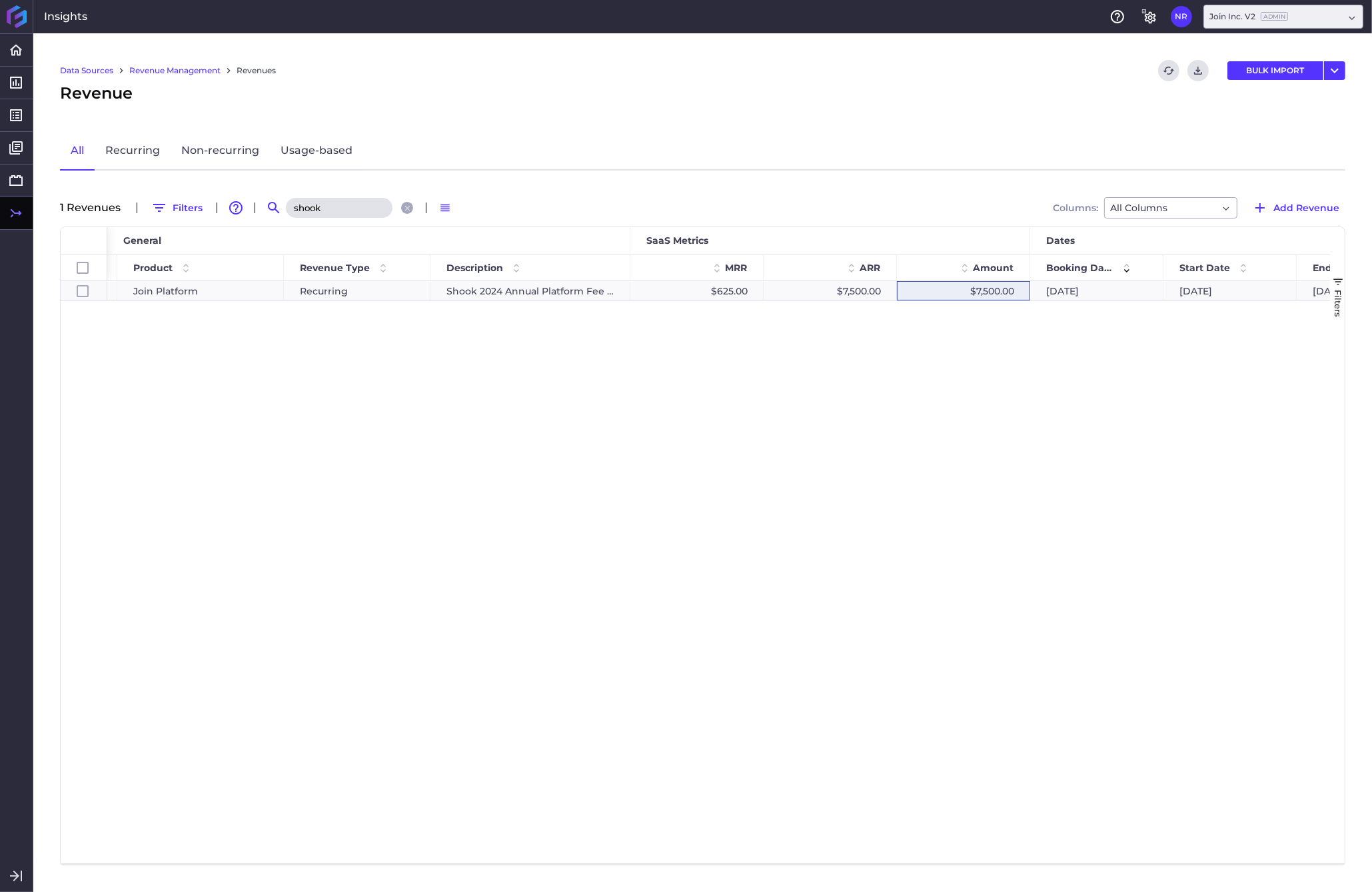
click at [337, 210] on input "shook" at bounding box center [339, 208] width 107 height 20
drag, startPoint x: 337, startPoint y: 210, endPoint x: 259, endPoint y: 219, distance: 78.5
click at [286, 218] on input "shook" at bounding box center [339, 208] width 107 height 20
click at [407, 211] on button "Close search" at bounding box center [407, 207] width 12 height 12
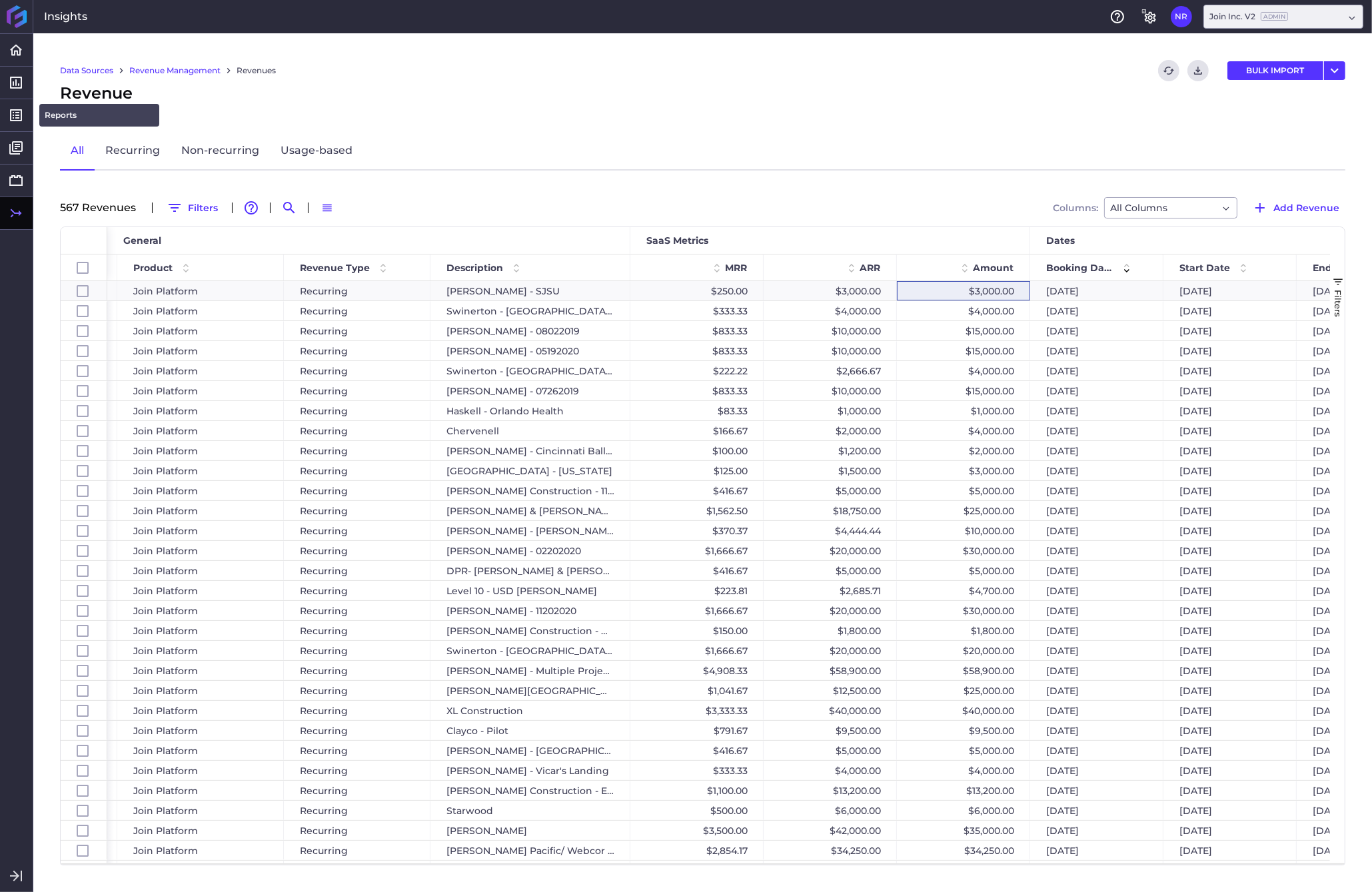
click at [66, 113] on link "Reports" at bounding box center [99, 115] width 120 height 22
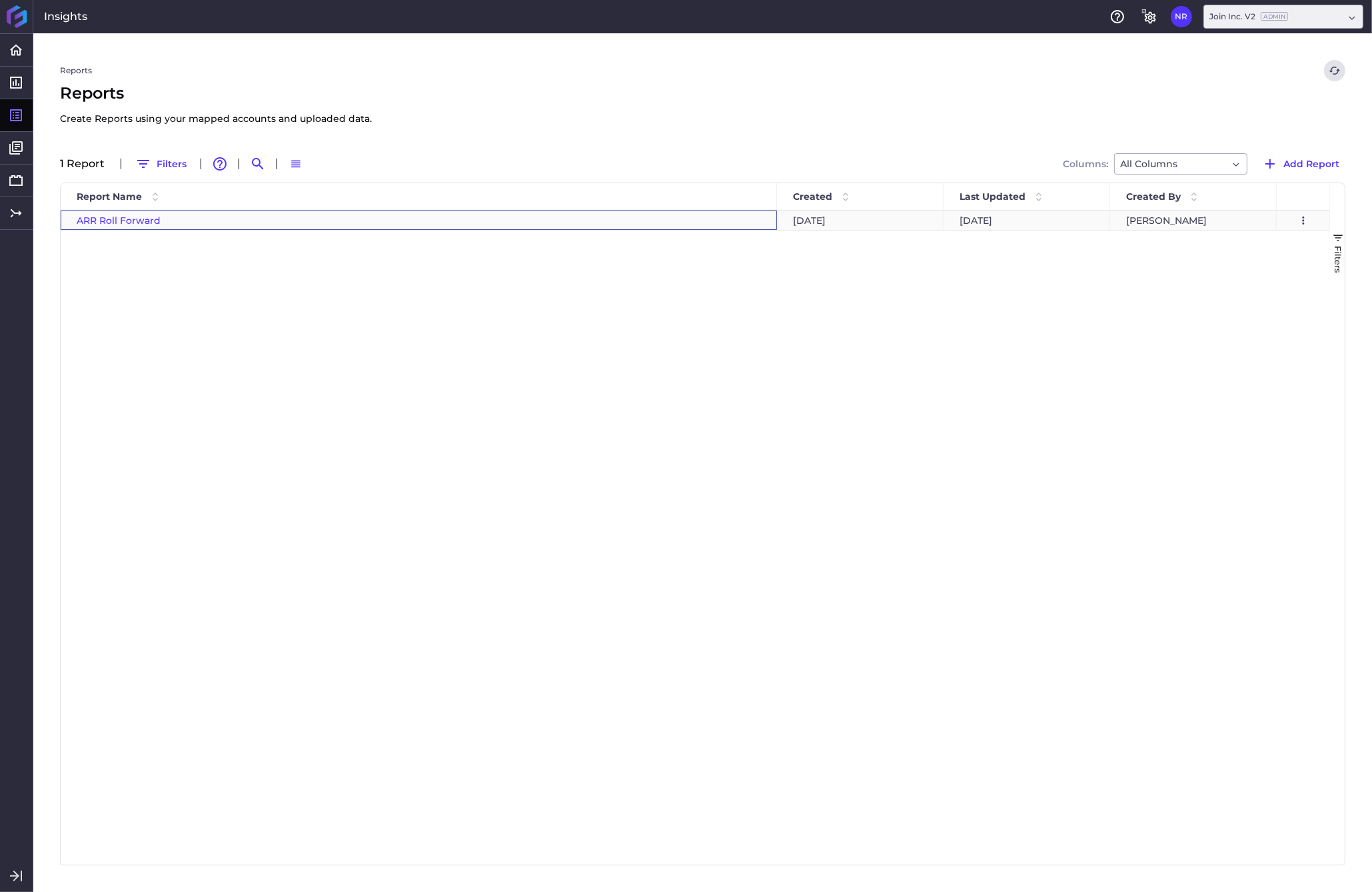
click at [124, 220] on span "ARR Roll Forward" at bounding box center [119, 220] width 84 height 12
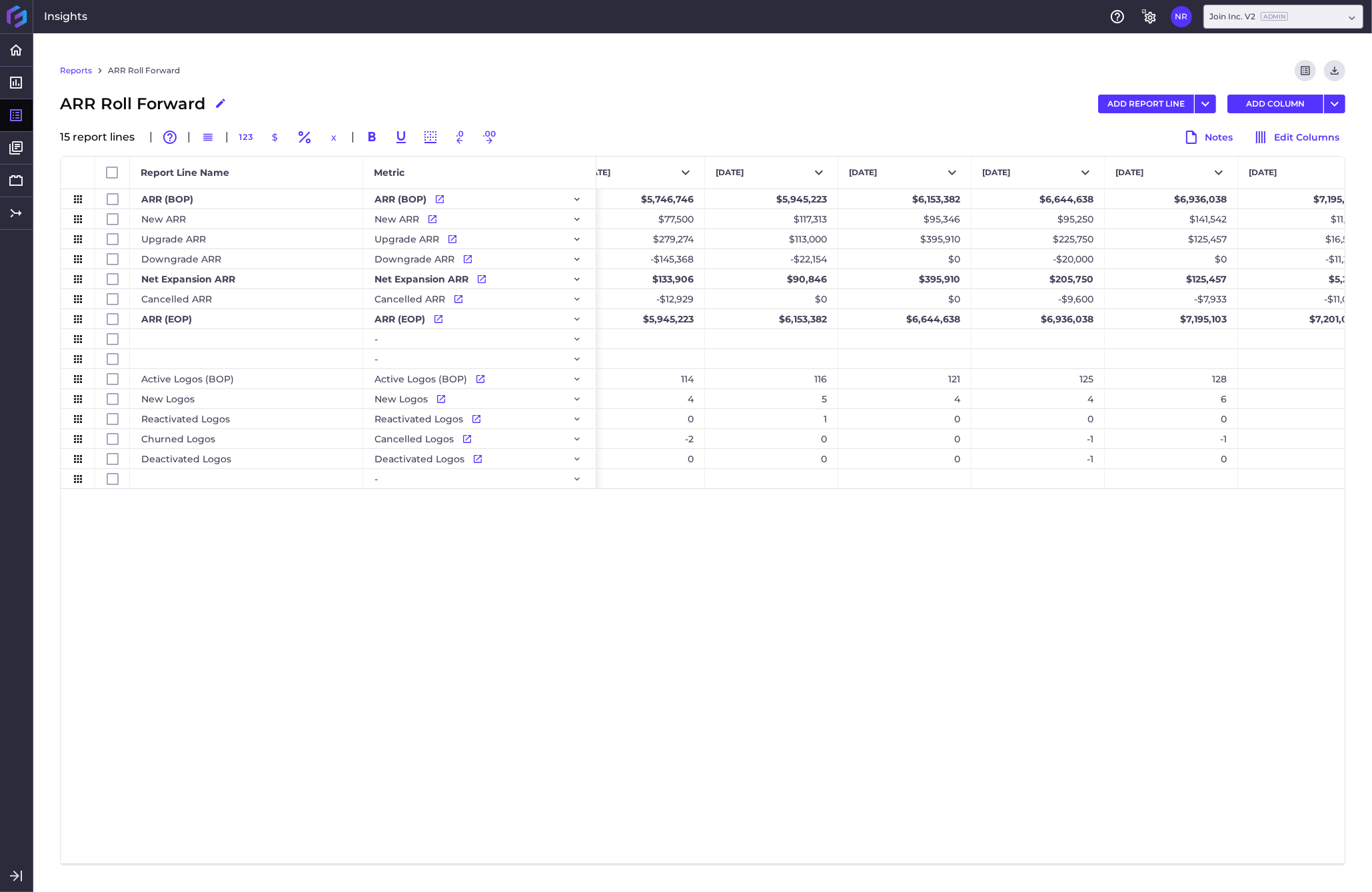
scroll to position [0, 10043]
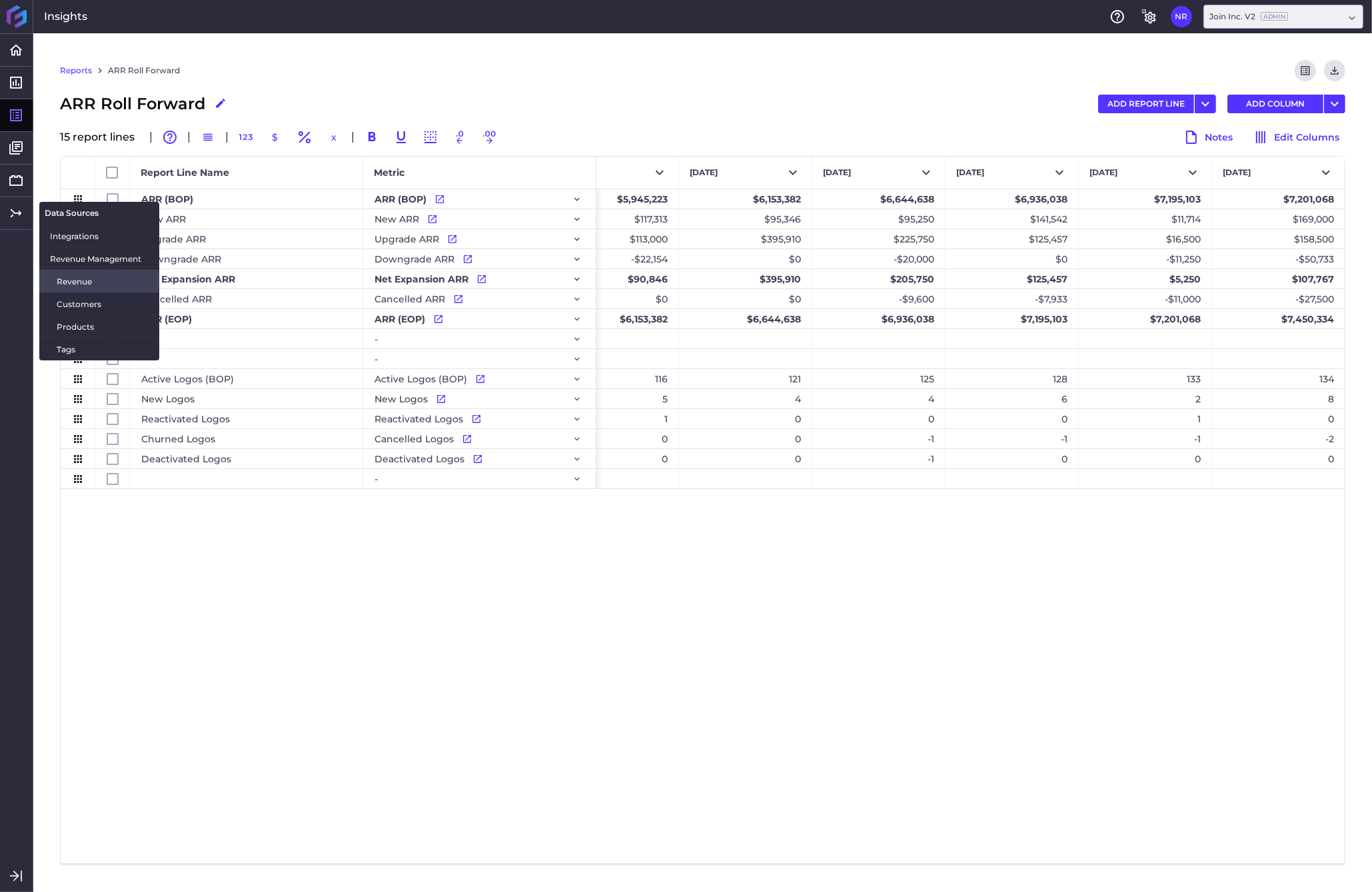
click at [70, 283] on span "Revenue" at bounding box center [102, 281] width 92 height 14
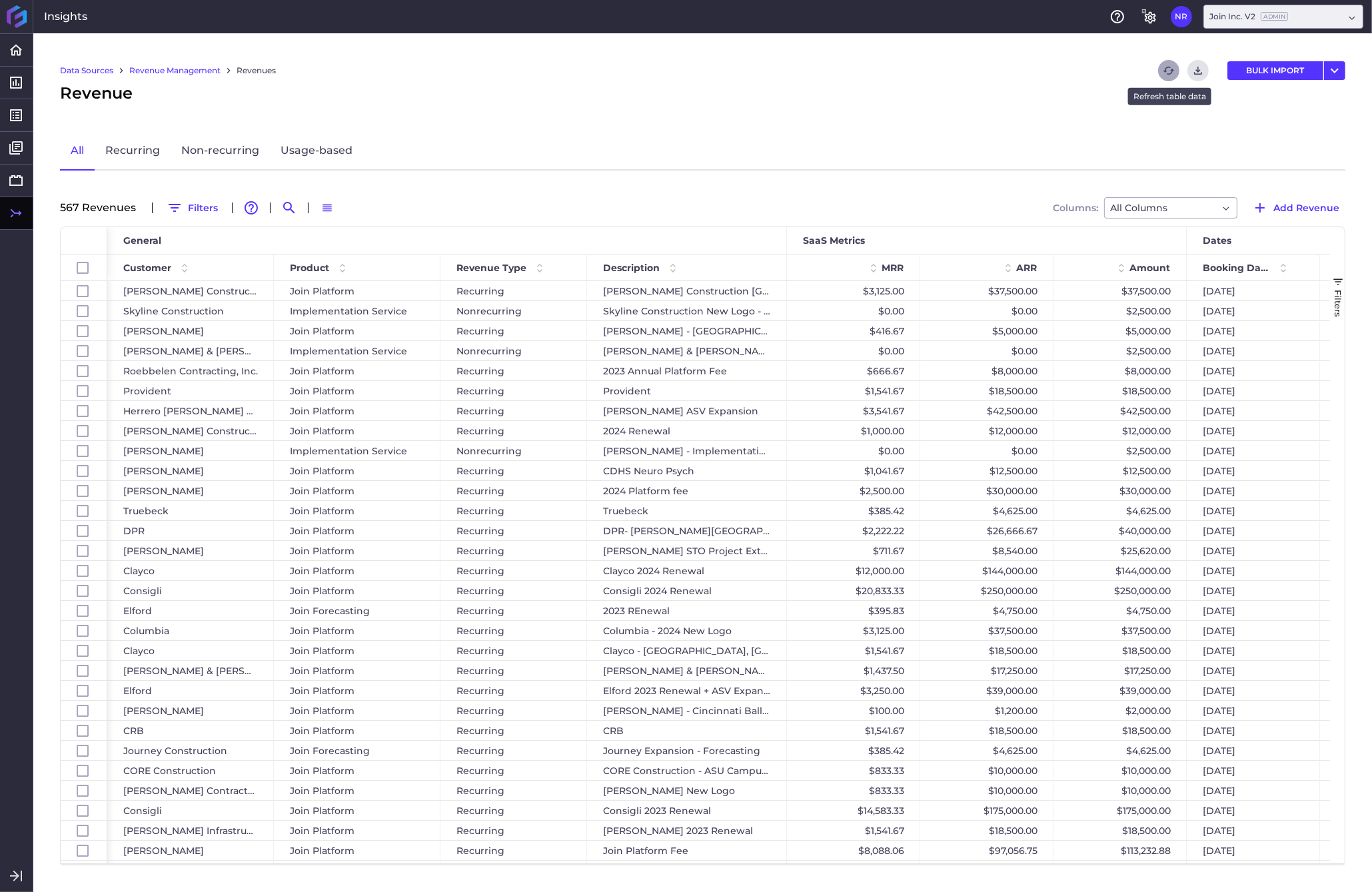
click at [1075, 64] on button "Refresh" at bounding box center [1169, 71] width 21 height 21
click at [1075, 67] on icon "Refresh" at bounding box center [1168, 70] width 12 height 12
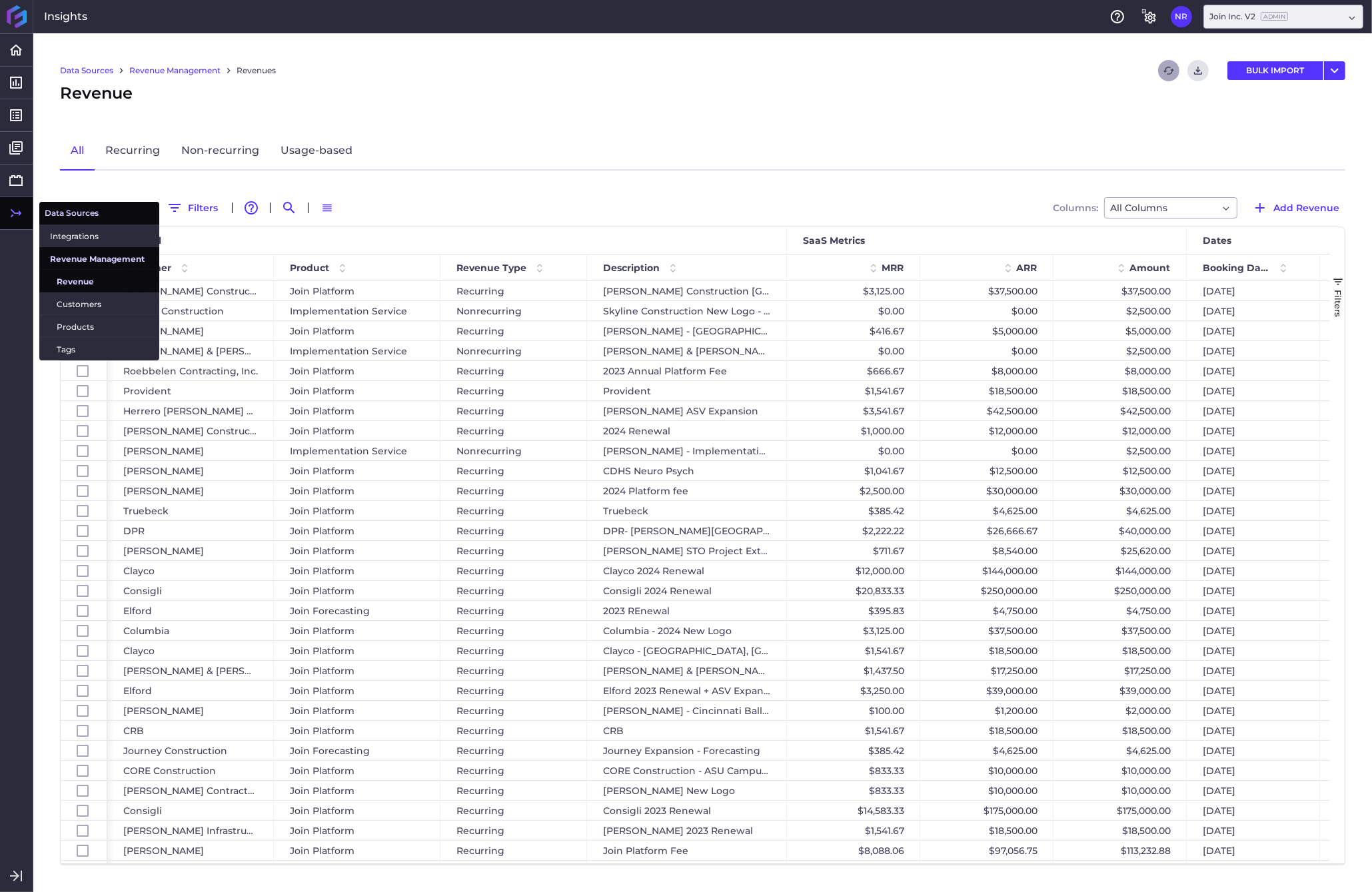
click at [78, 278] on span "Revenue" at bounding box center [102, 281] width 92 height 14
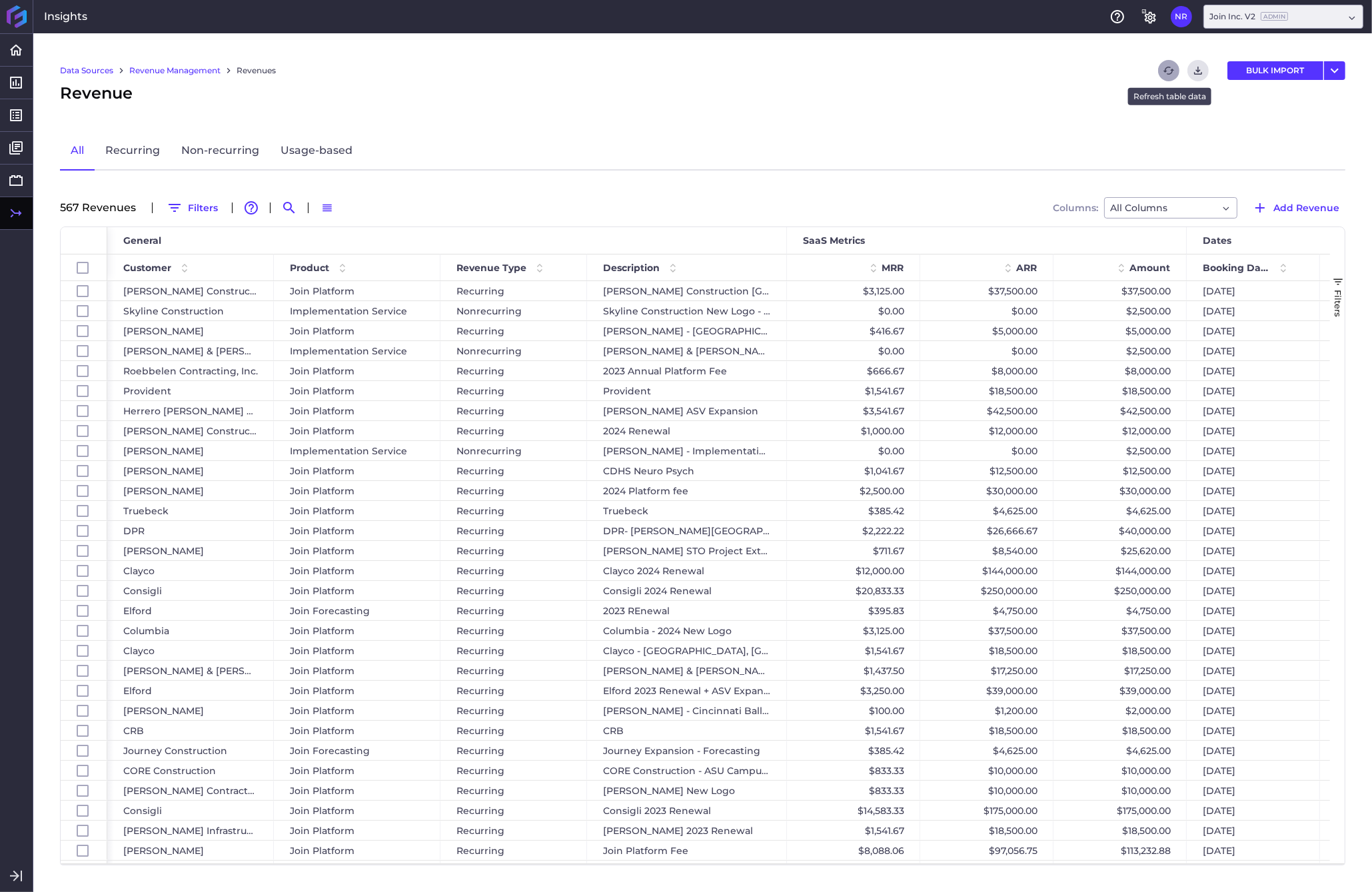
click at [1075, 69] on icon "Refresh" at bounding box center [1168, 70] width 12 height 12
click at [20, 110] on icon at bounding box center [15, 115] width 12 height 12
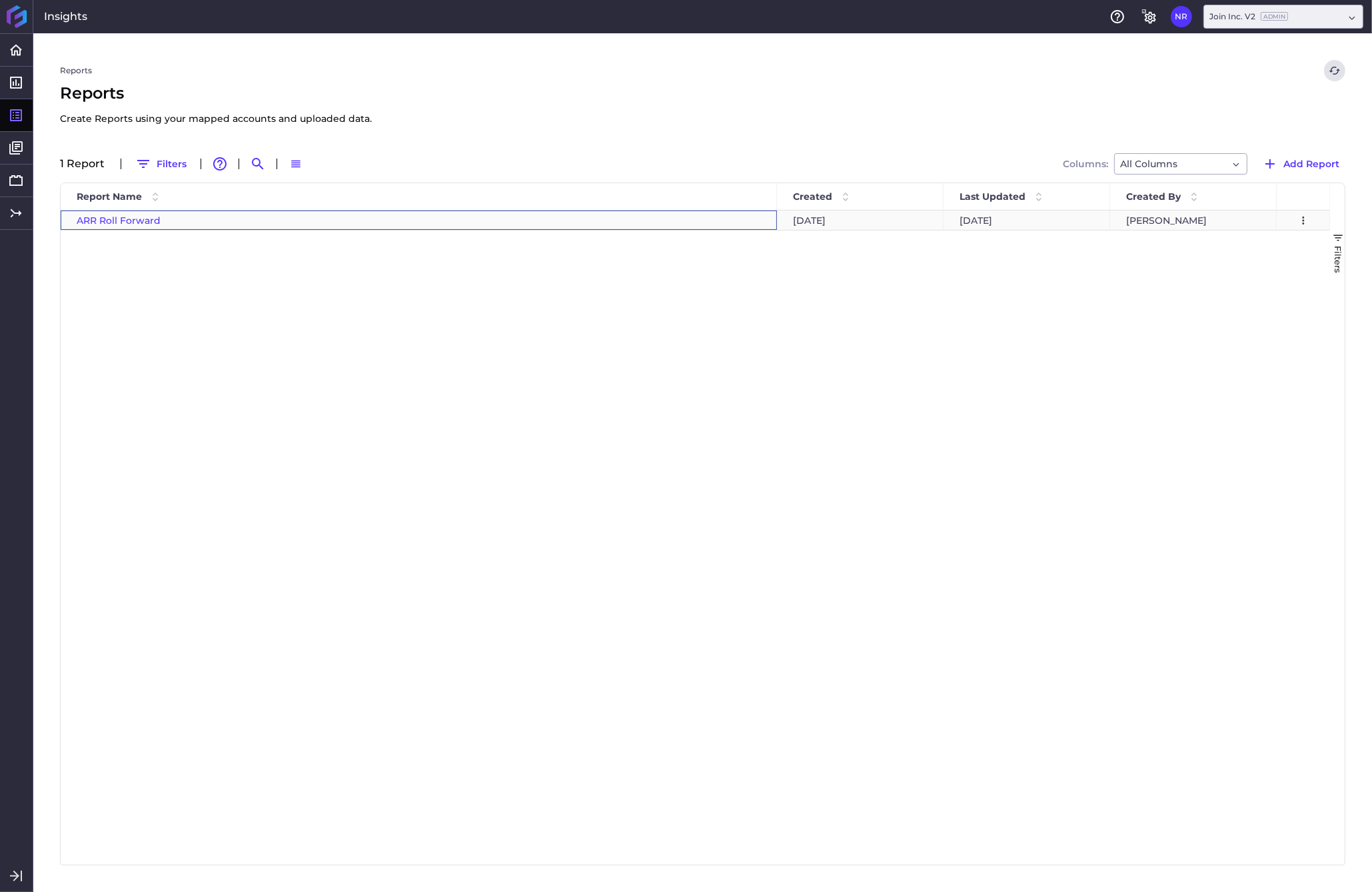
click at [113, 218] on span "ARR Roll Forward" at bounding box center [119, 220] width 84 height 12
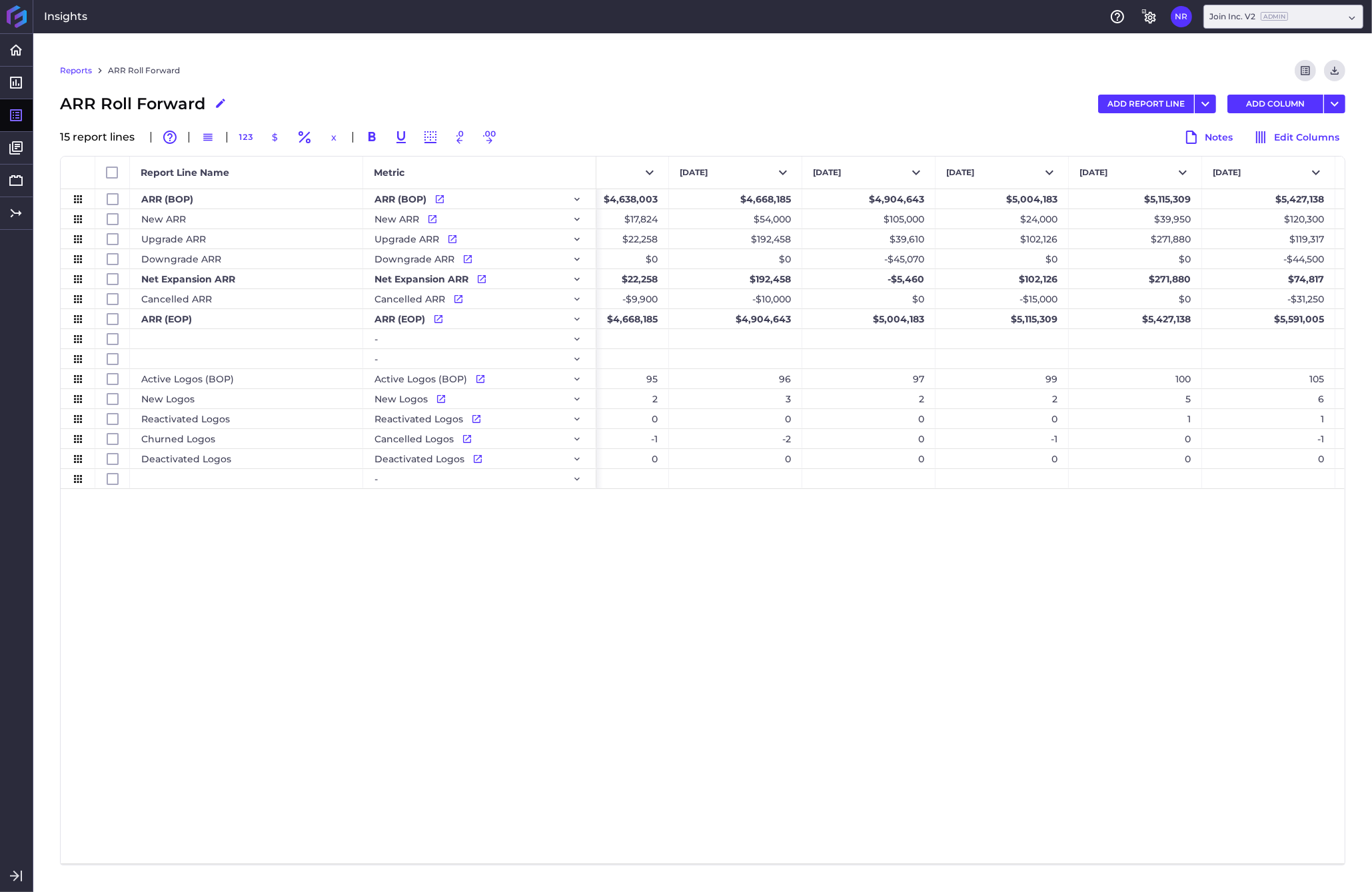
scroll to position [0, 10043]
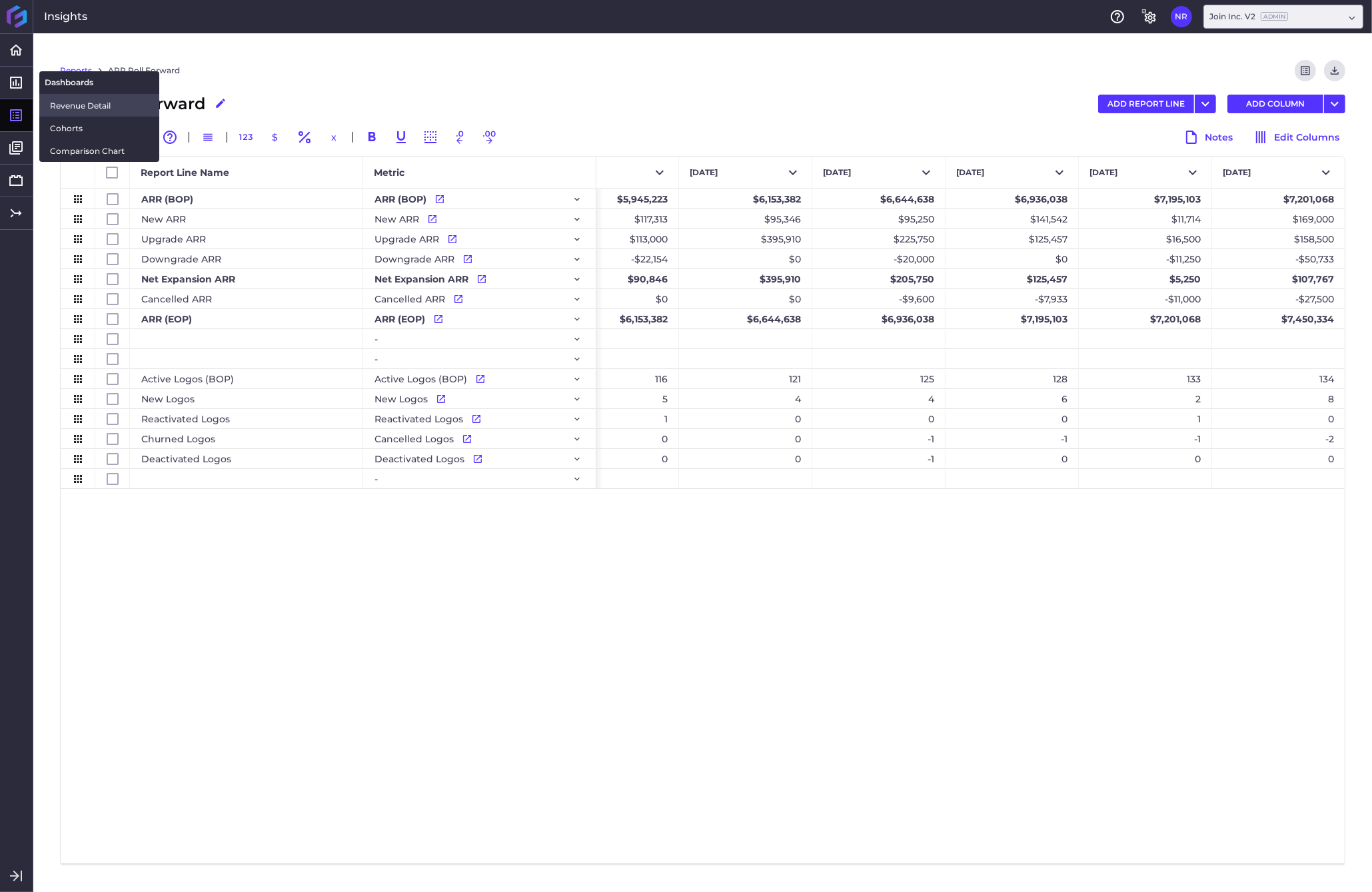
click at [61, 103] on span "Revenue Detail" at bounding box center [99, 106] width 99 height 14
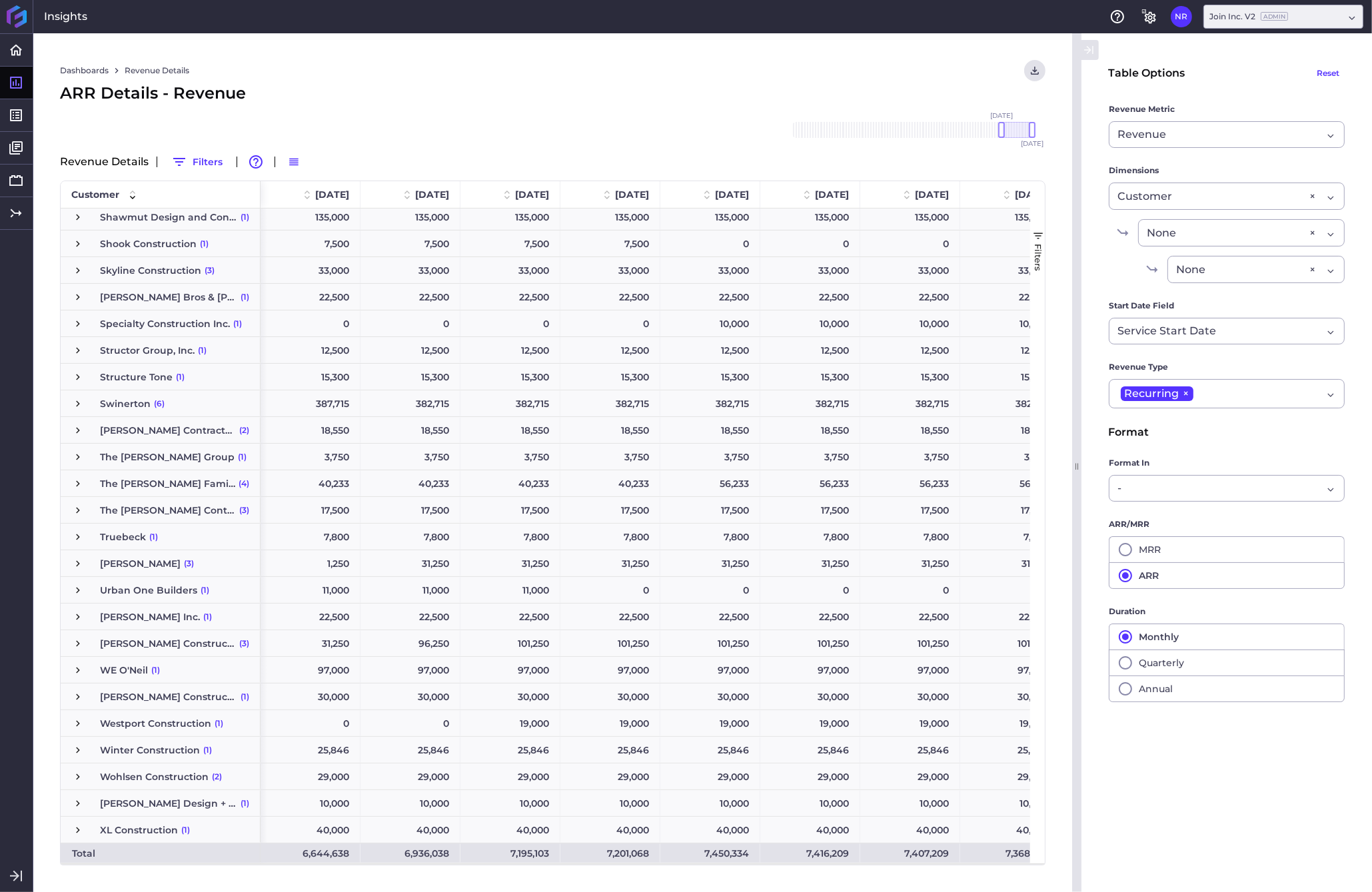
scroll to position [2648, 0]
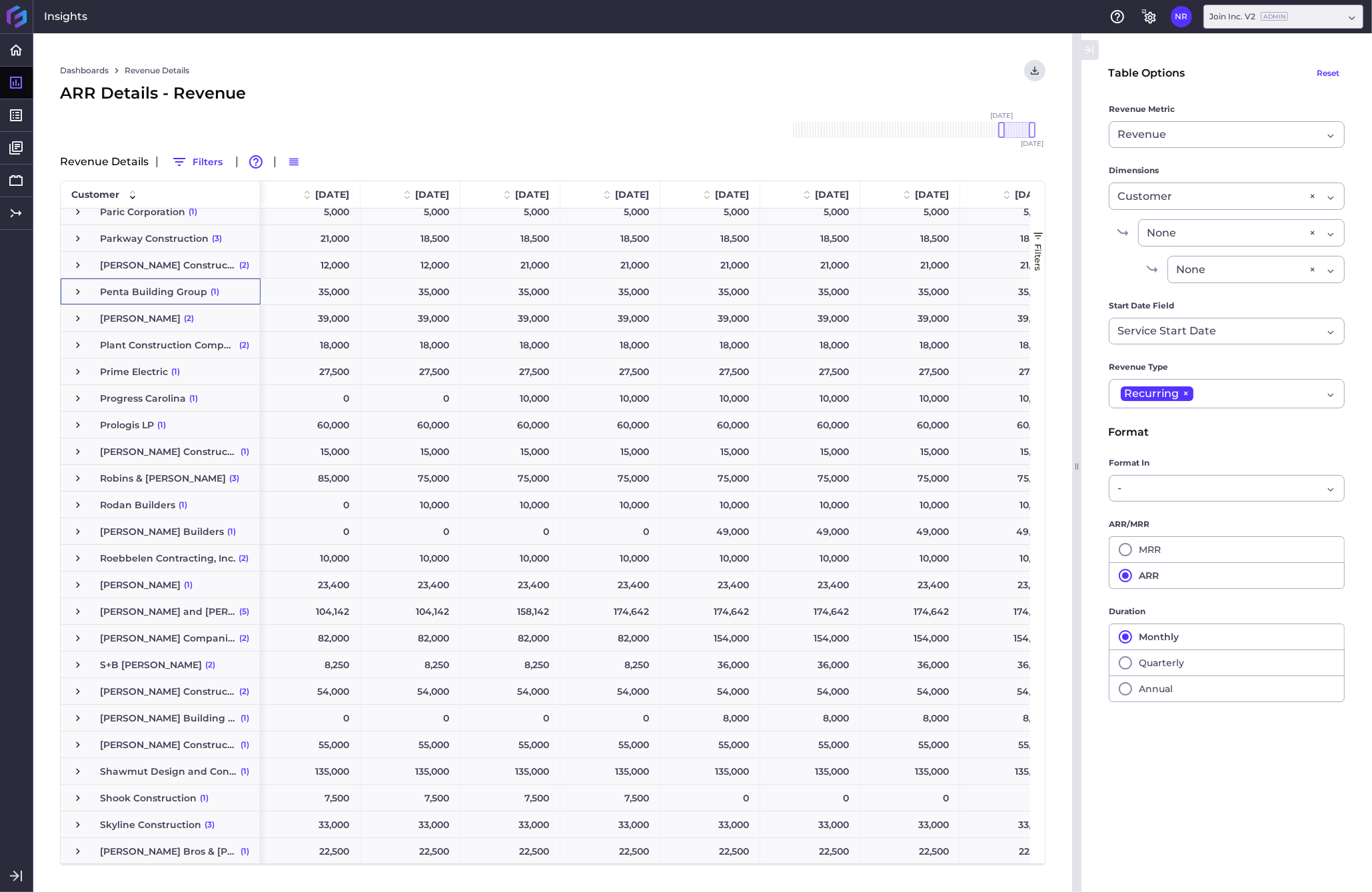
click at [224, 292] on span "Penta Building Group (1)" at bounding box center [160, 292] width 177 height 25
click at [78, 287] on span "Press SPACE to select this row." at bounding box center [77, 291] width 12 height 12
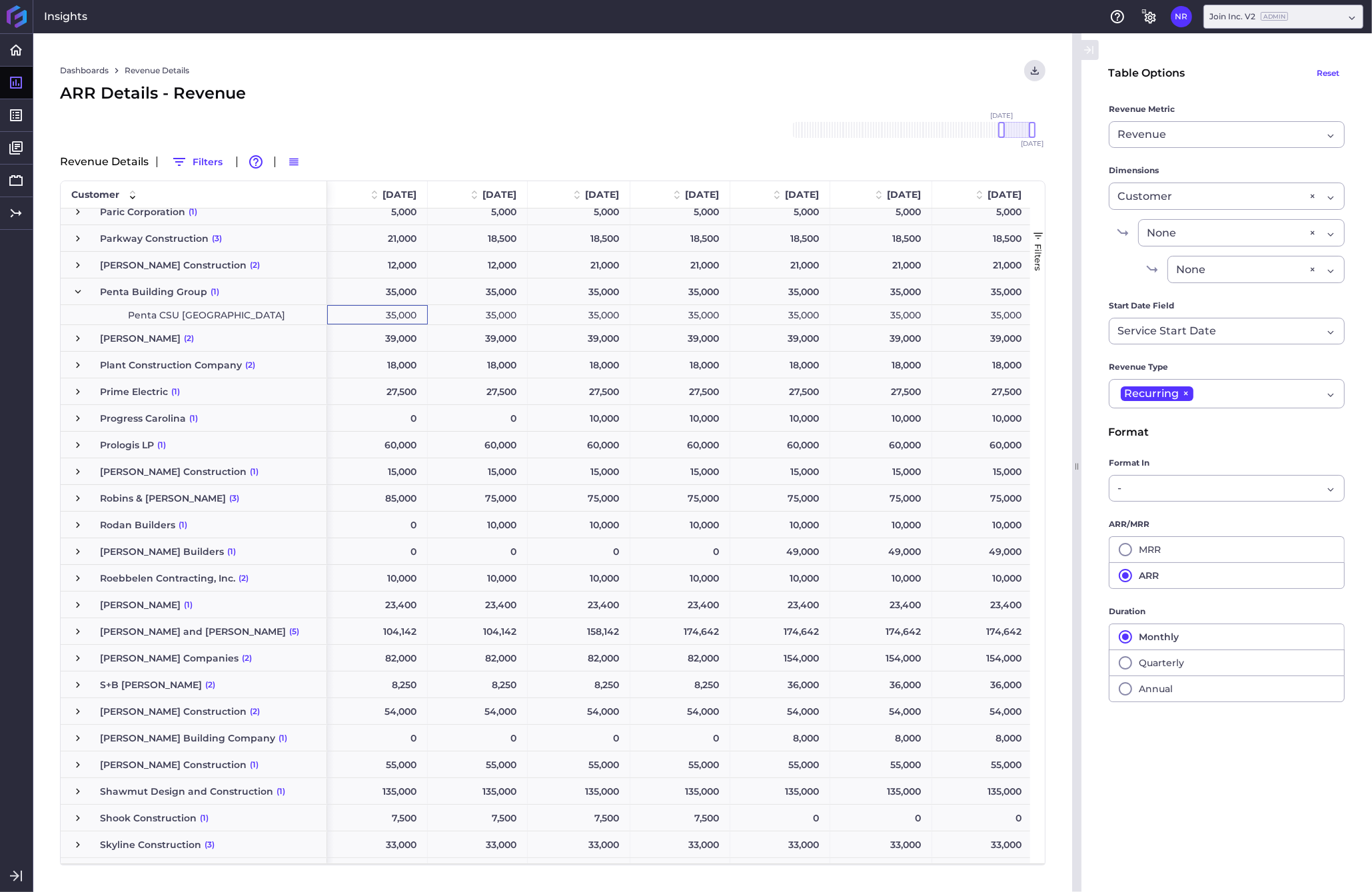
click at [353, 316] on div "35,000" at bounding box center [377, 315] width 100 height 20
click at [776, 313] on div "35,000" at bounding box center [780, 315] width 100 height 20
click at [975, 316] on div "35,000" at bounding box center [982, 315] width 100 height 20
click at [762, 319] on div "0" at bounding box center [777, 315] width 101 height 20
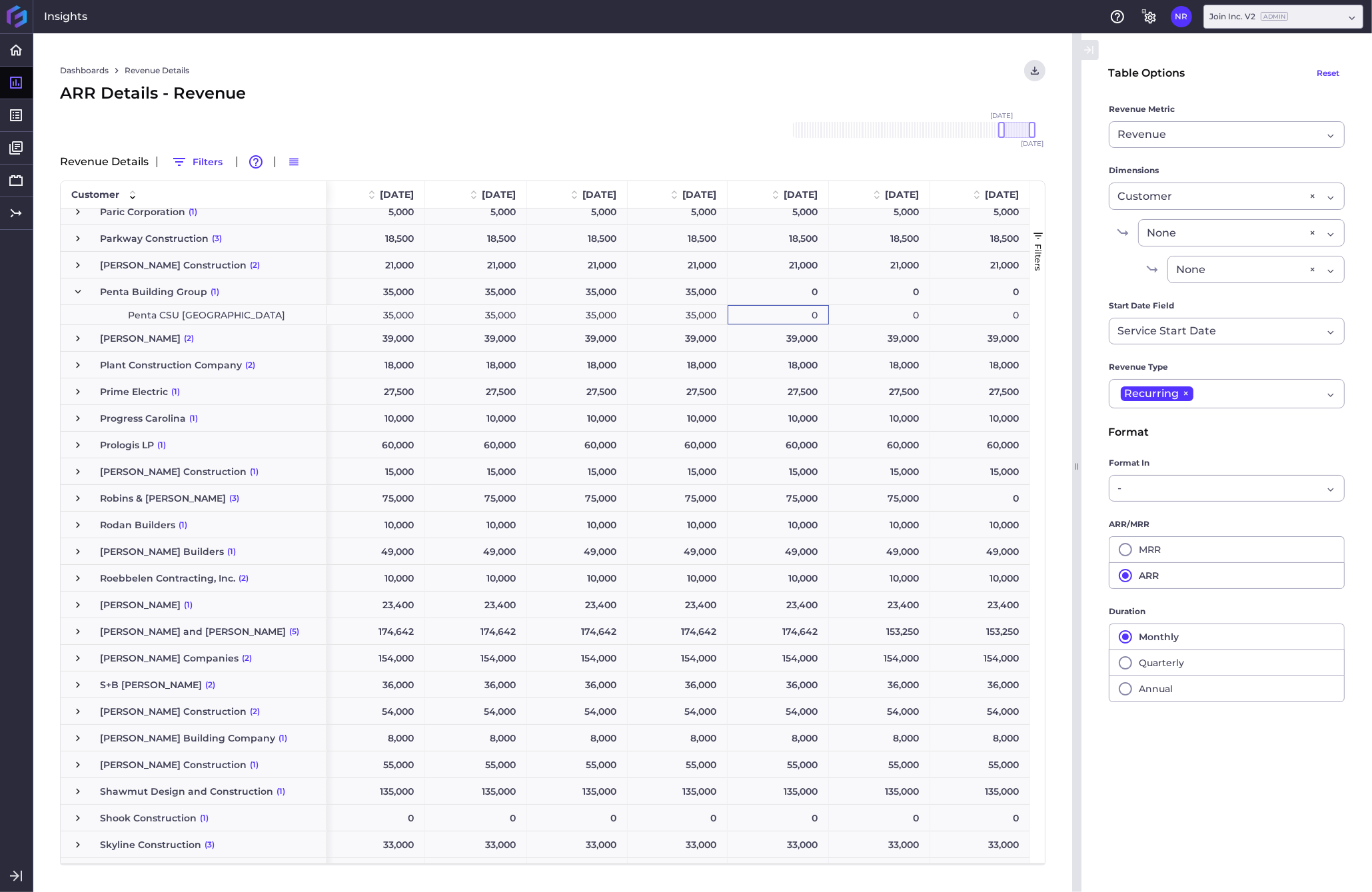
click at [471, 312] on div "35,000" at bounding box center [476, 315] width 102 height 20
click at [670, 315] on div "35,000" at bounding box center [678, 315] width 100 height 20
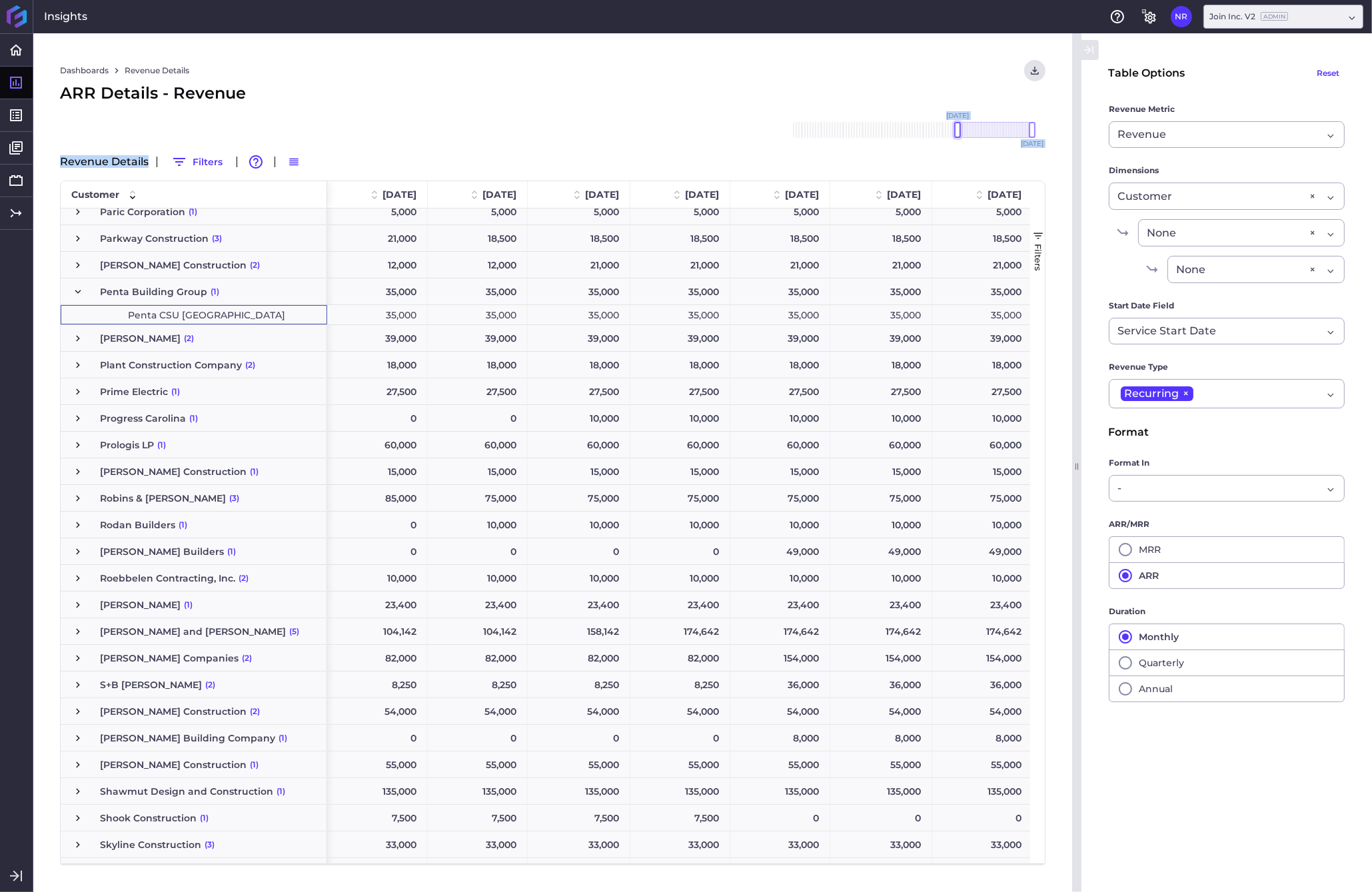
drag, startPoint x: 1004, startPoint y: 132, endPoint x: 958, endPoint y: 129, distance: 46.1
click at [958, 129] on div at bounding box center [956, 130] width 6 height 16
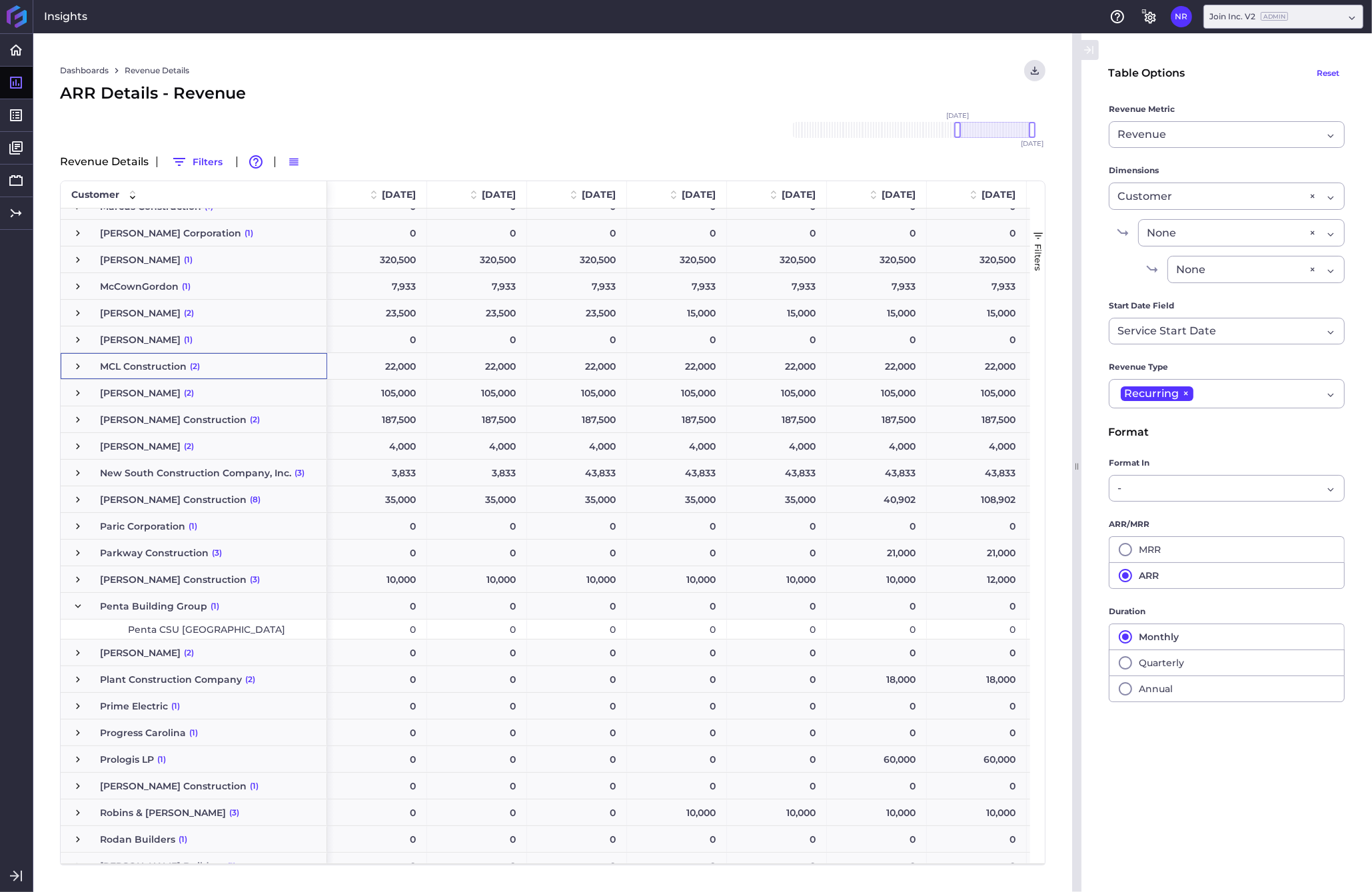
click at [371, 633] on div "0" at bounding box center [377, 630] width 100 height 20
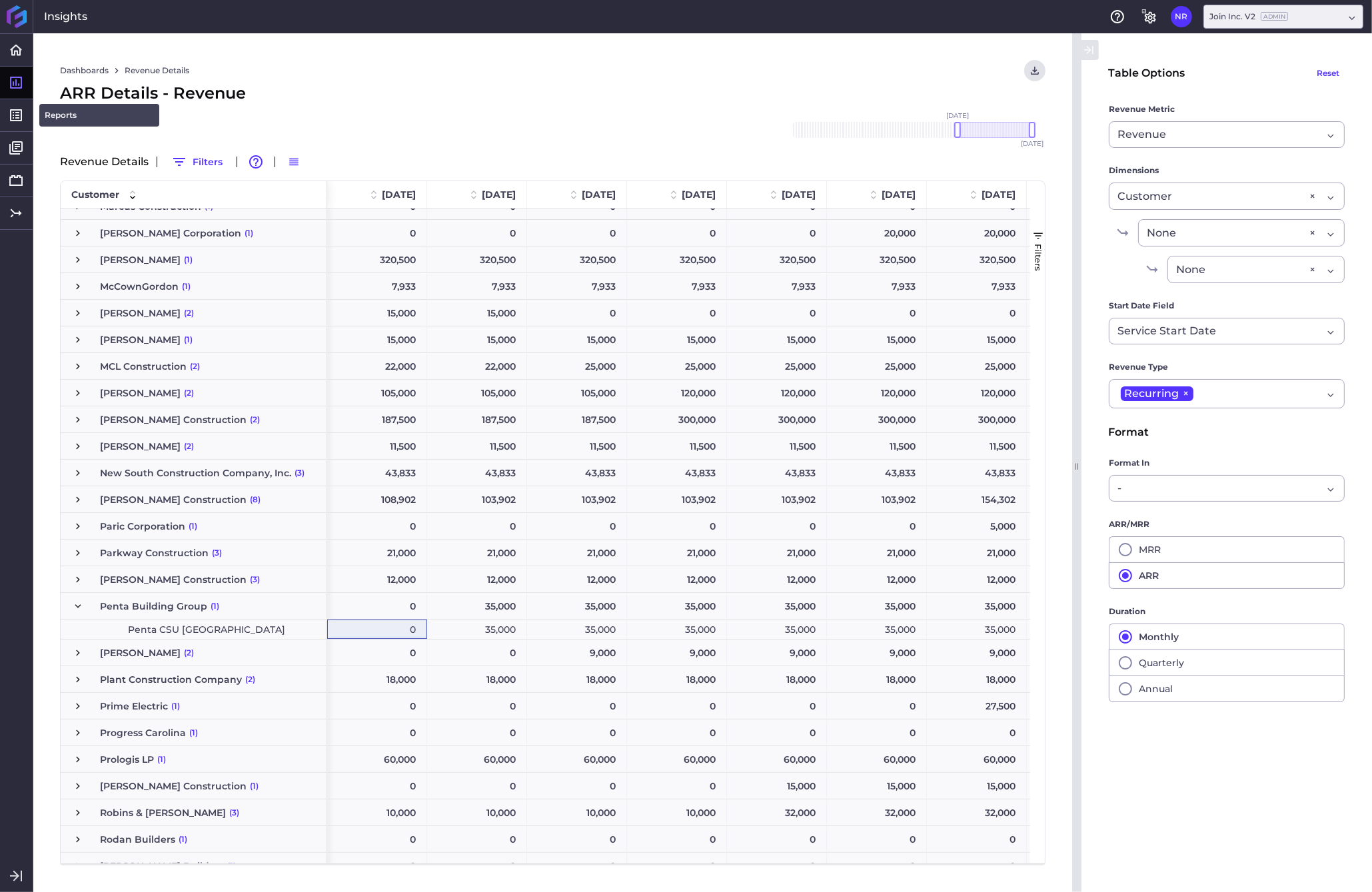
click at [56, 116] on link "Reports" at bounding box center [99, 115] width 120 height 22
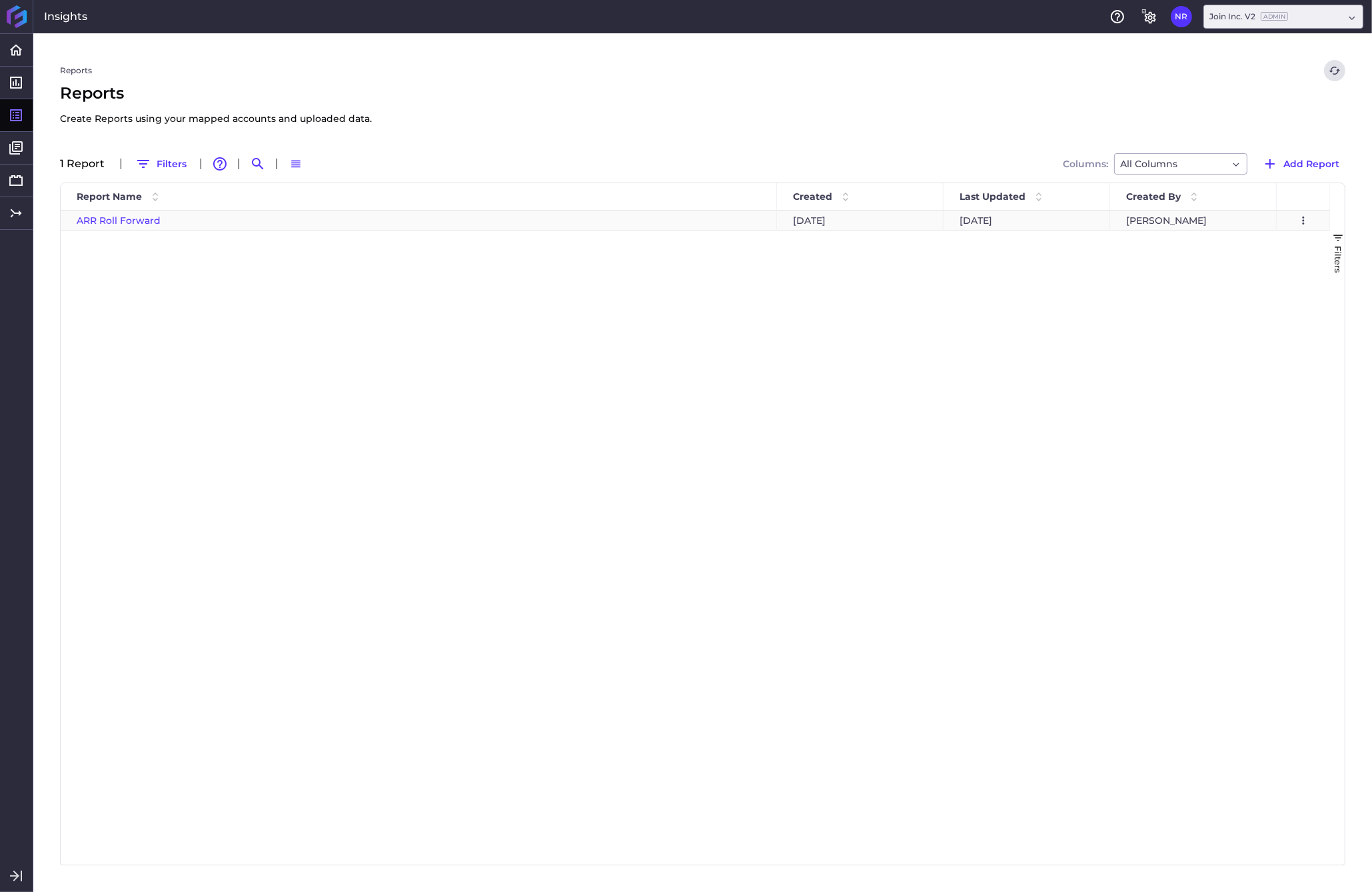
click at [117, 224] on span "ARR Roll Forward" at bounding box center [119, 220] width 84 height 12
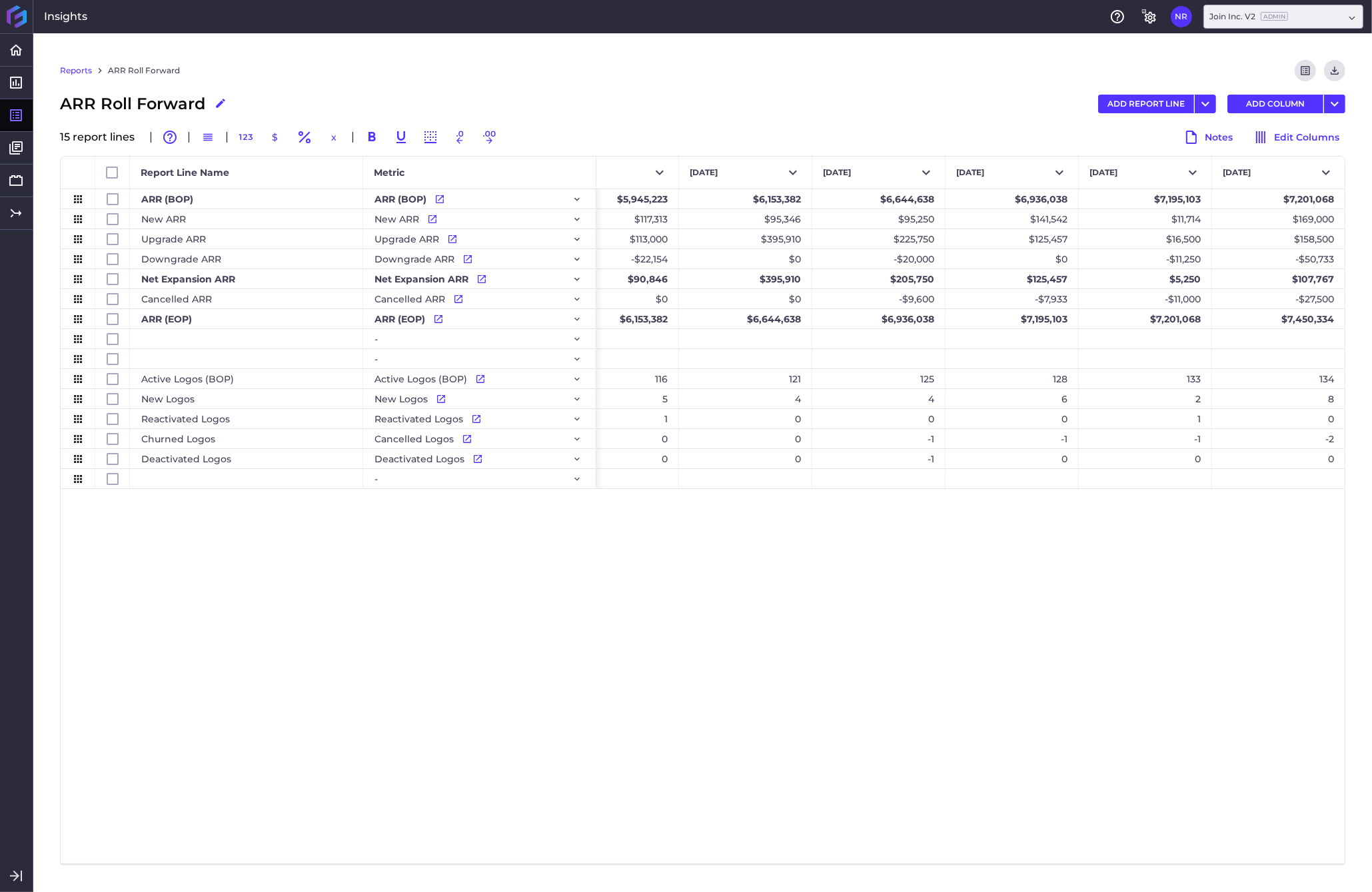
click at [1075, 325] on div "Reports ARR Roll Forward Preview Report Download CSV ARR Roll Forward Edit Repo…" at bounding box center [702, 462] width 1338 height 859
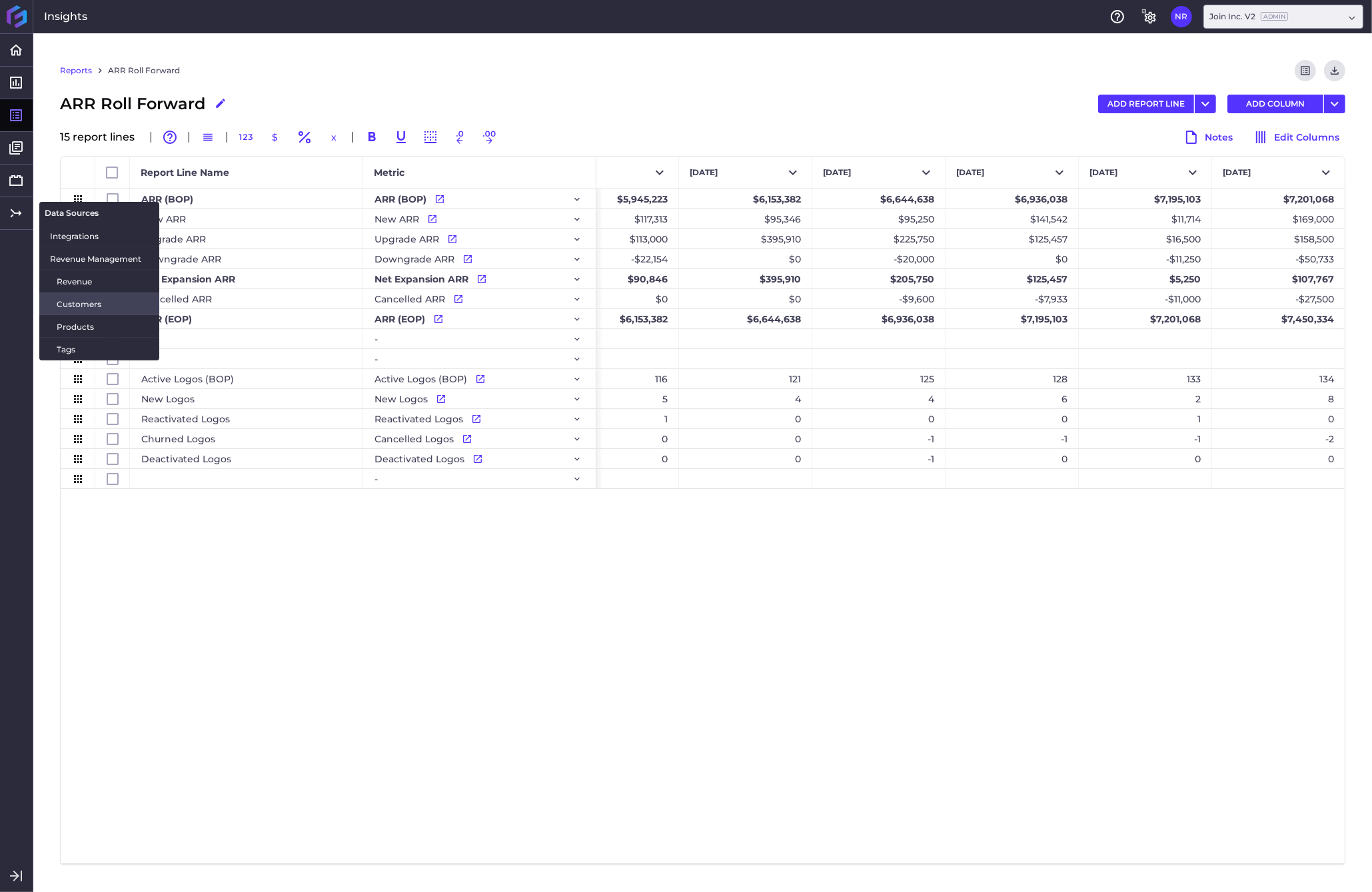
click at [79, 300] on span "Customers" at bounding box center [102, 304] width 92 height 14
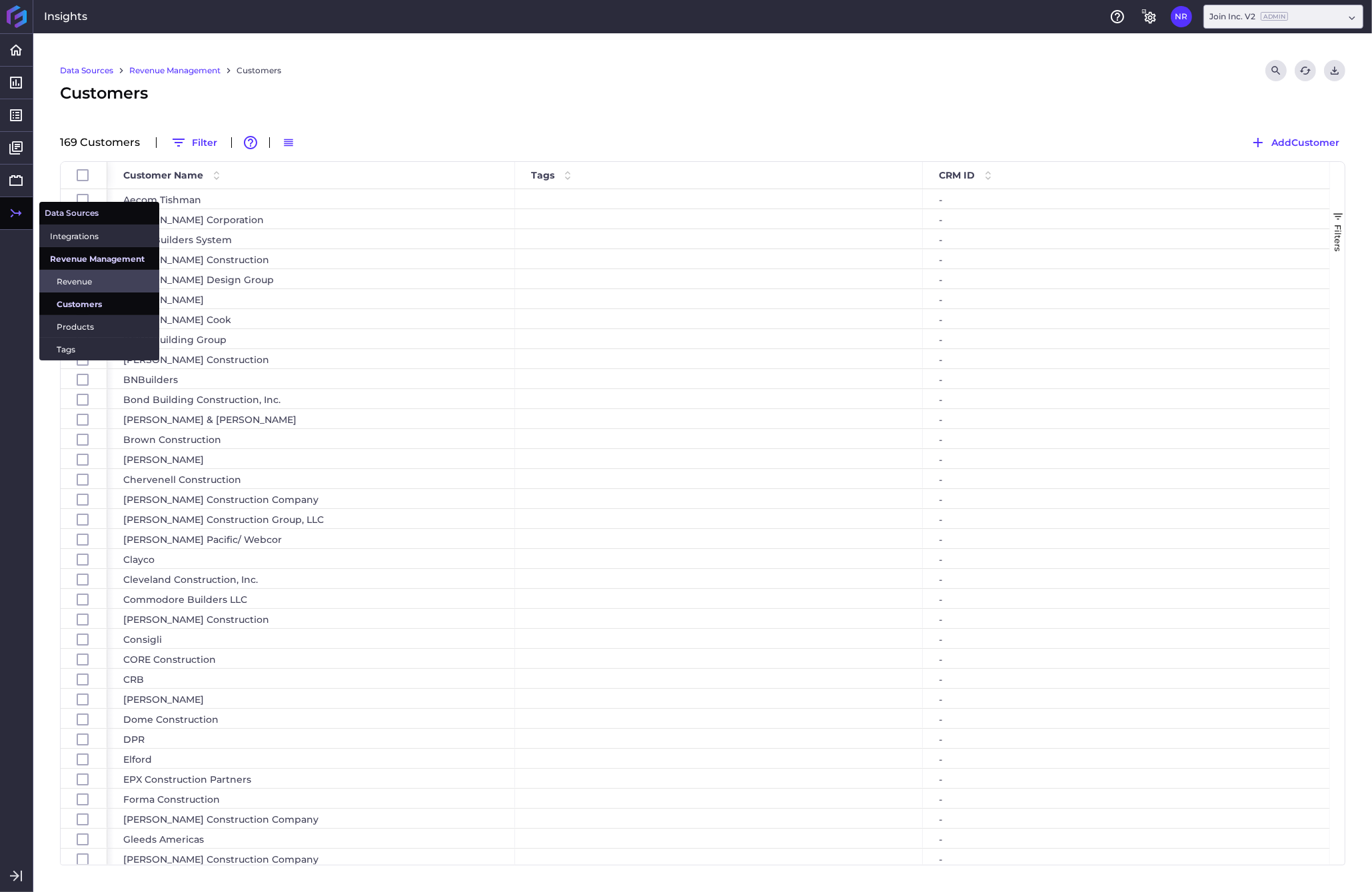
click at [64, 285] on span "Revenue" at bounding box center [102, 281] width 92 height 14
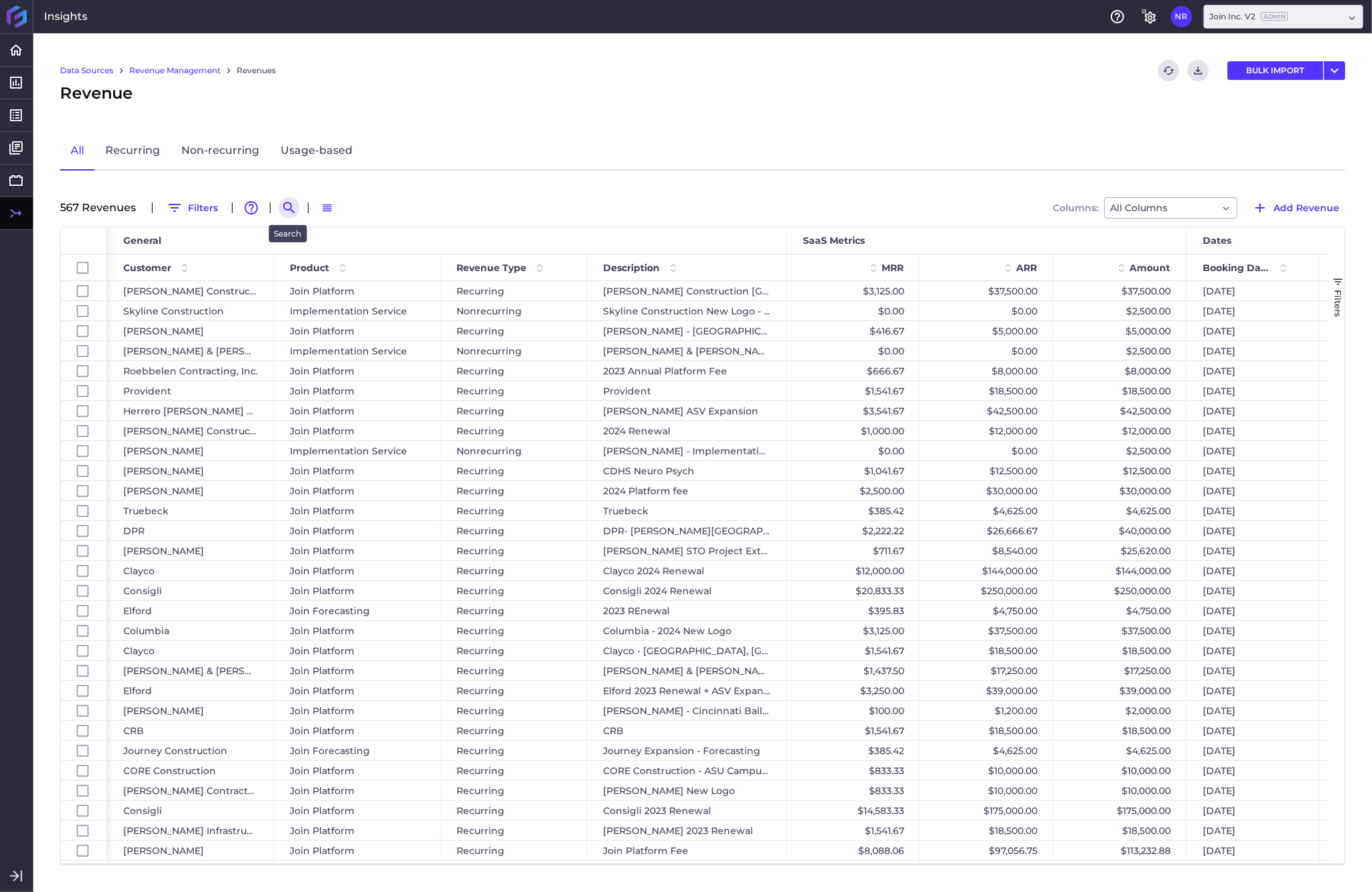
click at [284, 204] on icon "Search by" at bounding box center [289, 208] width 16 height 16
click at [330, 204] on input at bounding box center [354, 208] width 107 height 20
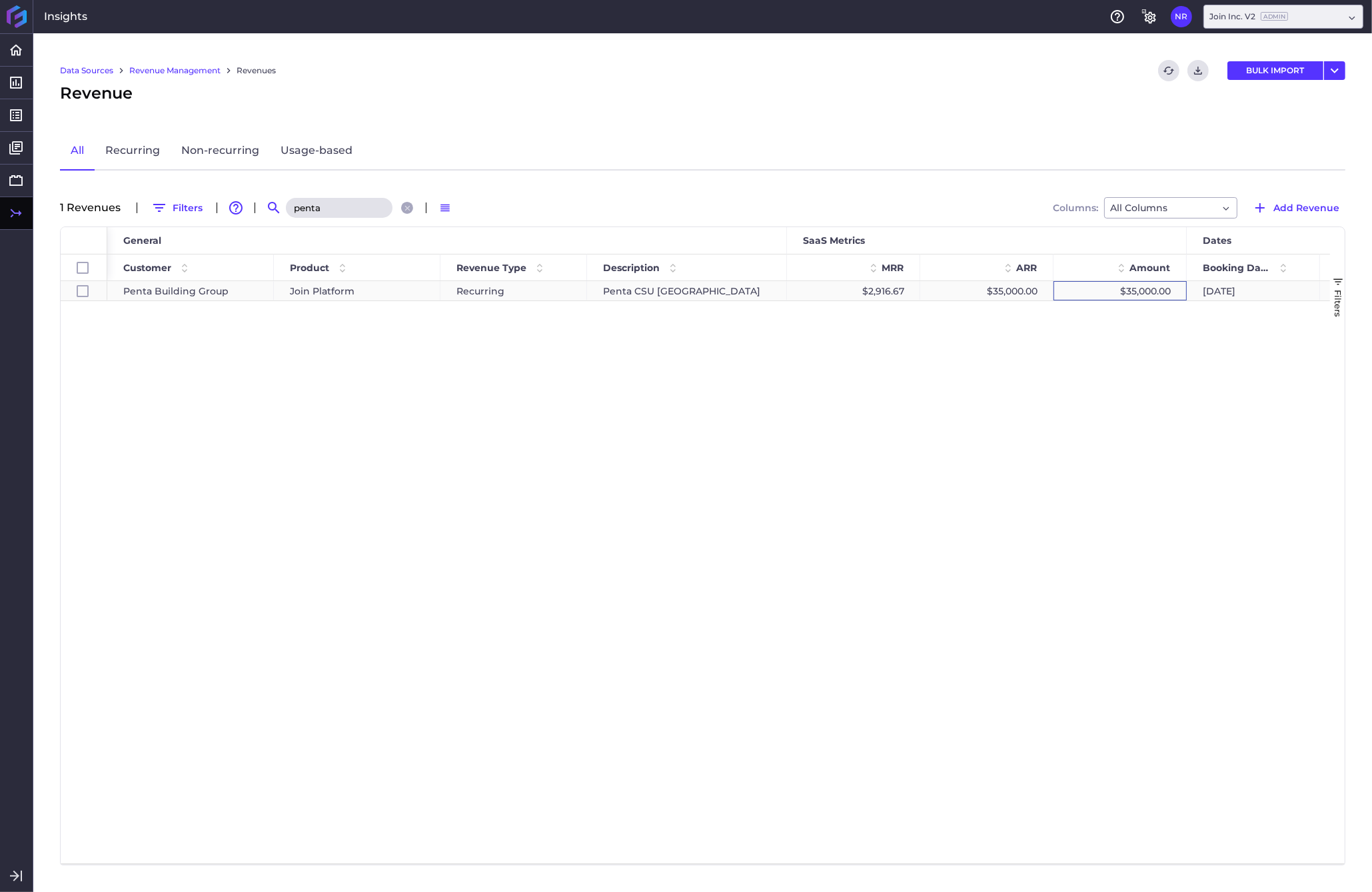
click at [1075, 287] on div "$35,000.00" at bounding box center [1119, 291] width 133 height 20
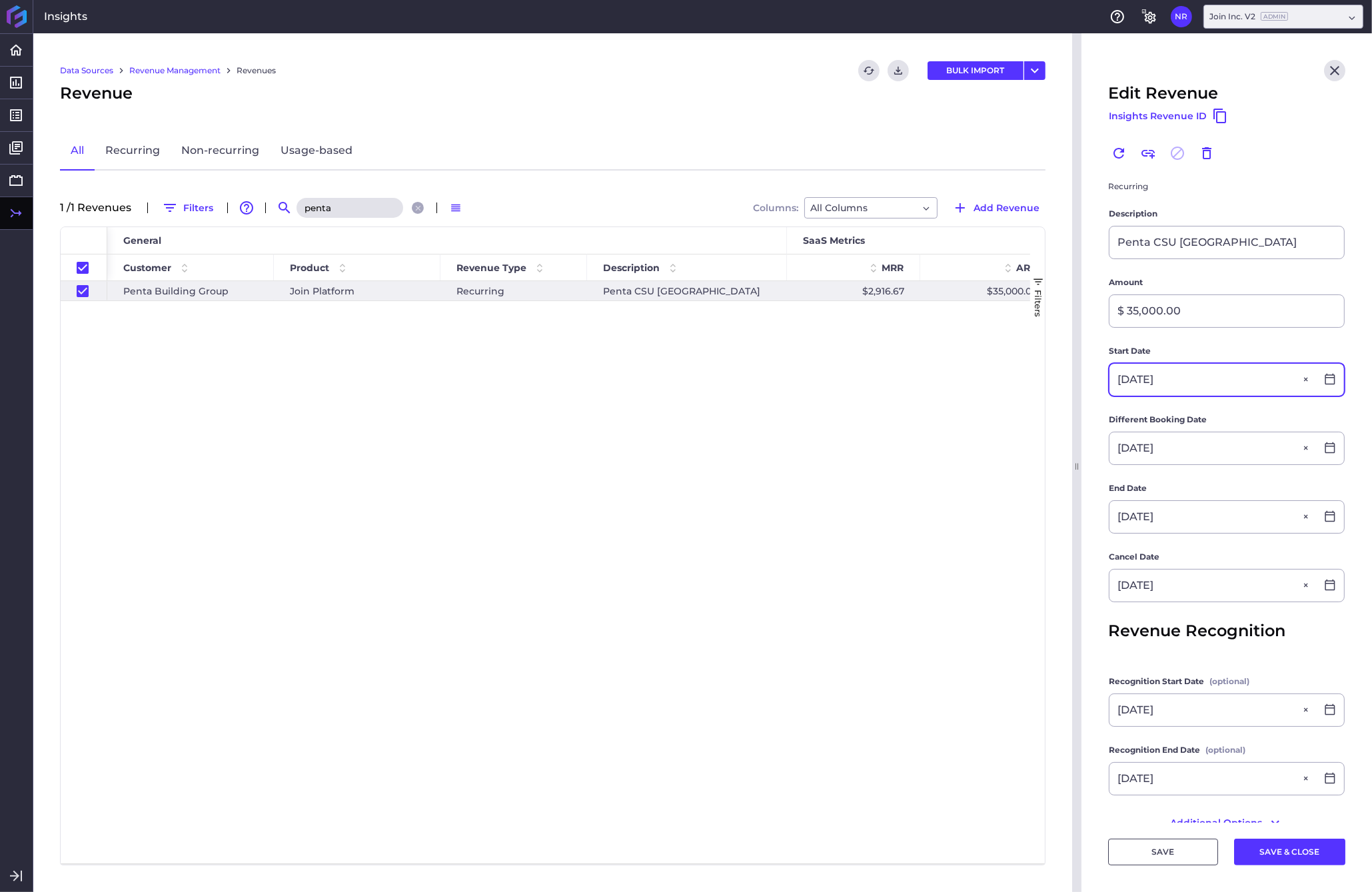
scroll to position [150, 0]
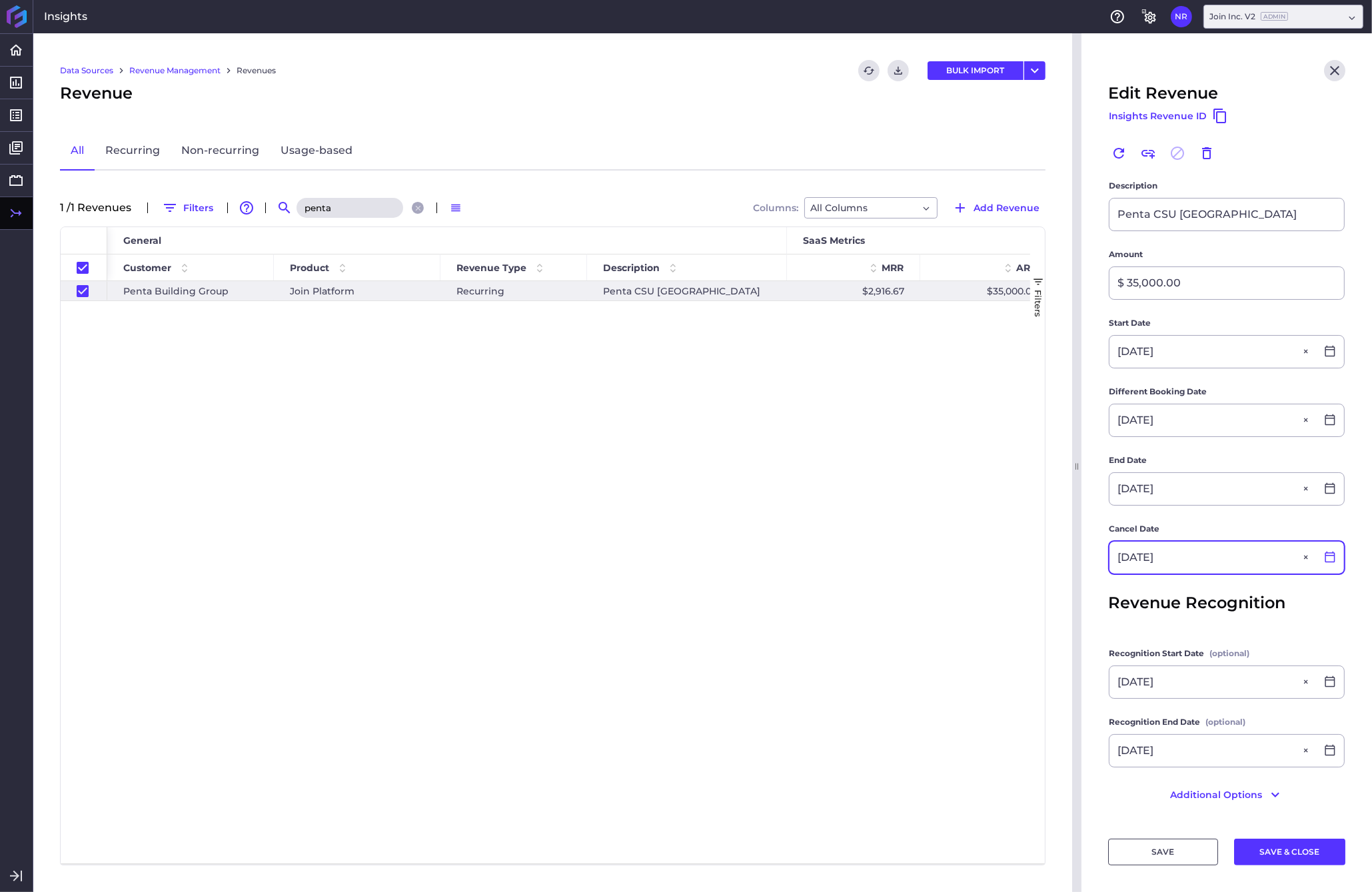
click at [1075, 552] on icon at bounding box center [1329, 557] width 10 height 12
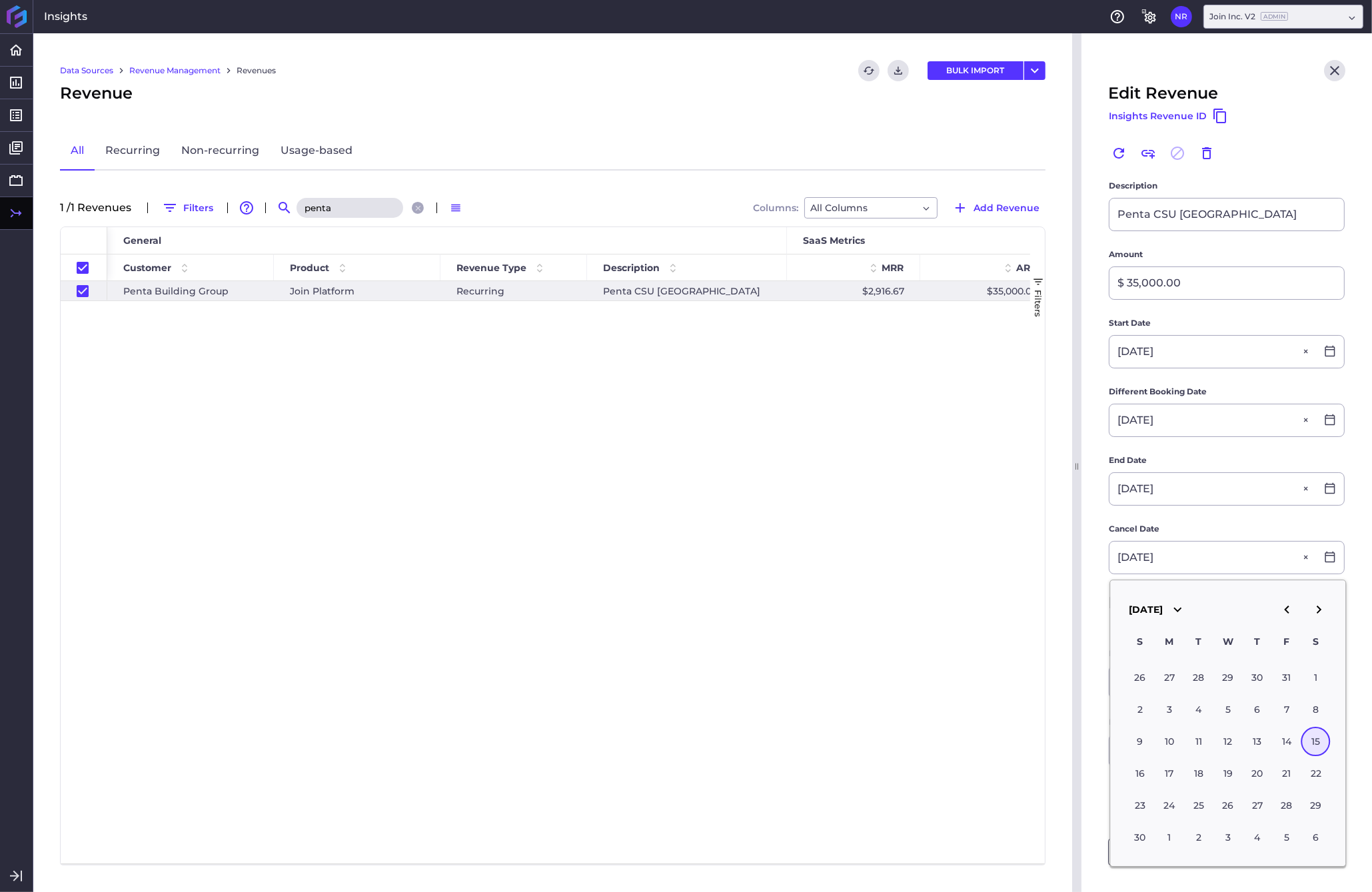
click at [1075, 610] on icon "button" at bounding box center [1286, 610] width 16 height 16
click at [1075, 734] on div "15" at bounding box center [1286, 742] width 30 height 30
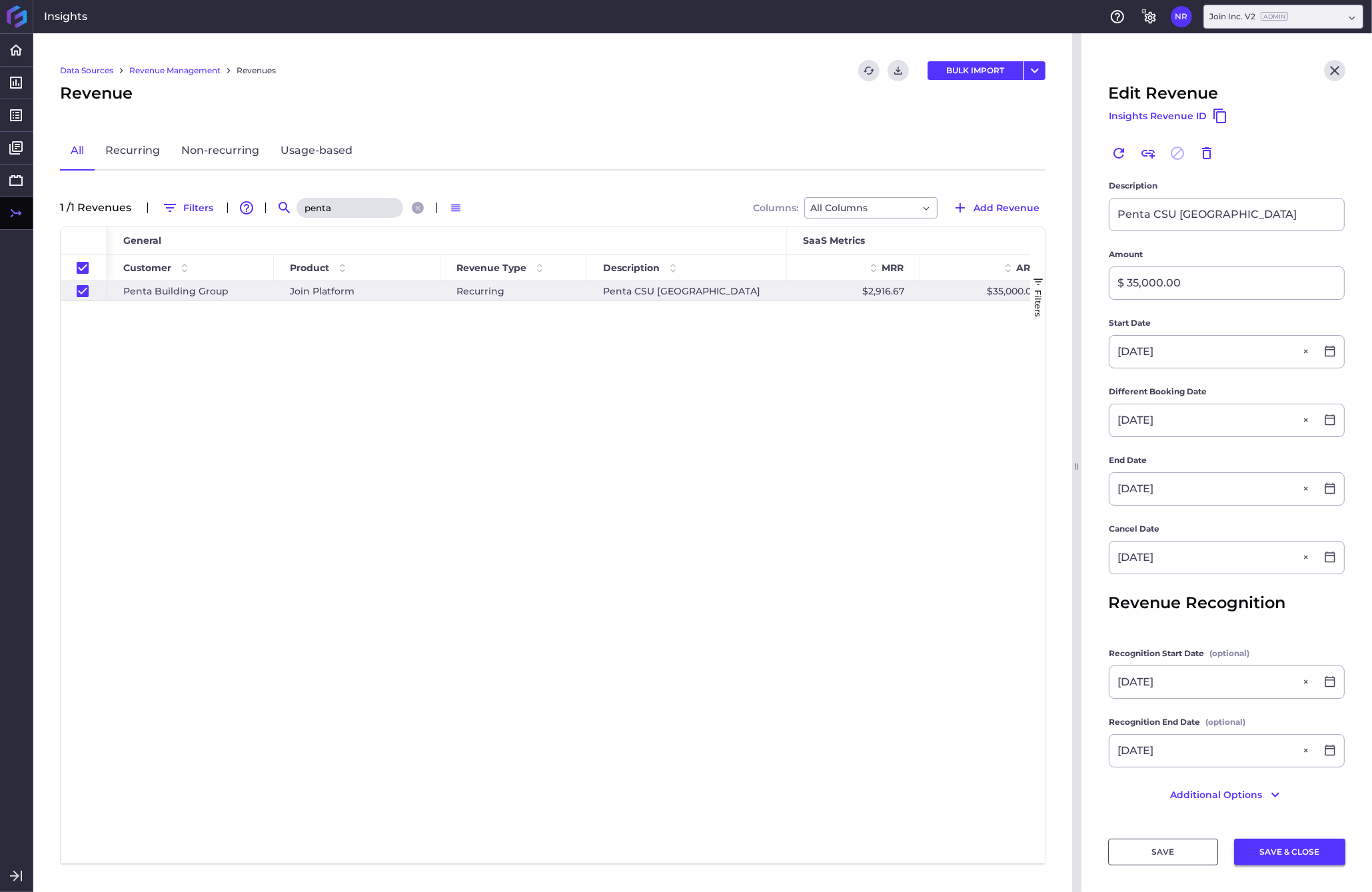
click at [1075, 853] on button "SAVE & CLOSE" at bounding box center [1290, 852] width 111 height 27
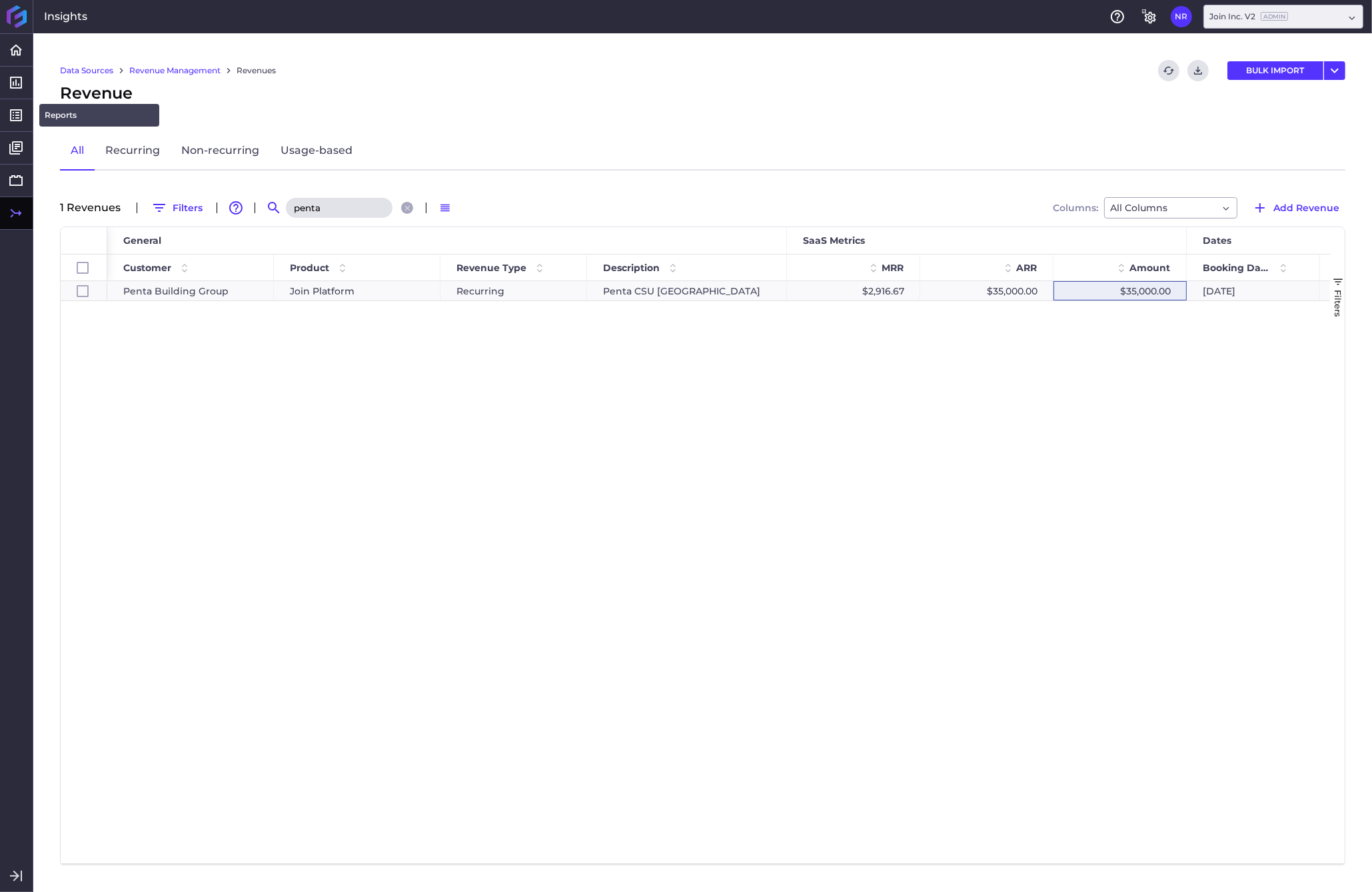
click at [63, 116] on link "Reports" at bounding box center [99, 115] width 120 height 22
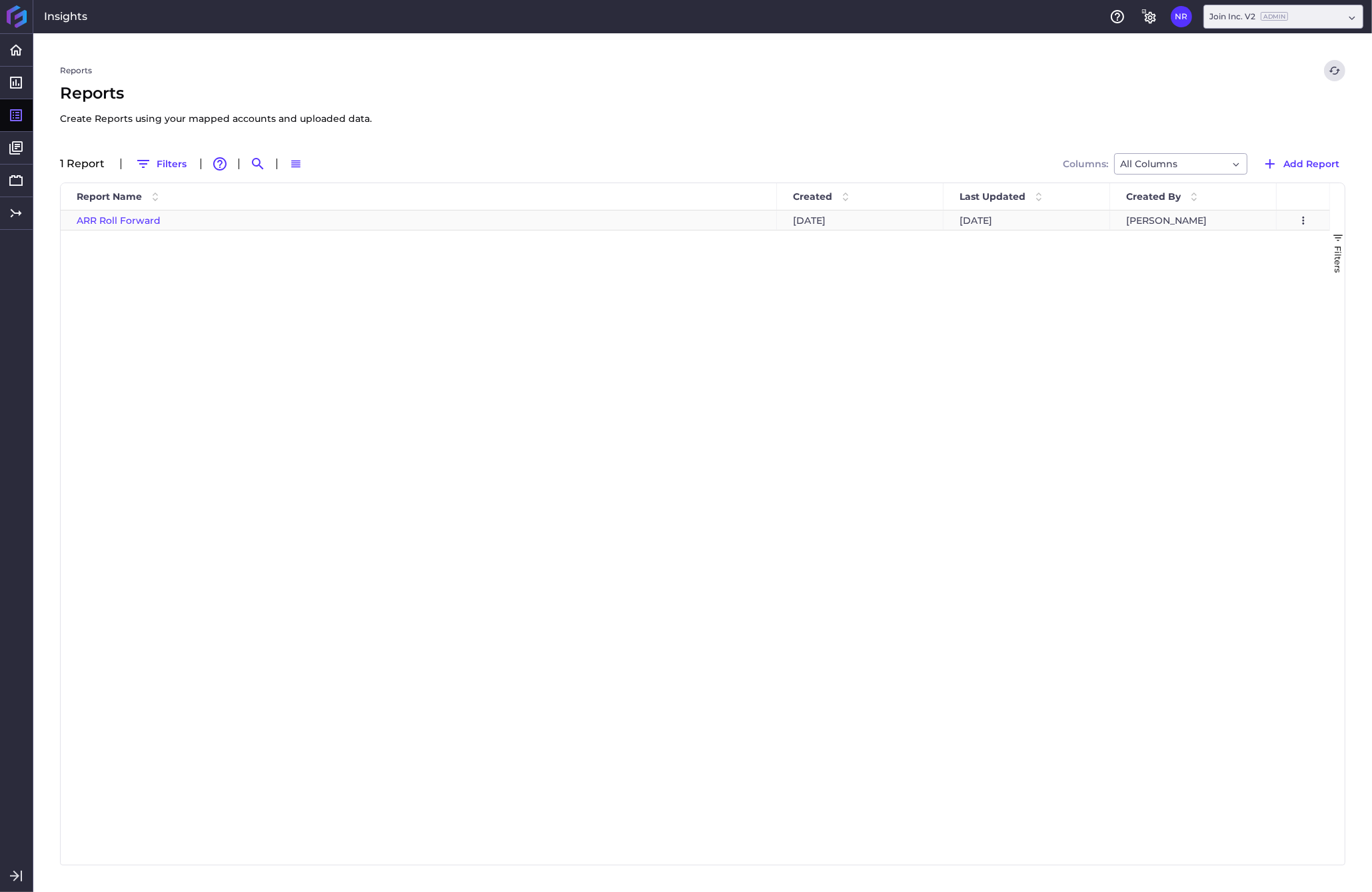
click at [141, 218] on span "ARR Roll Forward" at bounding box center [119, 220] width 84 height 12
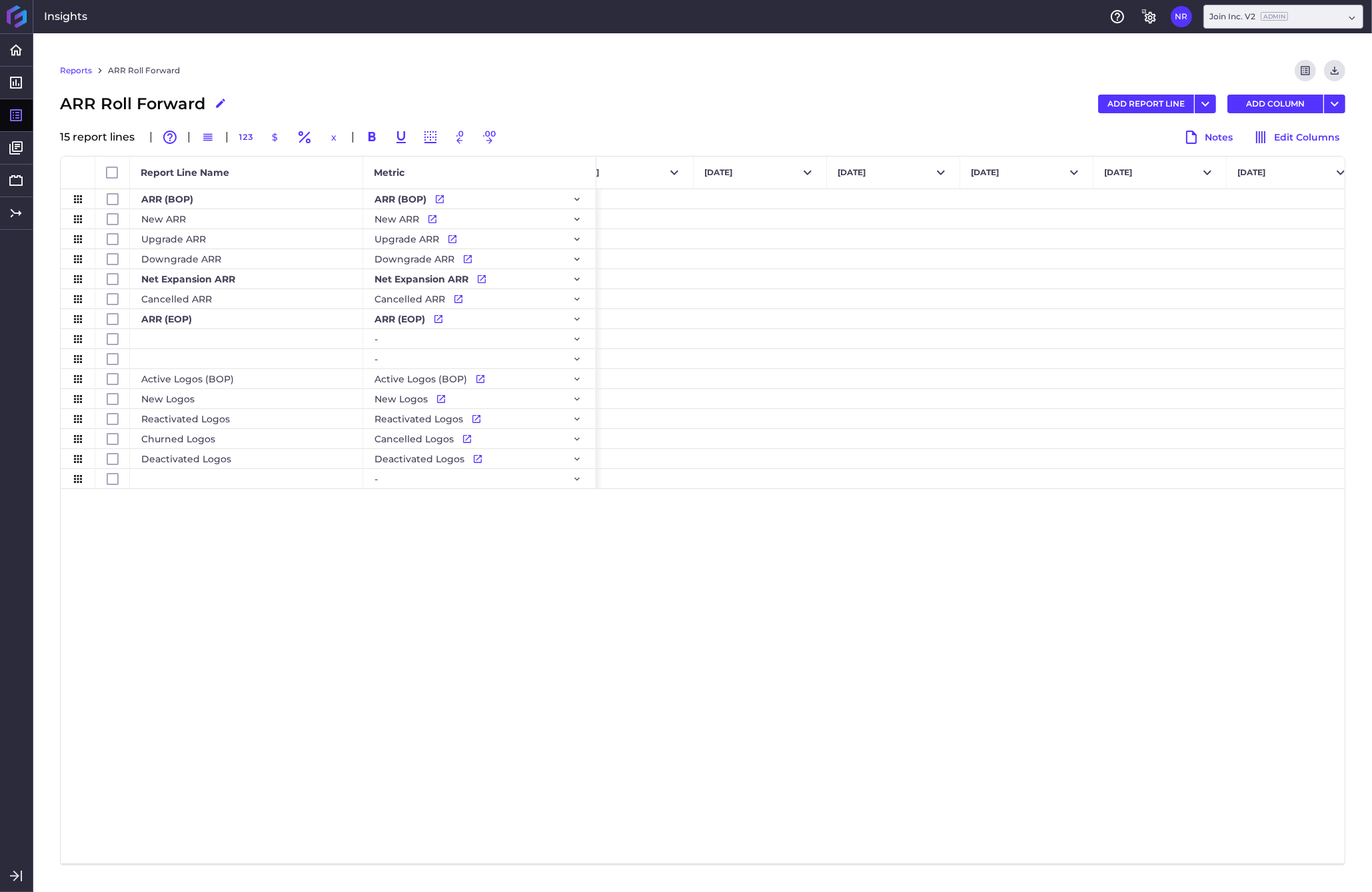
scroll to position [0, 10043]
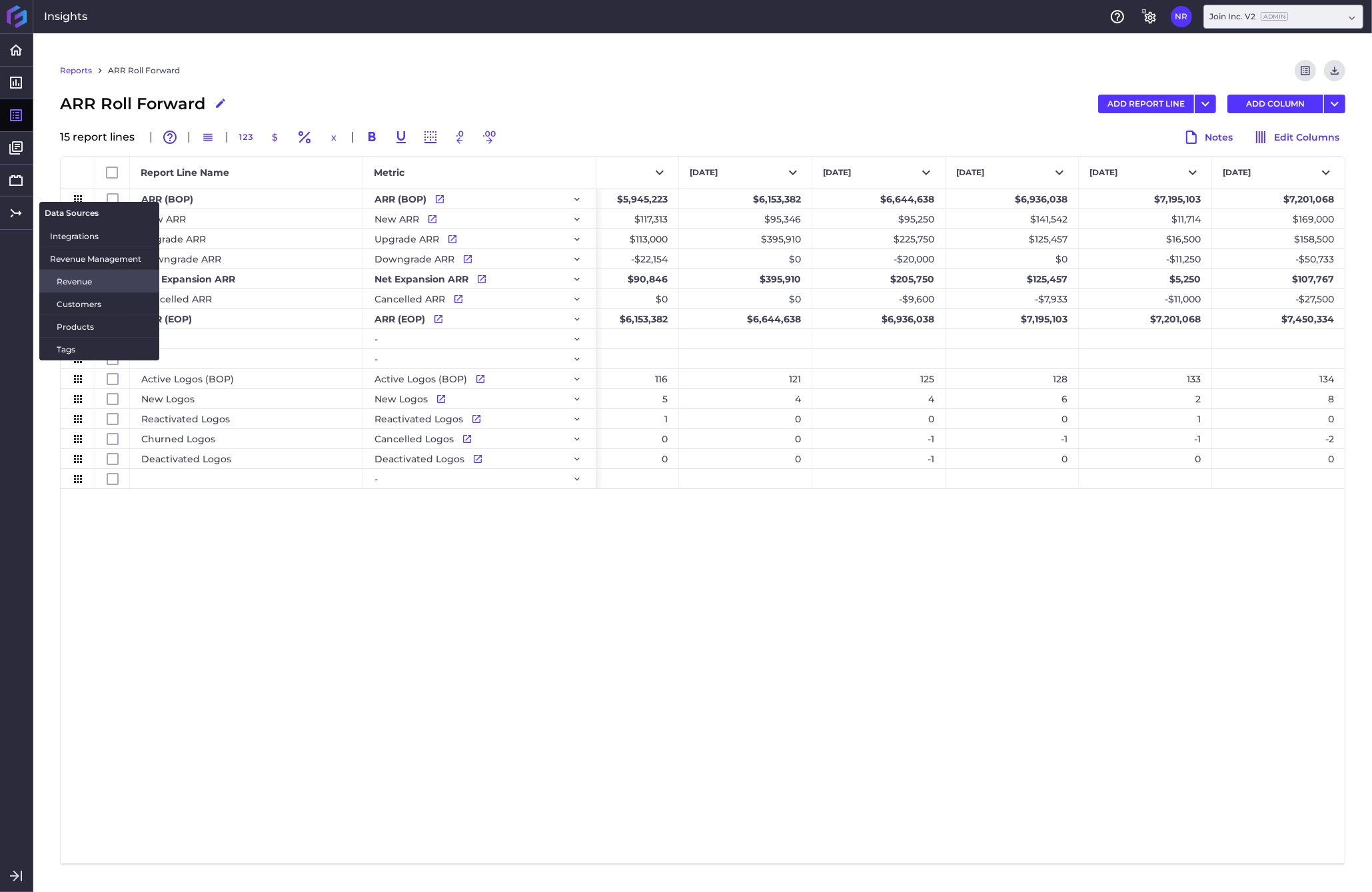
click at [76, 282] on span "Revenue" at bounding box center [102, 281] width 92 height 14
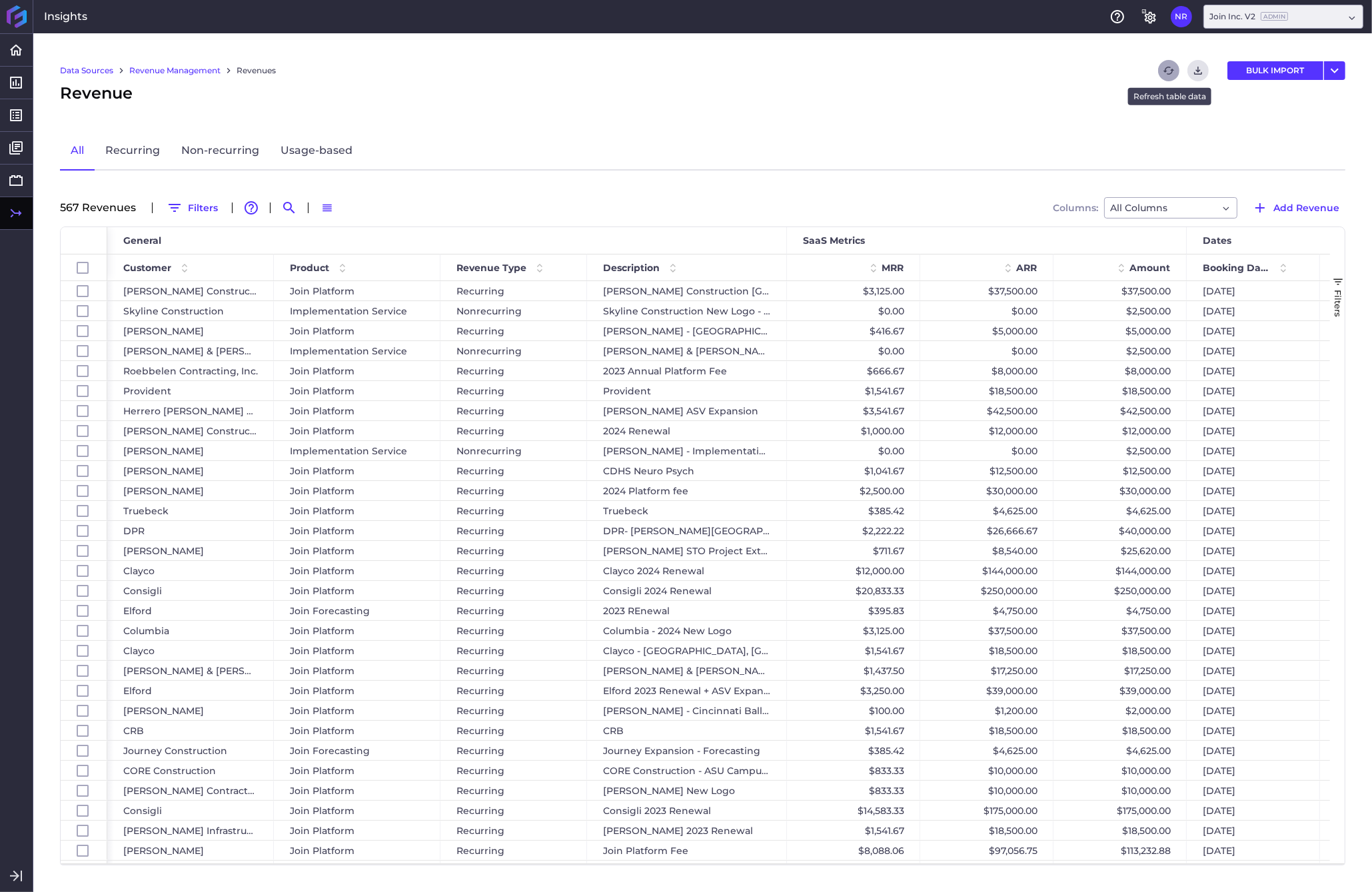
click at [1075, 66] on icon "Refresh" at bounding box center [1168, 70] width 12 height 12
click at [64, 113] on link "Reports" at bounding box center [99, 115] width 120 height 22
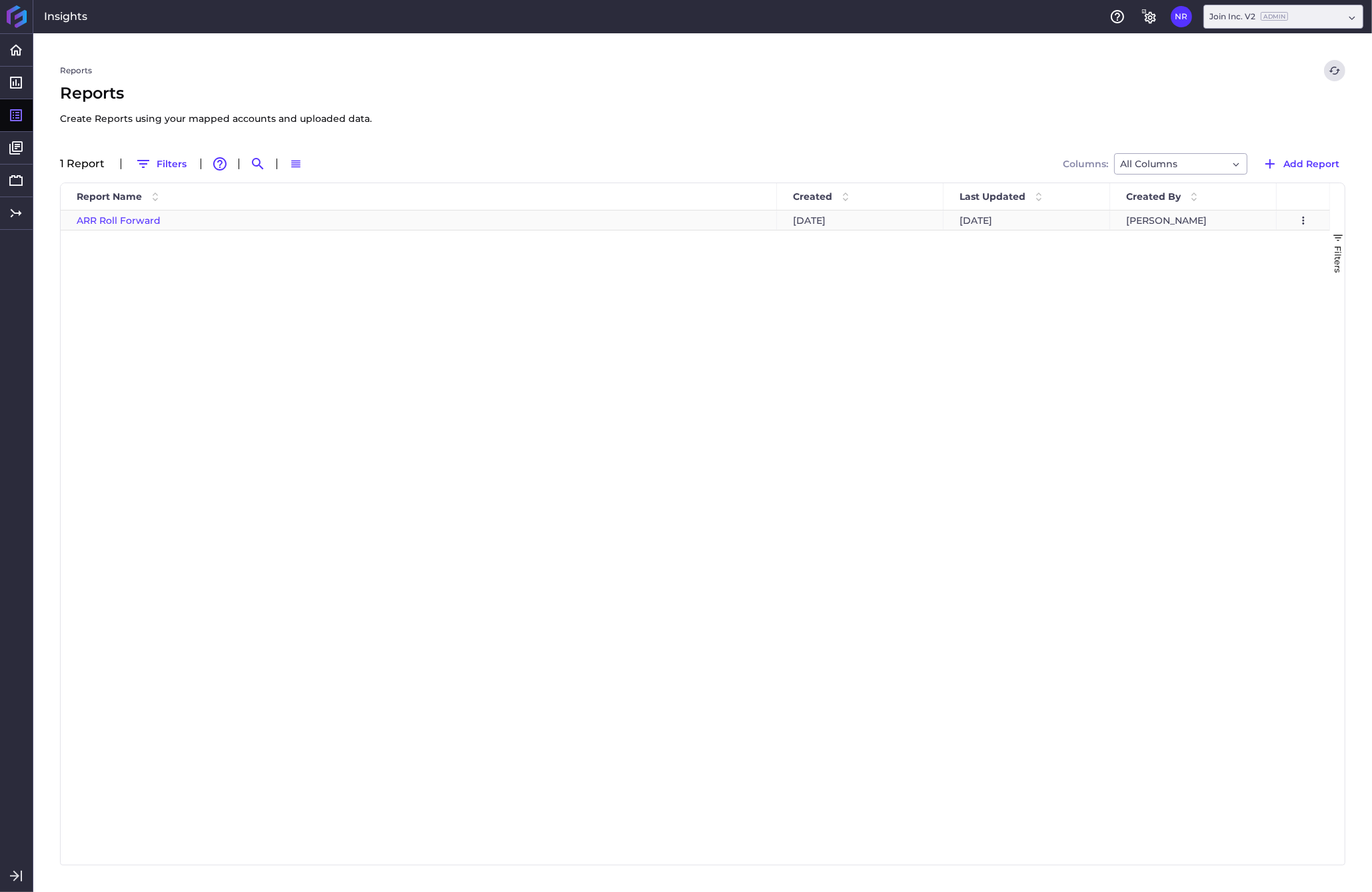
click at [127, 225] on span "ARR Roll Forward" at bounding box center [119, 220] width 84 height 12
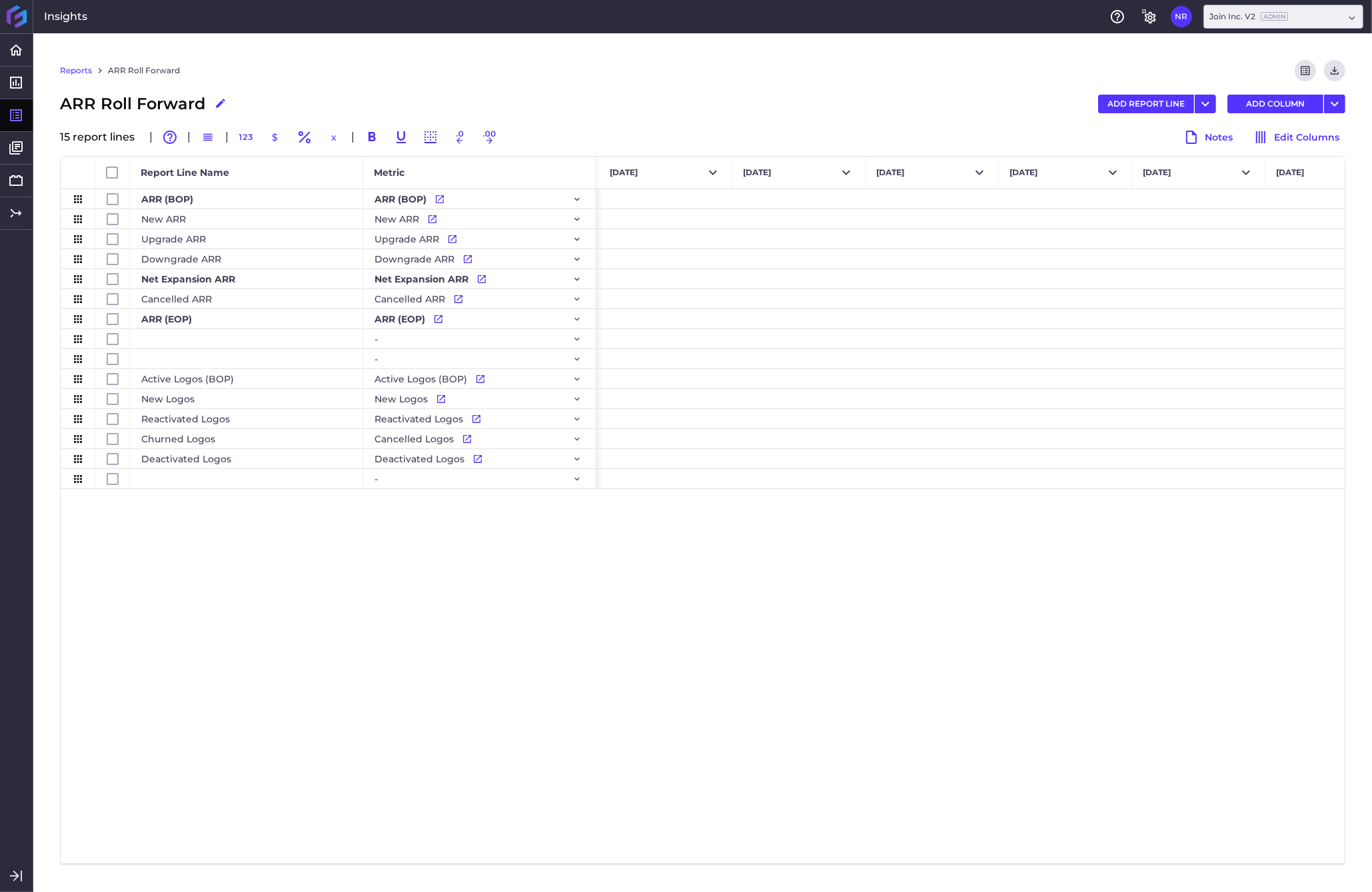
scroll to position [0, 10043]
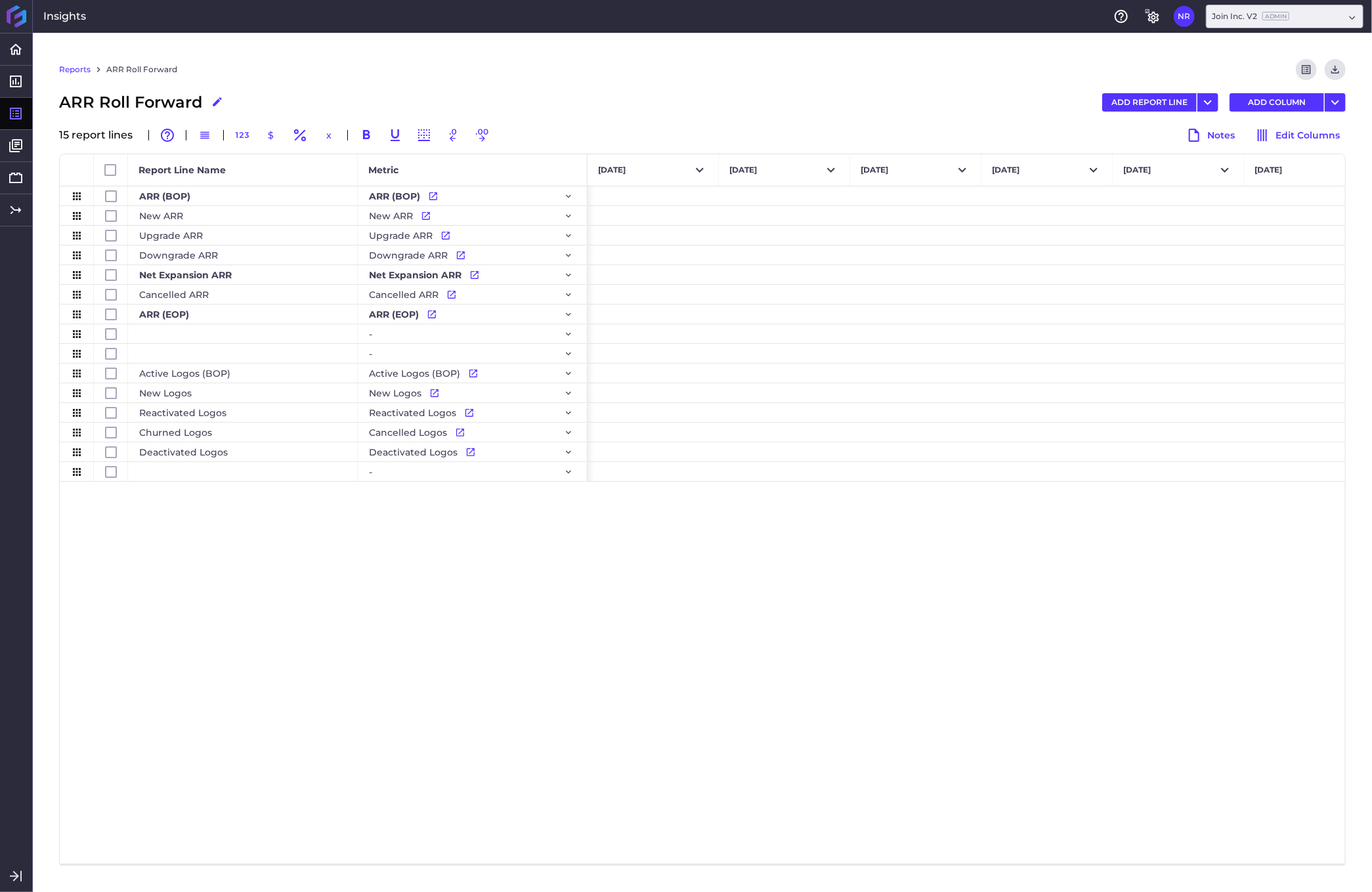
scroll to position [0, 9874]
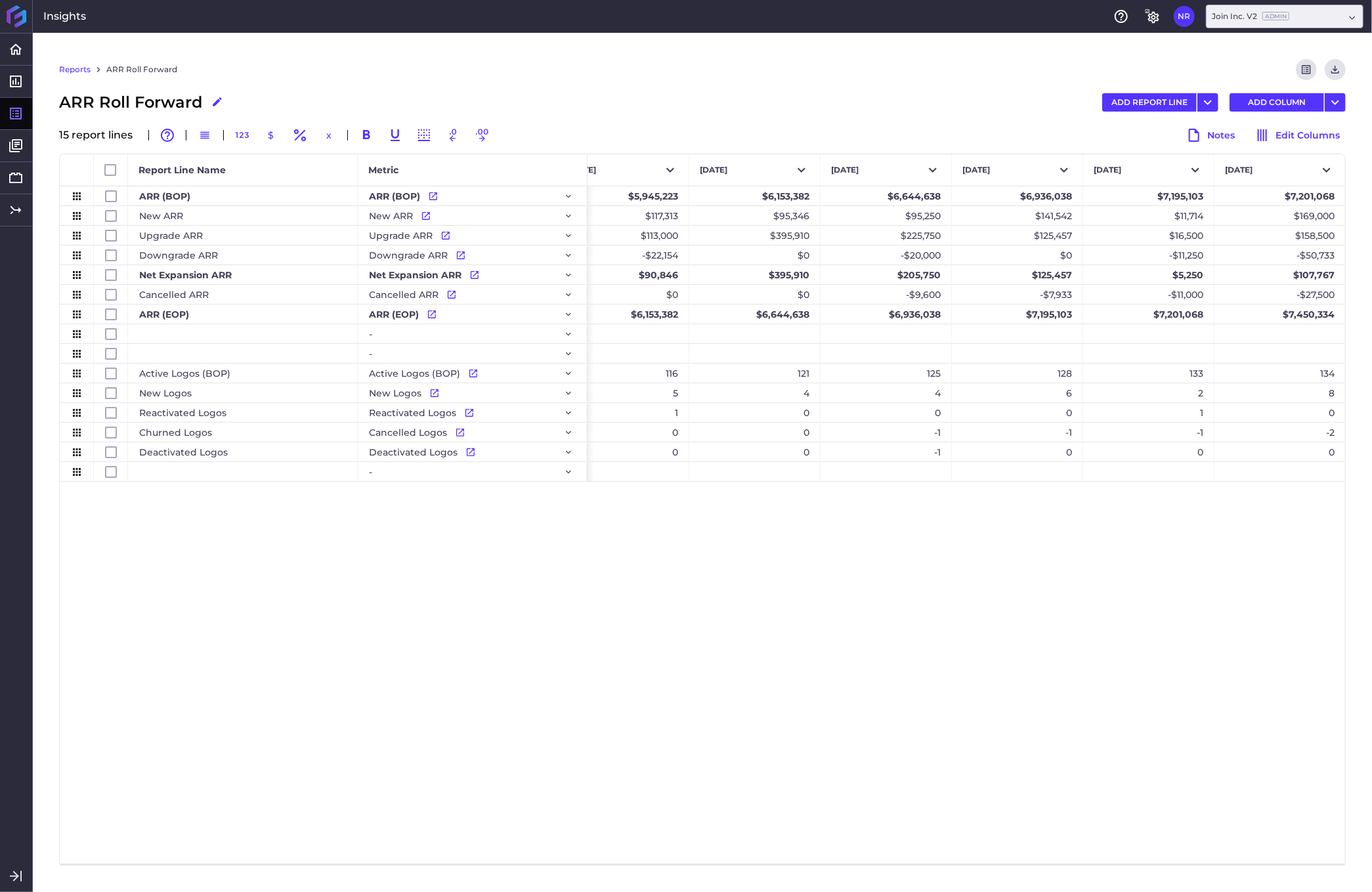
click at [489, 691] on div "ARR (BOP) ARR (BOP) Go to Metric New ARR New ARR Go to Metric Upgrade ARR Upgra…" at bounding box center [702, 525] width 1285 height 678
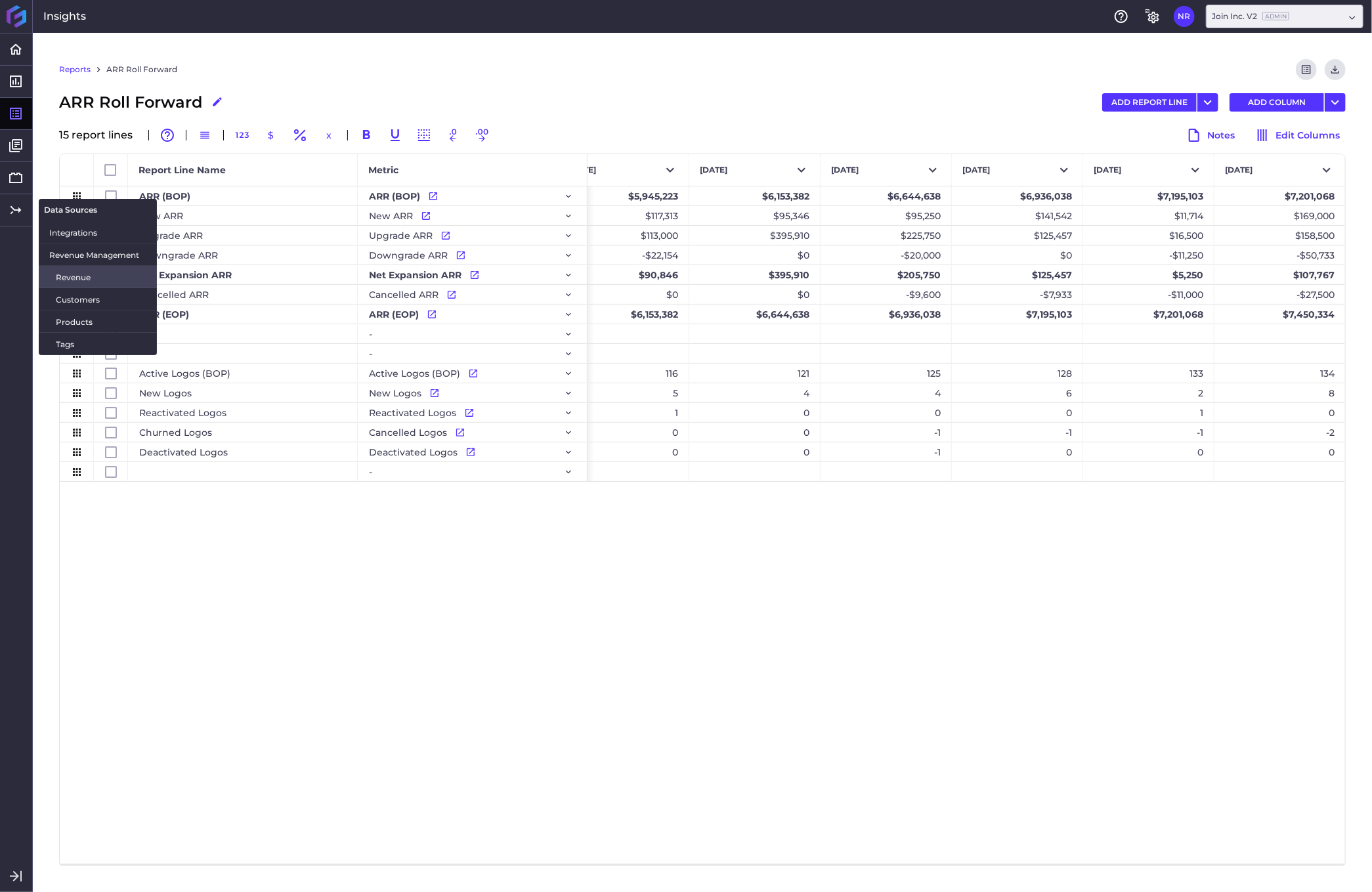
click at [66, 279] on span "Revenue" at bounding box center [101, 277] width 91 height 14
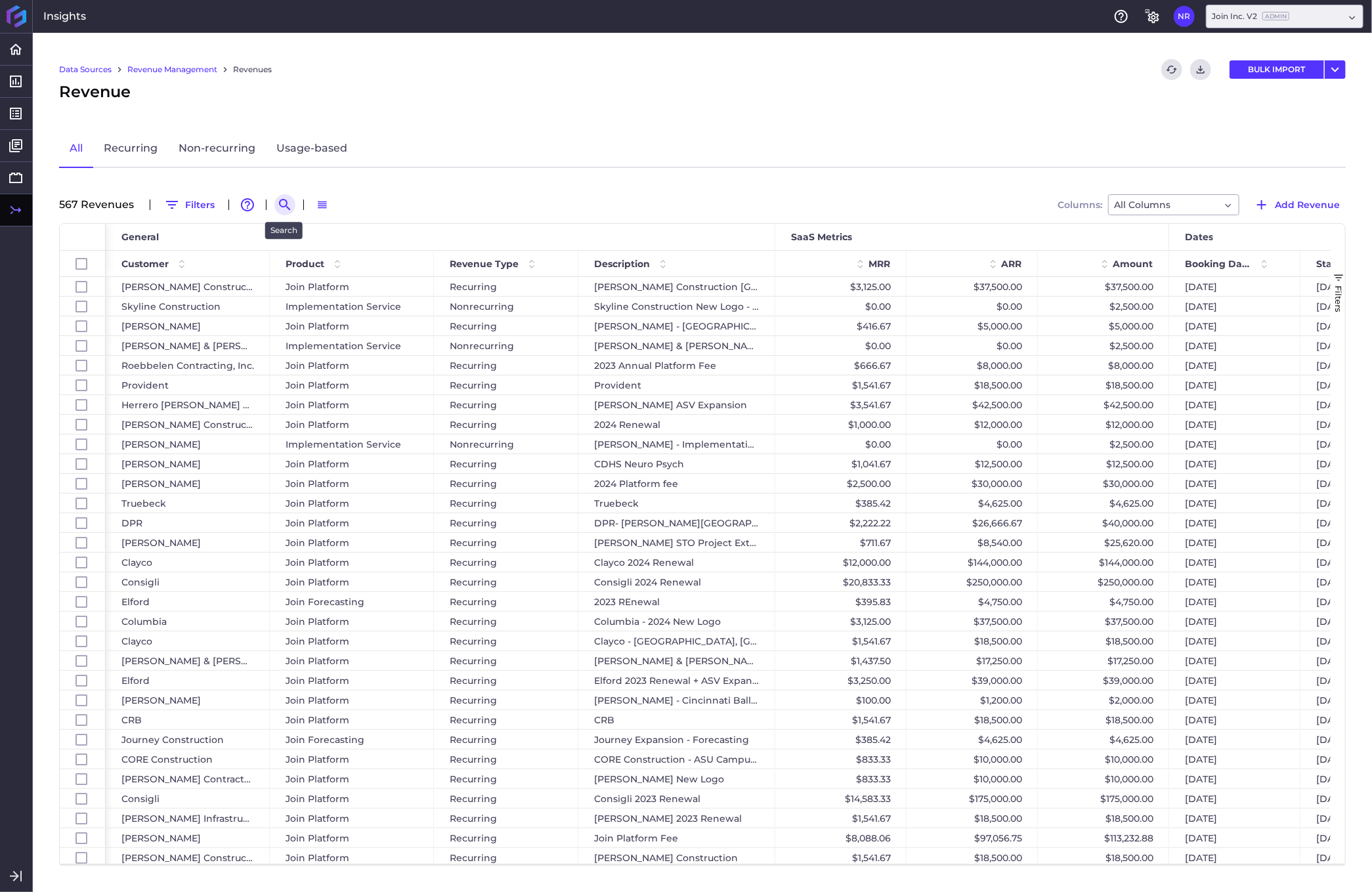
click at [282, 202] on icon "Search by" at bounding box center [285, 205] width 16 height 16
click at [321, 202] on input at bounding box center [349, 205] width 105 height 19
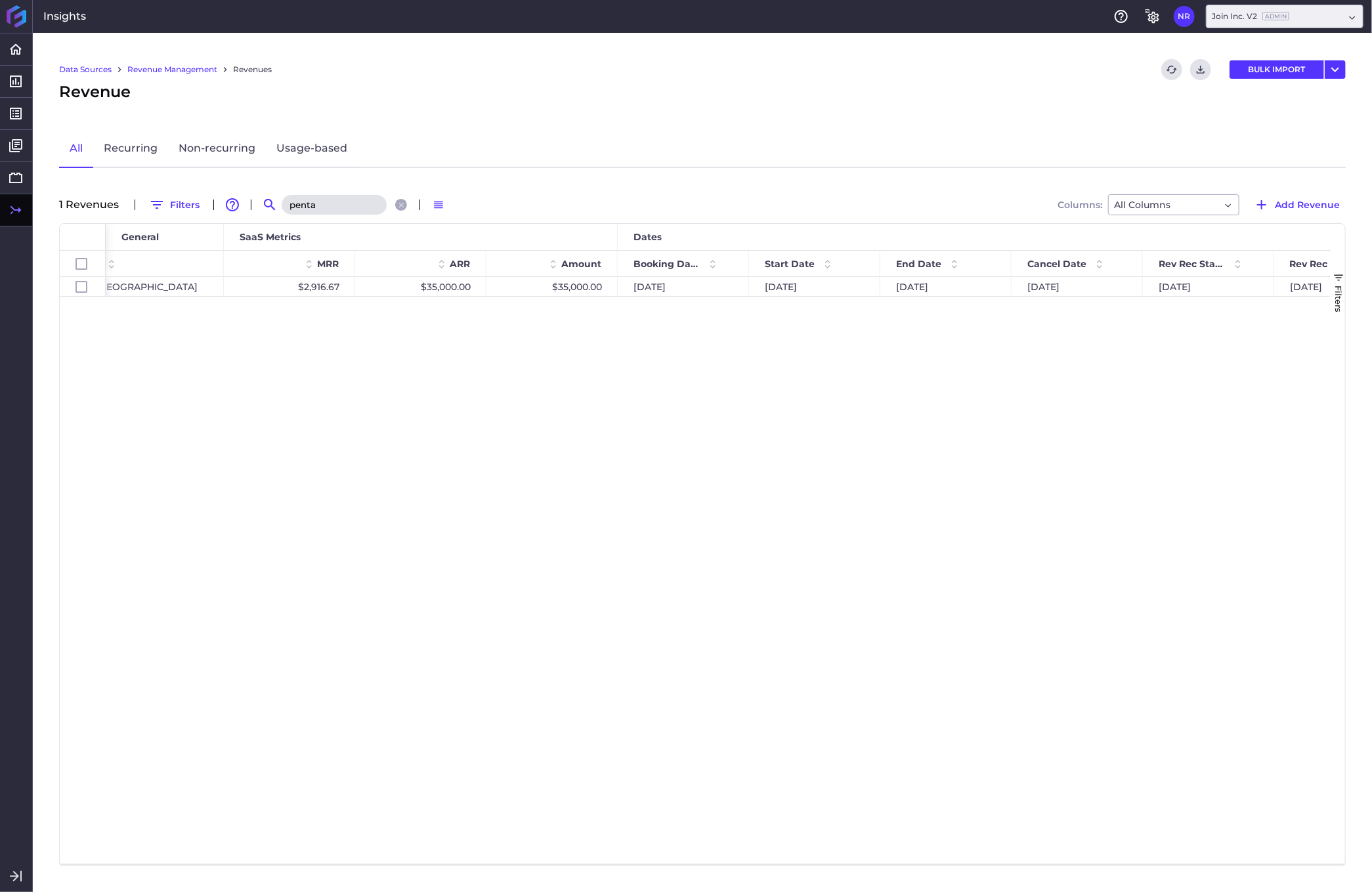
scroll to position [0, 426]
type input "penta"
click at [703, 284] on div "$35,000.00" at bounding box center [677, 287] width 131 height 19
checkbox input "true"
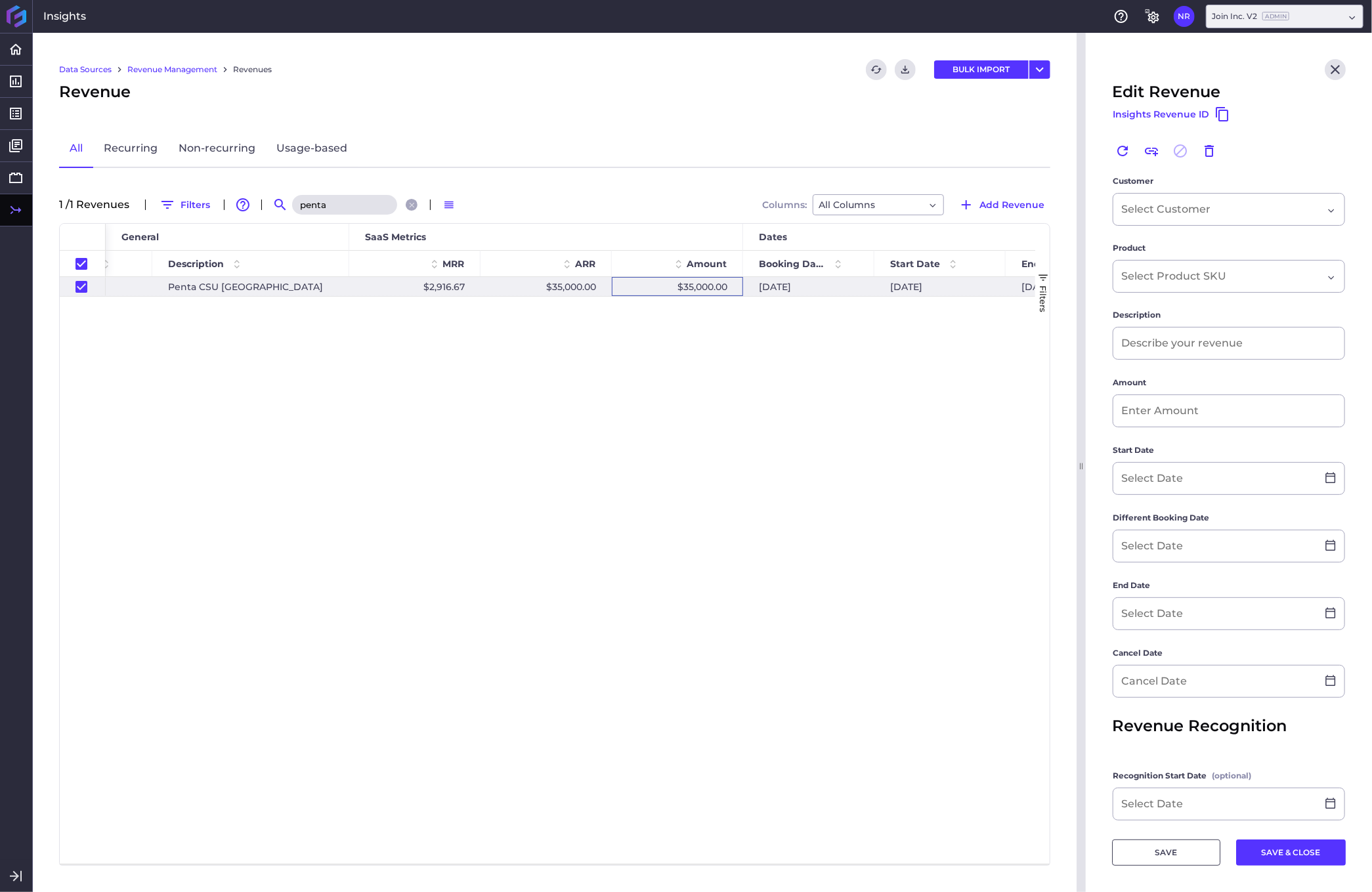
type input "Penta CSU [GEOGRAPHIC_DATA]"
type input "$ 35,000.00"
type input "[DATE]"
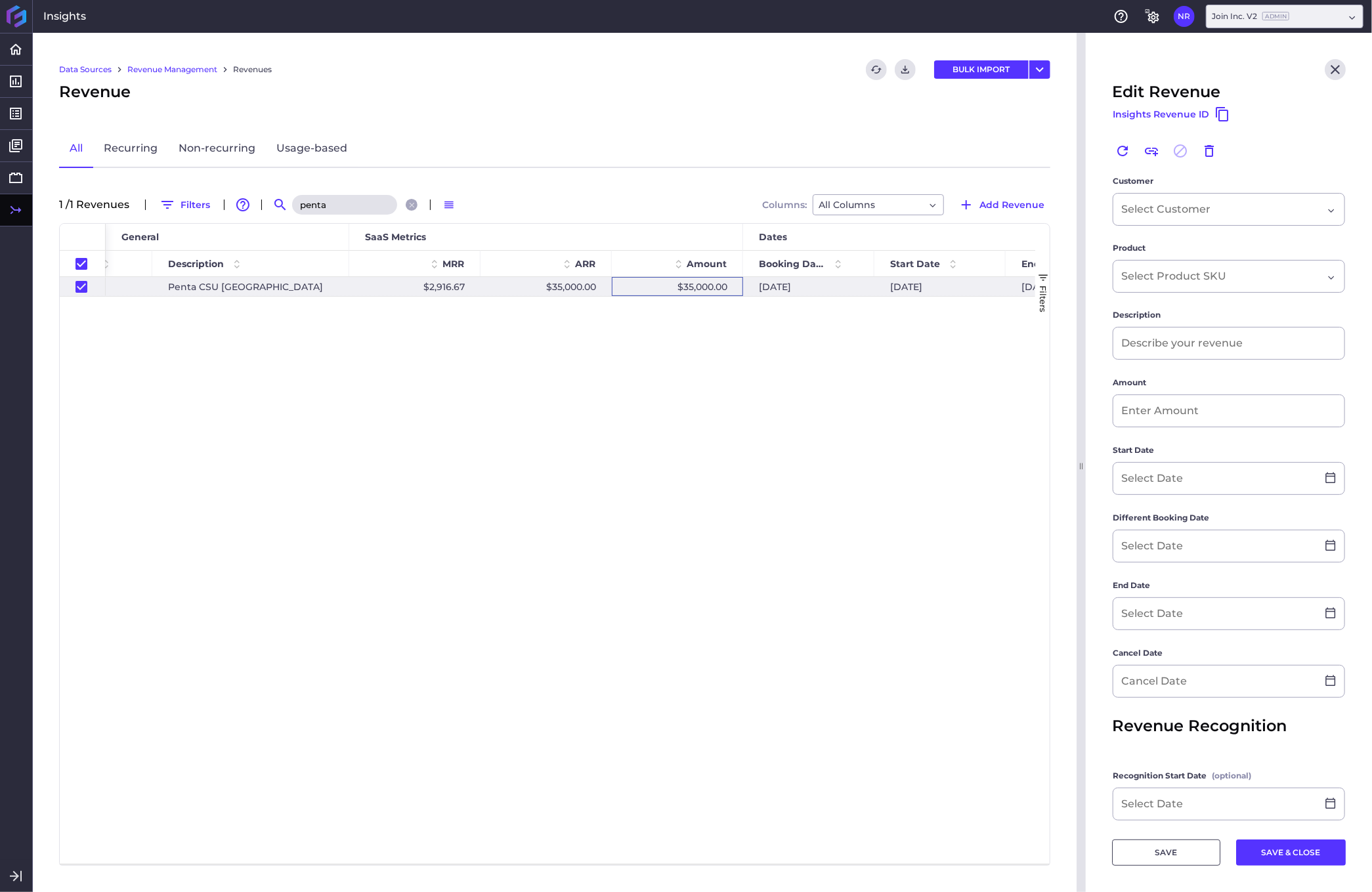
type input "[DATE]"
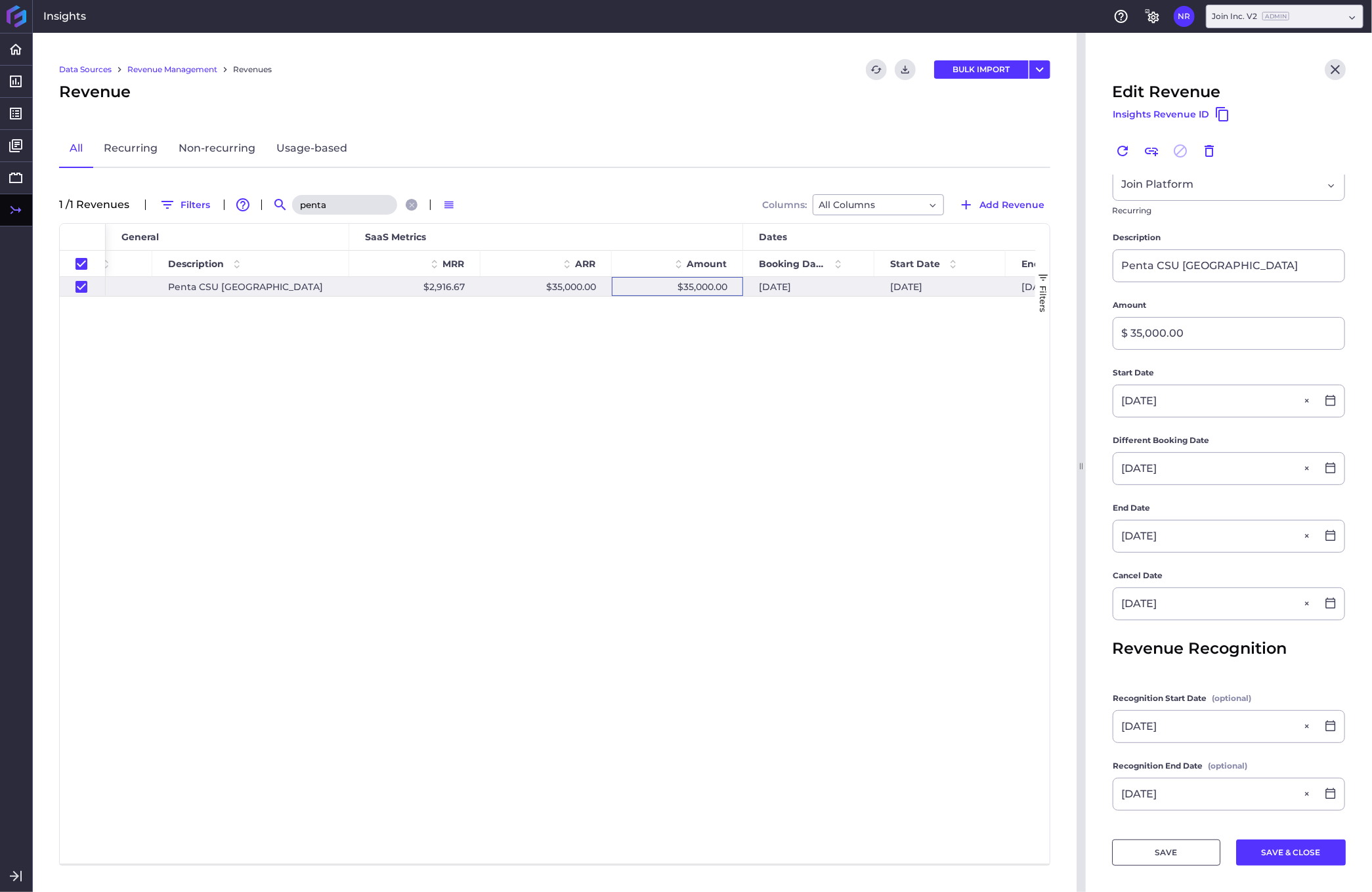
scroll to position [134, 0]
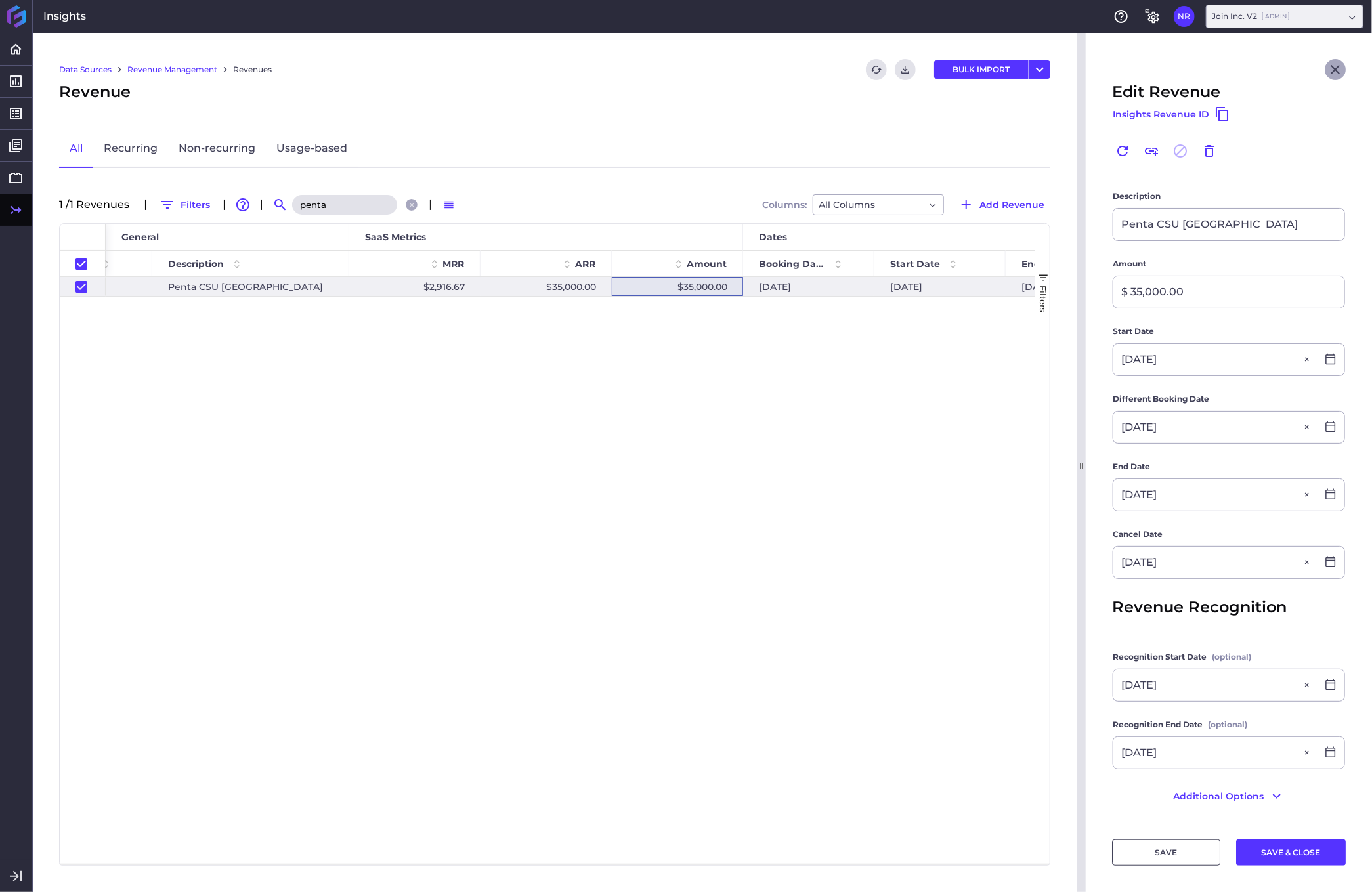
click at [1331, 68] on icon "Close" at bounding box center [1335, 70] width 16 height 16
checkbox input "false"
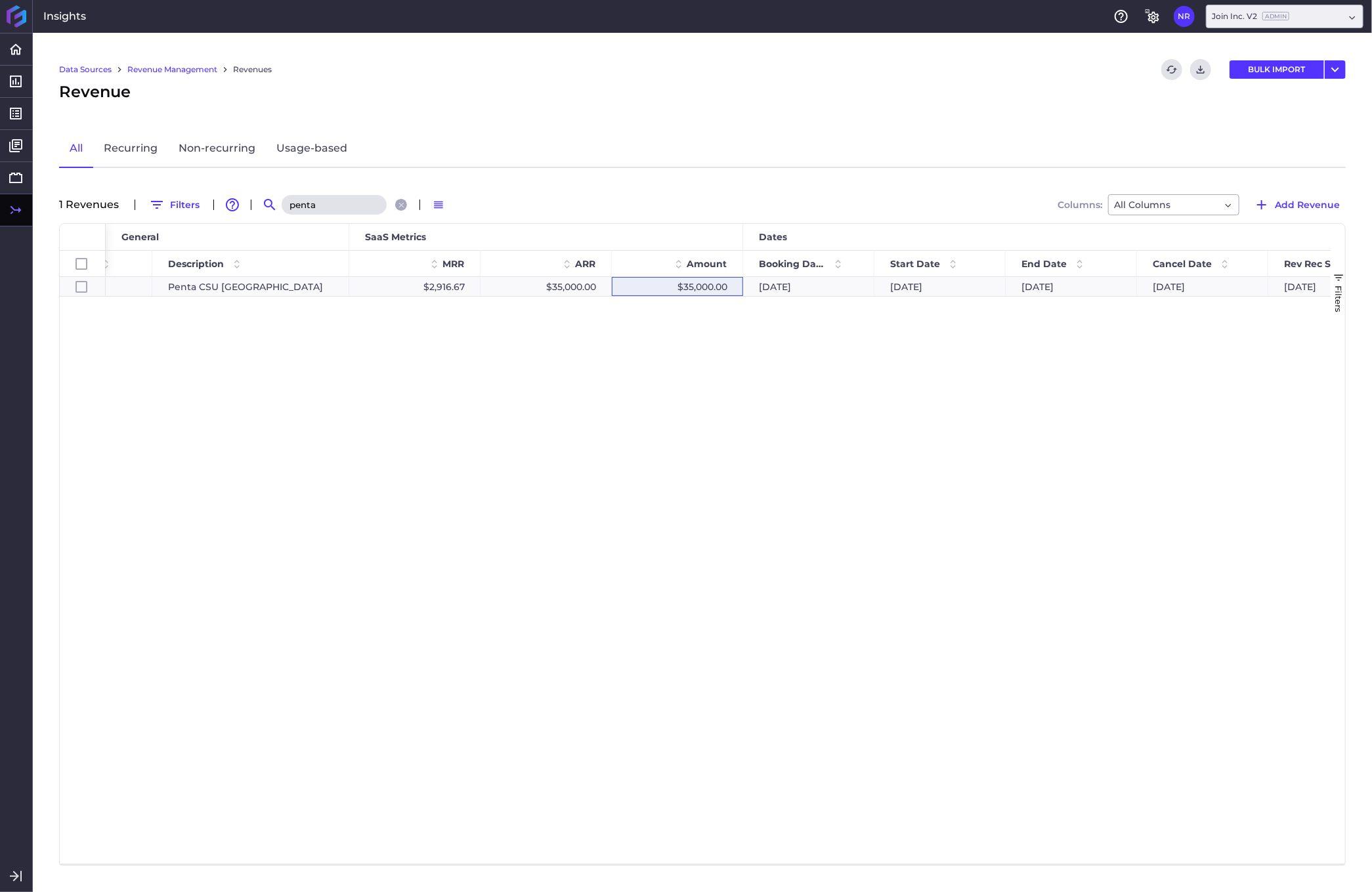
click at [323, 206] on input "penta" at bounding box center [334, 205] width 105 height 19
drag, startPoint x: 323, startPoint y: 206, endPoint x: 199, endPoint y: 208, distance: 124.0
click at [281, 208] on input "penta" at bounding box center [334, 205] width 105 height 19
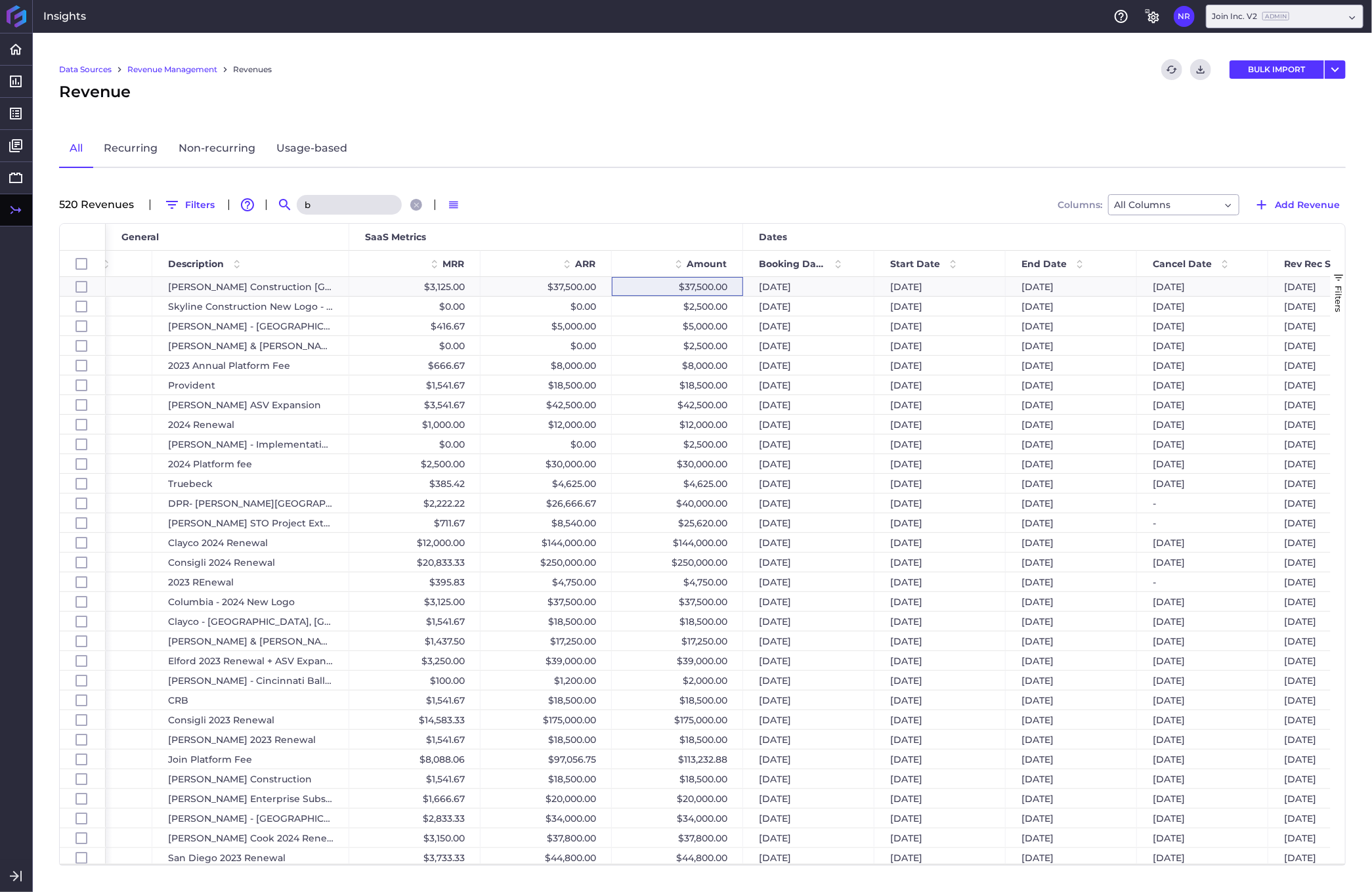
click at [334, 206] on input "b" at bounding box center [349, 205] width 105 height 19
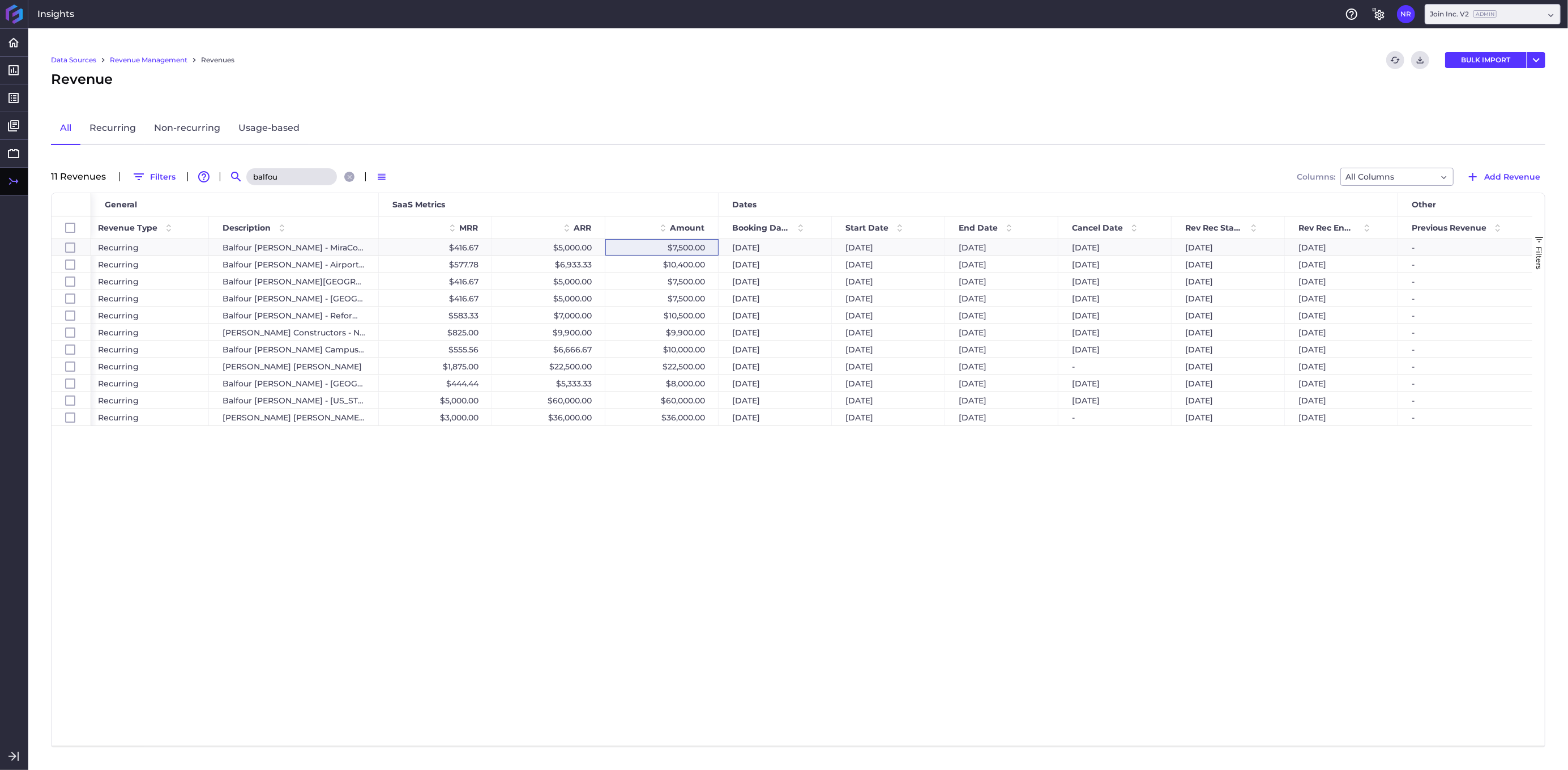
scroll to position [0, 271]
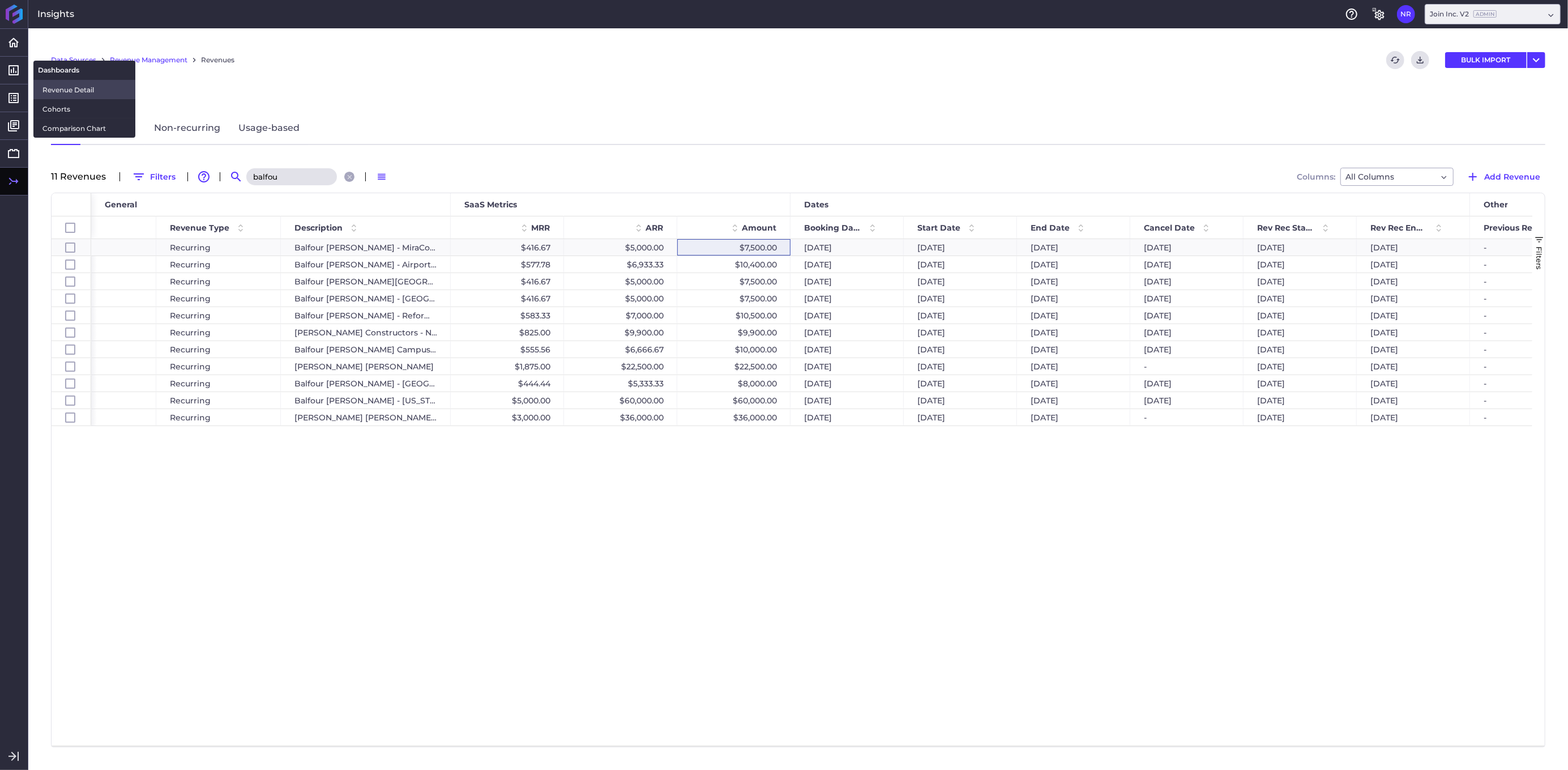
type input "balfou"
click at [52, 81] on link "Revenue Detail" at bounding box center [84, 89] width 102 height 19
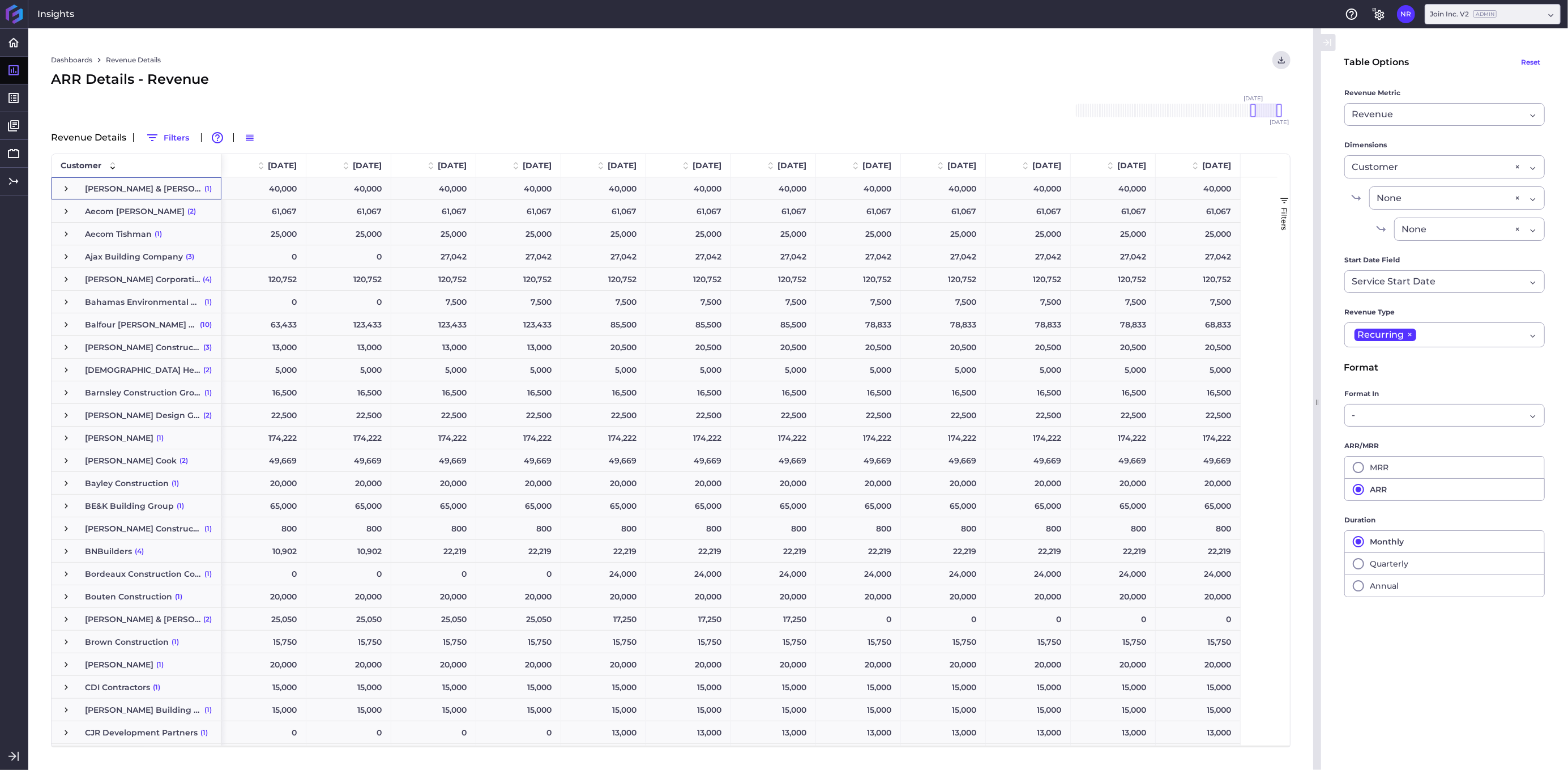
click at [65, 188] on span "Press SPACE to select this row." at bounding box center [65, 188] width 10 height 10
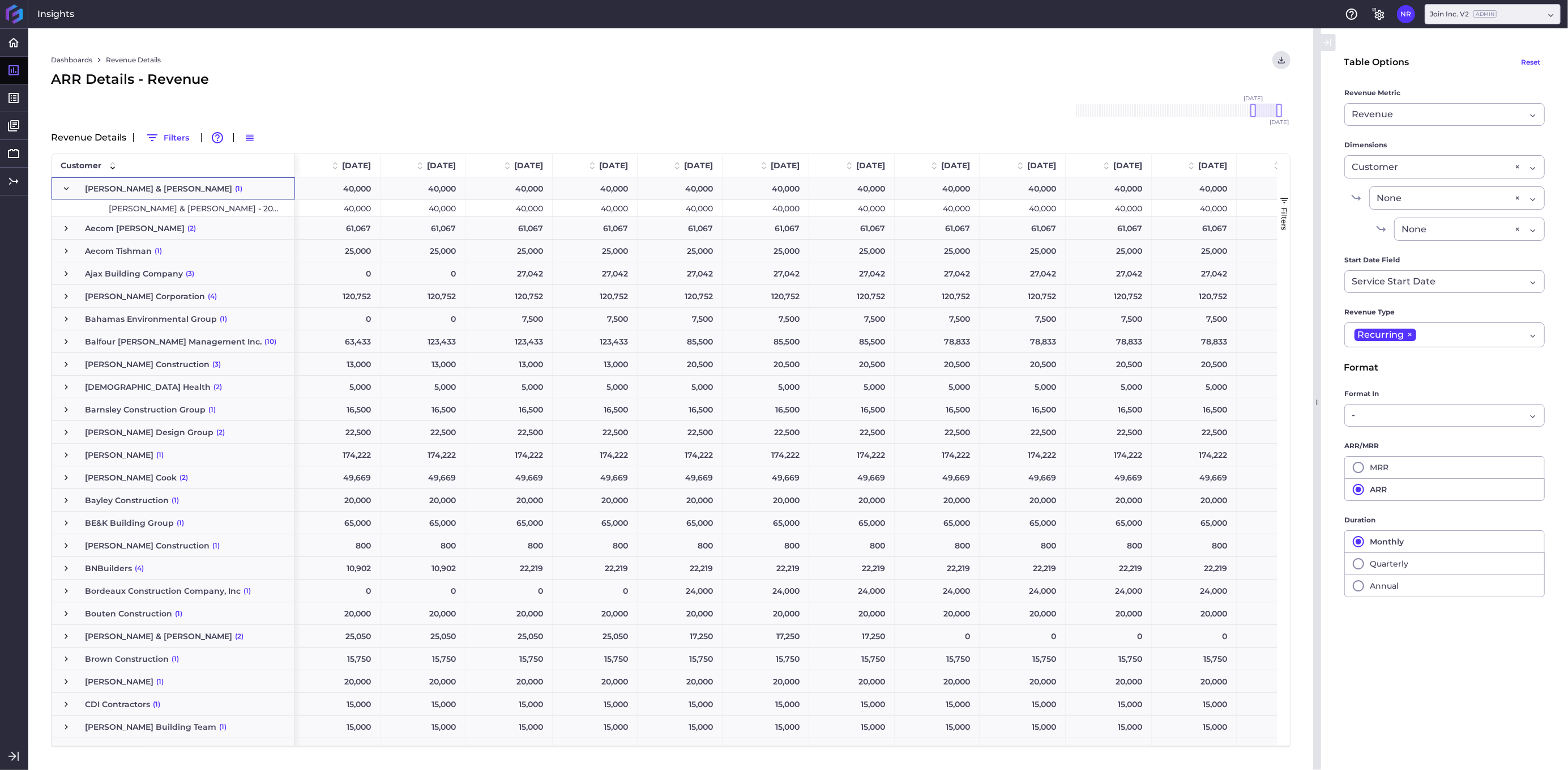
click at [65, 227] on span "Press SPACE to select this row." at bounding box center [65, 228] width 10 height 10
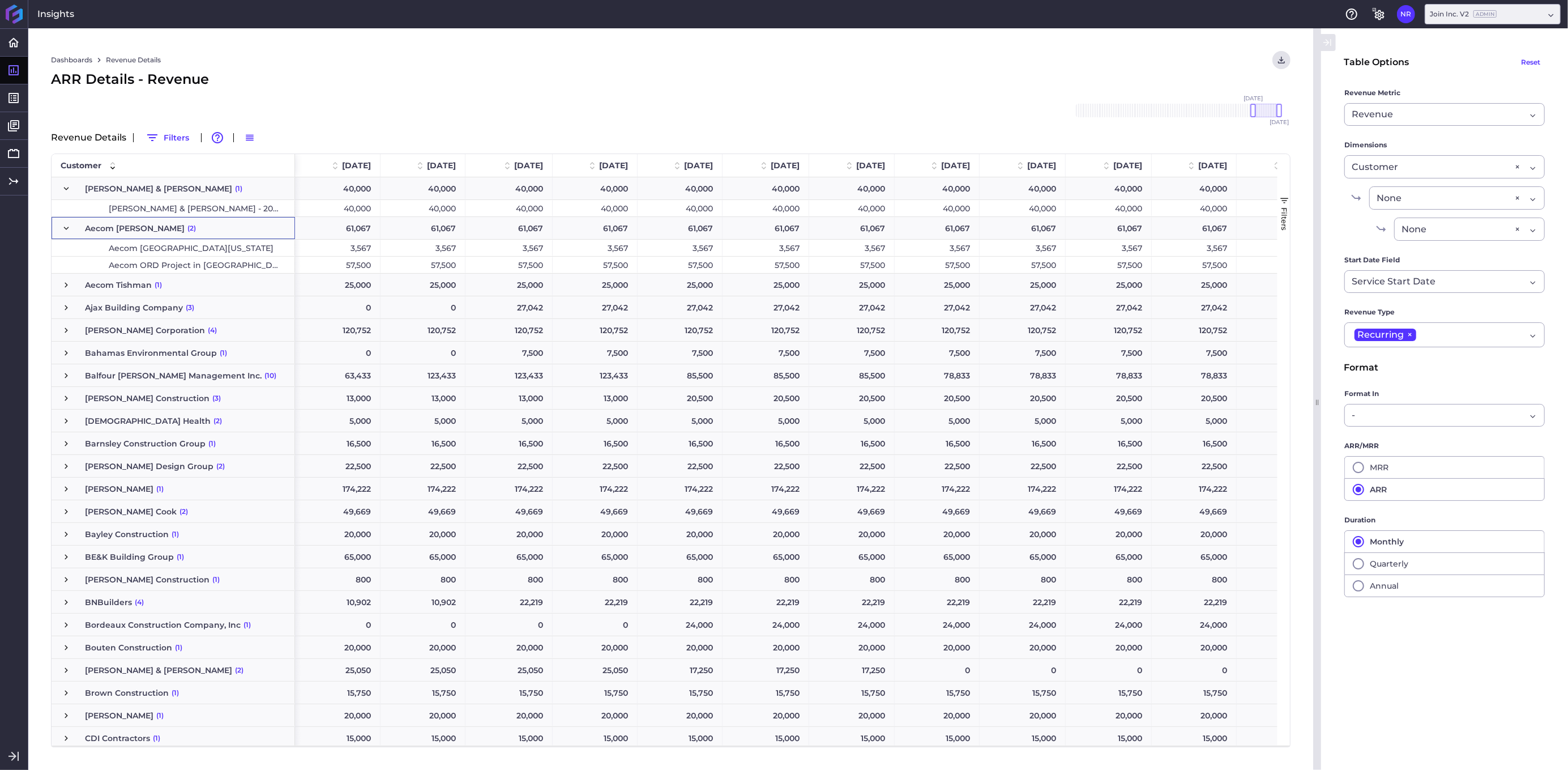
click at [63, 286] on span "Press SPACE to select this row." at bounding box center [65, 284] width 10 height 10
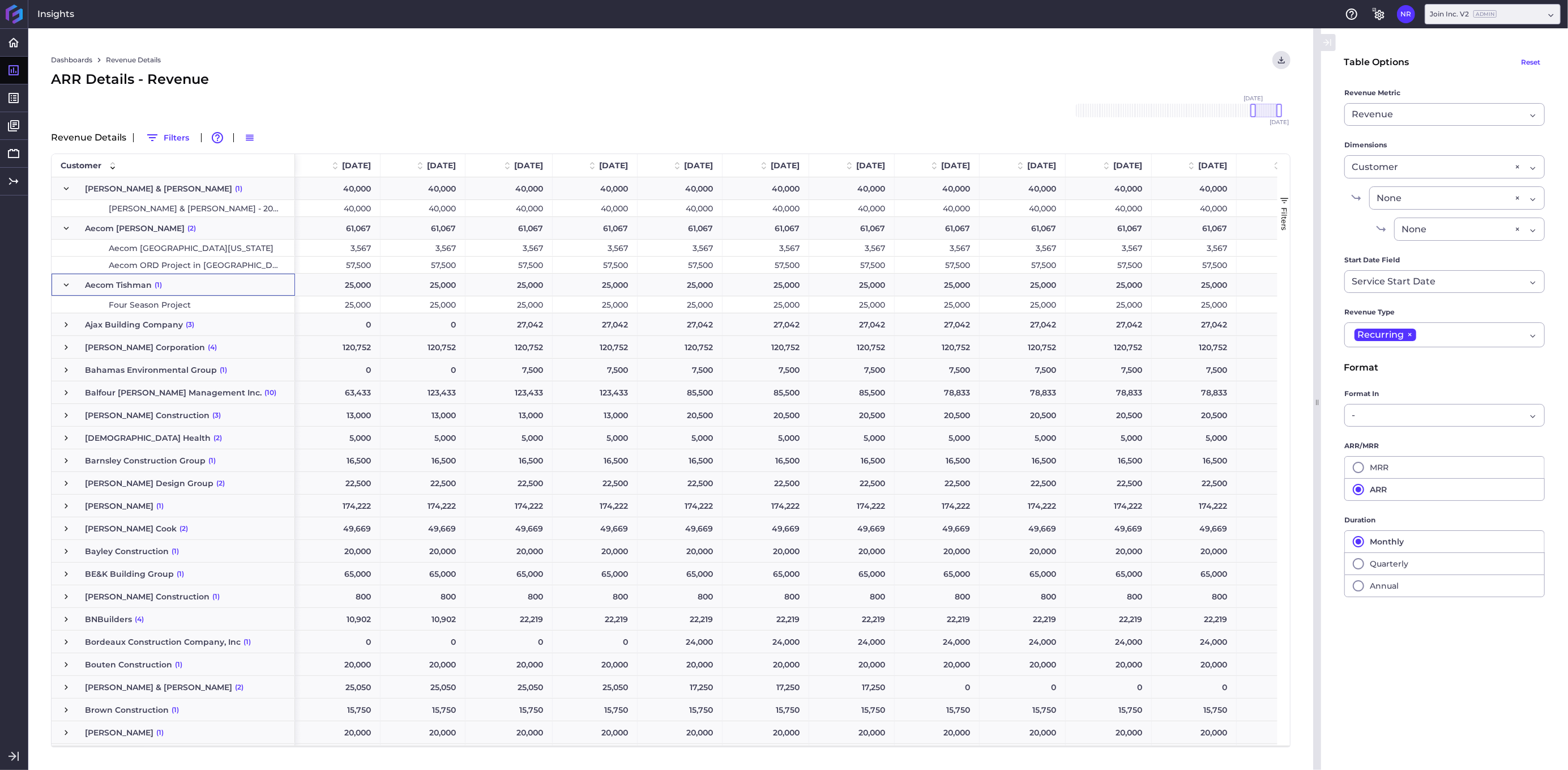
click at [69, 189] on span "Press SPACE to select this row." at bounding box center [65, 188] width 10 height 10
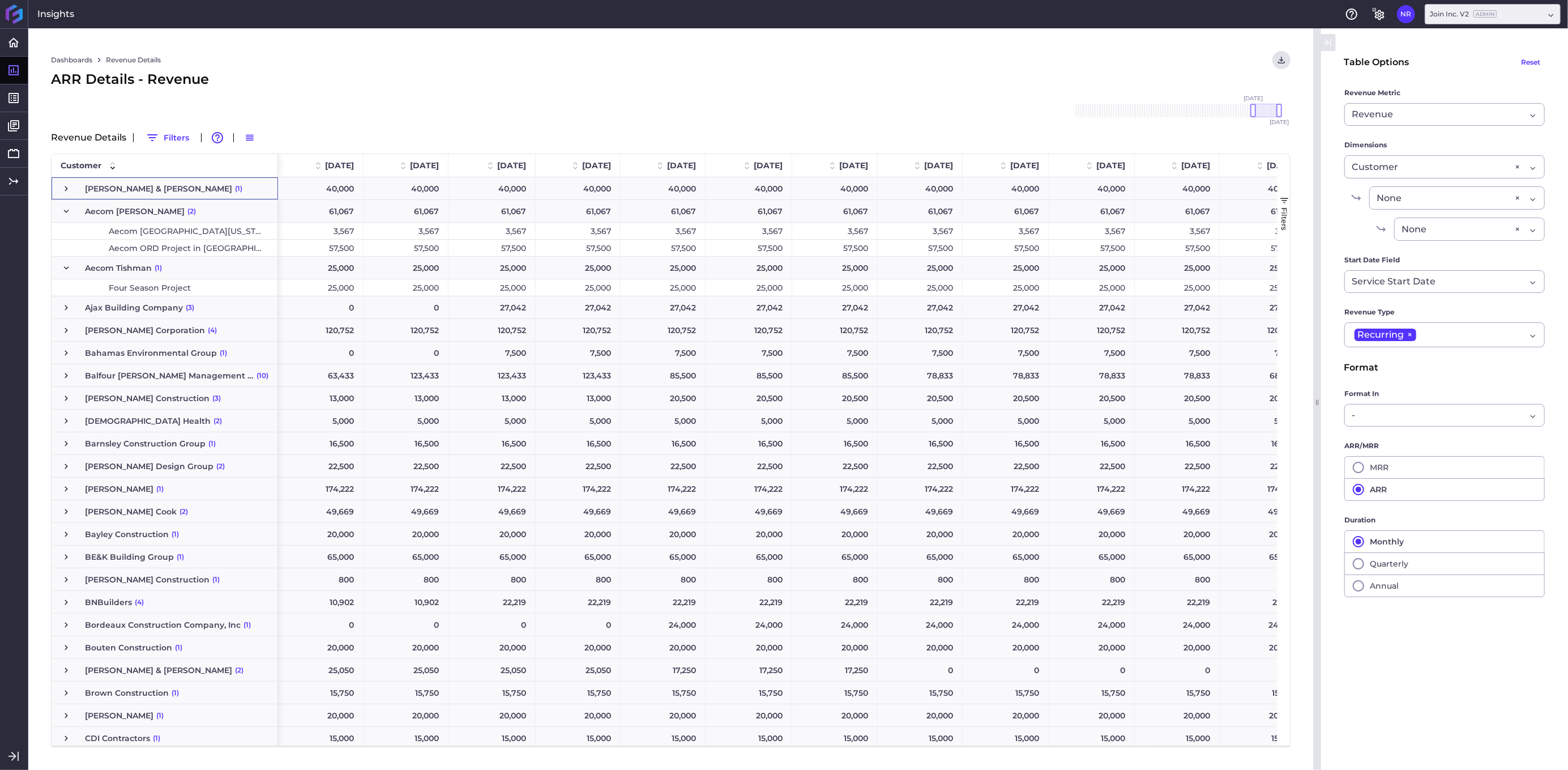
click at [65, 212] on span "Press SPACE to select this row." at bounding box center [65, 211] width 10 height 10
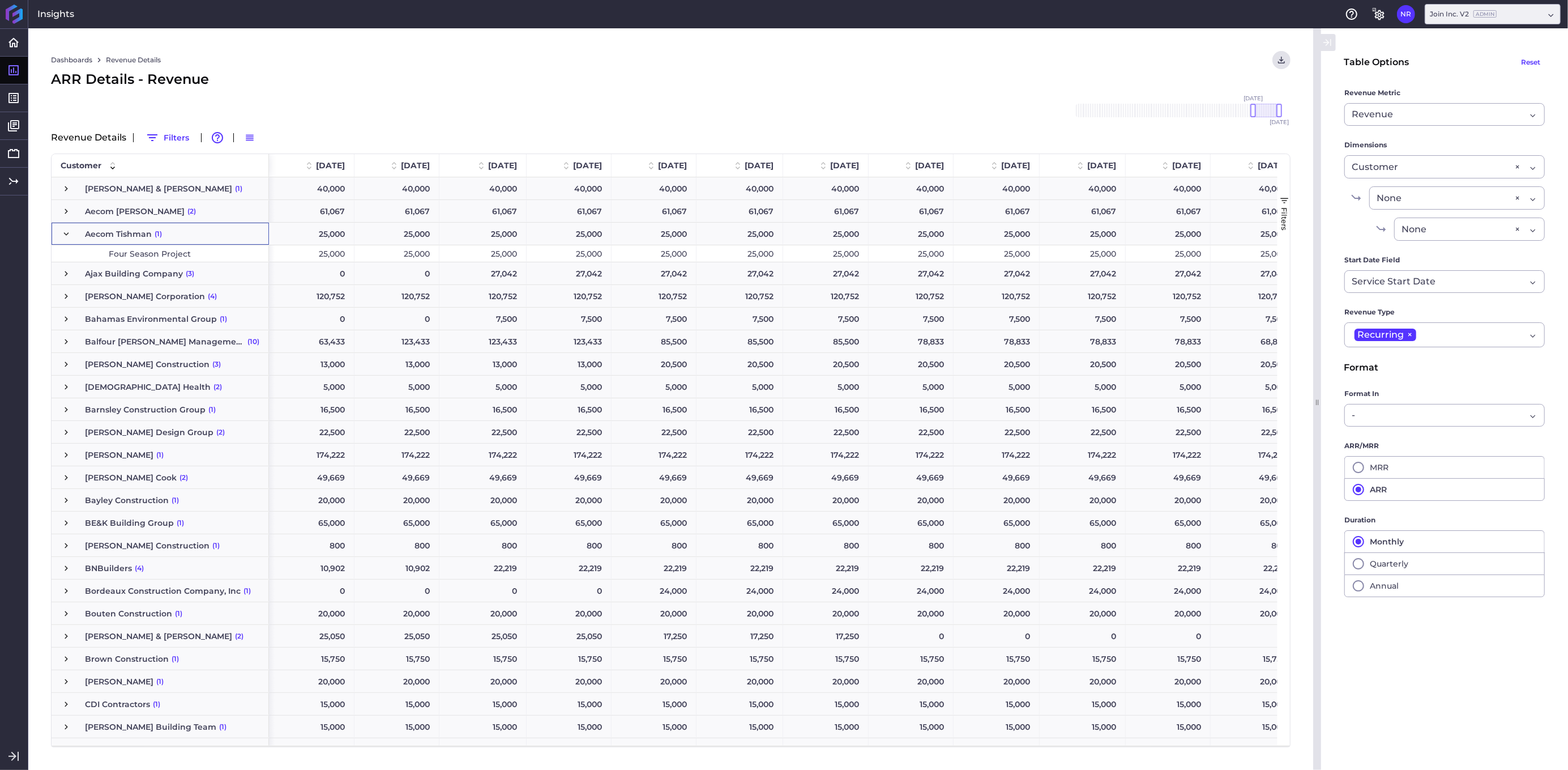
click at [65, 233] on span "Press SPACE to select this row." at bounding box center [65, 234] width 10 height 10
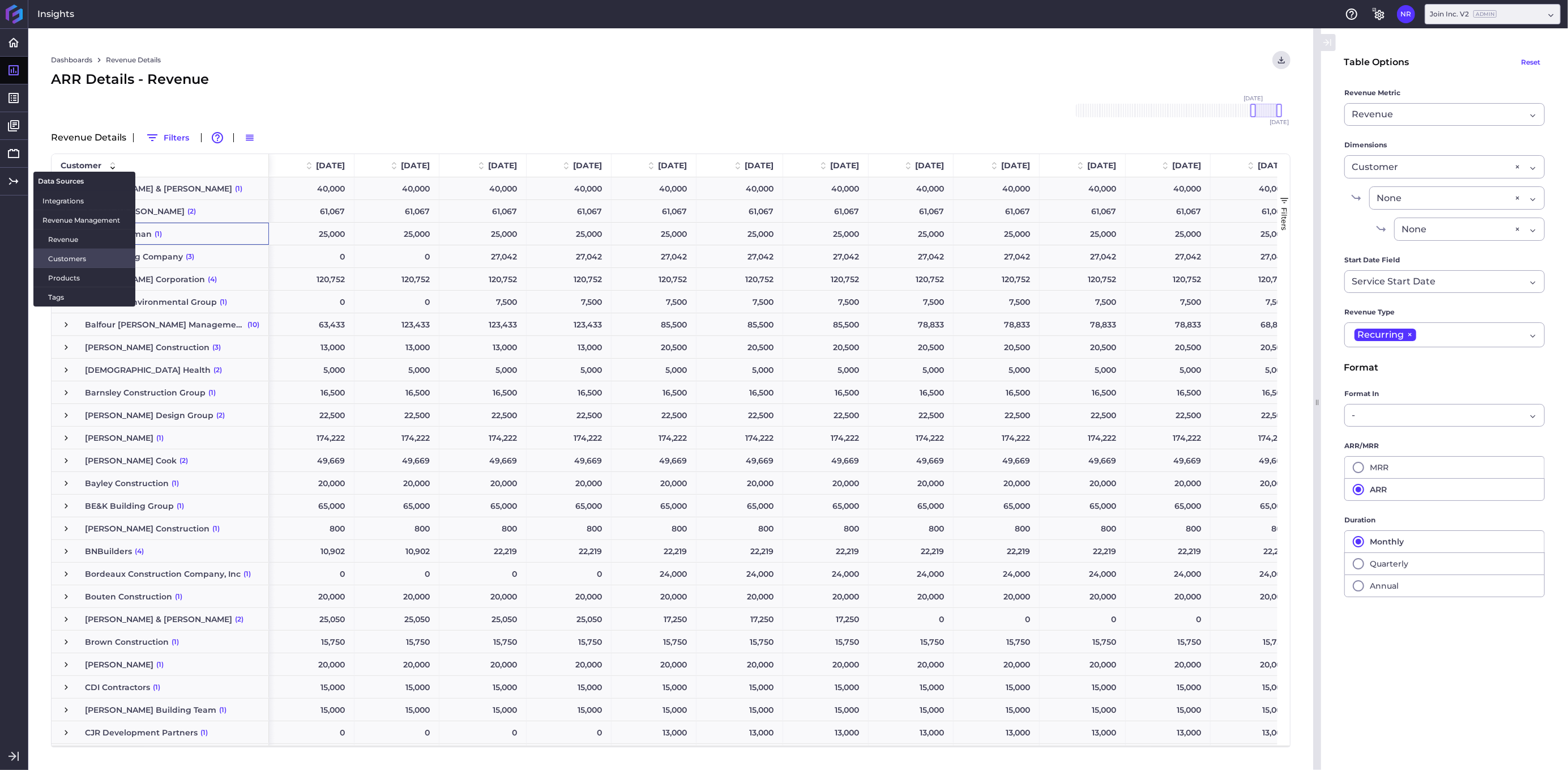
click at [60, 257] on span "Customers" at bounding box center [87, 259] width 78 height 12
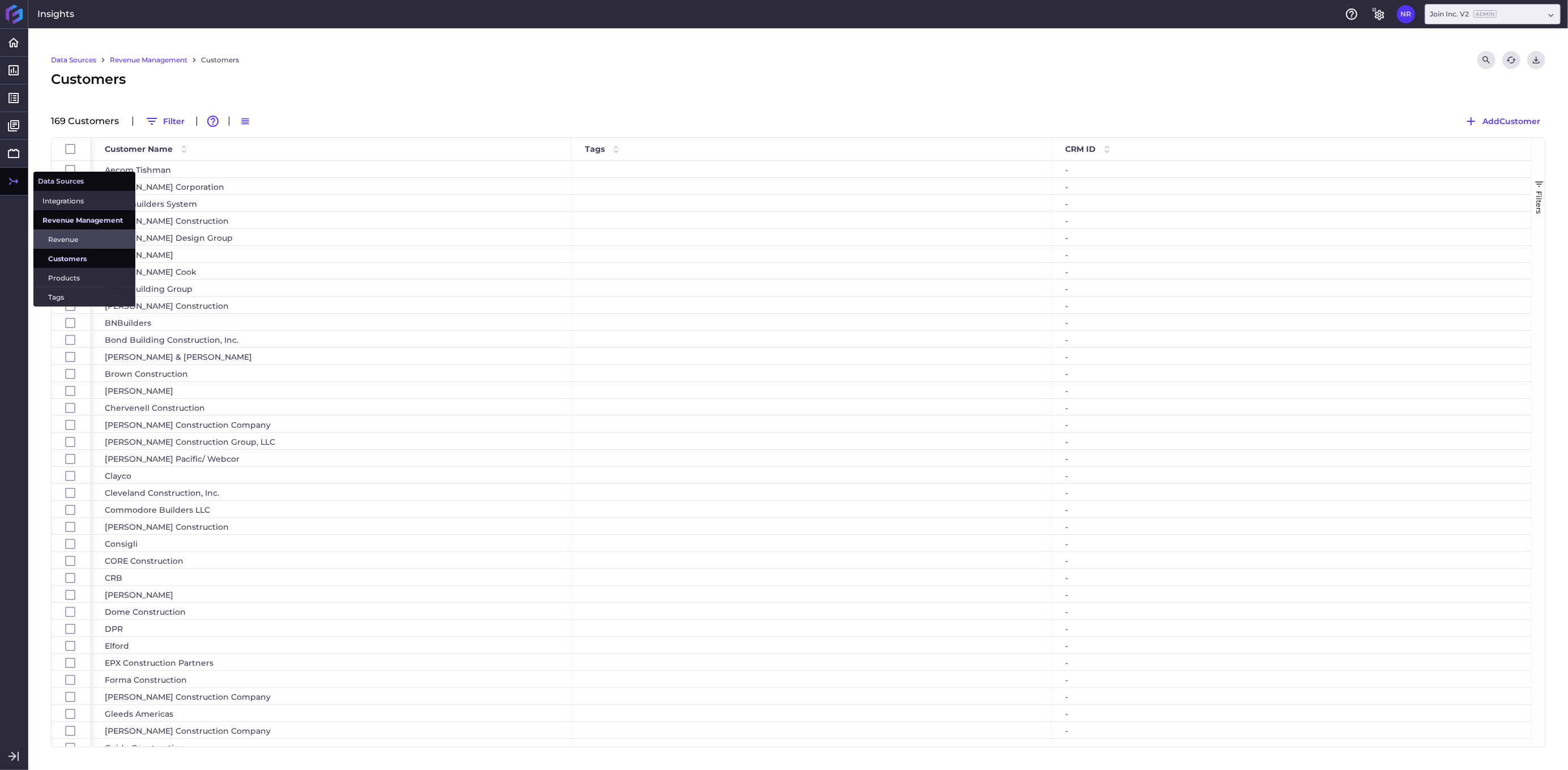
click at [59, 235] on span "Revenue" at bounding box center [87, 239] width 78 height 12
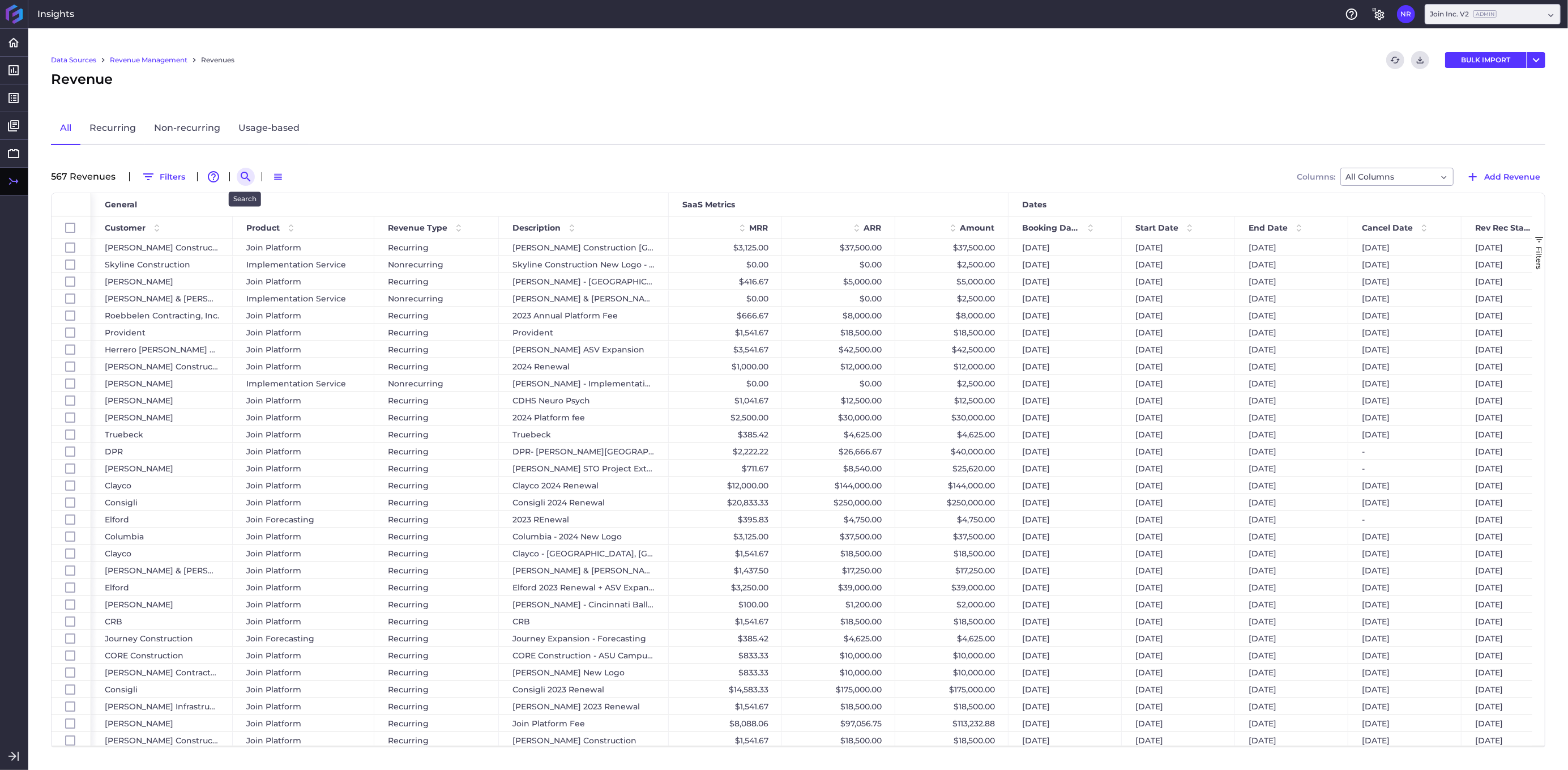
click at [243, 174] on icon "Search by" at bounding box center [246, 177] width 14 height 14
click at [1183, 229] on span at bounding box center [1424, 228] width 14 height 14
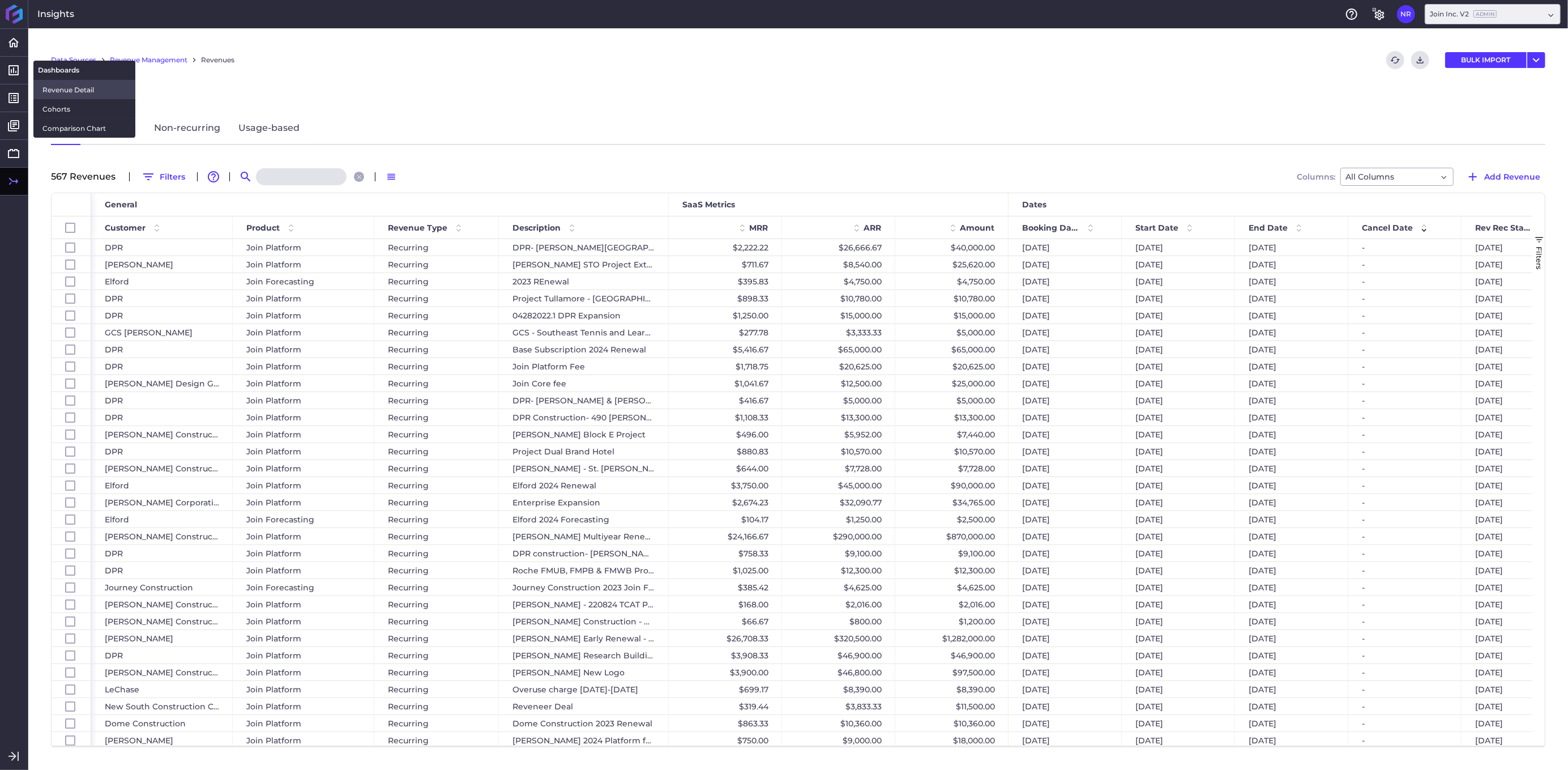
click at [65, 91] on span "Revenue Detail" at bounding box center [84, 90] width 84 height 12
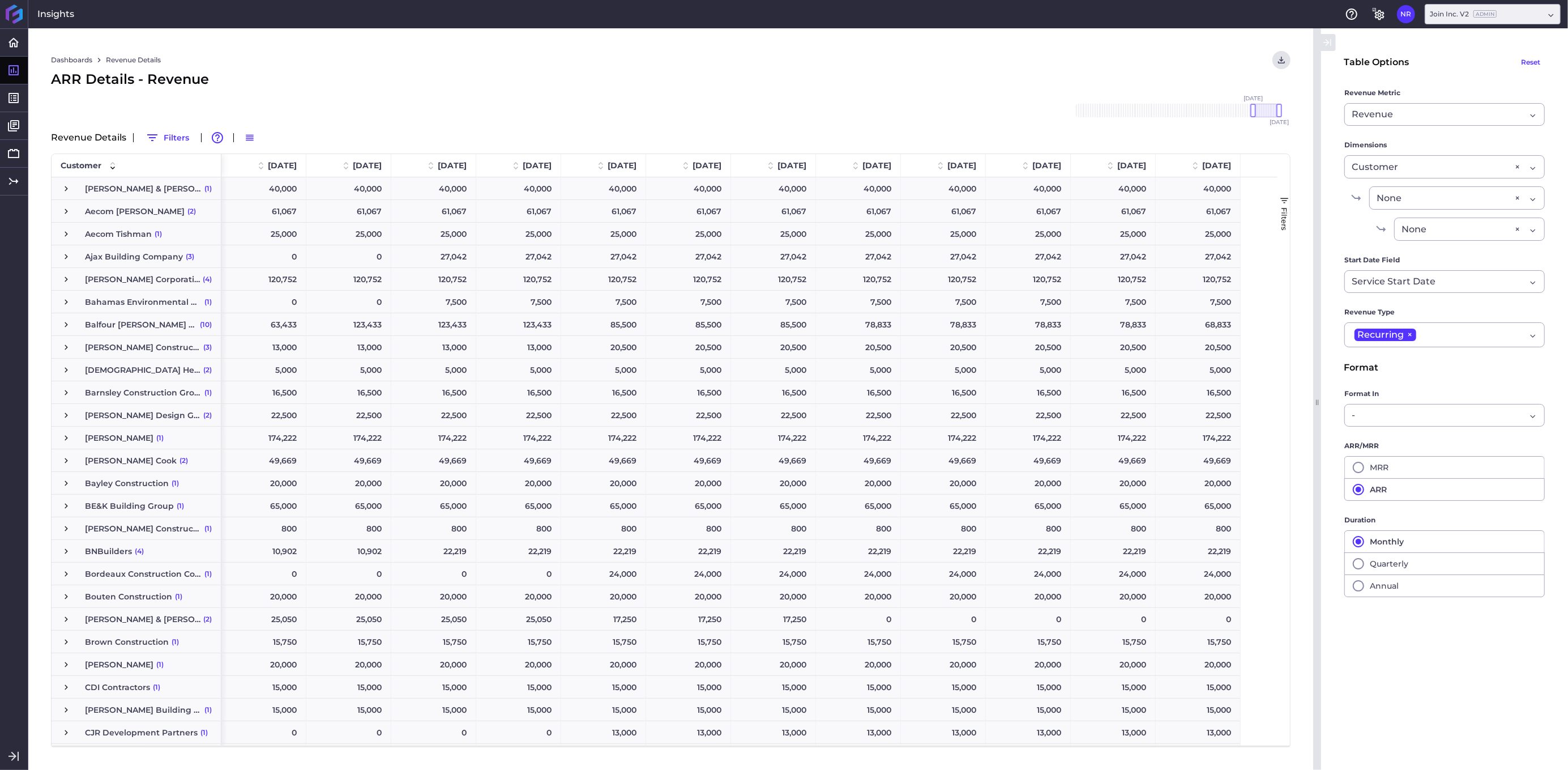
scroll to position [637, 0]
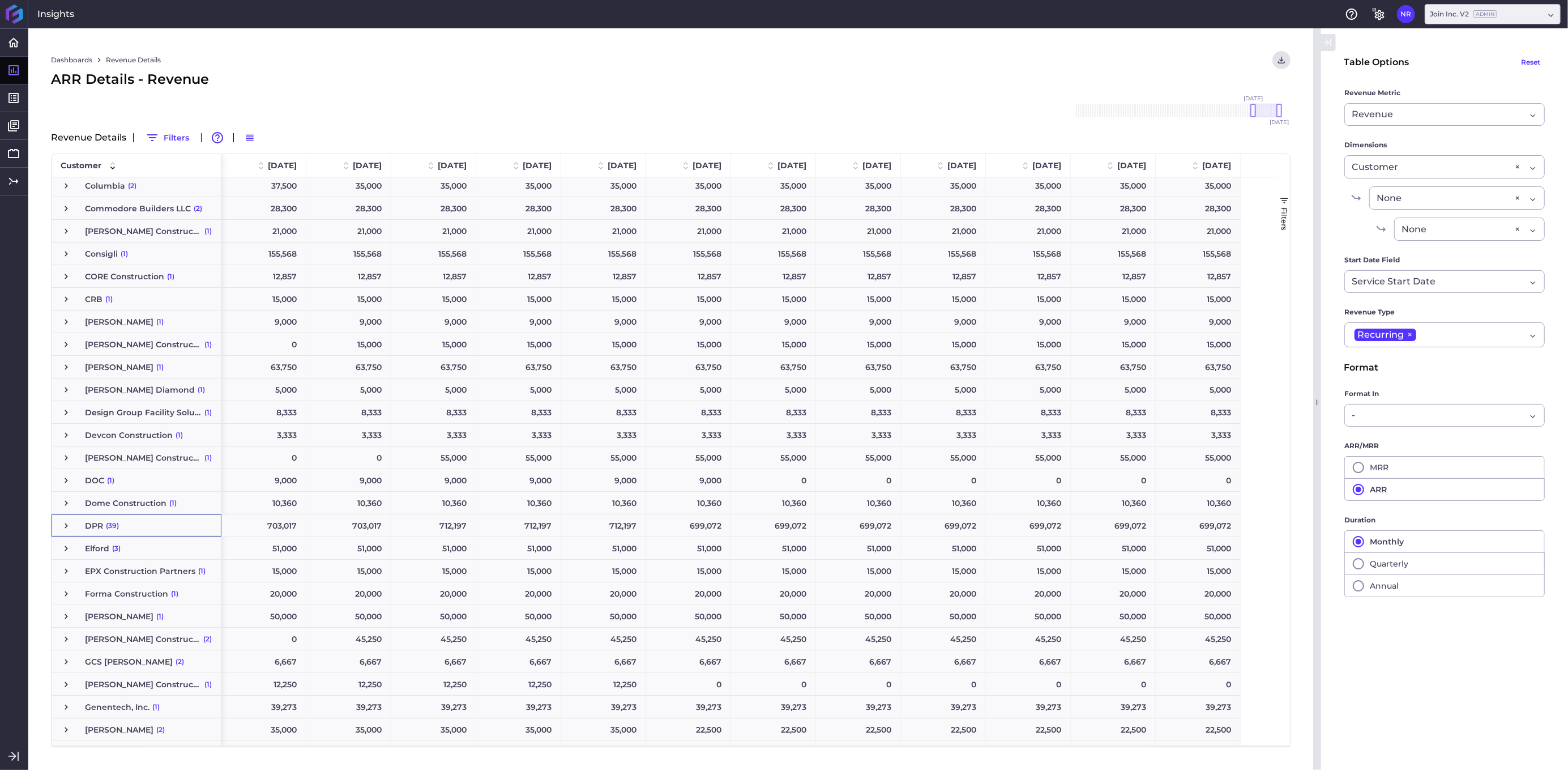
click at [65, 524] on span "Press SPACE to select this row." at bounding box center [65, 526] width 10 height 10
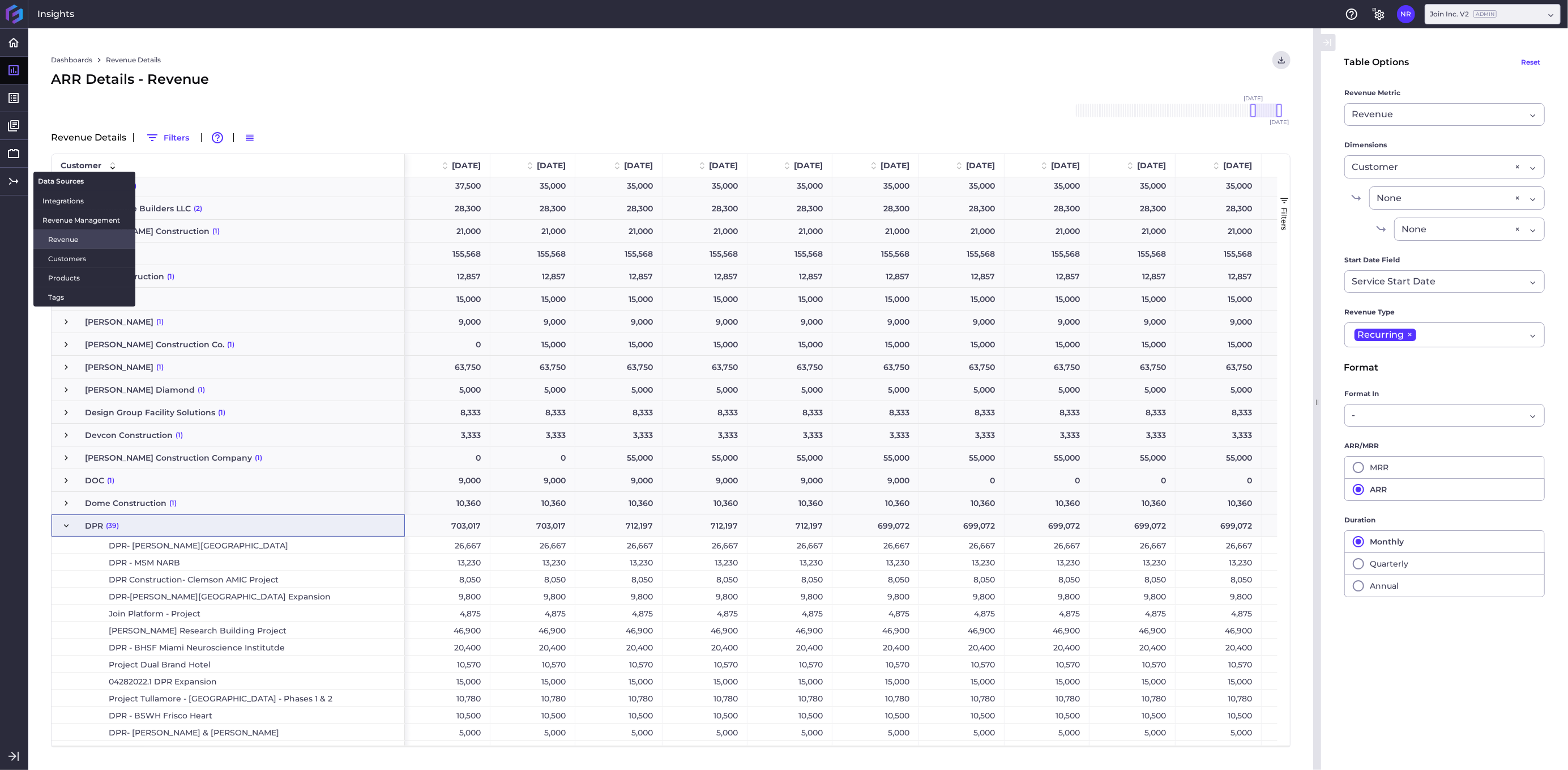
click at [62, 238] on span "Revenue" at bounding box center [87, 239] width 78 height 12
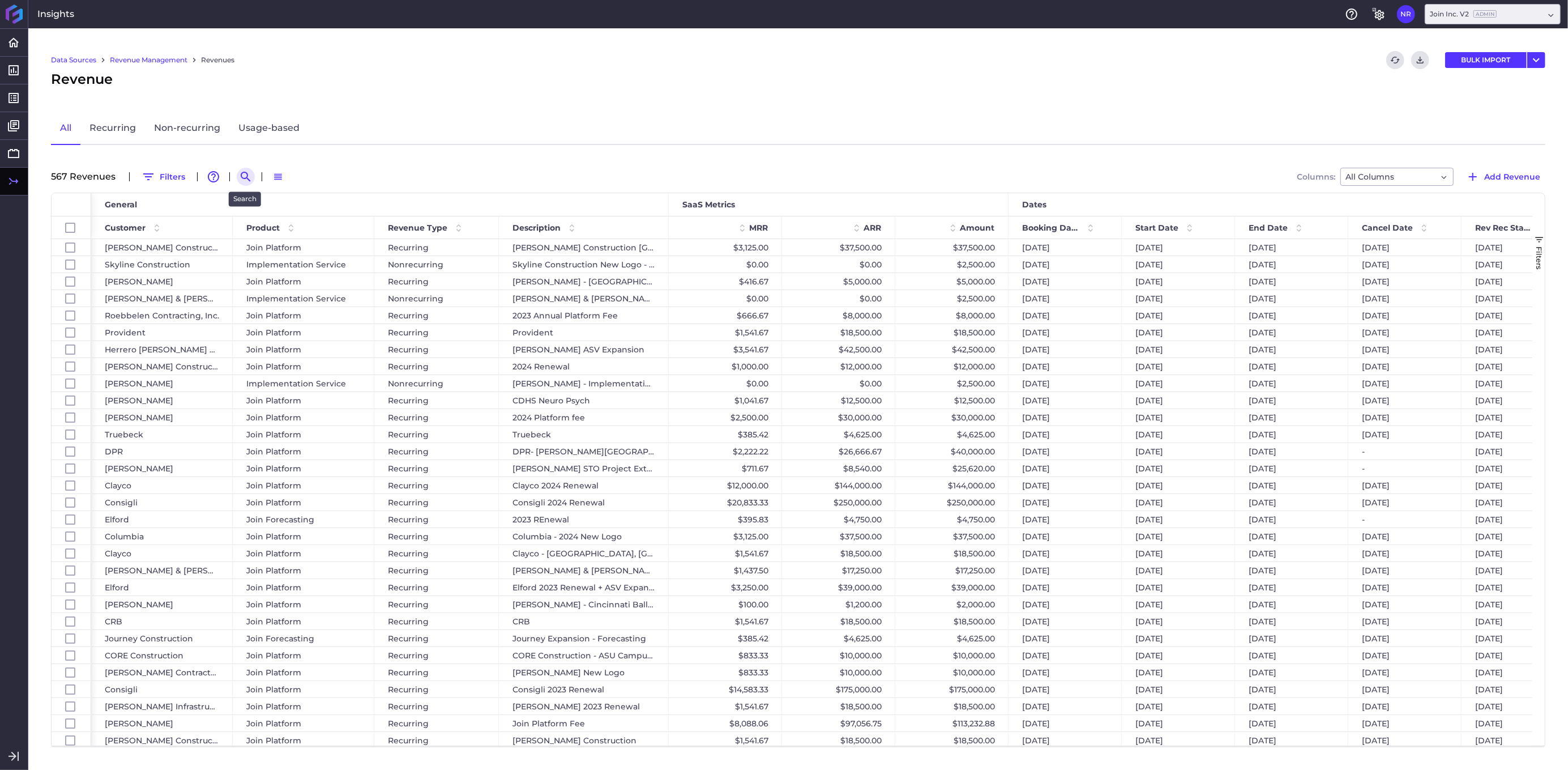
click at [241, 173] on icon "Search by" at bounding box center [245, 176] width 10 height 10
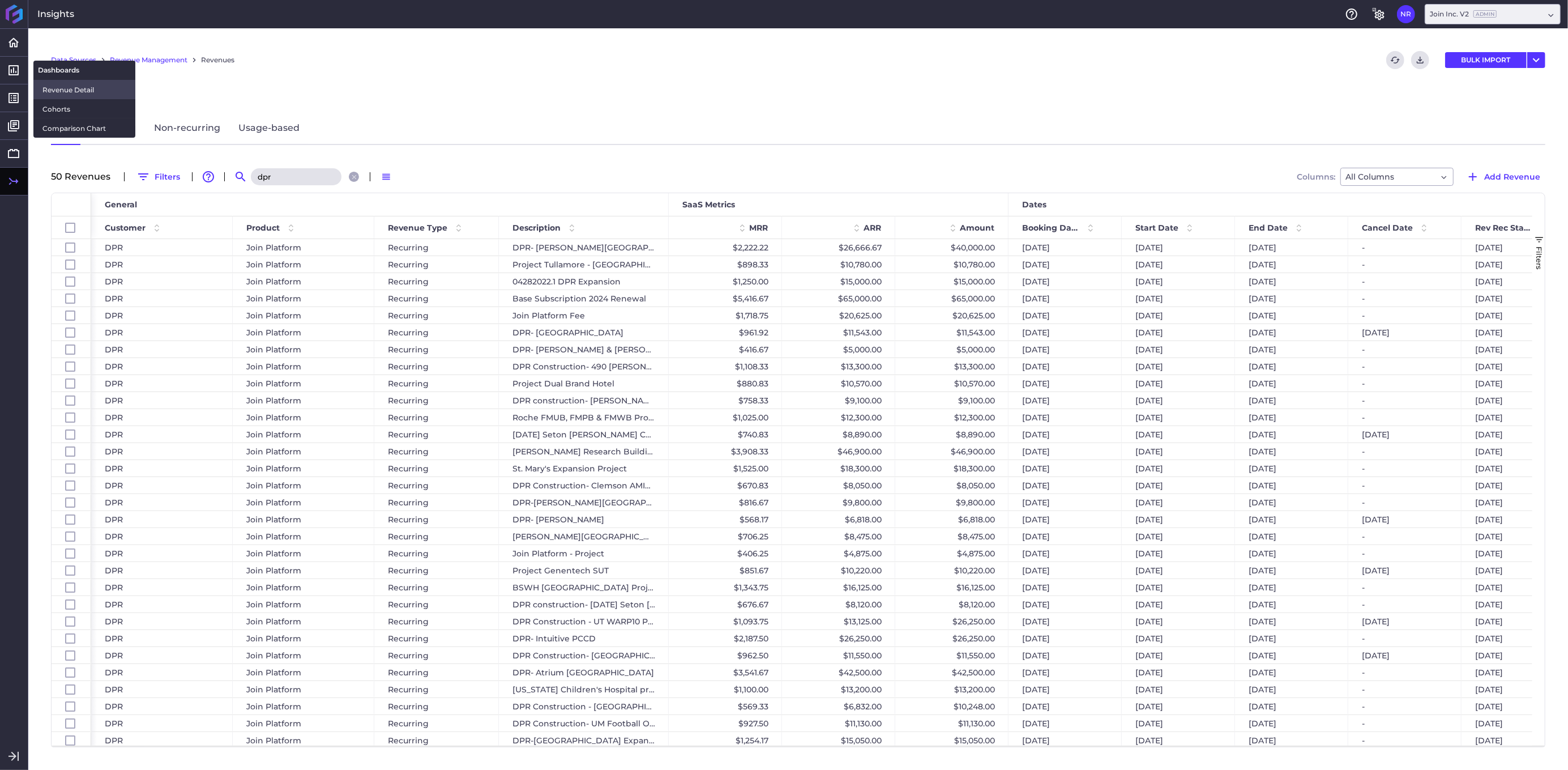
type input "dpr"
click at [50, 89] on span "Revenue Detail" at bounding box center [84, 90] width 84 height 12
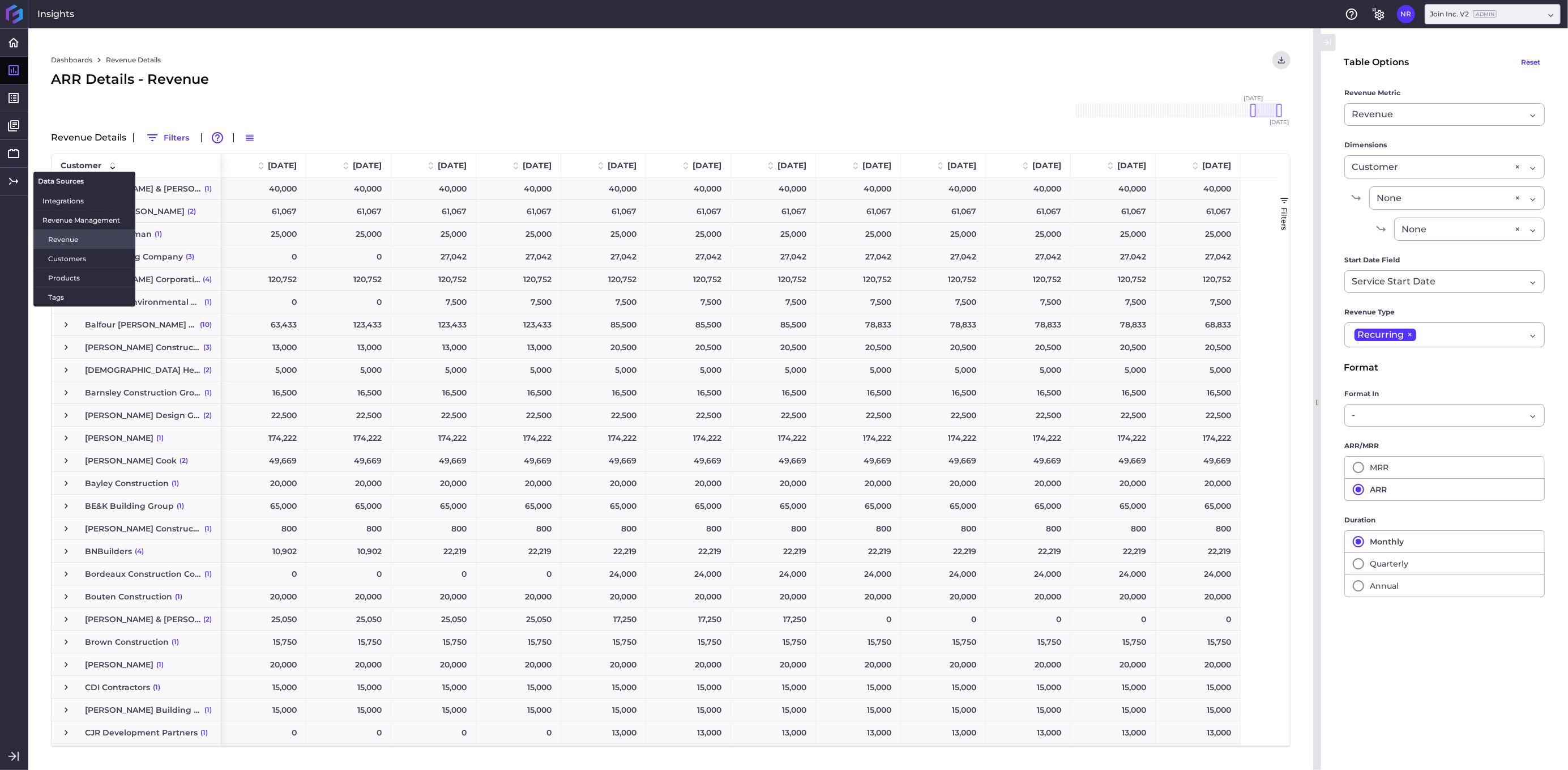
click at [58, 238] on span "Revenue" at bounding box center [87, 239] width 78 height 12
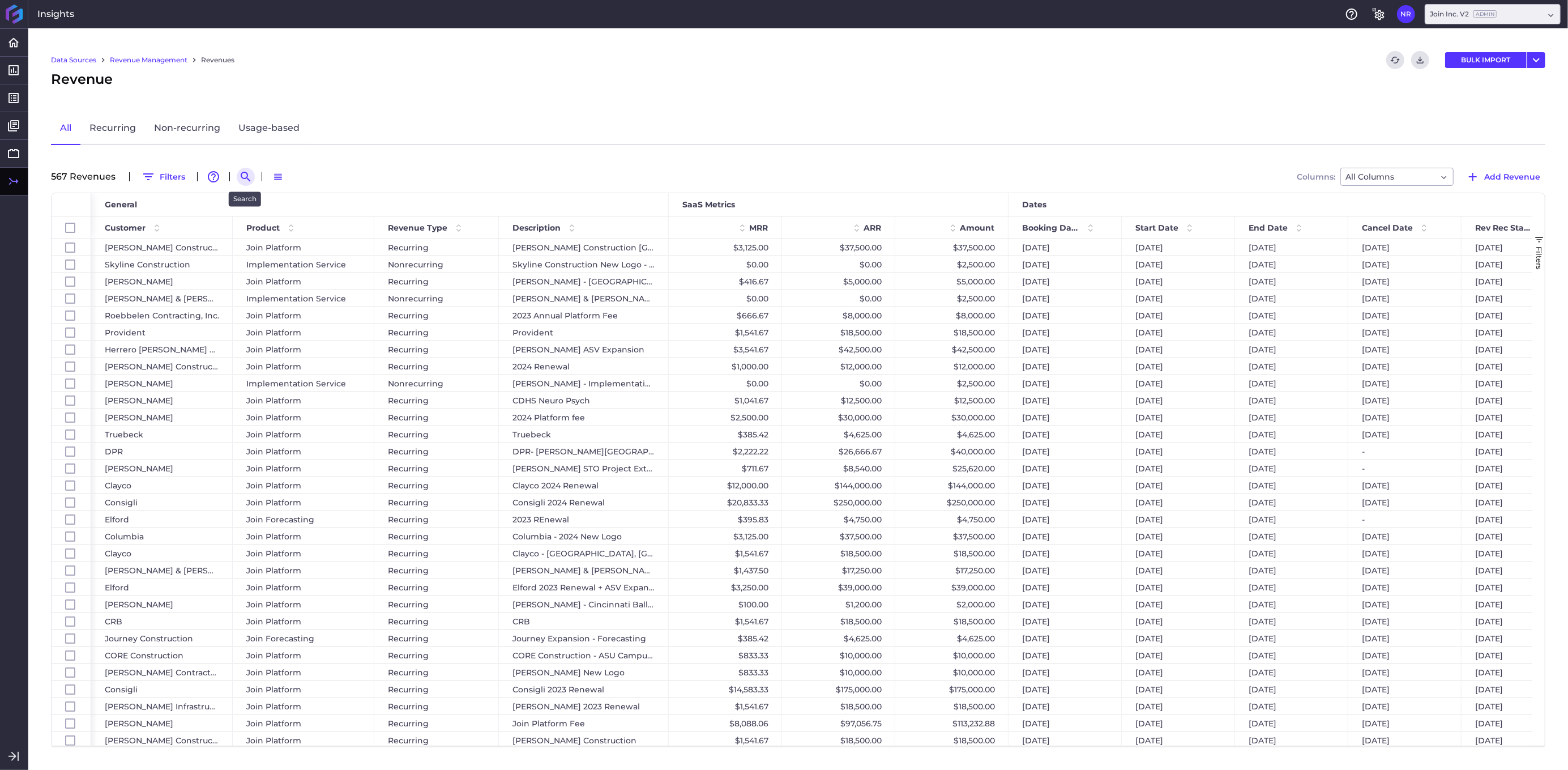
click at [244, 174] on icon "Search by" at bounding box center [246, 177] width 14 height 14
click at [287, 174] on input at bounding box center [301, 177] width 91 height 17
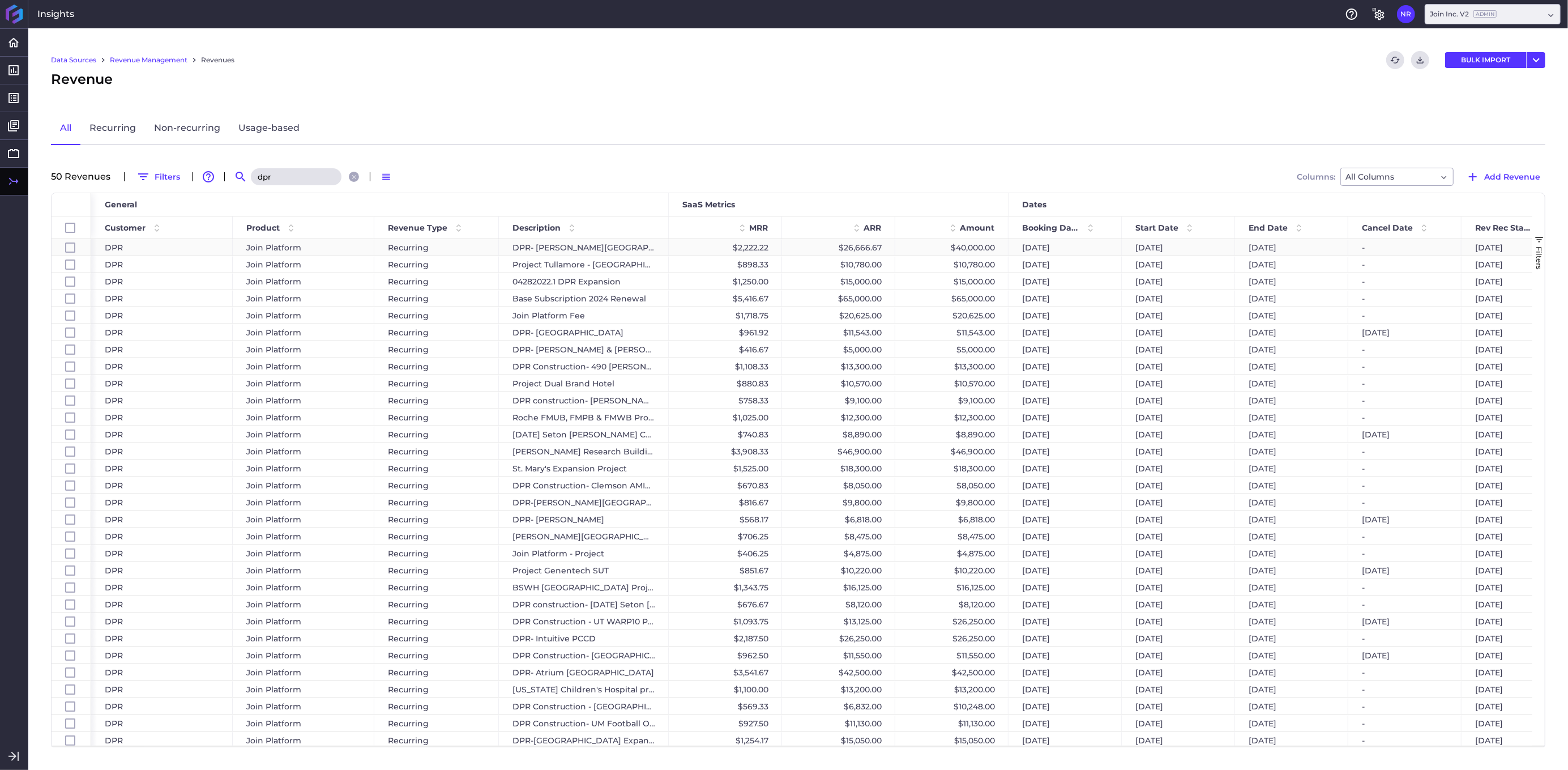
type input "dpr"
click at [980, 244] on div "$40,000.00" at bounding box center [951, 248] width 113 height 17
checkbox input "false"
checkbox input "true"
checkbox input "false"
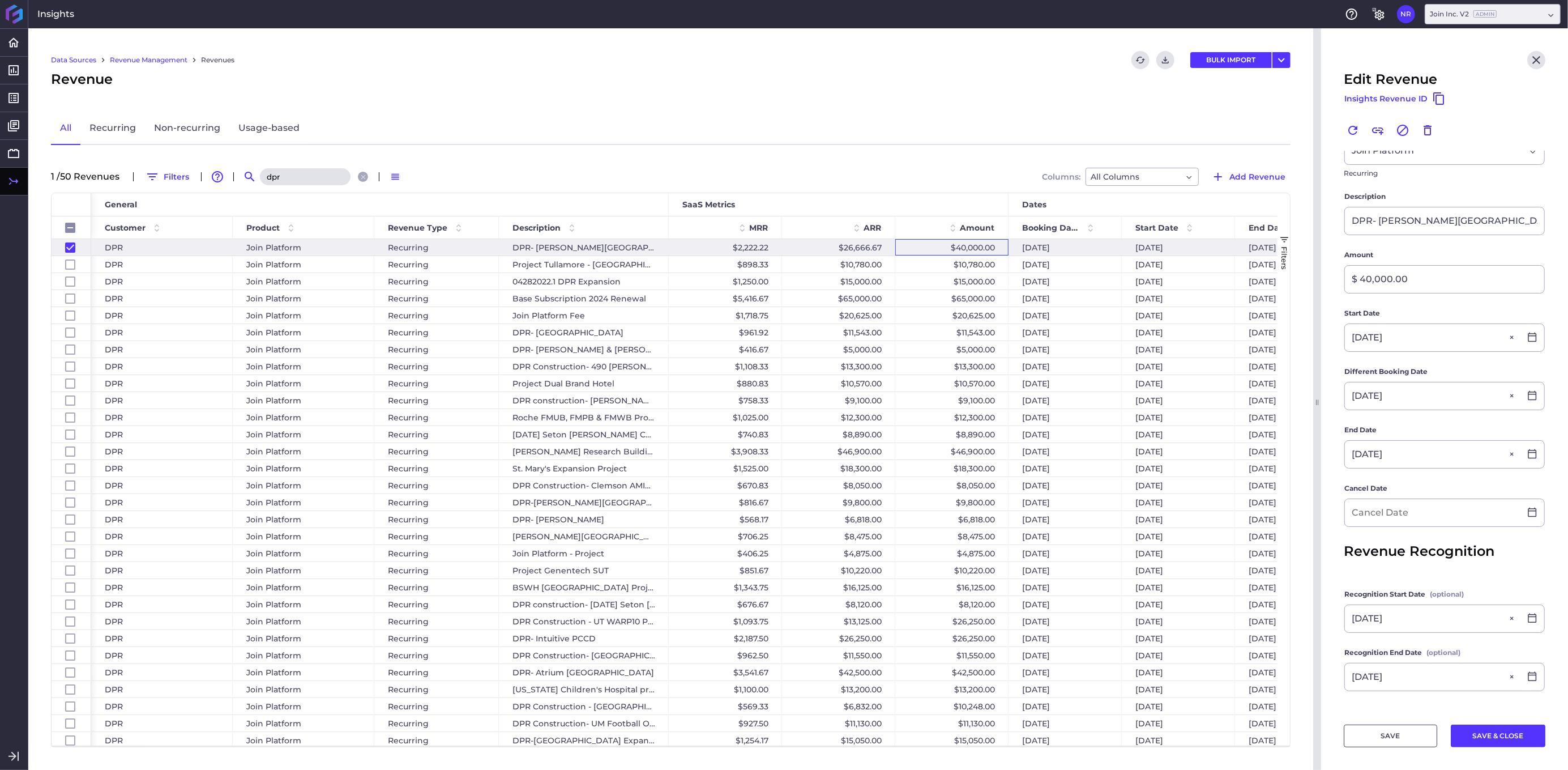
scroll to position [116, 0]
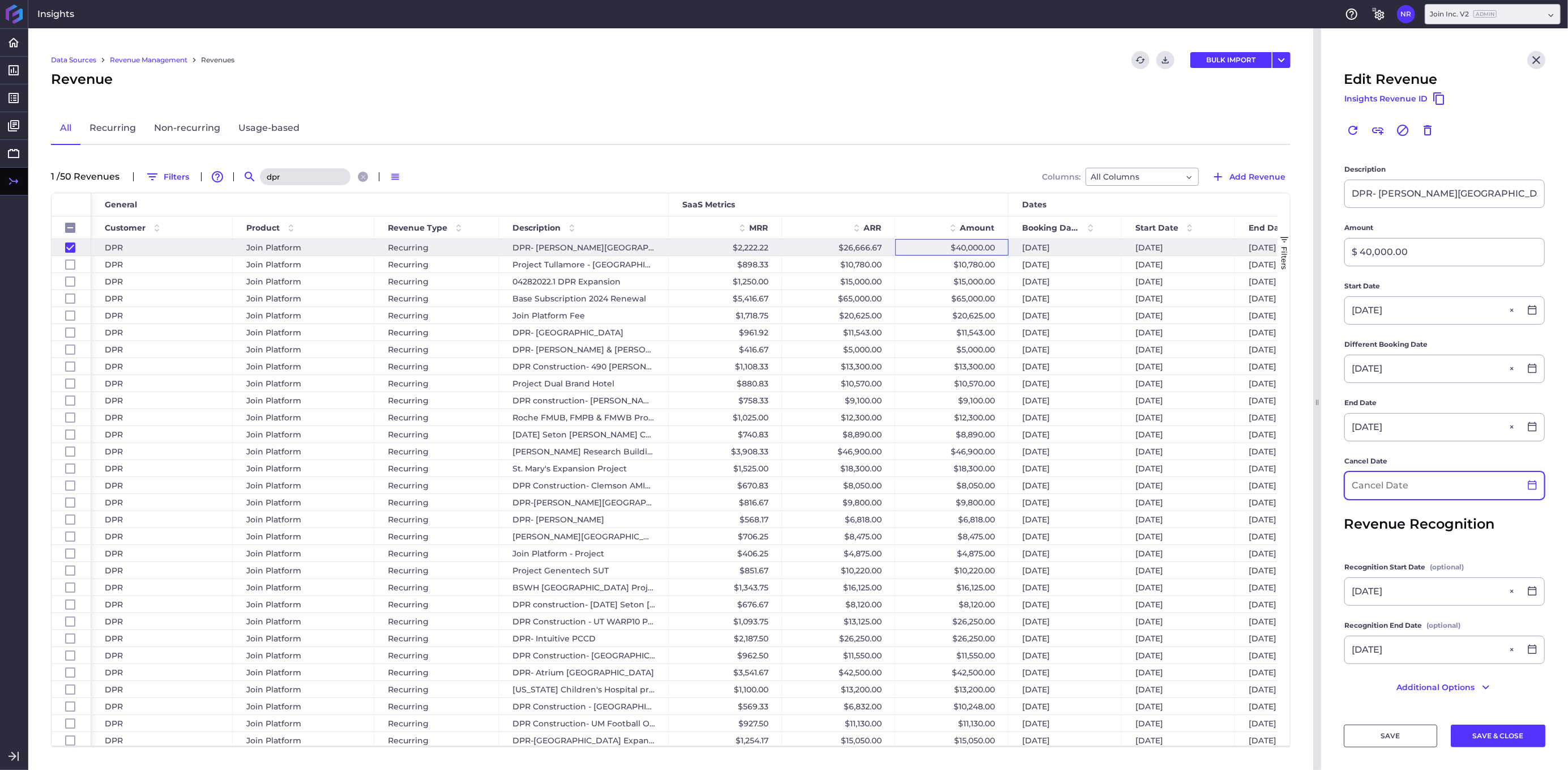
click at [1183, 484] on icon at bounding box center [1531, 484] width 10 height 10
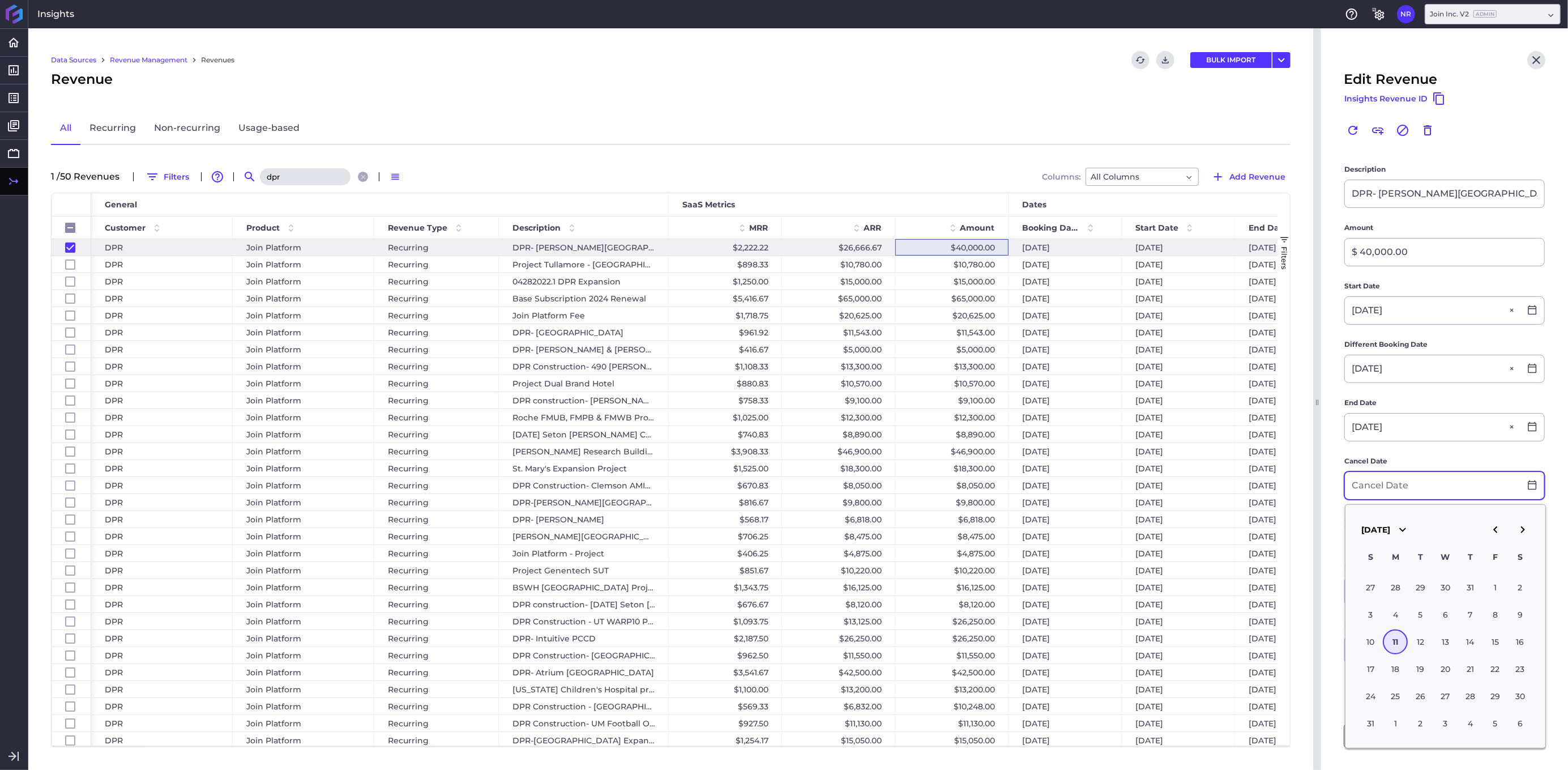
click at [1183, 482] on input at bounding box center [1433, 486] width 176 height 27
type input "[DATE]"
click at [1183, 586] on div "1" at bounding box center [1395, 587] width 25 height 25
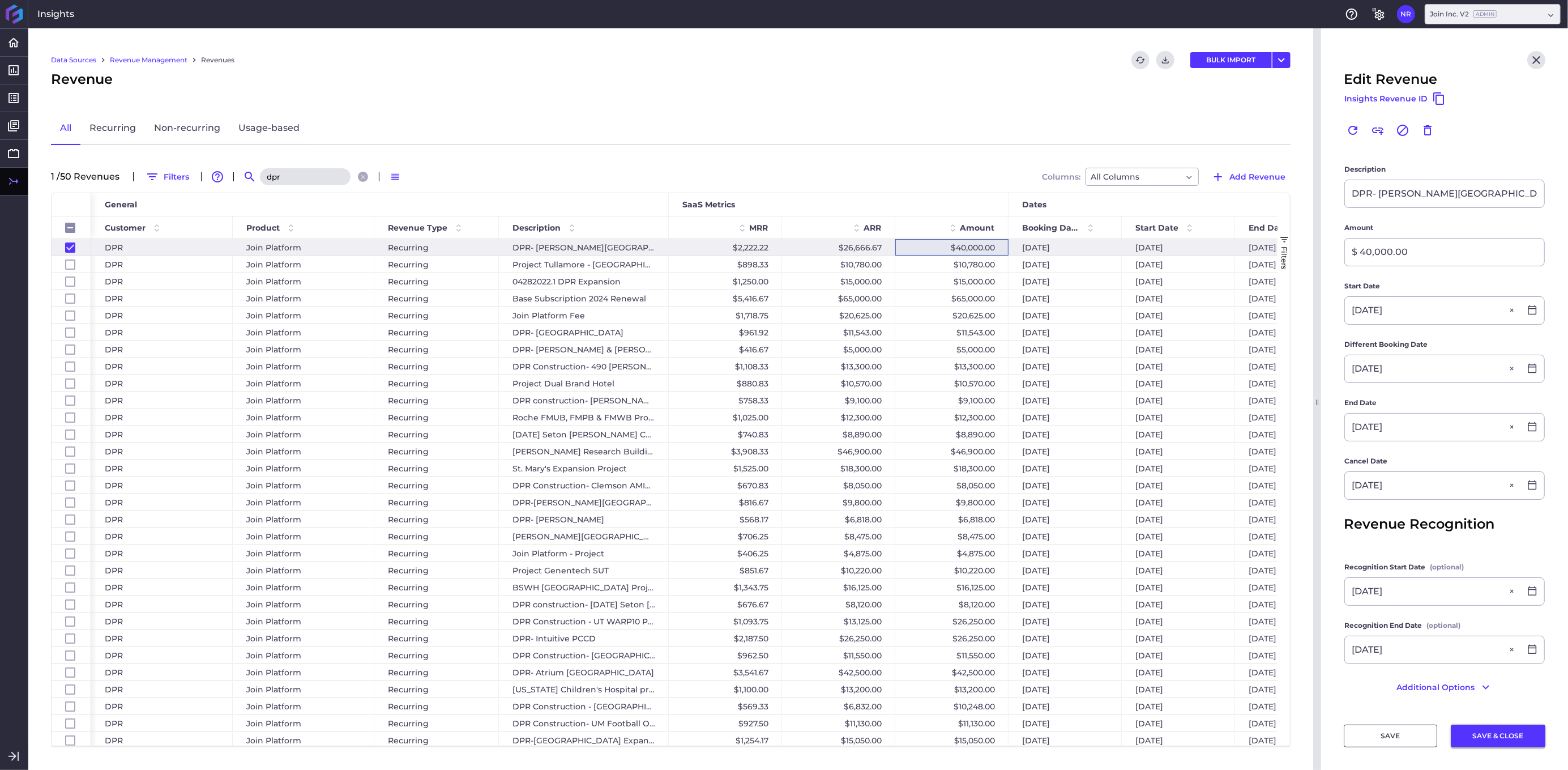
click at [1183, 733] on button "SAVE & CLOSE" at bounding box center [1498, 736] width 94 height 23
checkbox input "false"
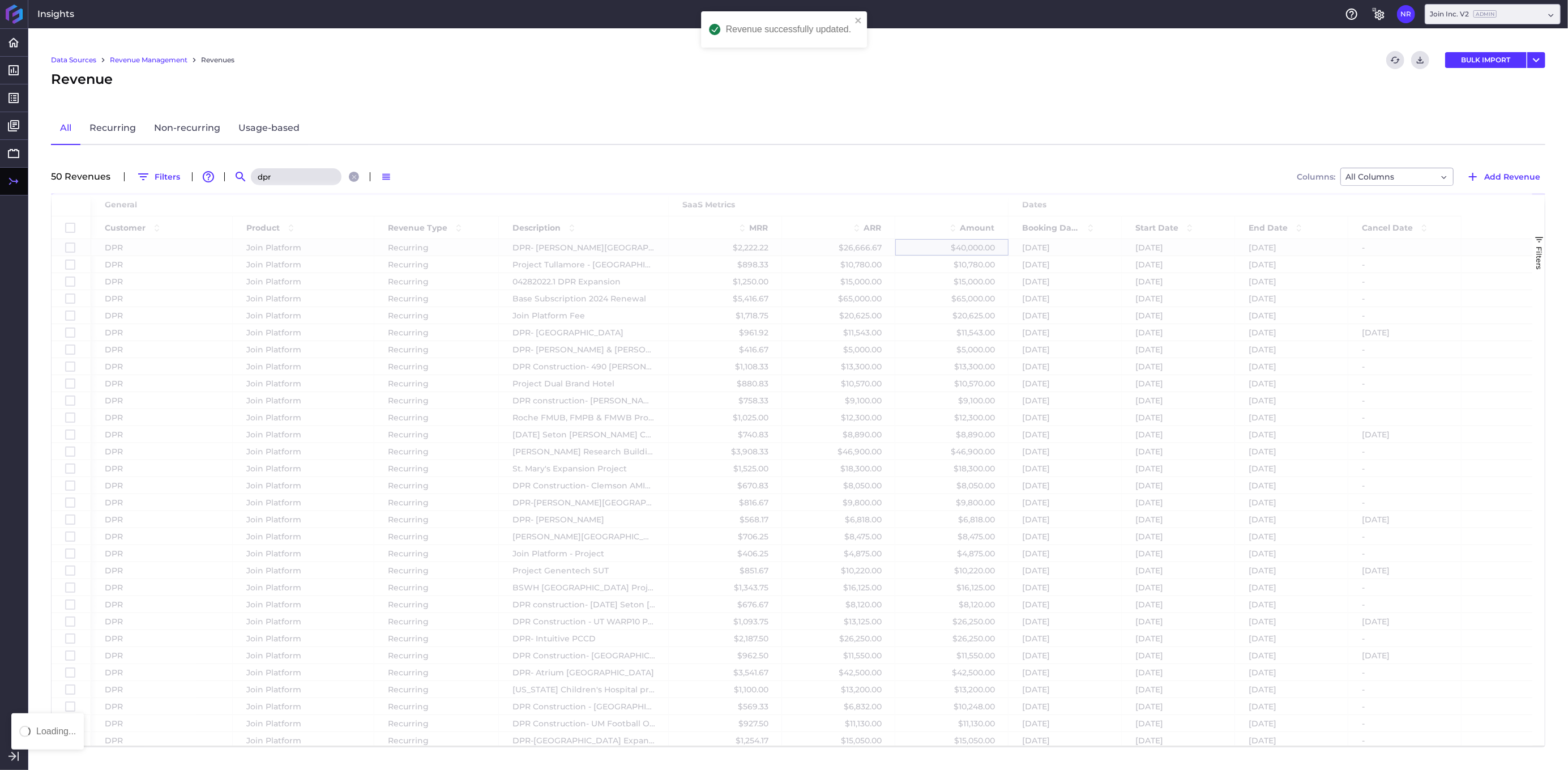
scroll to position [0, 0]
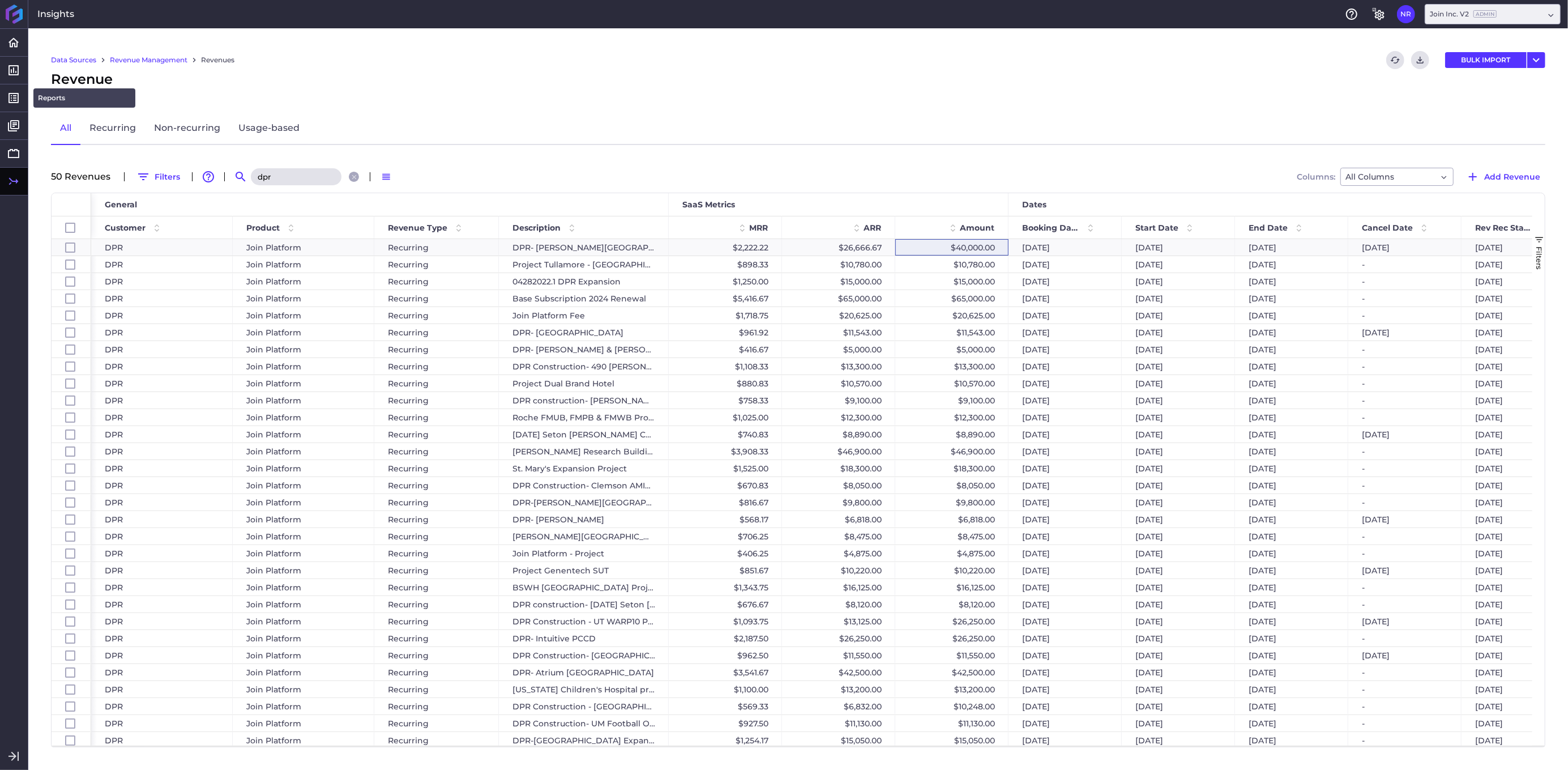
click at [56, 102] on link "Reports" at bounding box center [84, 97] width 102 height 19
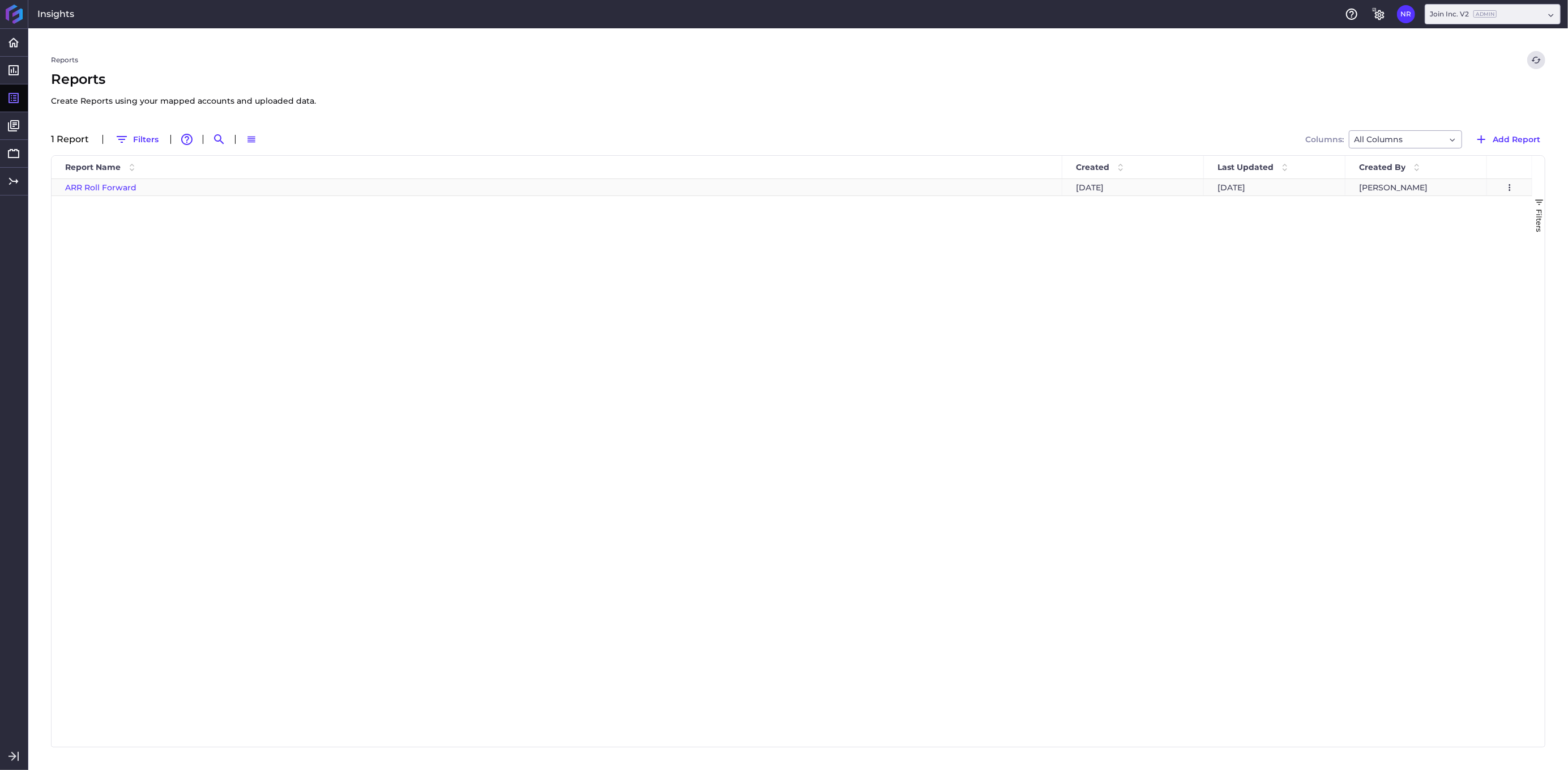
click at [107, 190] on span "ARR Roll Forward" at bounding box center [101, 187] width 72 height 10
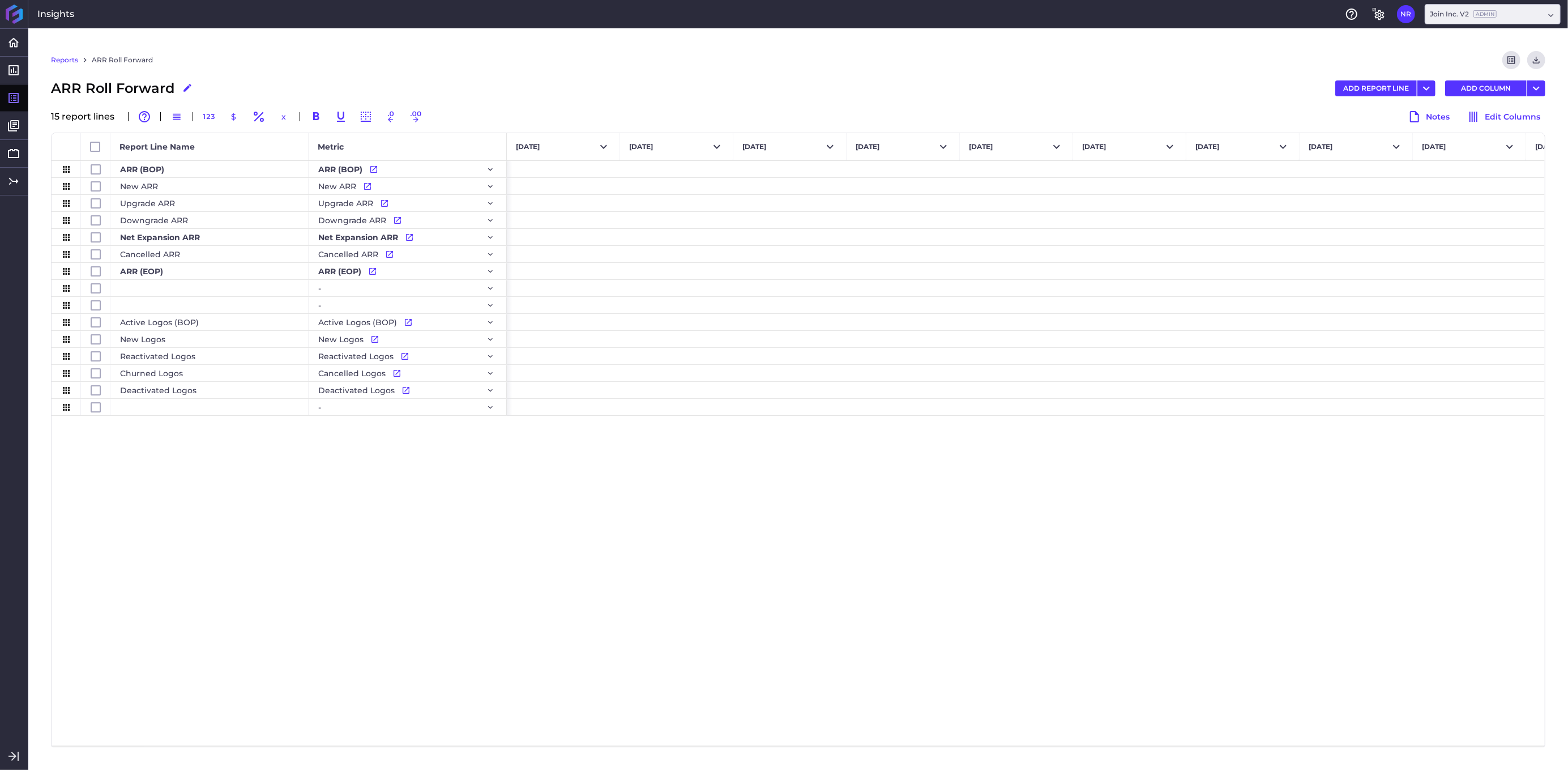
scroll to position [0, 8135]
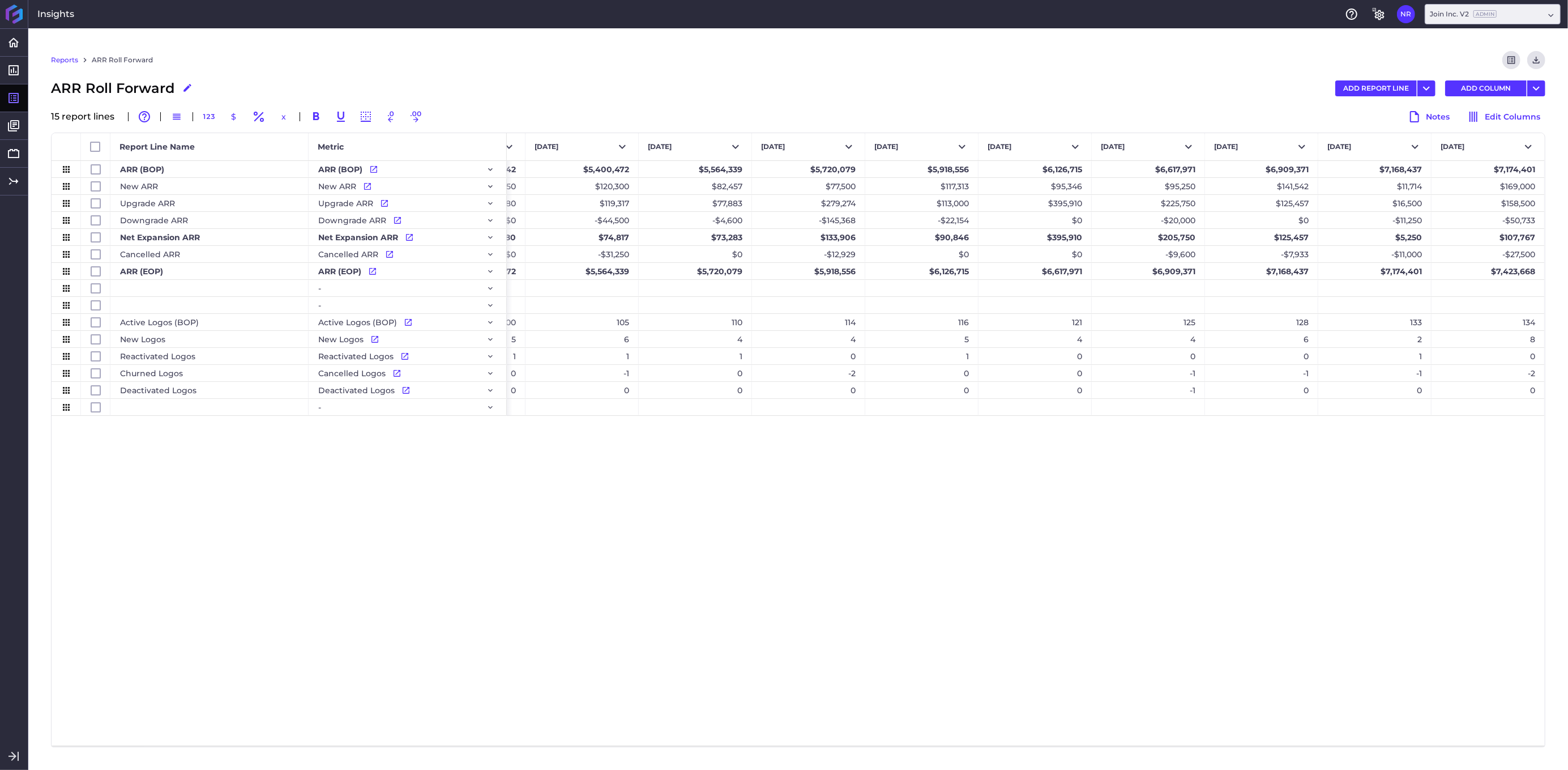
drag, startPoint x: 569, startPoint y: 737, endPoint x: 1565, endPoint y: 749, distance: 996.1
click at [1183, 749] on div "Reports ARR Roll Forward Preview Report Download CSV ARR Roll Forward Edit Repo…" at bounding box center [798, 399] width 1539 height 742
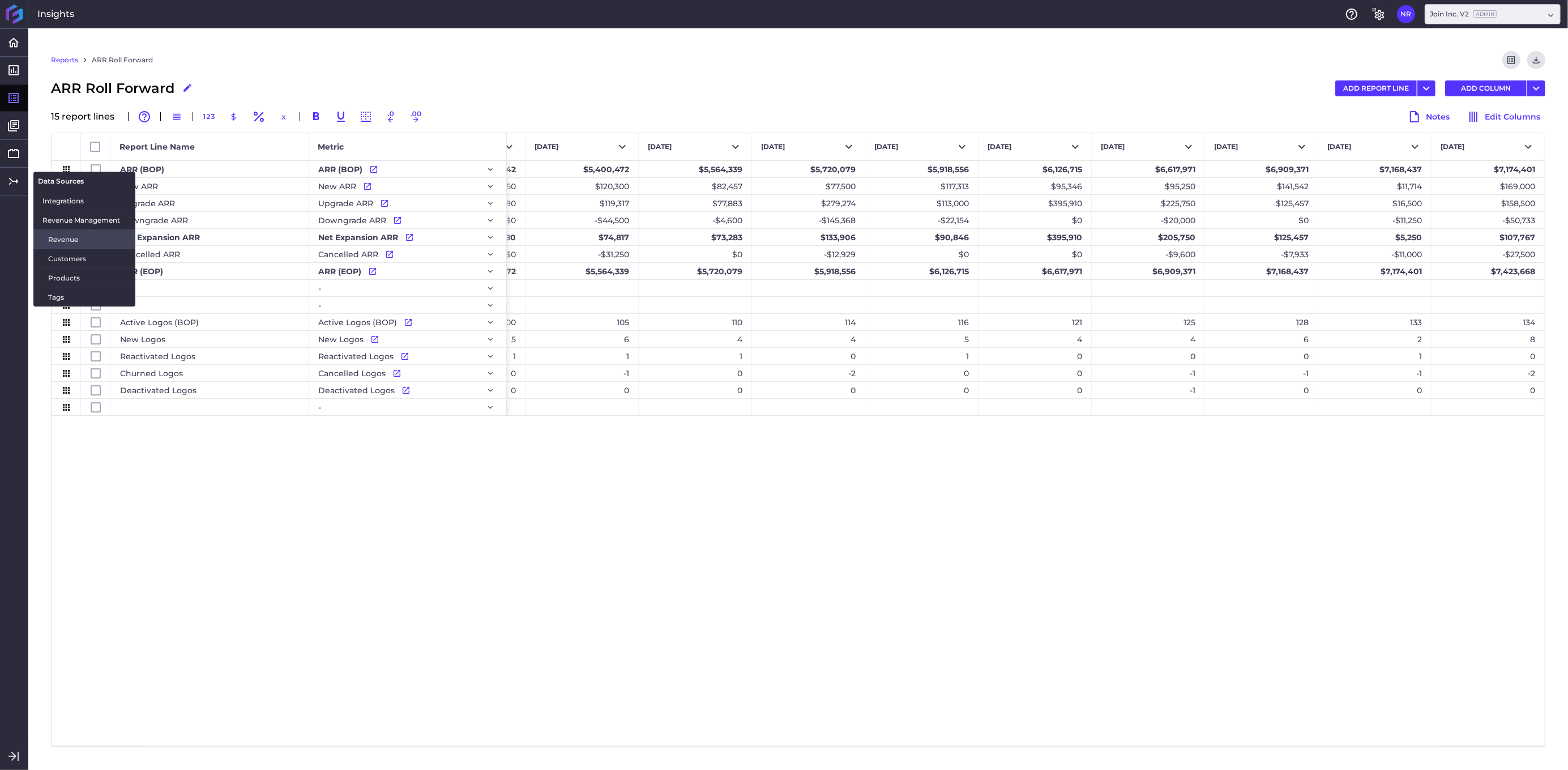
click at [63, 244] on span "Revenue" at bounding box center [87, 239] width 78 height 12
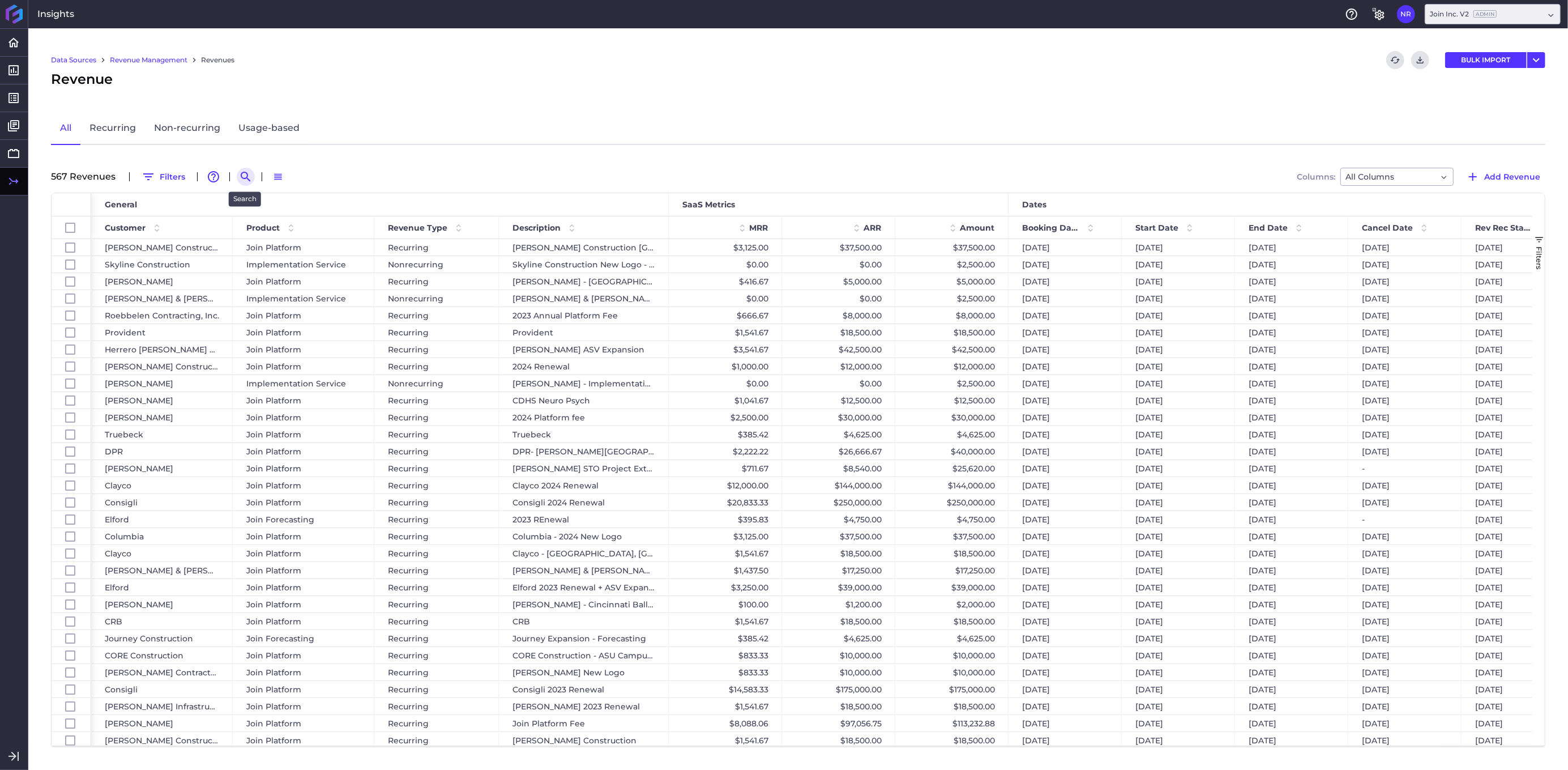
click at [244, 174] on icon "Search by" at bounding box center [246, 177] width 14 height 14
click at [270, 174] on input at bounding box center [301, 177] width 91 height 17
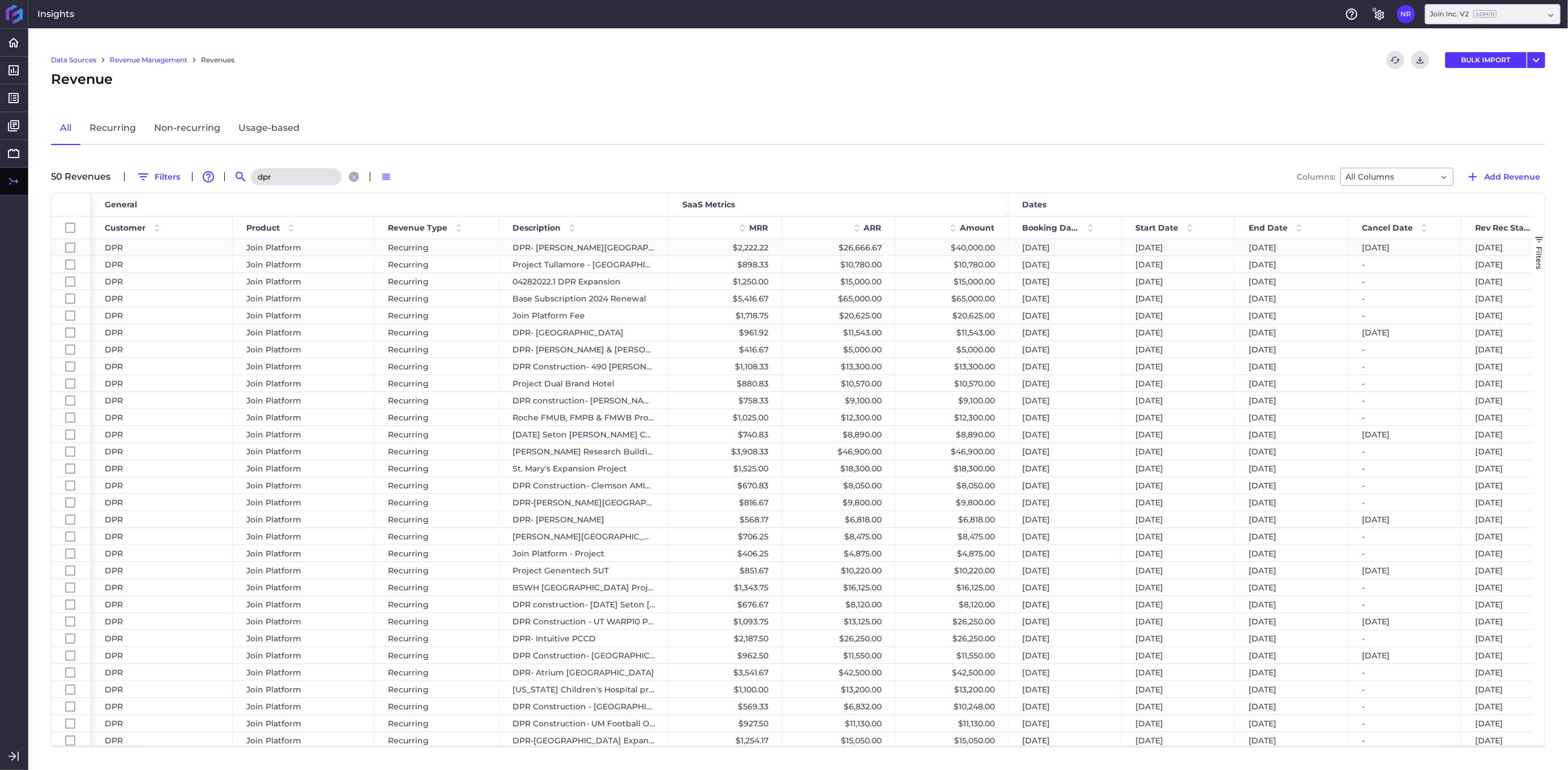
type input "dpr"
click at [979, 244] on div "$40,000.00" at bounding box center [951, 248] width 113 height 17
checkbox input "false"
checkbox input "true"
checkbox input "false"
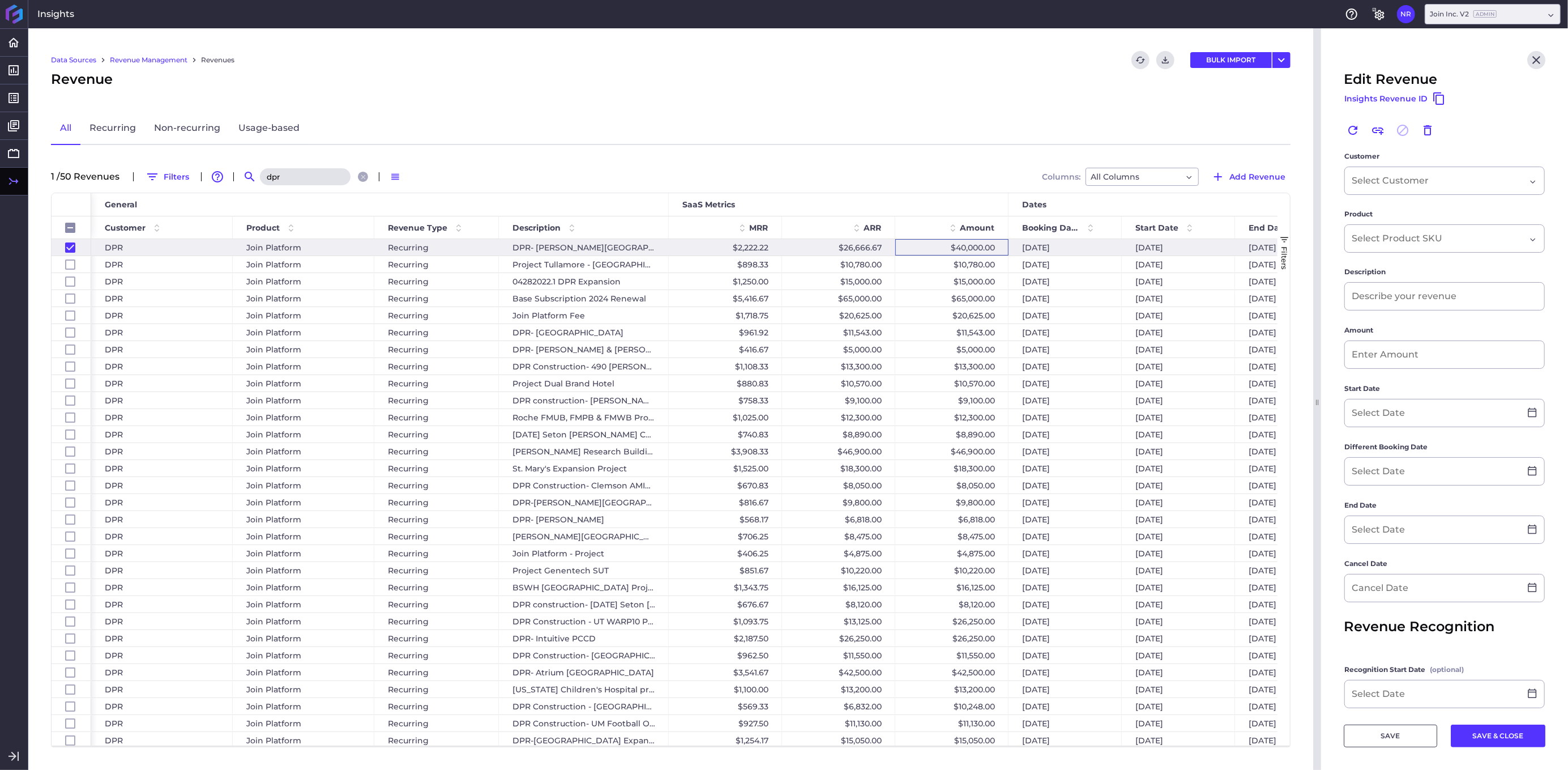
type input "DPR- [PERSON_NAME][GEOGRAPHIC_DATA]"
type input "$ 40,000.00"
type input "[DATE]"
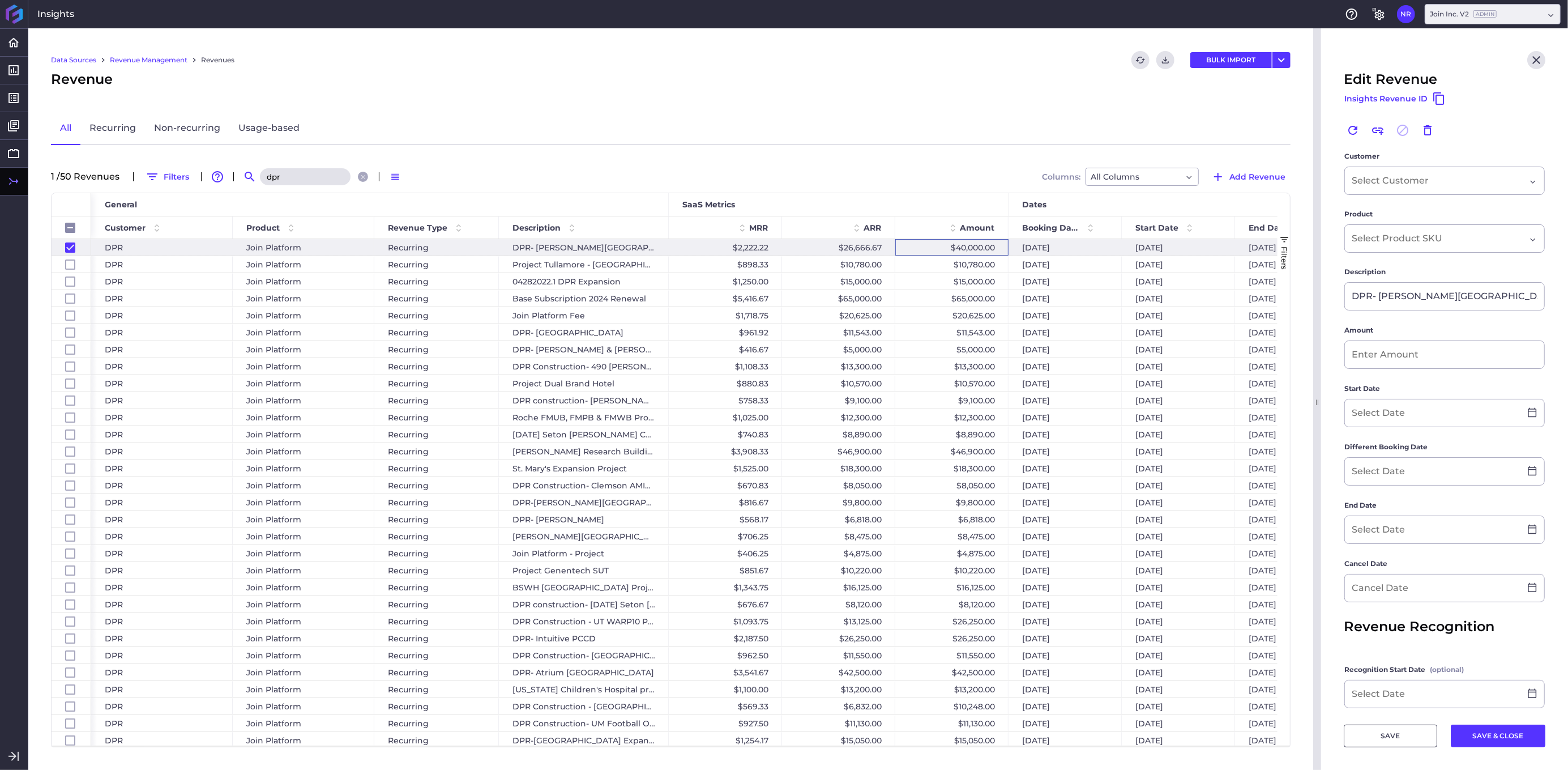
type input "[DATE]"
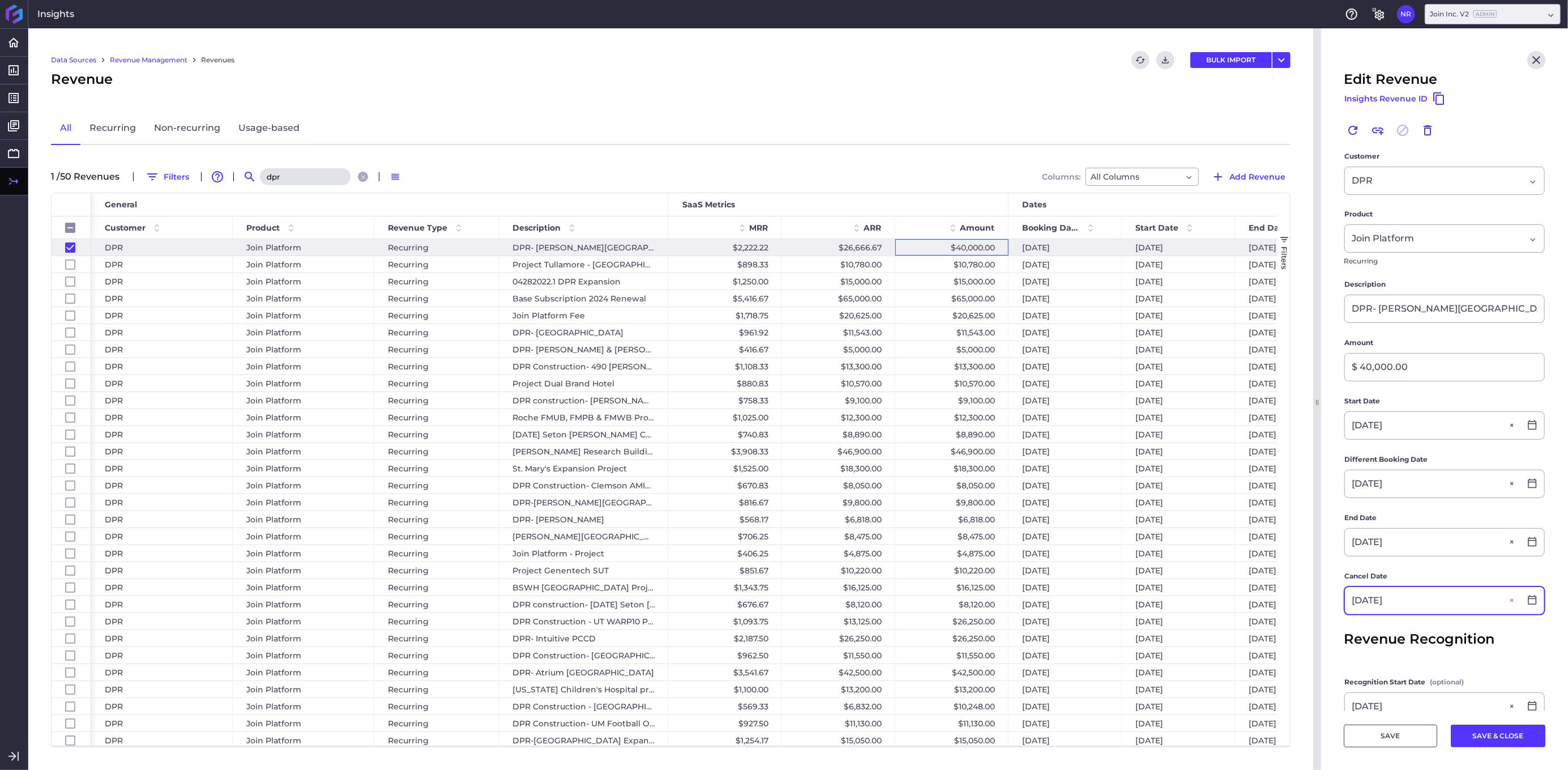
click at [1183, 602] on button "Close" at bounding box center [1513, 601] width 14 height 27
click at [1183, 743] on button "SAVE & CLOSE" at bounding box center [1498, 736] width 94 height 23
checkbox input "false"
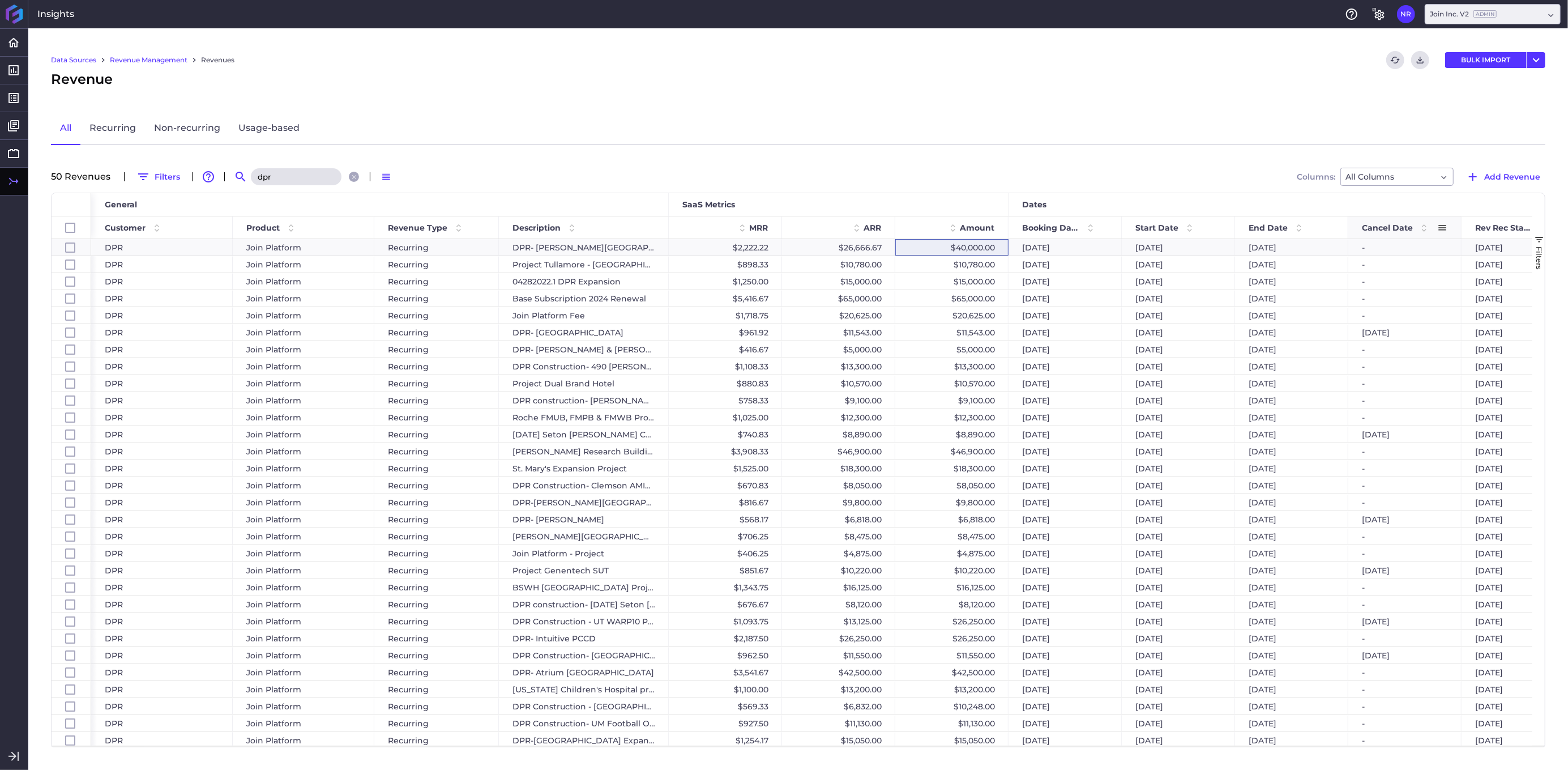
click at [1183, 227] on span at bounding box center [1424, 228] width 14 height 14
